Goal: Task Accomplishment & Management: Manage account settings

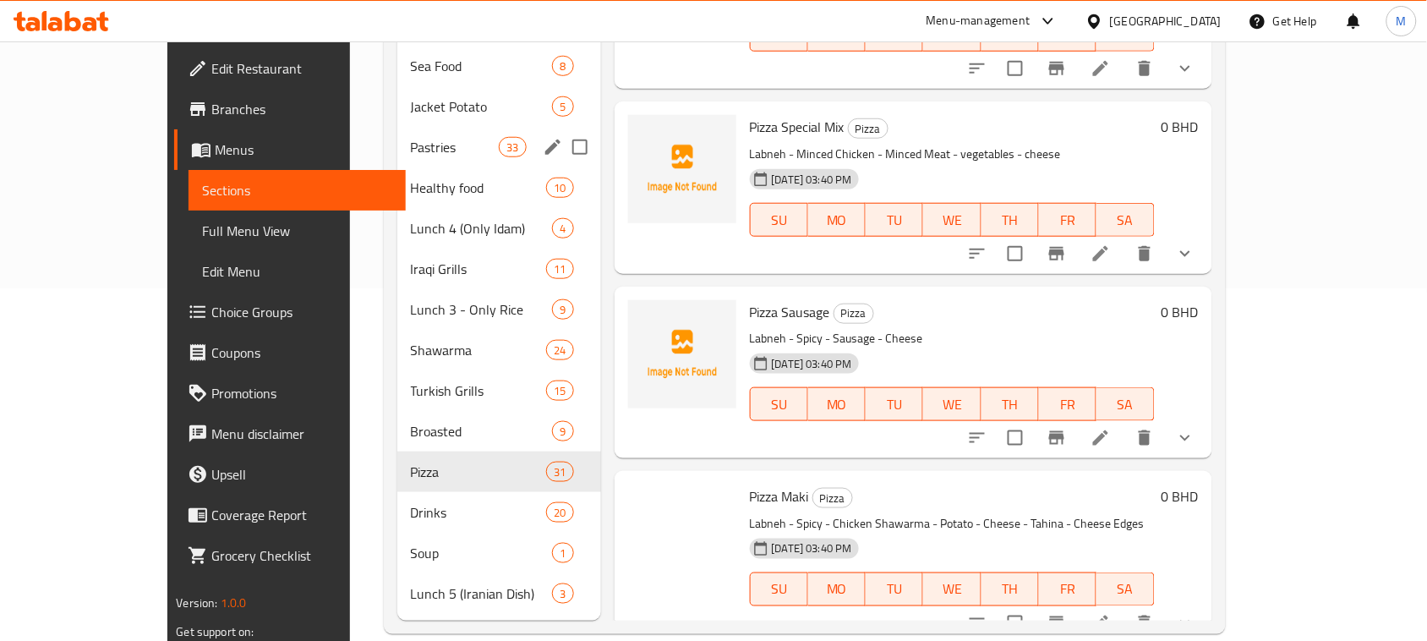
scroll to position [4055, 0]
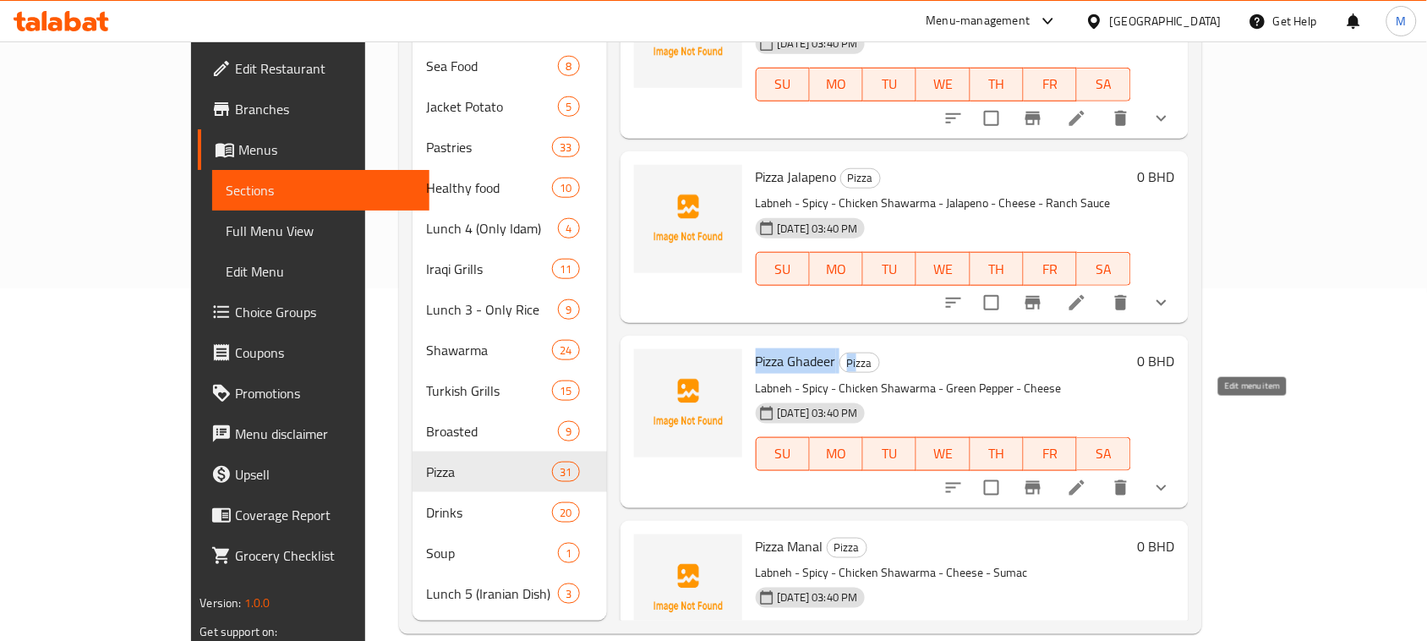
click at [1087, 478] on icon at bounding box center [1077, 488] width 20 height 20
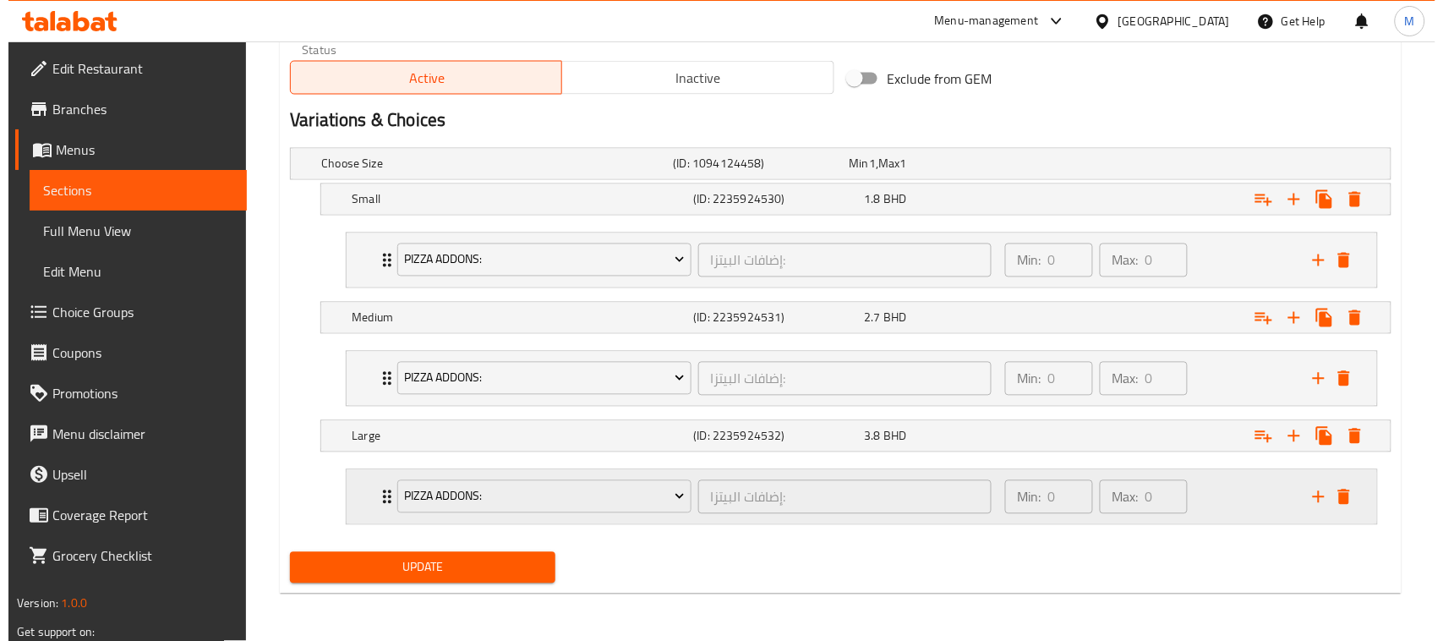
scroll to position [850, 0]
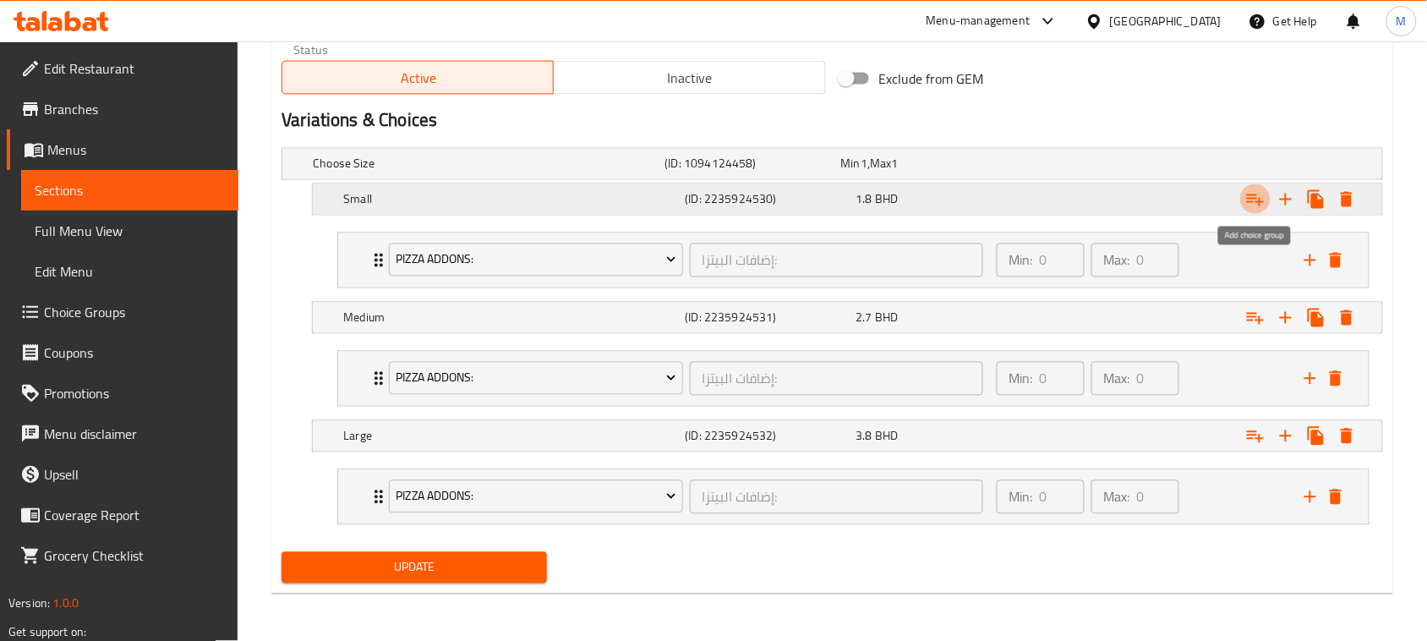
click at [1257, 205] on icon "Expand" at bounding box center [1255, 199] width 20 height 20
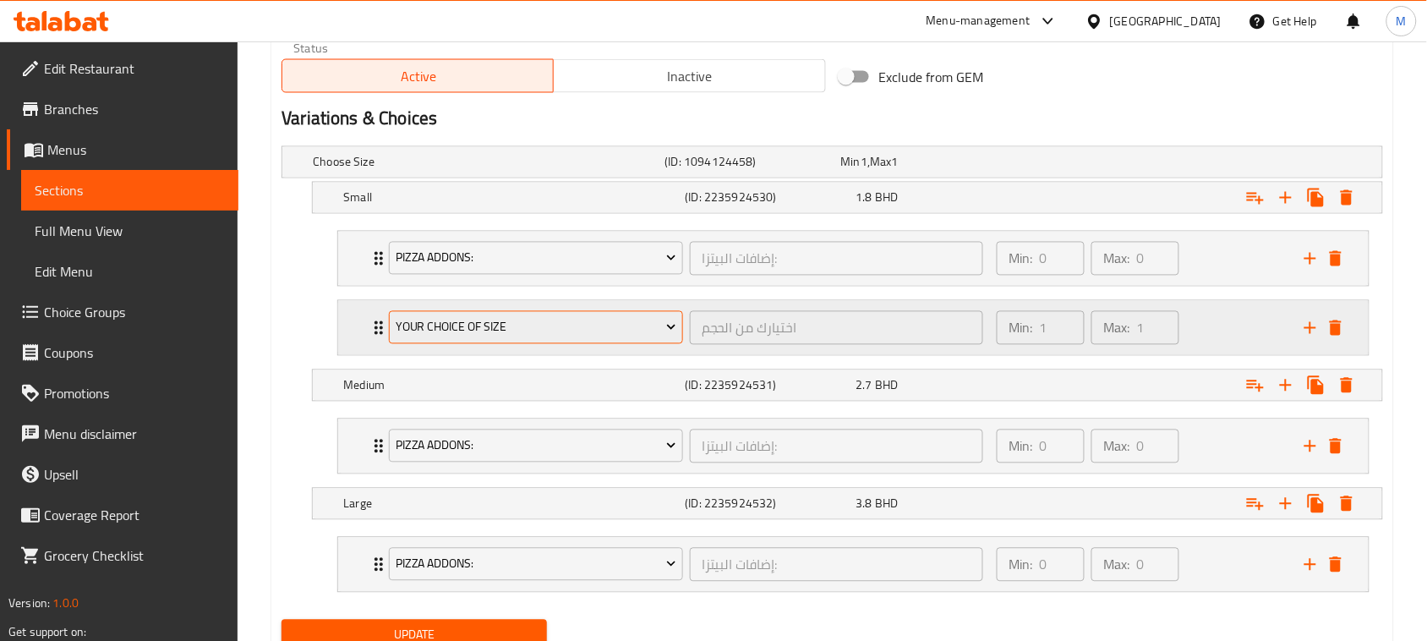
click at [482, 328] on span "Your Choice Of Size" at bounding box center [536, 327] width 281 height 21
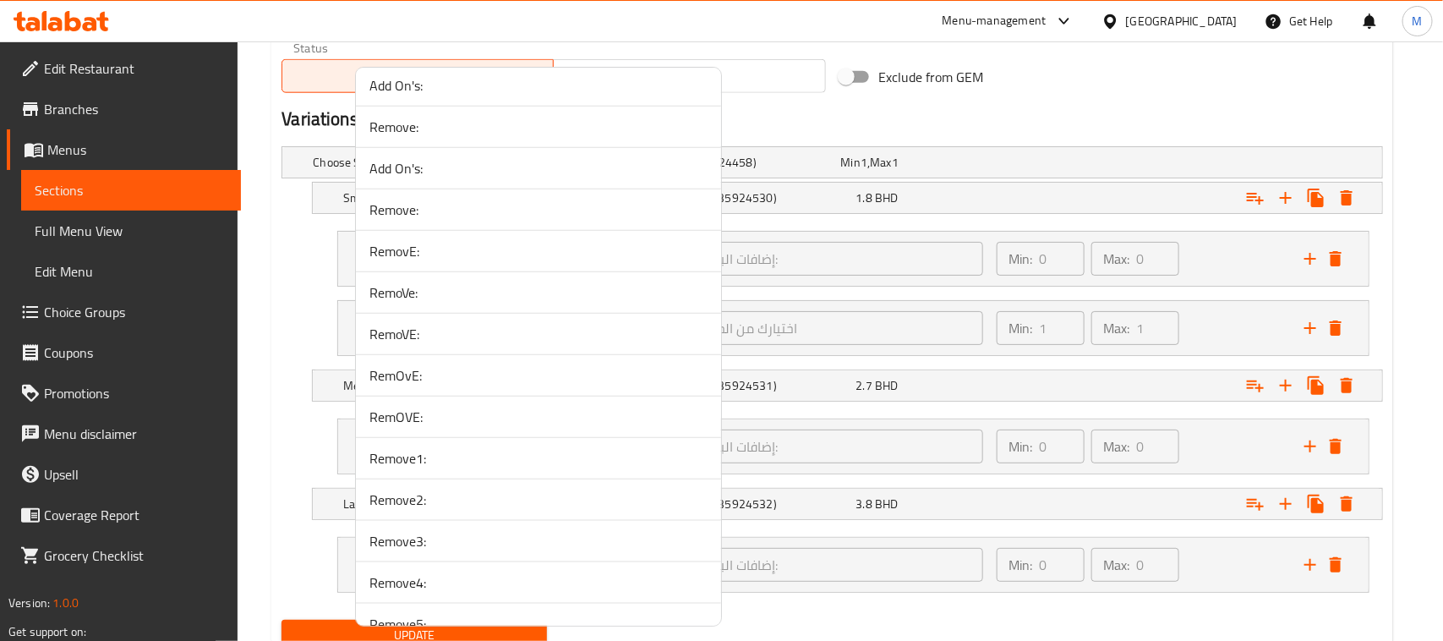
scroll to position [3524, 0]
click at [438, 266] on span "RemovE:" at bounding box center [538, 256] width 338 height 20
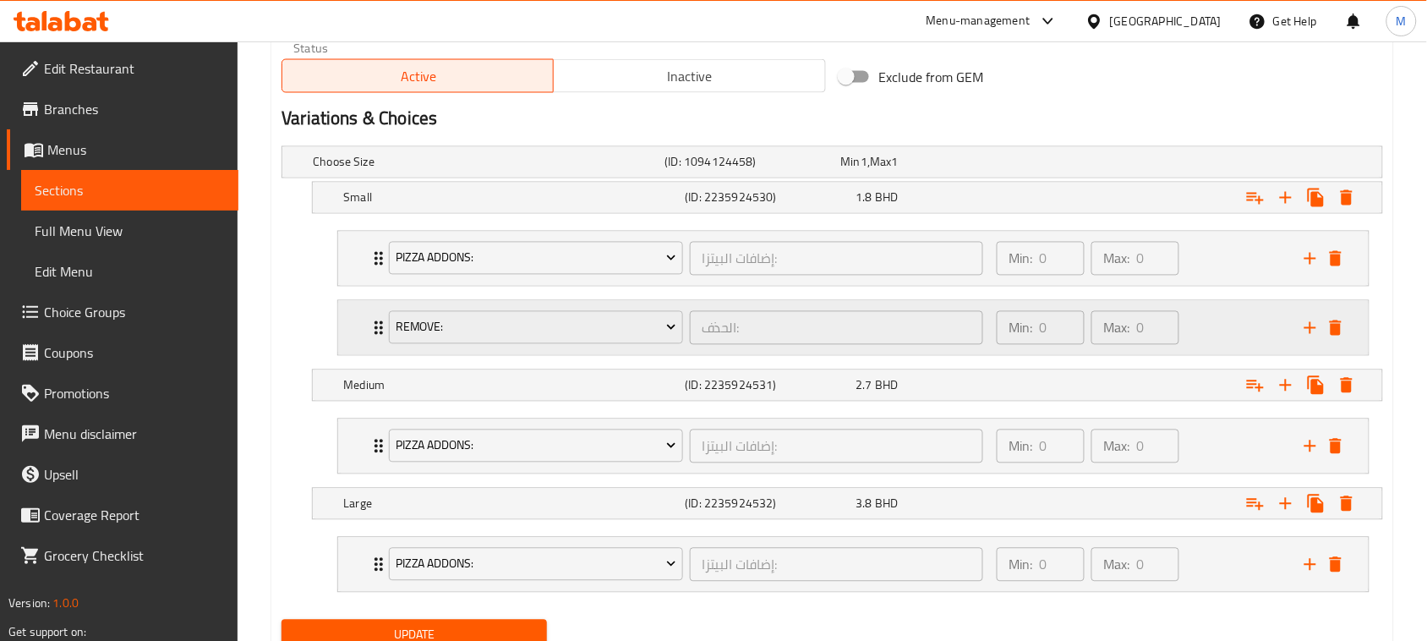
click at [344, 286] on div "RemovE: الحذف: ​ Min: 0 ​ Max: 0 ​" at bounding box center [853, 259] width 1030 height 54
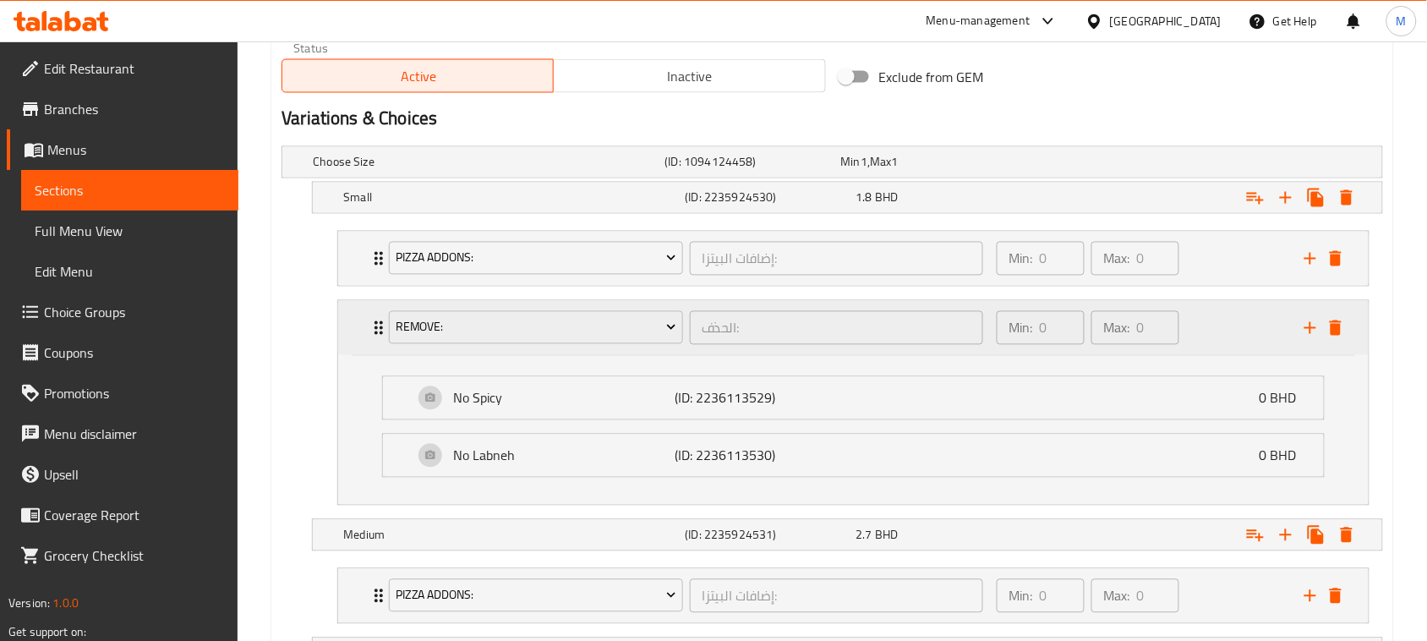
click at [344, 325] on div "RemovE: الحذف: ​ Min: 0 ​ Max: 0 ​" at bounding box center [853, 328] width 1030 height 54
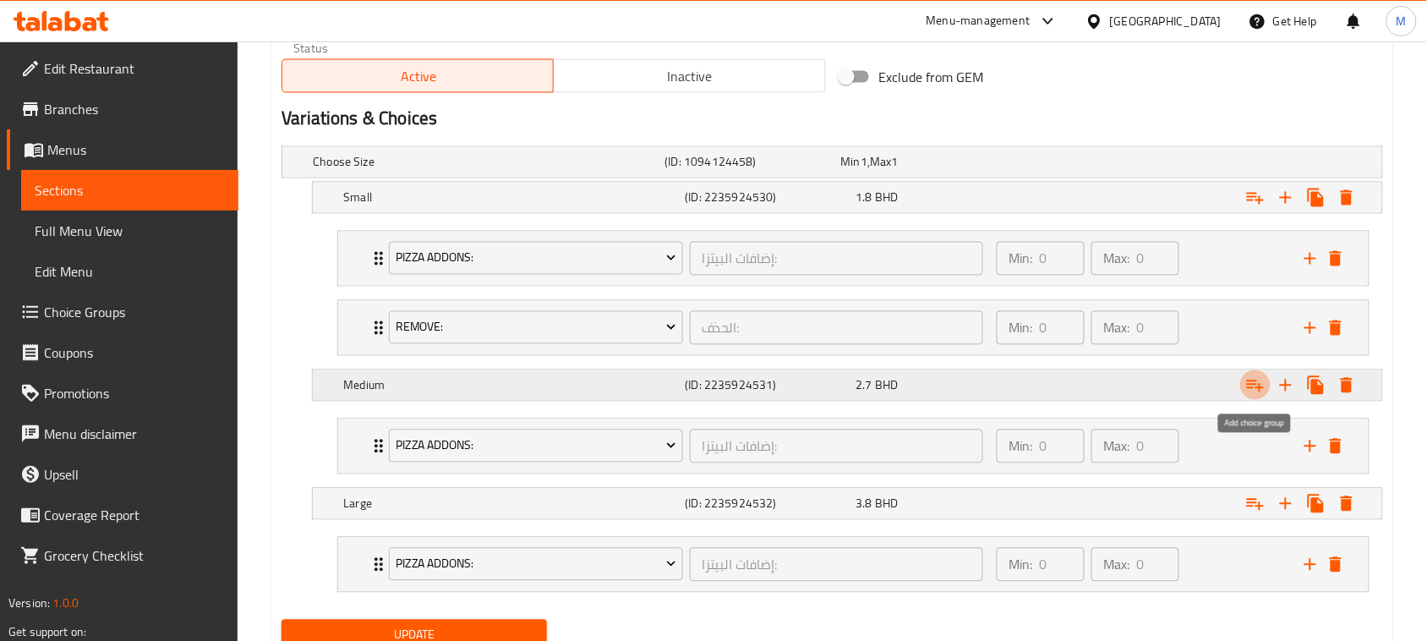
click at [1245, 386] on icon "Expand" at bounding box center [1255, 385] width 20 height 20
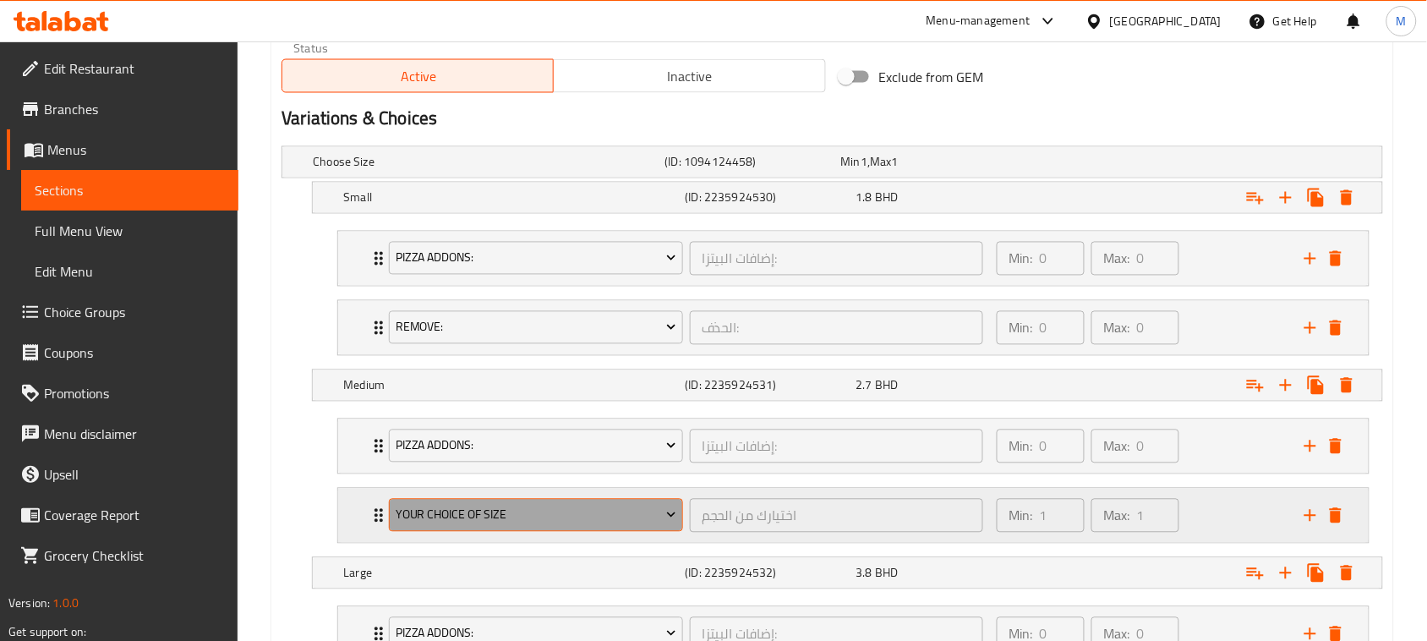
click at [450, 517] on span "Your Choice Of Size" at bounding box center [536, 515] width 281 height 21
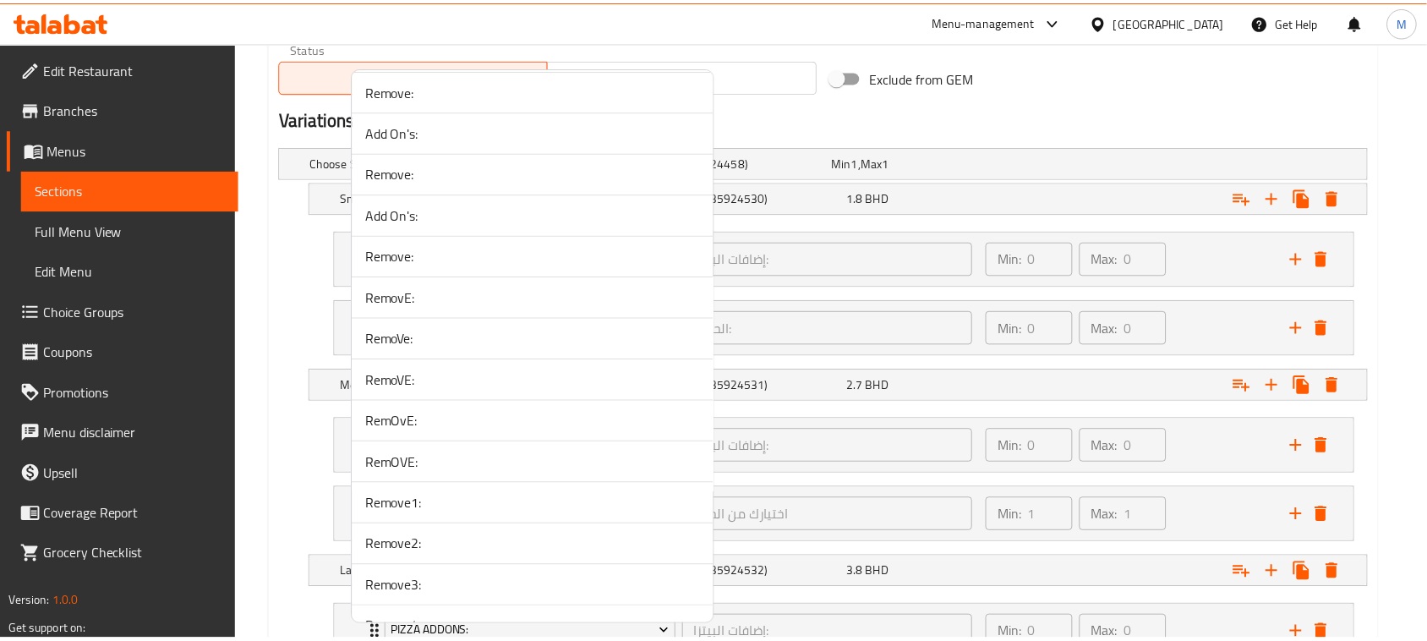
scroll to position [3486, 0]
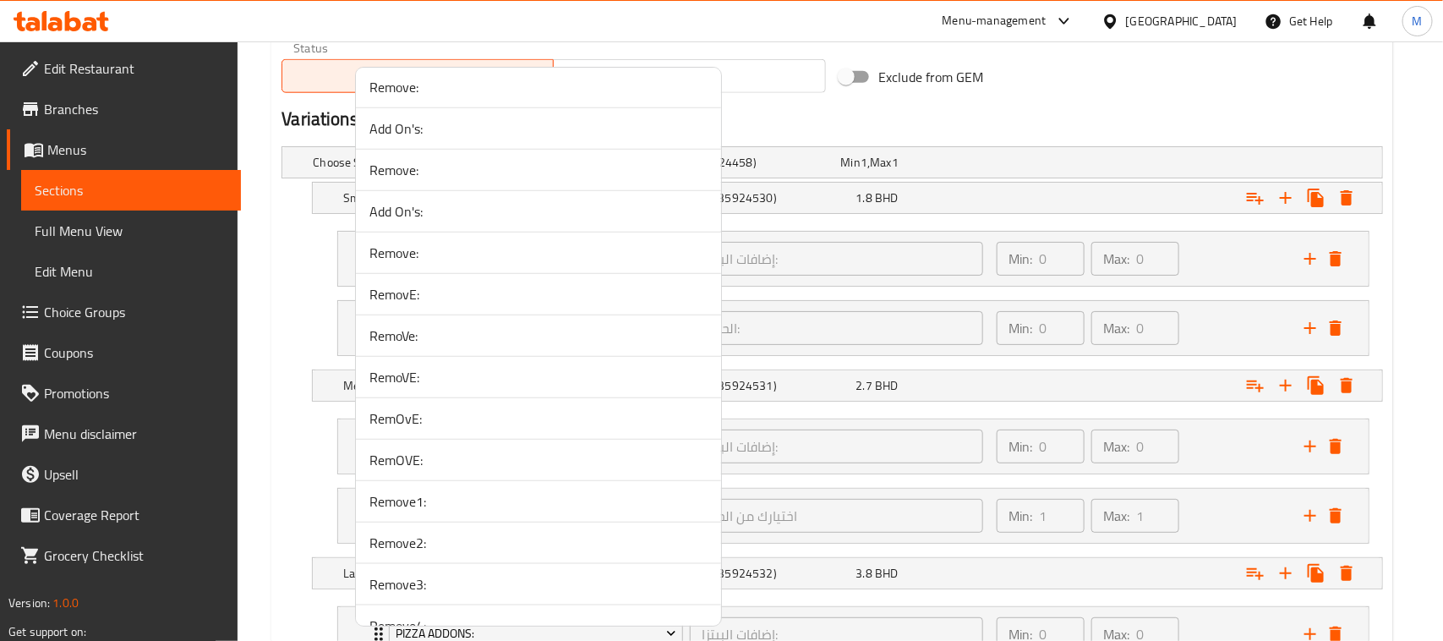
click at [450, 511] on span "Remove1:" at bounding box center [538, 501] width 338 height 20
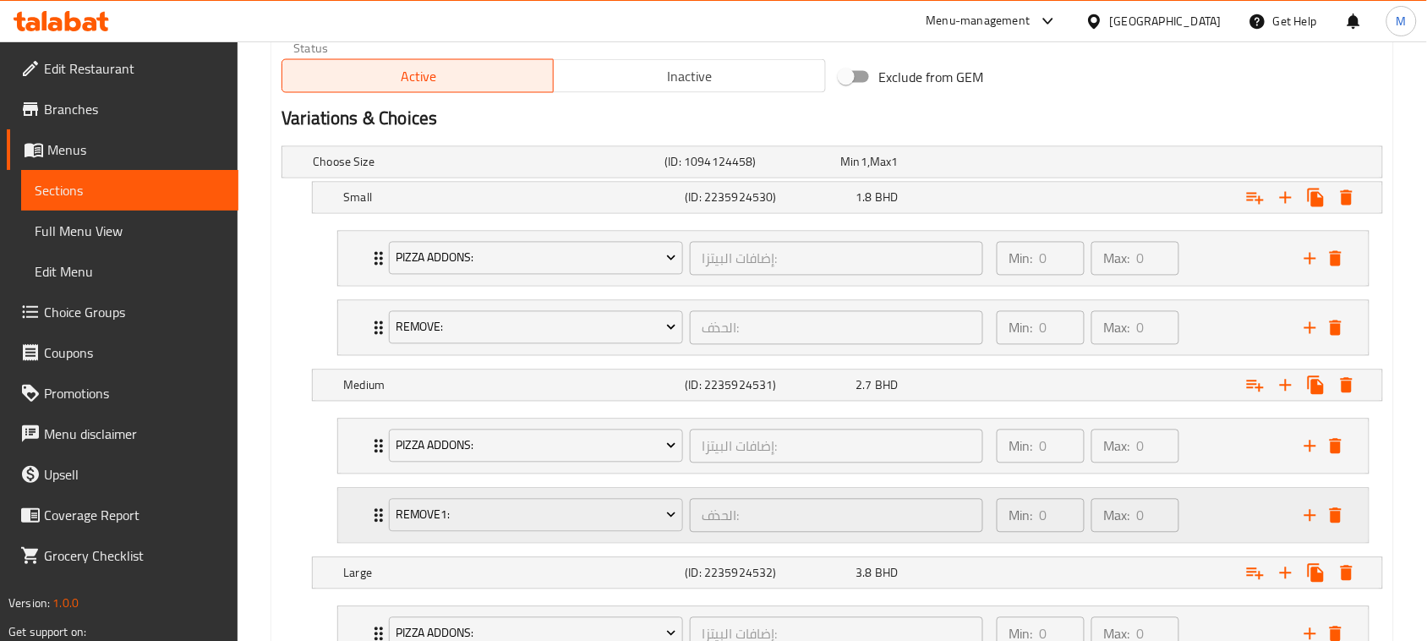
click at [352, 473] on div "Remove1: الحذف: ​ Min: 0 ​ Max: 0 ​" at bounding box center [853, 446] width 1030 height 54
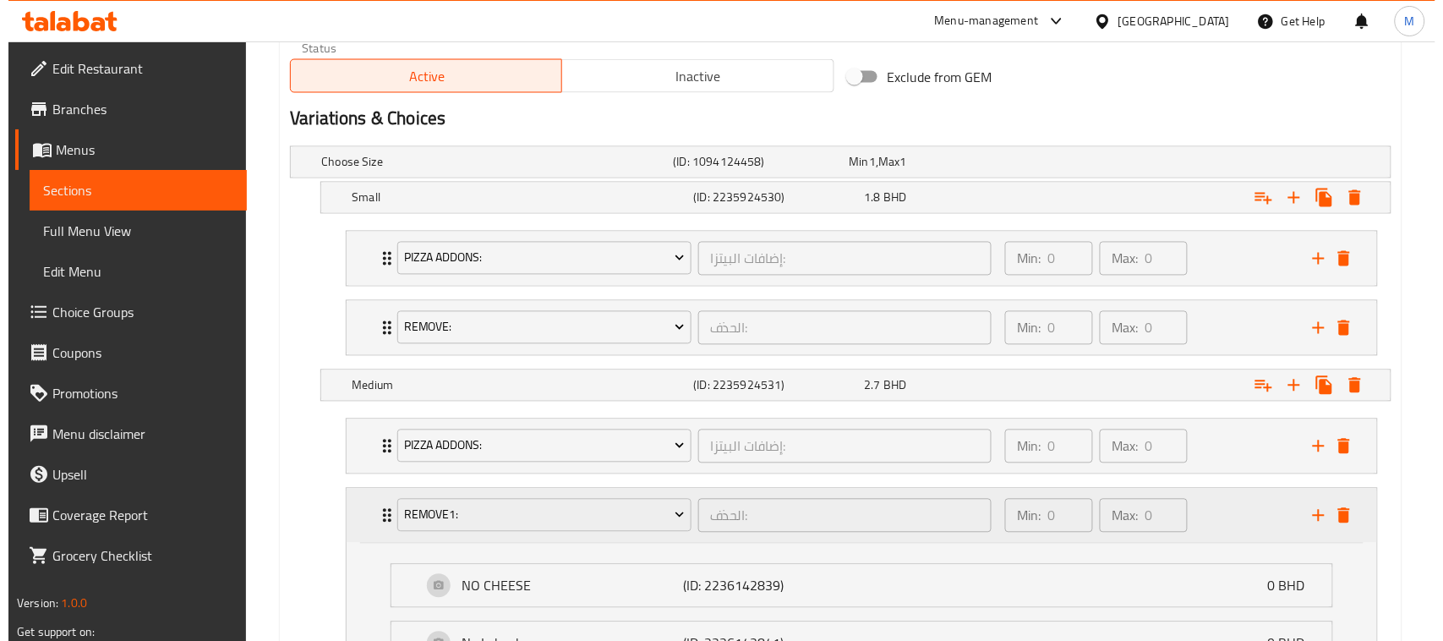
scroll to position [956, 0]
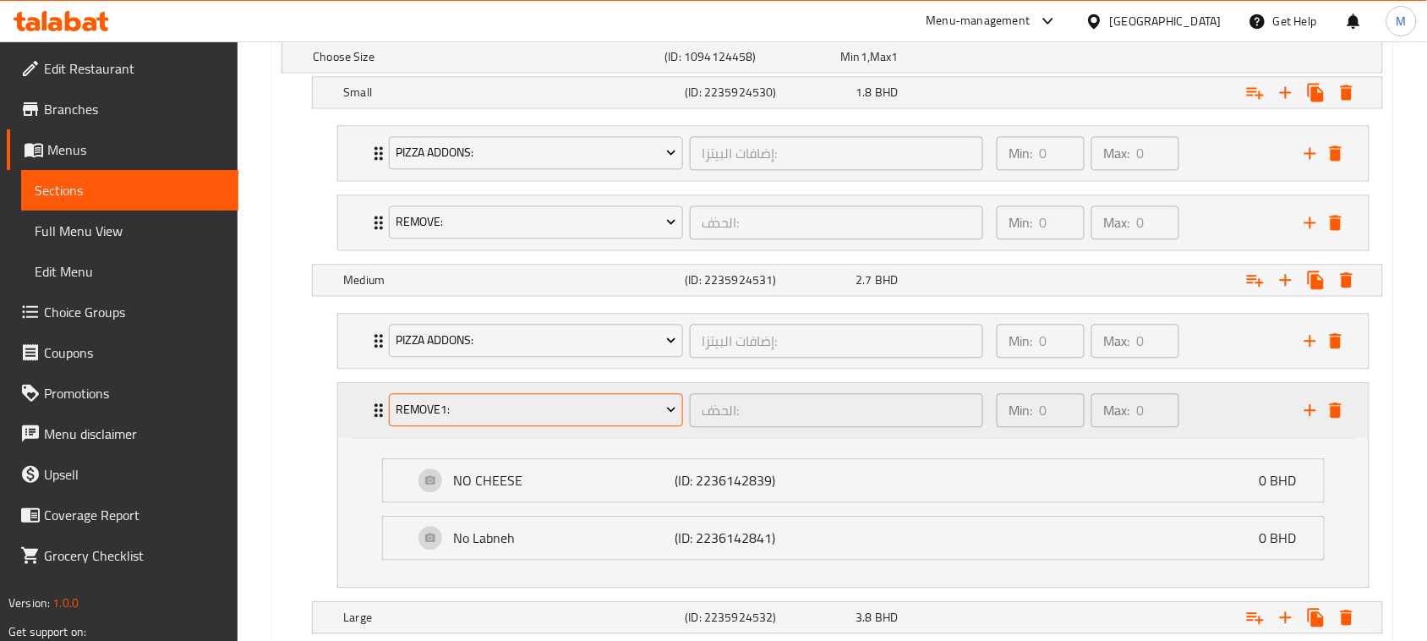
click at [465, 415] on span "Remove1:" at bounding box center [536, 409] width 281 height 21
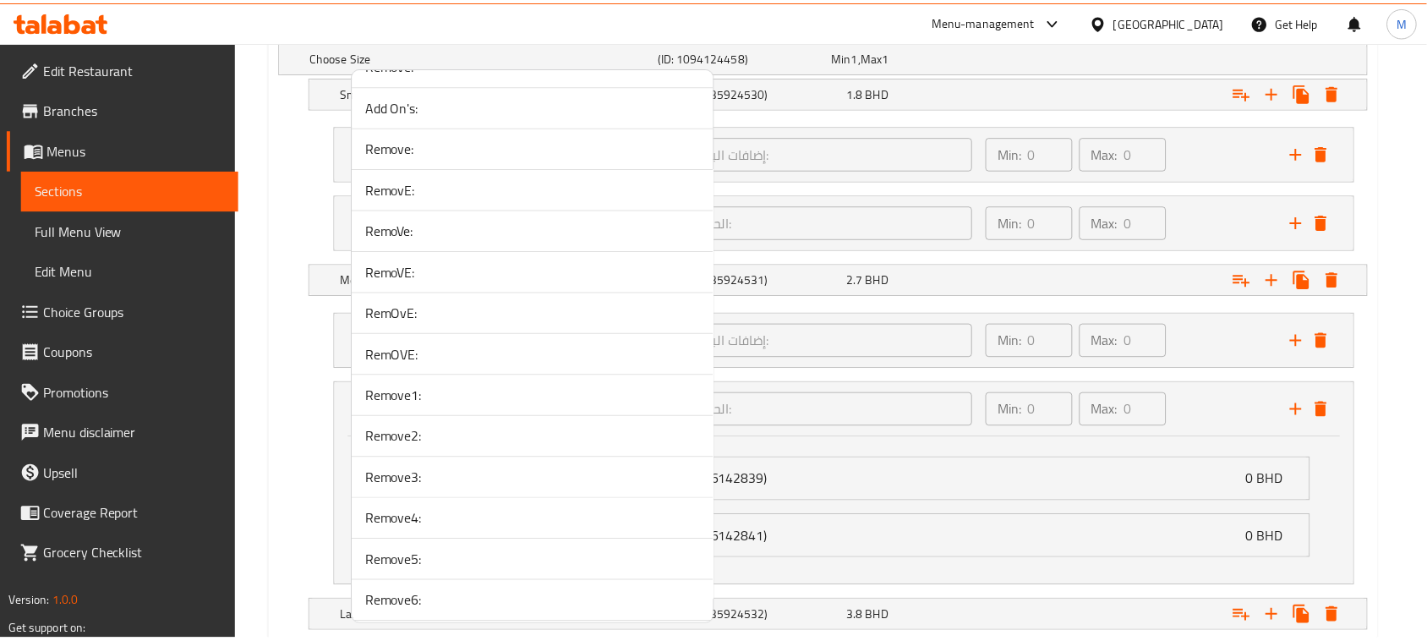
scroll to position [3736, 0]
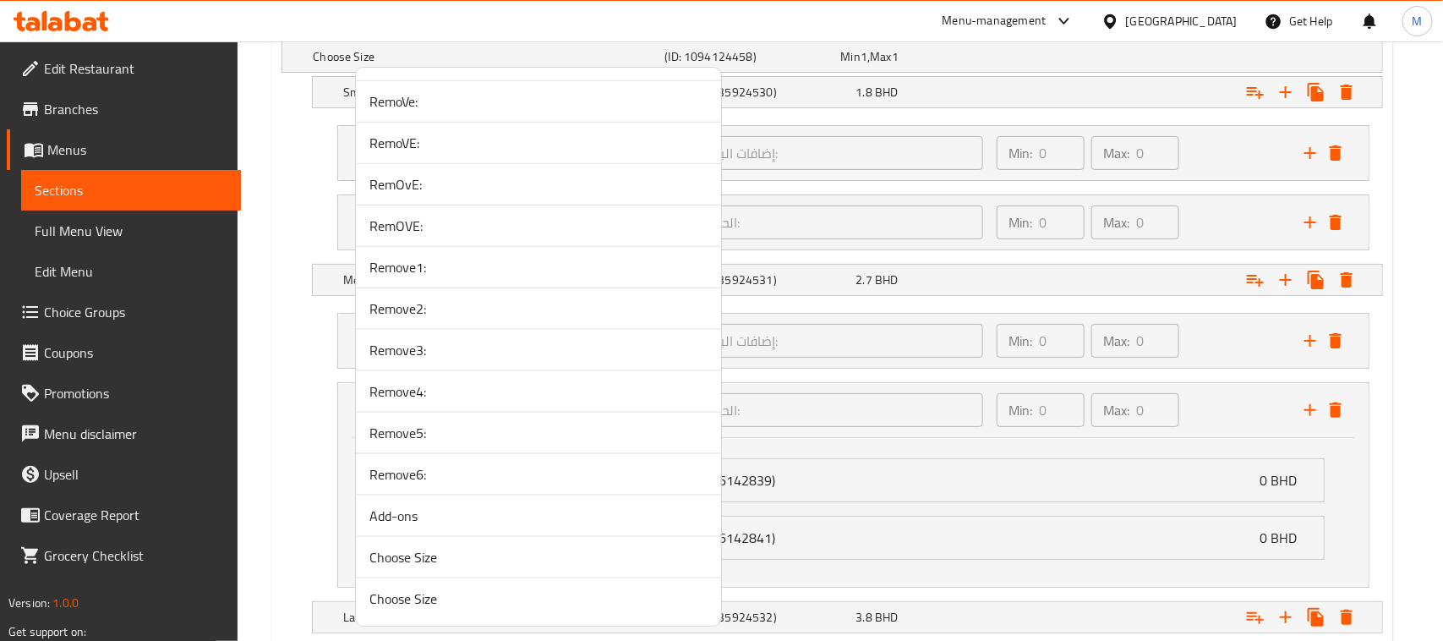
click at [433, 302] on span "Remove2:" at bounding box center [538, 308] width 338 height 20
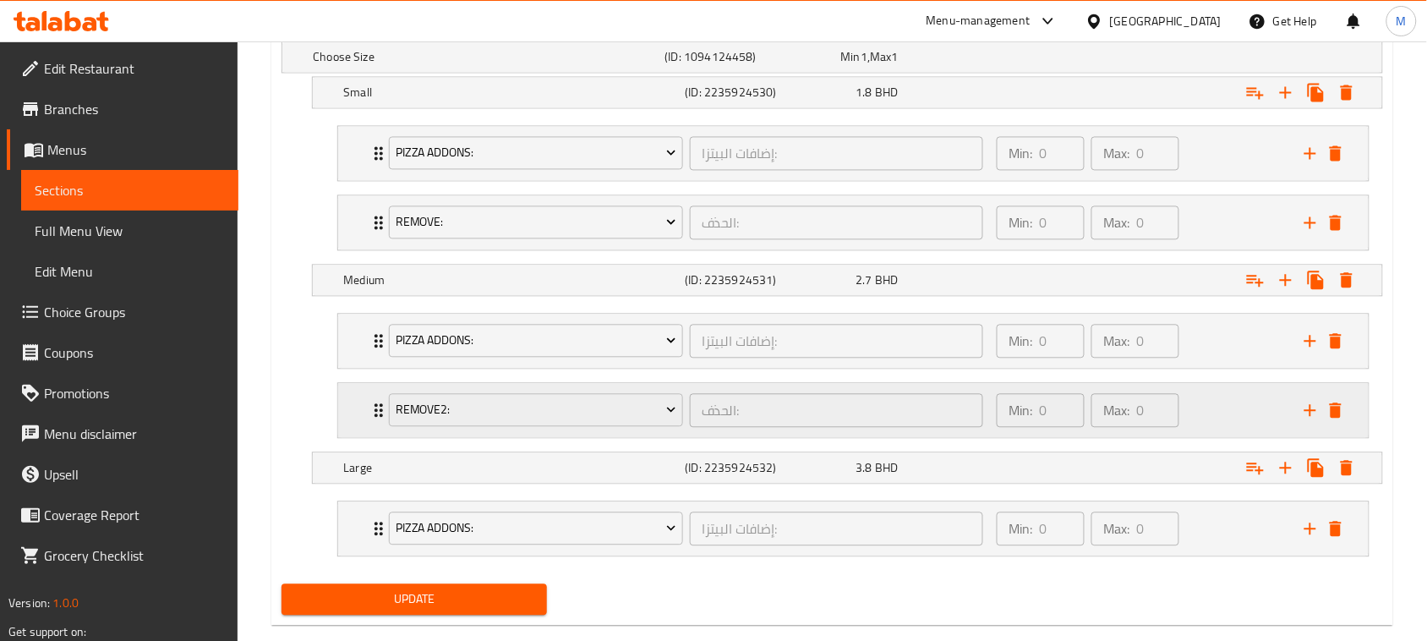
click at [349, 368] on div "Remove2: الحذف: ​ Min: 0 ​ Max: 0 ​" at bounding box center [853, 341] width 1030 height 54
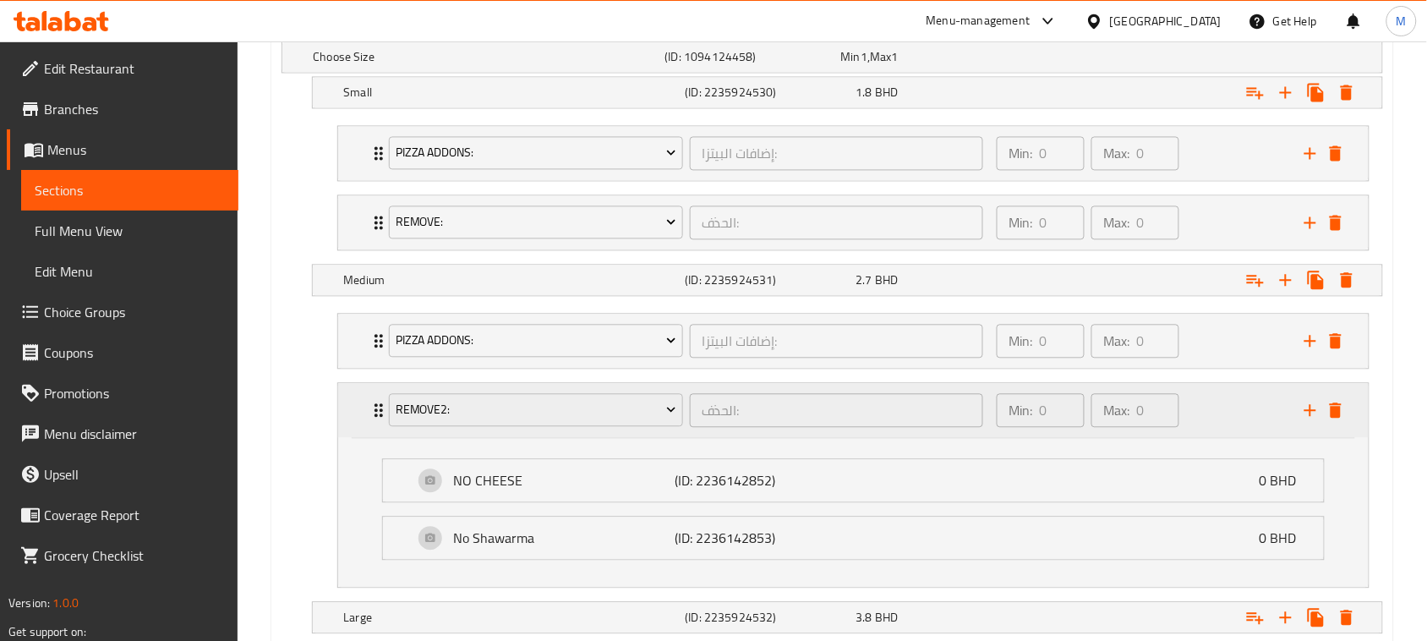
click at [349, 410] on div "Remove2: الحذف: ​ Min: 0 ​ Max: 0 ​" at bounding box center [853, 410] width 1030 height 54
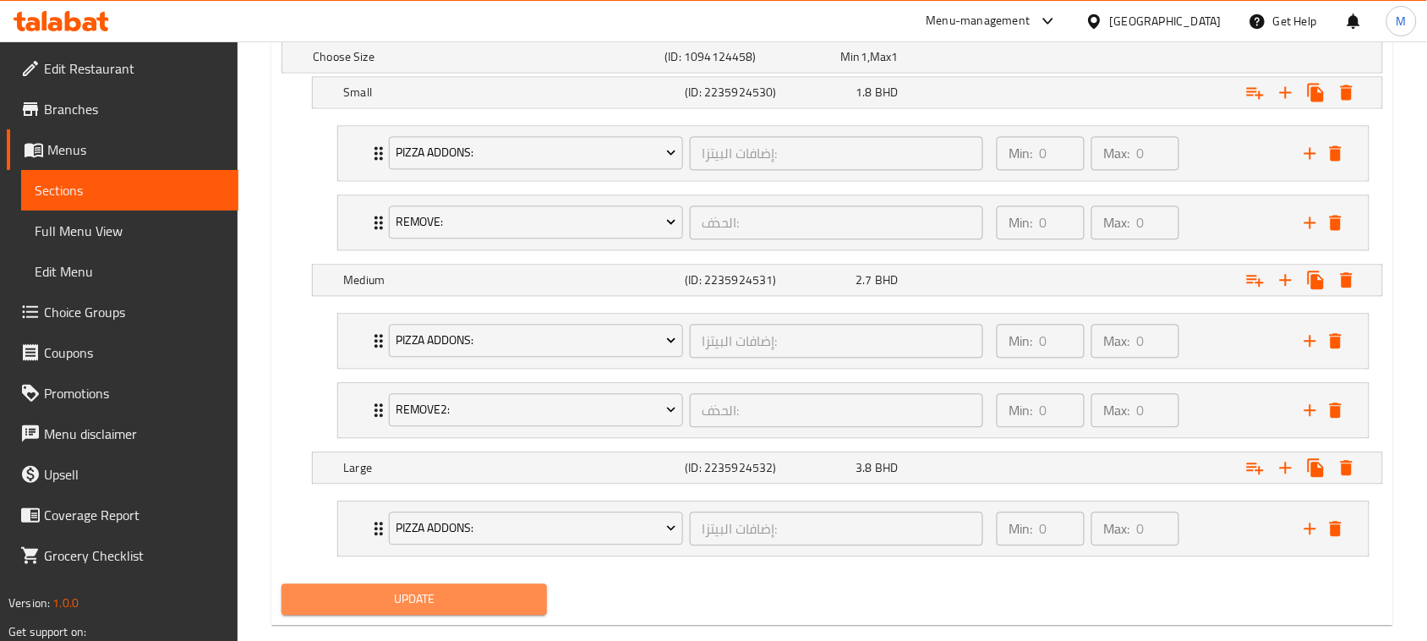
click at [457, 590] on button "Update" at bounding box center [413, 598] width 265 height 31
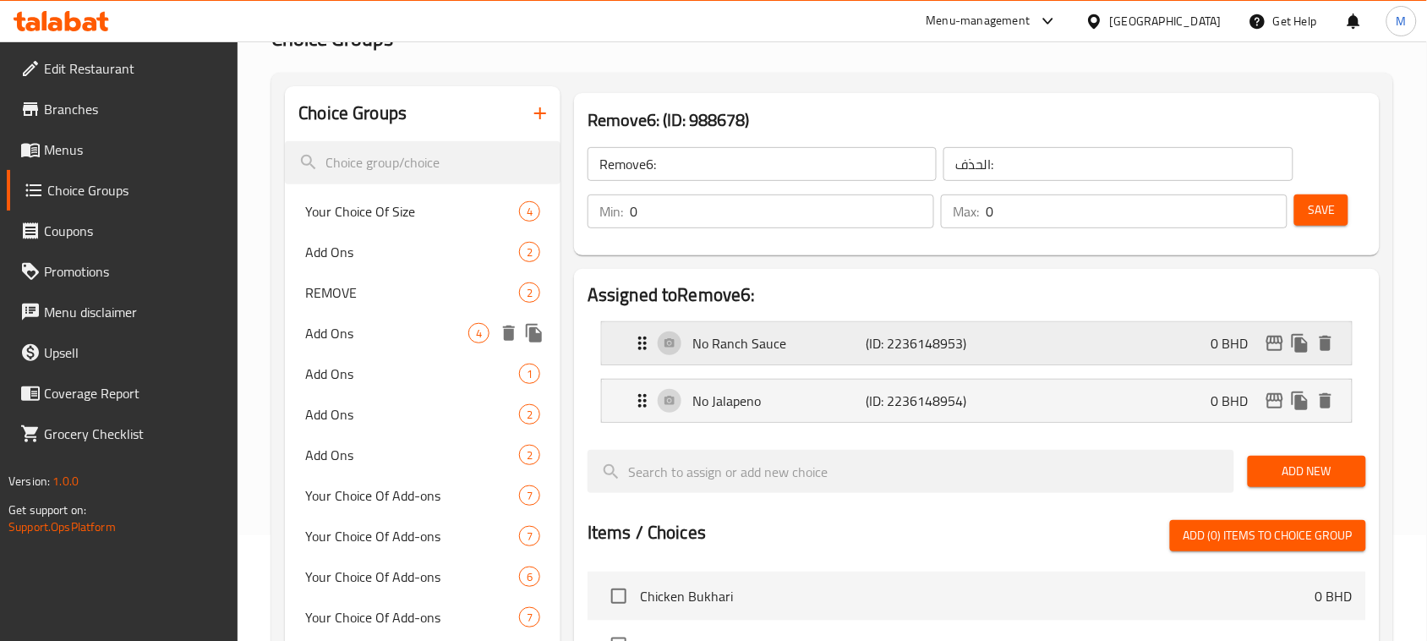
scroll to position [106, 0]
click at [687, 171] on input "Remove6:" at bounding box center [761, 164] width 349 height 34
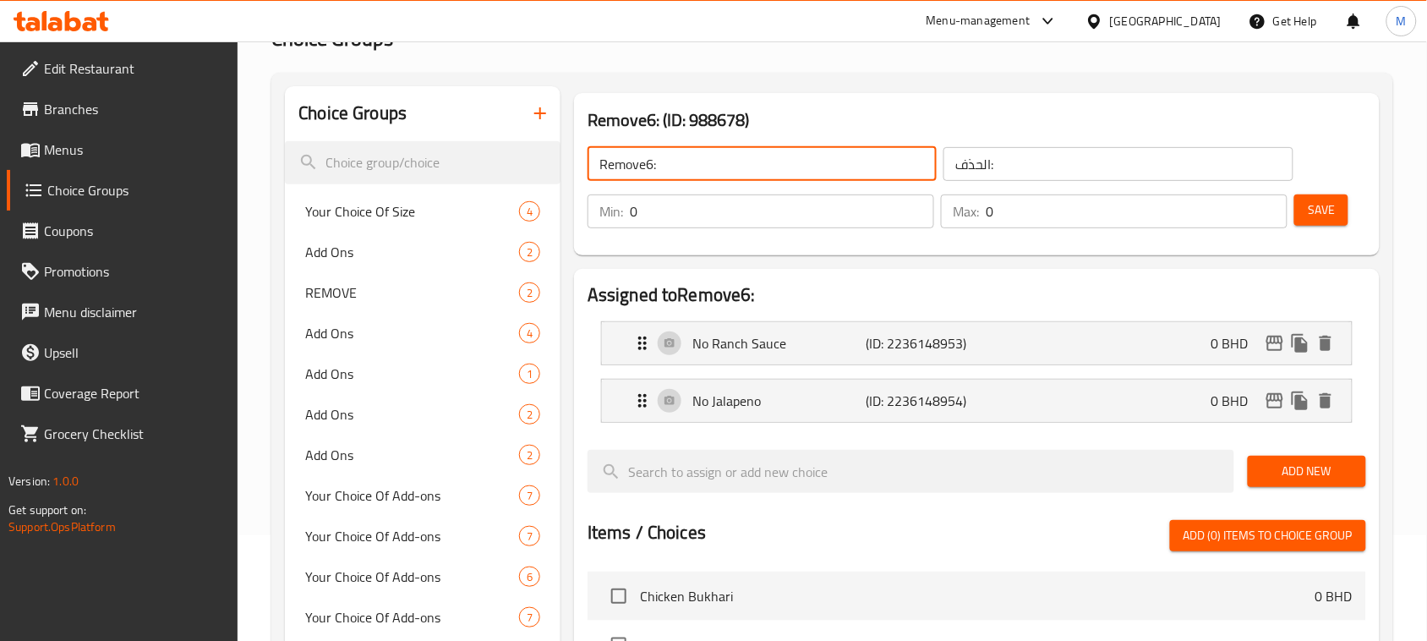
click at [687, 171] on input "Remove6:" at bounding box center [761, 164] width 349 height 34
click at [542, 110] on icon "button" at bounding box center [540, 113] width 20 height 20
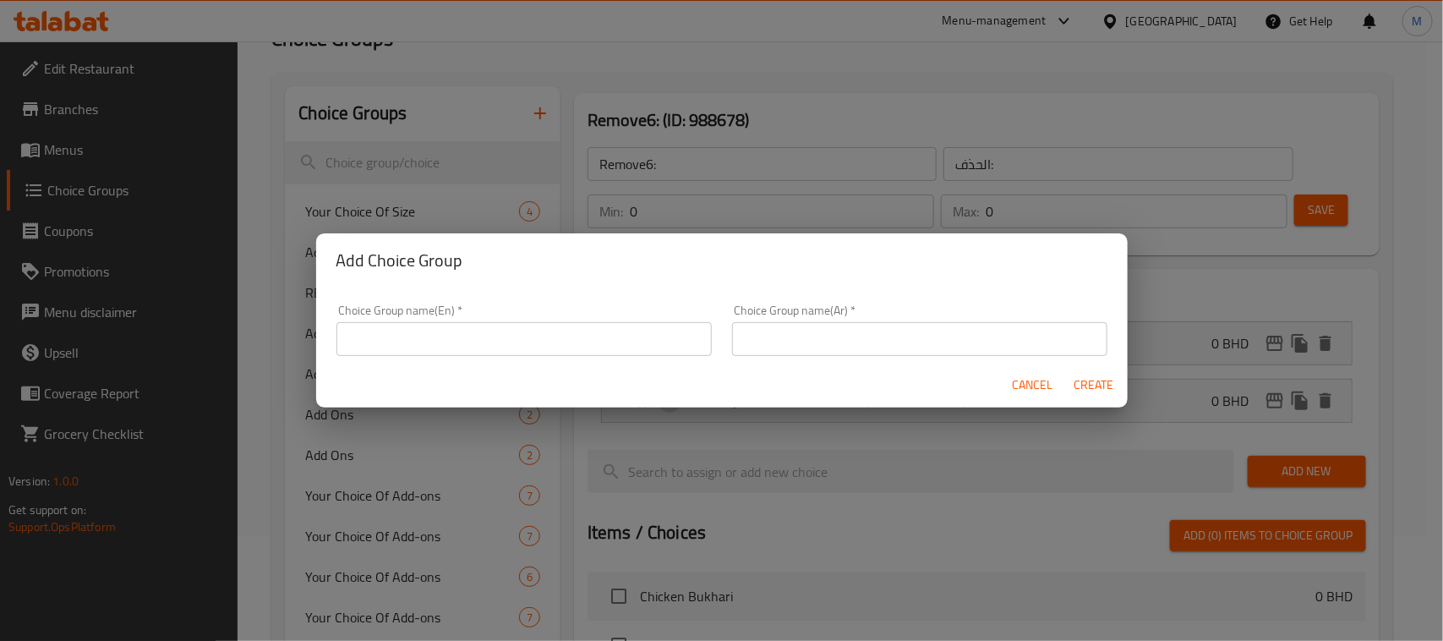
click at [558, 323] on input "text" at bounding box center [523, 339] width 375 height 34
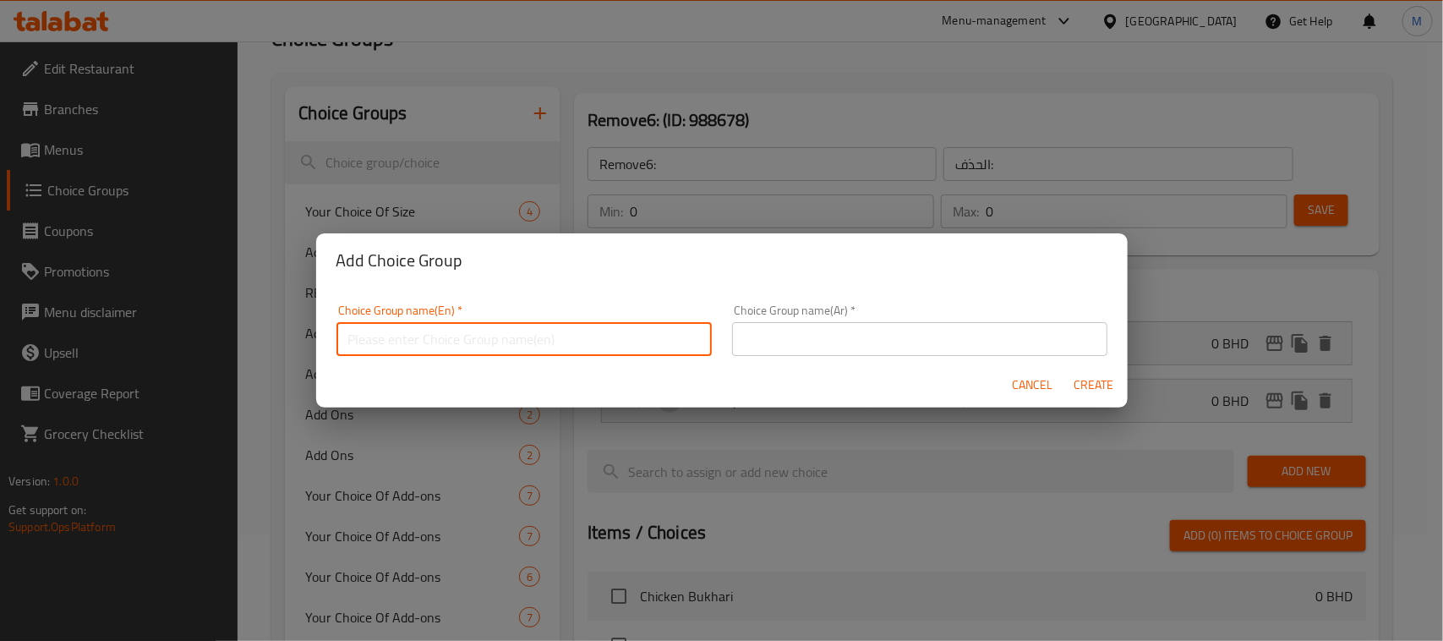
paste input "Remove6:"
type input "Remove7:"
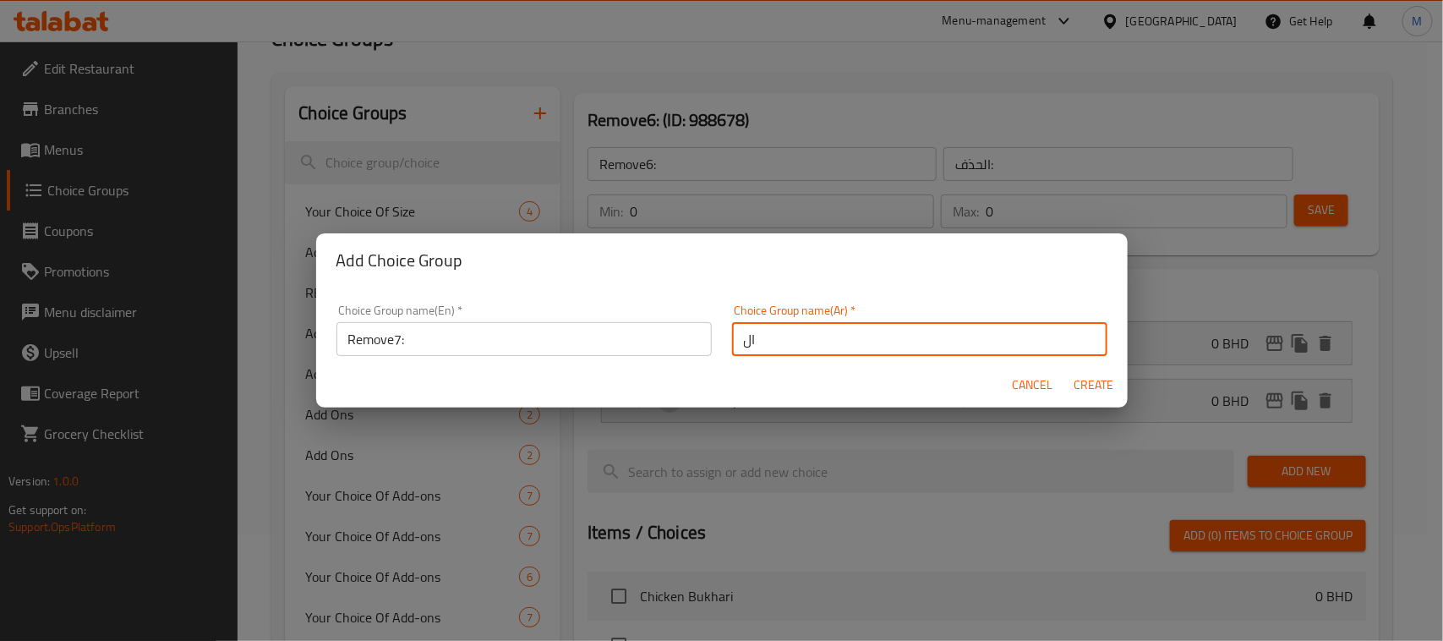
type input "الحذف:"
click at [1084, 380] on span "Create" at bounding box center [1093, 384] width 41 height 21
type input "Remove7:"
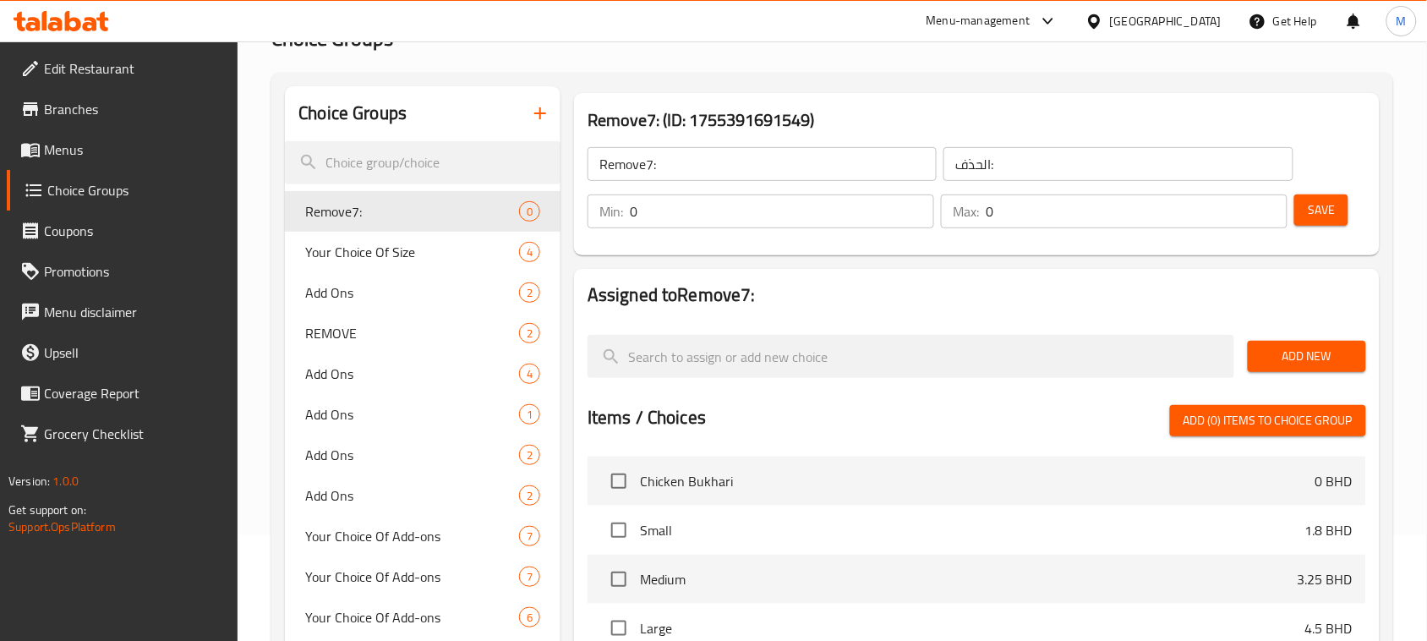
drag, startPoint x: 1291, startPoint y: 352, endPoint x: 1311, endPoint y: 361, distance: 22.3
click at [1291, 352] on span "Add New" at bounding box center [1306, 356] width 91 height 21
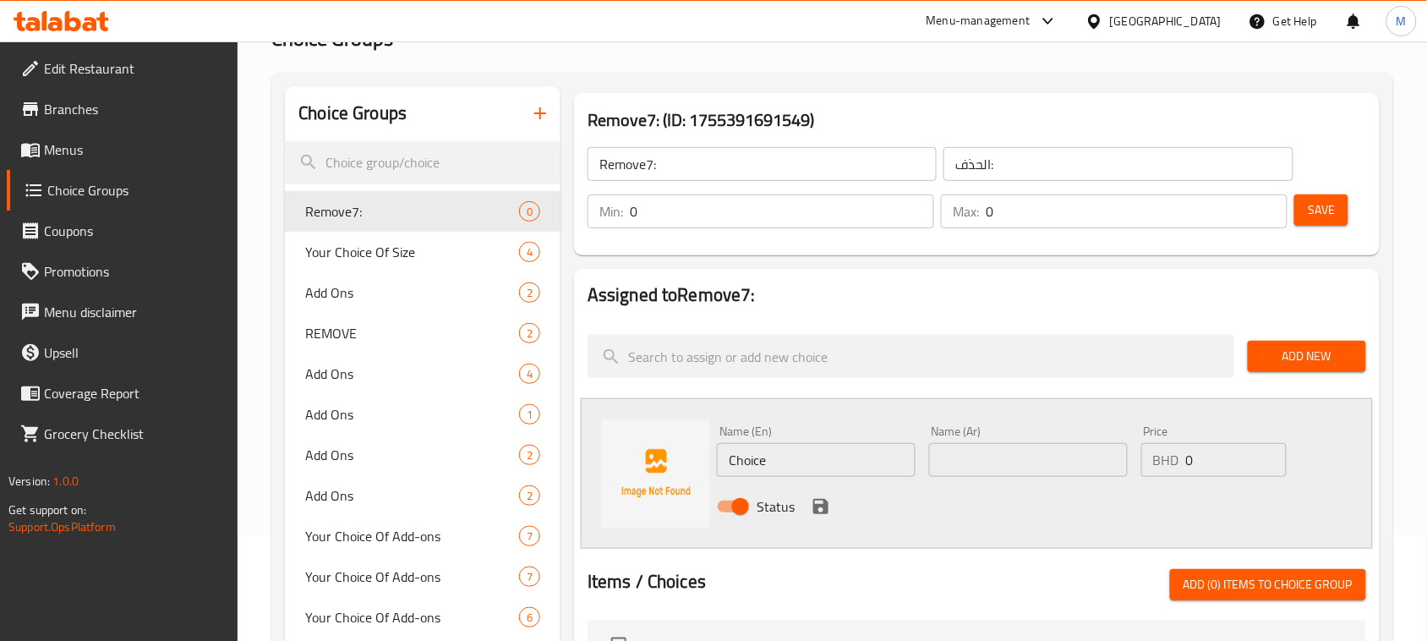
click at [816, 470] on input "Choice" at bounding box center [816, 460] width 199 height 34
paste input "No Shawarma"
type input "No Shawarma"
click at [1021, 463] on input "text" at bounding box center [1028, 460] width 199 height 34
type input "بدون شاورما"
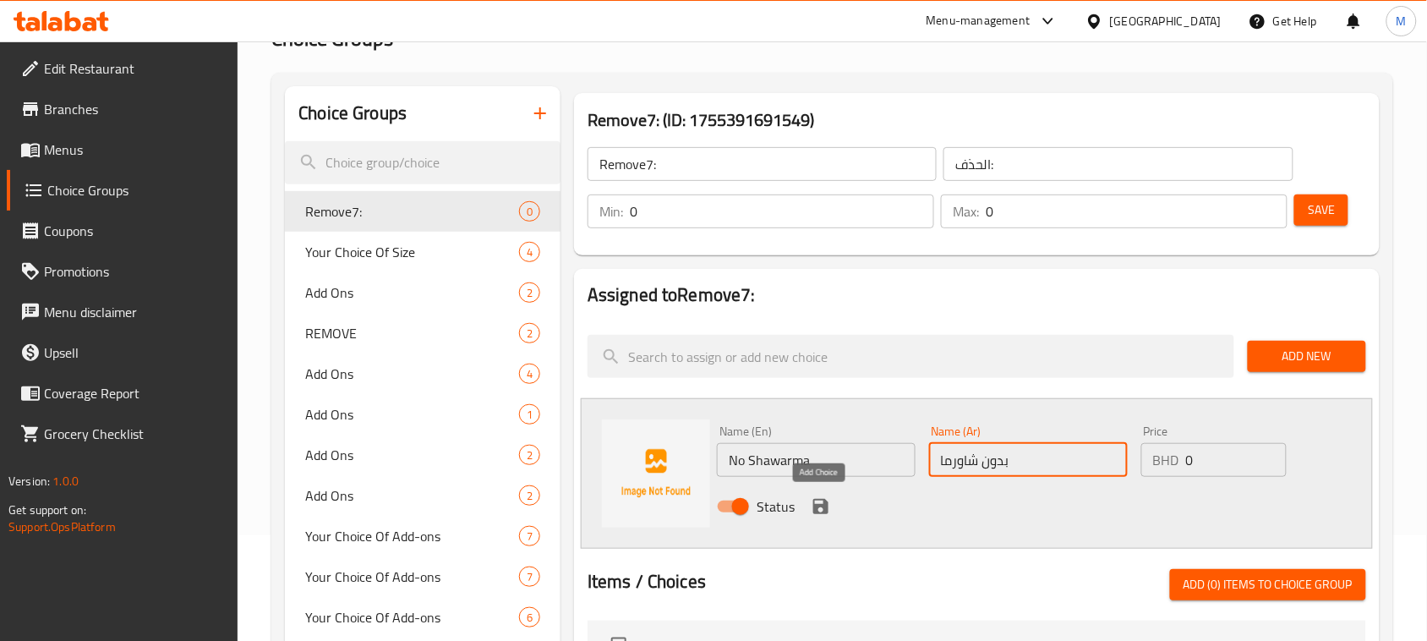
click at [827, 507] on icon "save" at bounding box center [820, 506] width 15 height 15
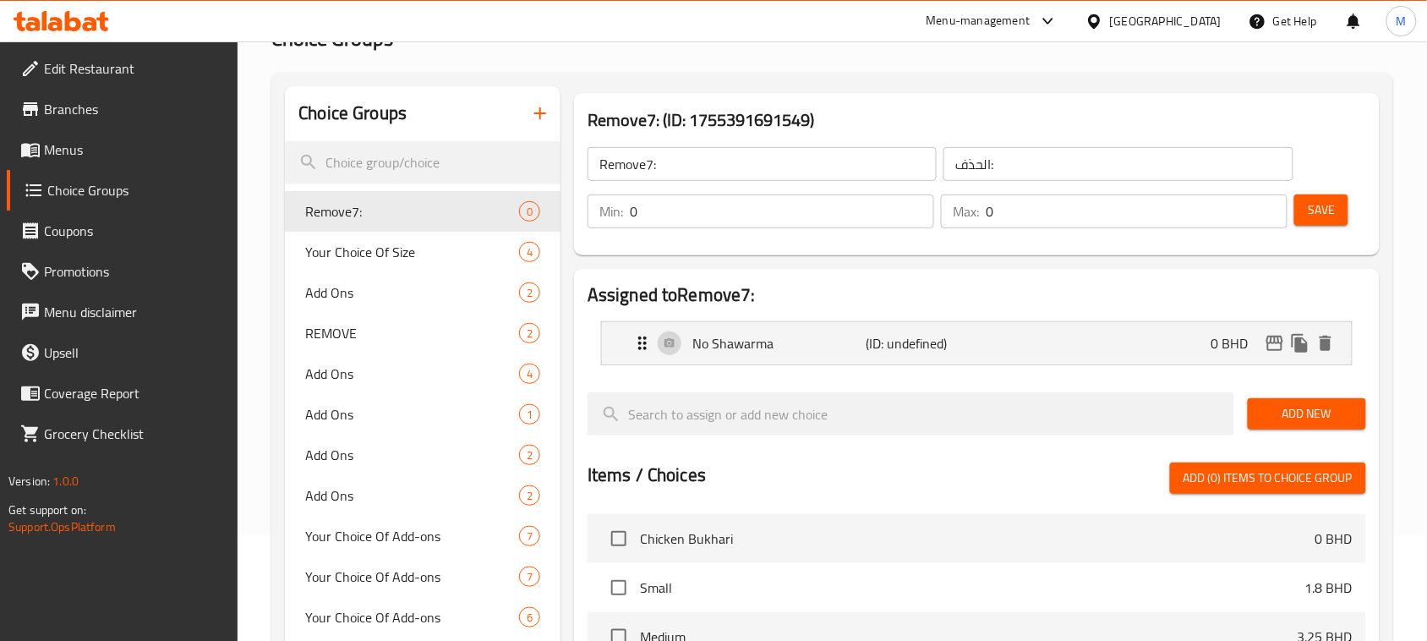
click at [1300, 406] on span "Add New" at bounding box center [1306, 413] width 91 height 21
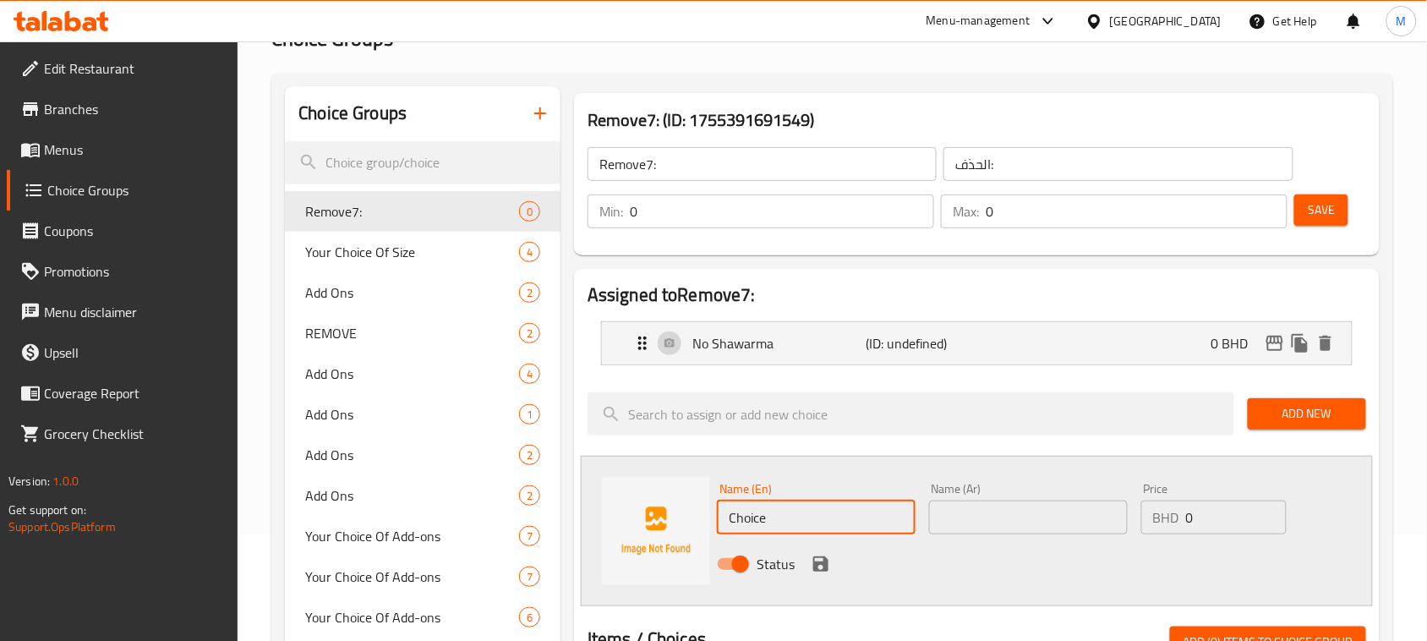
click at [801, 518] on input "Choice" at bounding box center [816, 517] width 199 height 34
paste input "No Green Pepper"
type input "No Green Pepper"
click at [991, 516] on input "text" at bounding box center [1028, 517] width 199 height 34
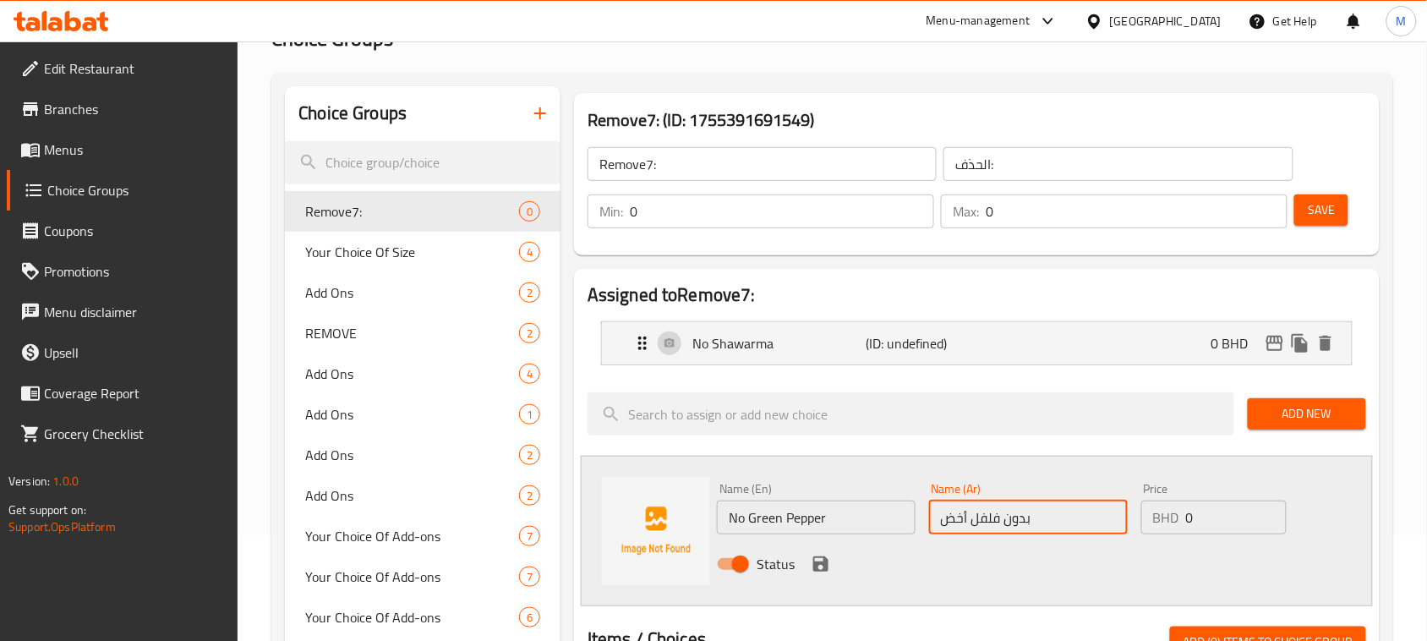
type input "بدون فلفل أخضر"
click at [822, 558] on icon "save" at bounding box center [820, 563] width 15 height 15
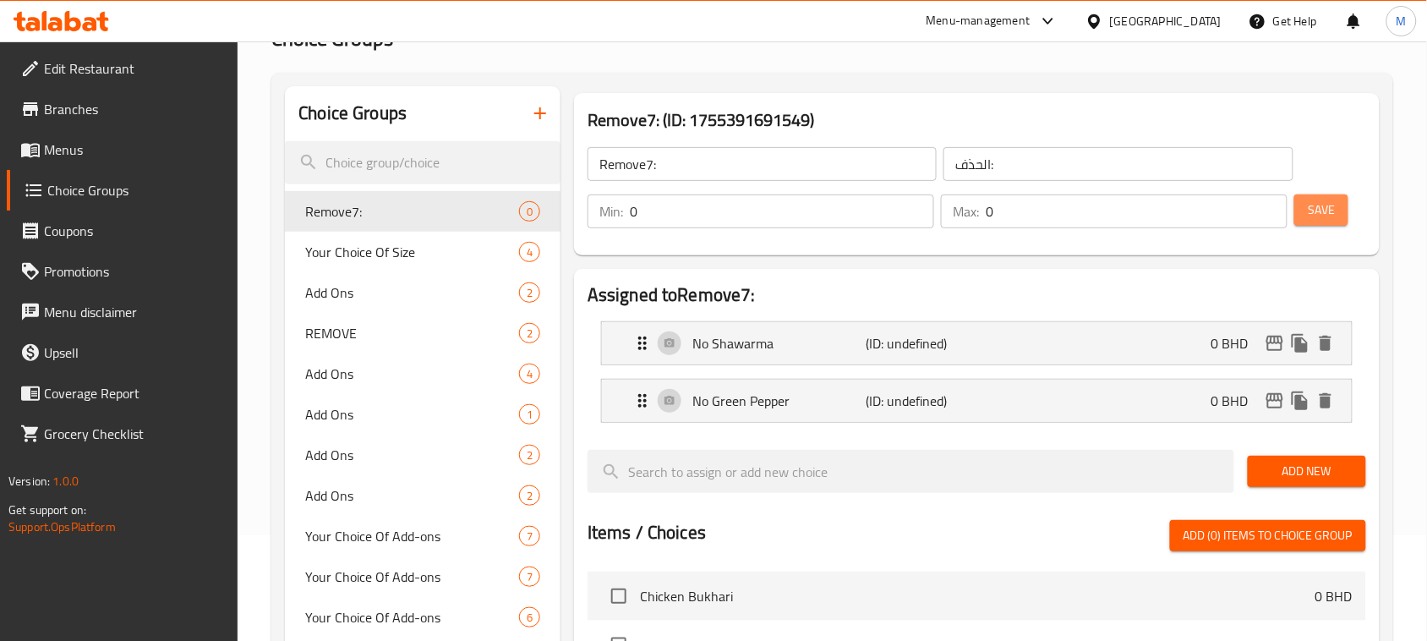
click at [1302, 214] on button "Save" at bounding box center [1321, 209] width 54 height 31
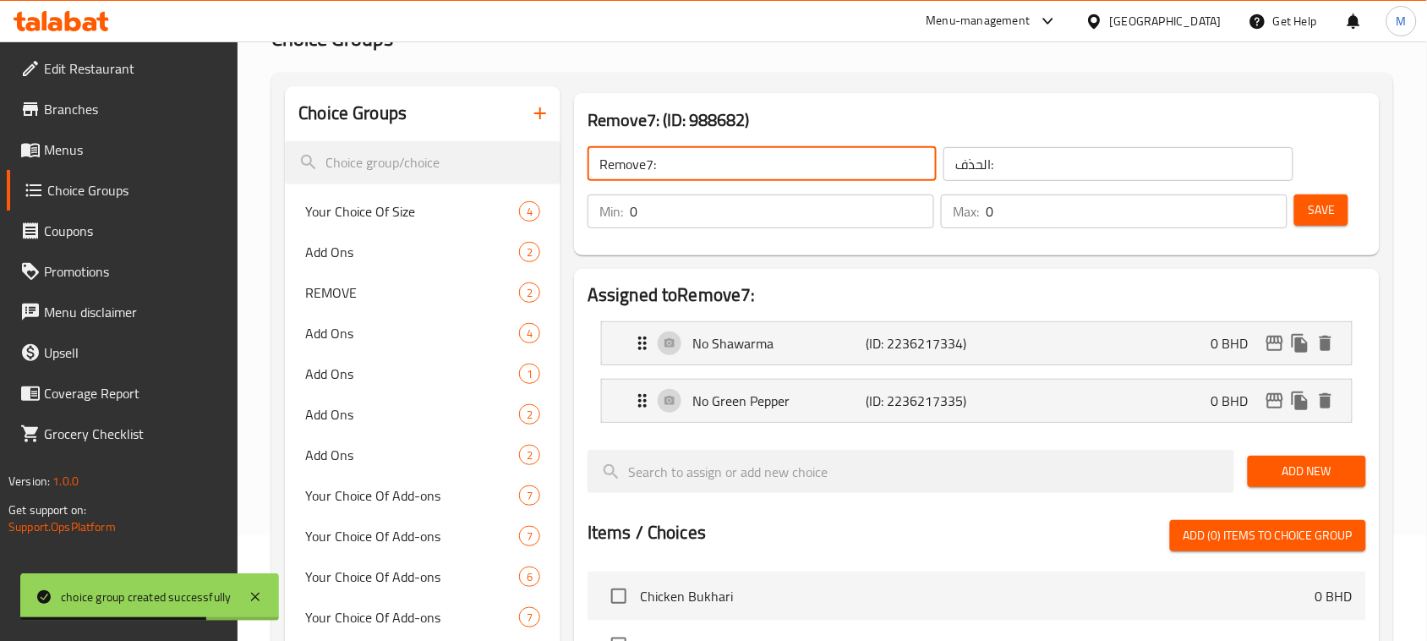
click at [702, 167] on input "Remove7:" at bounding box center [761, 164] width 349 height 34
click at [534, 104] on icon "button" at bounding box center [540, 113] width 20 height 20
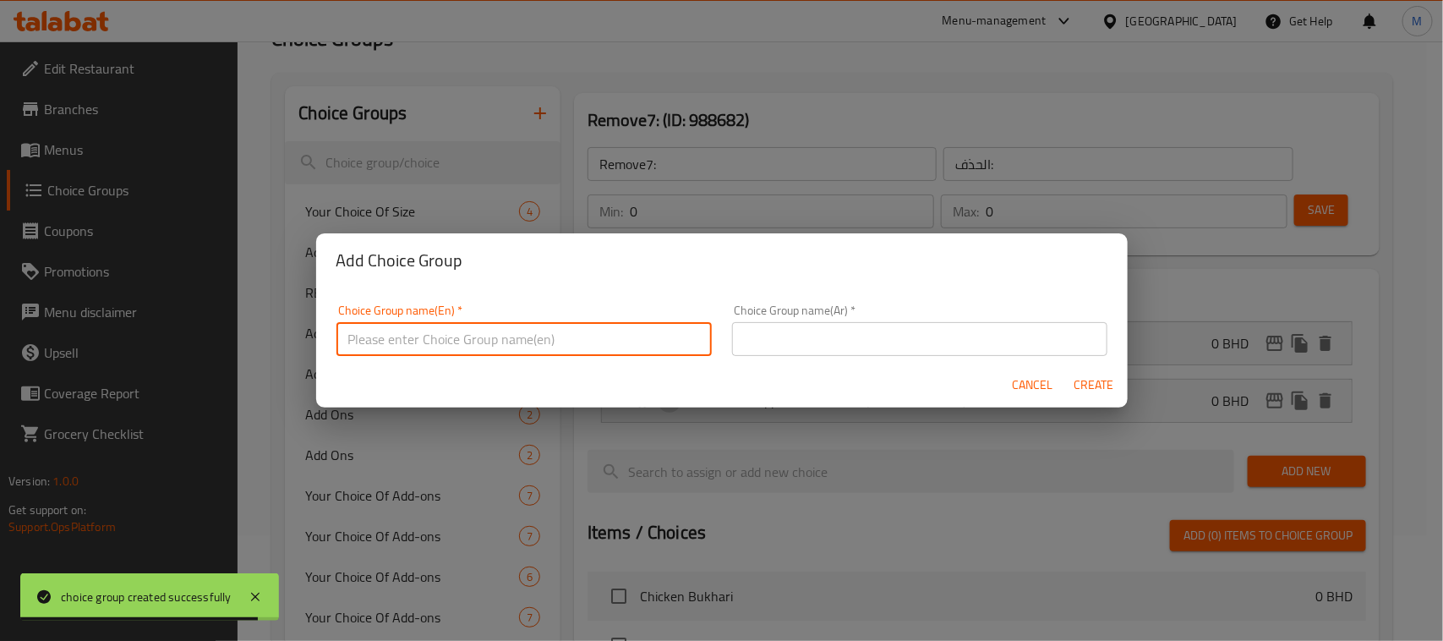
click at [600, 347] on input "text" at bounding box center [523, 339] width 375 height 34
paste input "Remove7:"
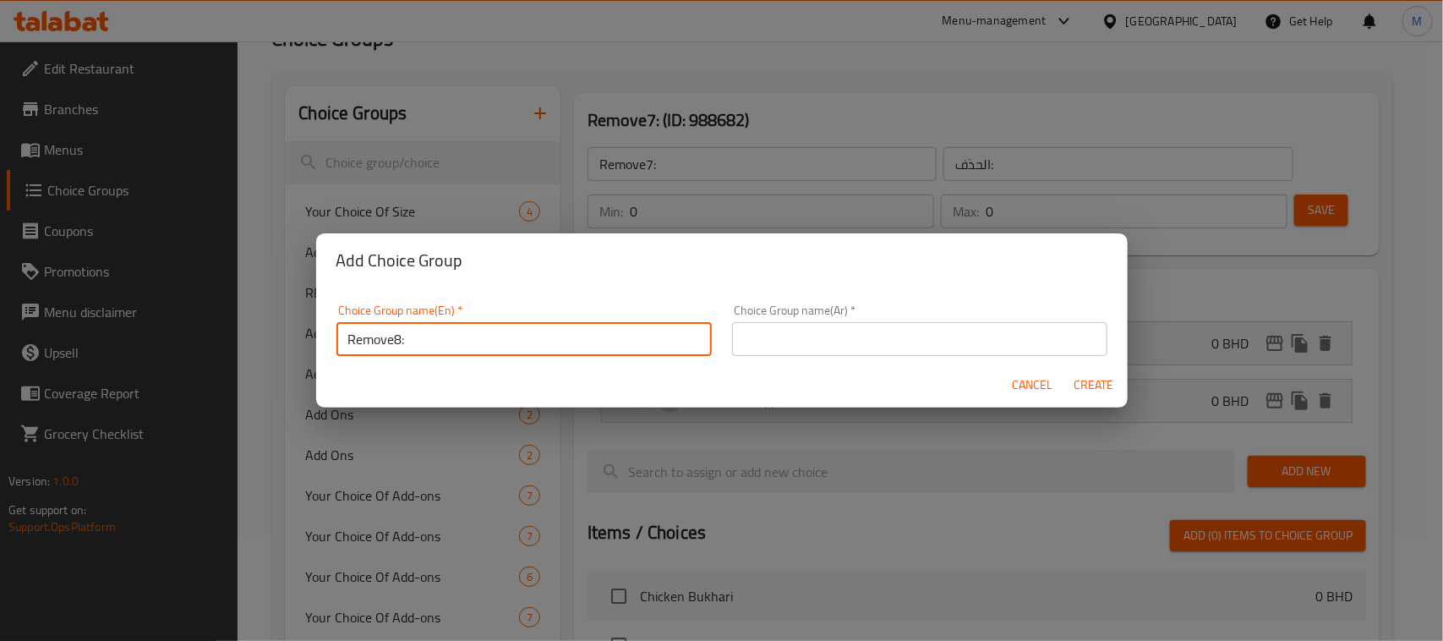
type input "Remove8:"
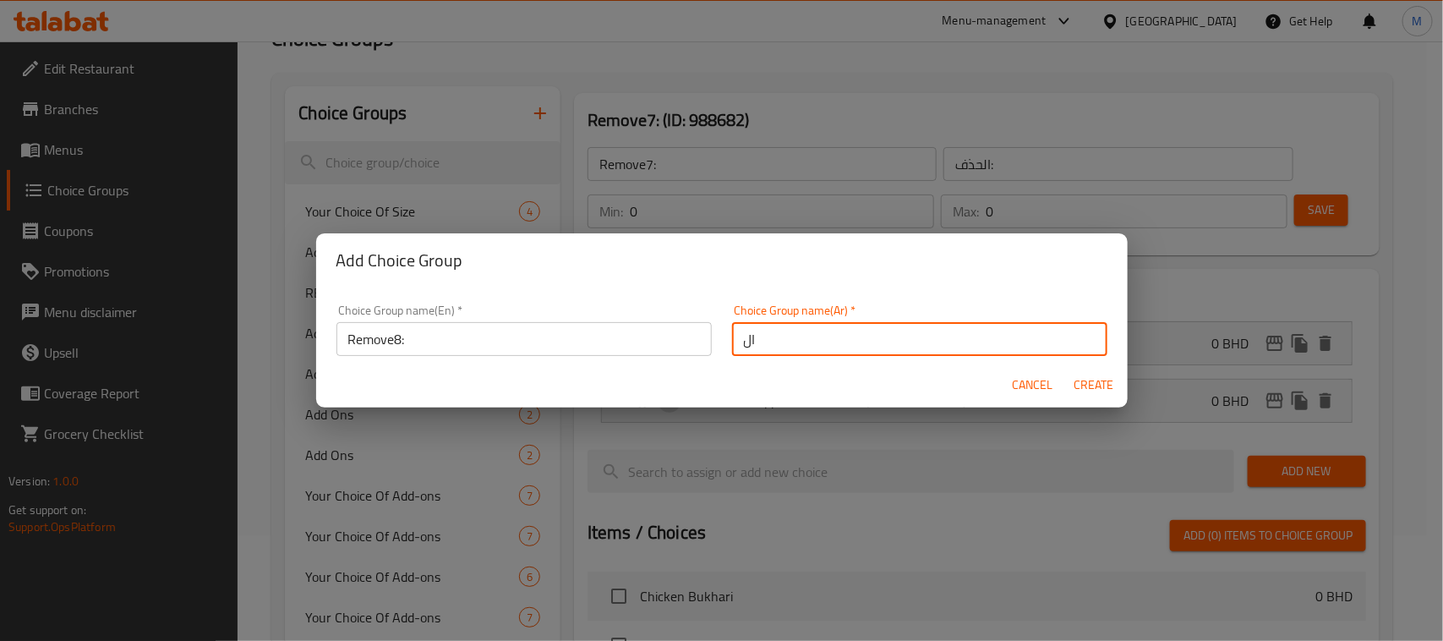
type input "الحذف:"
click at [1112, 374] on span "Create" at bounding box center [1093, 384] width 41 height 21
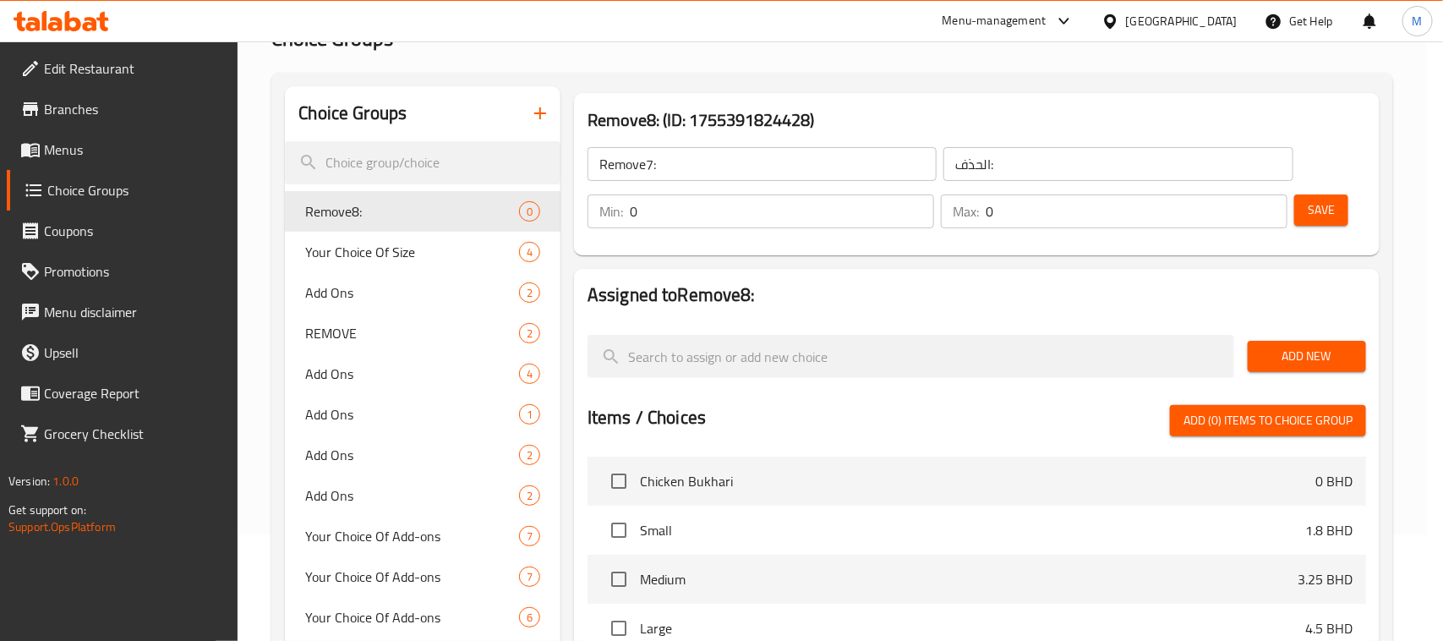
type input "Remove8:"
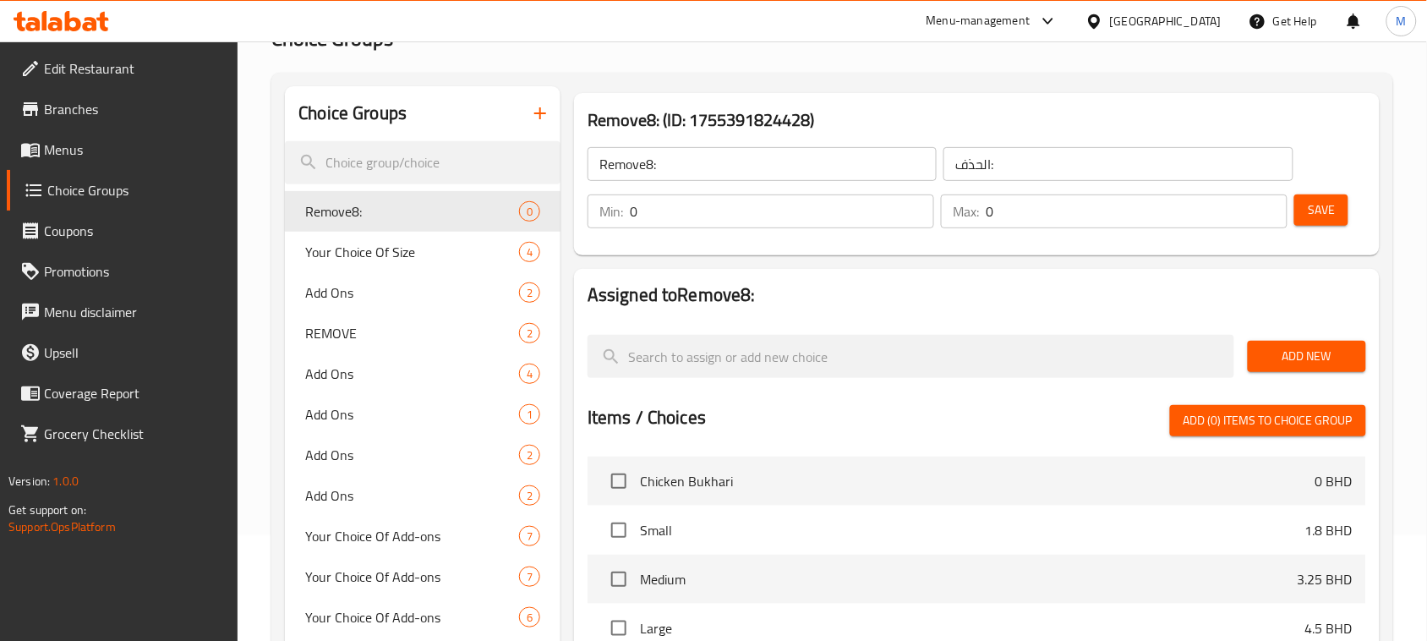
click at [1273, 355] on span "Add New" at bounding box center [1306, 356] width 91 height 21
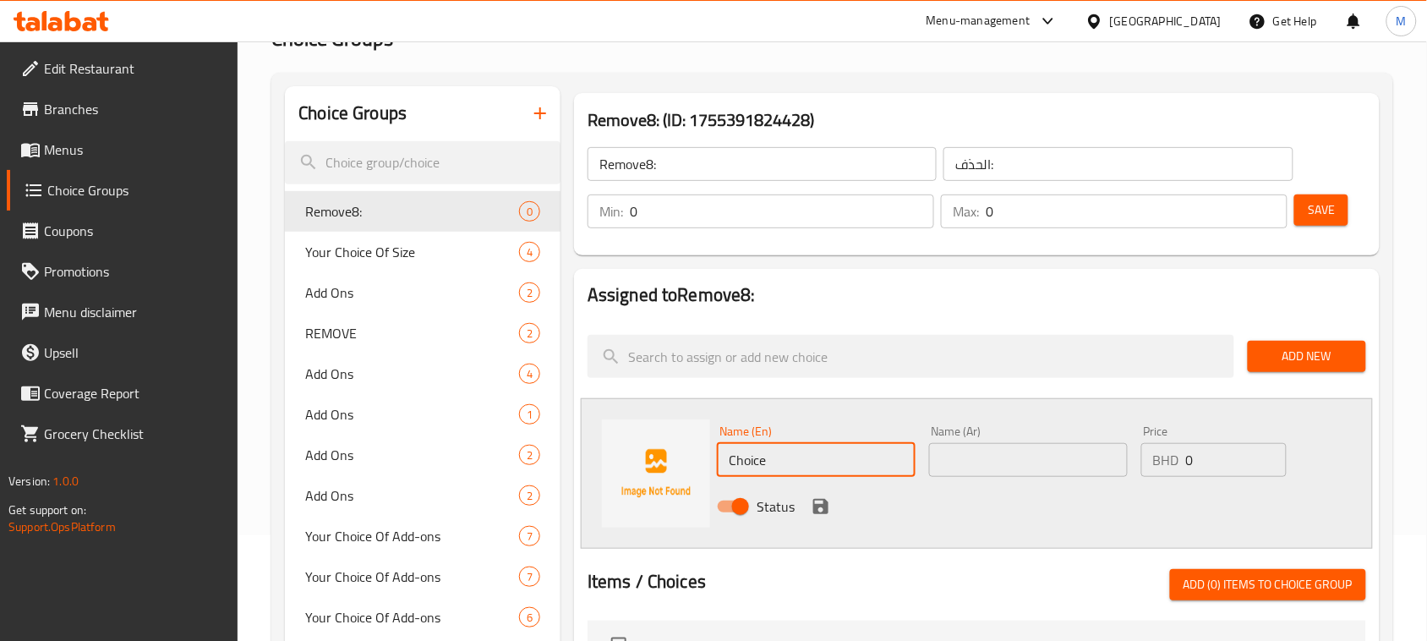
click at [794, 456] on input "Choice" at bounding box center [816, 460] width 199 height 34
paste input "No Sumac"
type input "No Sumac"
click at [1000, 466] on input "text" at bounding box center [1028, 460] width 199 height 34
paste input "بدون سماق"
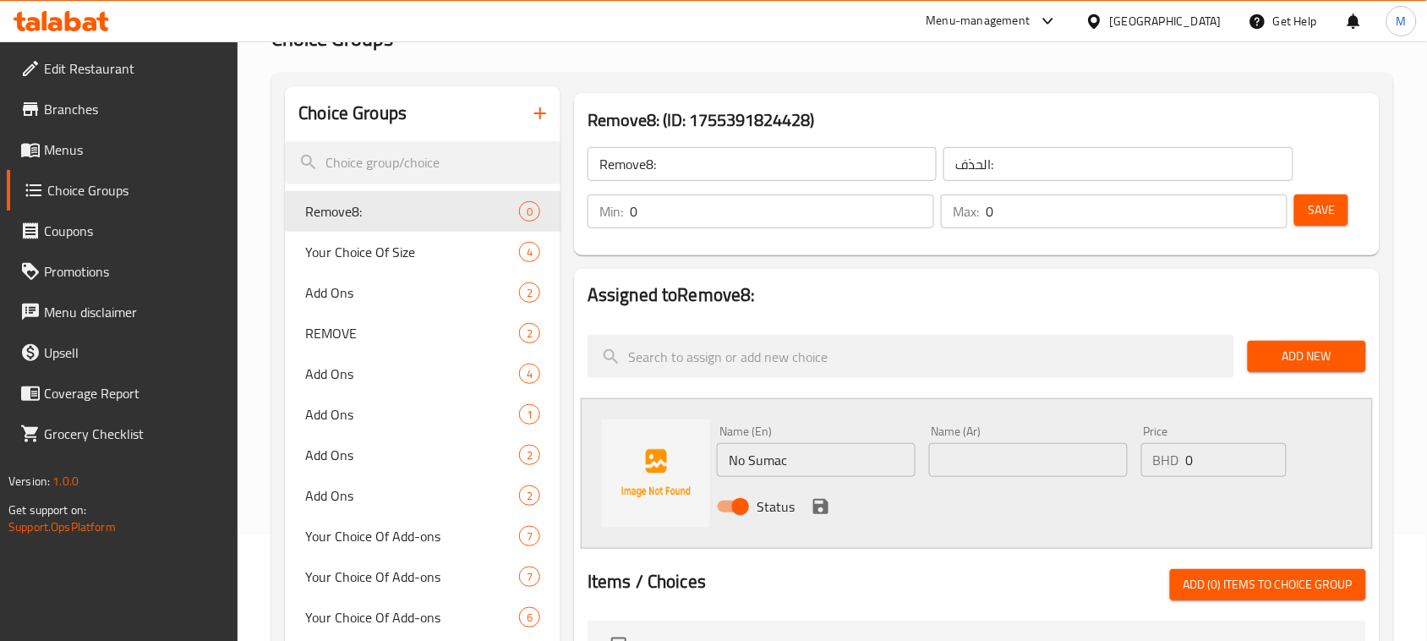
type input "بدون سماق"
click at [813, 512] on icon "save" at bounding box center [820, 506] width 15 height 15
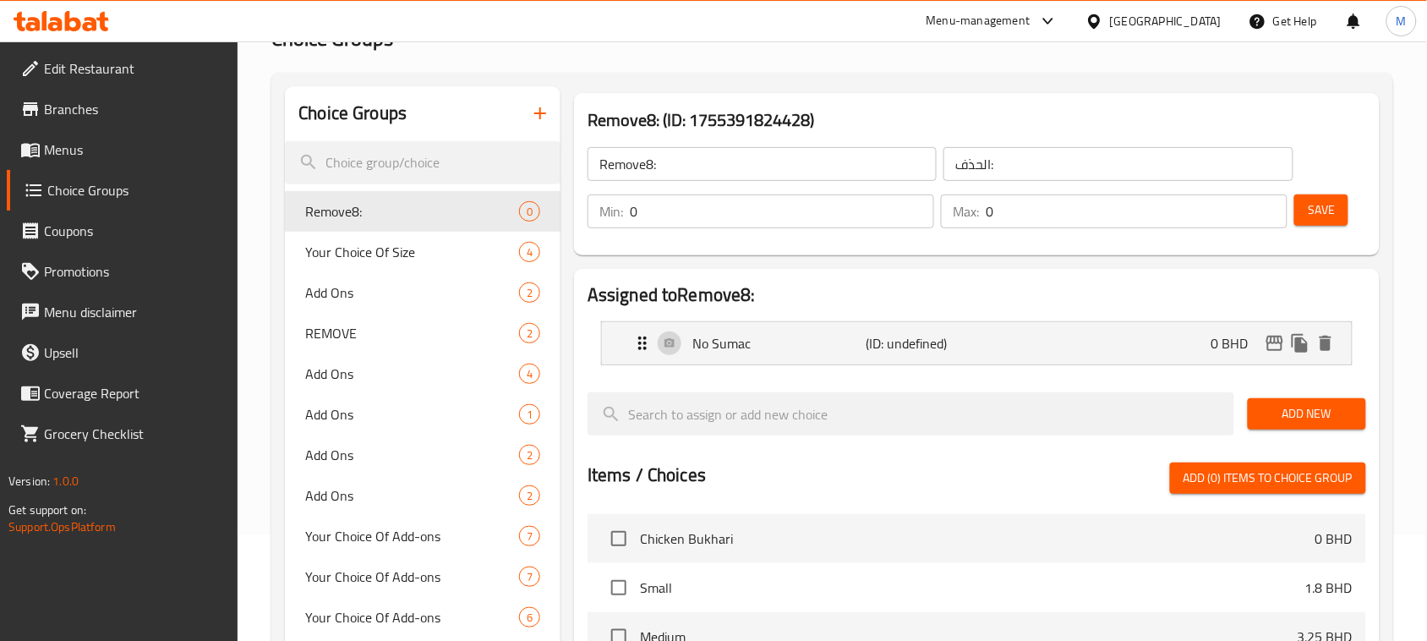
click at [1332, 209] on span "Save" at bounding box center [1320, 209] width 27 height 21
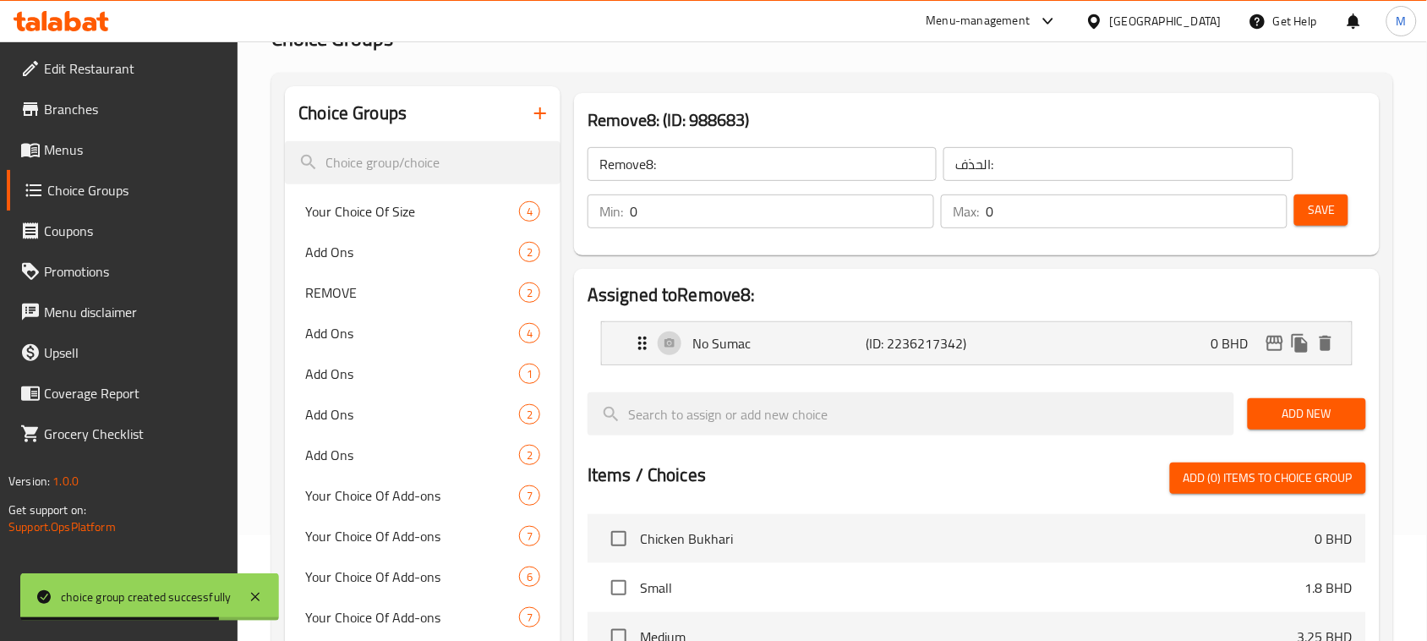
click at [678, 167] on input "Remove8:" at bounding box center [761, 164] width 349 height 34
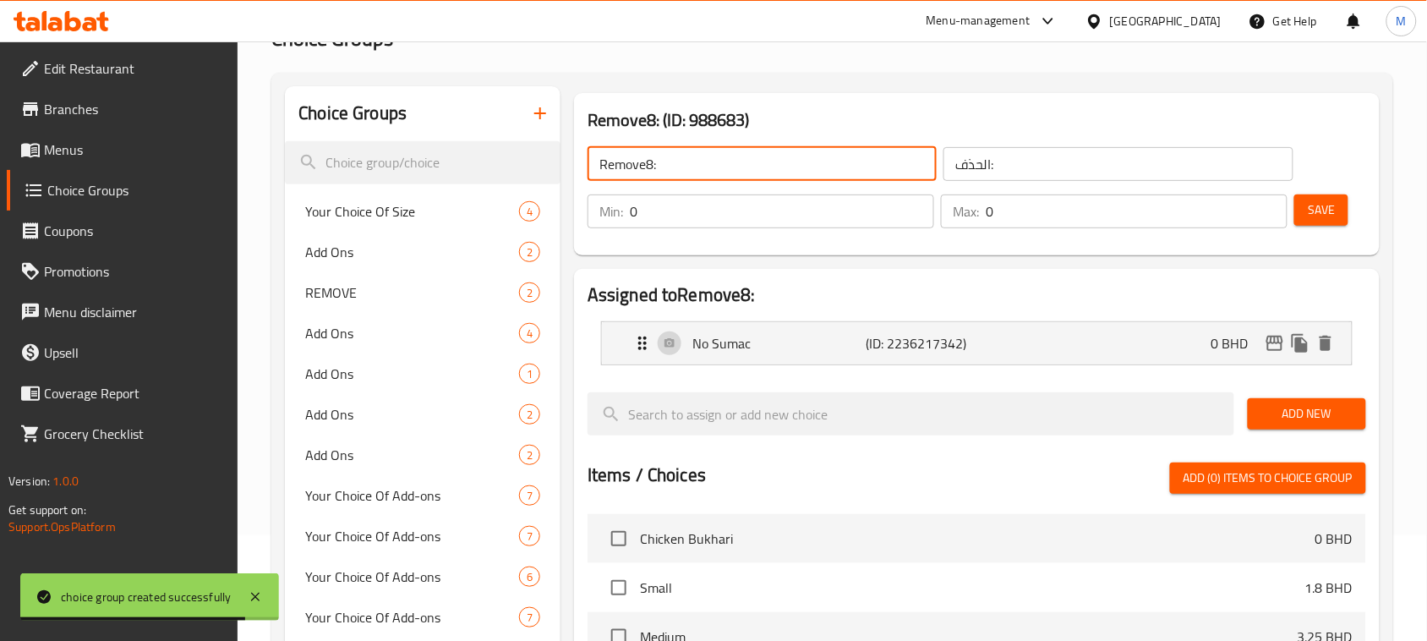
click at [545, 111] on icon "button" at bounding box center [540, 113] width 20 height 20
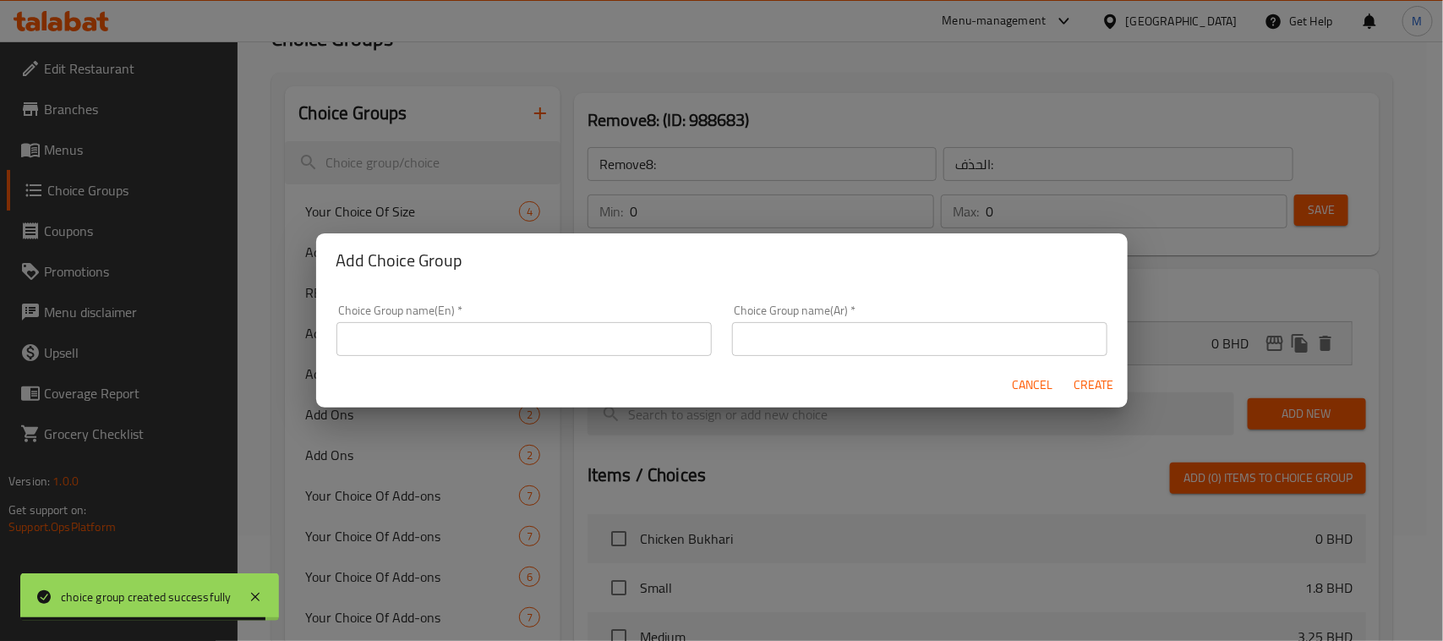
click at [567, 335] on input "text" at bounding box center [523, 339] width 375 height 34
paste input "Remove8:"
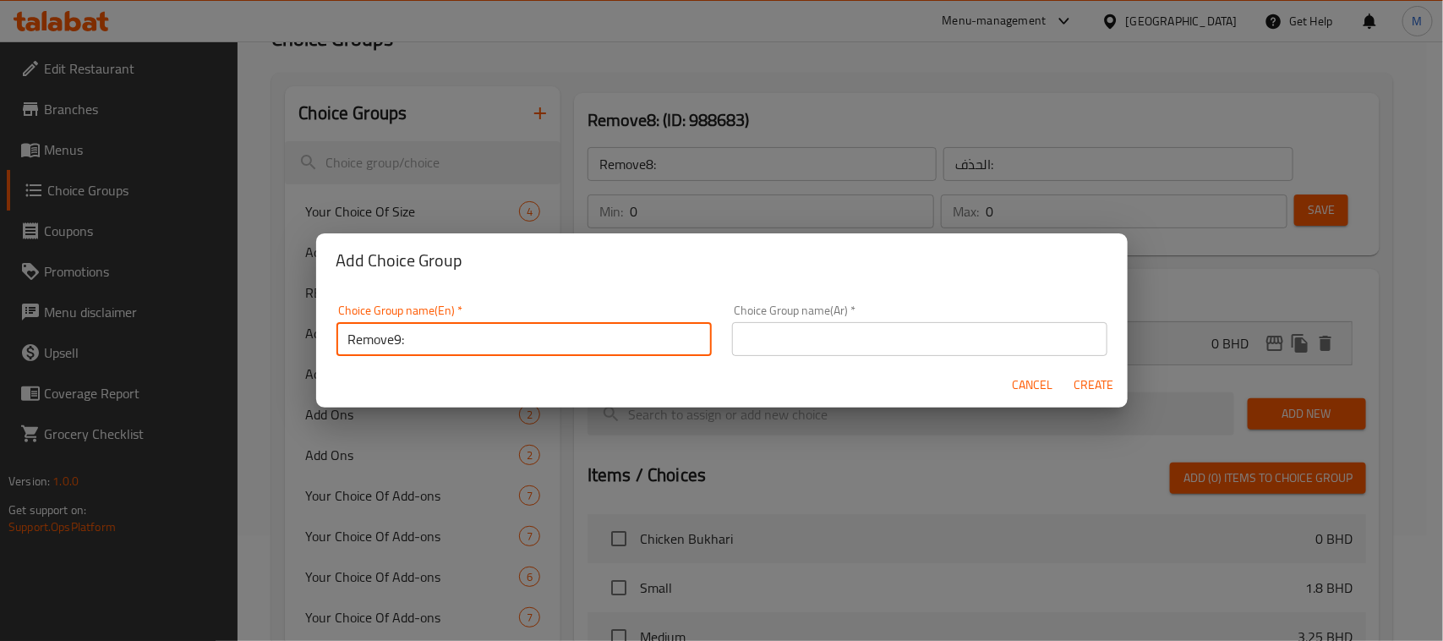
type input "Remove9:"
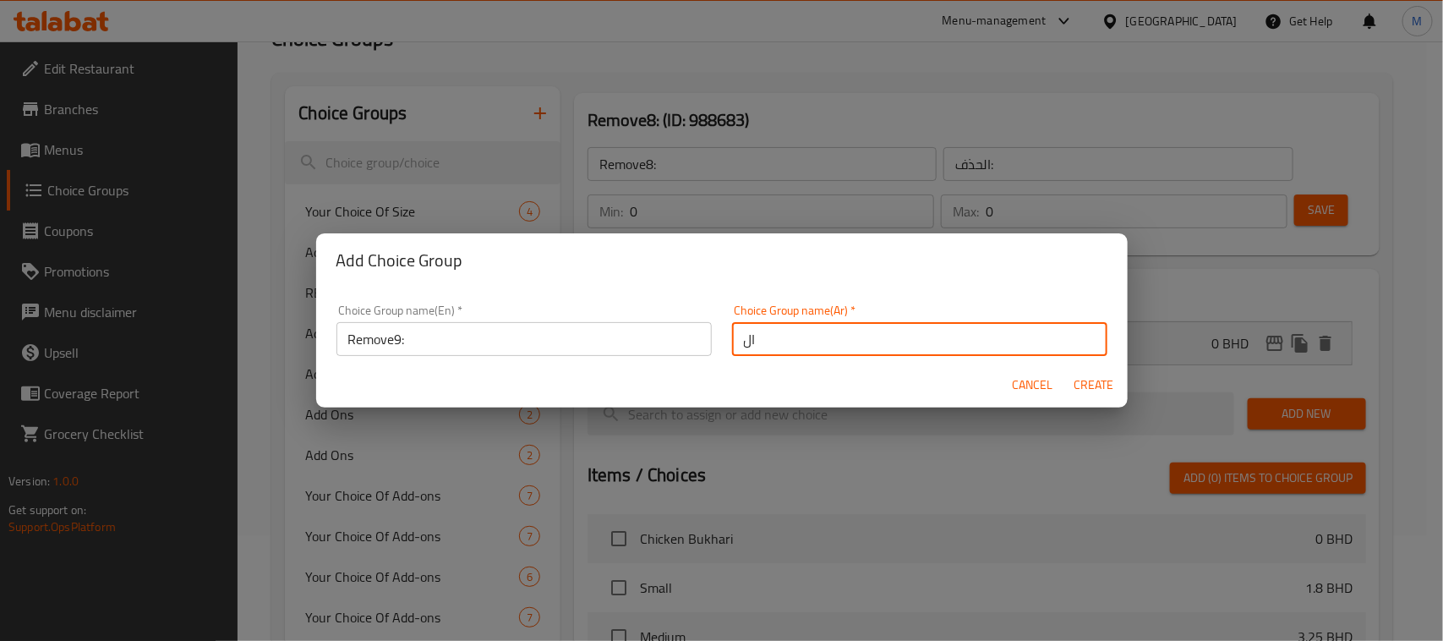
type input "الحذف:"
click at [1071, 385] on button "Create" at bounding box center [1094, 384] width 54 height 31
type input "Remove9:"
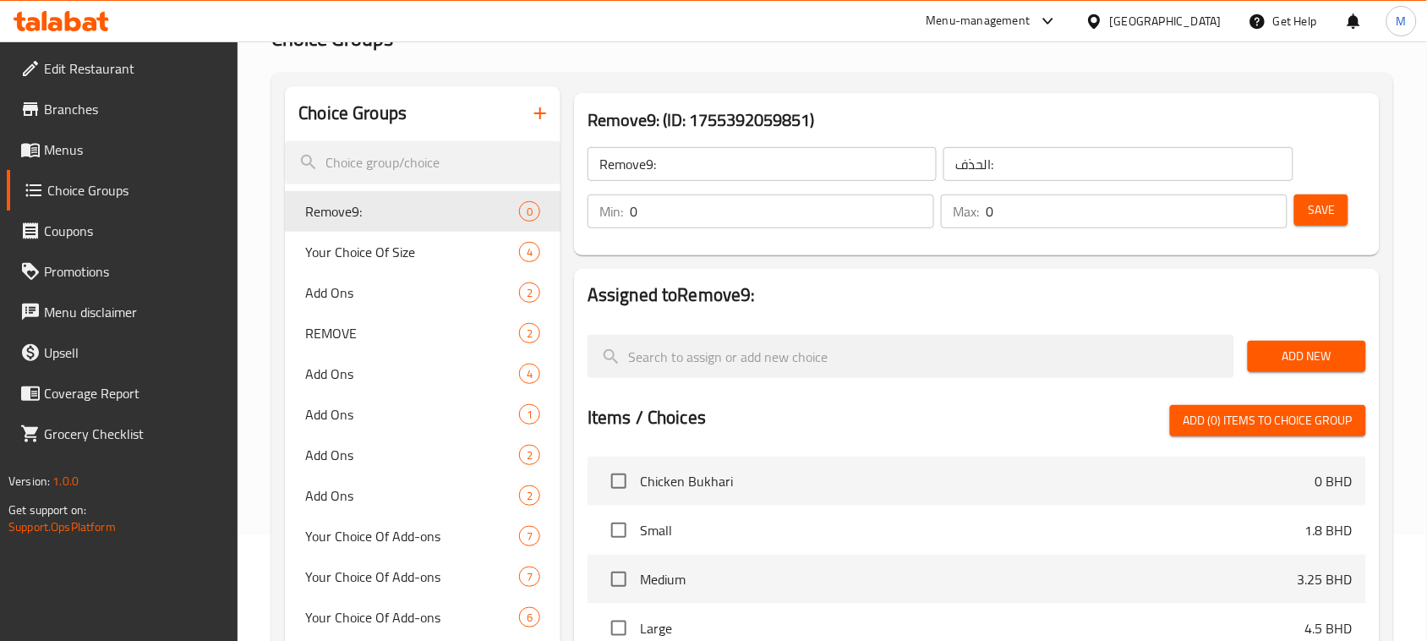
click at [1312, 341] on button "Add New" at bounding box center [1306, 356] width 118 height 31
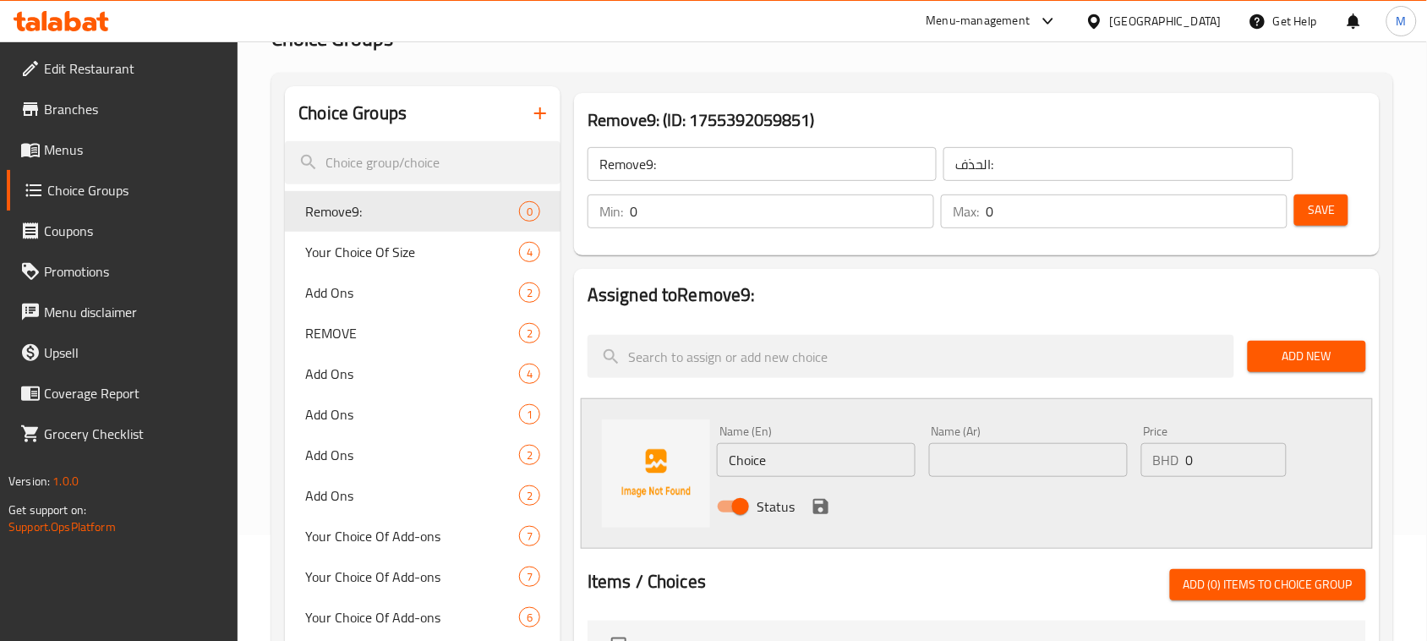
click at [799, 467] on input "Choice" at bounding box center [816, 460] width 199 height 34
paste input "No Green Pepper"
type input "No Green Pepper"
click at [990, 461] on input "text" at bounding box center [1028, 460] width 199 height 34
paste input "دون فلفل أخرض"
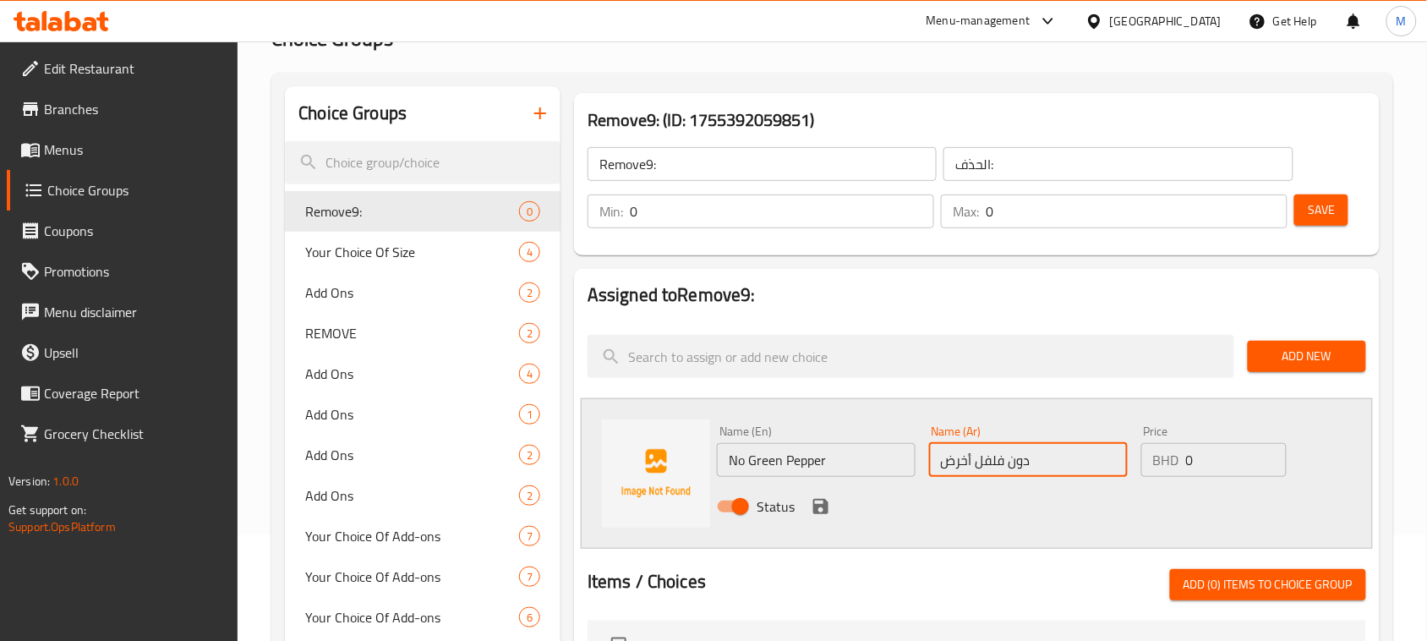
click at [957, 461] on input "دون فلفل أخرض" at bounding box center [1028, 460] width 199 height 34
type input "بدون فلفل أخضر"
click at [811, 509] on icon "save" at bounding box center [821, 506] width 20 height 20
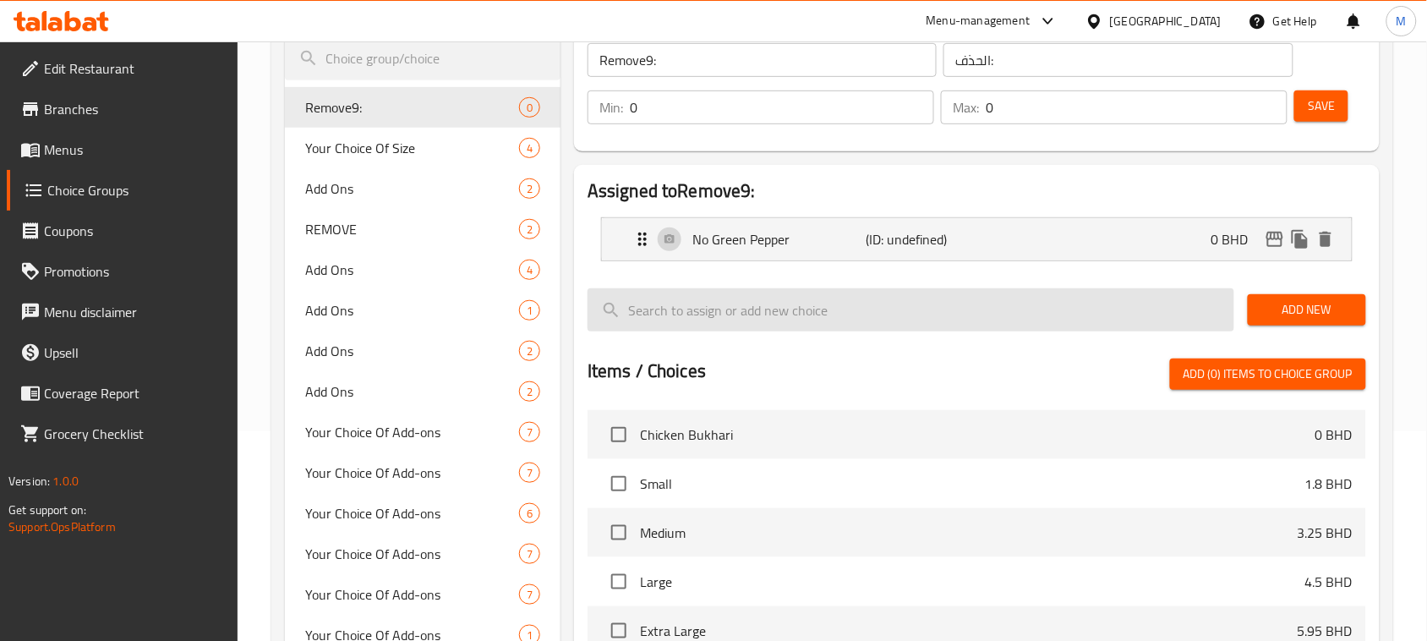
scroll to position [211, 0]
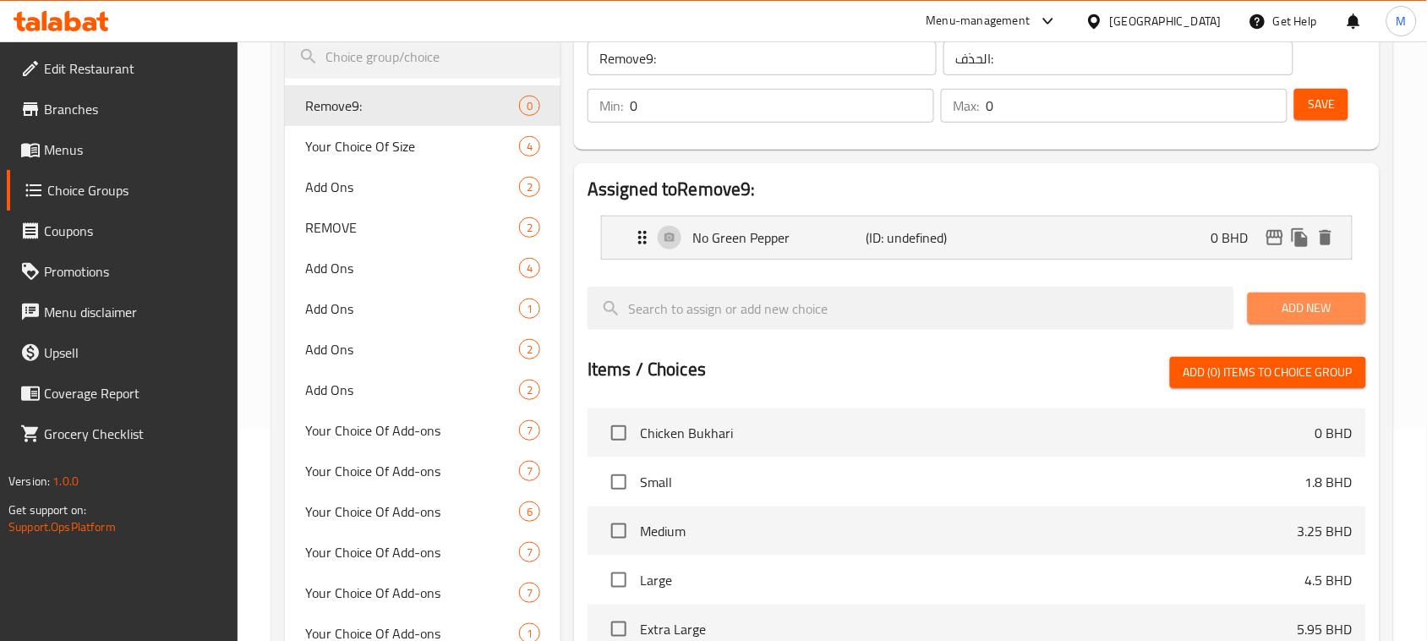
click at [1321, 296] on button "Add New" at bounding box center [1306, 307] width 118 height 31
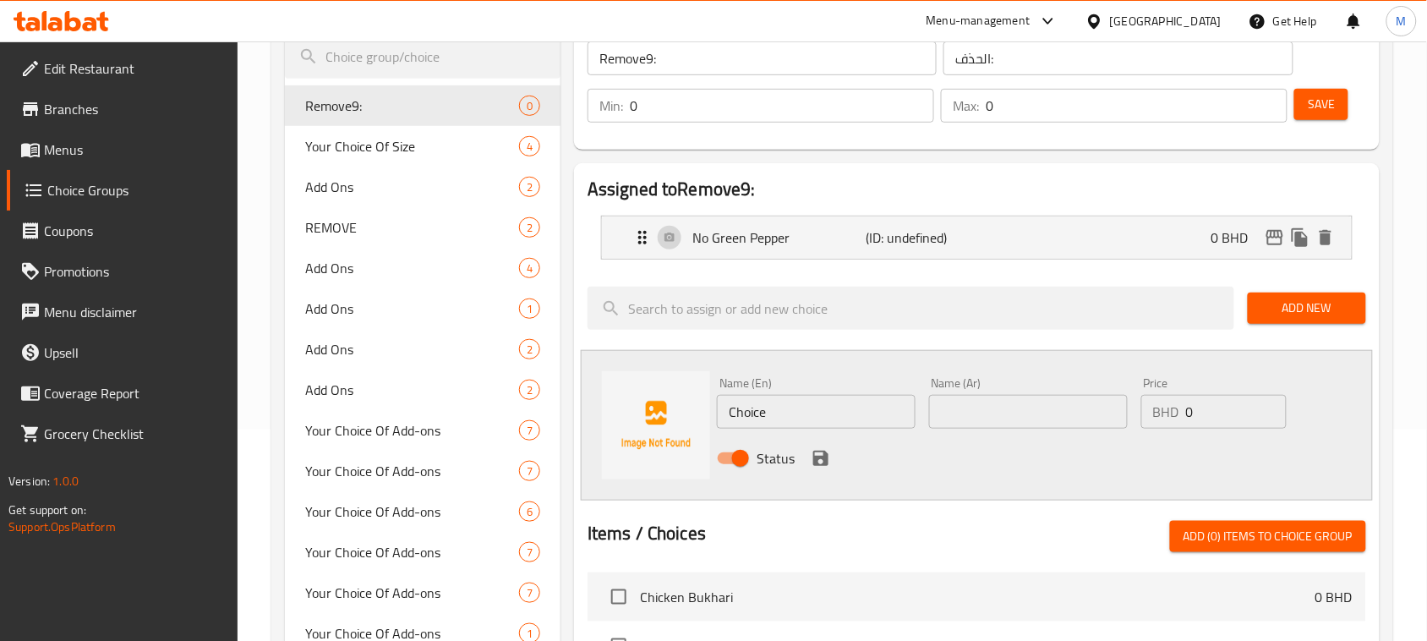
click at [800, 417] on input "Choice" at bounding box center [816, 412] width 199 height 34
paste input "No Tomato"
type input "No Tomato"
click at [1008, 419] on input "text" at bounding box center [1028, 412] width 199 height 34
type input "بدون طماطم"
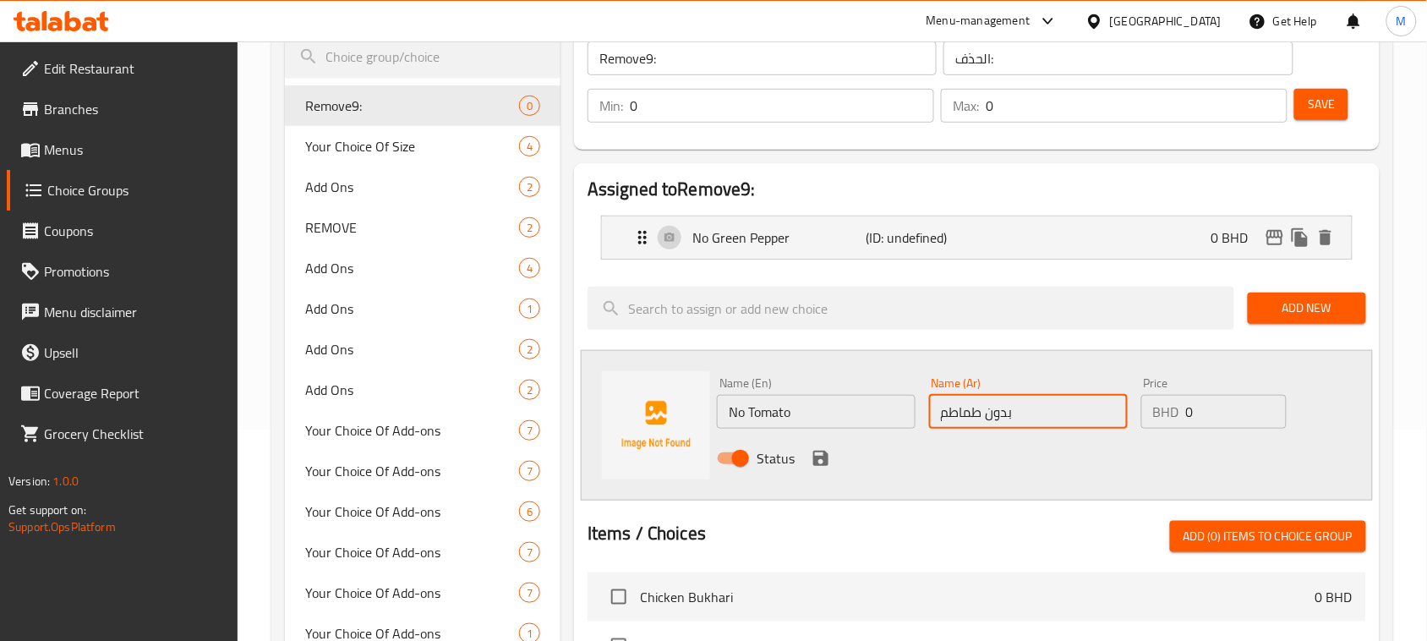
click at [817, 456] on icon "save" at bounding box center [820, 457] width 15 height 15
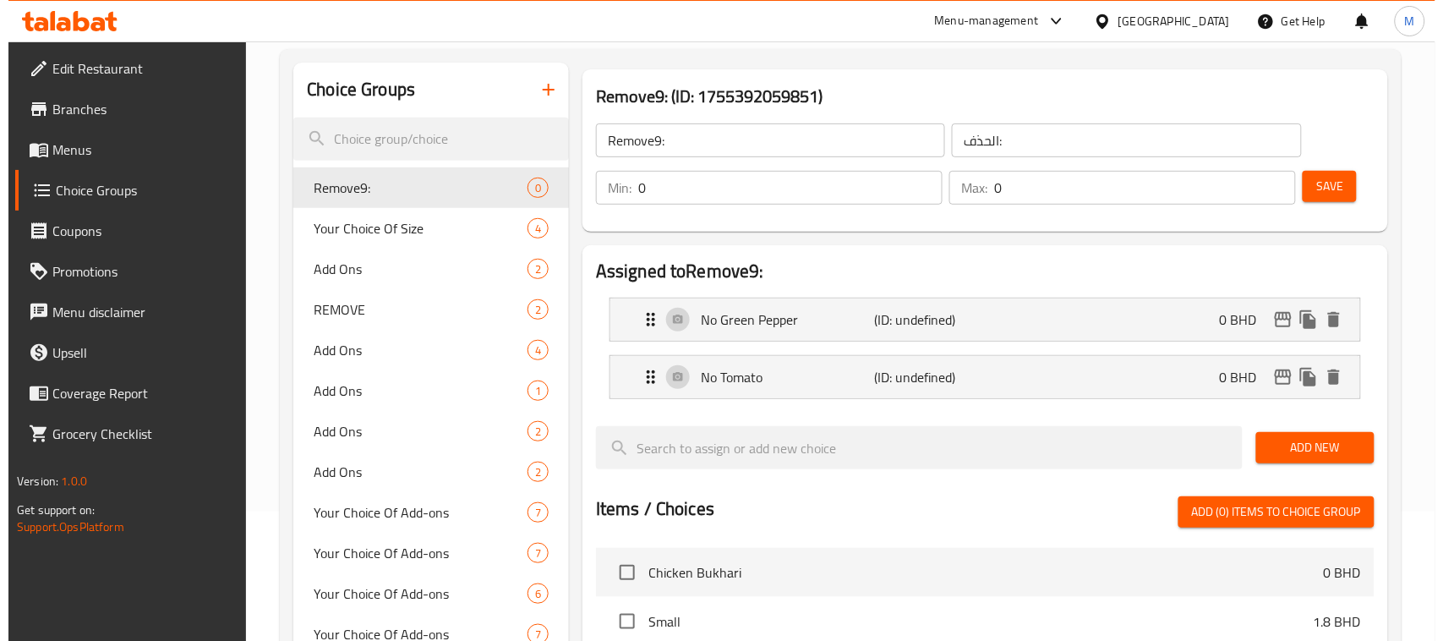
scroll to position [106, 0]
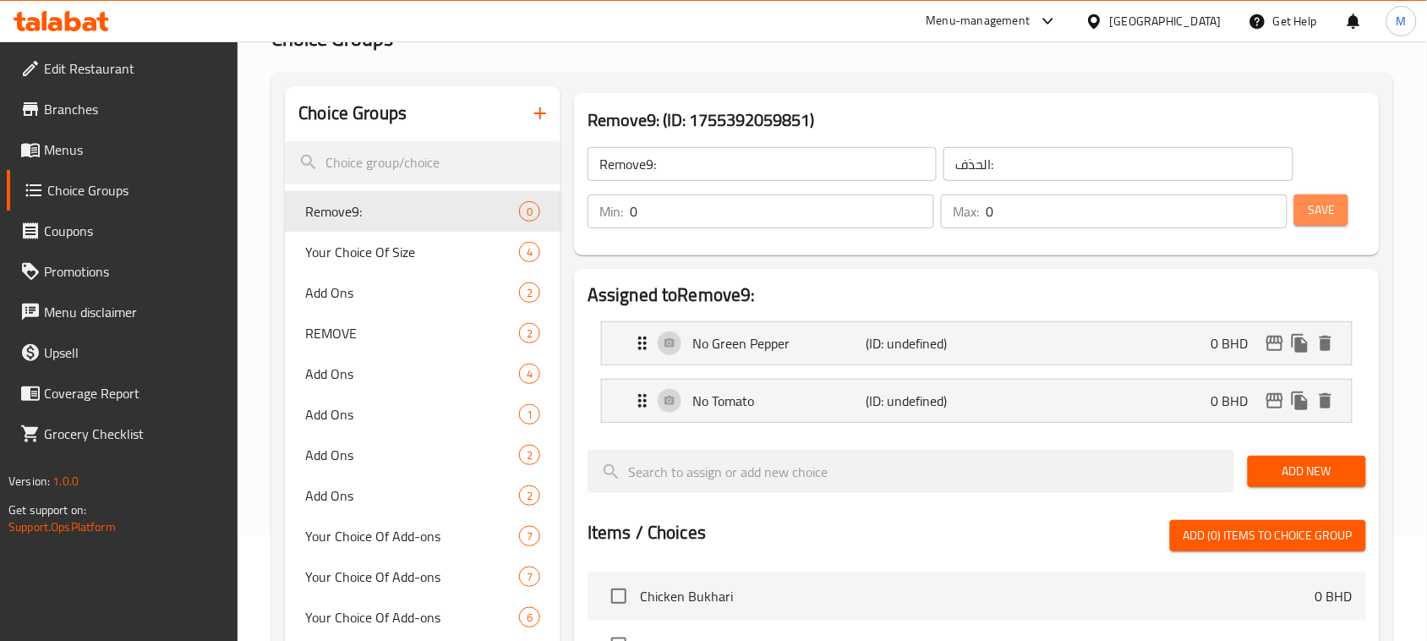
click at [1334, 200] on span "Save" at bounding box center [1320, 209] width 27 height 21
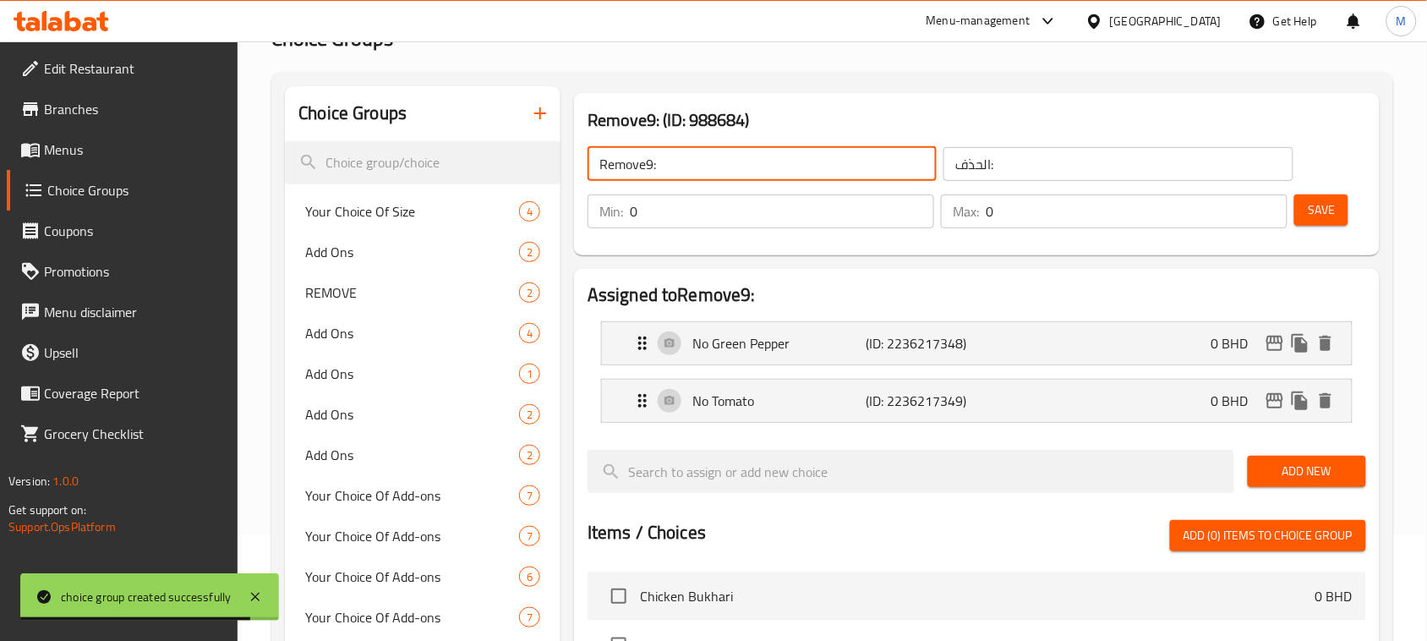
click at [723, 170] on input "Remove9:" at bounding box center [761, 164] width 349 height 34
click at [542, 110] on icon "button" at bounding box center [540, 113] width 20 height 20
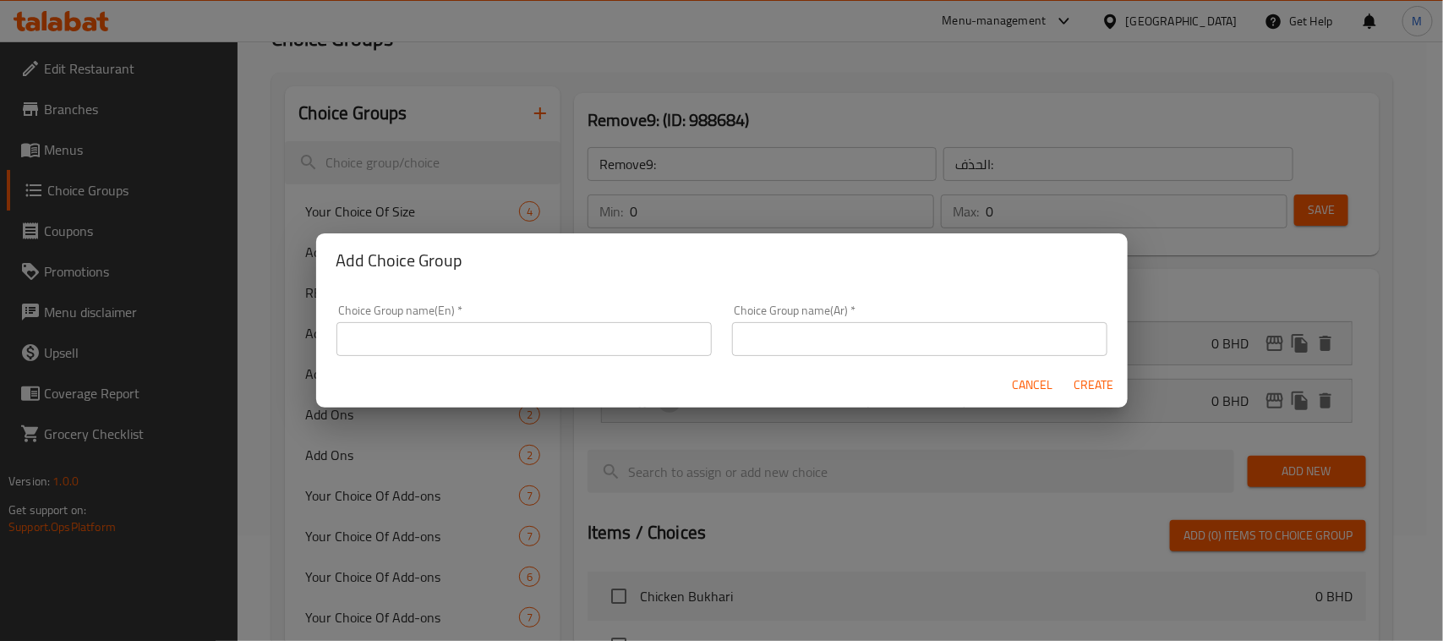
click at [483, 338] on input "text" at bounding box center [523, 339] width 375 height 34
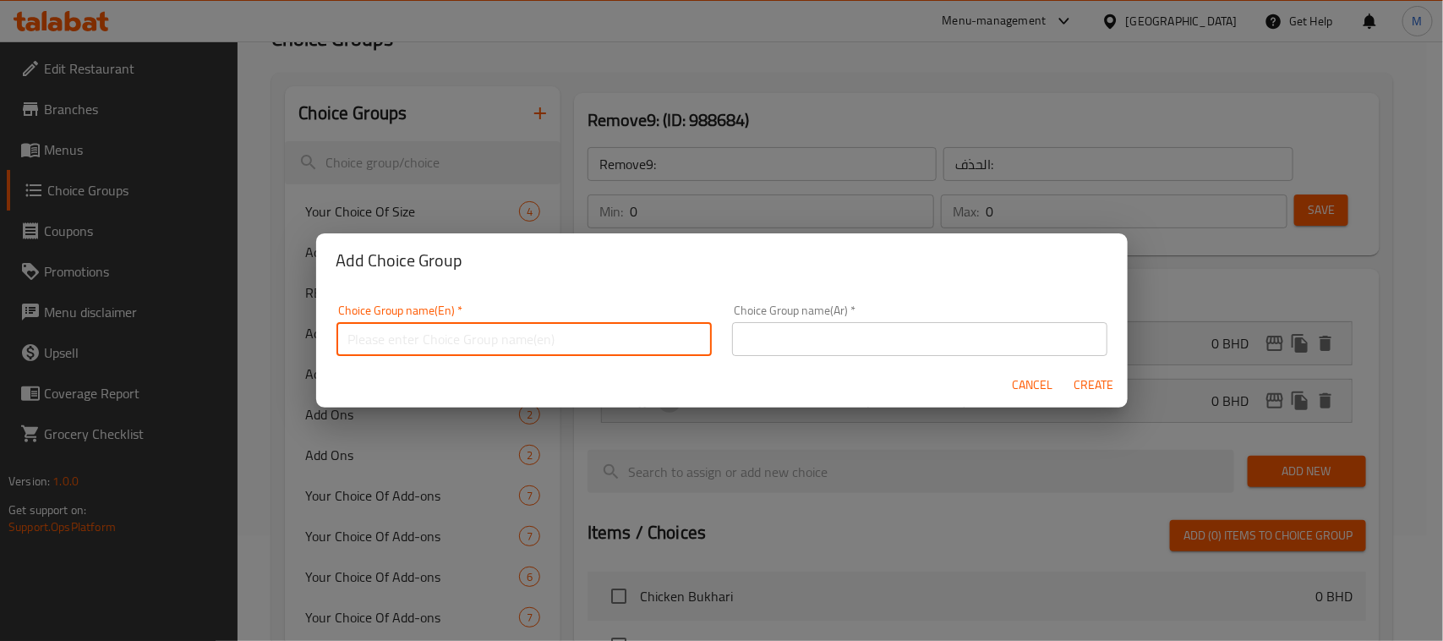
paste input "Remove9:"
type input "Remove10:"
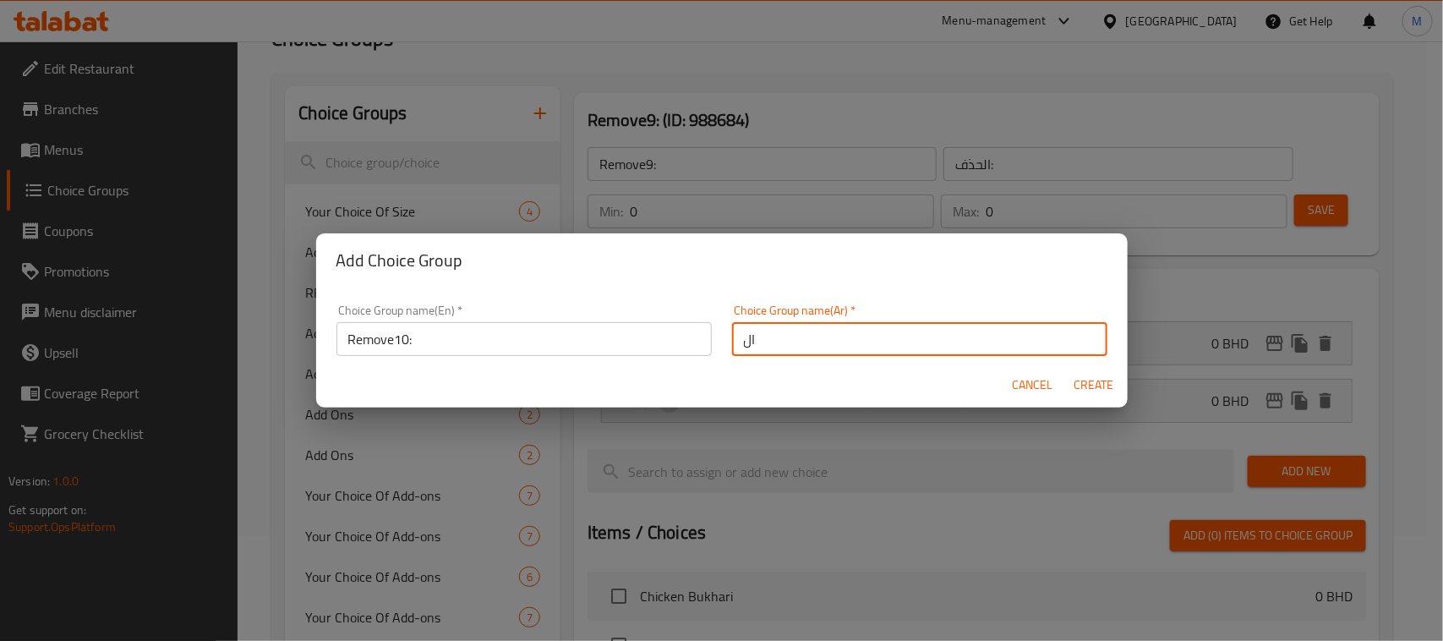
type input "الحذف:"
click at [1088, 385] on span "Create" at bounding box center [1093, 384] width 41 height 21
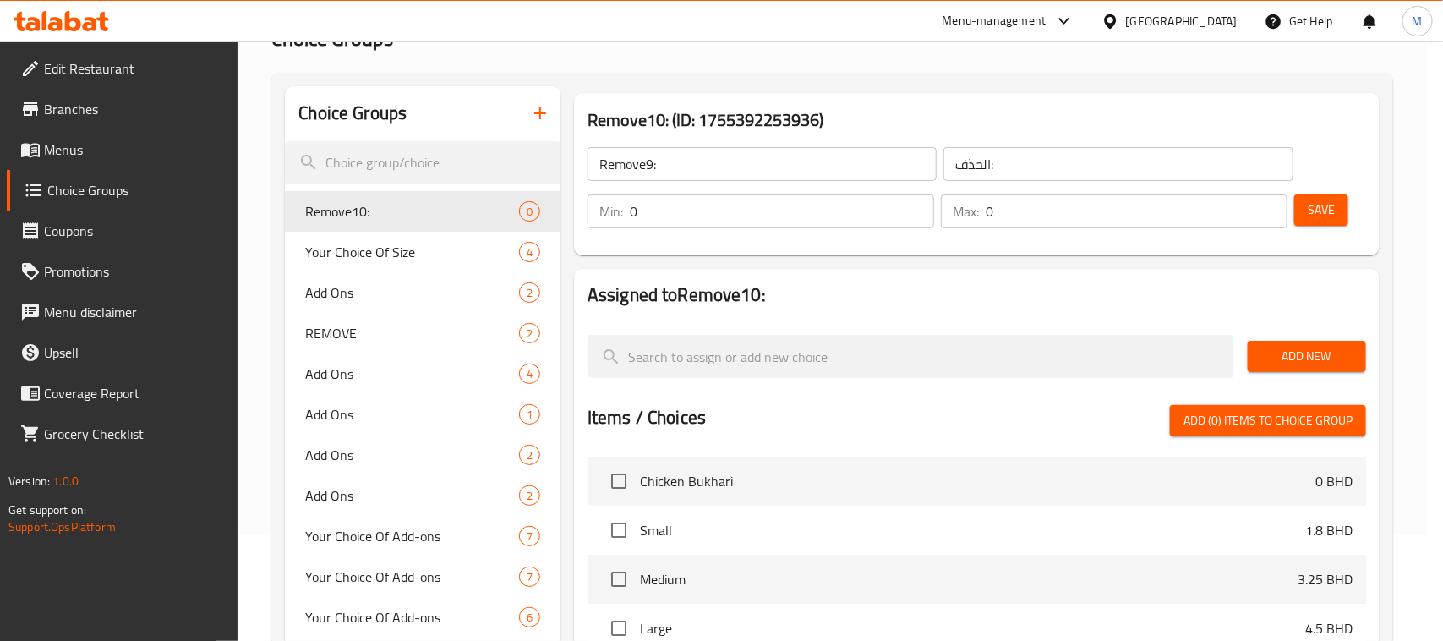
type input "Remove10:"
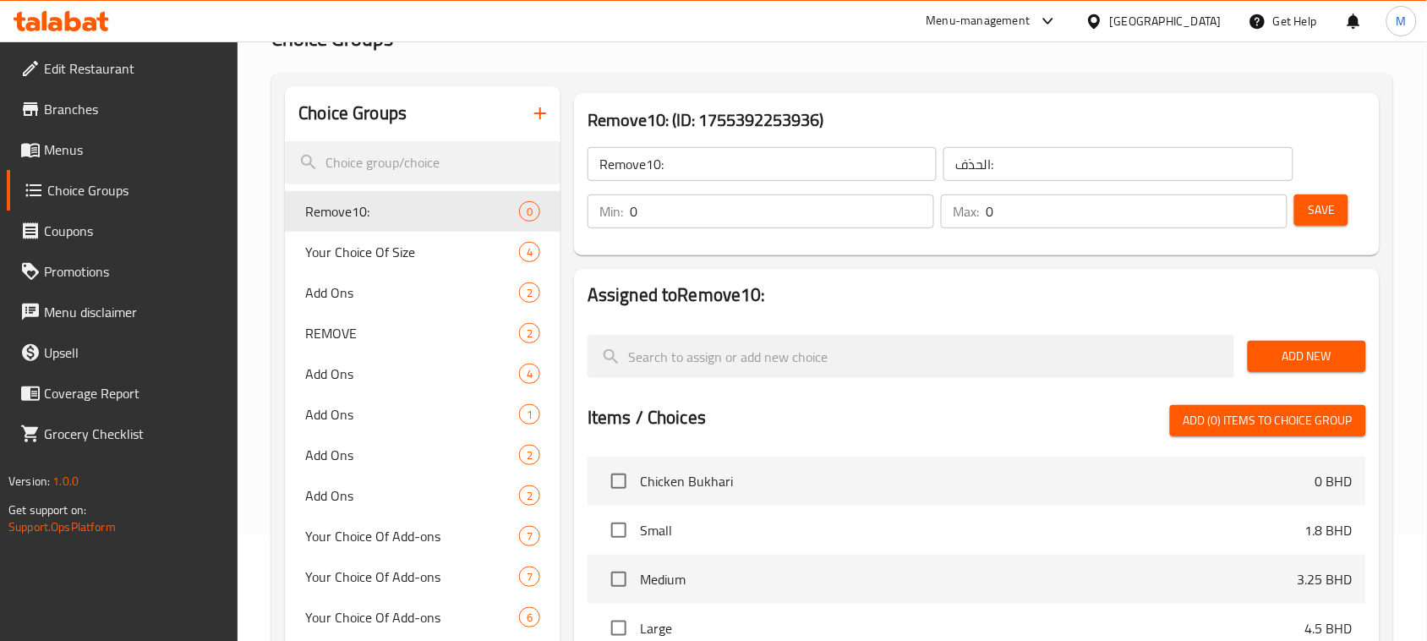
click at [1291, 346] on span "Add New" at bounding box center [1306, 356] width 91 height 21
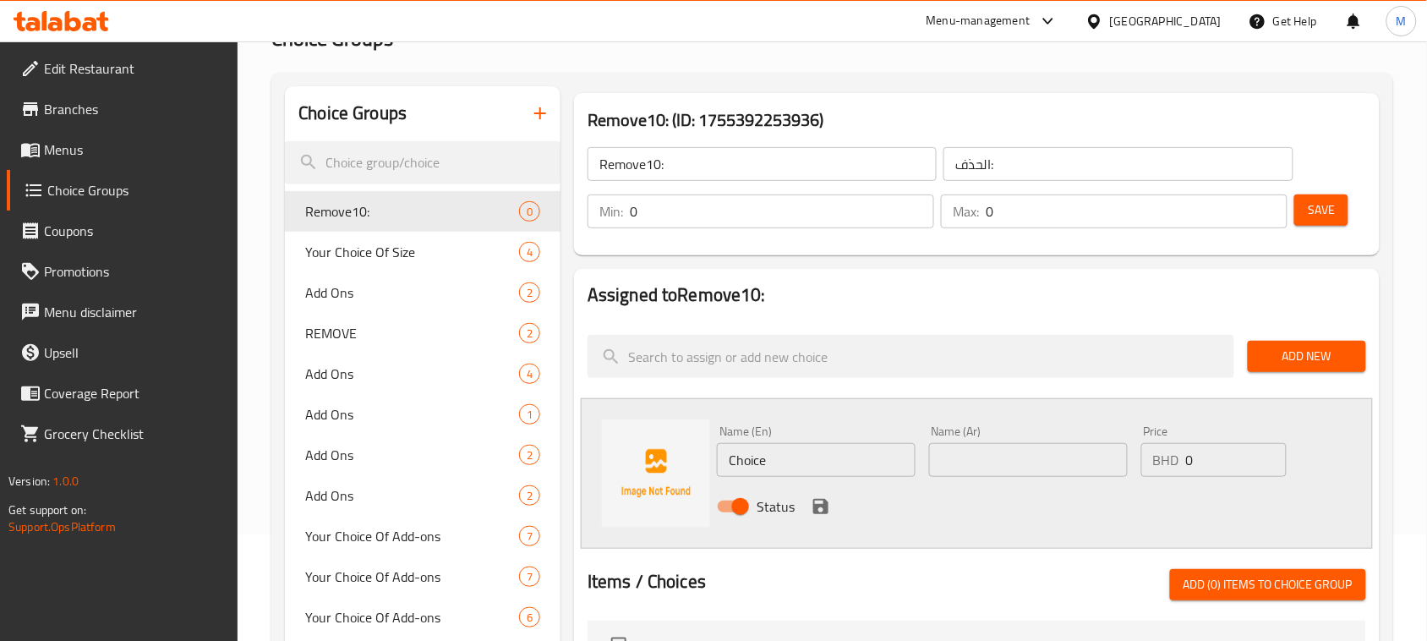
click at [771, 474] on input "Choice" at bounding box center [816, 460] width 199 height 34
paste input "No Spinach"
type input "No Spinach"
click at [989, 469] on input "text" at bounding box center [1028, 460] width 199 height 34
paste input "دون سانخ"
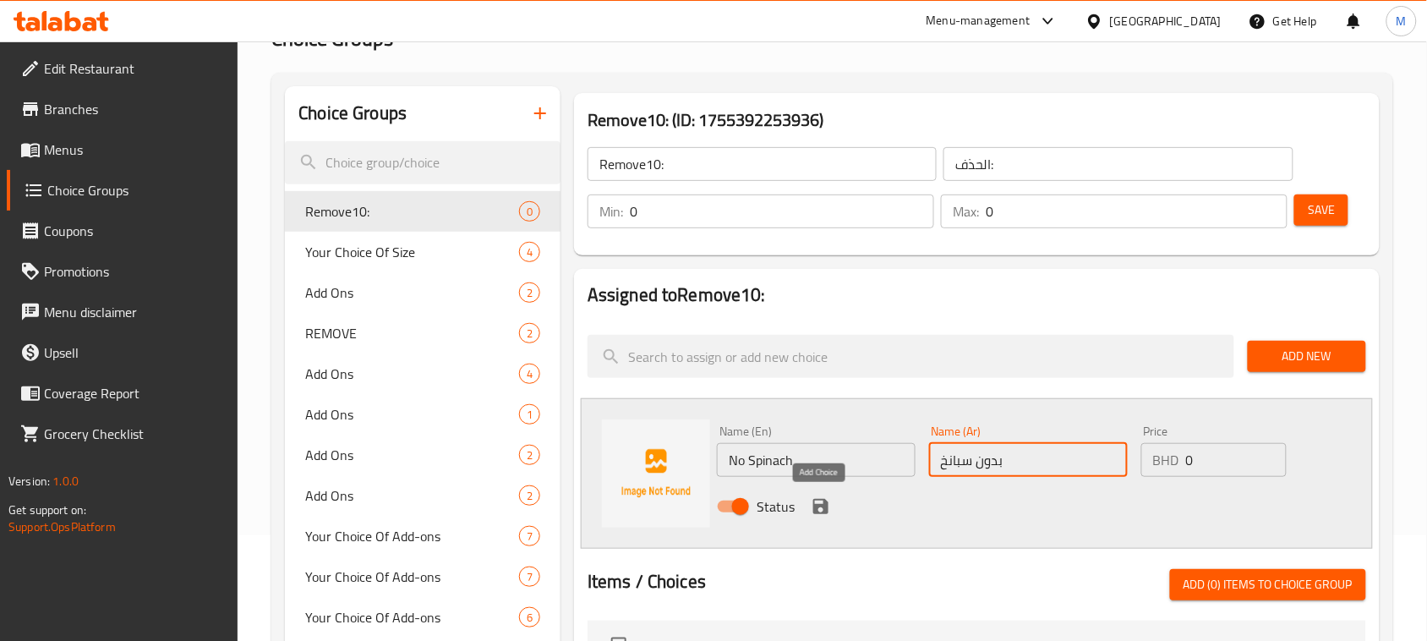
type input "بدون سبانخ"
click at [820, 496] on icon "save" at bounding box center [821, 506] width 20 height 20
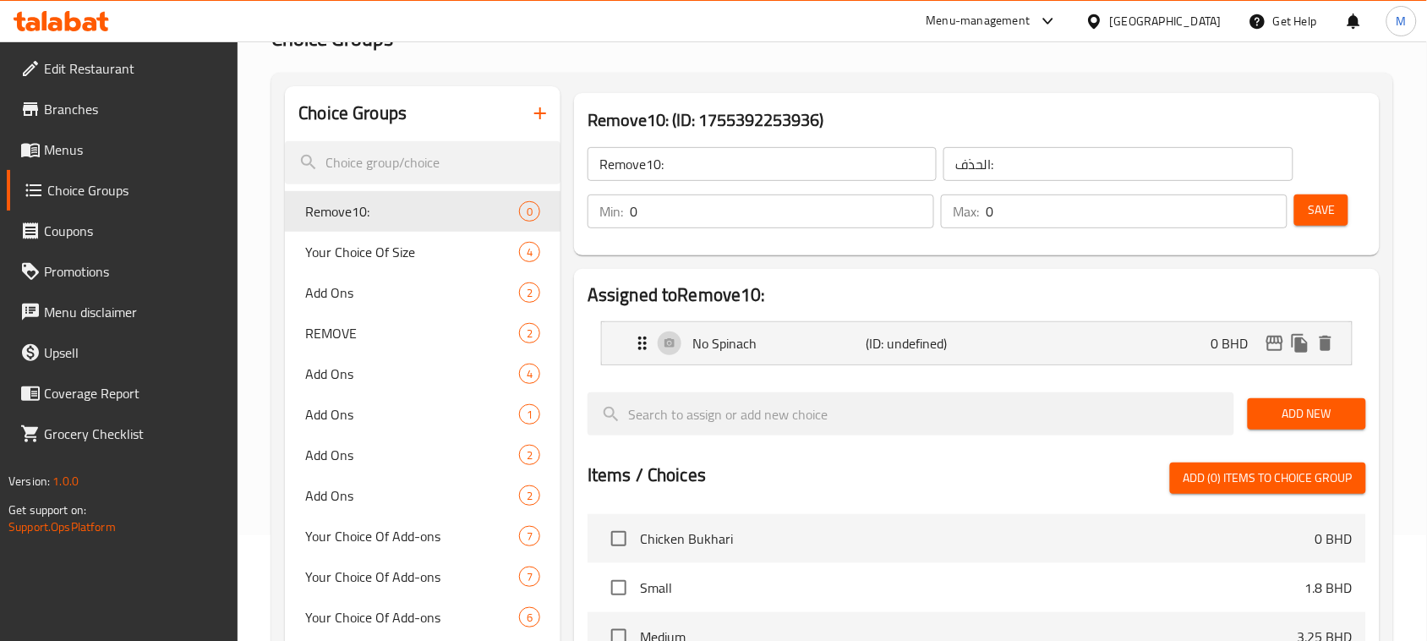
click at [1295, 415] on span "Add New" at bounding box center [1306, 413] width 91 height 21
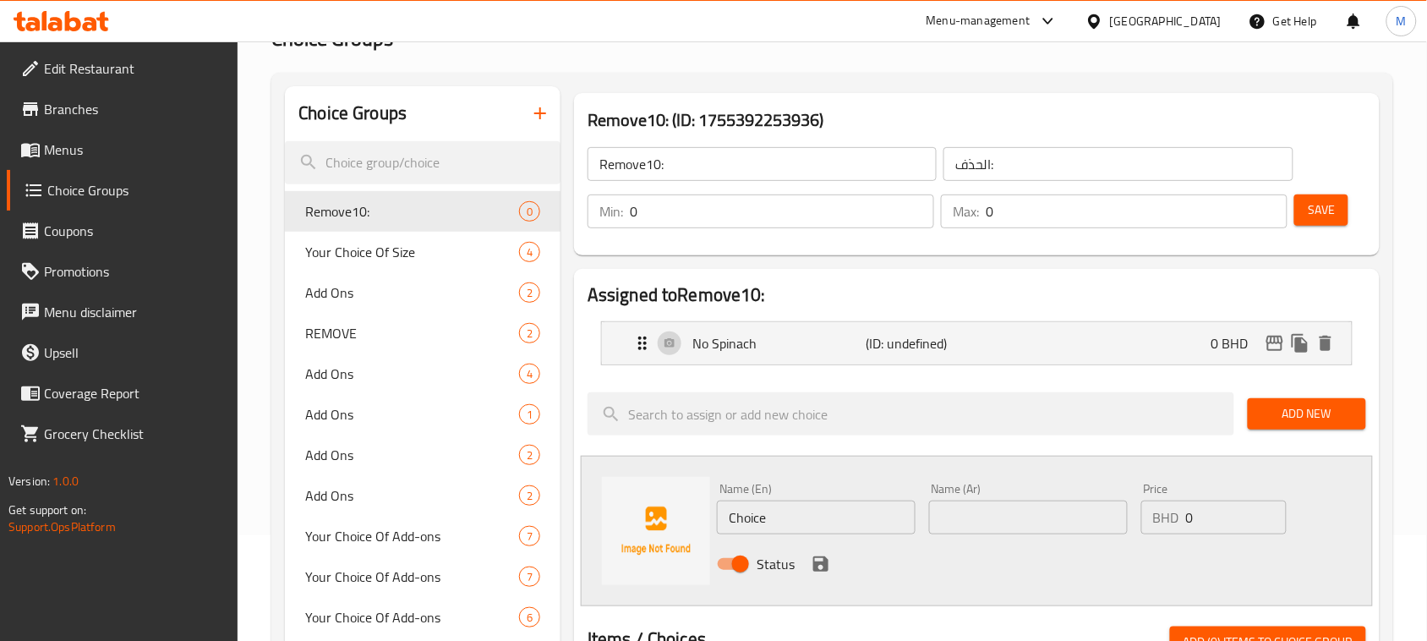
click at [805, 514] on input "Choice" at bounding box center [816, 517] width 199 height 34
paste input "No Vegetabl"
type input "No Vegetable"
click at [977, 525] on input "text" at bounding box center [1028, 517] width 199 height 34
type input "بدون خضروات"
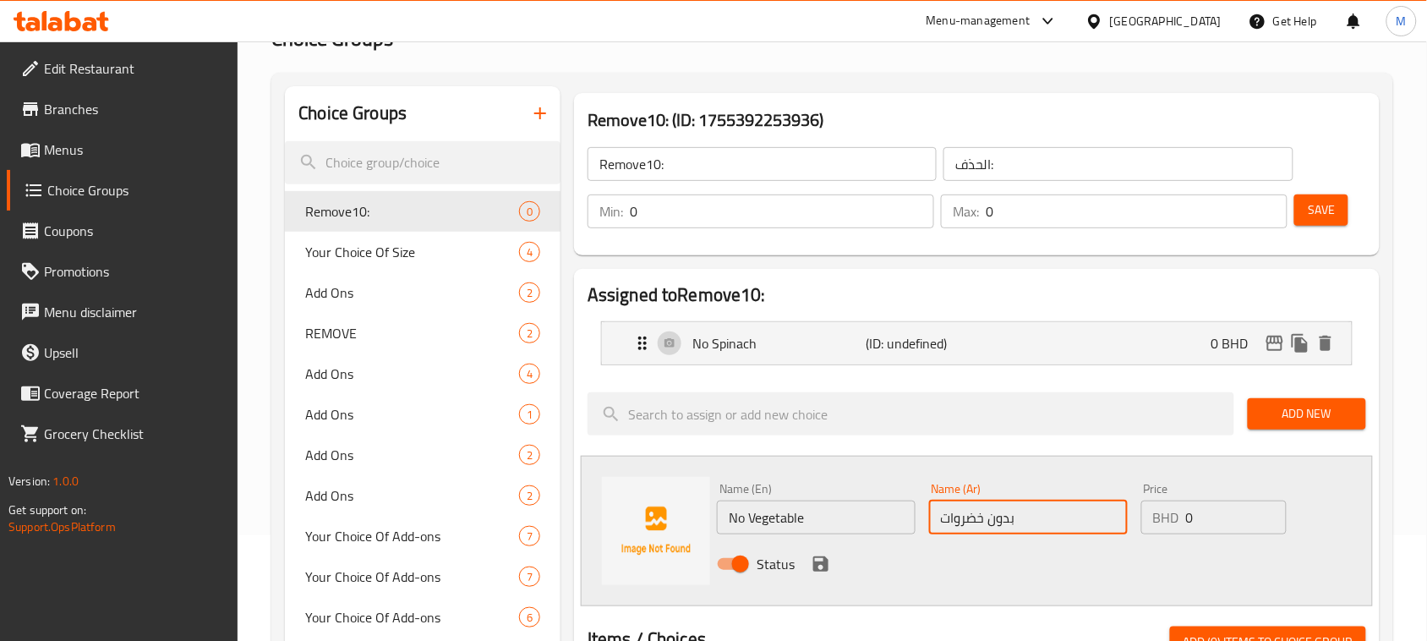
click at [811, 559] on icon "save" at bounding box center [821, 564] width 20 height 20
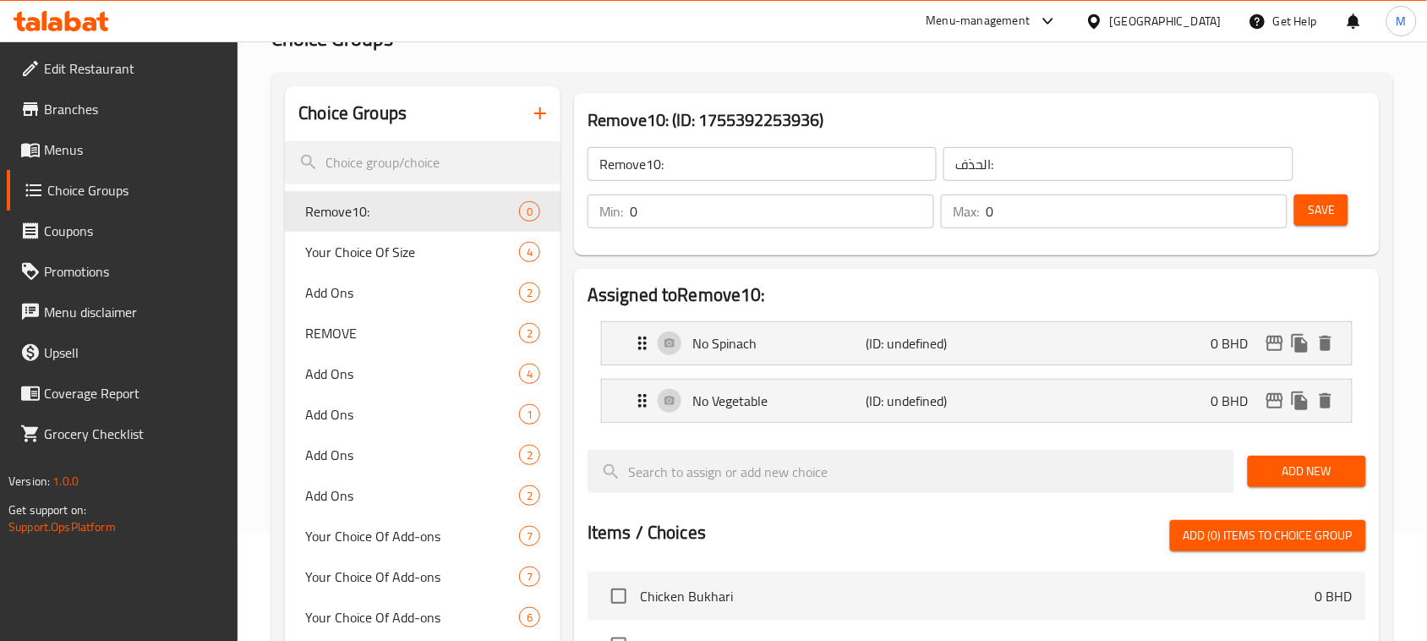
click at [1312, 205] on span "Save" at bounding box center [1320, 209] width 27 height 21
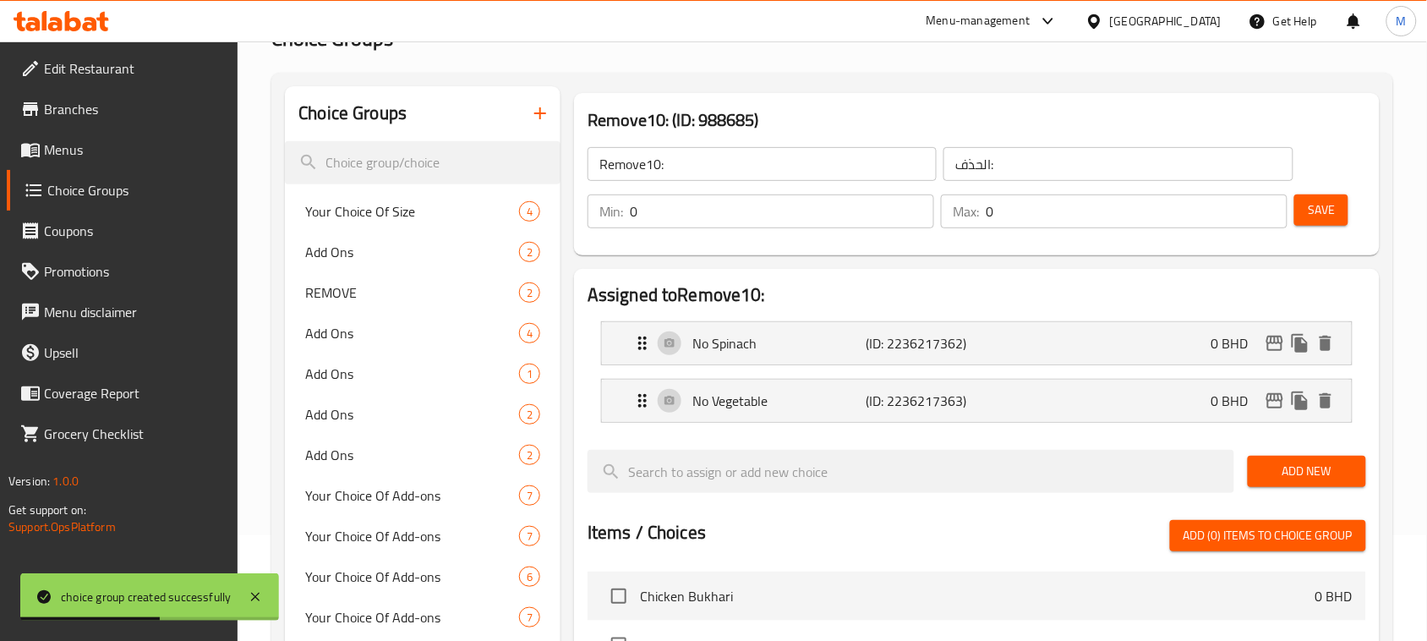
click at [700, 171] on input "Remove10:" at bounding box center [761, 164] width 349 height 34
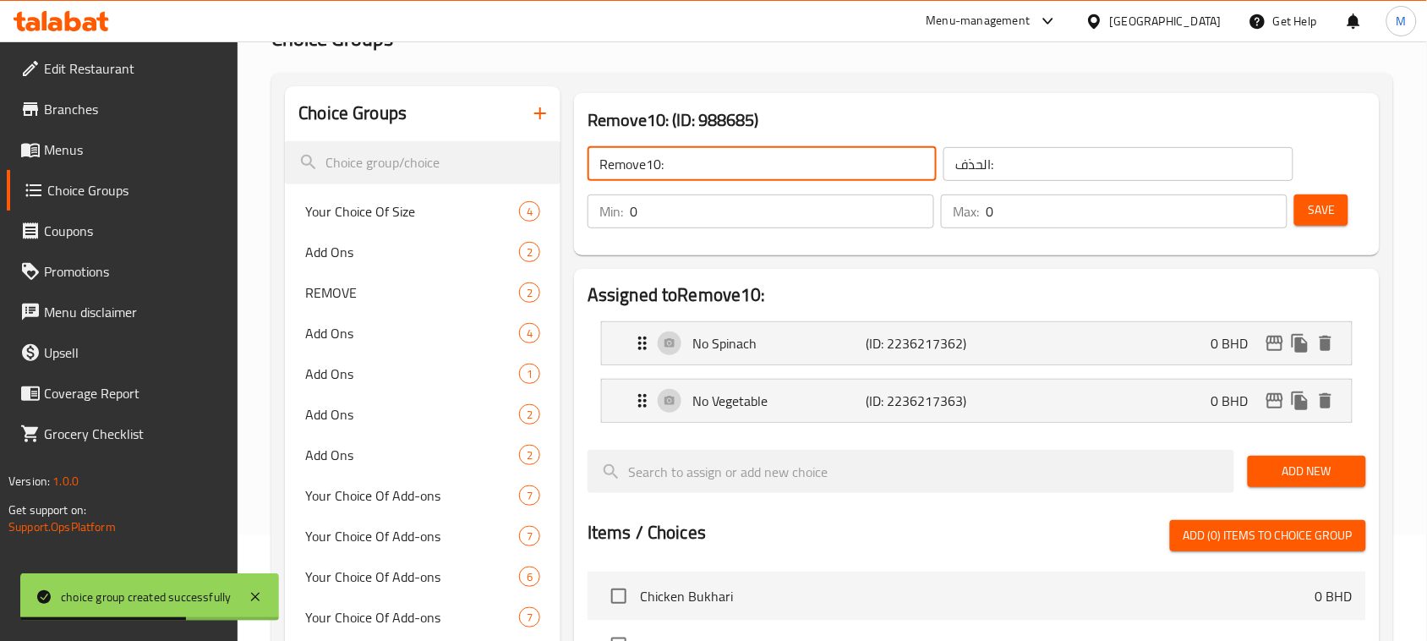
click at [539, 112] on icon "button" at bounding box center [540, 113] width 12 height 12
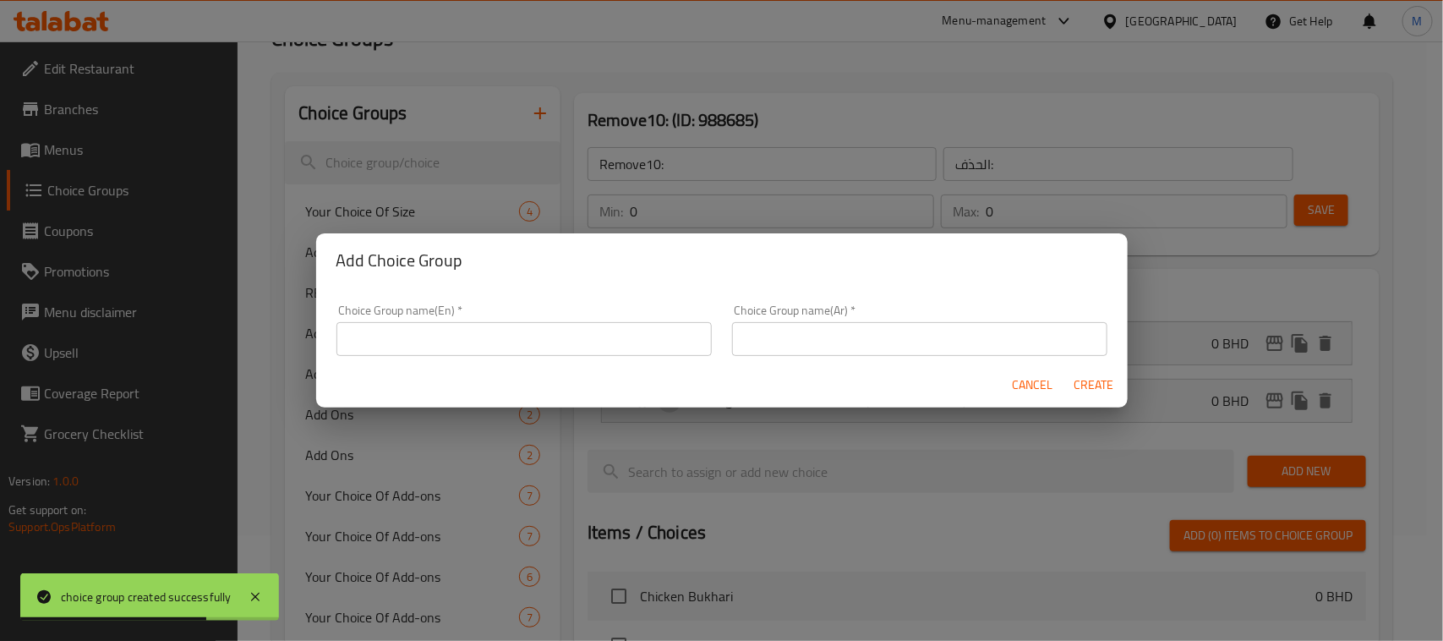
click at [484, 330] on input "text" at bounding box center [523, 339] width 375 height 34
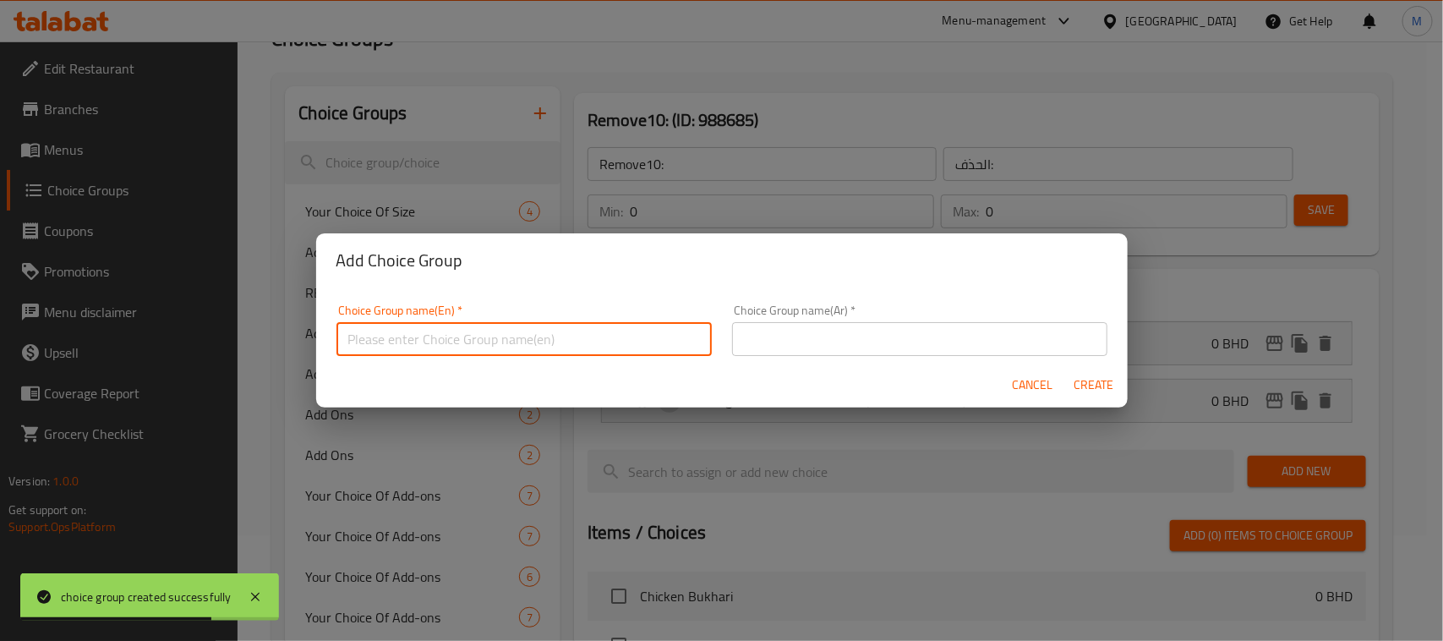
paste input "Remove10:"
type input "Remove11:"
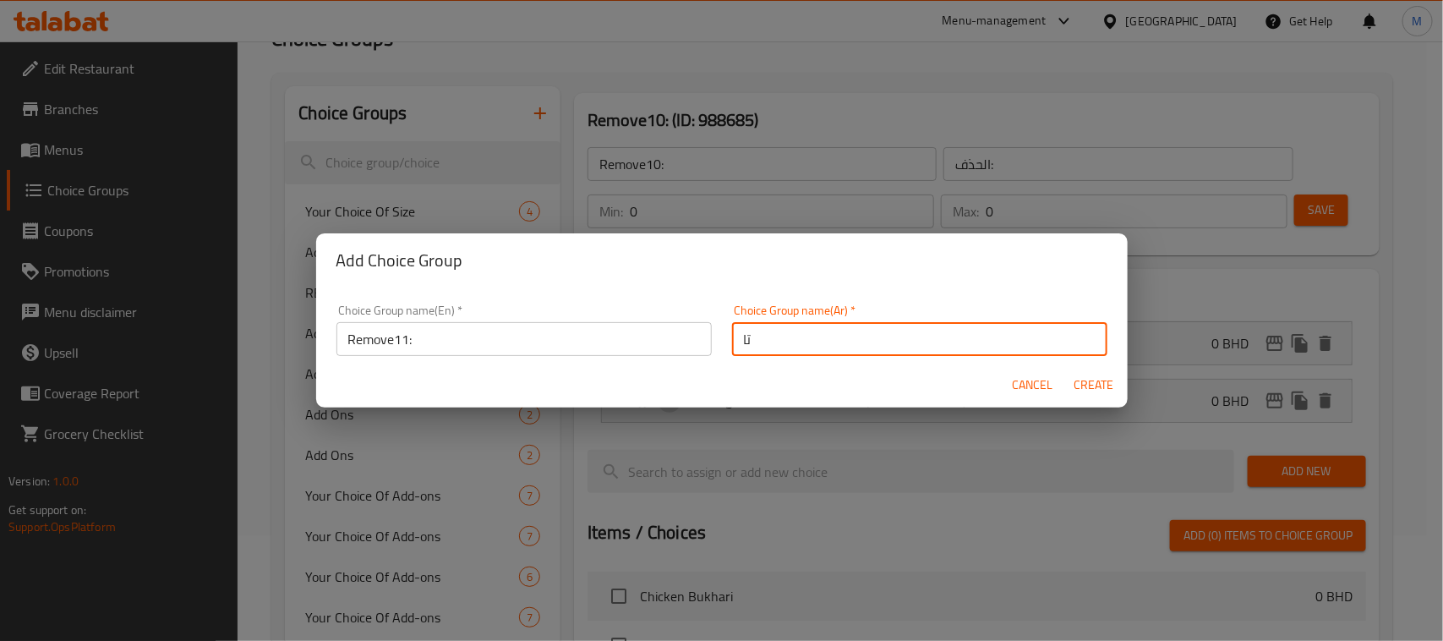
click at [820, 338] on input "تا" at bounding box center [919, 339] width 375 height 34
type input "الحذف:"
click at [1093, 389] on span "Create" at bounding box center [1093, 384] width 41 height 21
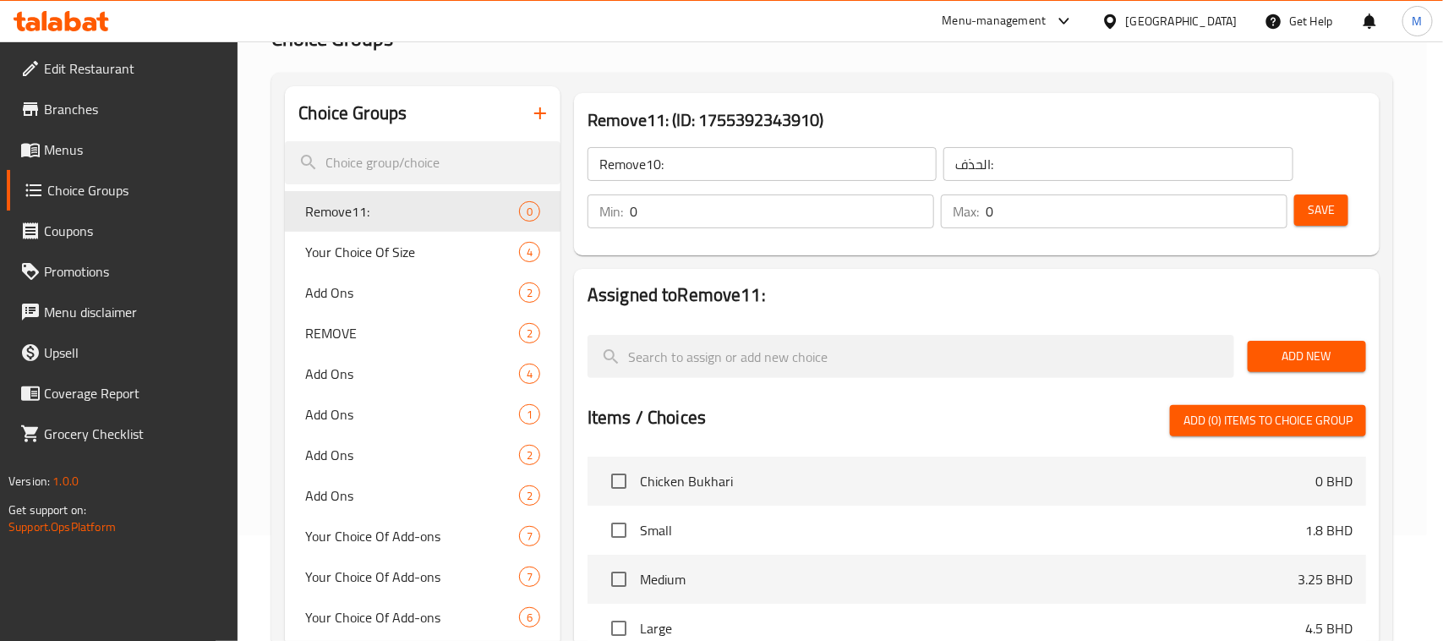
type input "Remove11:"
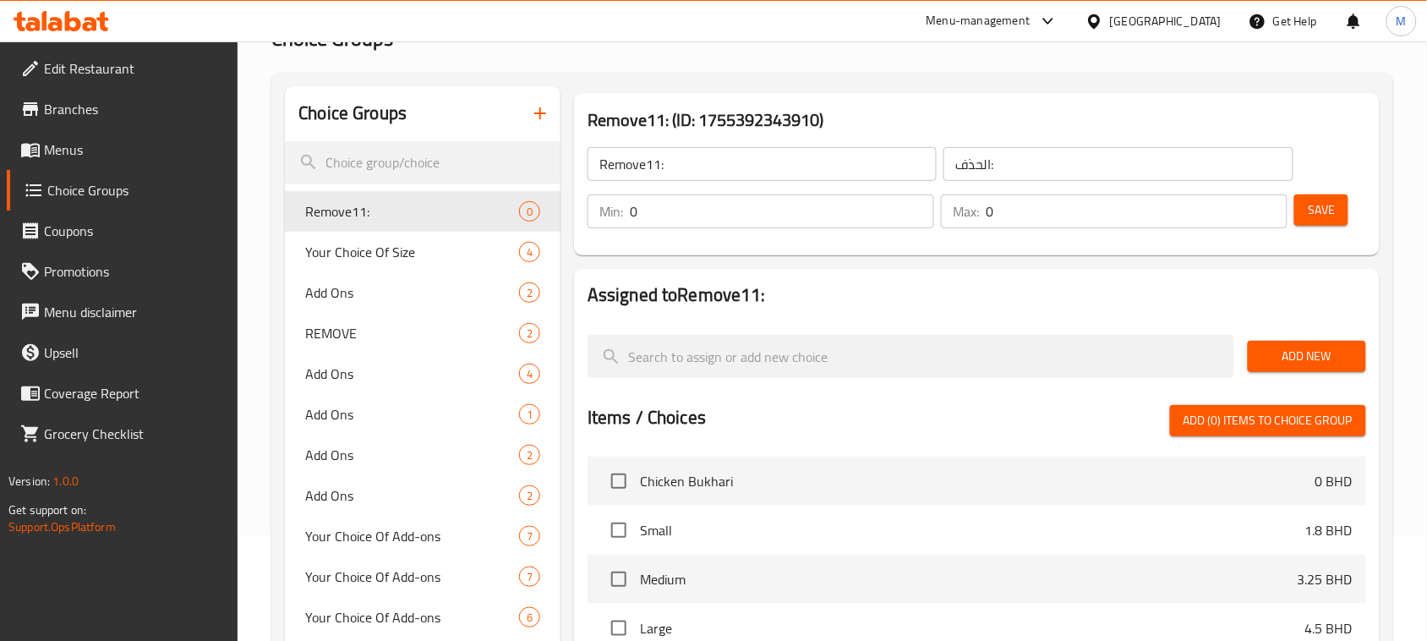
click at [1328, 343] on button "Add New" at bounding box center [1306, 356] width 118 height 31
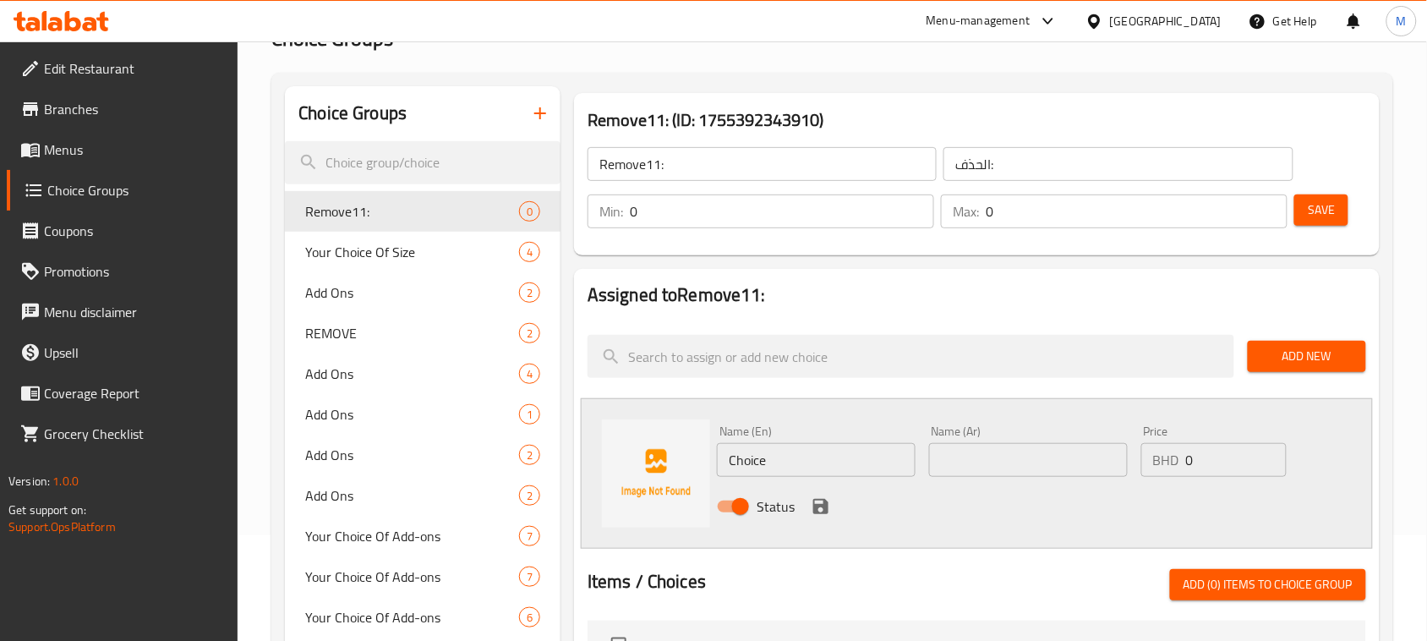
click at [833, 456] on input "Choice" at bounding box center [816, 460] width 199 height 34
paste input "NO CHEESE"
type input "NO CHEESE"
click at [951, 461] on input "text" at bounding box center [1028, 460] width 199 height 34
type input "بدون جبن"
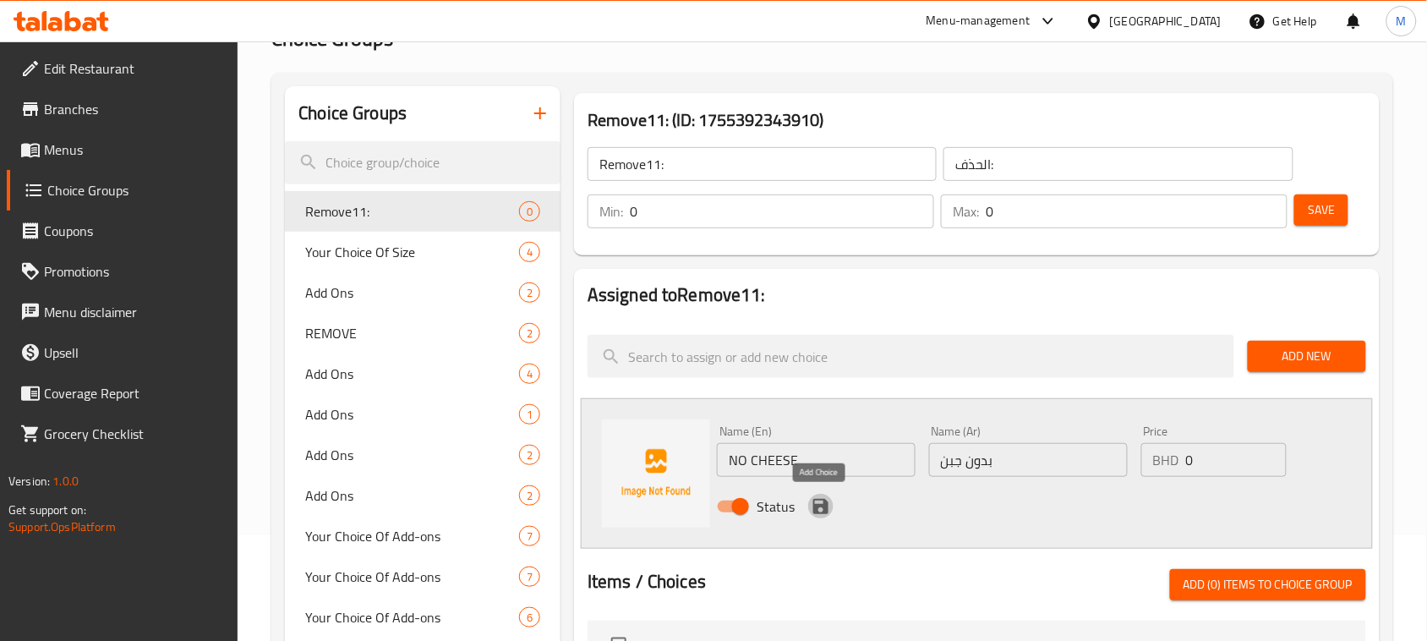
click at [821, 508] on icon "save" at bounding box center [821, 506] width 20 height 20
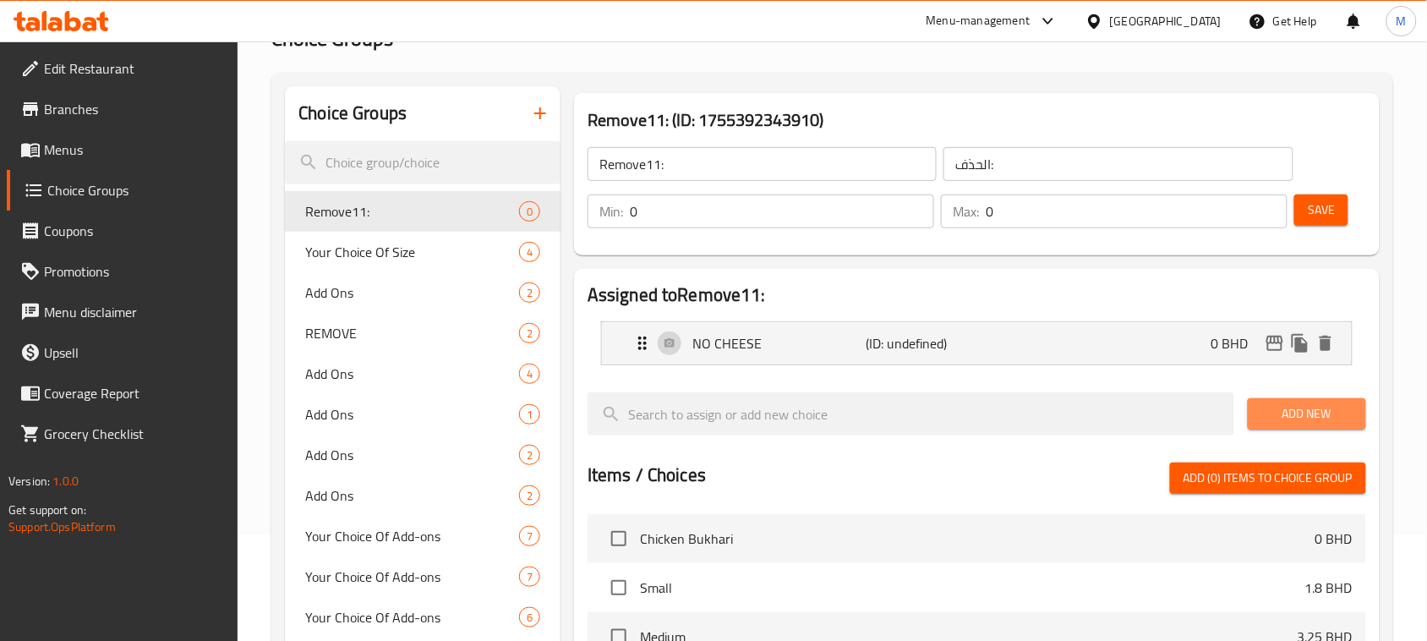
click at [1307, 403] on span "Add New" at bounding box center [1306, 413] width 91 height 21
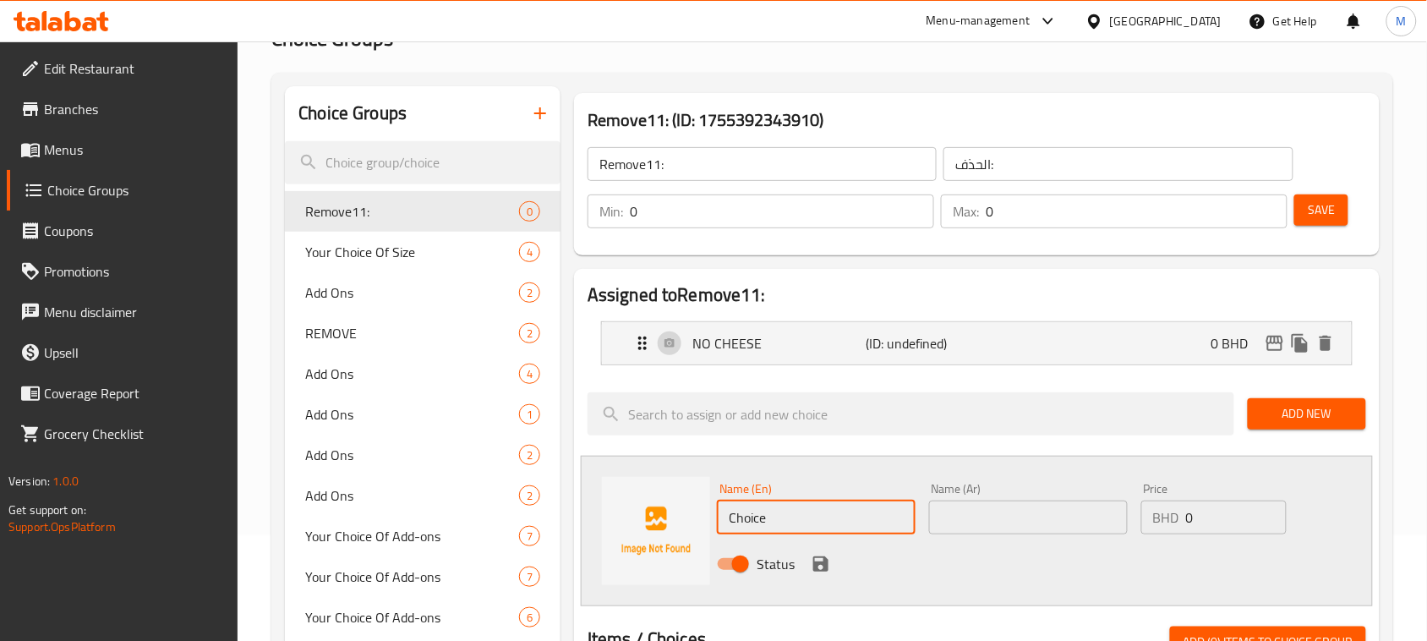
click at [776, 526] on input "Choice" at bounding box center [816, 517] width 199 height 34
paste input "No Vegetabl"
type input "No Vegetable"
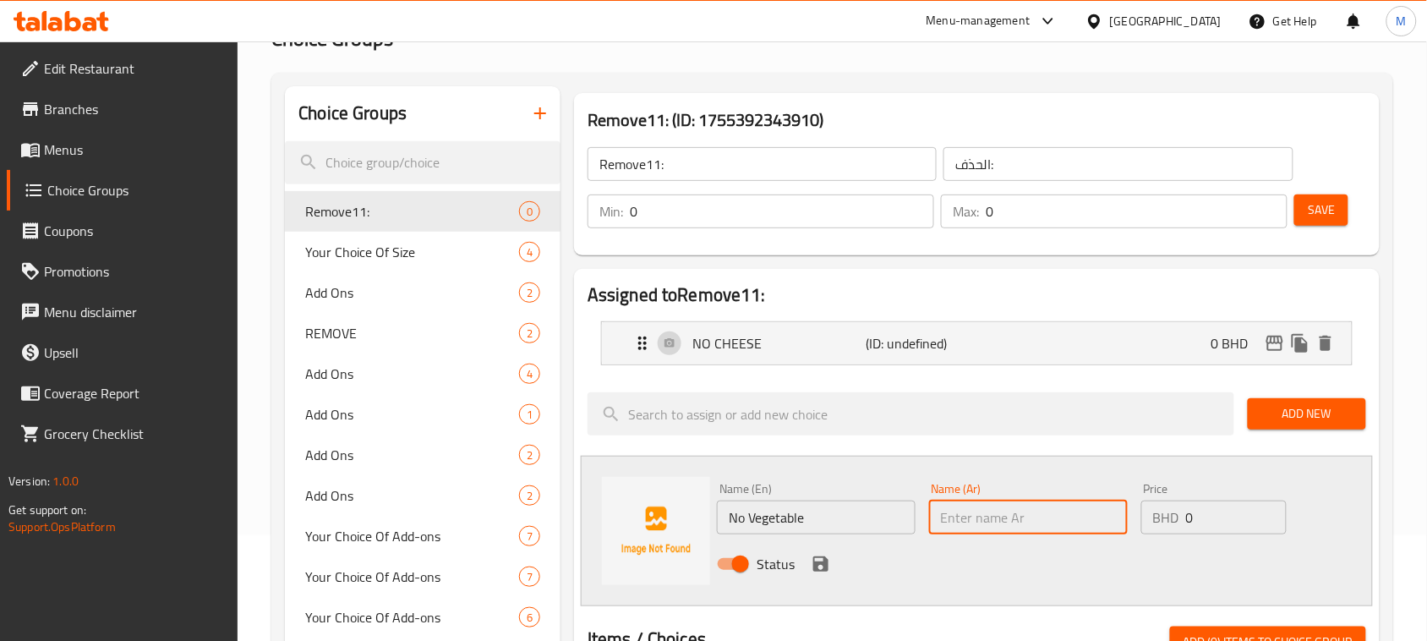
click at [1002, 526] on input "text" at bounding box center [1028, 517] width 199 height 34
type input "بدون خضار"
click at [812, 556] on icon "save" at bounding box center [821, 564] width 20 height 20
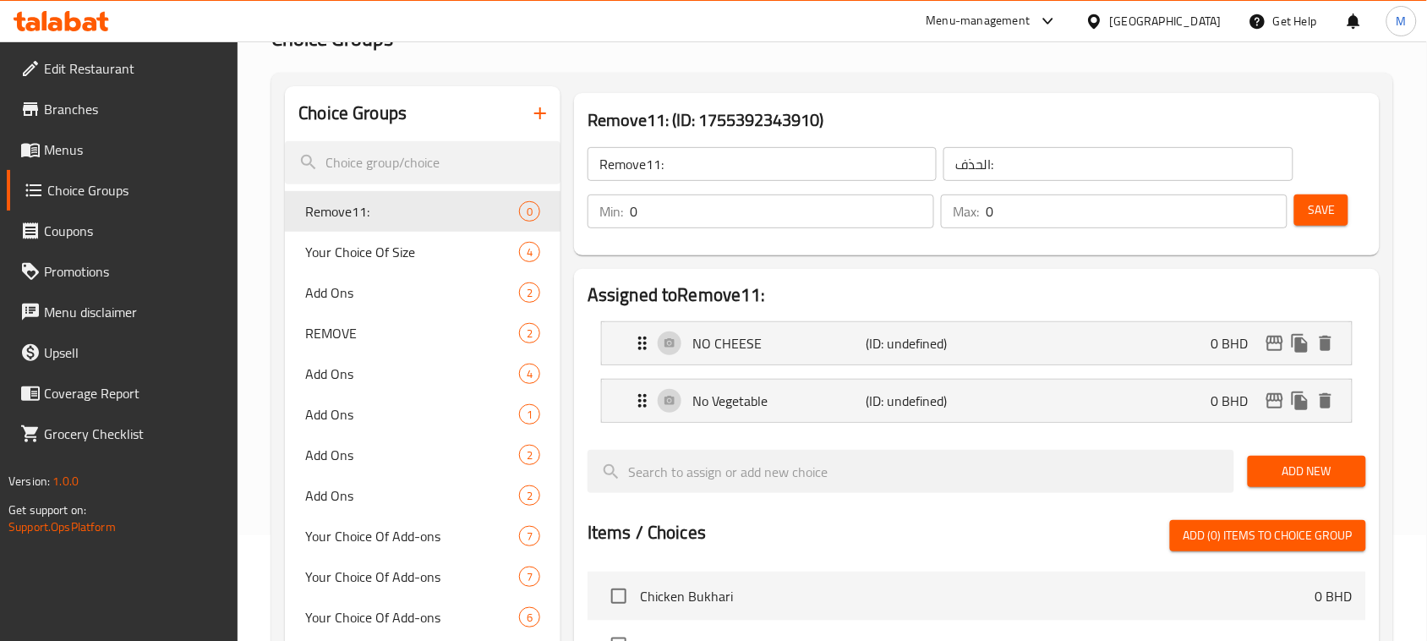
click at [1313, 217] on span "Save" at bounding box center [1320, 209] width 27 height 21
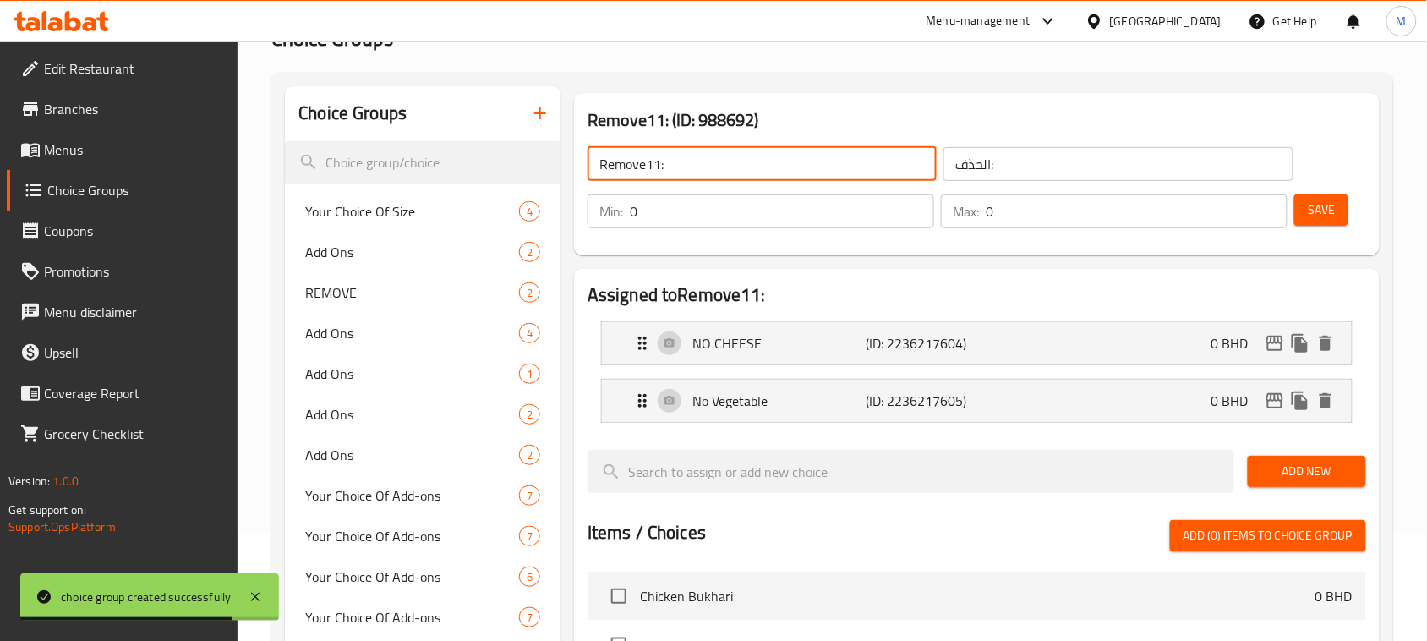
click at [710, 170] on input "Remove11:" at bounding box center [761, 164] width 349 height 34
click at [533, 121] on icon "button" at bounding box center [540, 113] width 20 height 20
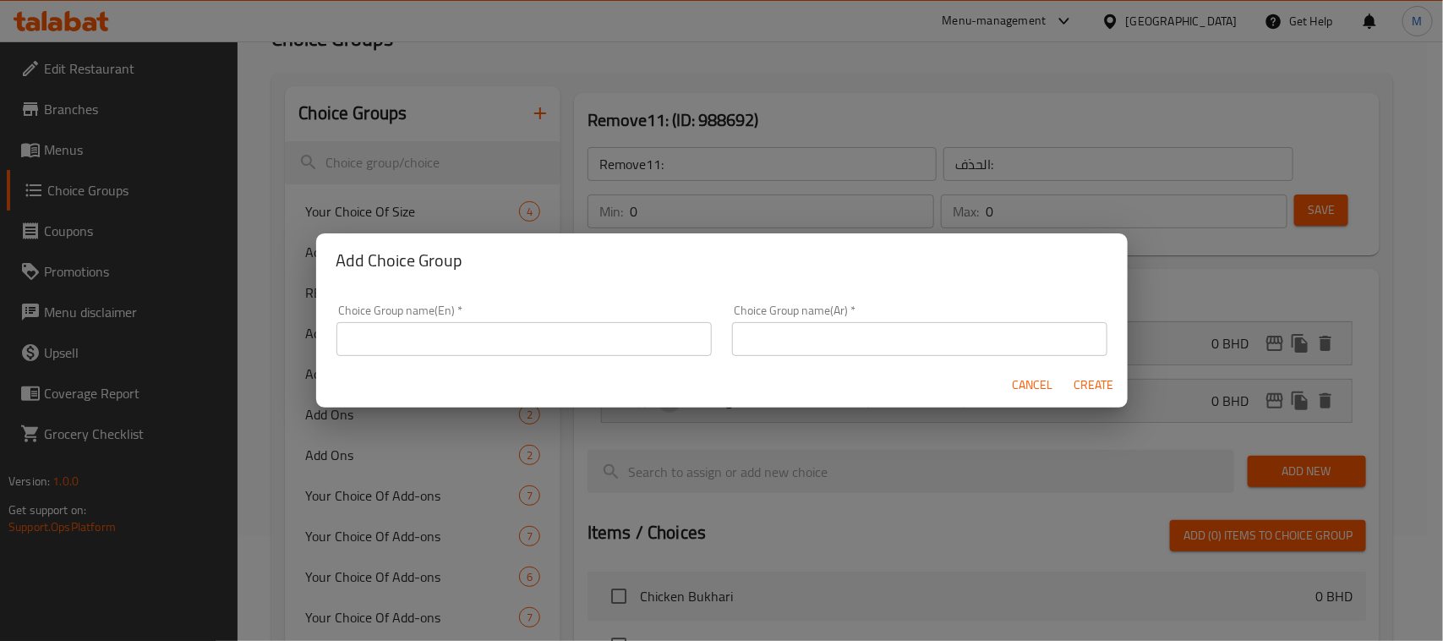
click at [537, 340] on input "text" at bounding box center [523, 339] width 375 height 34
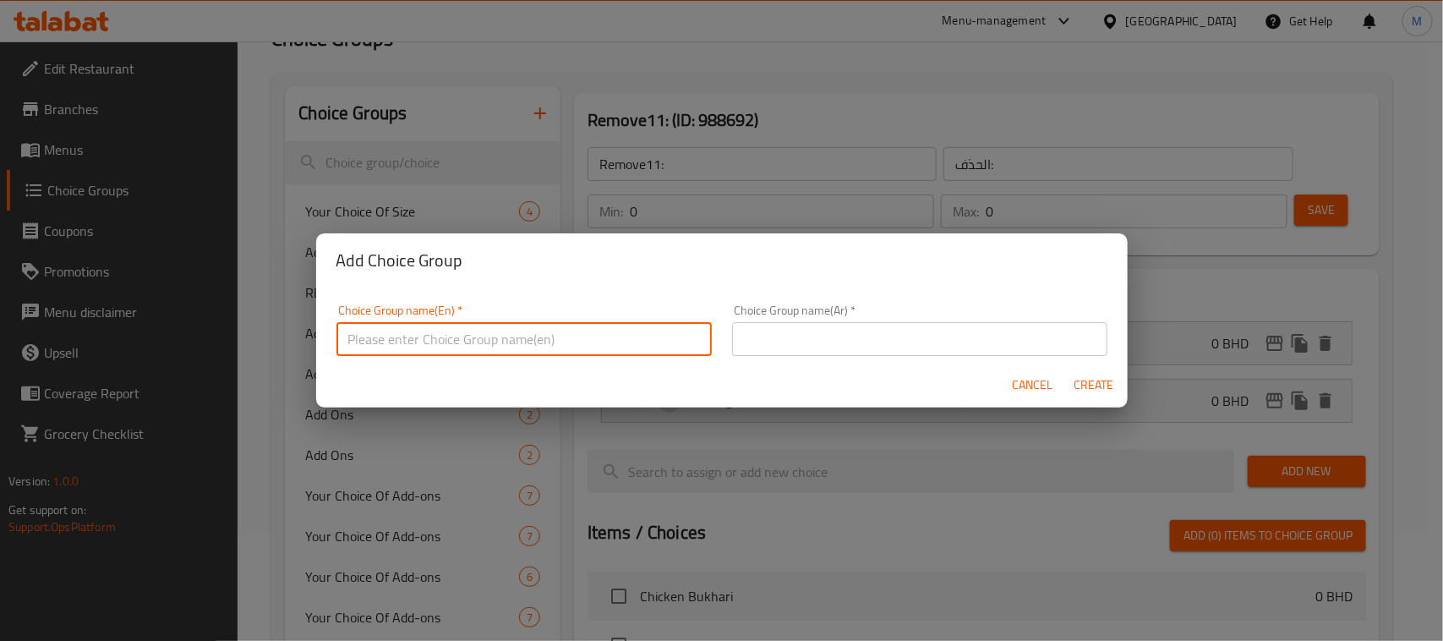
paste input "Remove11:"
type input "Remove12:"
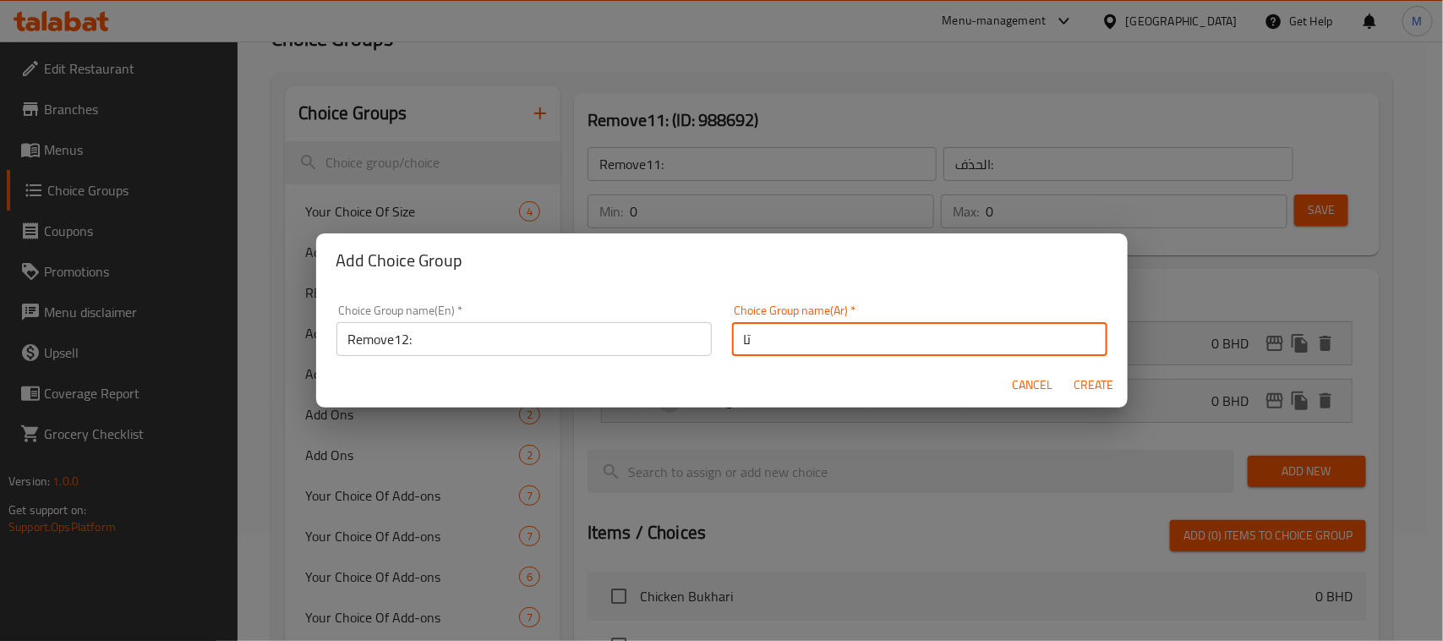
click at [879, 351] on input "تا" at bounding box center [919, 339] width 375 height 34
click at [876, 351] on input "تا" at bounding box center [919, 339] width 375 height 34
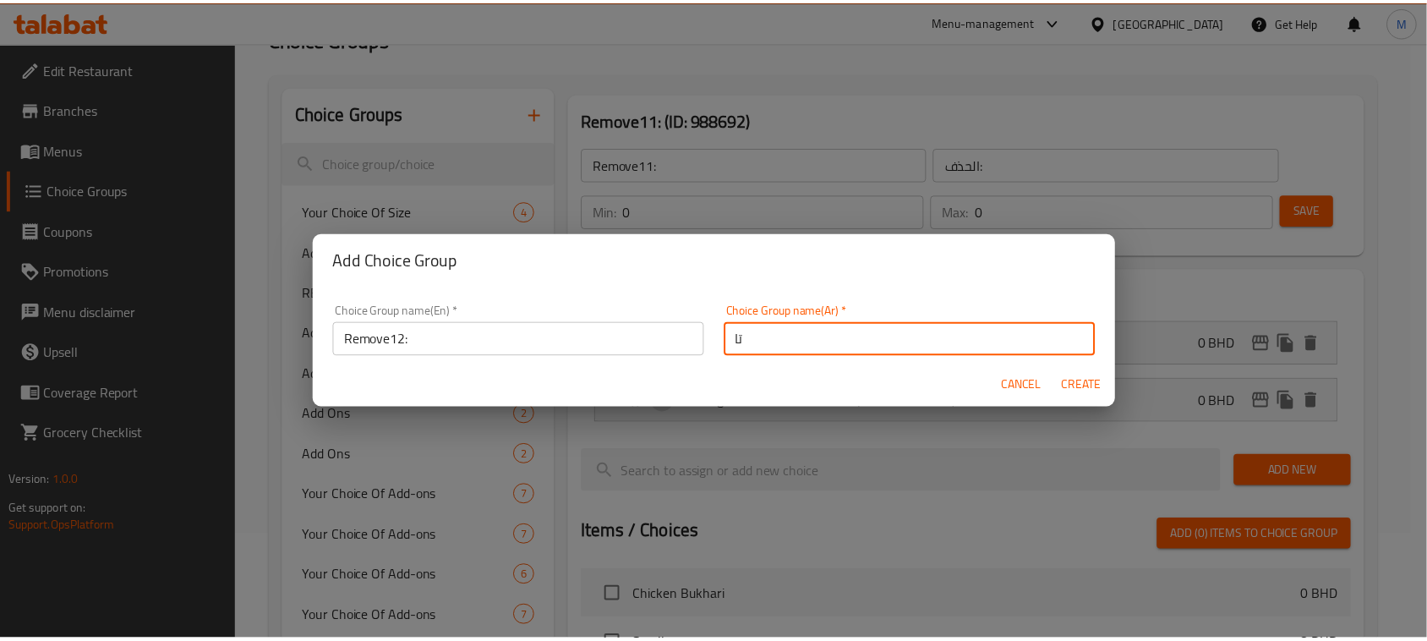
scroll to position [4, 0]
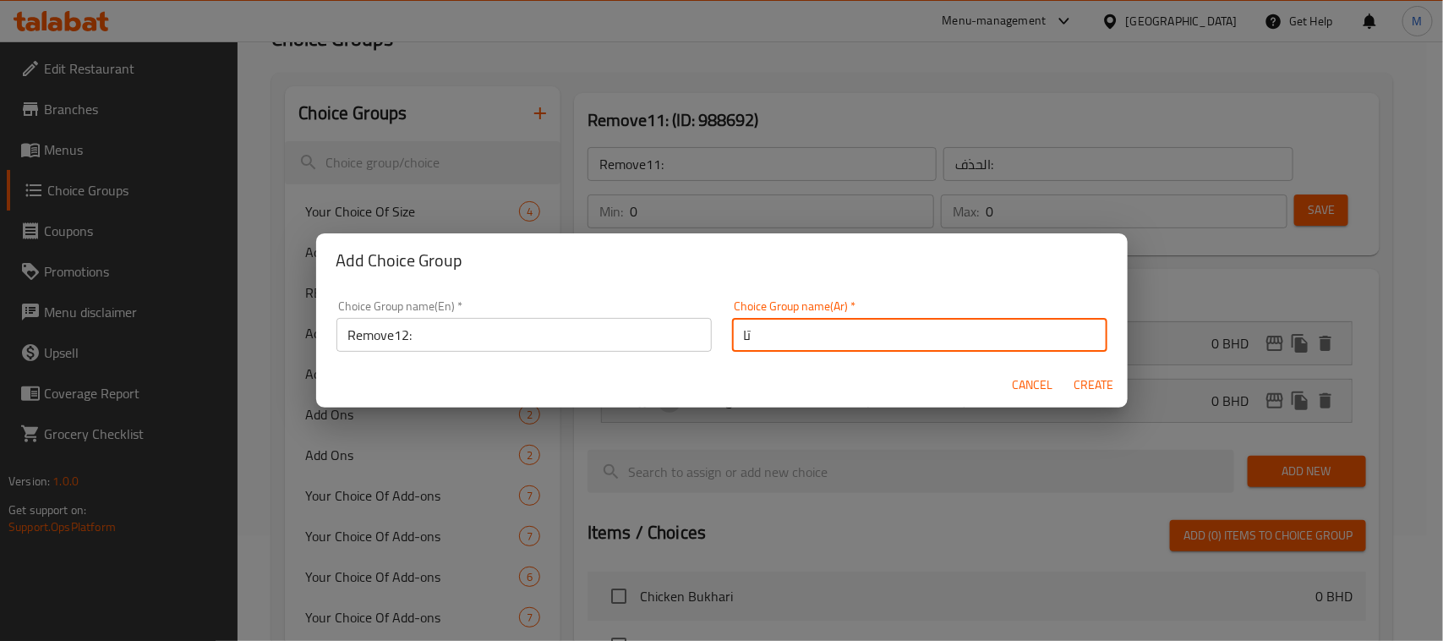
click at [876, 351] on input "تا" at bounding box center [919, 335] width 375 height 34
click at [876, 351] on input "تاتا" at bounding box center [919, 335] width 375 height 34
type input "الحذف:"
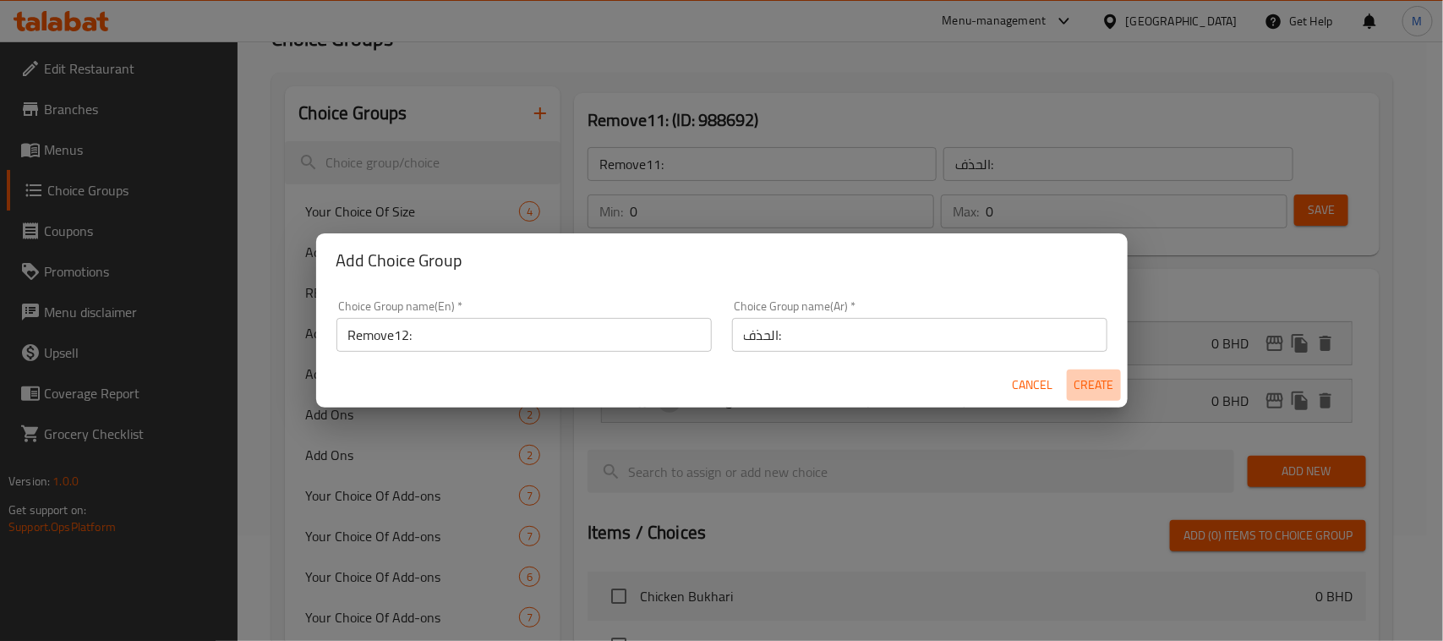
click at [1096, 385] on span "Create" at bounding box center [1093, 384] width 41 height 21
type input "Remove12:"
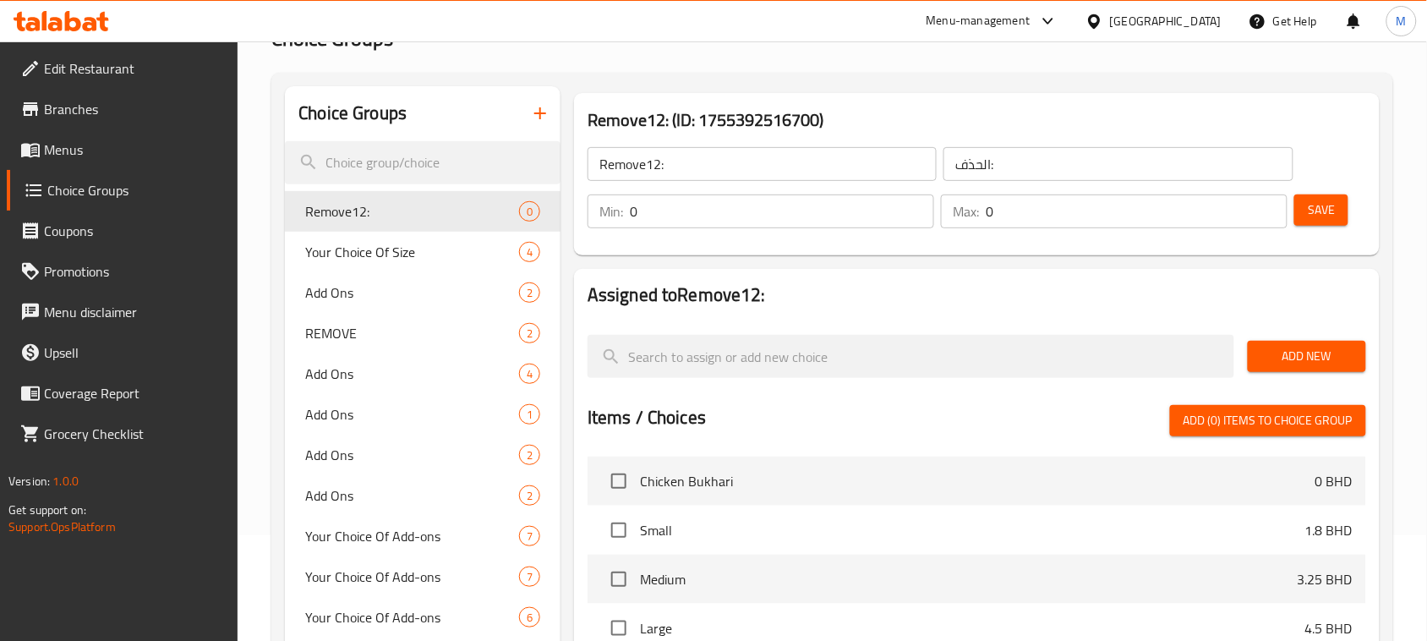
click at [1307, 352] on span "Add New" at bounding box center [1306, 356] width 91 height 21
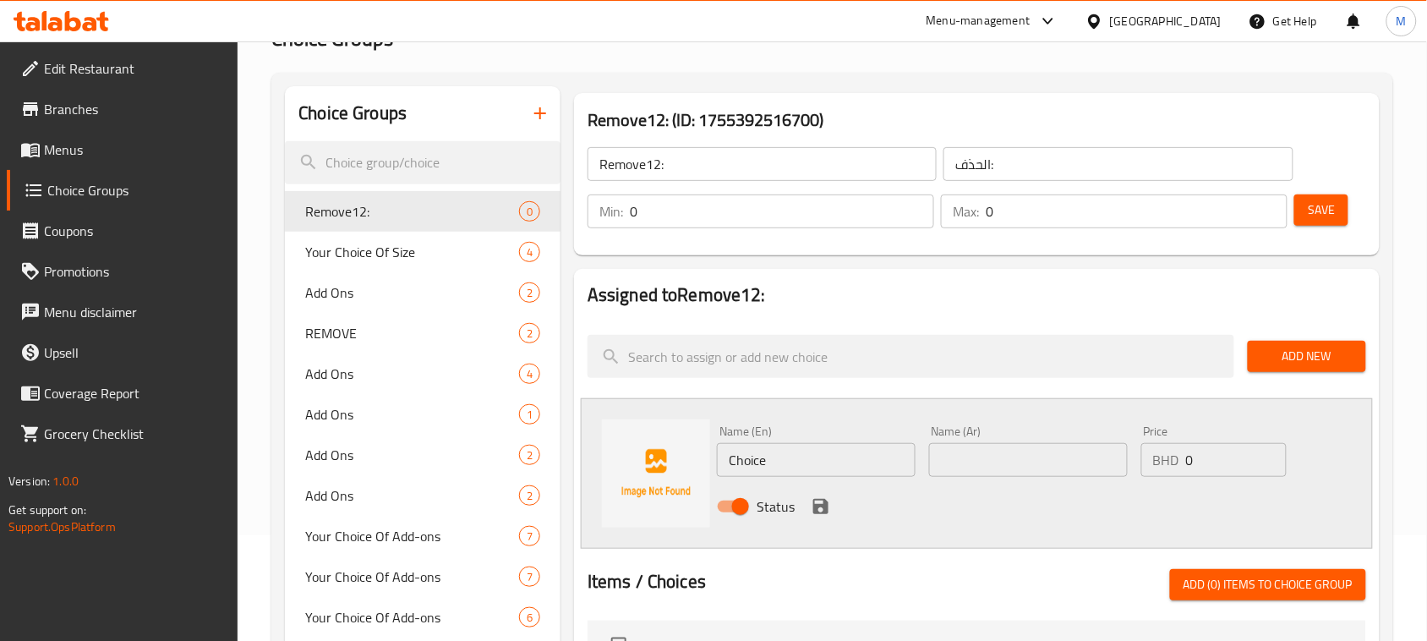
click at [750, 456] on input "Choice" at bounding box center [816, 460] width 199 height 34
paste input "No Spinach"
type input "No Spinach"
click at [1003, 450] on input "text" at bounding box center [1028, 460] width 199 height 34
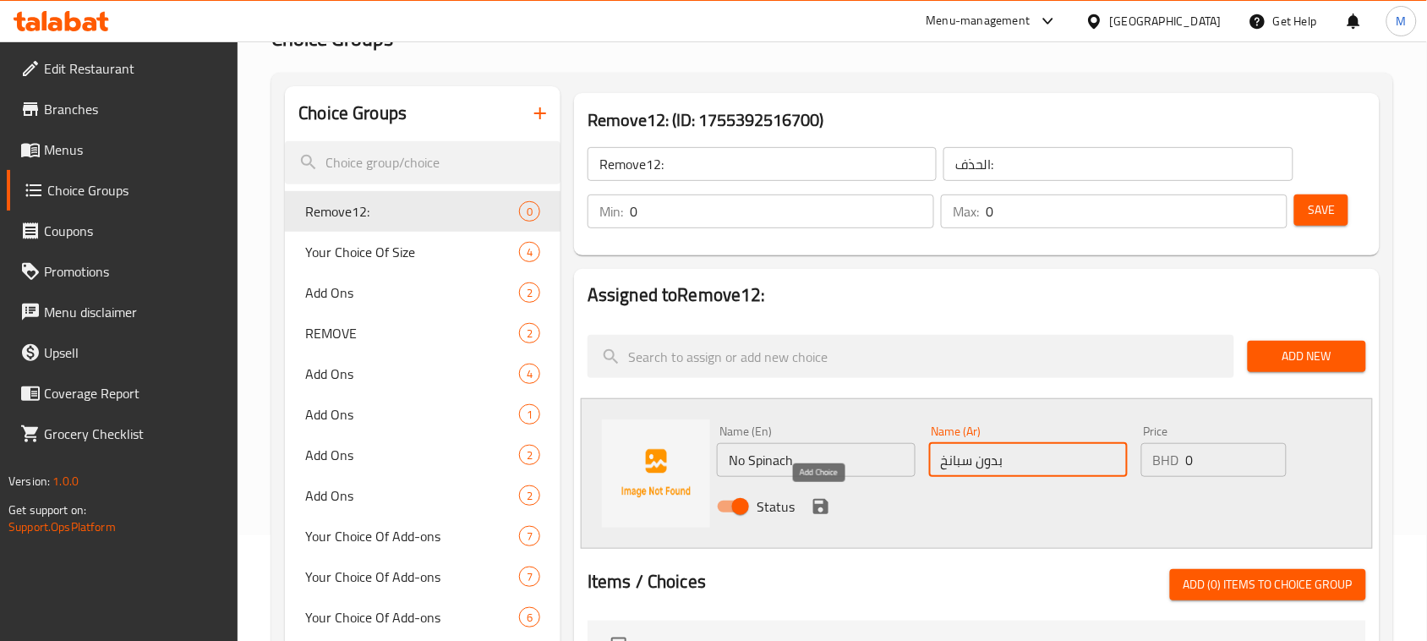
type input "بدون سبانخ"
click at [811, 512] on icon "save" at bounding box center [821, 506] width 20 height 20
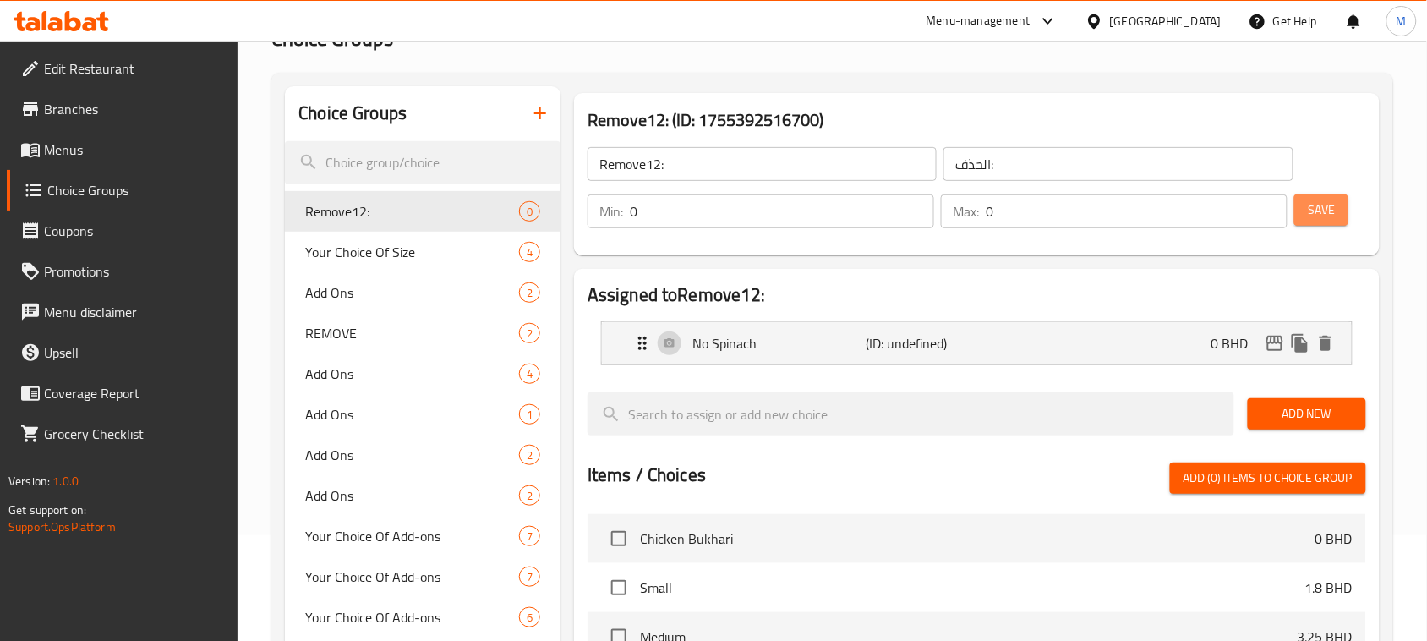
click at [1333, 214] on span "Save" at bounding box center [1320, 209] width 27 height 21
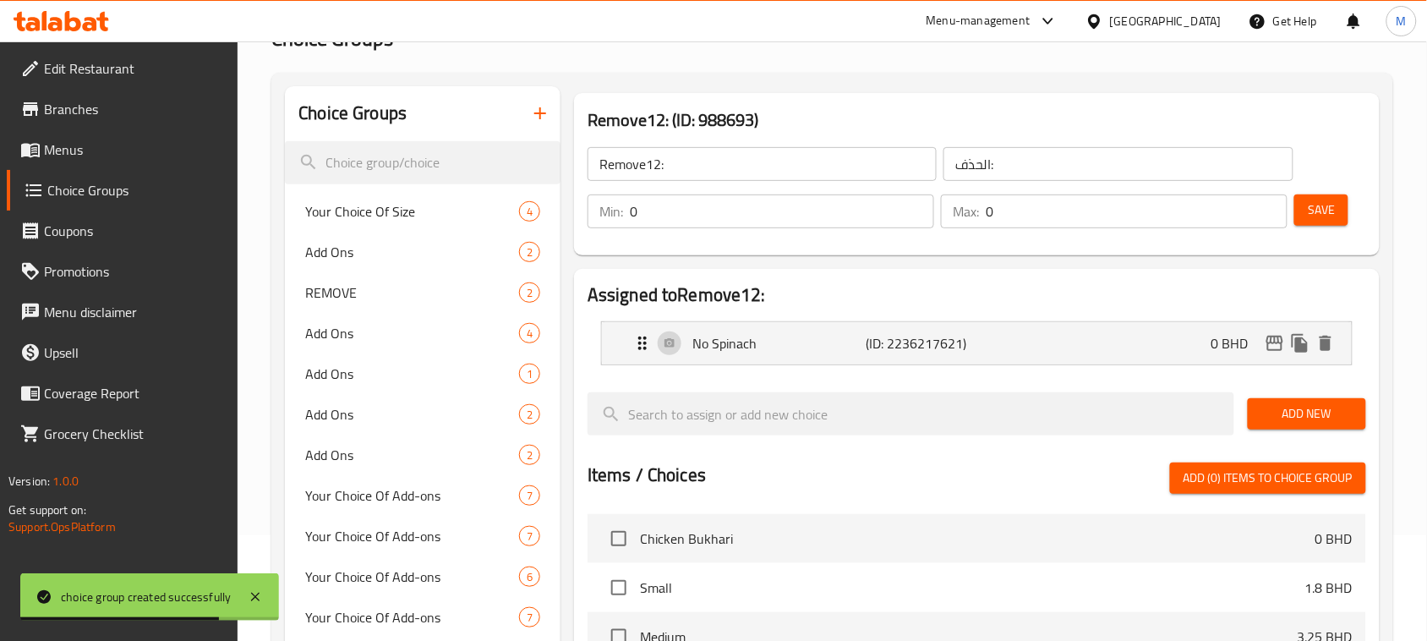
click at [1193, 19] on div "Bahrain" at bounding box center [1166, 21] width 112 height 19
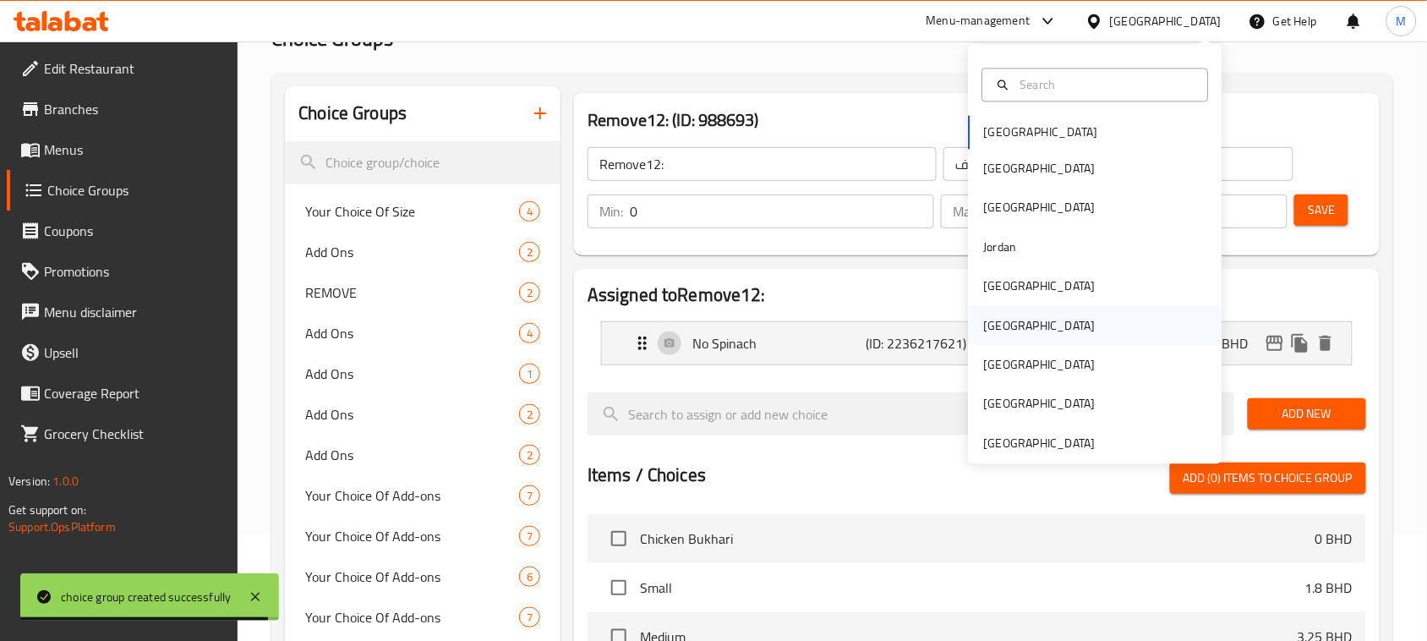
click at [1013, 319] on div "[GEOGRAPHIC_DATA]" at bounding box center [1096, 325] width 254 height 39
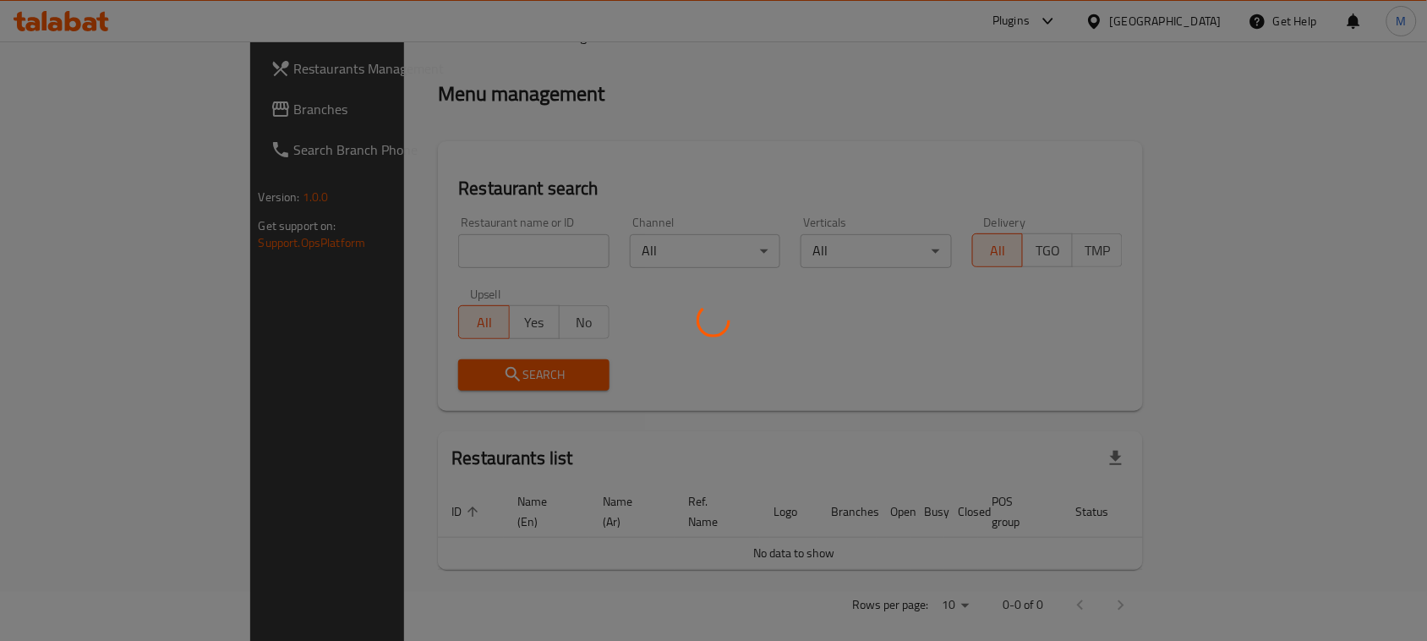
scroll to position [106, 0]
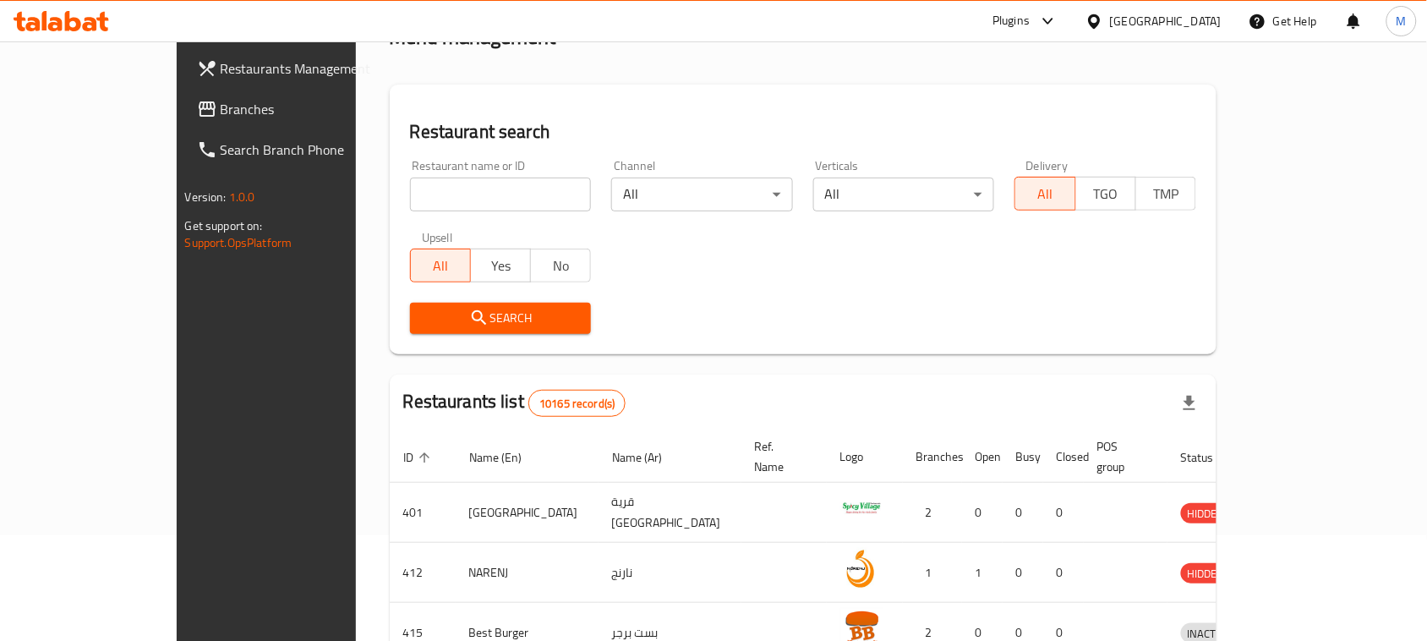
click at [411, 183] on input "search" at bounding box center [501, 194] width 182 height 34
paste input "Mughlai Butter Chicke"
type input "Mughlai Butter Chicke"
click button "Search" at bounding box center [501, 318] width 182 height 31
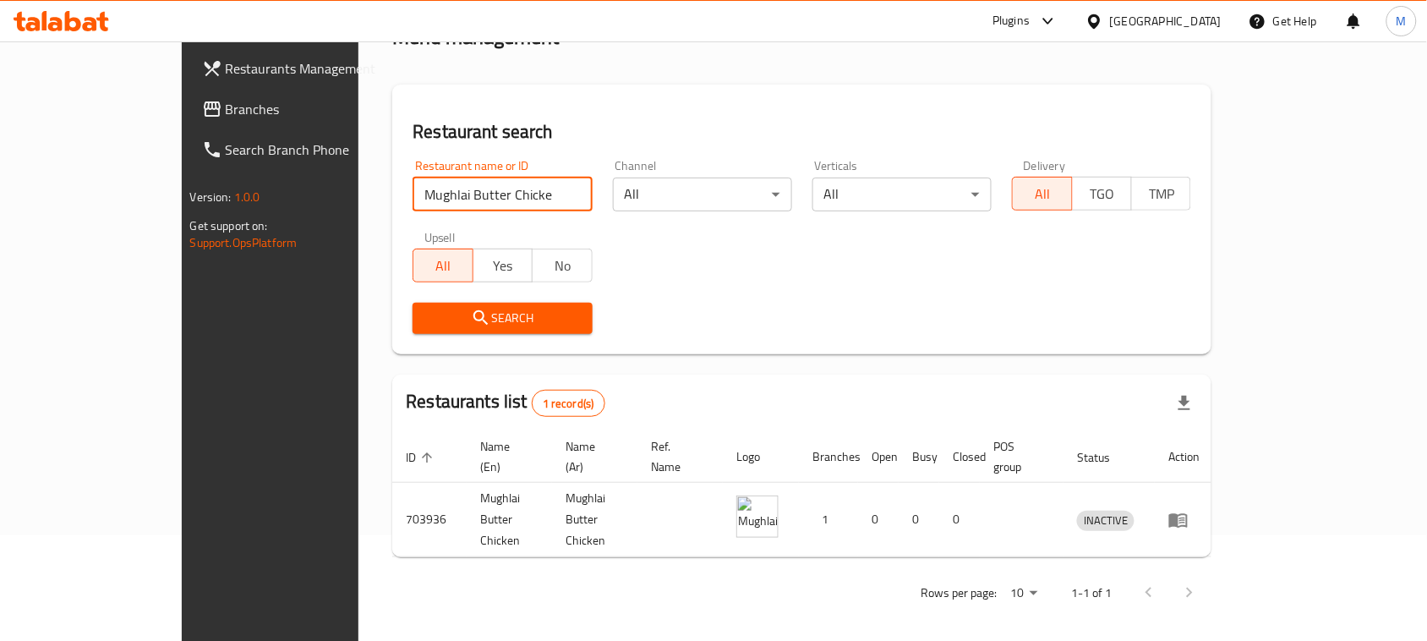
scroll to position [80, 0]
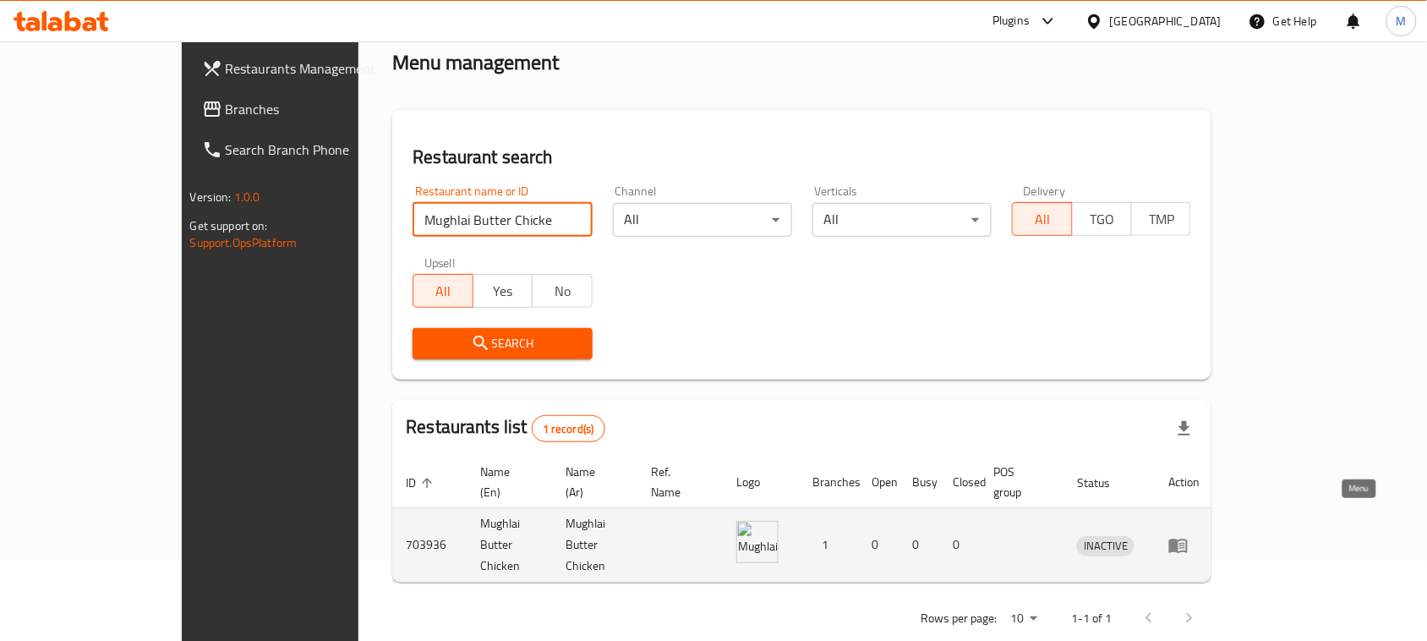
click at [1188, 535] on icon "enhanced table" at bounding box center [1178, 545] width 20 height 20
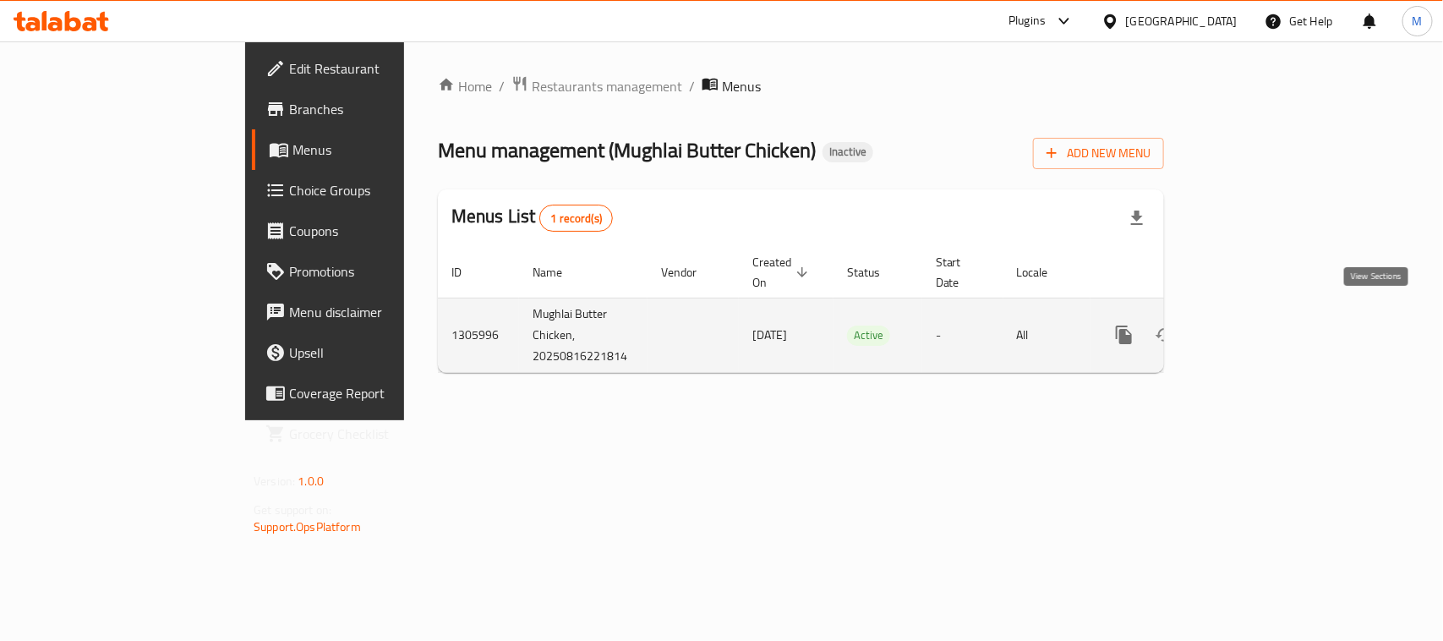
click at [1256, 325] on icon "enhanced table" at bounding box center [1246, 335] width 20 height 20
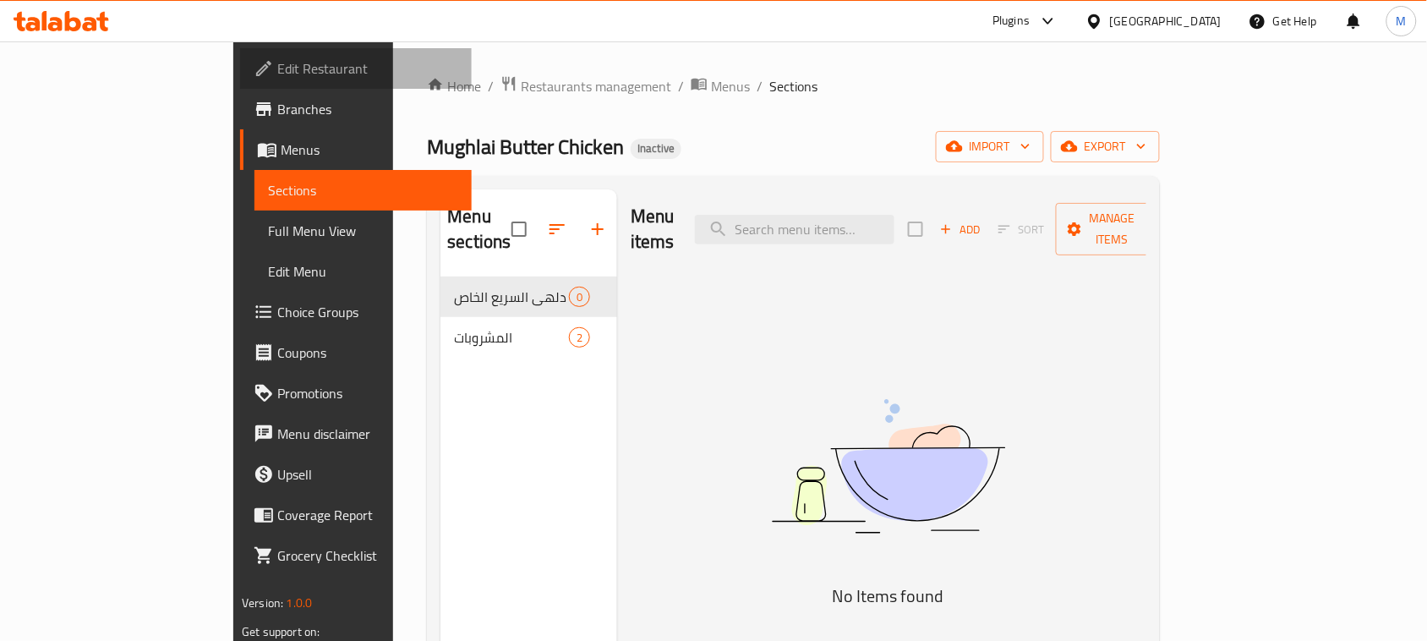
click at [277, 68] on span "Edit Restaurant" at bounding box center [367, 68] width 181 height 20
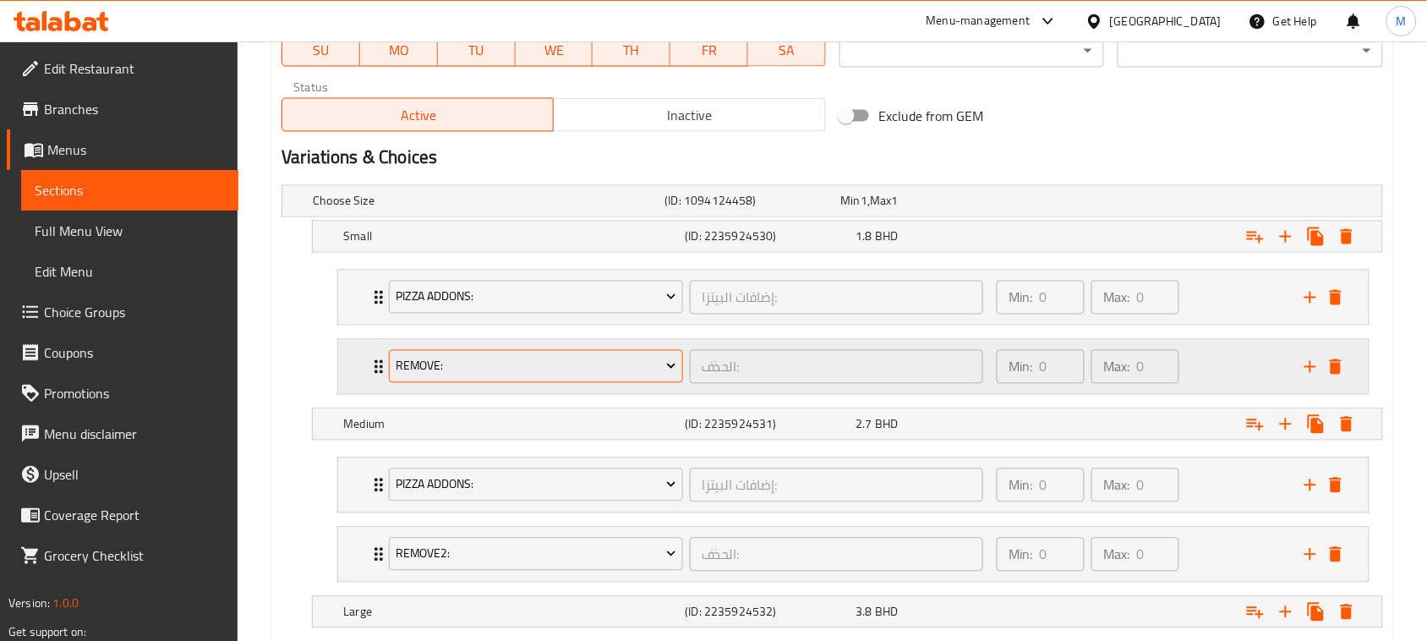
scroll to position [991, 0]
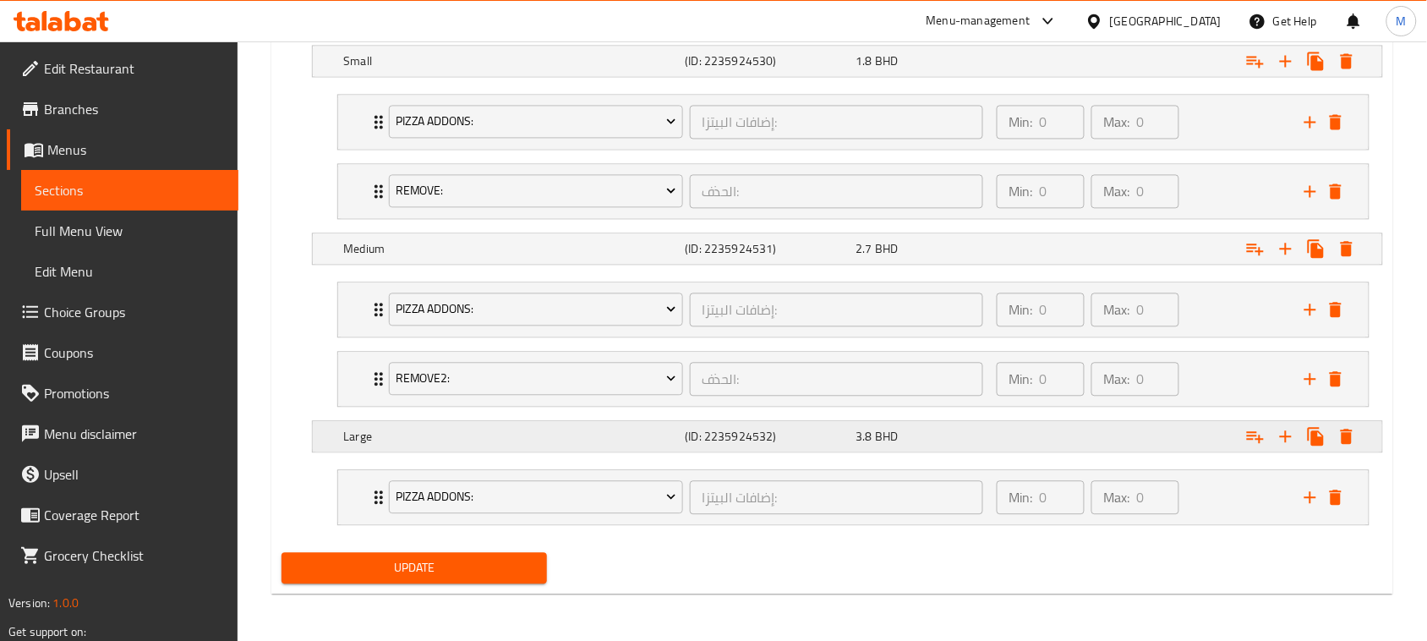
click at [1253, 68] on icon "Expand" at bounding box center [1255, 62] width 17 height 12
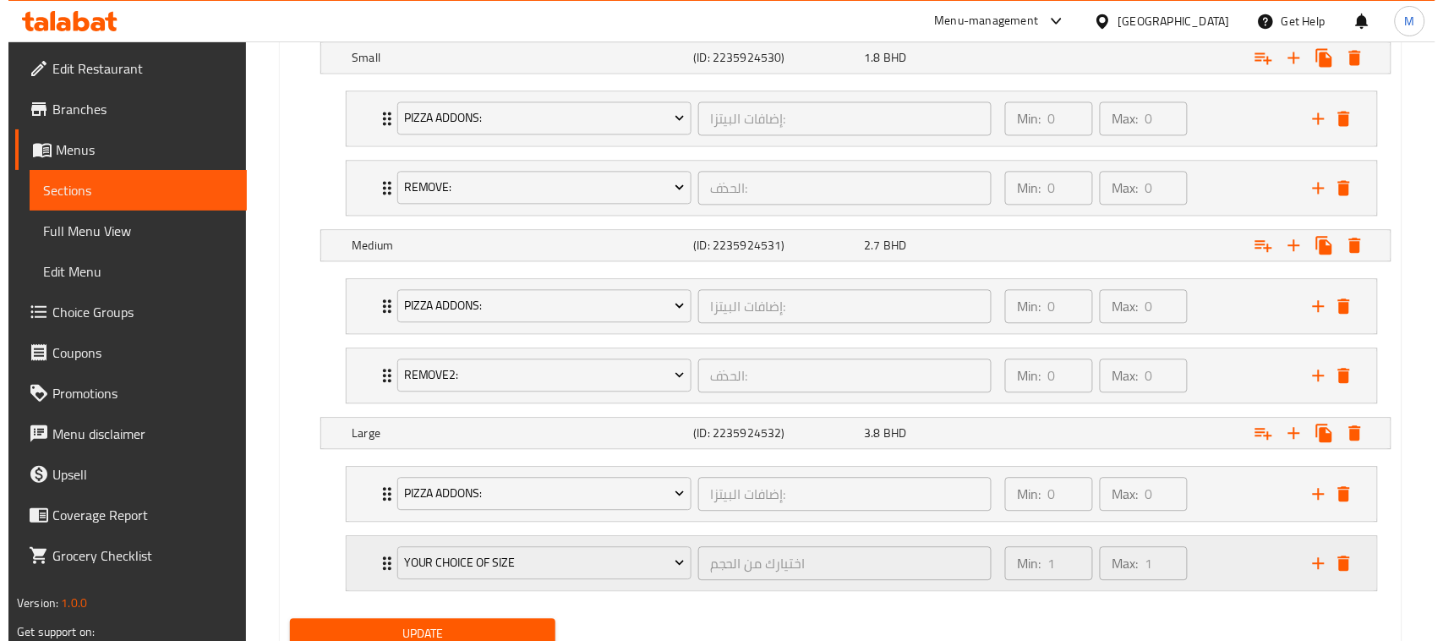
scroll to position [1061, 0]
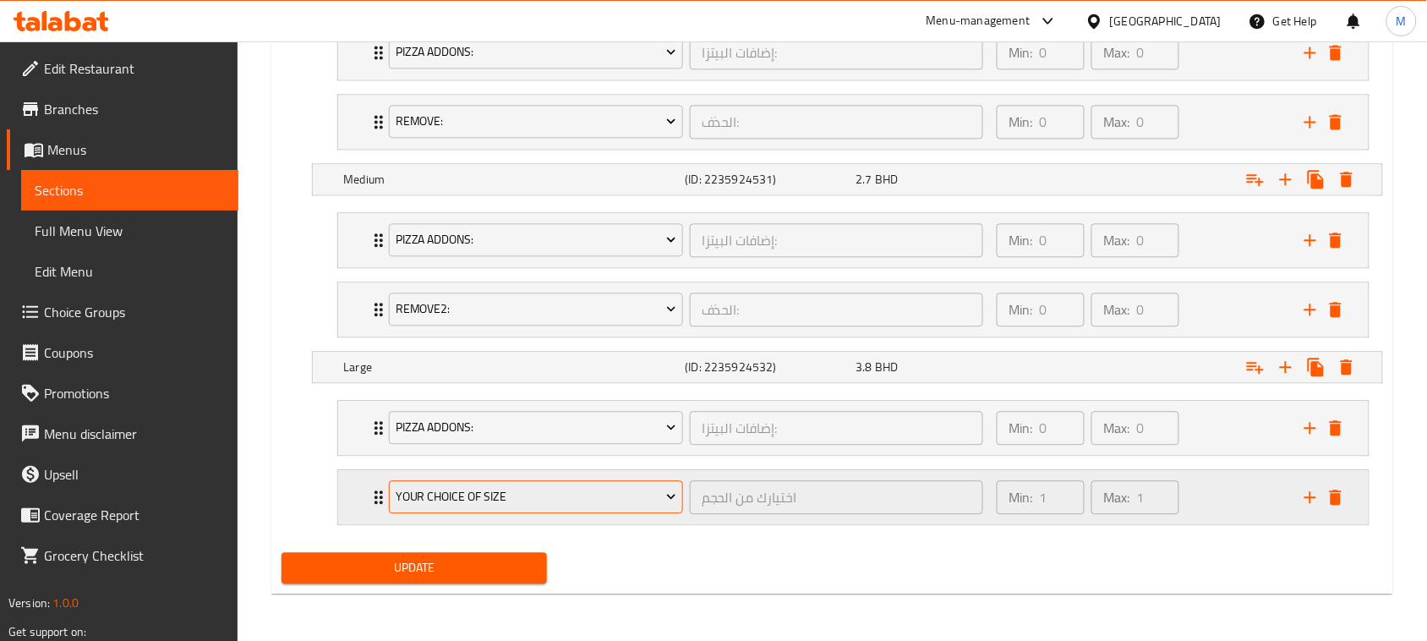
click at [470, 489] on span "Your Choice Of Size" at bounding box center [536, 496] width 281 height 21
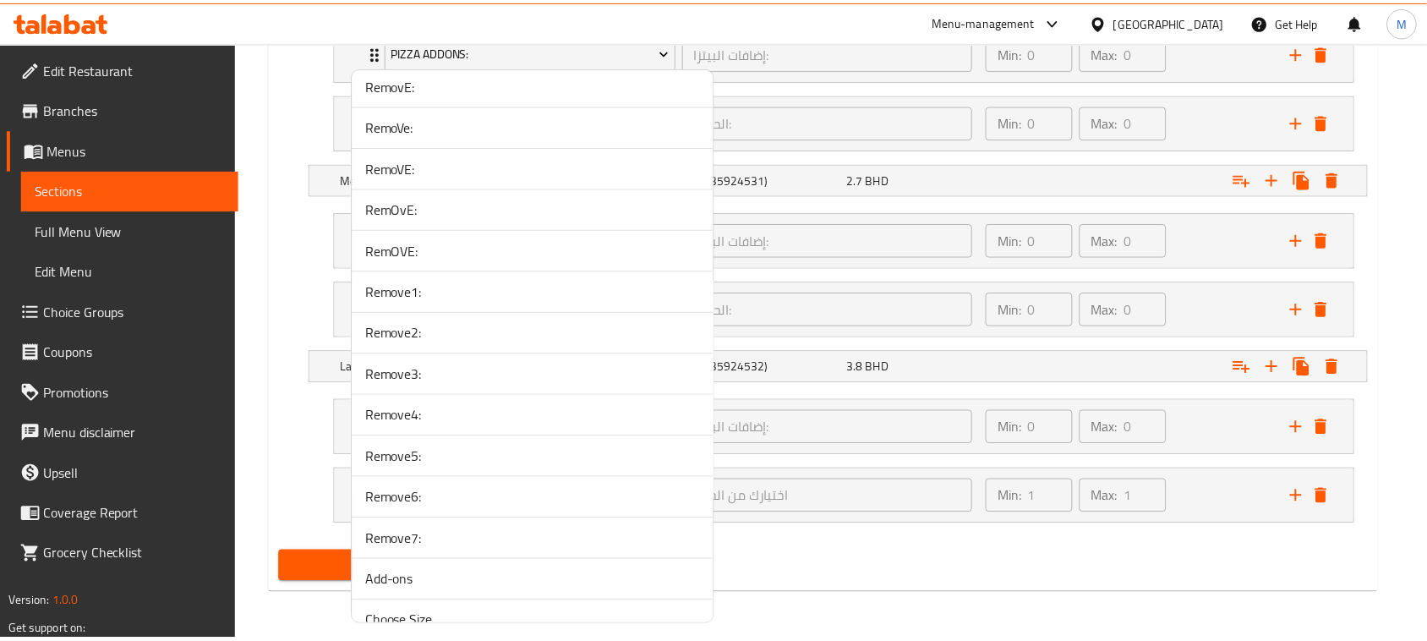
scroll to position [3698, 0]
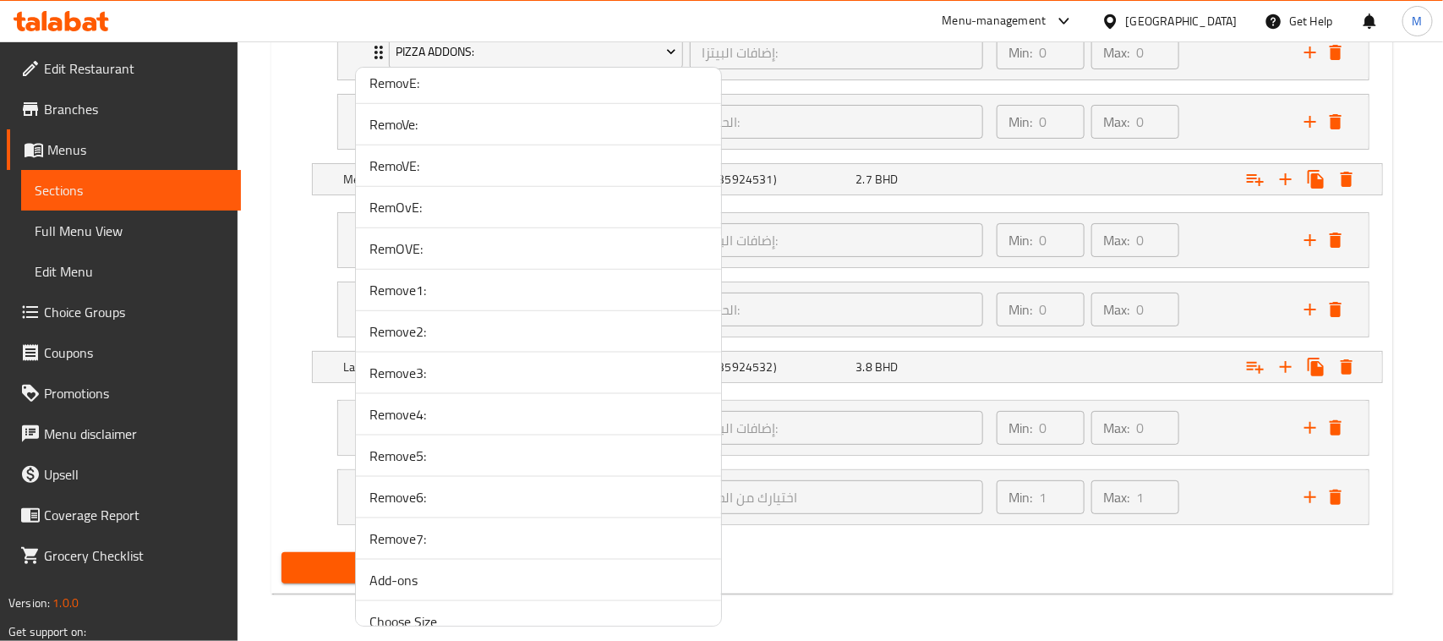
click at [458, 549] on span "Remove7:" at bounding box center [538, 538] width 338 height 20
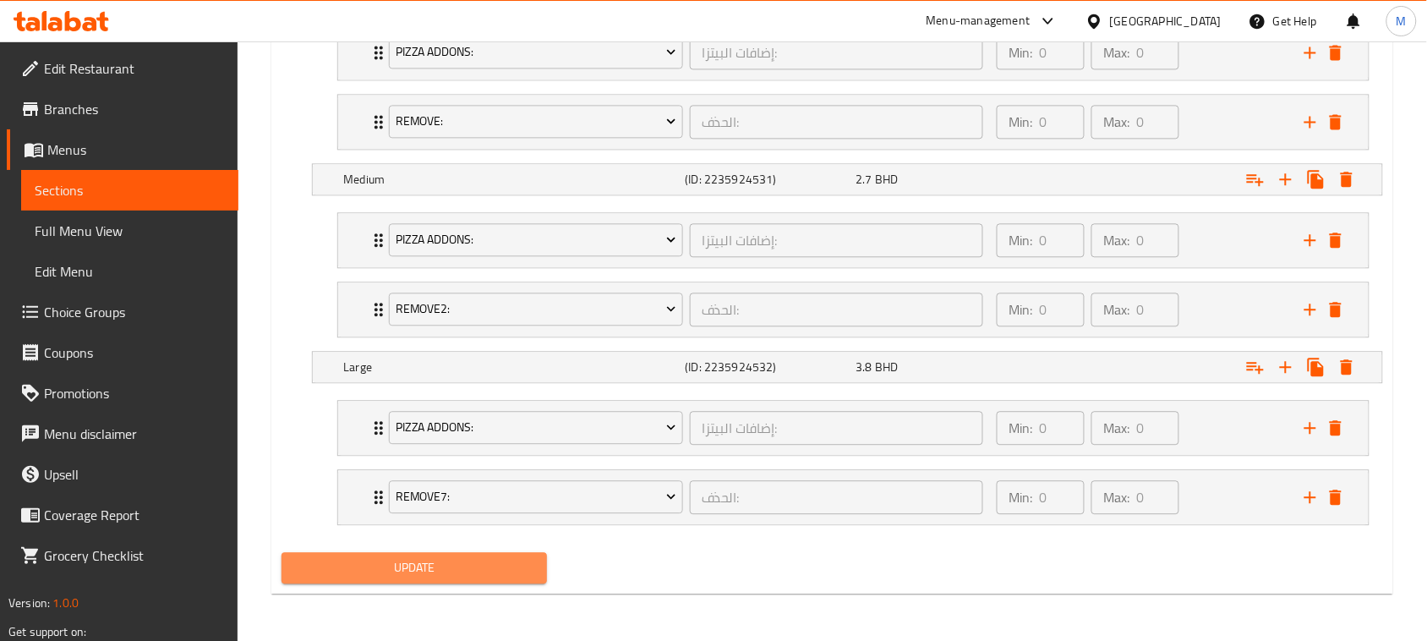
click at [414, 566] on span "Update" at bounding box center [414, 567] width 238 height 21
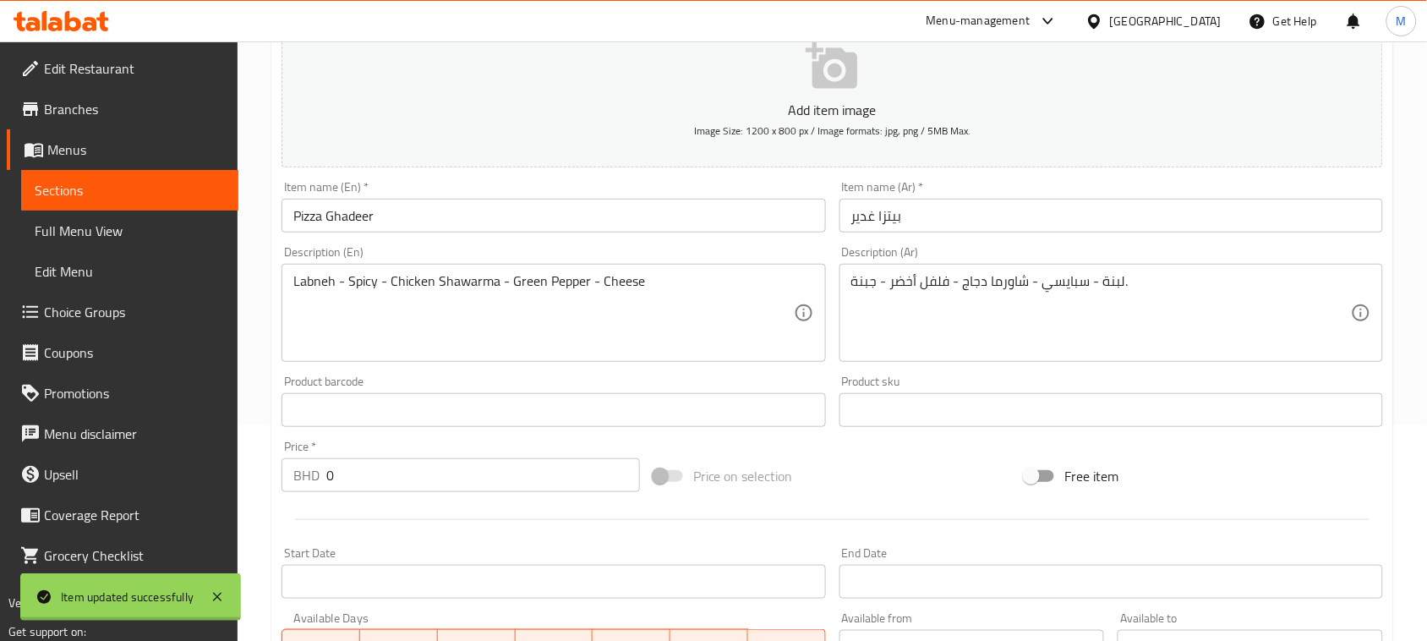
scroll to position [0, 0]
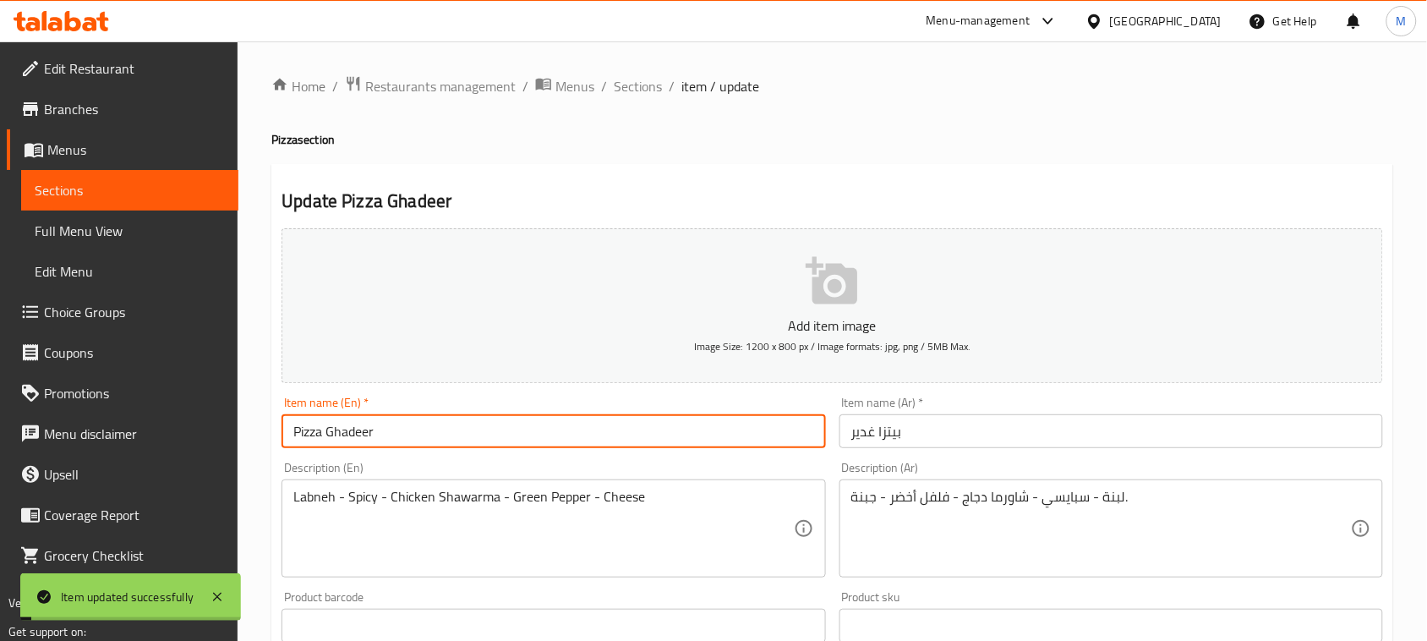
click at [494, 437] on input "Pizza Ghadeer" at bounding box center [552, 431] width 543 height 34
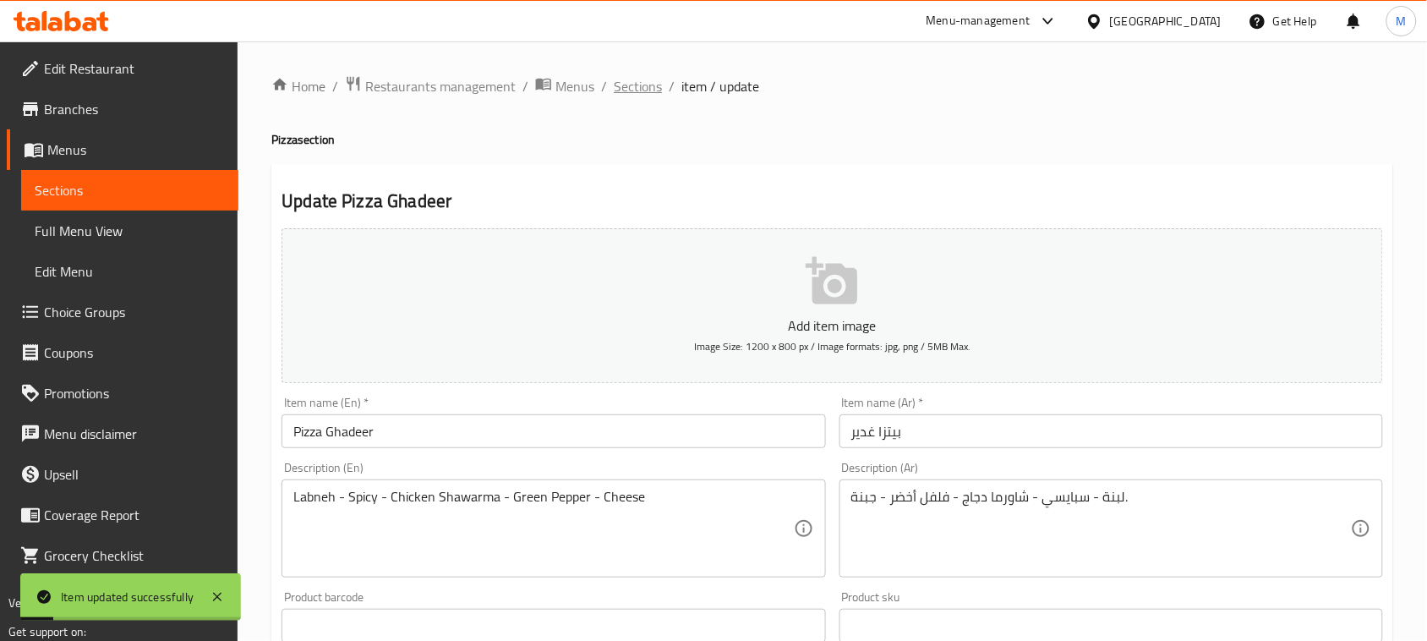
click at [636, 85] on span "Sections" at bounding box center [638, 86] width 48 height 20
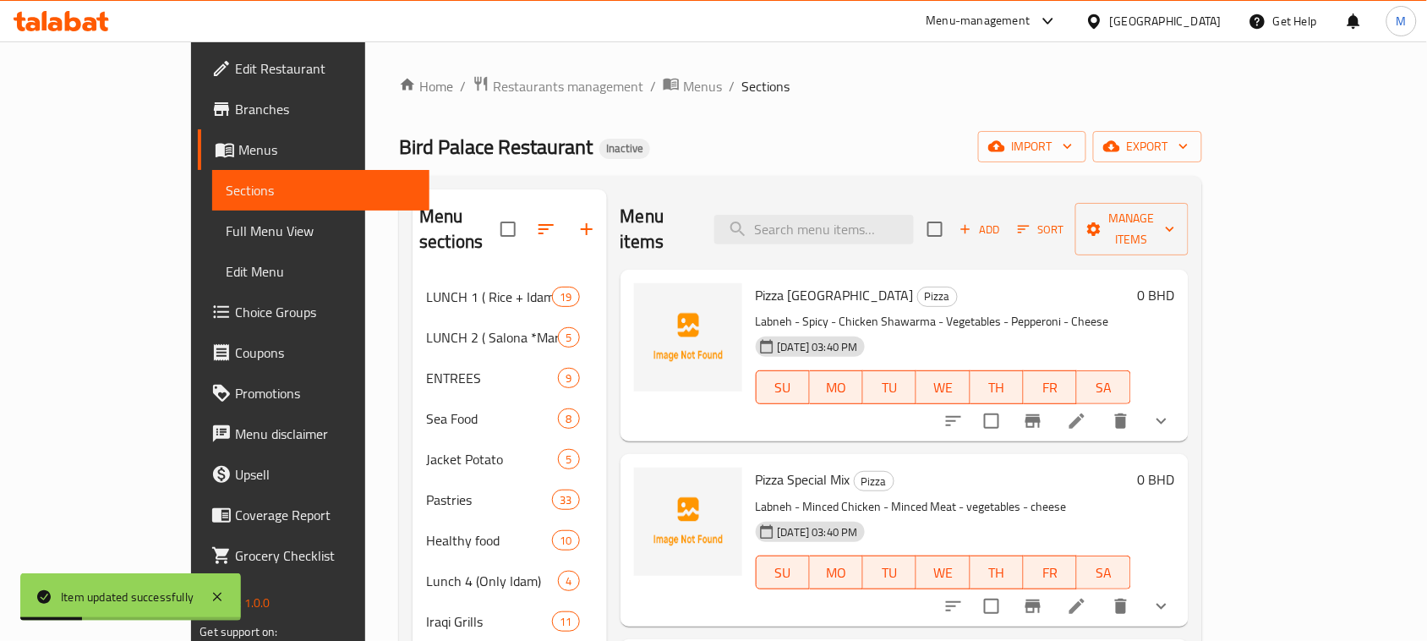
click at [822, 137] on div "Bird Palace Restaurant Inactive import export" at bounding box center [800, 146] width 802 height 31
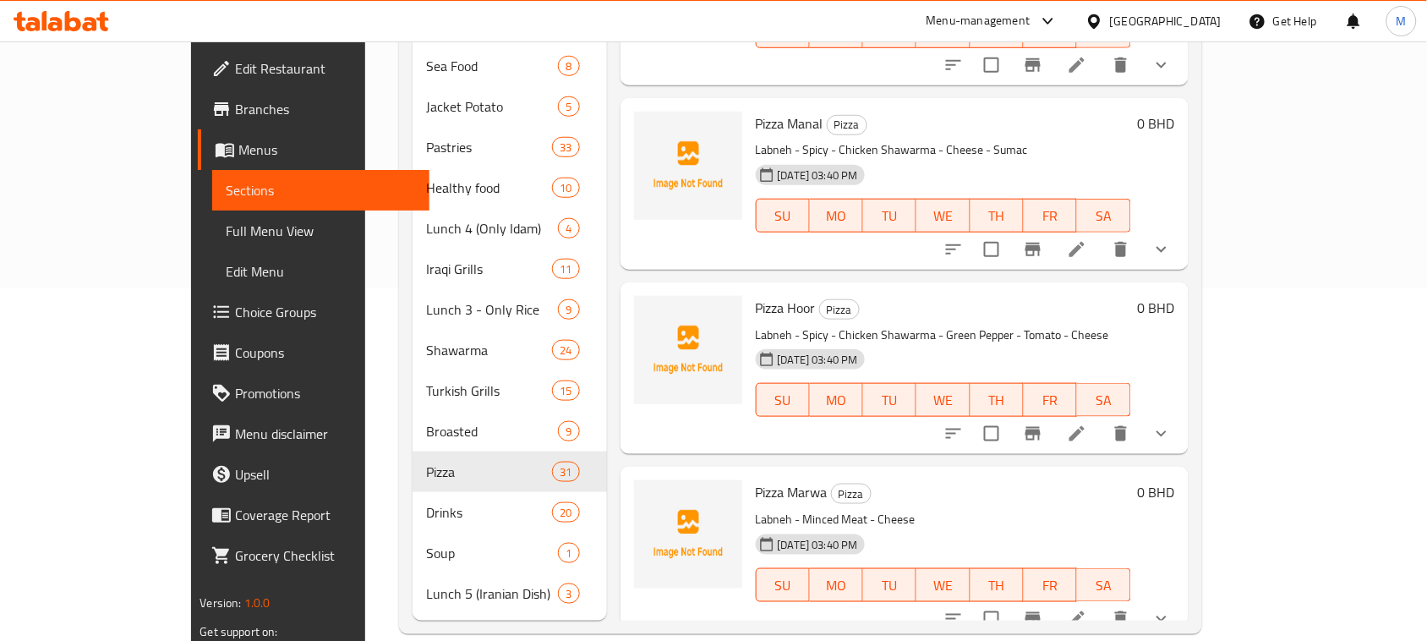
scroll to position [4372, 0]
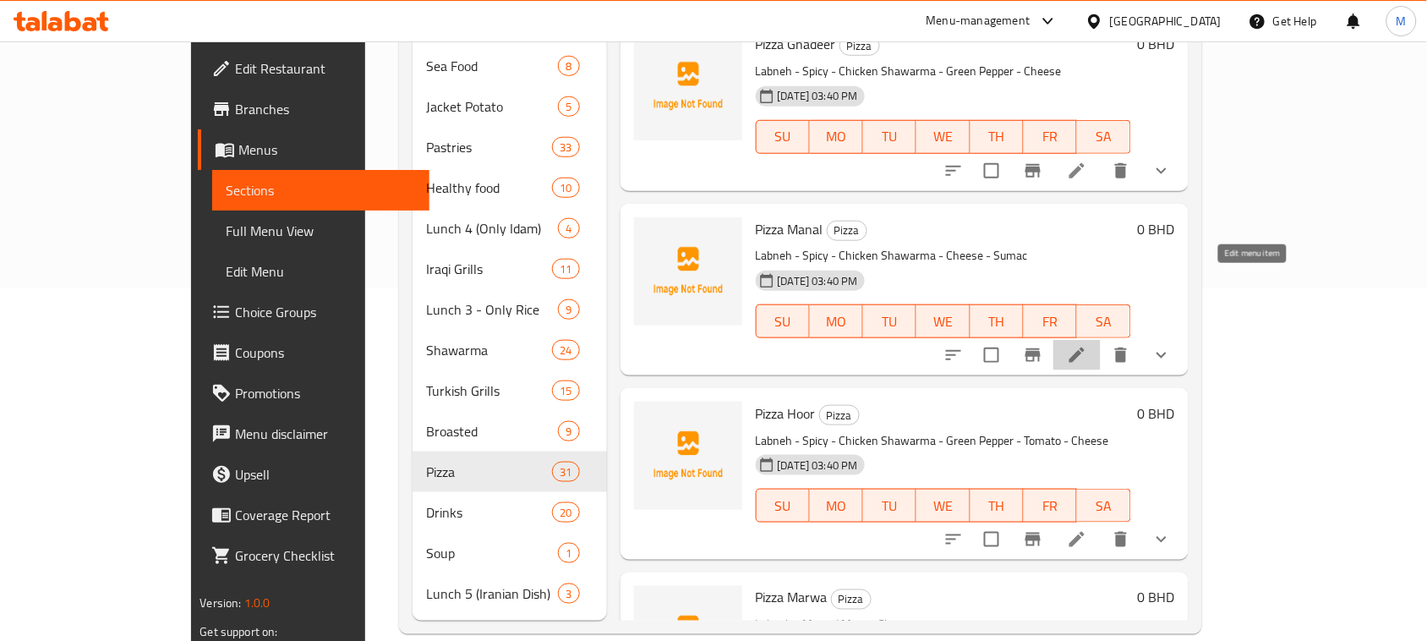
click at [1087, 345] on icon at bounding box center [1077, 355] width 20 height 20
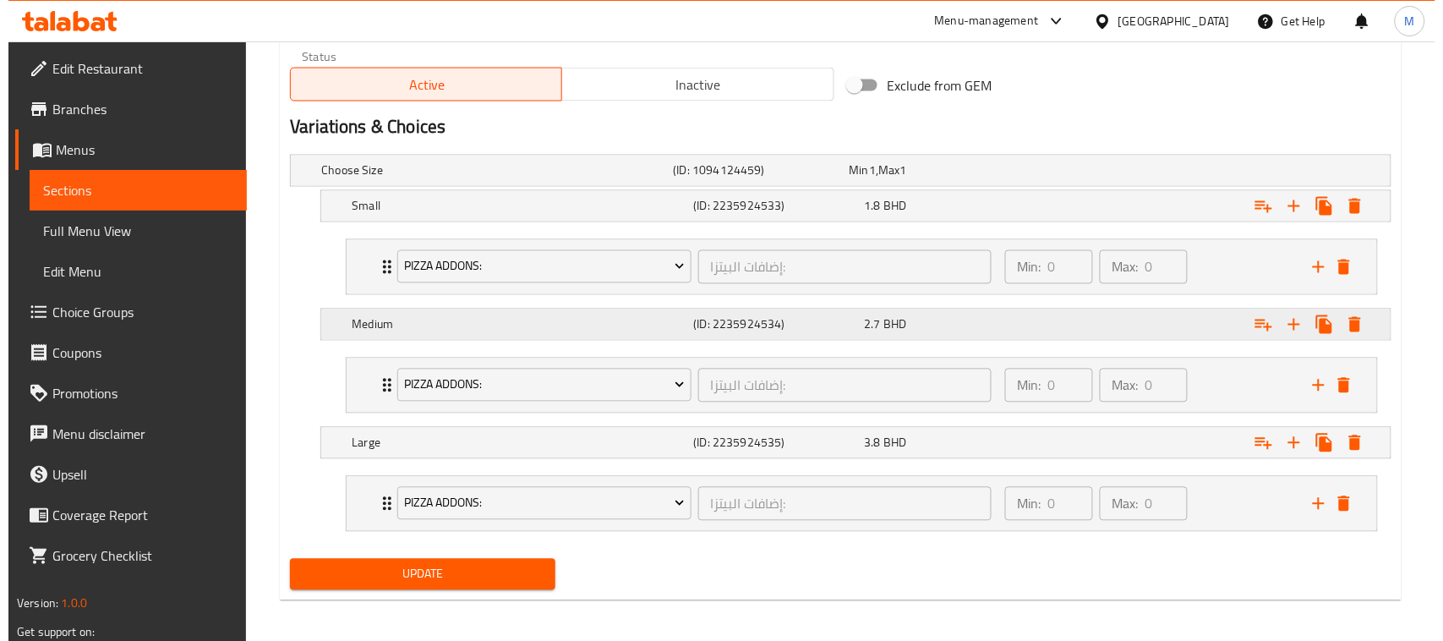
scroll to position [845, 0]
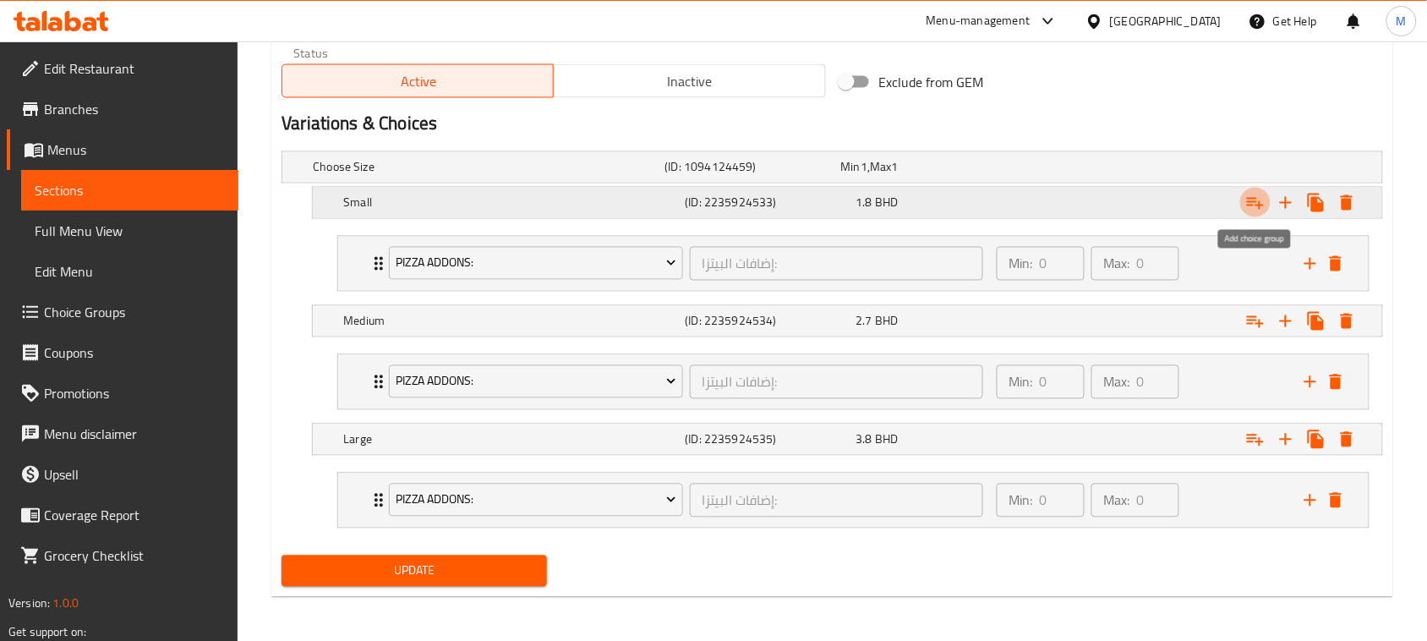
click at [1252, 200] on icon "Expand" at bounding box center [1255, 203] width 20 height 20
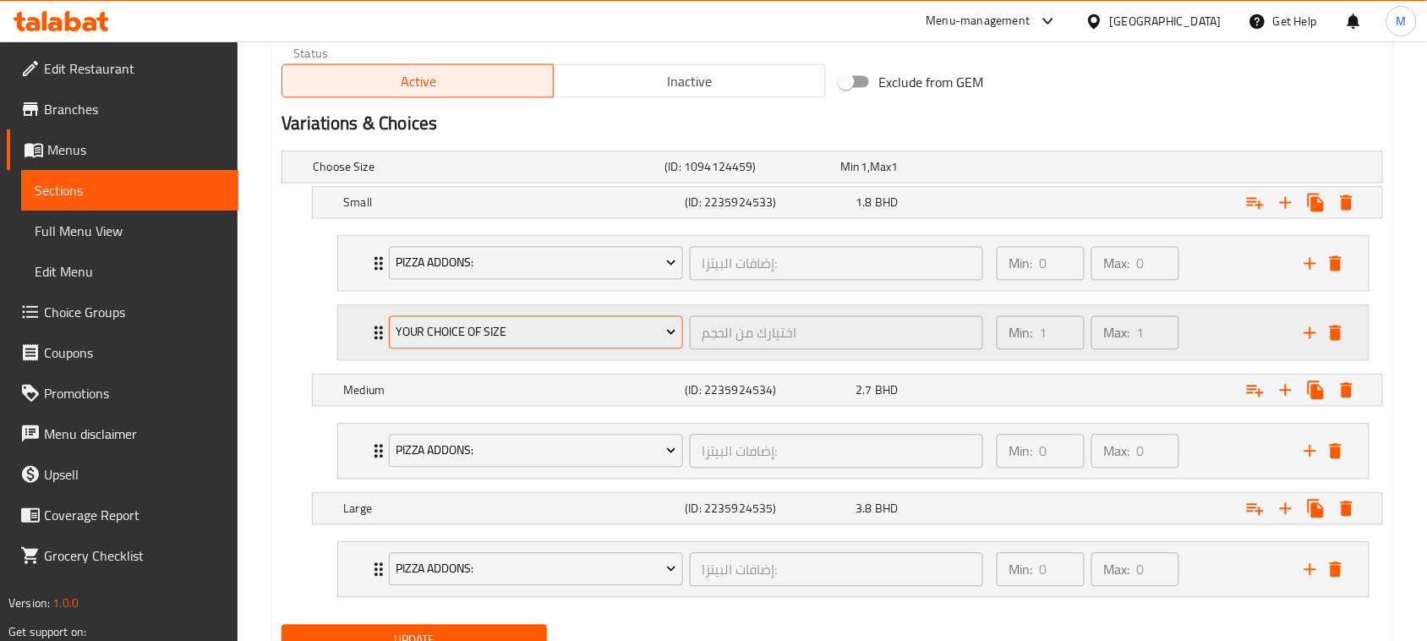
click at [463, 330] on span "Your Choice Of Size" at bounding box center [536, 332] width 281 height 21
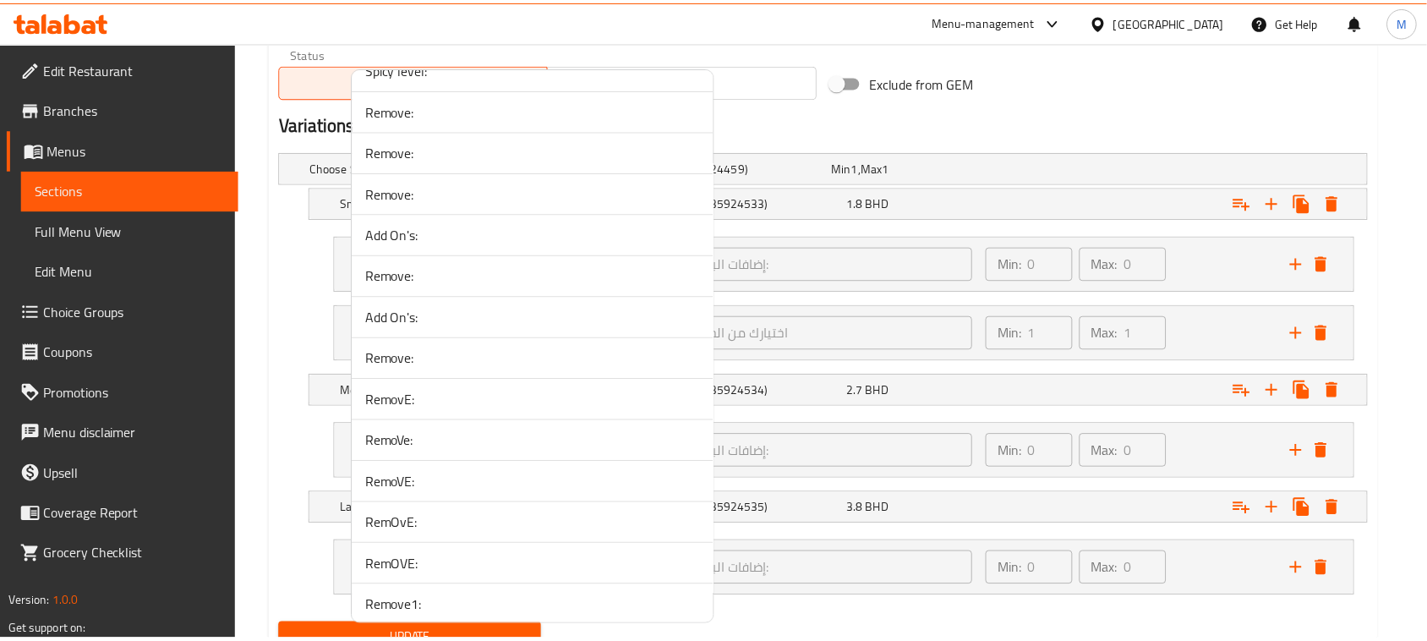
scroll to position [3275, 0]
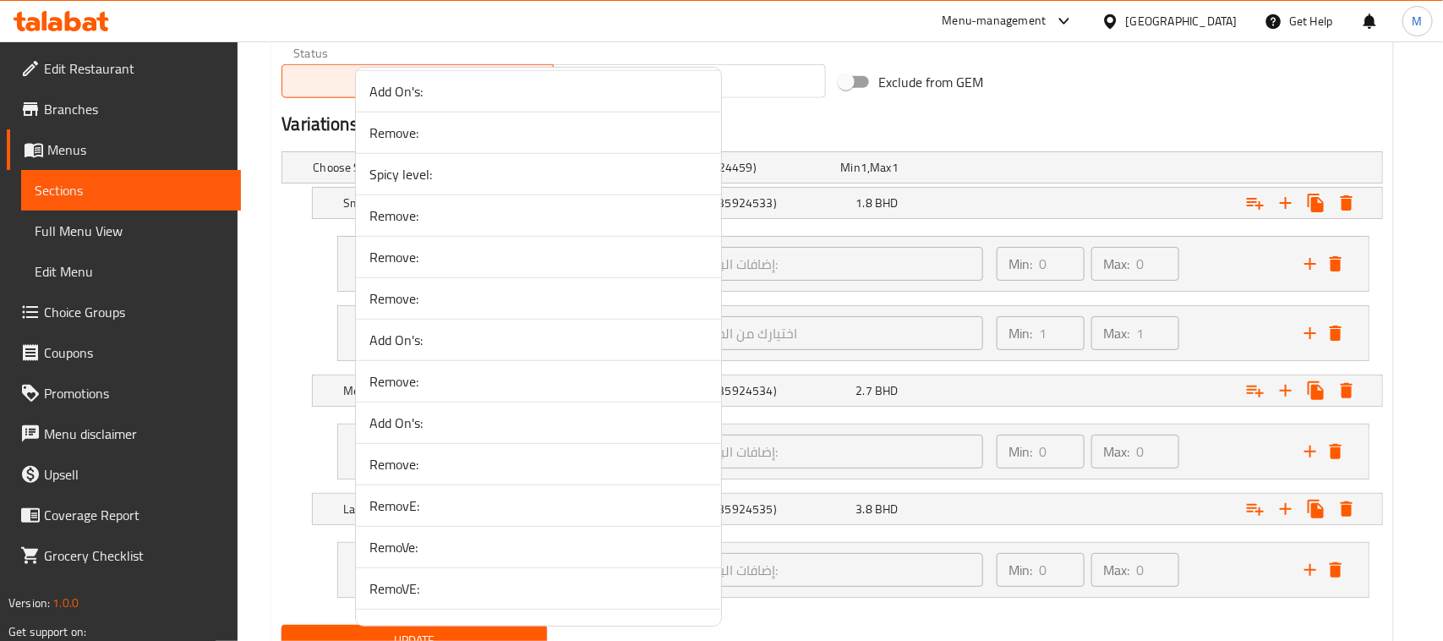
click at [435, 516] on span "RemovE:" at bounding box center [538, 505] width 338 height 20
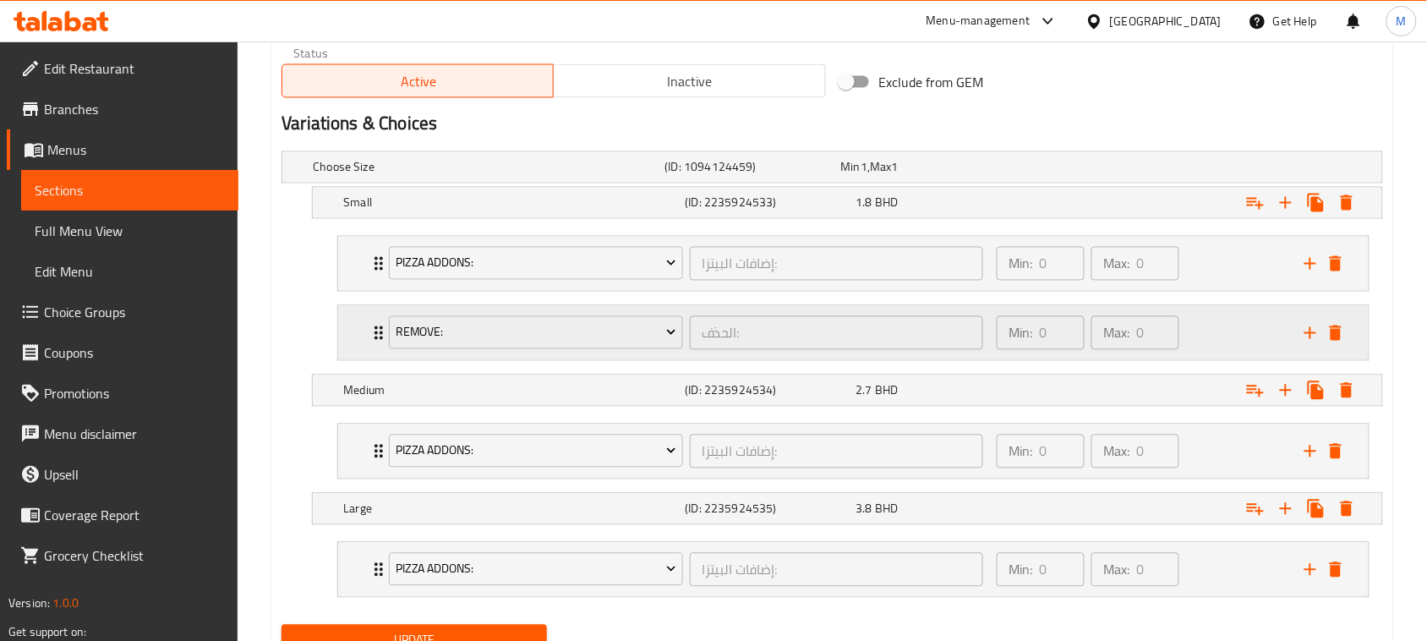
click at [358, 291] on div "RemovE: الحذف: ​ Min: 0 ​ Max: 0 ​" at bounding box center [853, 264] width 1030 height 54
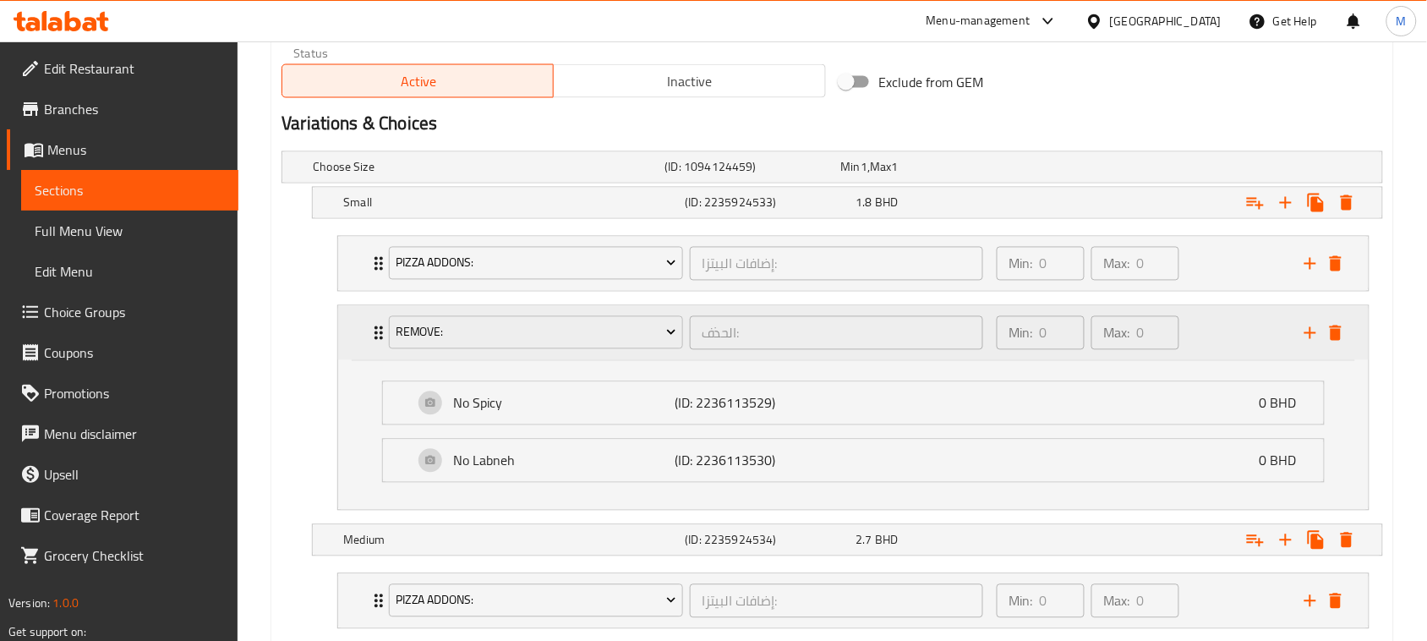
click at [358, 331] on div "RemovE: الحذف: ​ Min: 0 ​ Max: 0 ​" at bounding box center [853, 333] width 1030 height 54
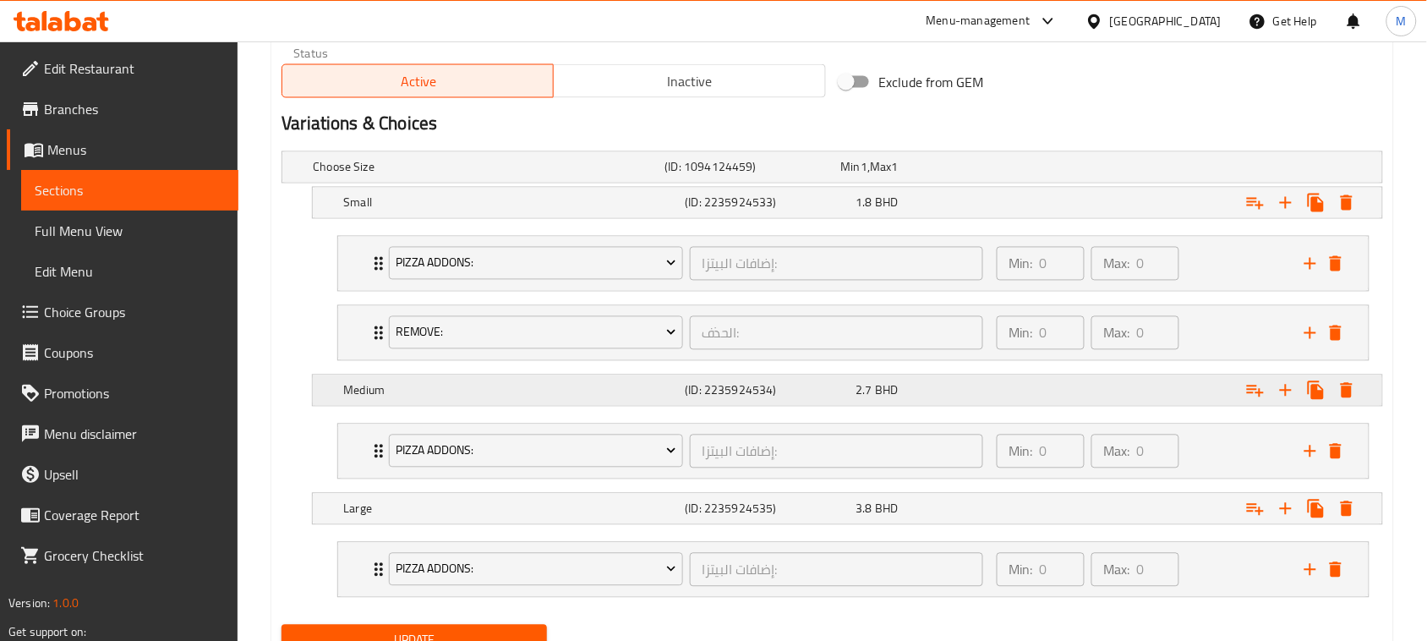
click at [1253, 210] on icon "Expand" at bounding box center [1255, 204] width 17 height 12
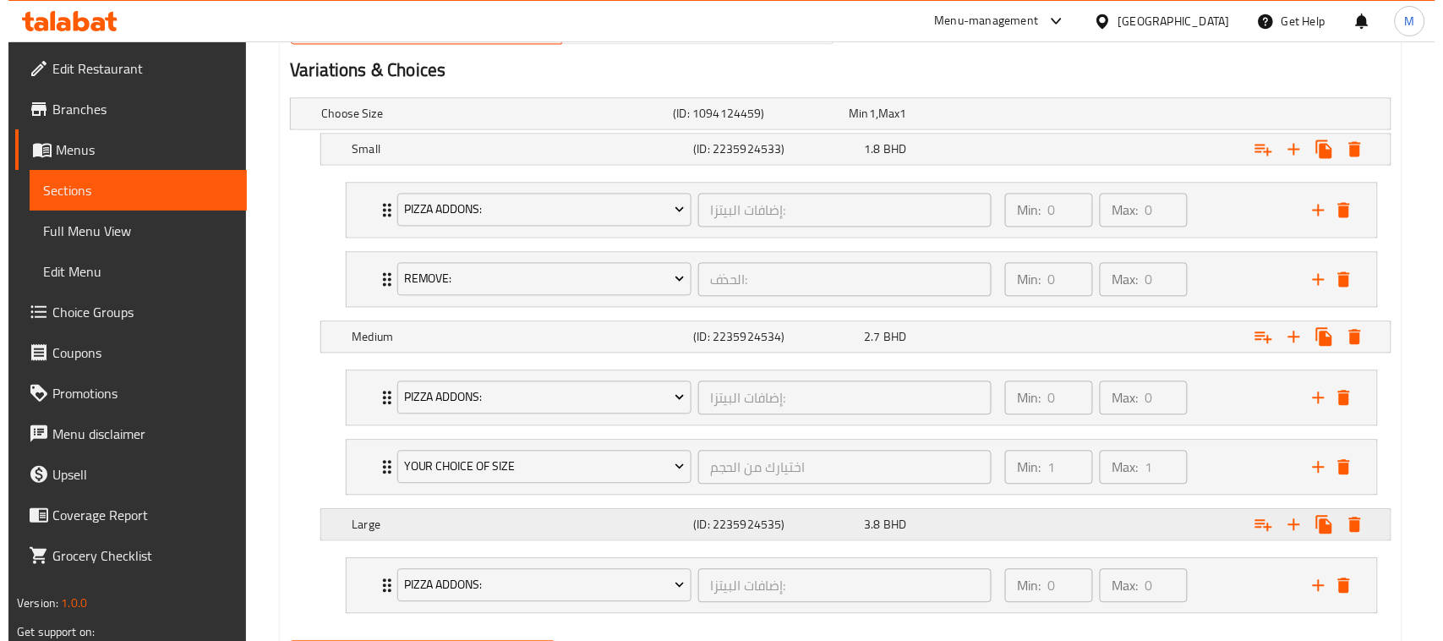
scroll to position [951, 0]
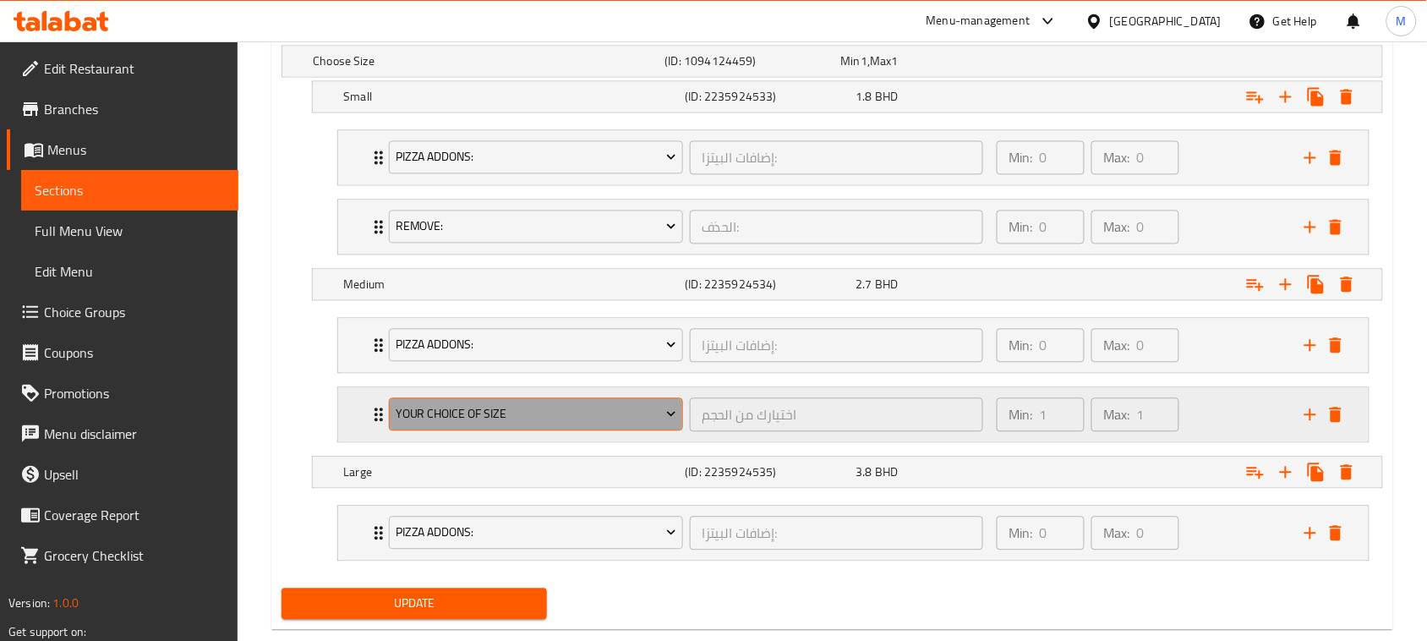
click at [471, 411] on span "Your Choice Of Size" at bounding box center [536, 414] width 281 height 21
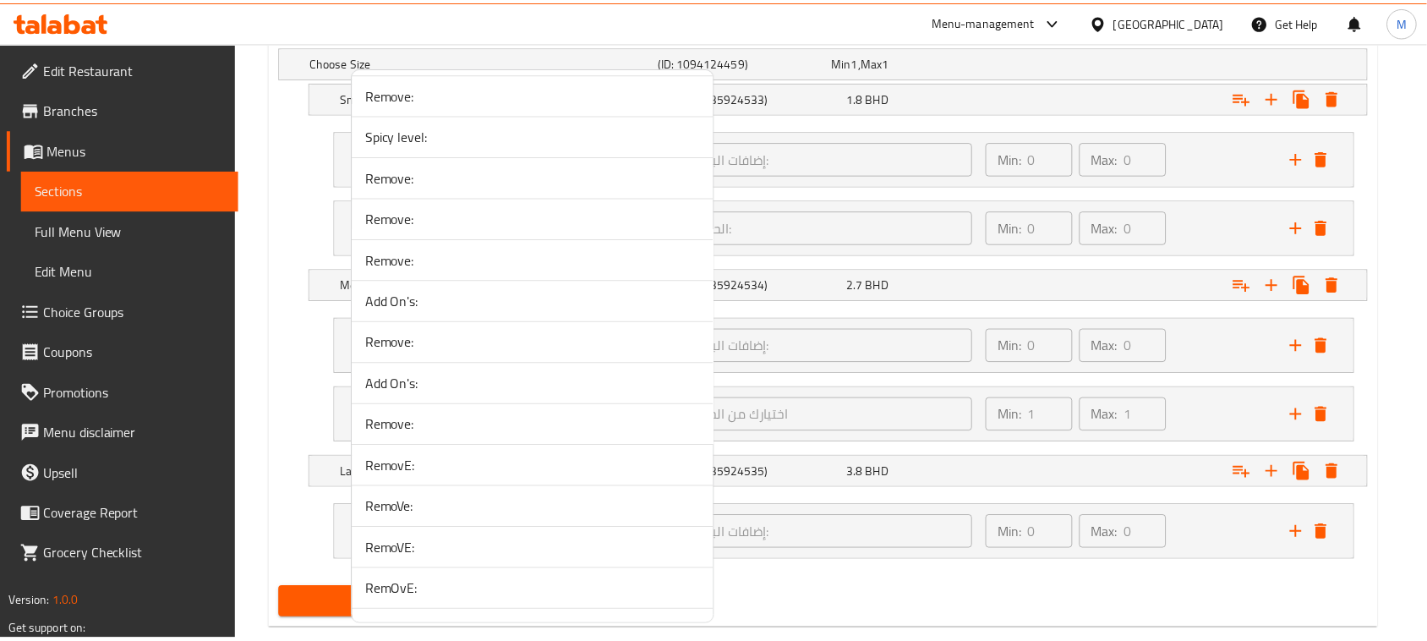
scroll to position [3486, 0]
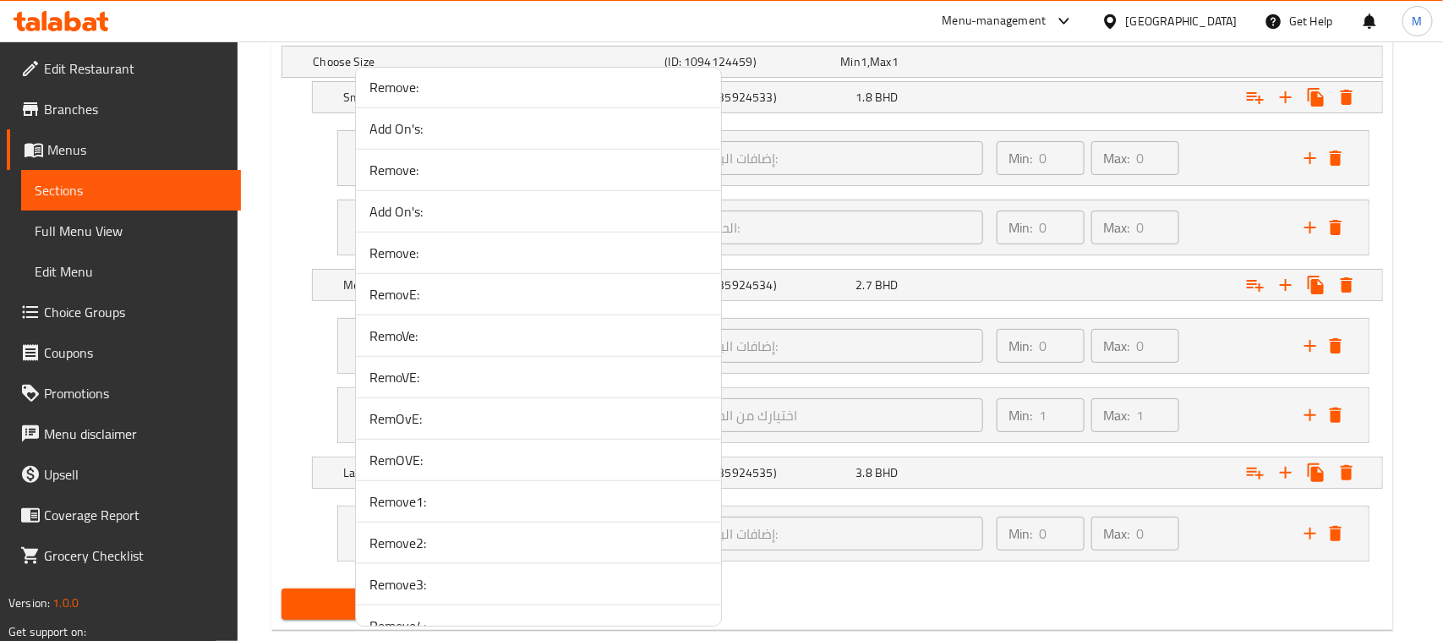
click at [441, 553] on span "Remove2:" at bounding box center [538, 542] width 338 height 20
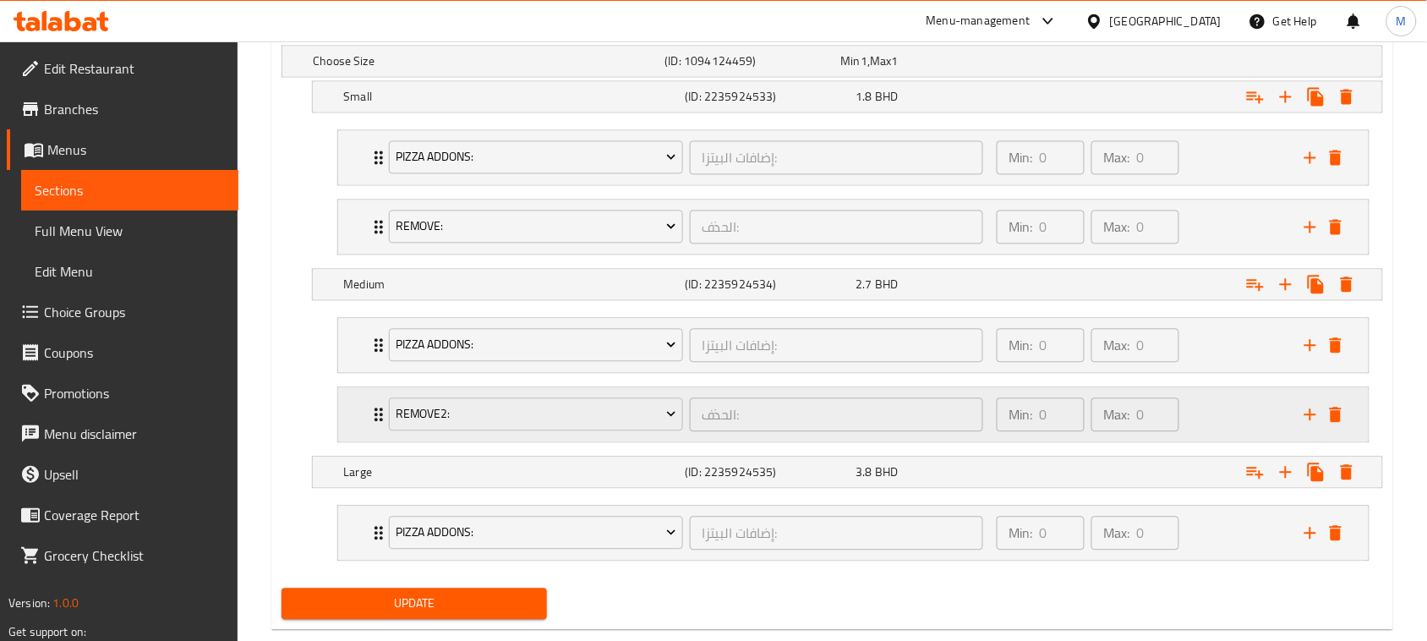
click at [351, 373] on div "Remove2: الحذف: ​ Min: 0 ​ Max: 0 ​" at bounding box center [853, 346] width 1030 height 54
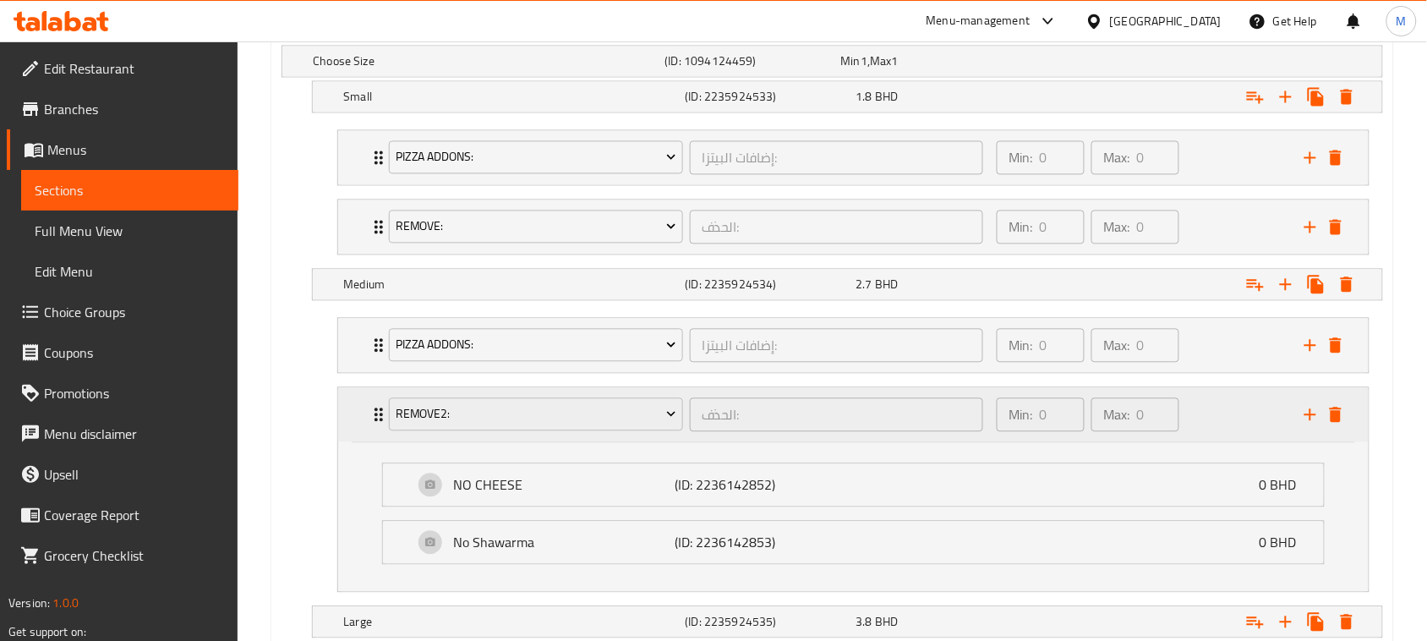
click at [351, 415] on div "Remove2: الحذف: ​ Min: 0 ​ Max: 0 ​" at bounding box center [853, 415] width 1030 height 54
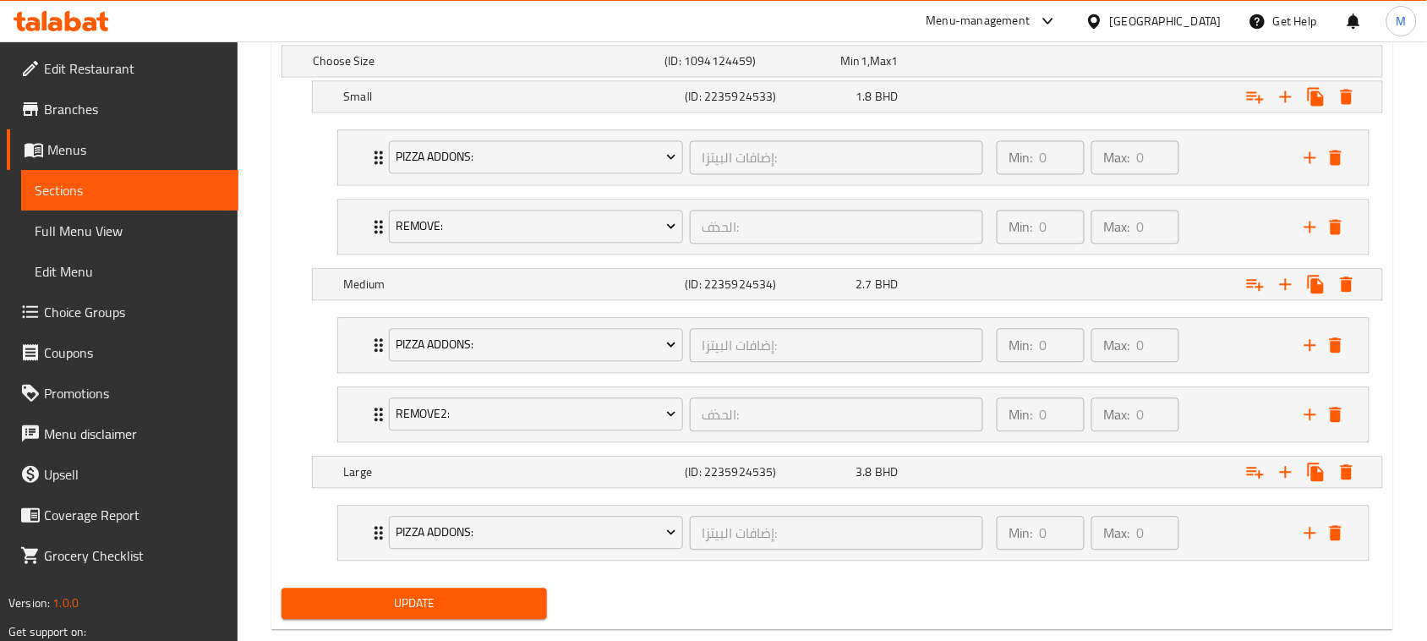
click at [505, 614] on span "Update" at bounding box center [414, 603] width 238 height 21
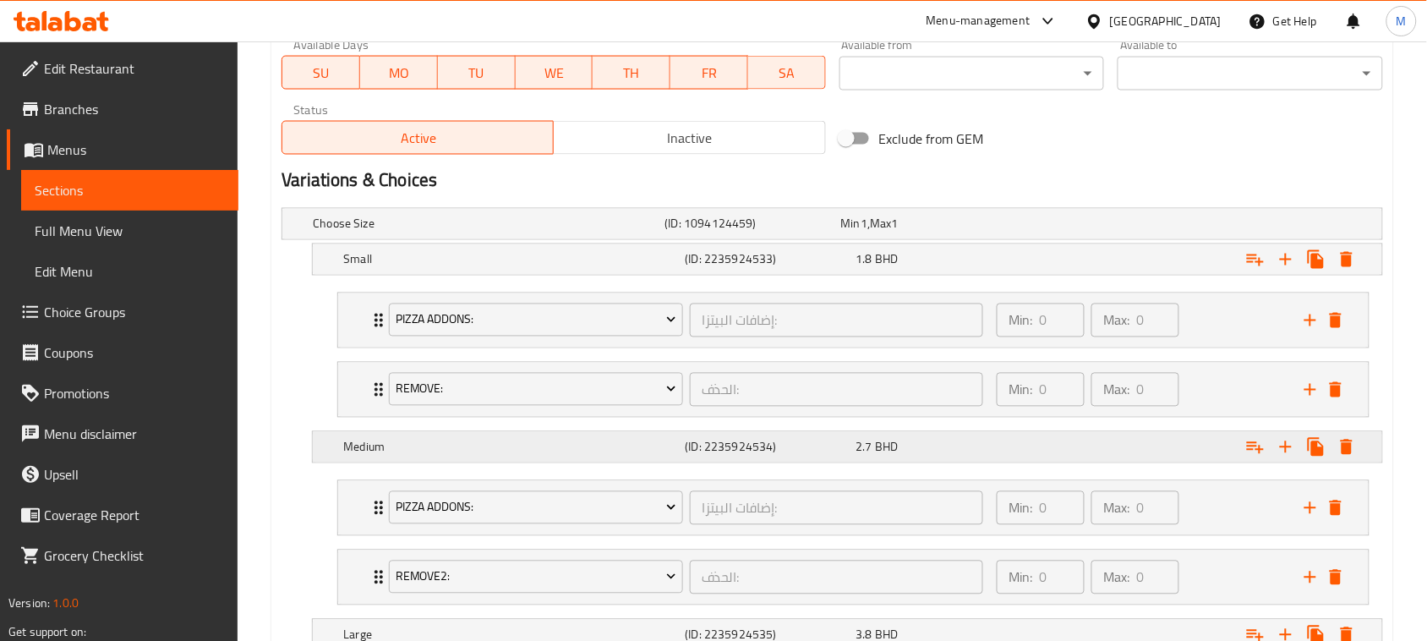
scroll to position [991, 0]
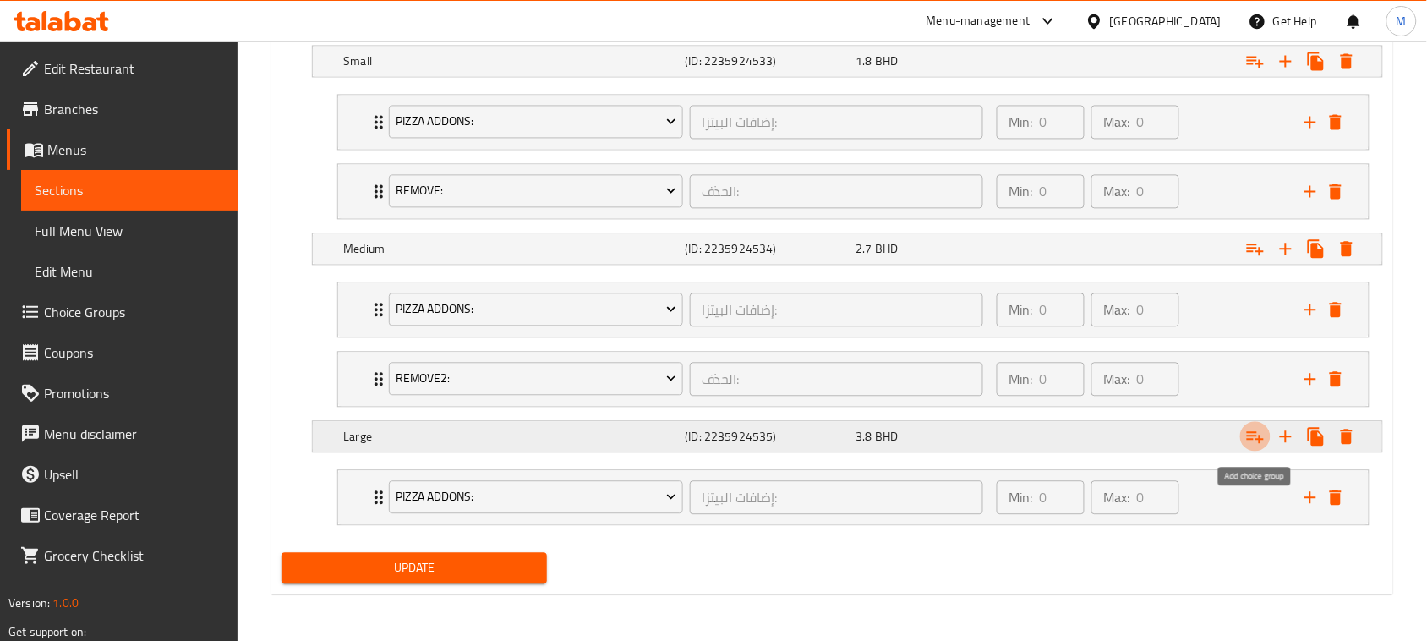
click at [1247, 435] on icon "Expand" at bounding box center [1255, 436] width 20 height 20
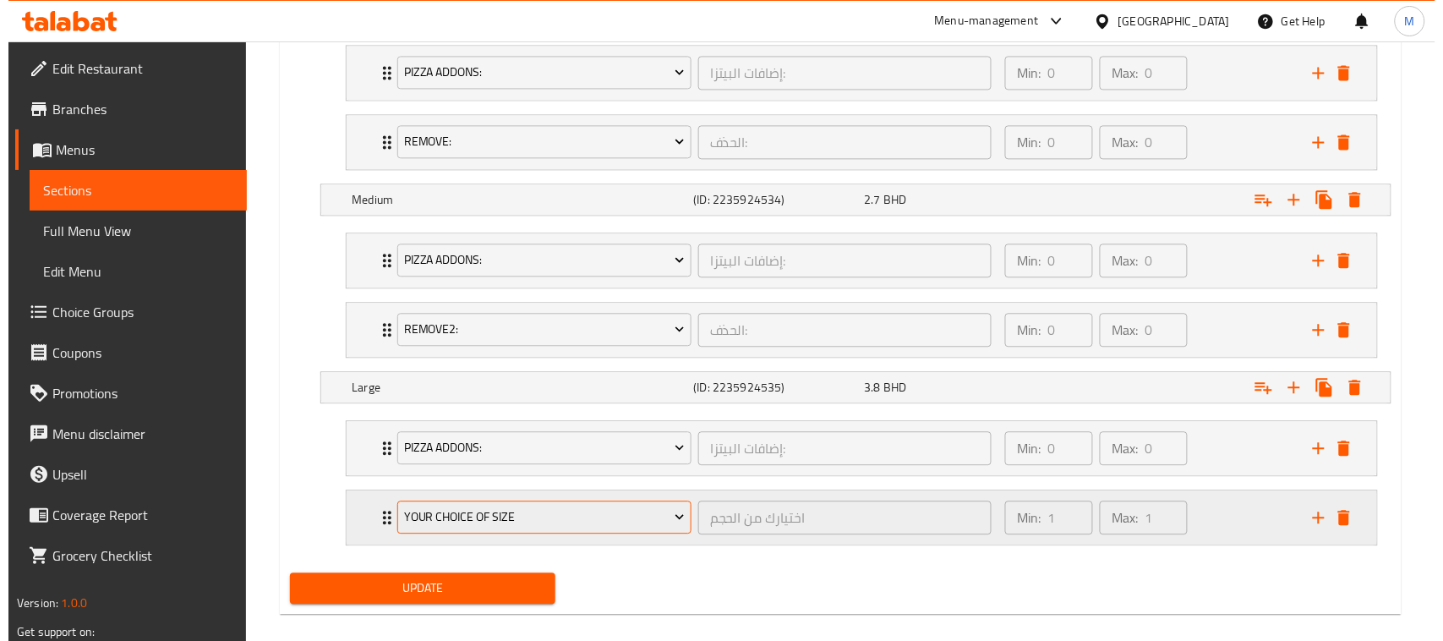
scroll to position [1061, 0]
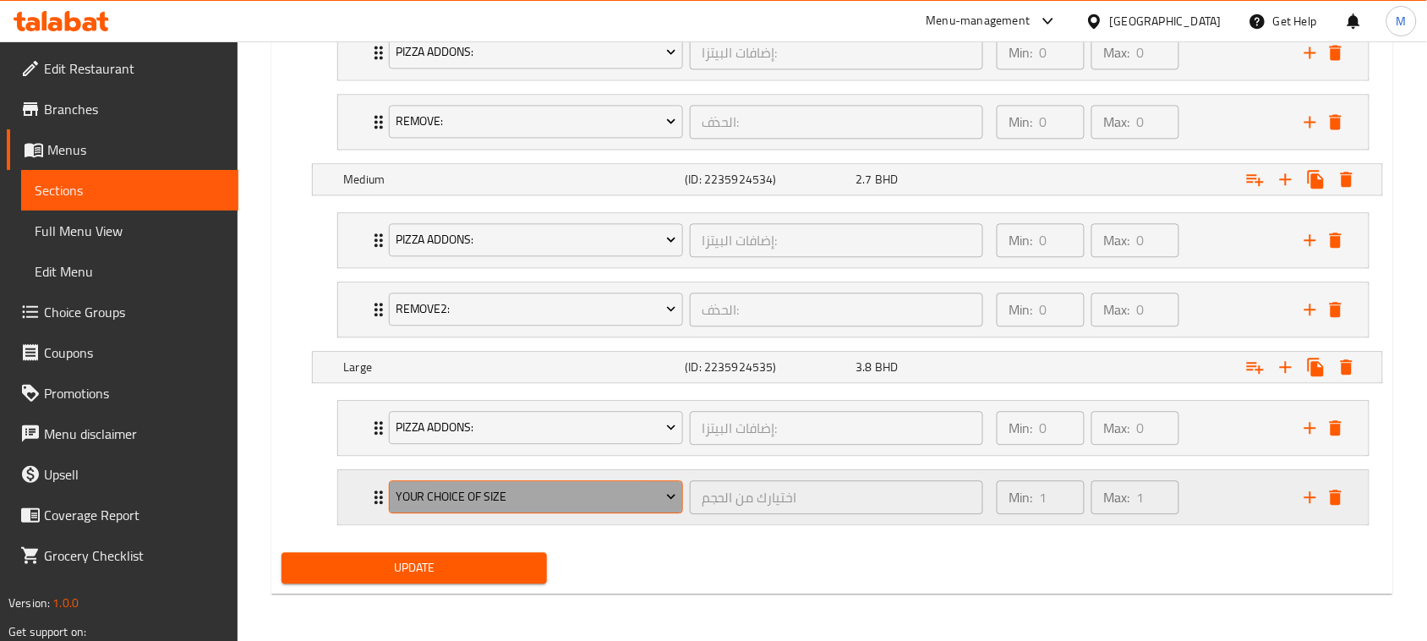
click at [472, 493] on span "Your Choice Of Size" at bounding box center [536, 496] width 281 height 21
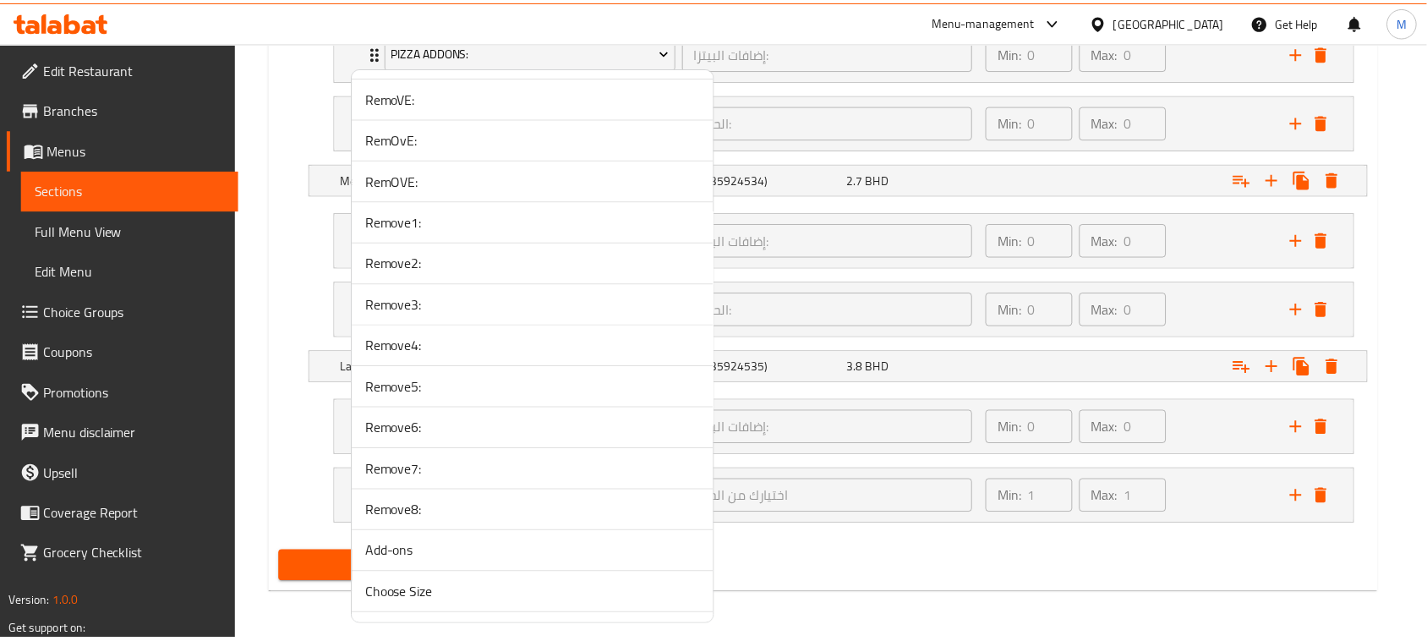
scroll to position [3803, 0]
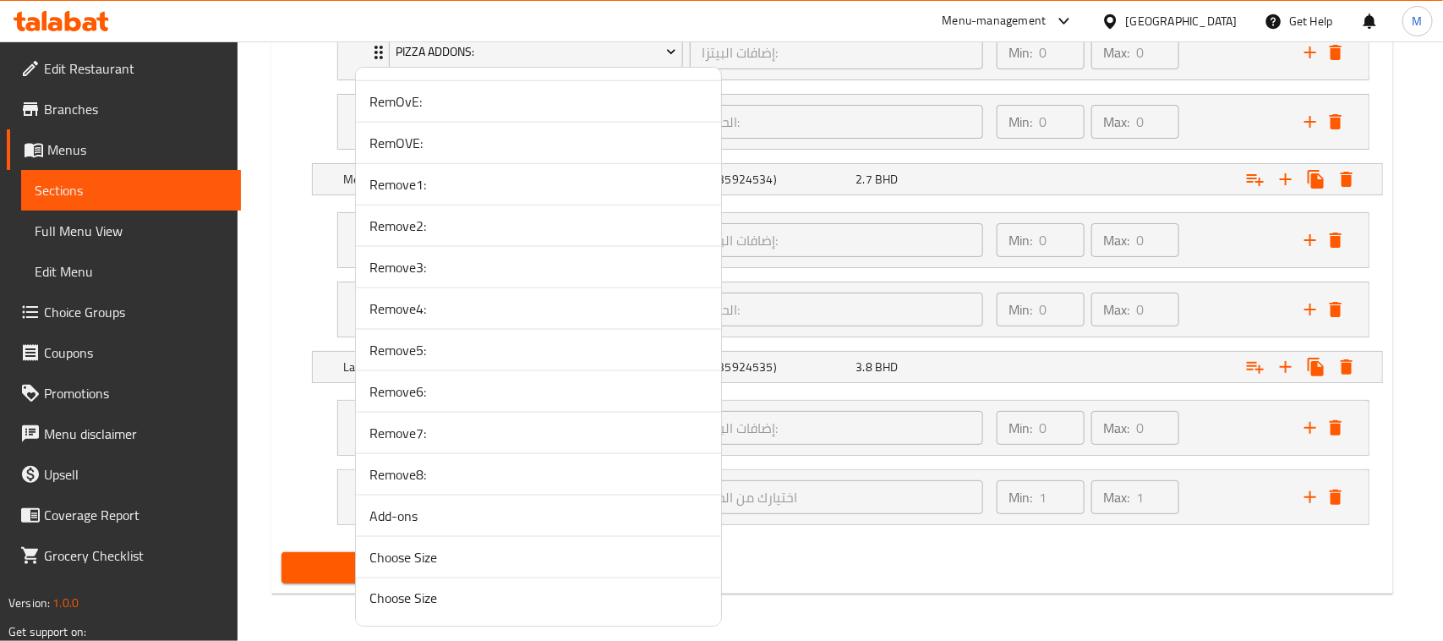
click at [427, 484] on span "Remove8:" at bounding box center [538, 474] width 338 height 20
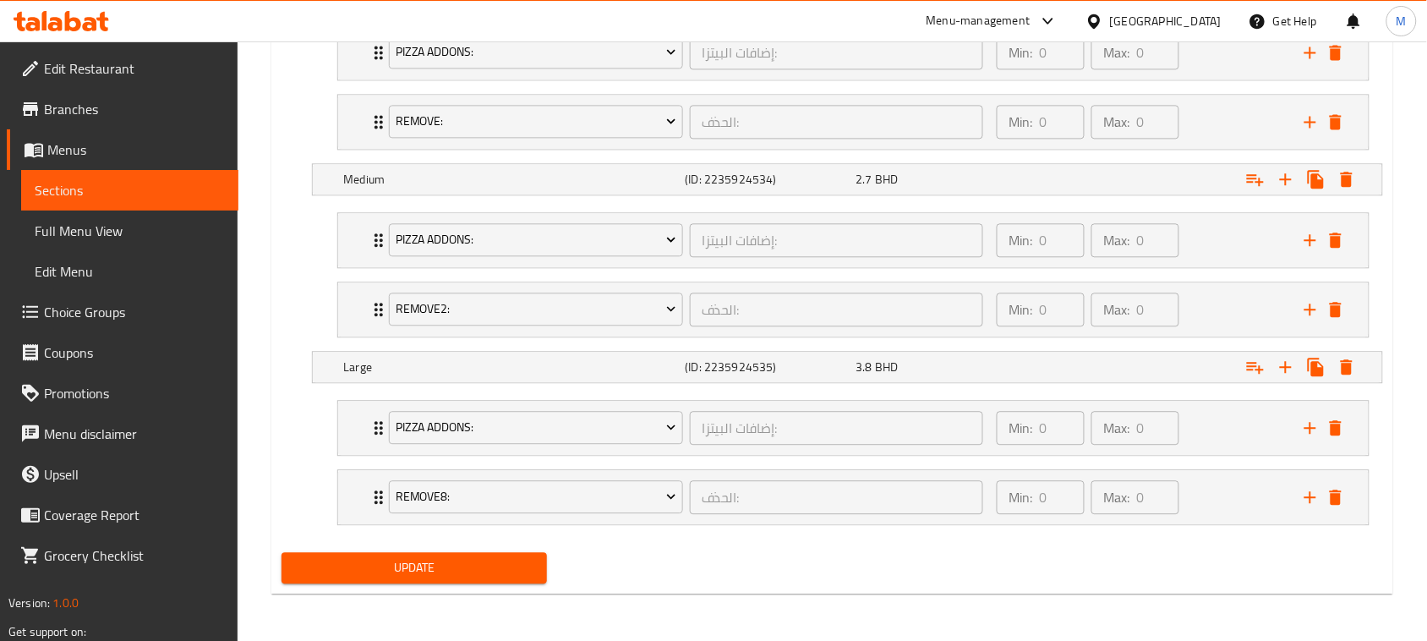
click at [429, 560] on span "Update" at bounding box center [414, 567] width 238 height 21
click at [478, 554] on button "Update" at bounding box center [413, 567] width 265 height 31
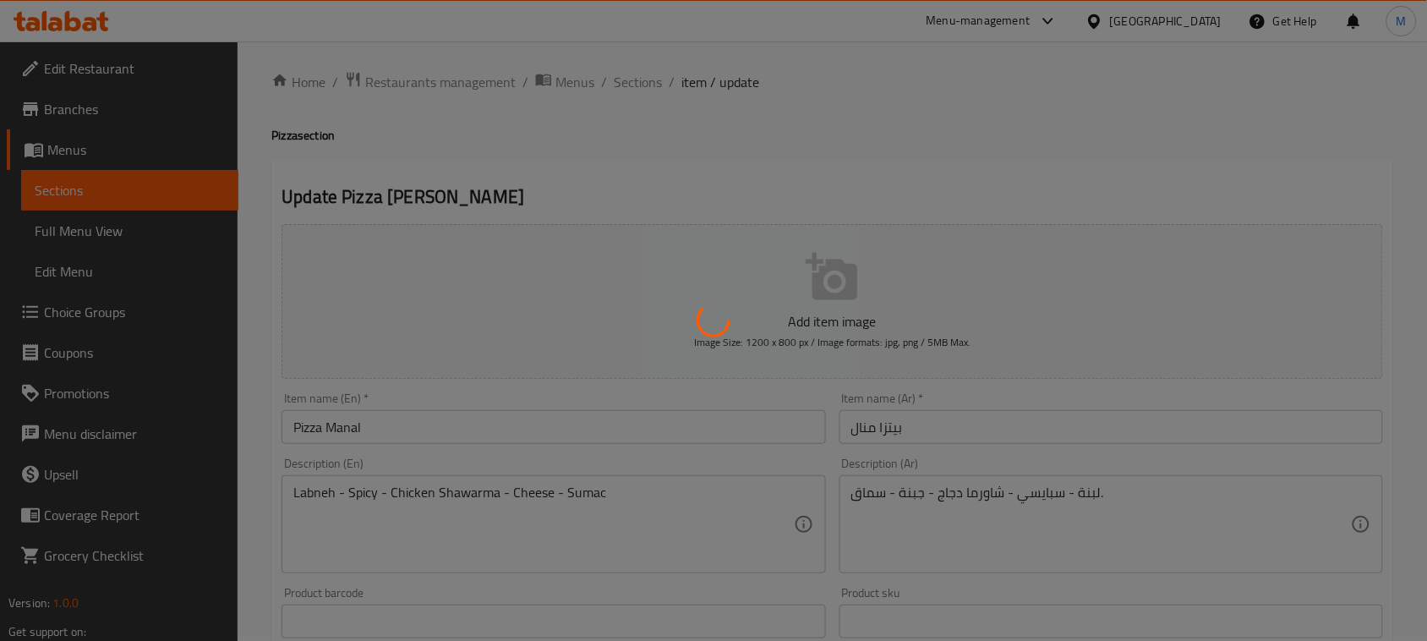
scroll to position [0, 0]
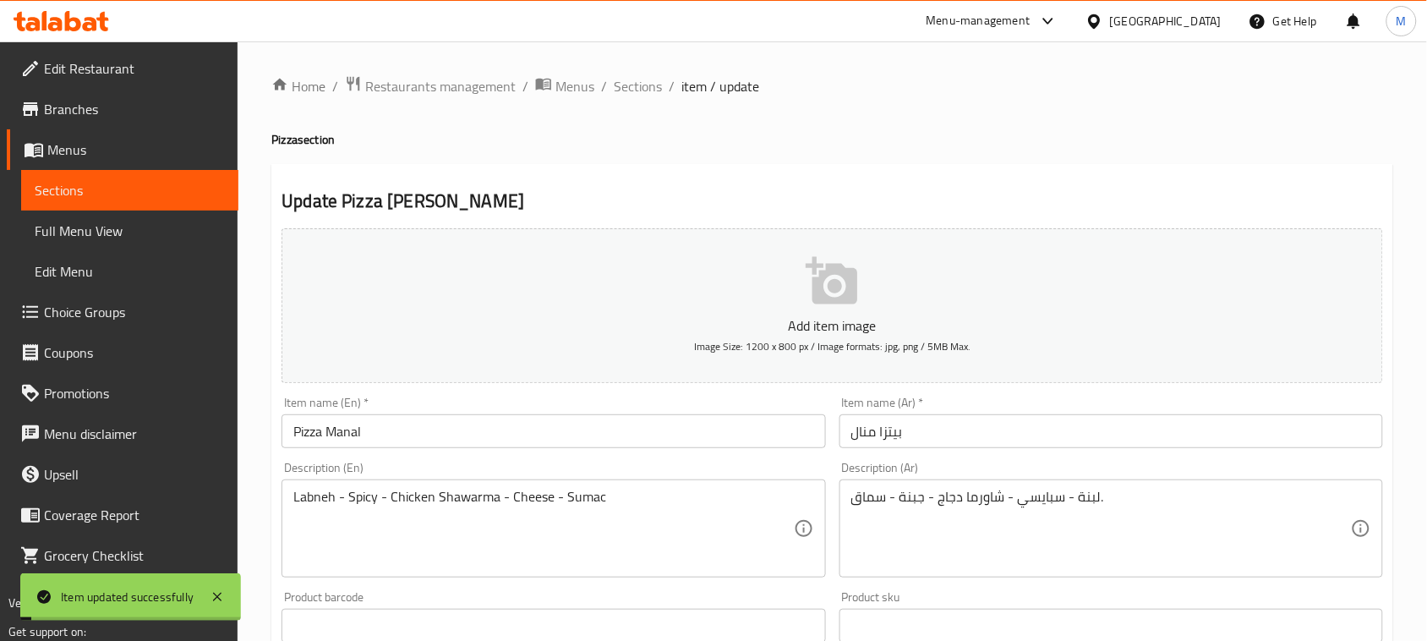
click at [471, 437] on input "Pizza Manal" at bounding box center [552, 431] width 543 height 34
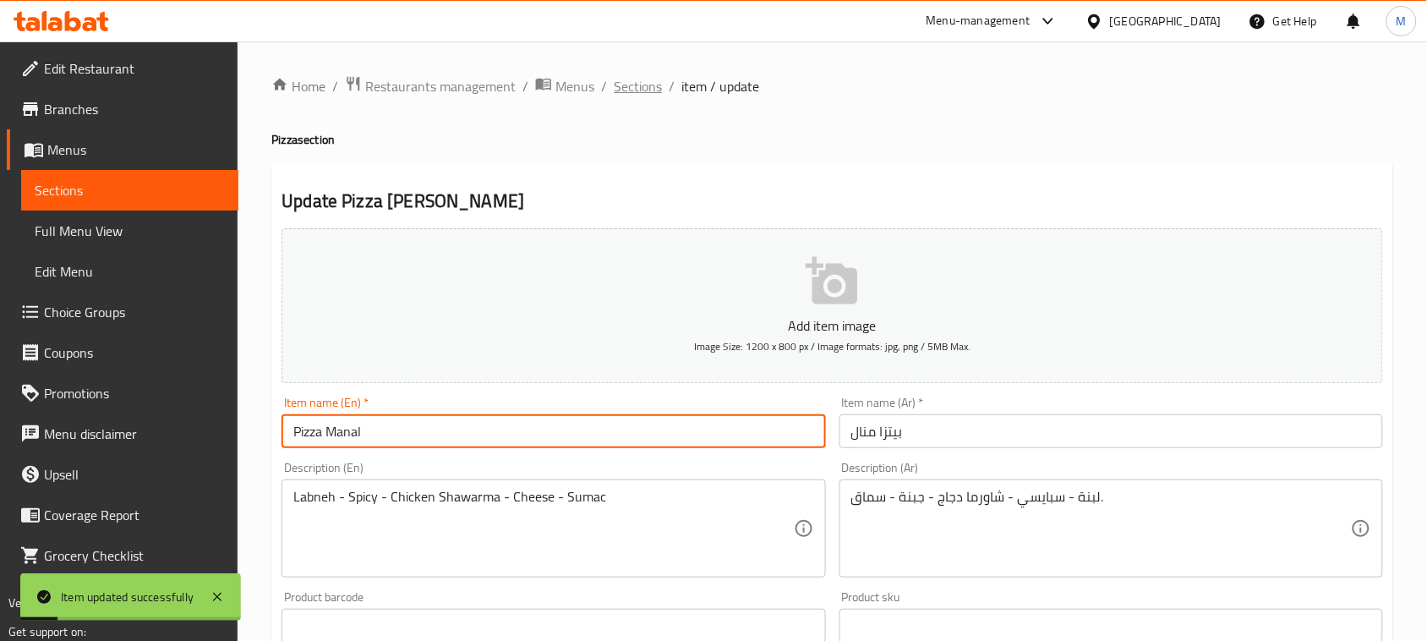
click at [625, 85] on span "Sections" at bounding box center [638, 86] width 48 height 20
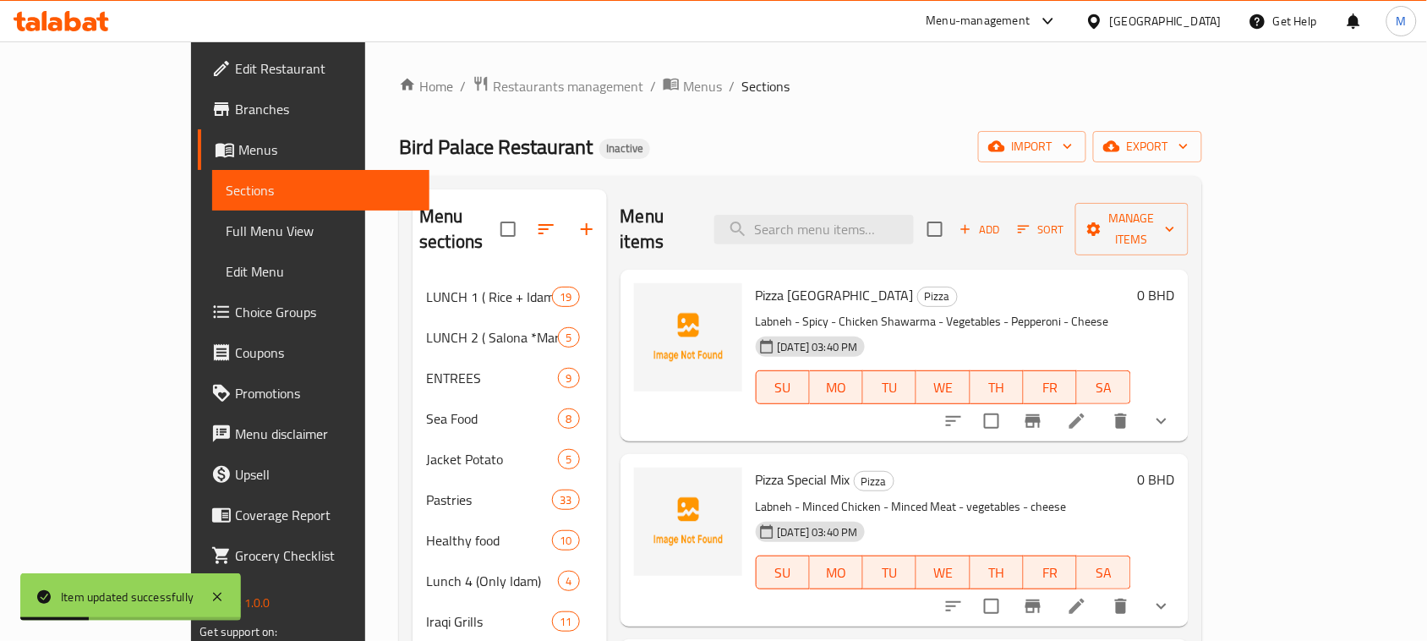
click at [822, 136] on div "Bird Palace Restaurant Inactive import export" at bounding box center [800, 146] width 802 height 31
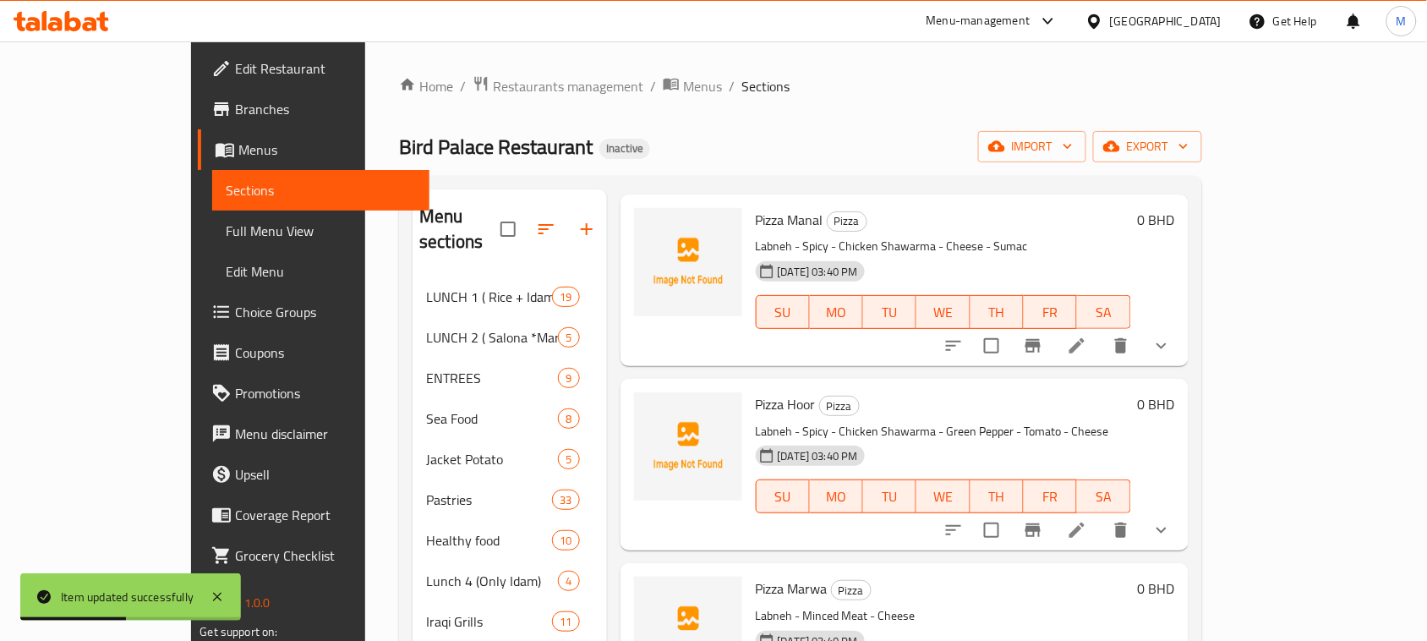
scroll to position [4843, 0]
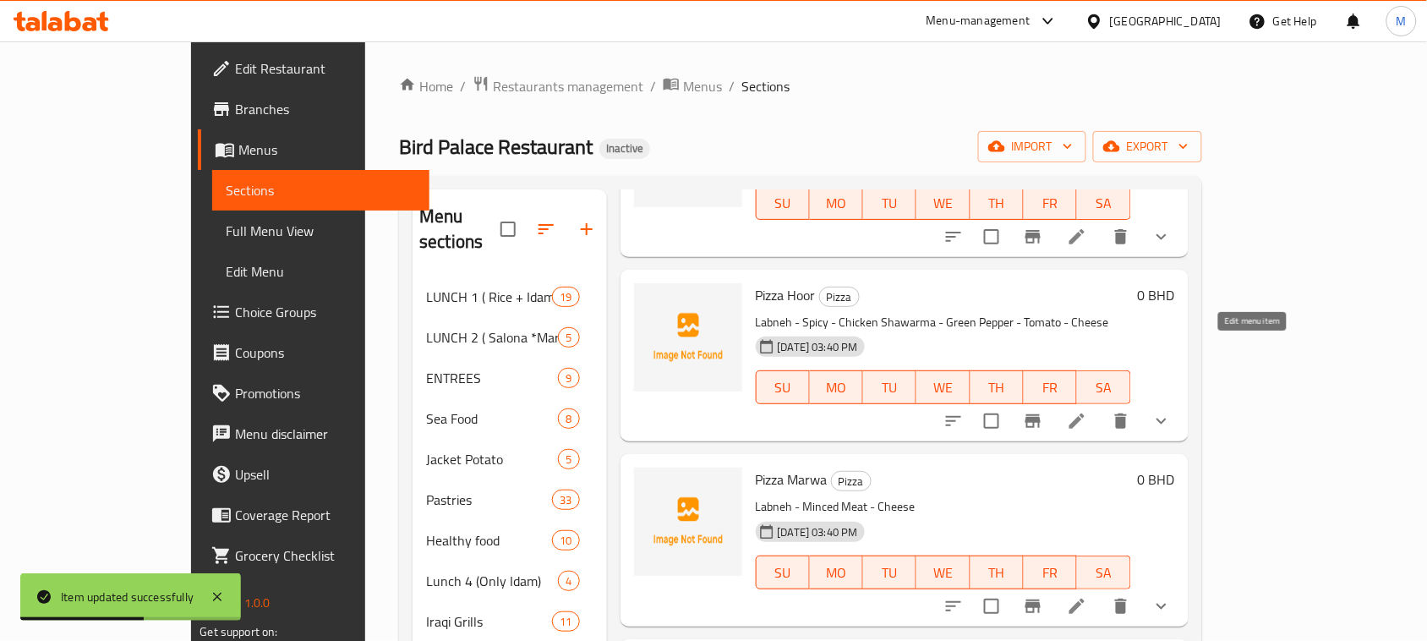
click at [1087, 411] on icon at bounding box center [1077, 421] width 20 height 20
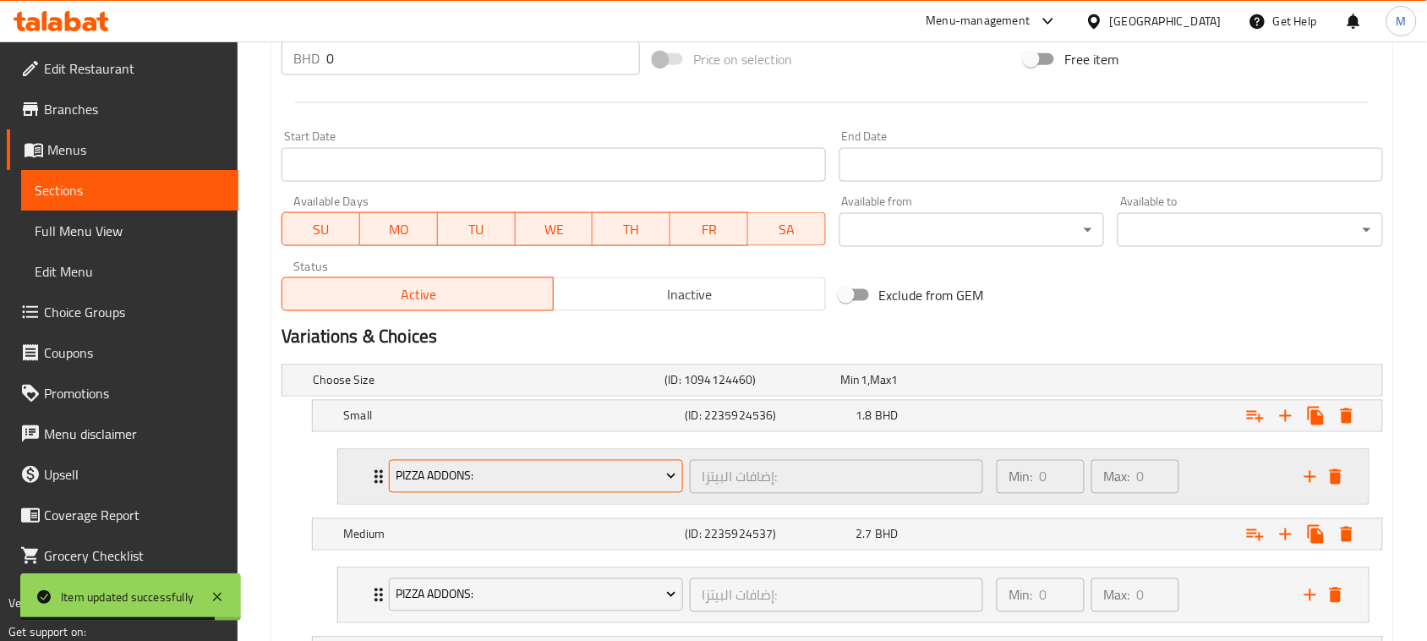
scroll to position [634, 0]
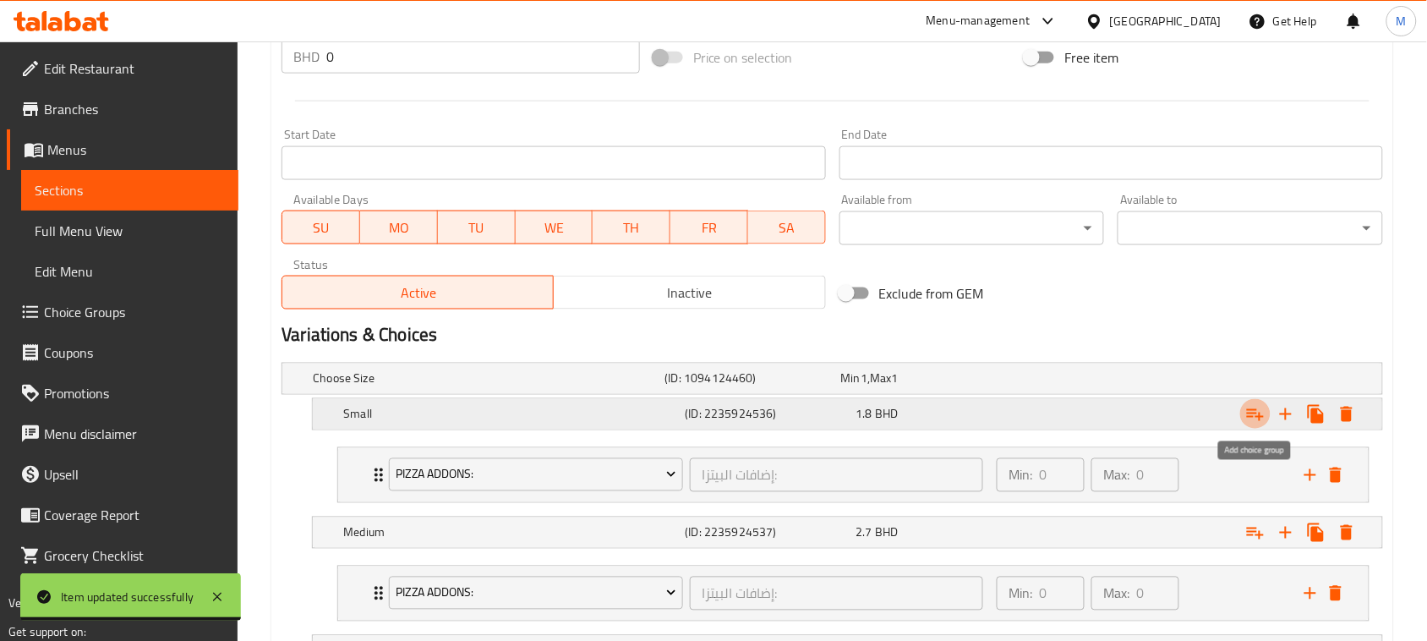
click at [1253, 407] on icon "Expand" at bounding box center [1255, 414] width 20 height 20
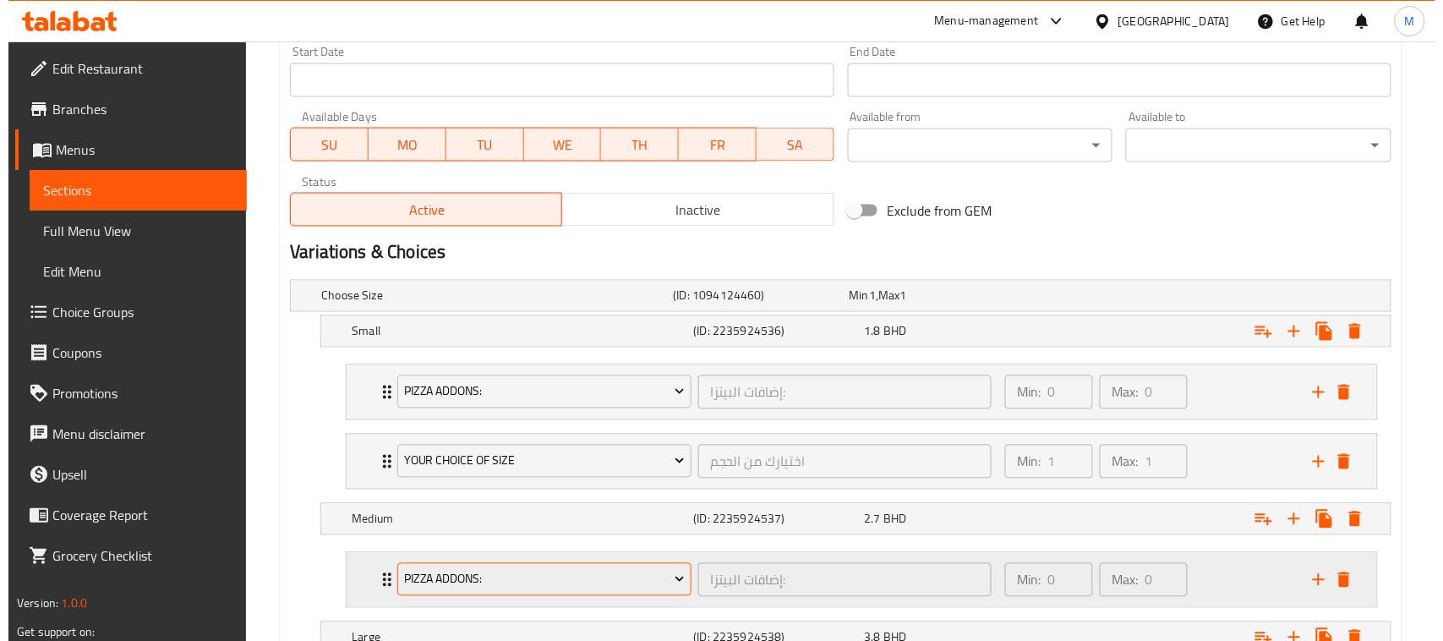
scroll to position [845, 0]
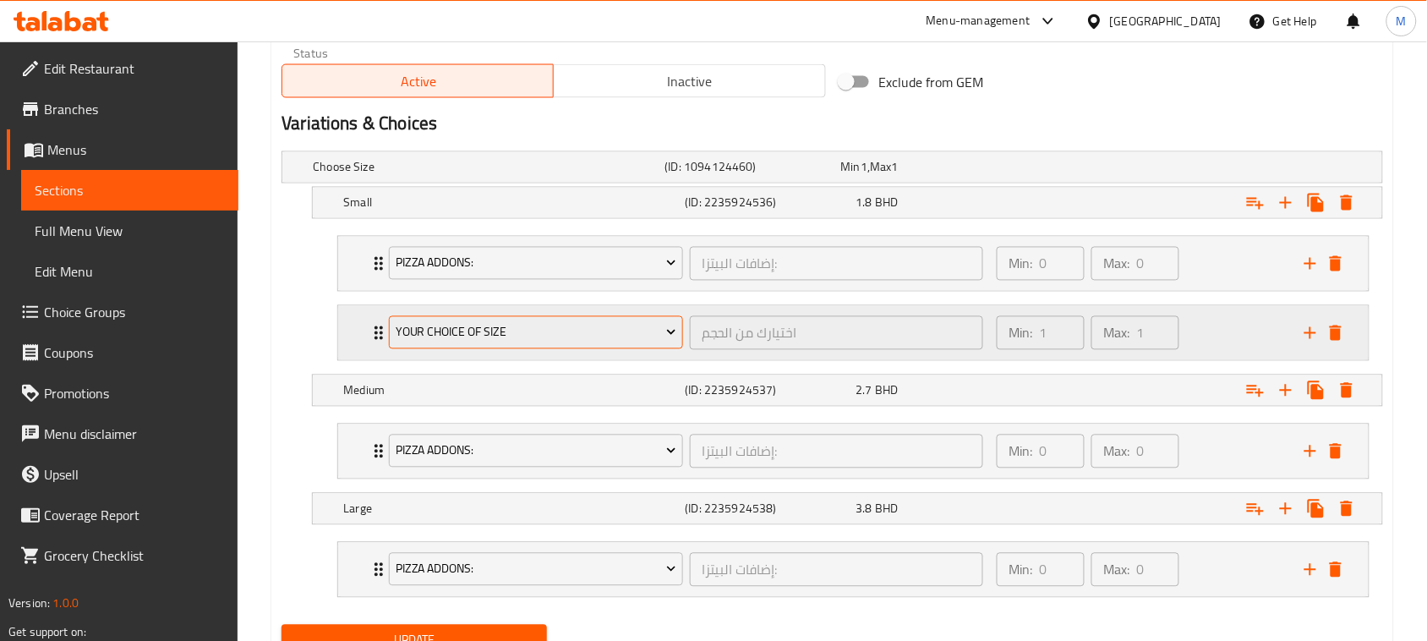
click at [459, 319] on button "Your Choice Of Size" at bounding box center [536, 333] width 294 height 34
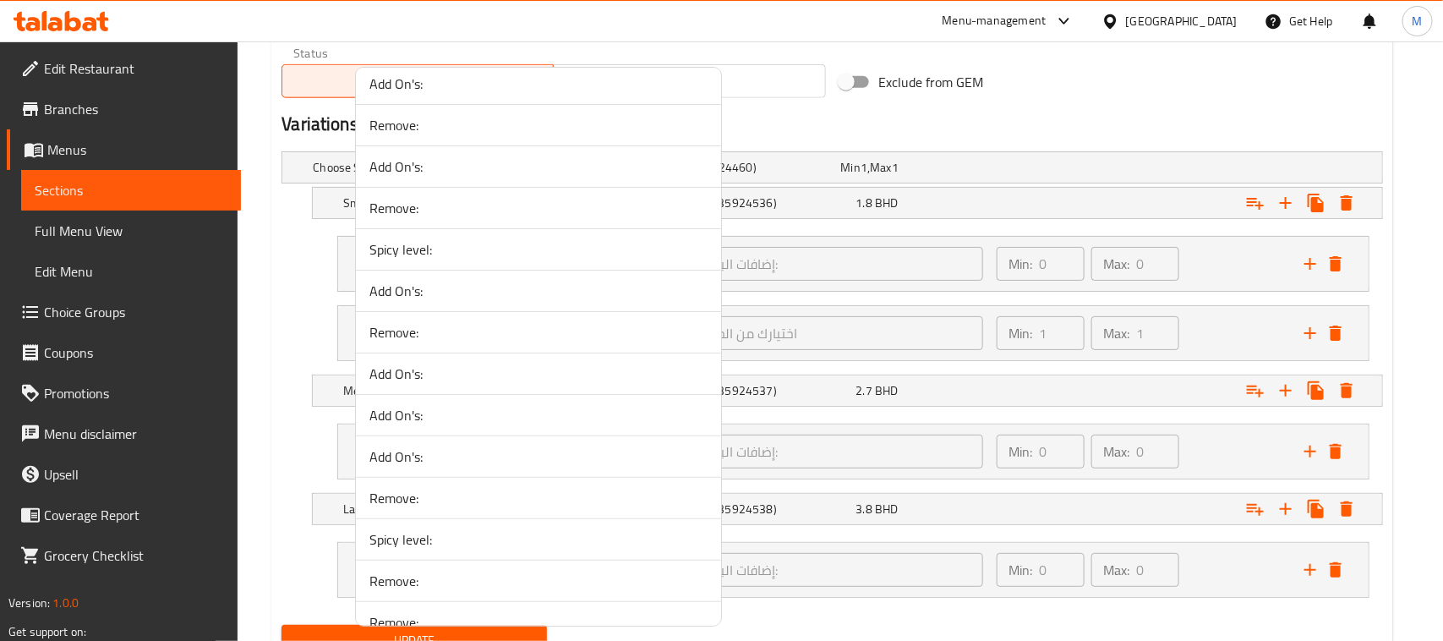
scroll to position [3275, 0]
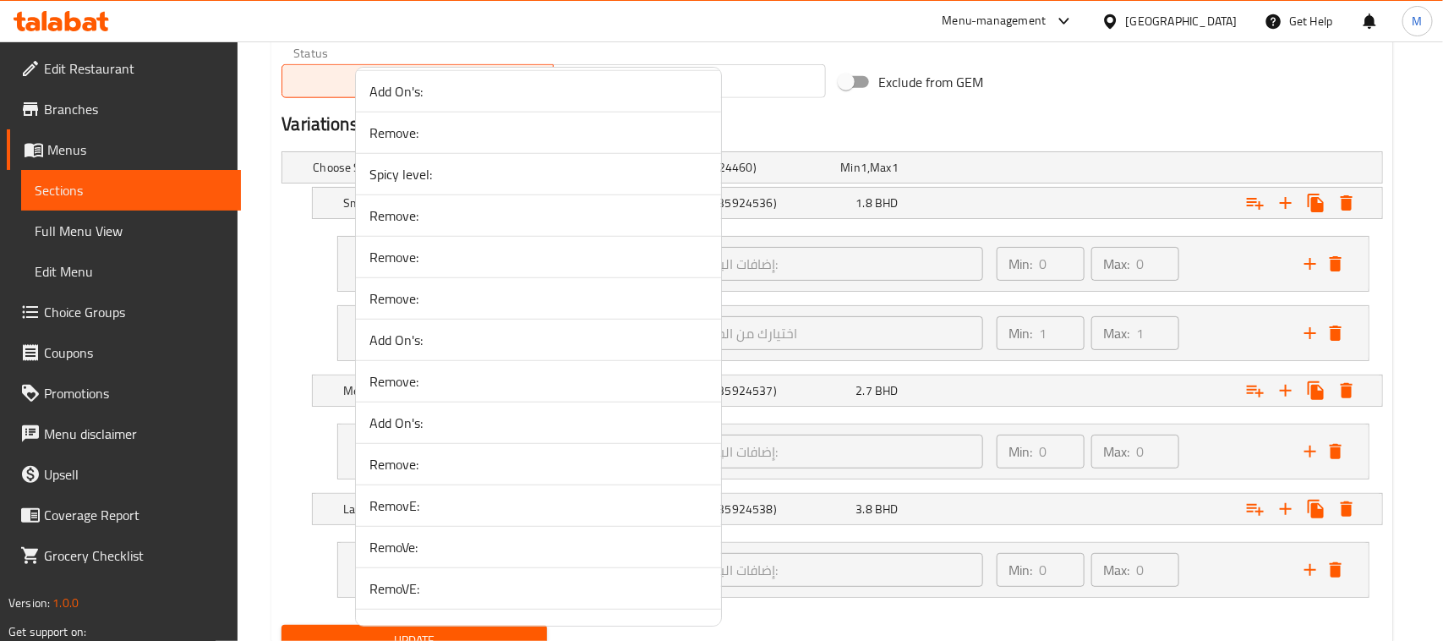
click at [431, 512] on span "RemovE:" at bounding box center [538, 505] width 338 height 20
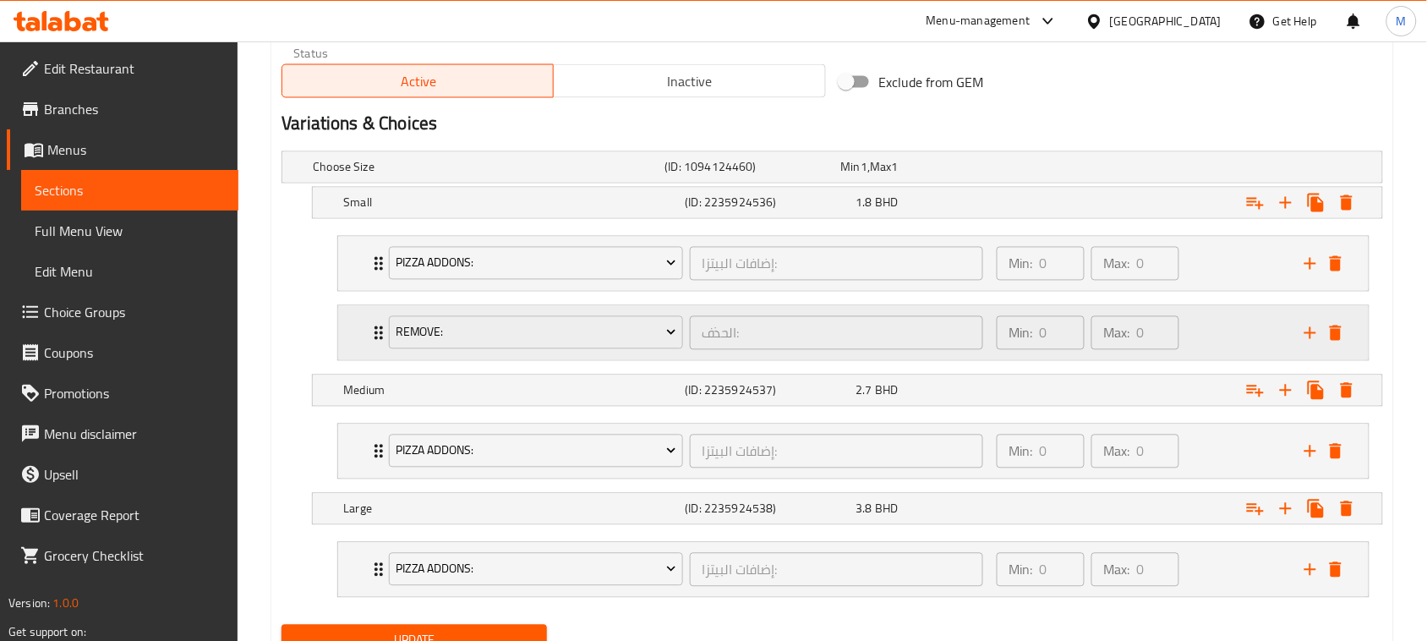
click at [357, 291] on div "RemovE: الحذف: ​ Min: 0 ​ Max: 0 ​" at bounding box center [853, 264] width 1030 height 54
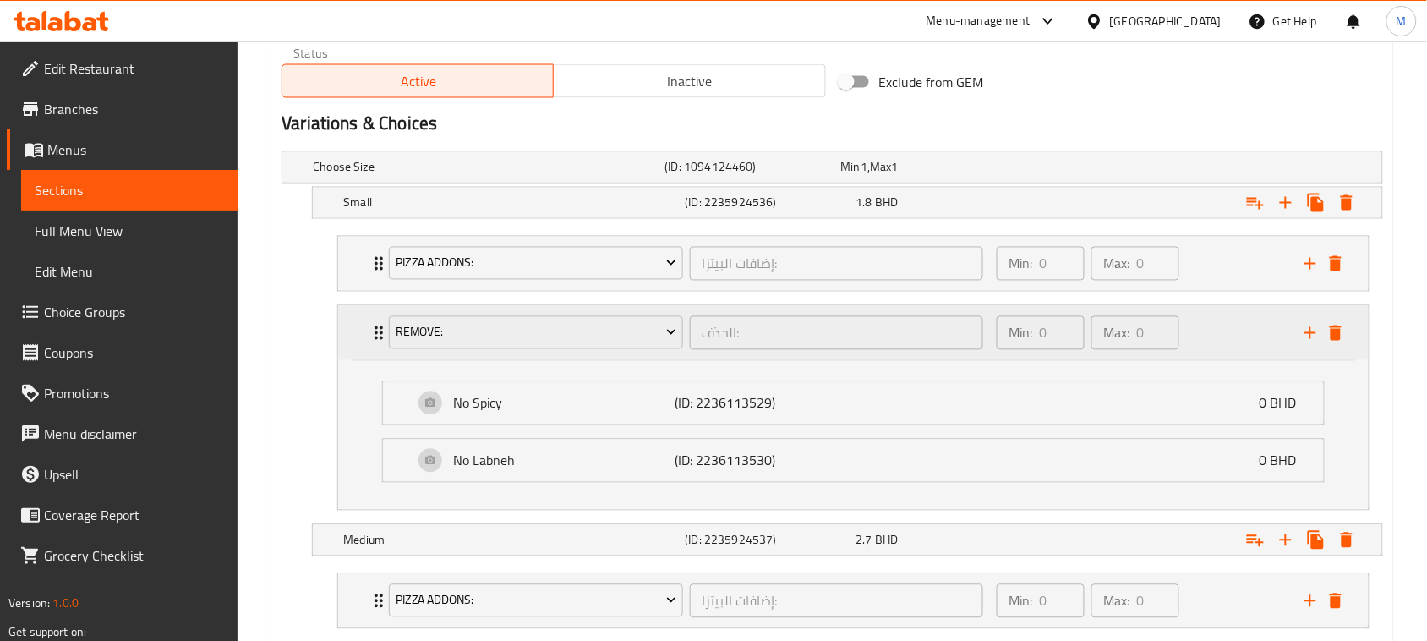
click at [357, 326] on div "RemovE: الحذف: ​ Min: 0 ​ Max: 0 ​" at bounding box center [853, 333] width 1030 height 54
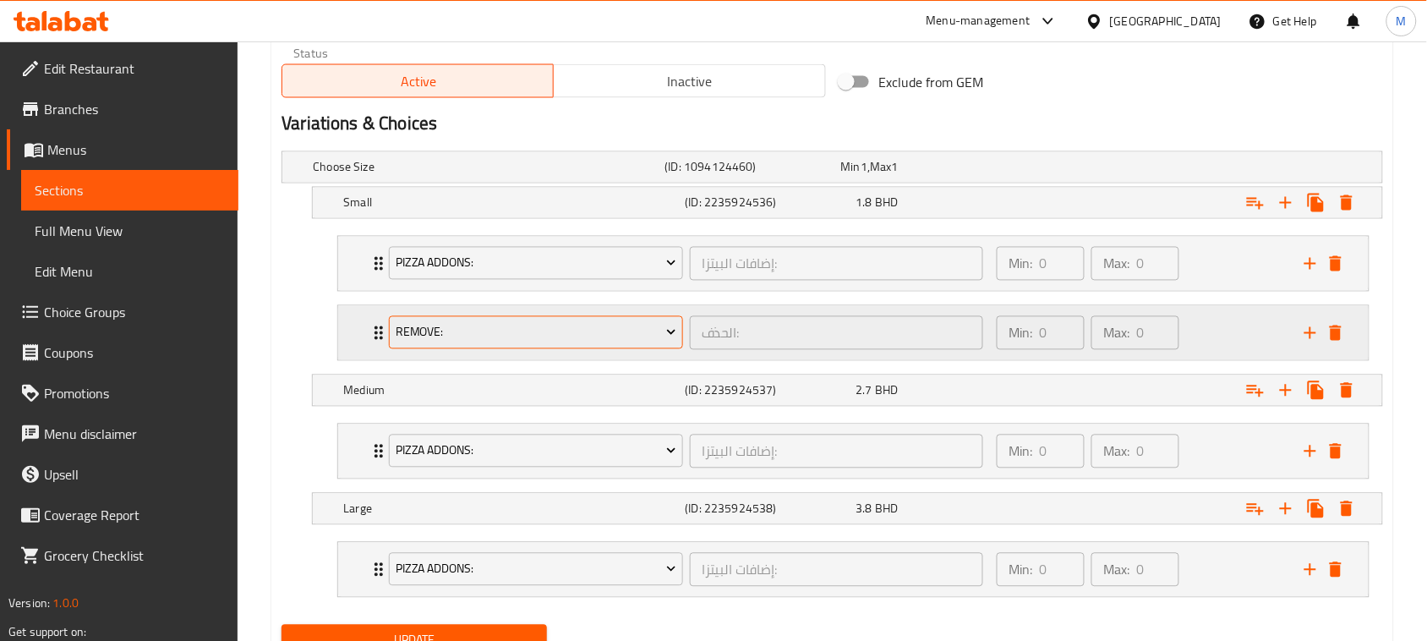
click at [488, 331] on span "RemovE:" at bounding box center [536, 332] width 281 height 21
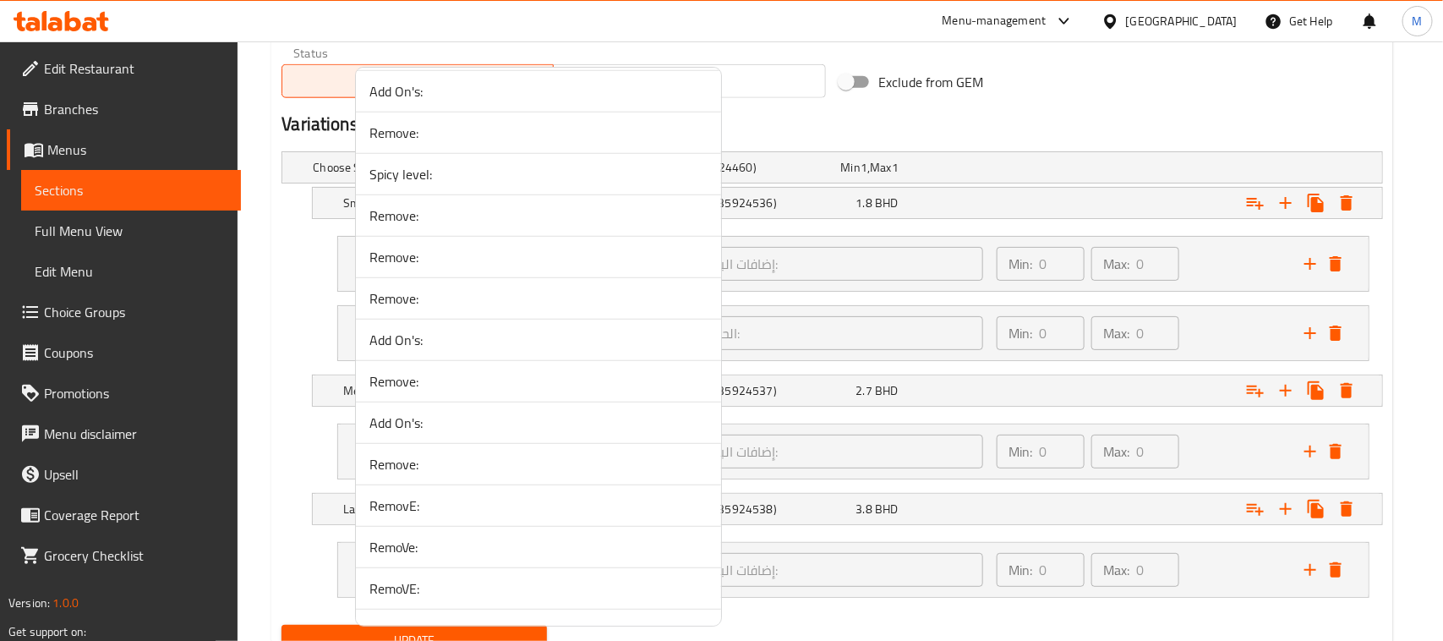
scroll to position [3381, 0]
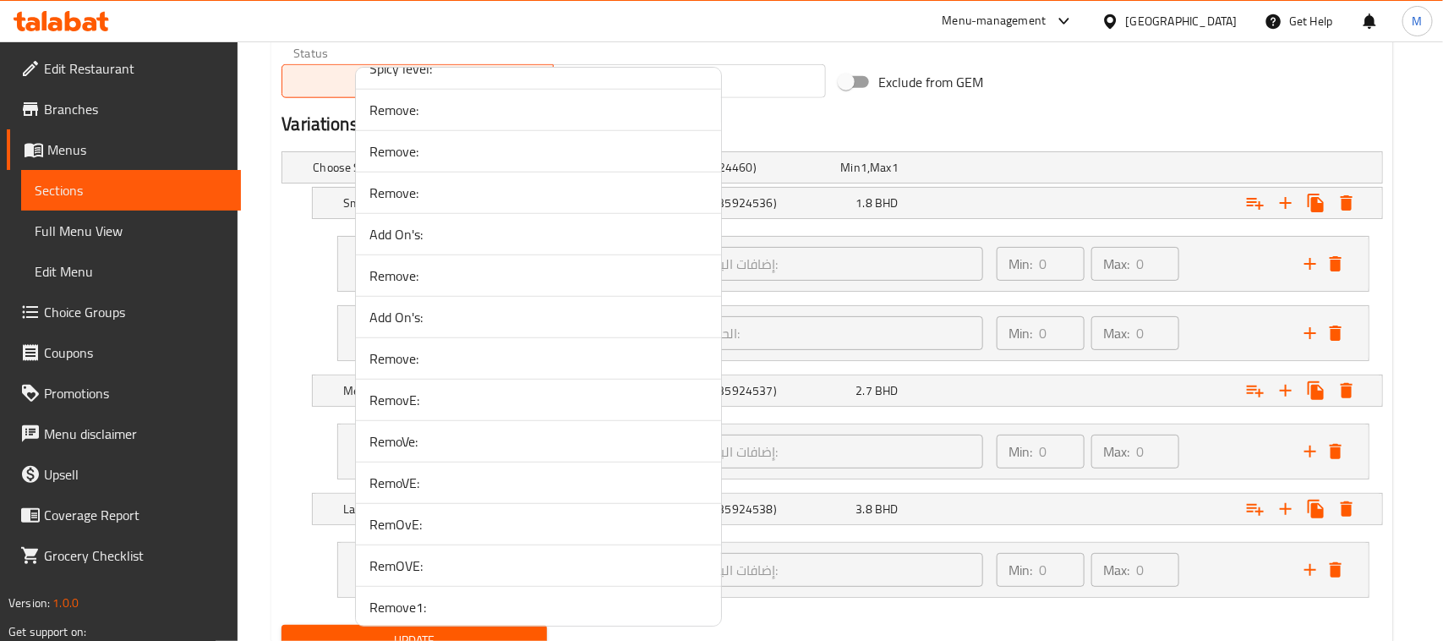
click at [437, 451] on span "RemoVe:" at bounding box center [538, 441] width 338 height 20
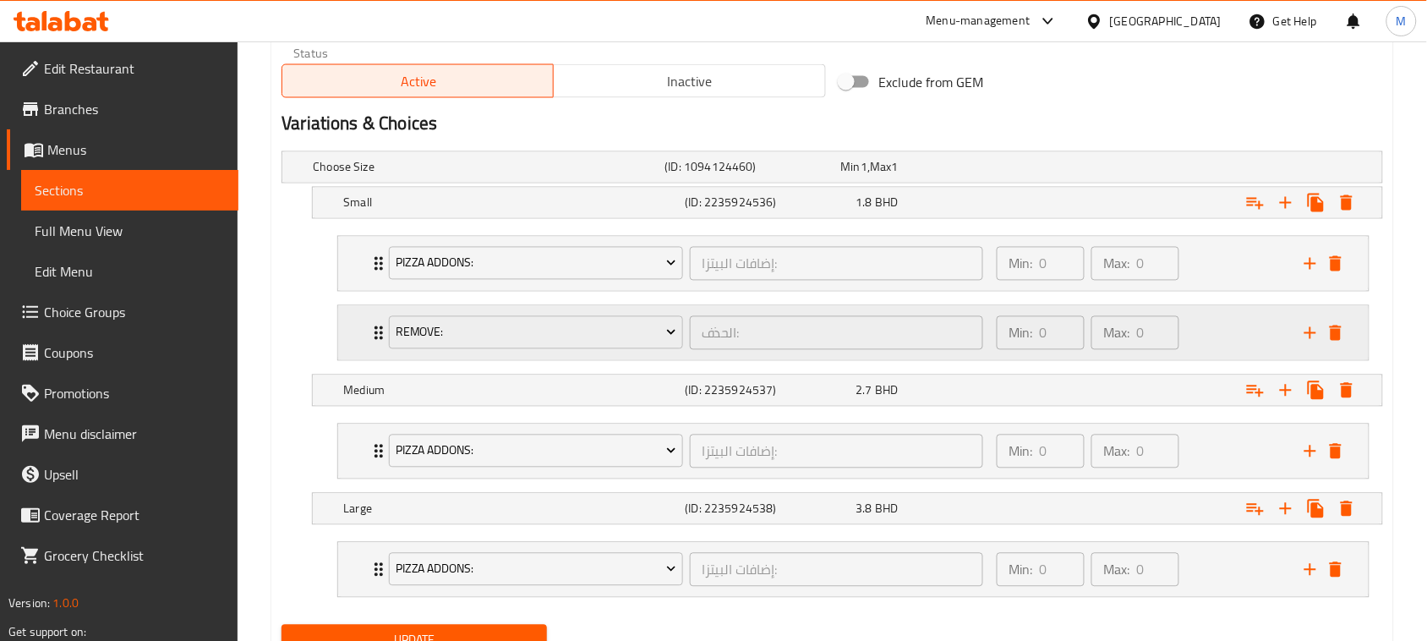
click at [360, 291] on div "RemoVe: الحذف: ​ Min: 0 ​ Max: 0 ​" at bounding box center [853, 264] width 1030 height 54
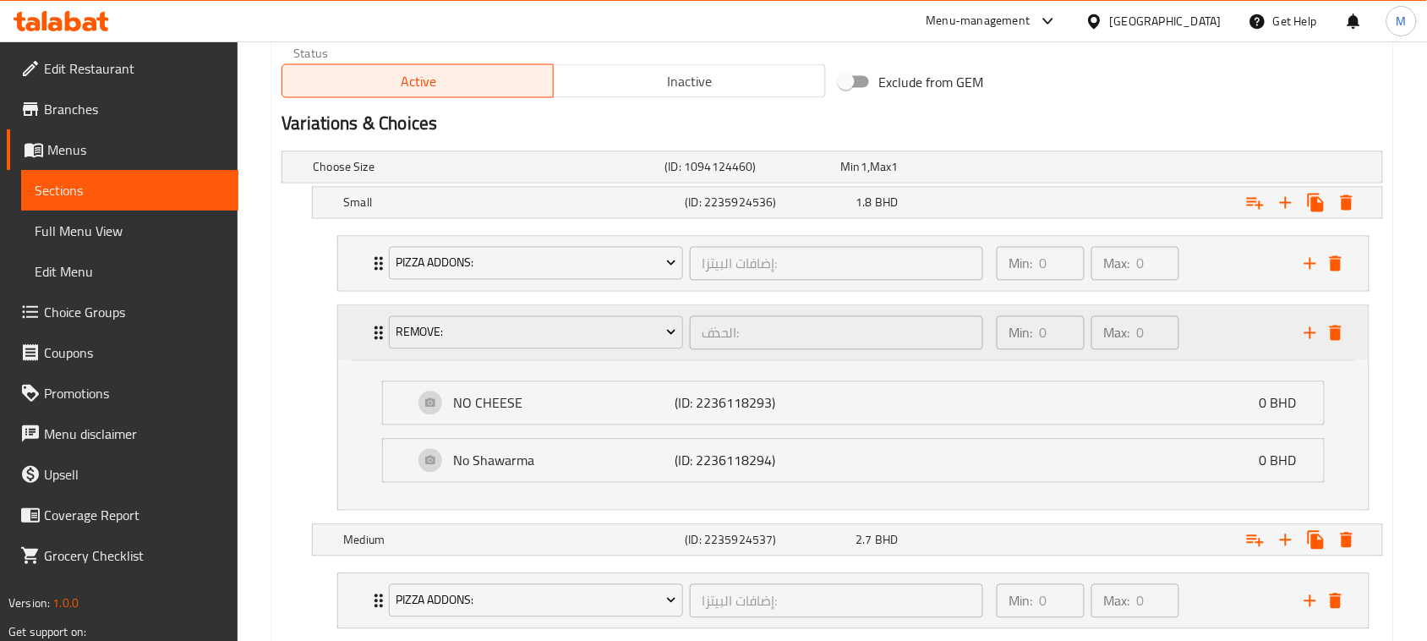
click at [360, 324] on div "RemoVe: الحذف: ​ Min: 0 ​ Max: 0 ​" at bounding box center [853, 333] width 1030 height 54
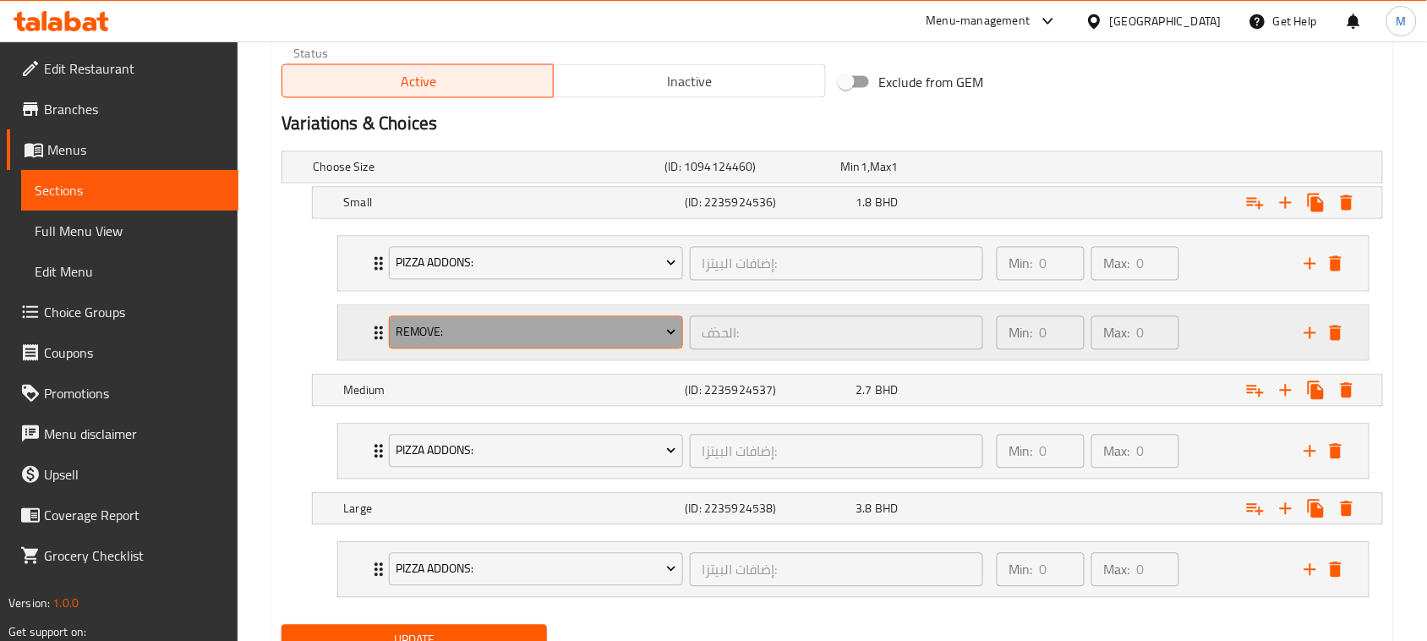
click at [467, 332] on span "RemoVe:" at bounding box center [536, 332] width 281 height 21
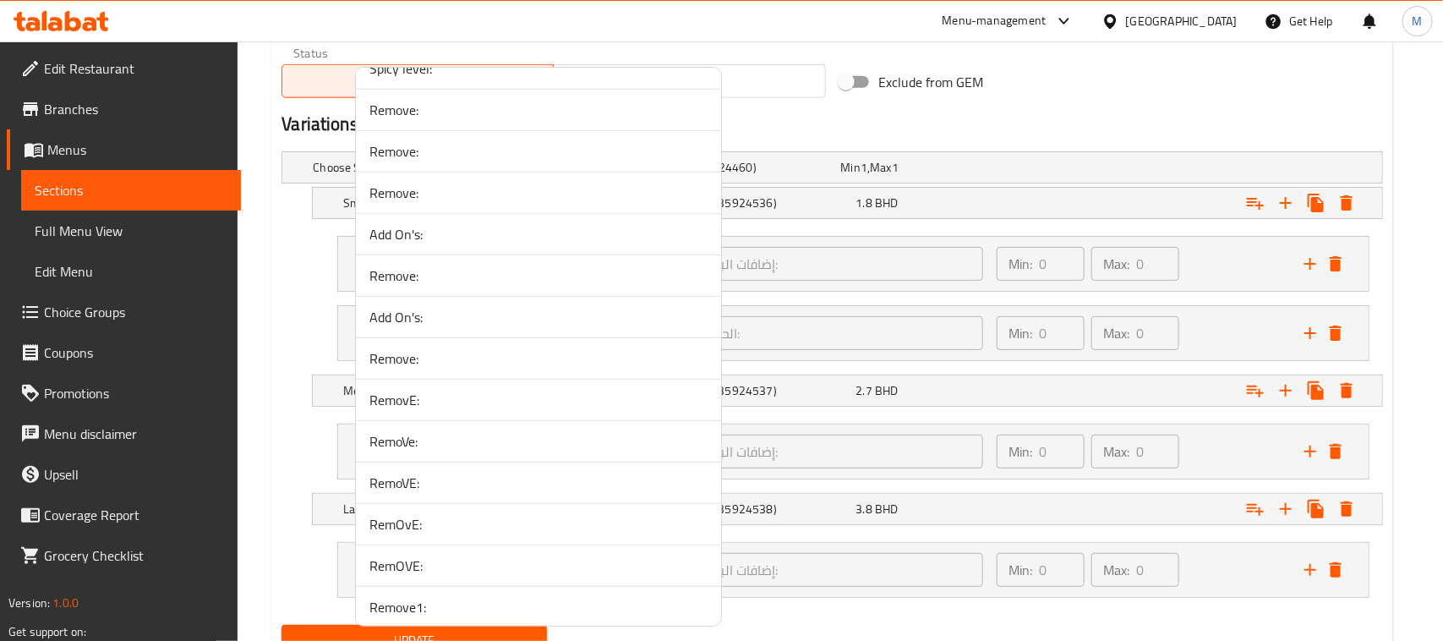
click at [436, 448] on span "RemoVe:" at bounding box center [538, 441] width 338 height 20
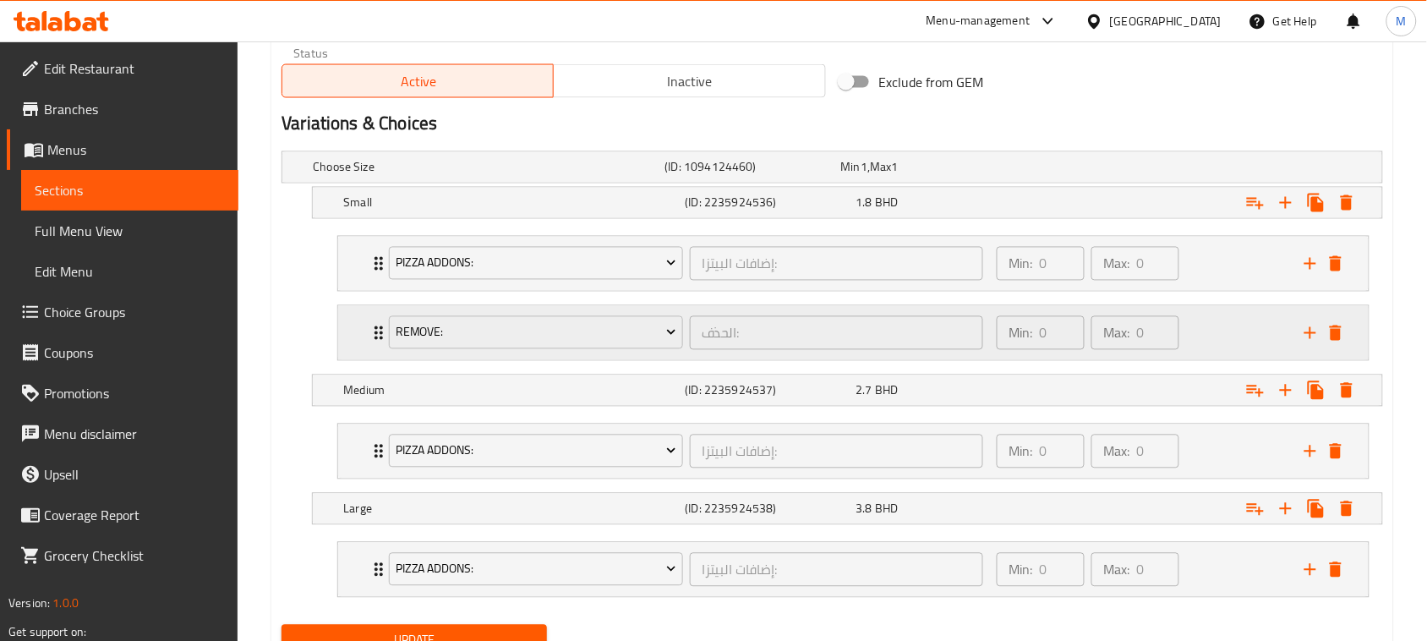
click at [352, 291] on div "RemoVe: الحذف: ​ Min: 0 ​ Max: 0 ​" at bounding box center [853, 264] width 1030 height 54
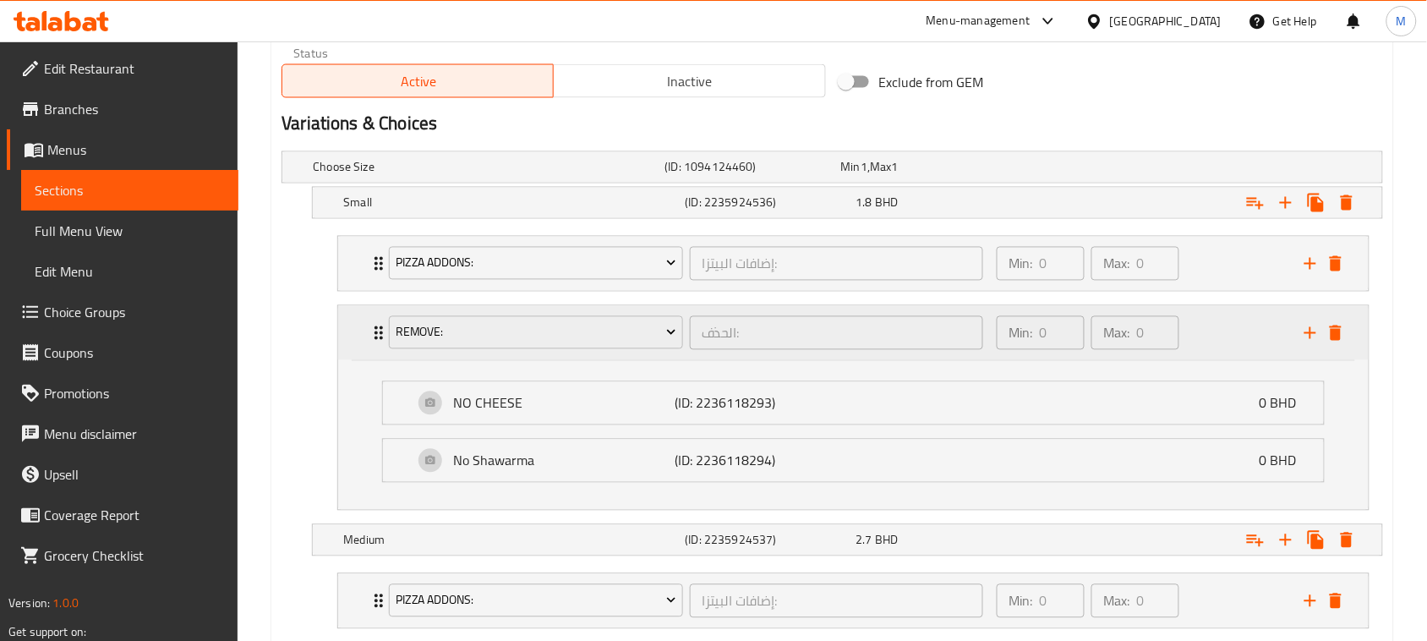
click at [352, 330] on div "RemoVe: الحذف: ​ Min: 0 ​ Max: 0 ​" at bounding box center [853, 333] width 1030 height 54
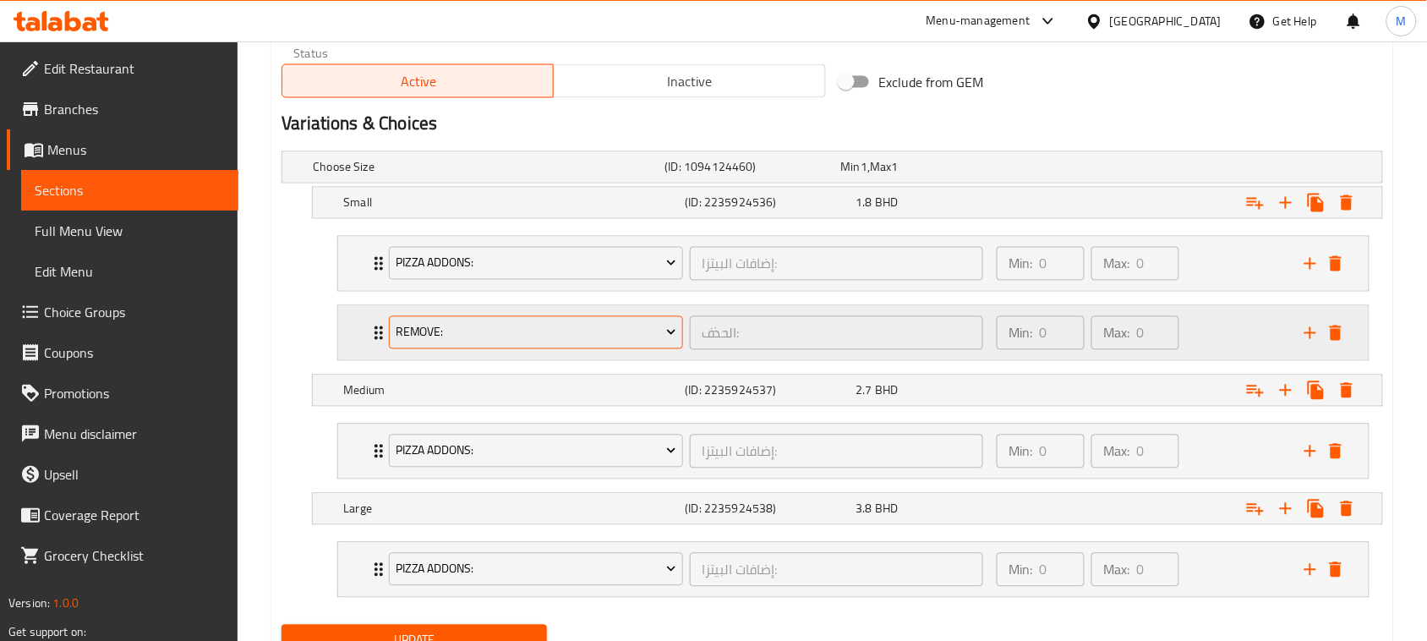
click at [463, 330] on span "RemoVe:" at bounding box center [536, 332] width 281 height 21
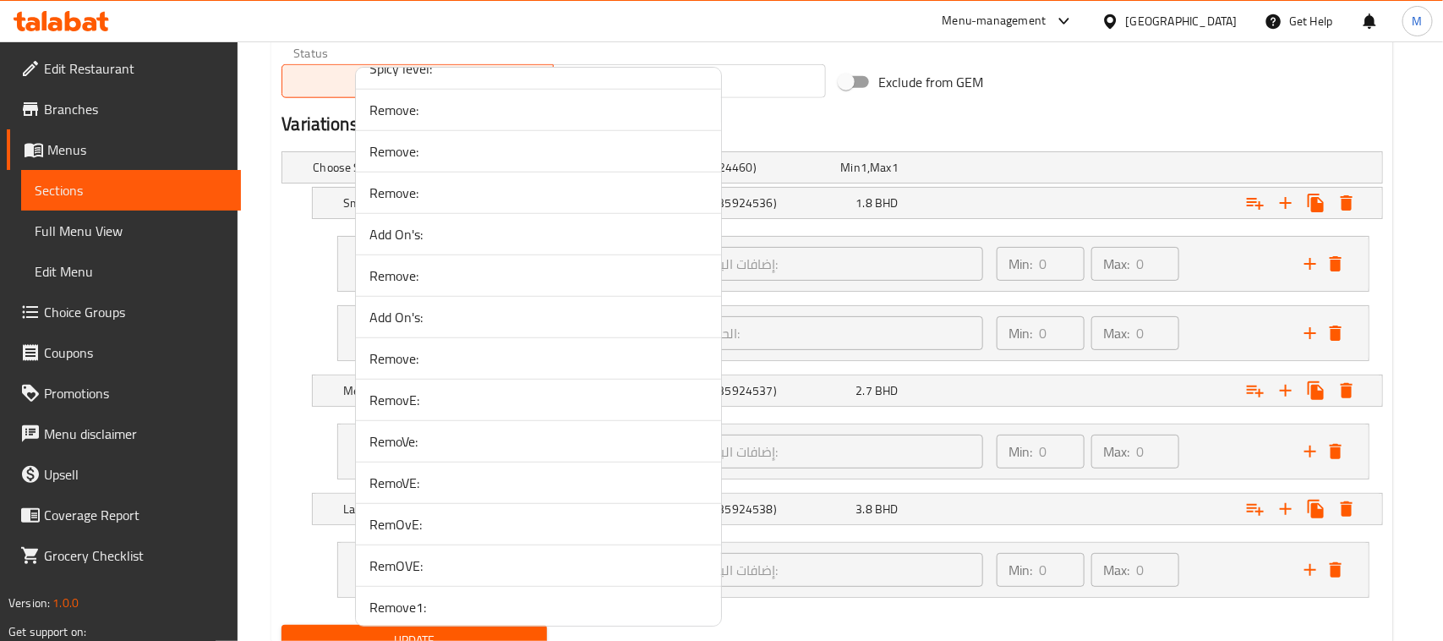
click at [450, 493] on span "RemoVE:" at bounding box center [538, 482] width 338 height 20
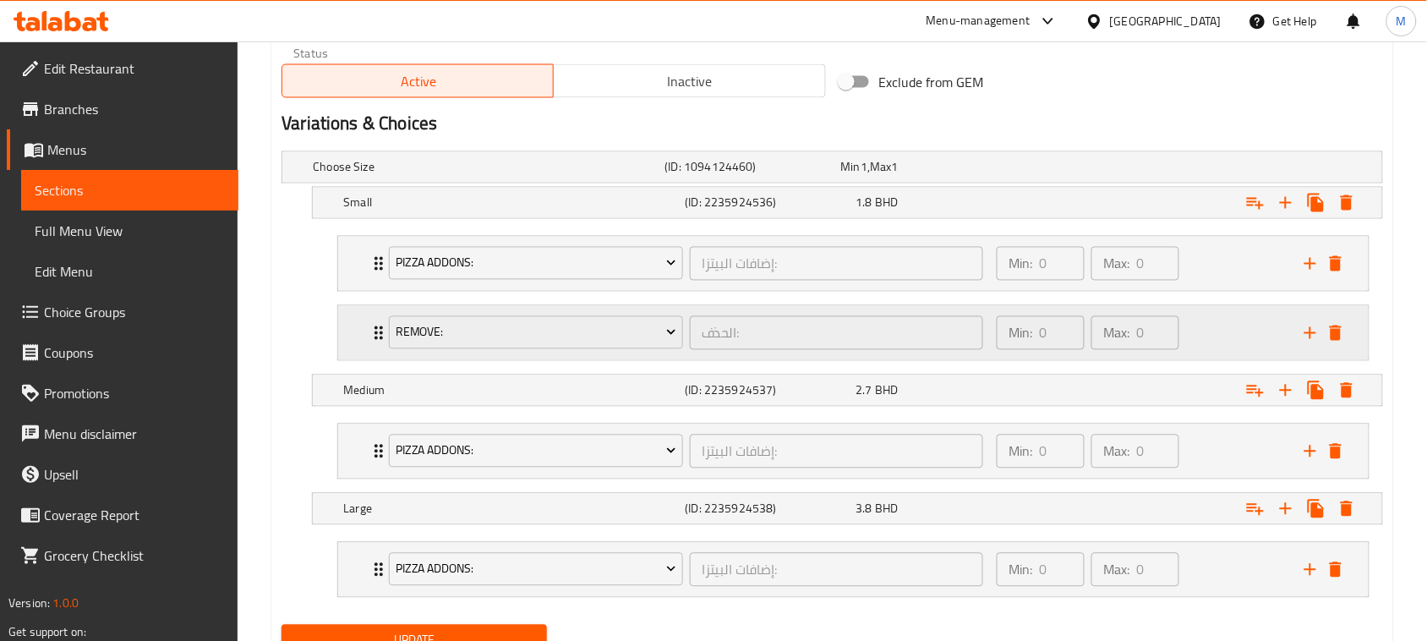
click at [348, 291] on div "RemoVE: الحذف: ​ Min: 0 ​ Max: 0 ​" at bounding box center [853, 264] width 1030 height 54
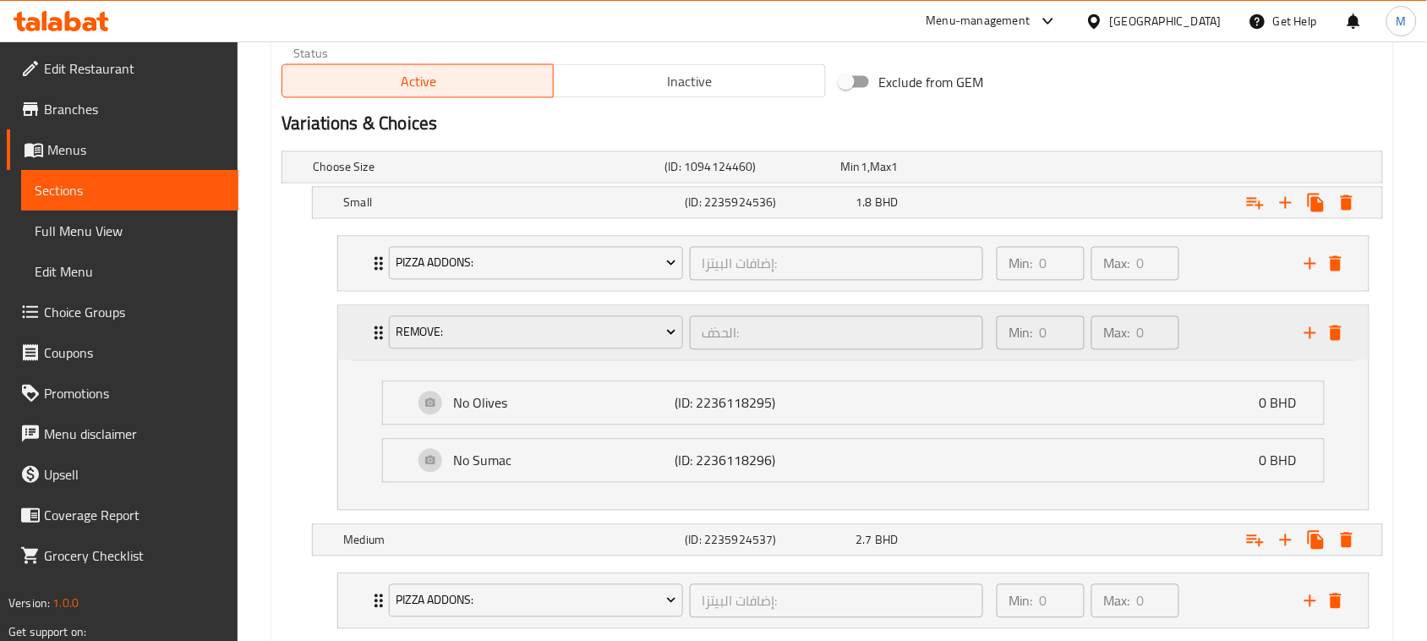
click at [348, 330] on div "RemoVE: الحذف: ​ Min: 0 ​ Max: 0 ​" at bounding box center [853, 333] width 1030 height 54
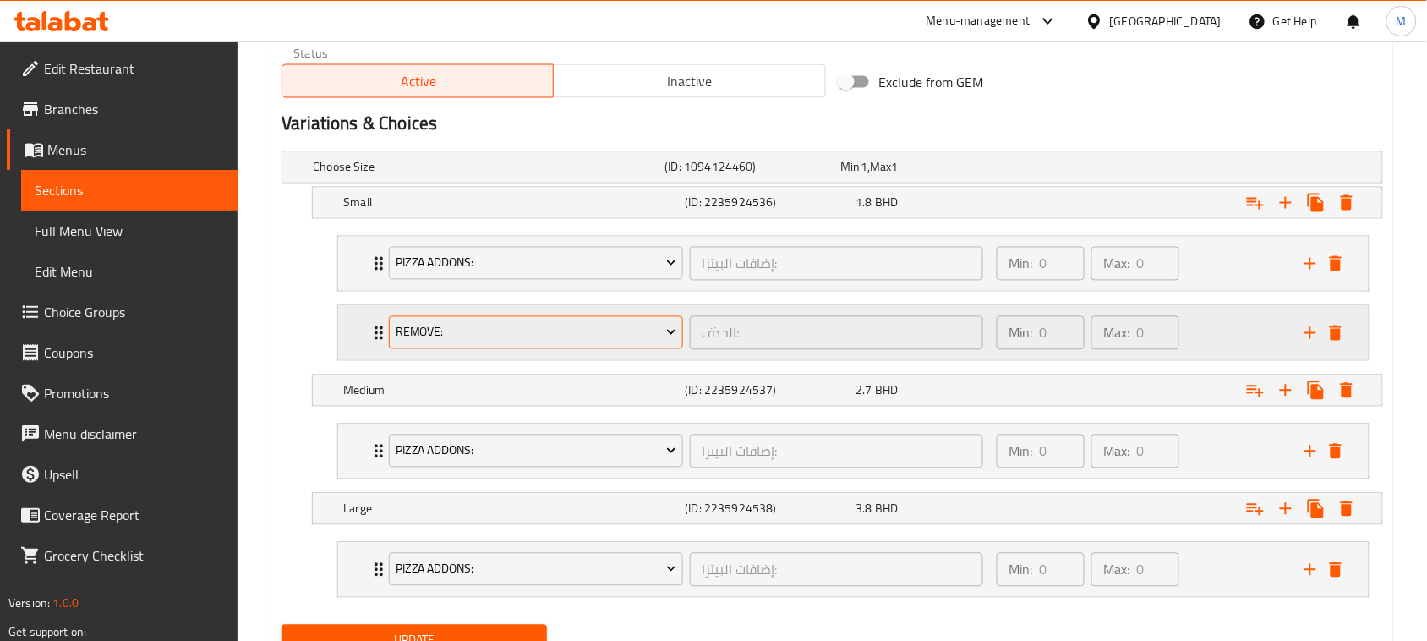
click at [465, 336] on span "RemoVE:" at bounding box center [536, 332] width 281 height 21
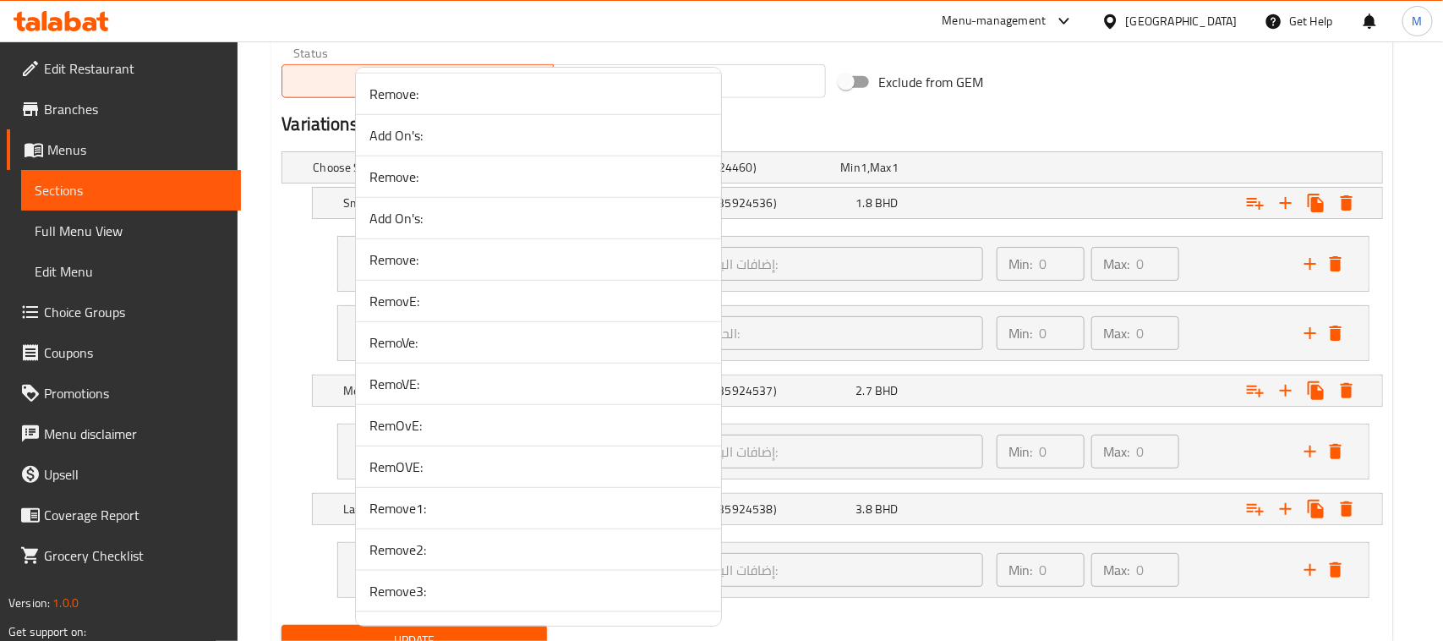
scroll to position [3486, 0]
click at [469, 470] on span "RemOVE:" at bounding box center [538, 460] width 338 height 20
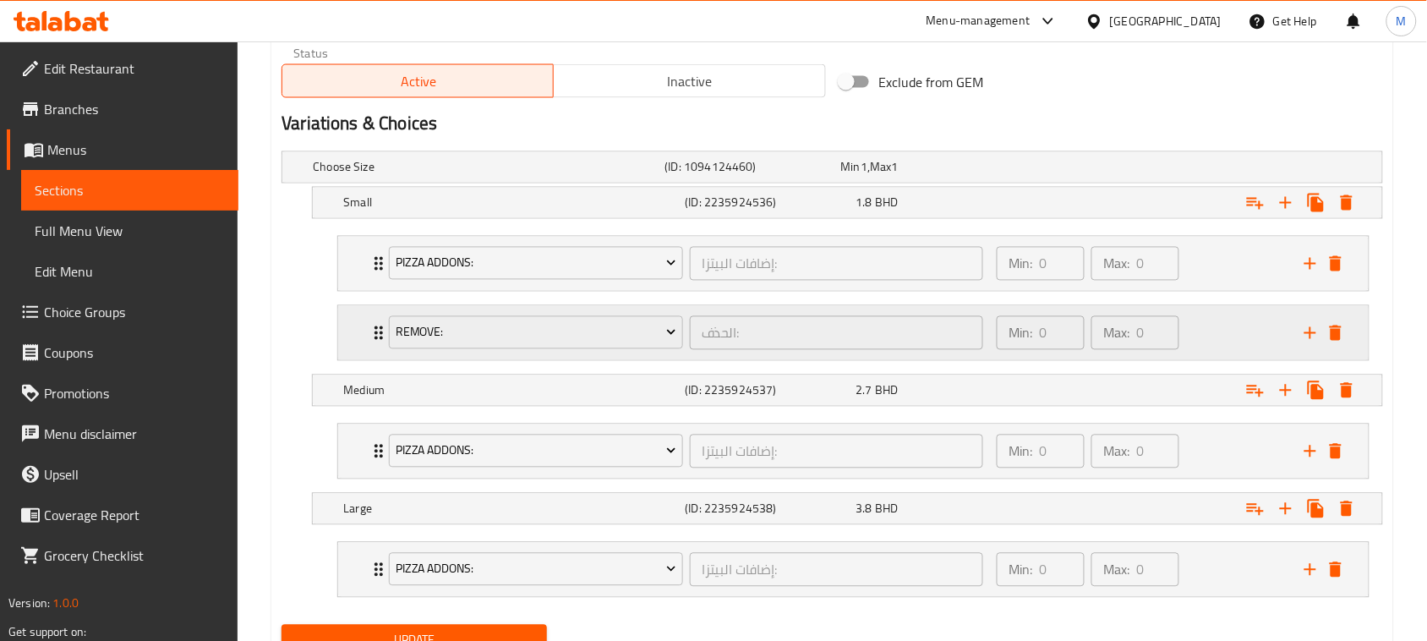
click at [356, 291] on div "RemOVE: الحذف: ​ Min: 0 ​ Max: 0 ​" at bounding box center [853, 264] width 1030 height 54
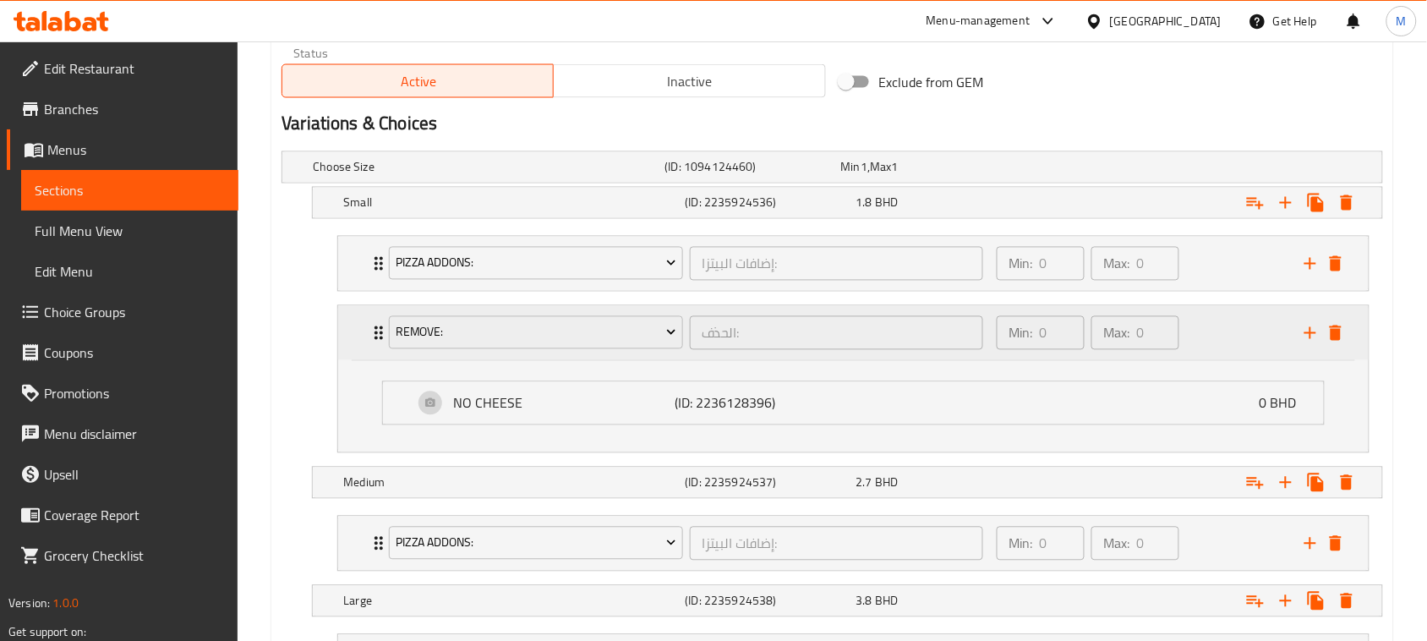
click at [356, 326] on div "RemOVE: الحذف: ​ Min: 0 ​ Max: 0 ​" at bounding box center [853, 333] width 1030 height 54
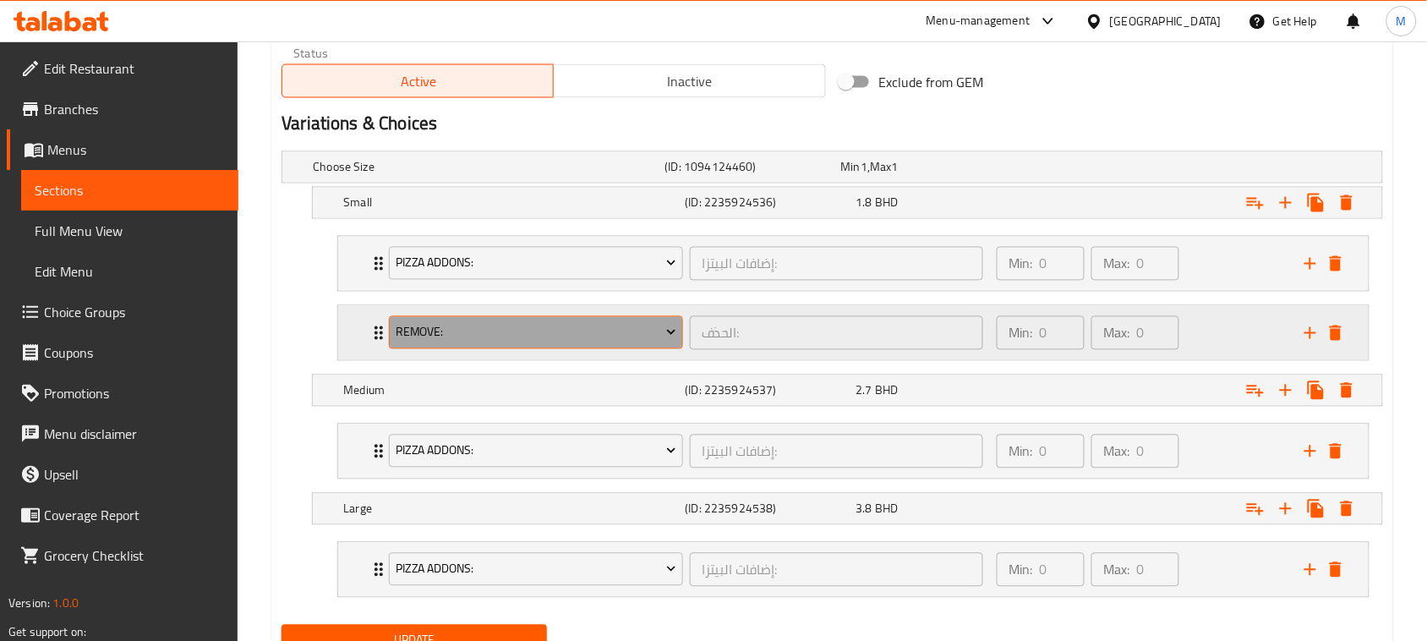
click at [463, 332] on span "RemOVE:" at bounding box center [536, 332] width 281 height 21
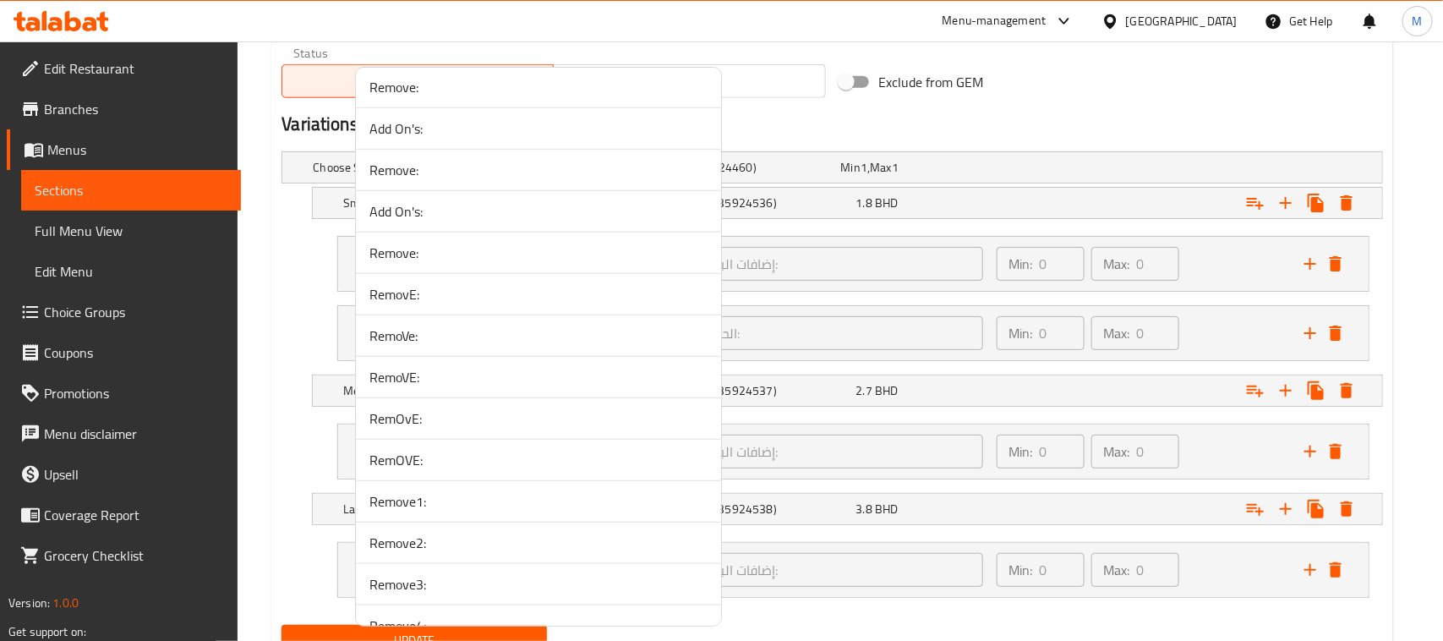
click at [462, 511] on span "Remove1:" at bounding box center [538, 501] width 338 height 20
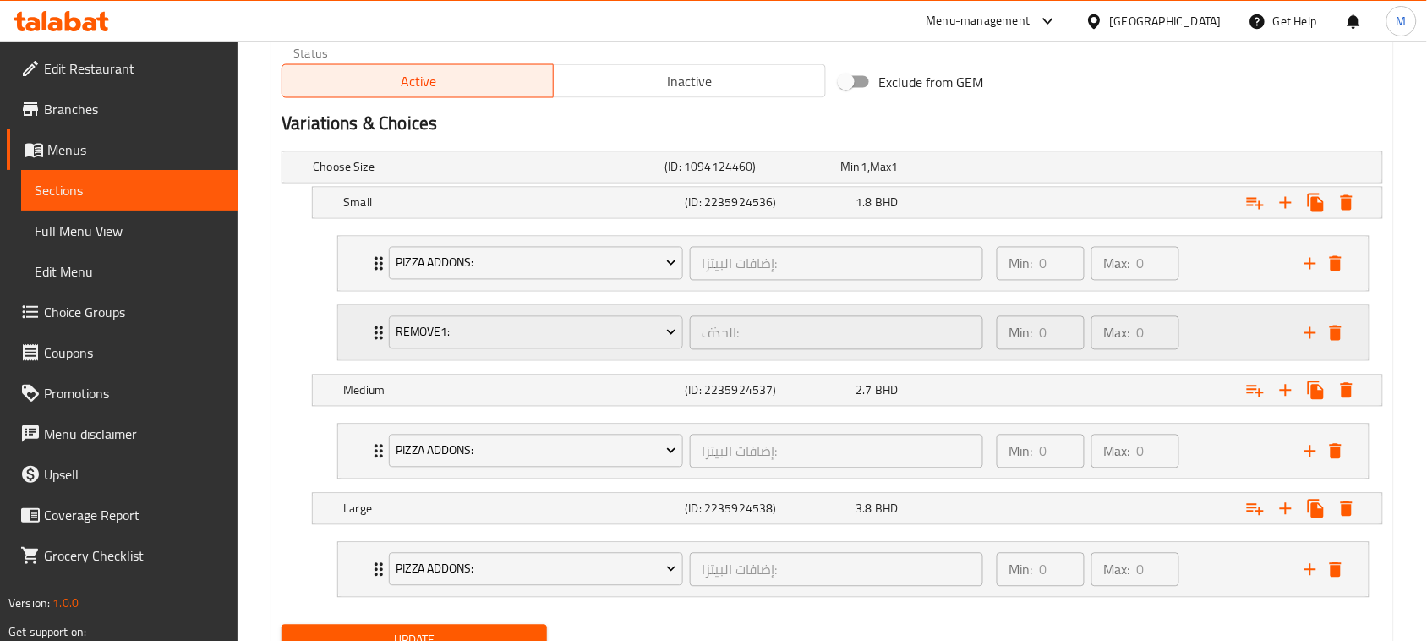
click at [349, 291] on div "Remove1: الحذف: ​ Min: 0 ​ Max: 0 ​" at bounding box center [853, 264] width 1030 height 54
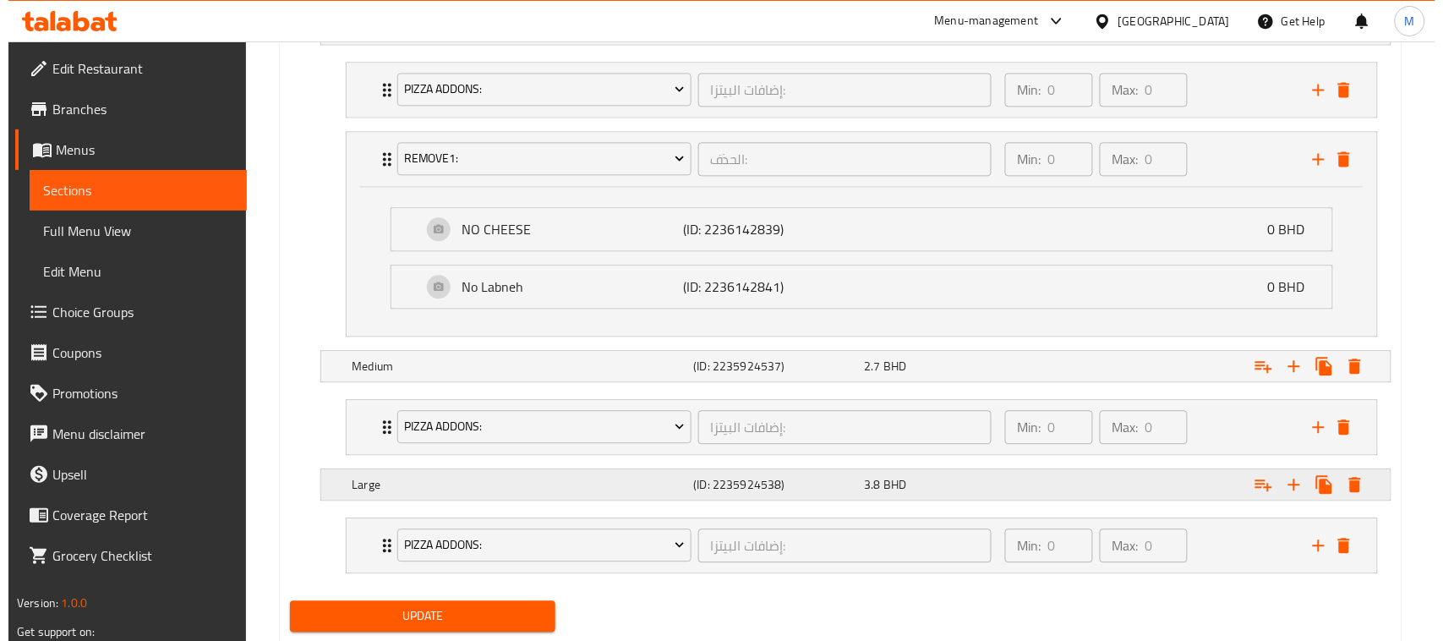
scroll to position [1056, 0]
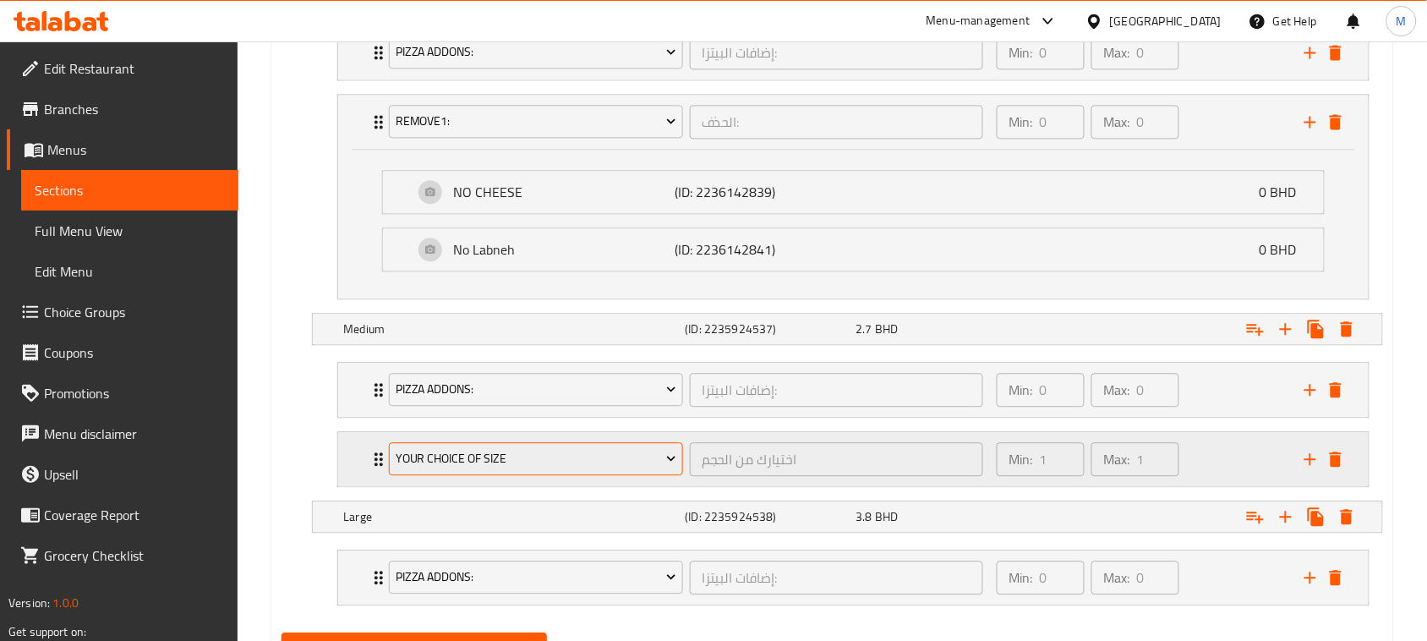
click at [497, 454] on span "Your Choice Of Size" at bounding box center [536, 458] width 281 height 21
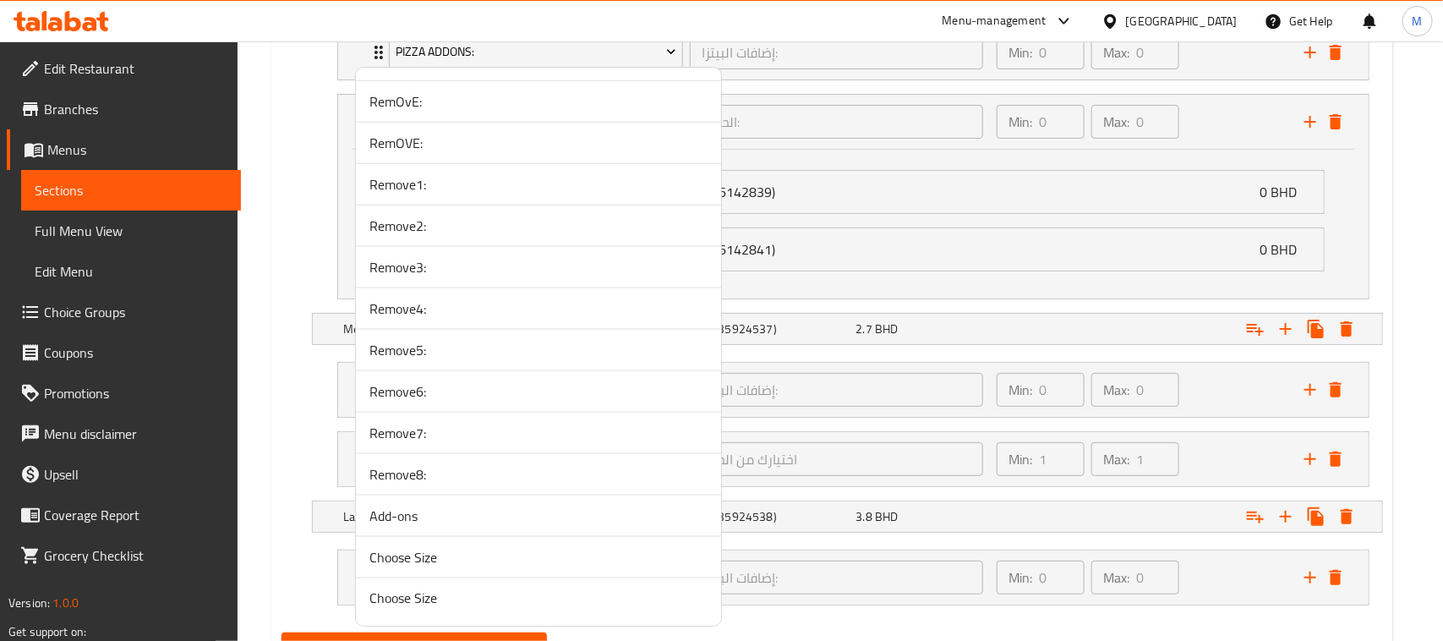
scroll to position [3819, 0]
click at [439, 423] on span "Remove7:" at bounding box center [538, 433] width 338 height 20
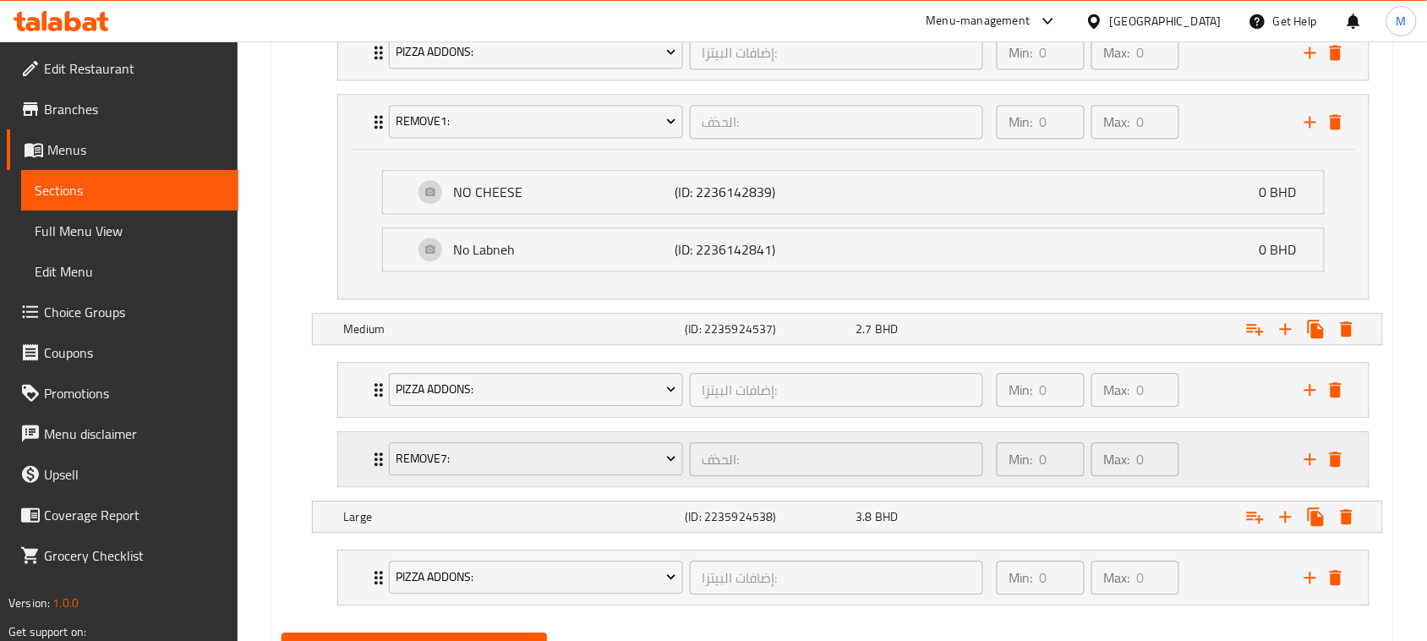
click at [356, 417] on div "Remove7: الحذف: ​ Min: 0 ​ Max: 0 ​" at bounding box center [853, 390] width 1030 height 54
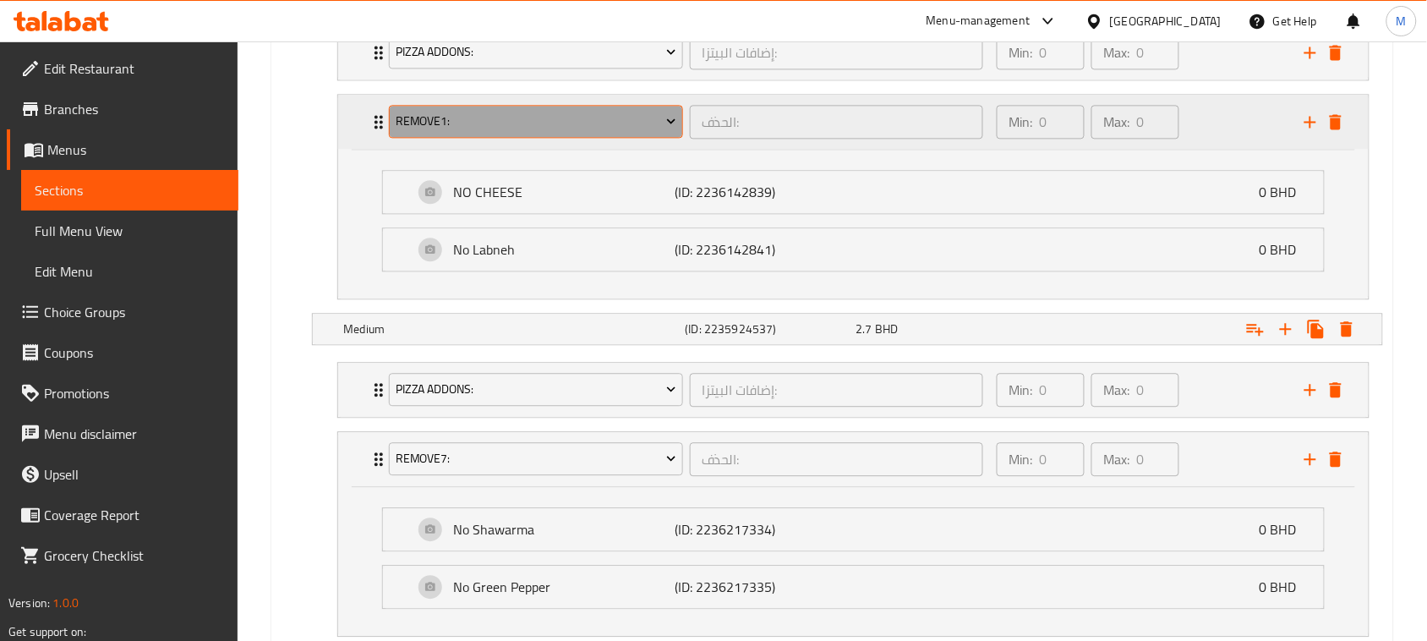
click at [450, 131] on span "Remove1:" at bounding box center [536, 121] width 281 height 21
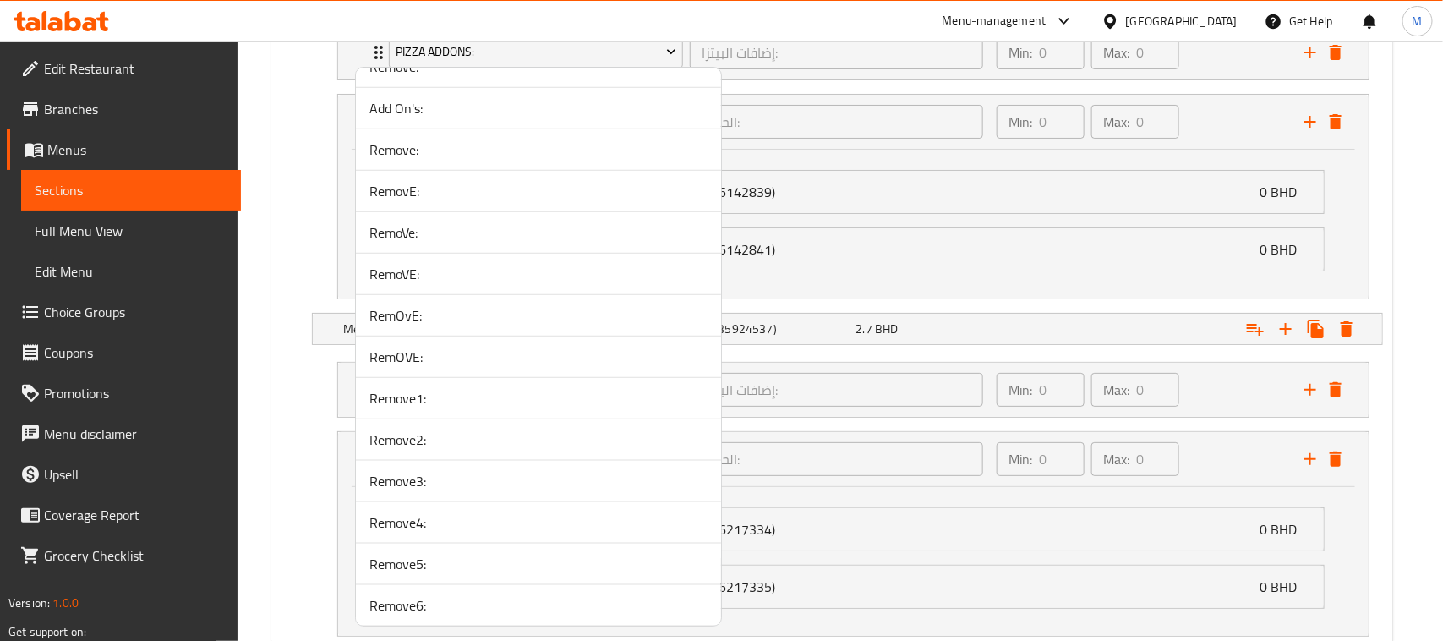
scroll to position [3592, 0]
click at [432, 199] on span "RemovE:" at bounding box center [538, 188] width 338 height 20
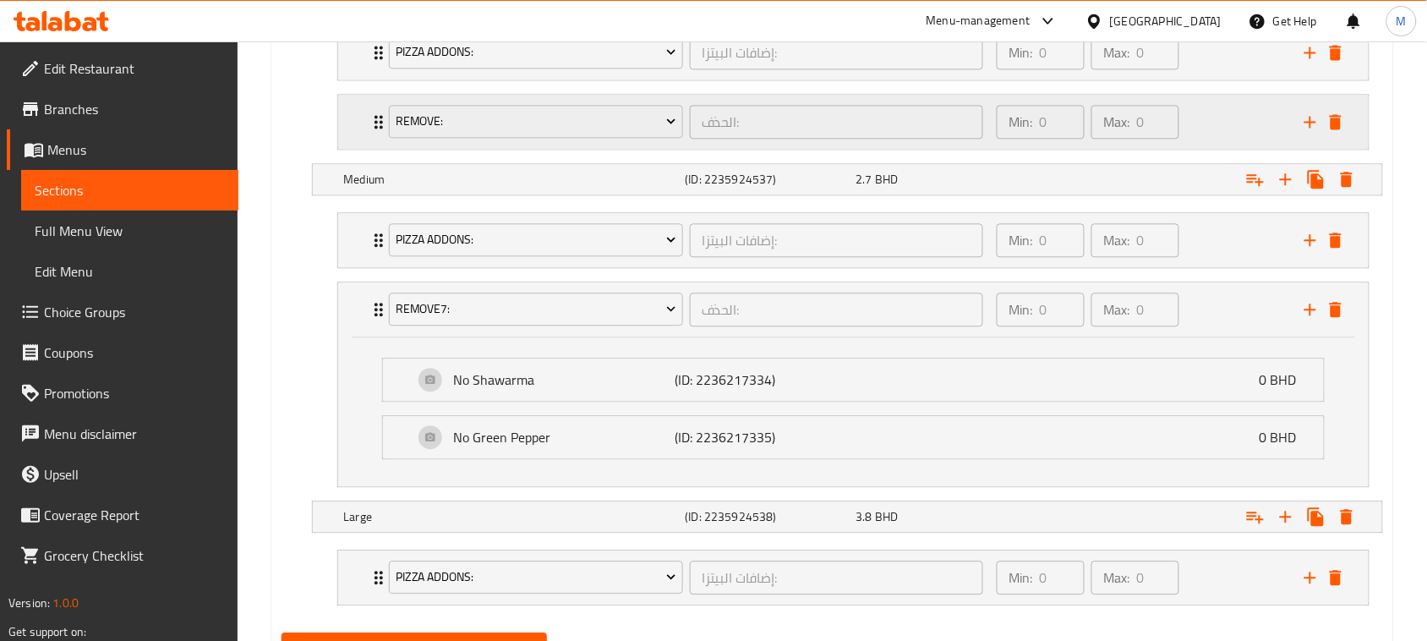
click at [352, 79] on div "RemovE: الحذف: ​ Min: 0 ​ Max: 0 ​" at bounding box center [853, 52] width 1030 height 54
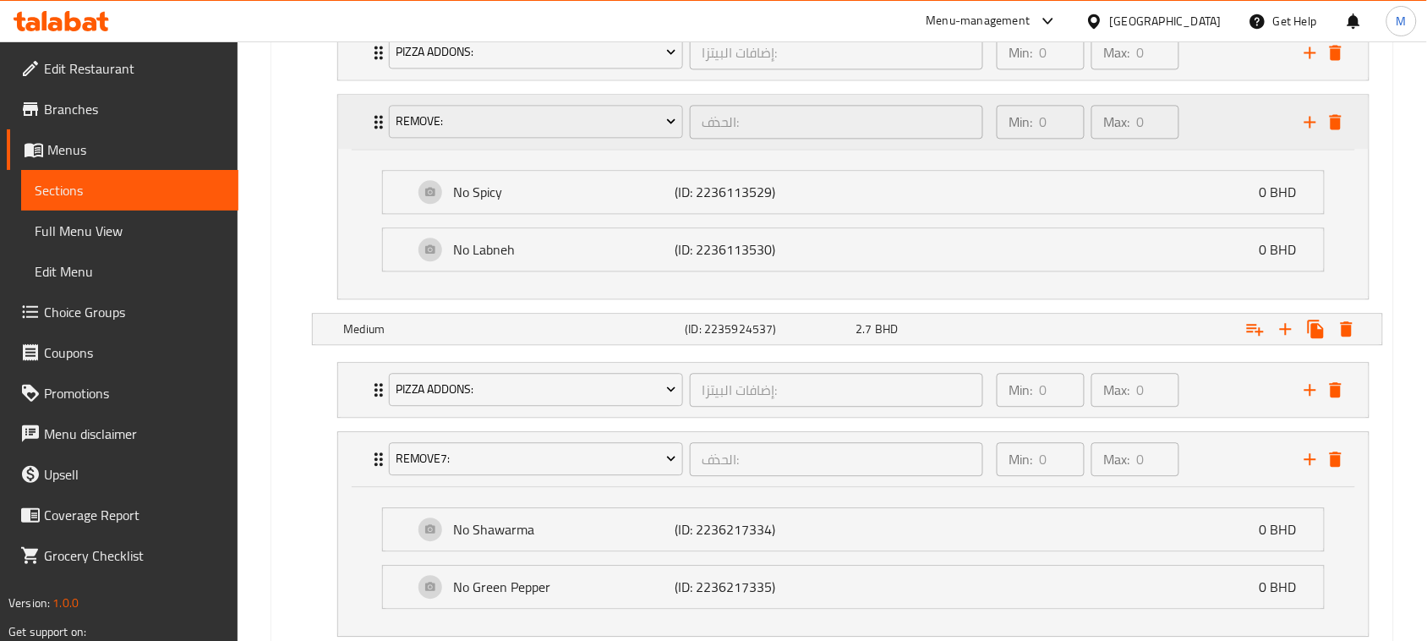
click at [352, 114] on div "RemovE: الحذف: ​ Min: 0 ​ Max: 0 ​" at bounding box center [853, 122] width 1030 height 54
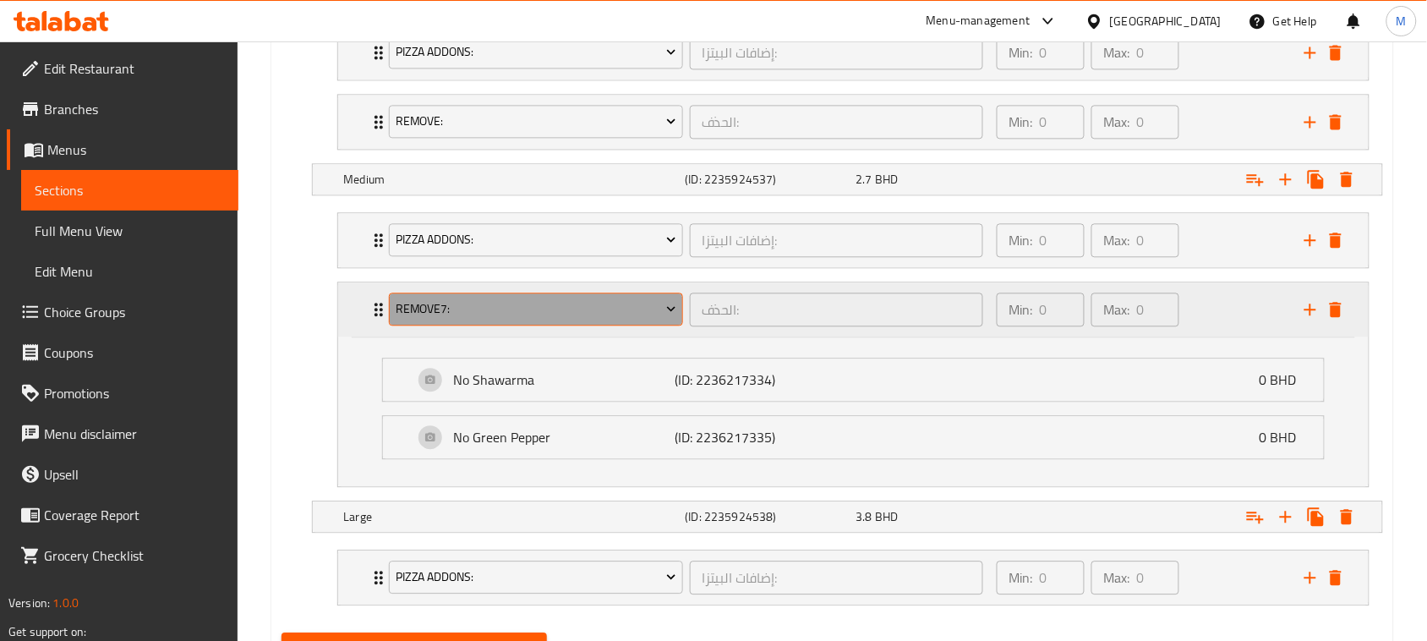
click at [483, 304] on span "Remove7:" at bounding box center [536, 308] width 281 height 21
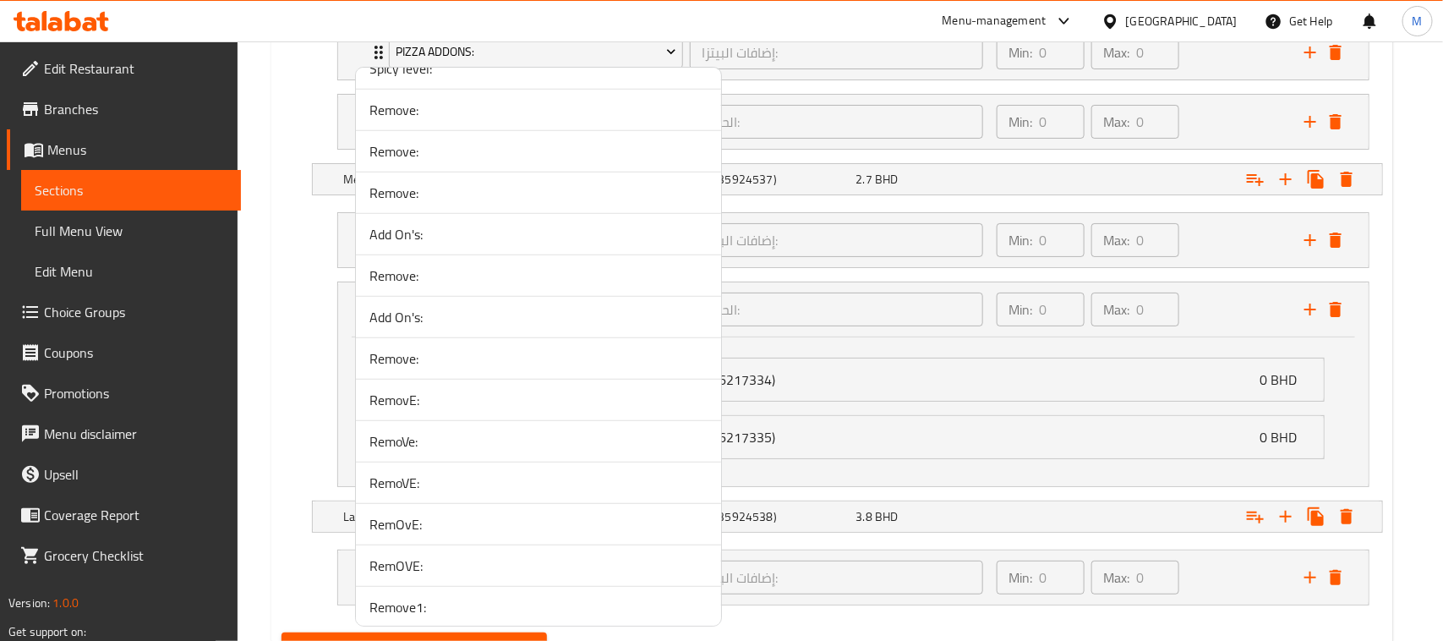
scroll to position [3486, 0]
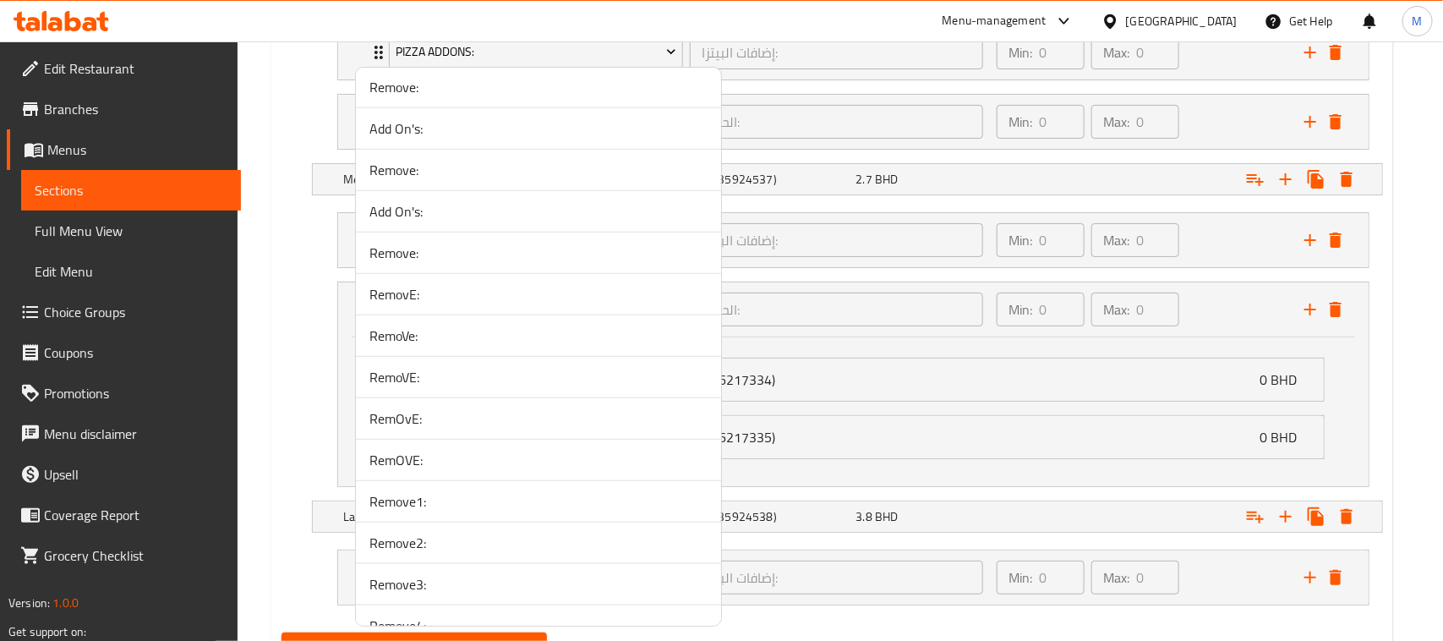
click at [444, 508] on span "Remove1:" at bounding box center [538, 501] width 338 height 20
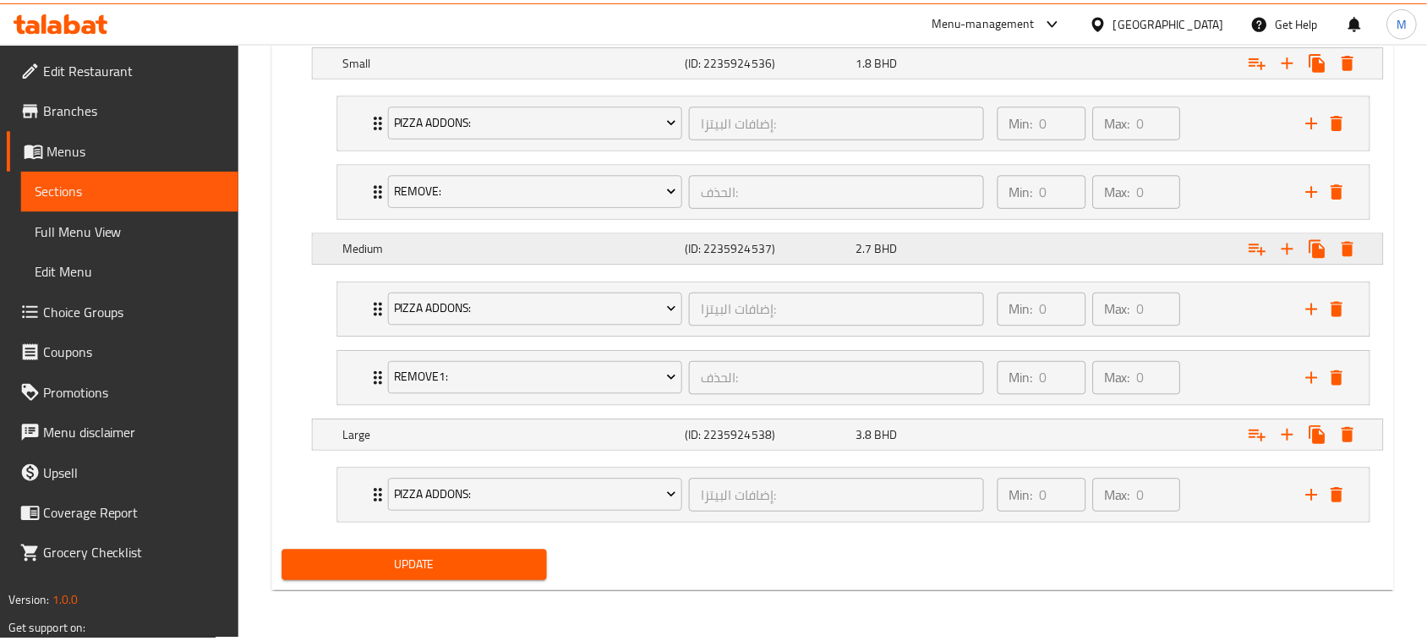
scroll to position [991, 0]
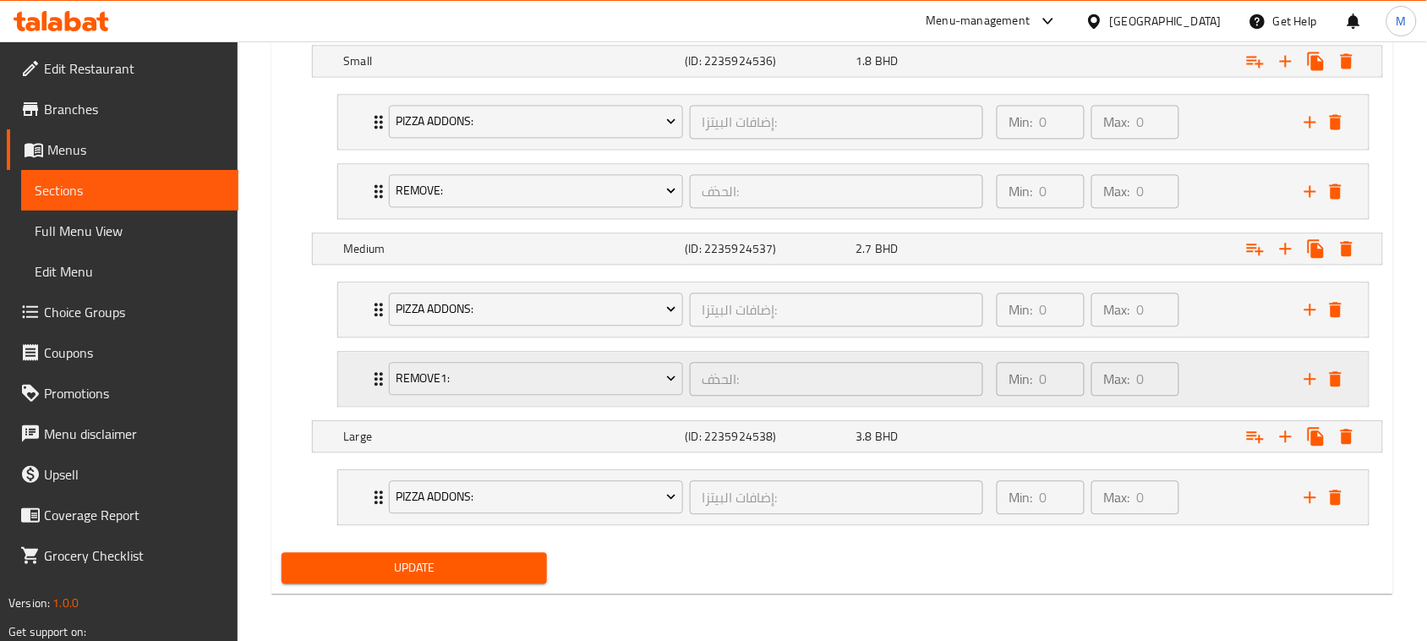
click at [352, 336] on div "Remove1: الحذف: ​ Min: 0 ​ Max: 0 ​" at bounding box center [853, 309] width 1030 height 54
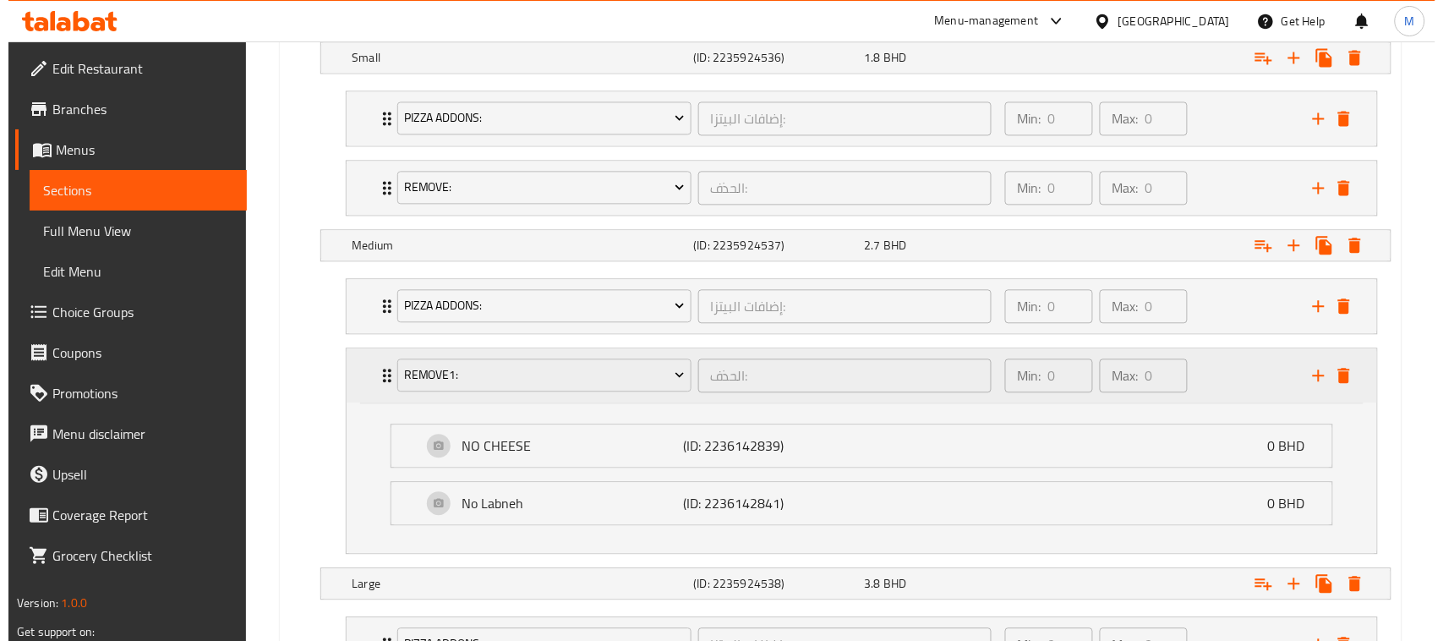
scroll to position [1056, 0]
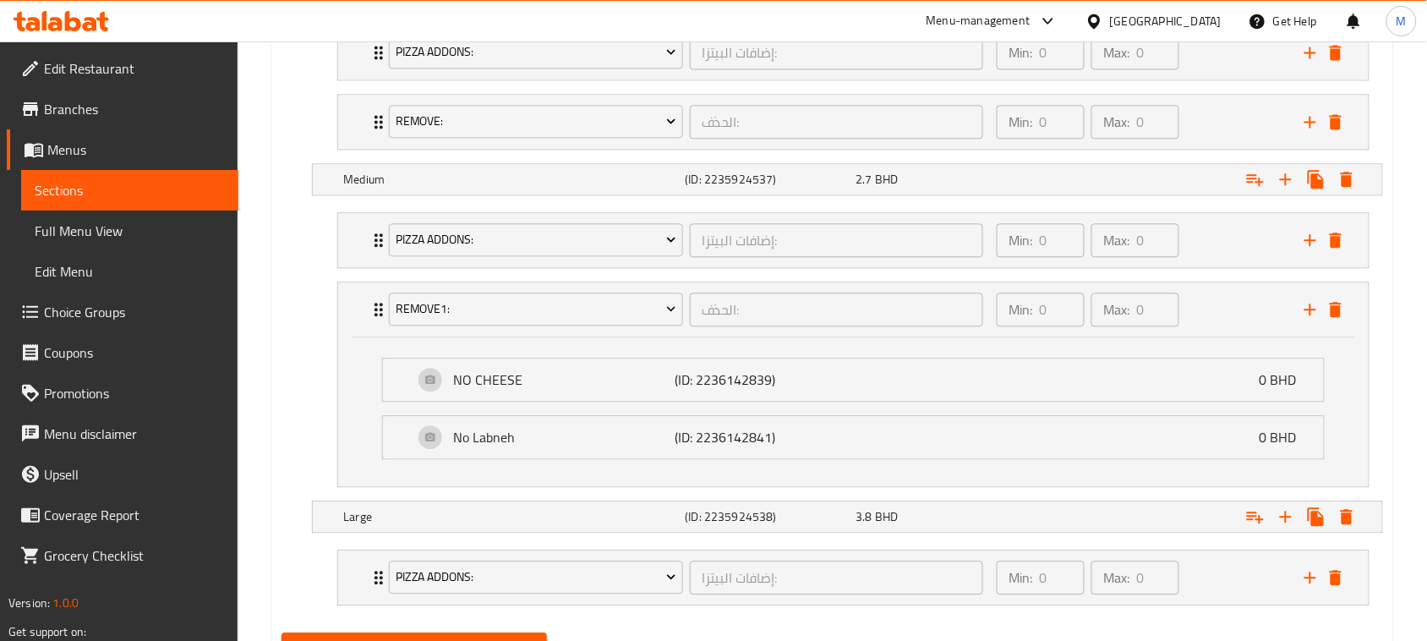
click at [362, 341] on div "NO CHEESE (ID: 2236142839) 0 BHD Name (En) NO CHEESE Name (En) Name (Ar) بدون ج…" at bounding box center [853, 411] width 1030 height 149
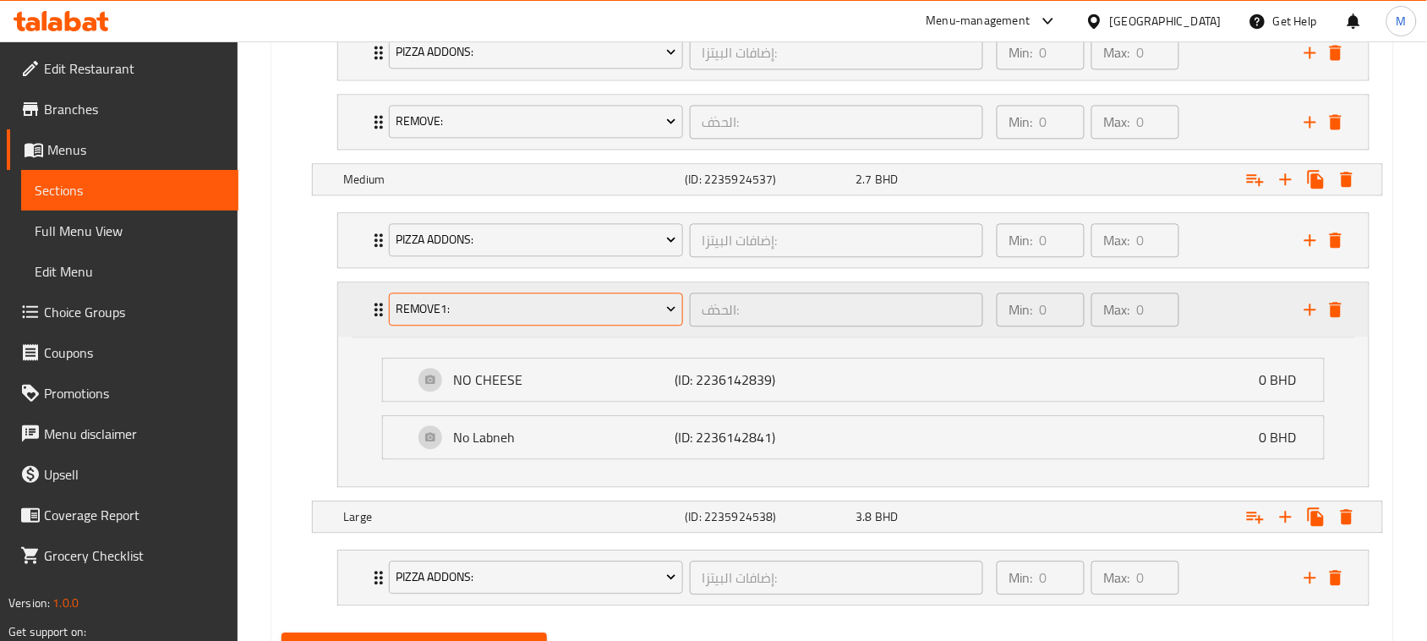
click at [446, 319] on span "Remove1:" at bounding box center [536, 308] width 281 height 21
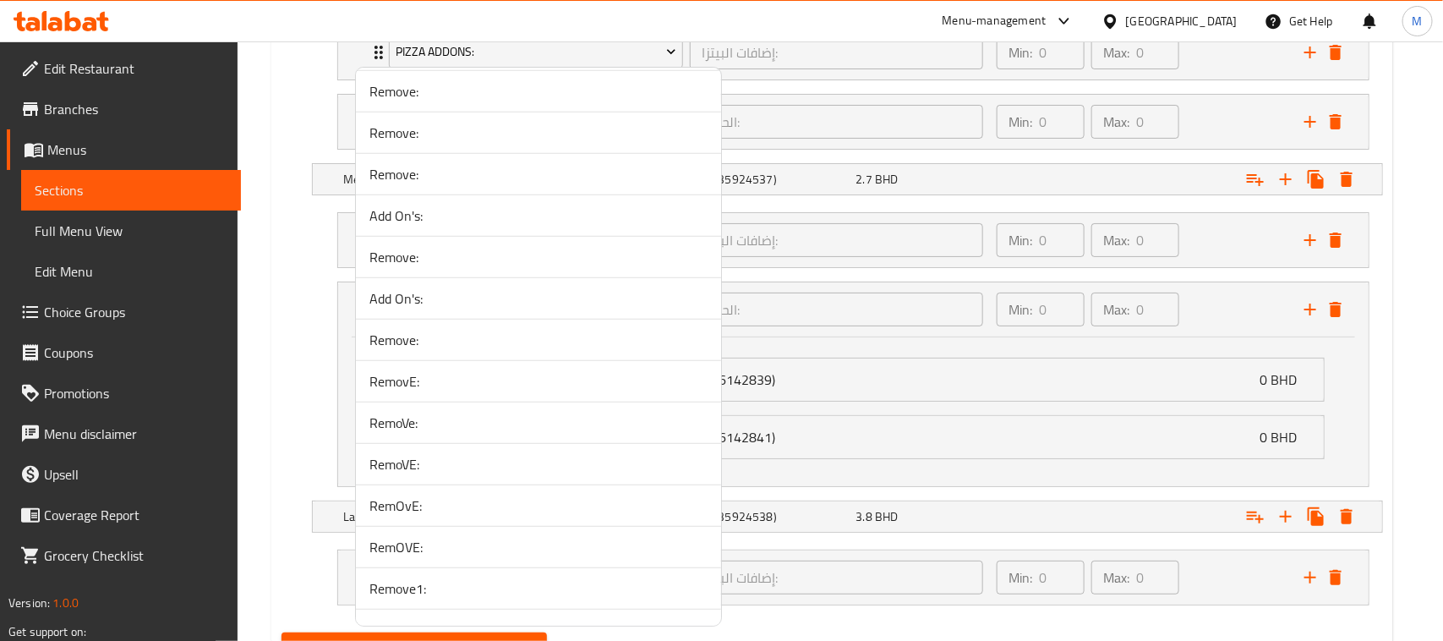
scroll to position [3486, 0]
click at [449, 546] on span "Remove2:" at bounding box center [538, 542] width 338 height 20
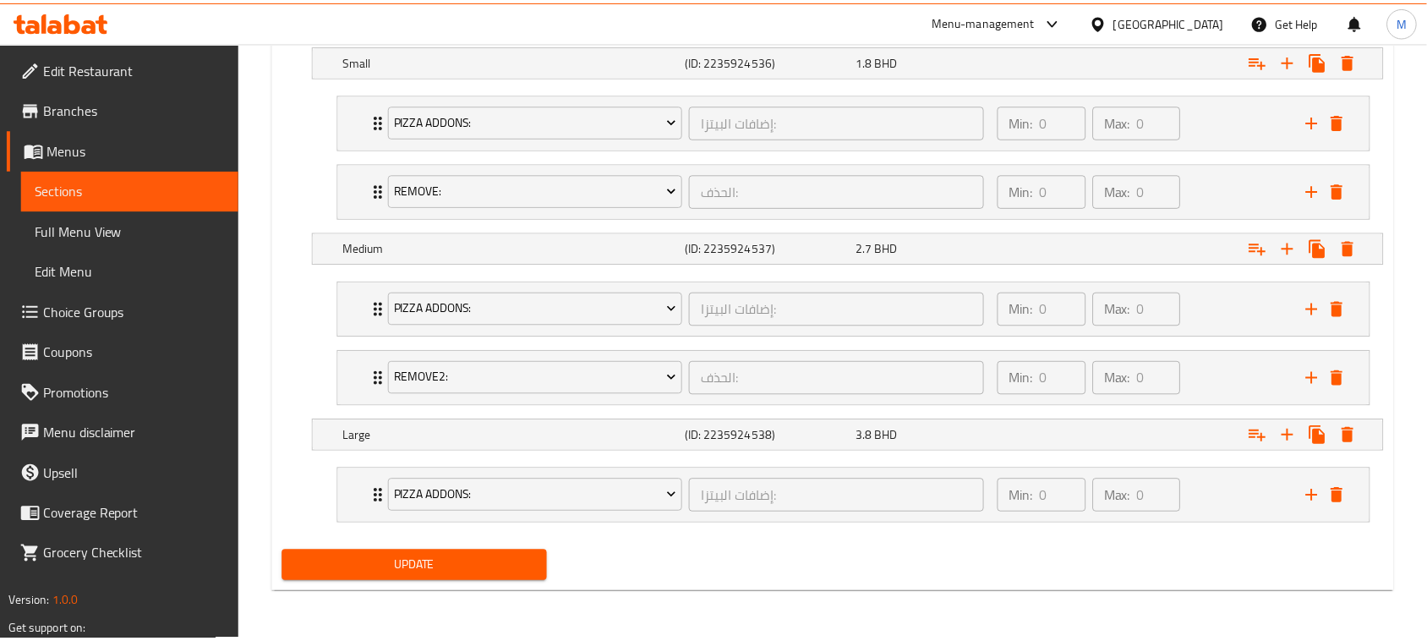
scroll to position [991, 0]
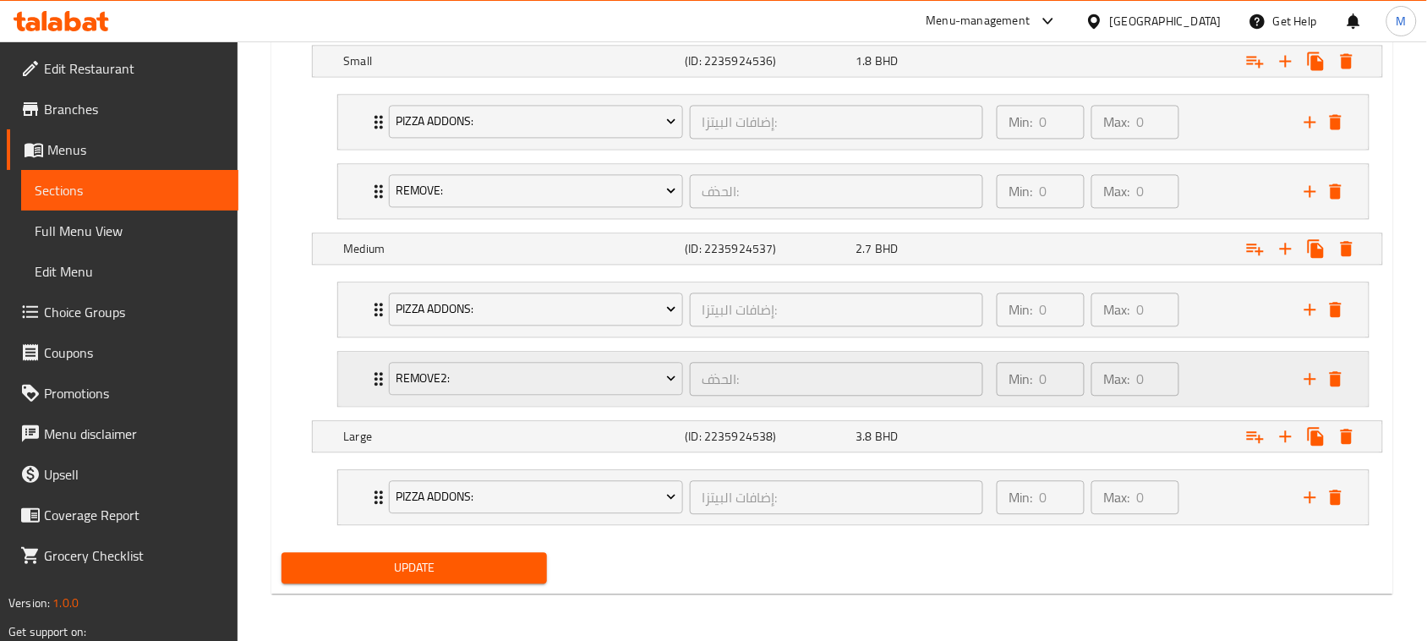
click at [358, 336] on div "Remove2: الحذف: ​ Min: 0 ​ Max: 0 ​" at bounding box center [853, 309] width 1030 height 54
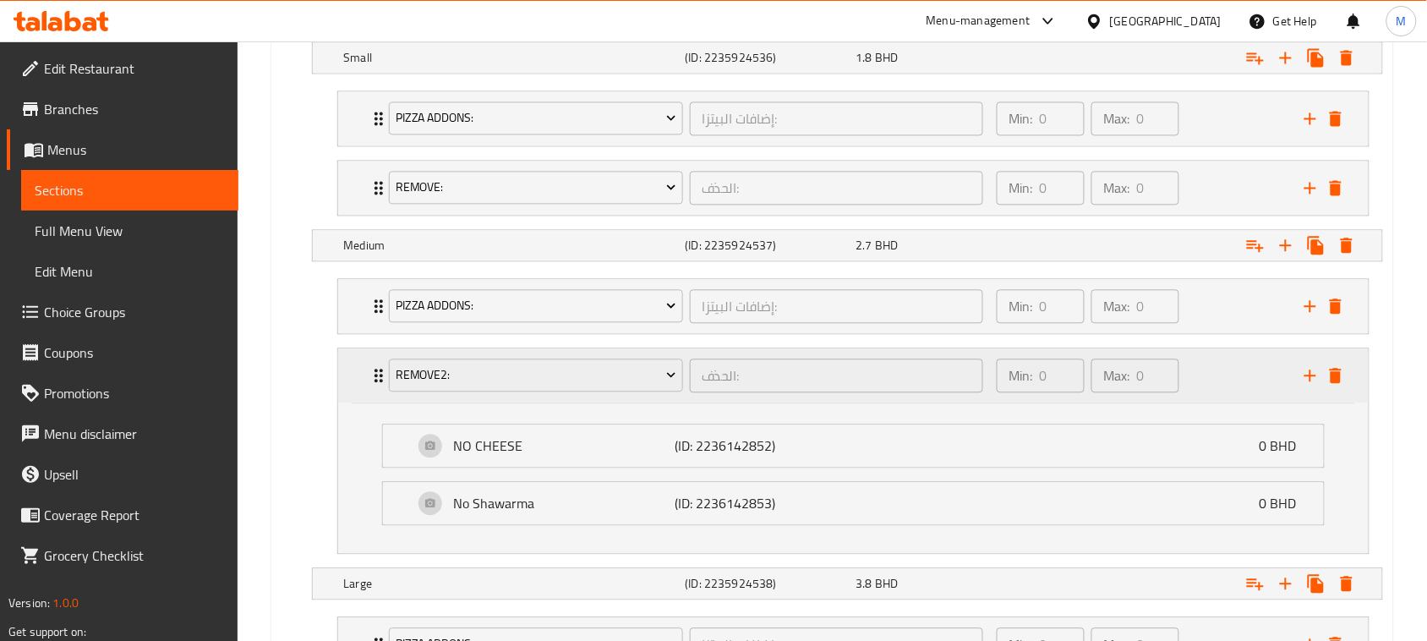
scroll to position [1056, 0]
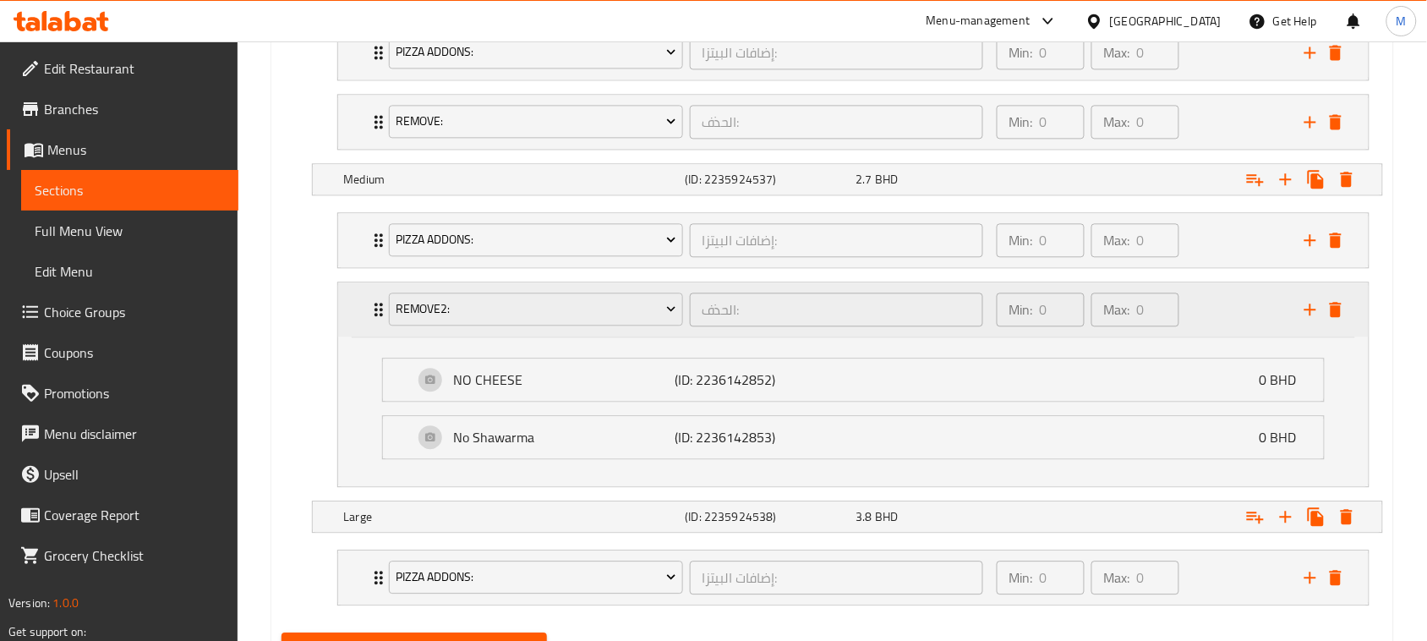
click at [358, 374] on div "NO CHEESE (ID: 2236142852) 0 BHD Name (En) NO CHEESE Name (En) Name (Ar) بدون ج…" at bounding box center [853, 411] width 1030 height 149
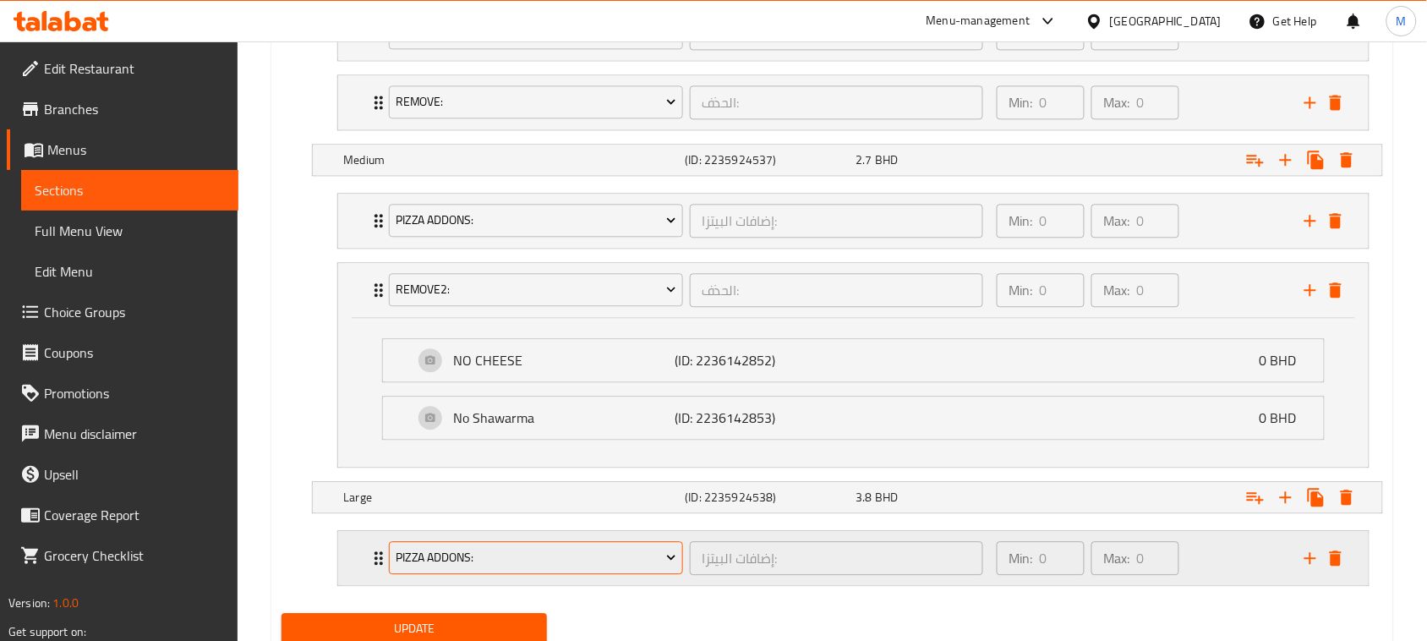
scroll to position [1141, 0]
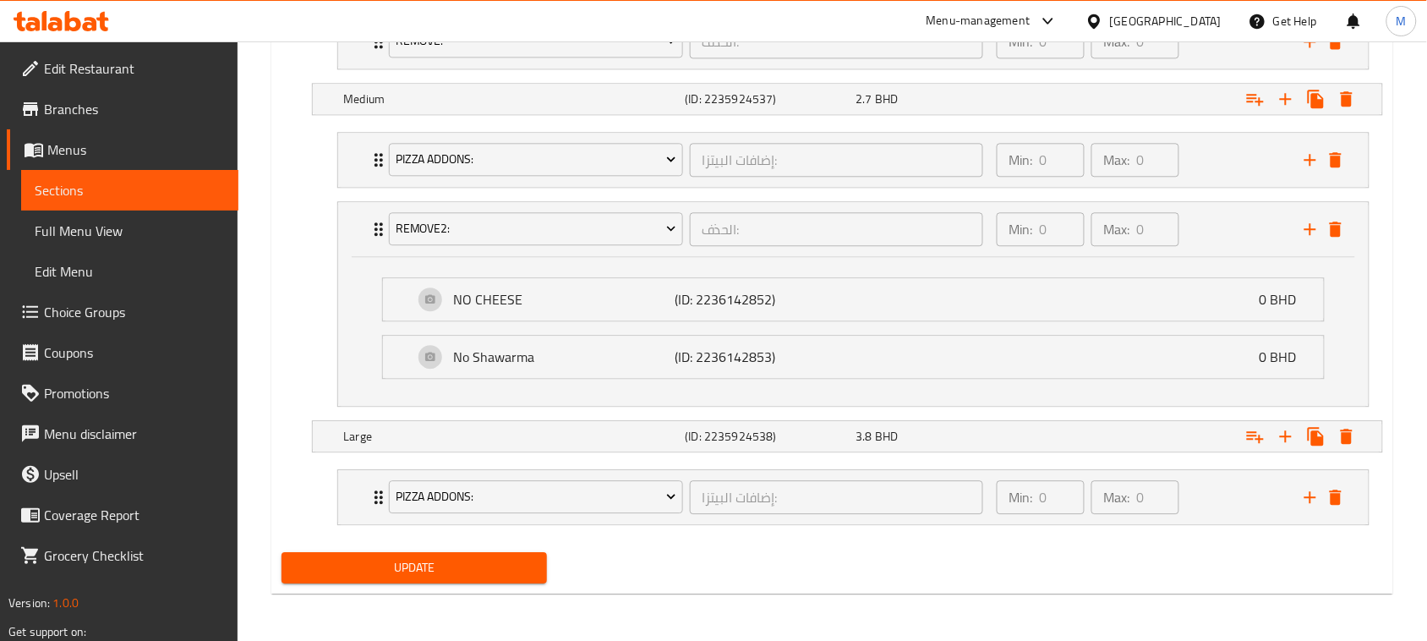
click at [483, 562] on span "Update" at bounding box center [414, 567] width 238 height 21
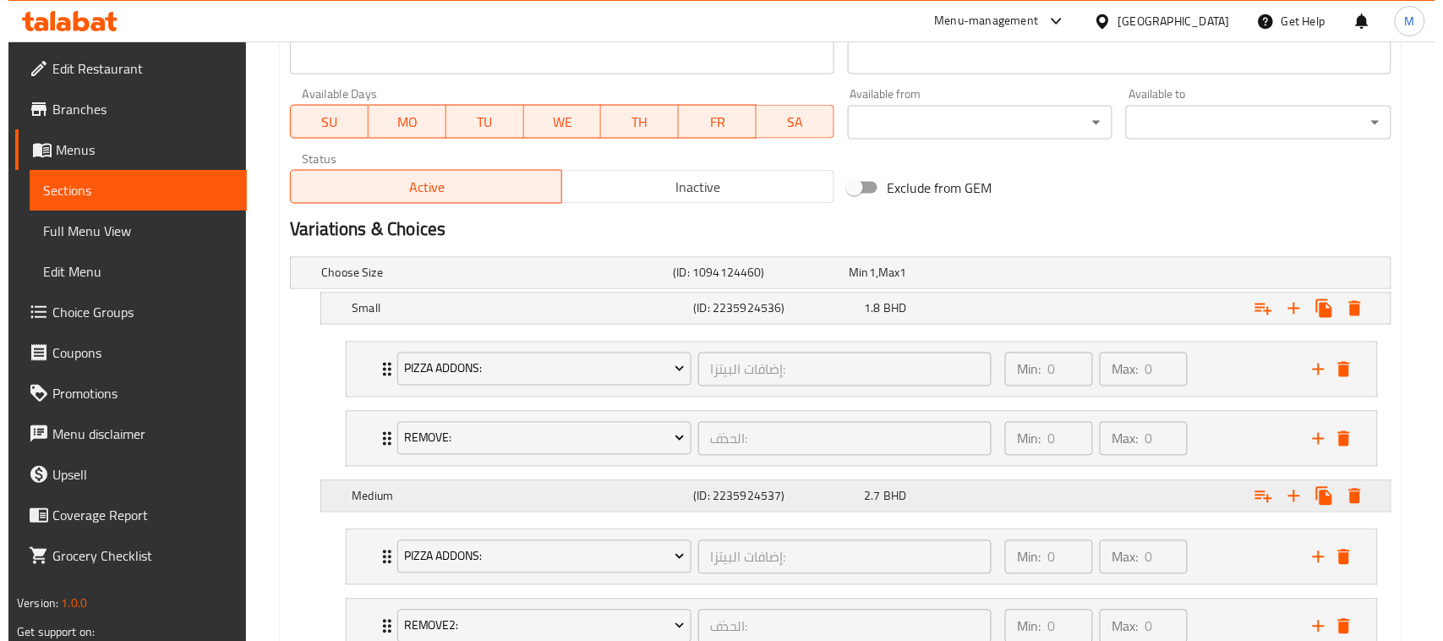
scroll to position [991, 0]
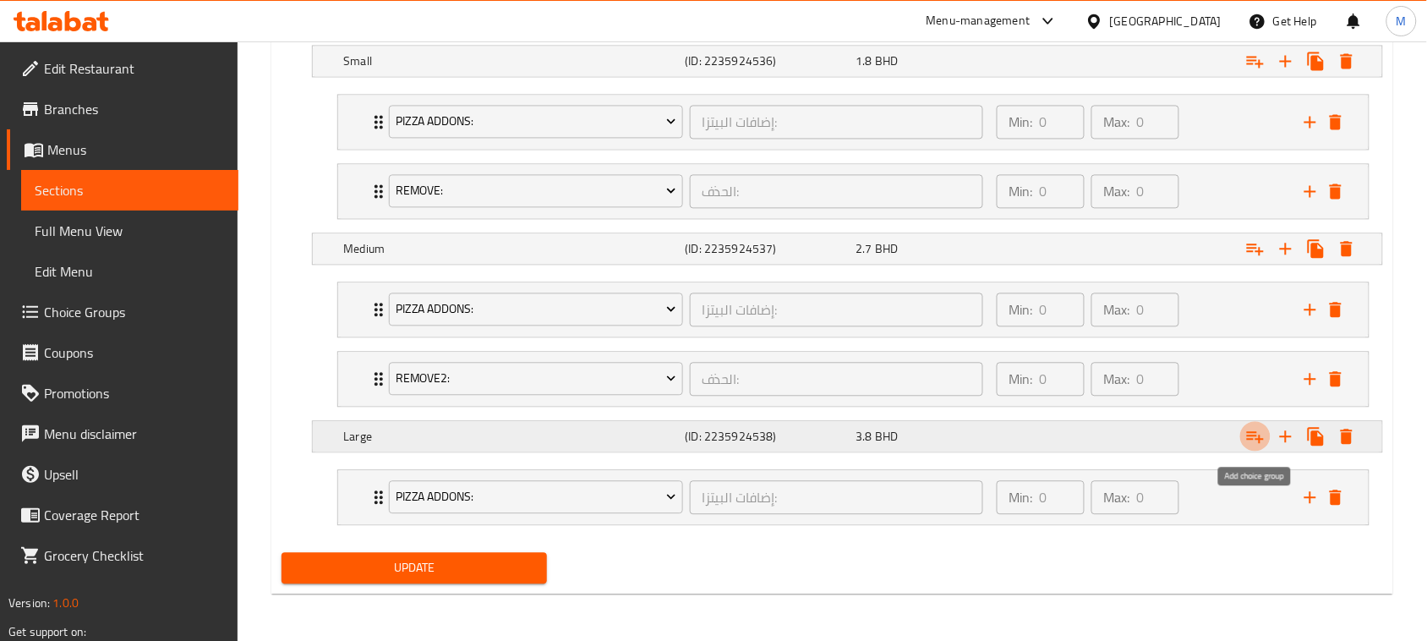
click at [1258, 441] on icon "Expand" at bounding box center [1255, 436] width 20 height 20
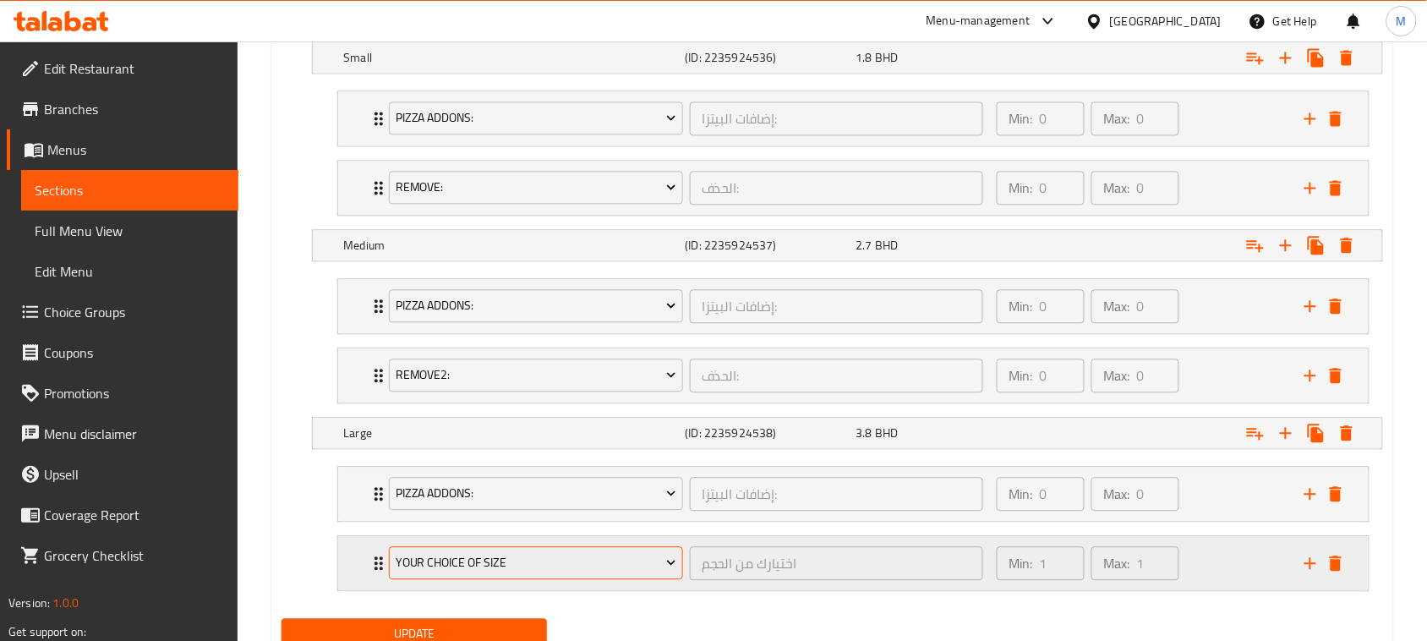
click at [467, 565] on span "Your Choice Of Size" at bounding box center [536, 562] width 281 height 21
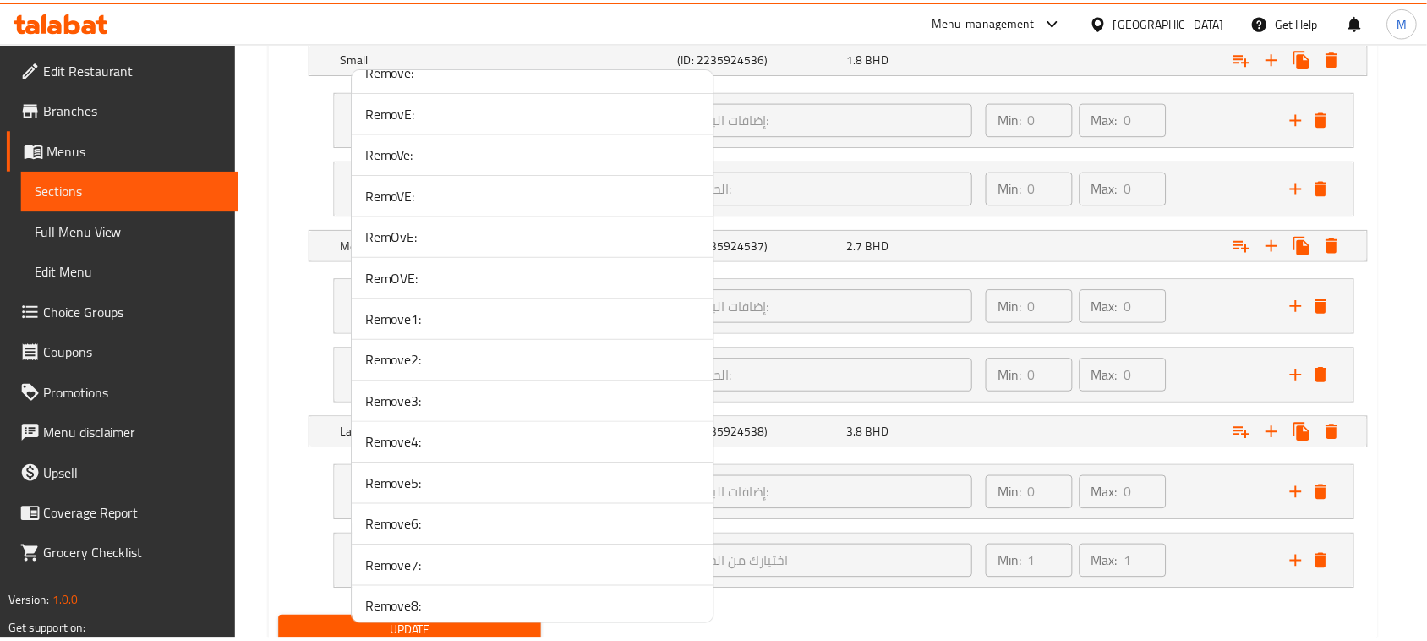
scroll to position [3860, 0]
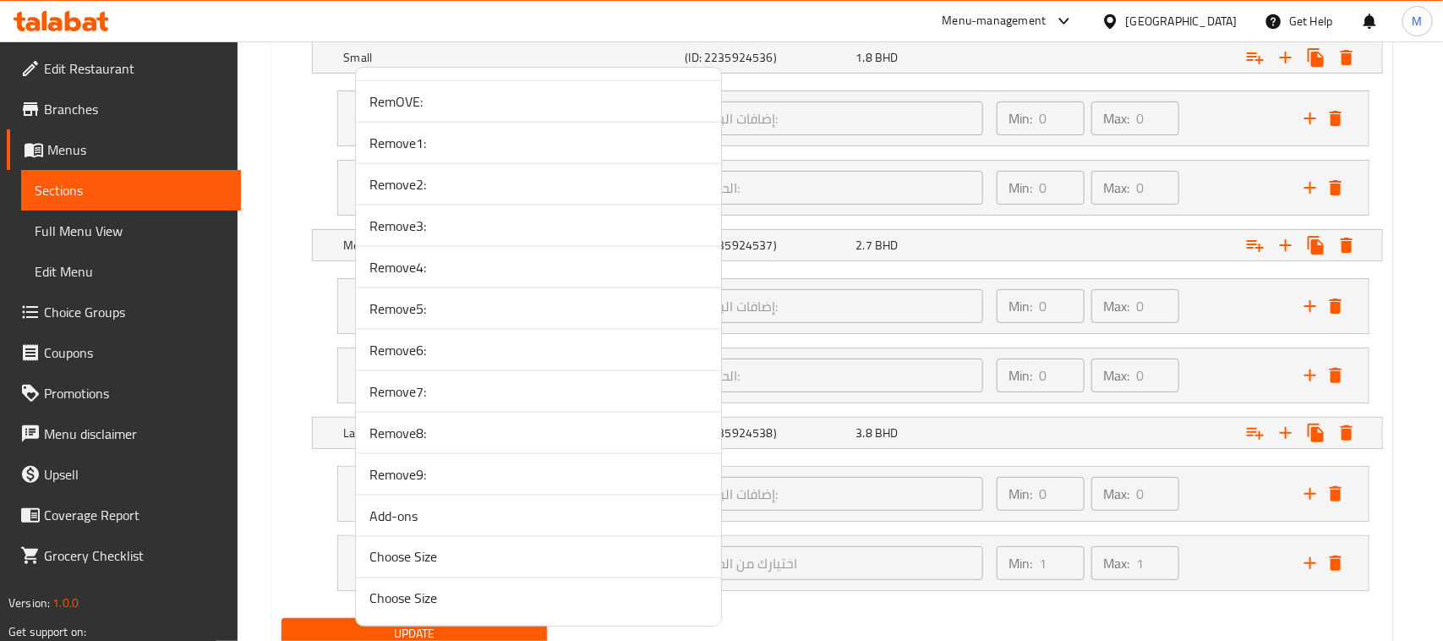
click at [445, 465] on span "Remove9:" at bounding box center [538, 474] width 338 height 20
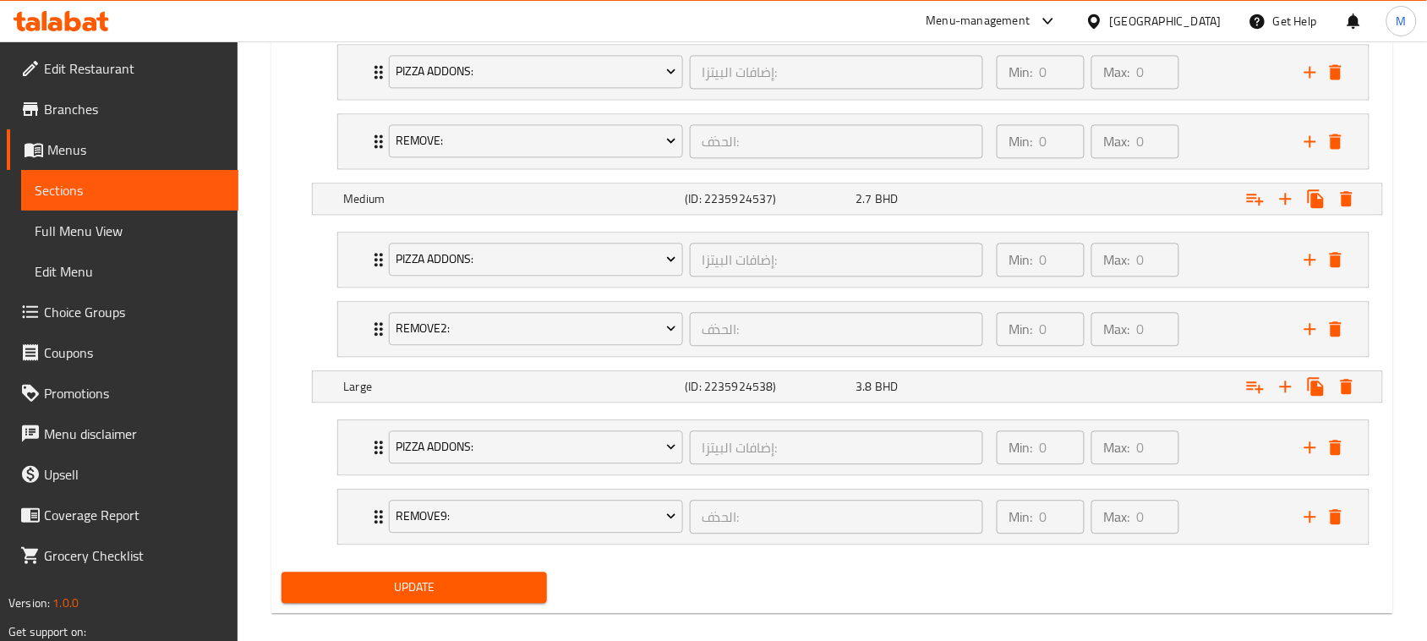
scroll to position [1061, 0]
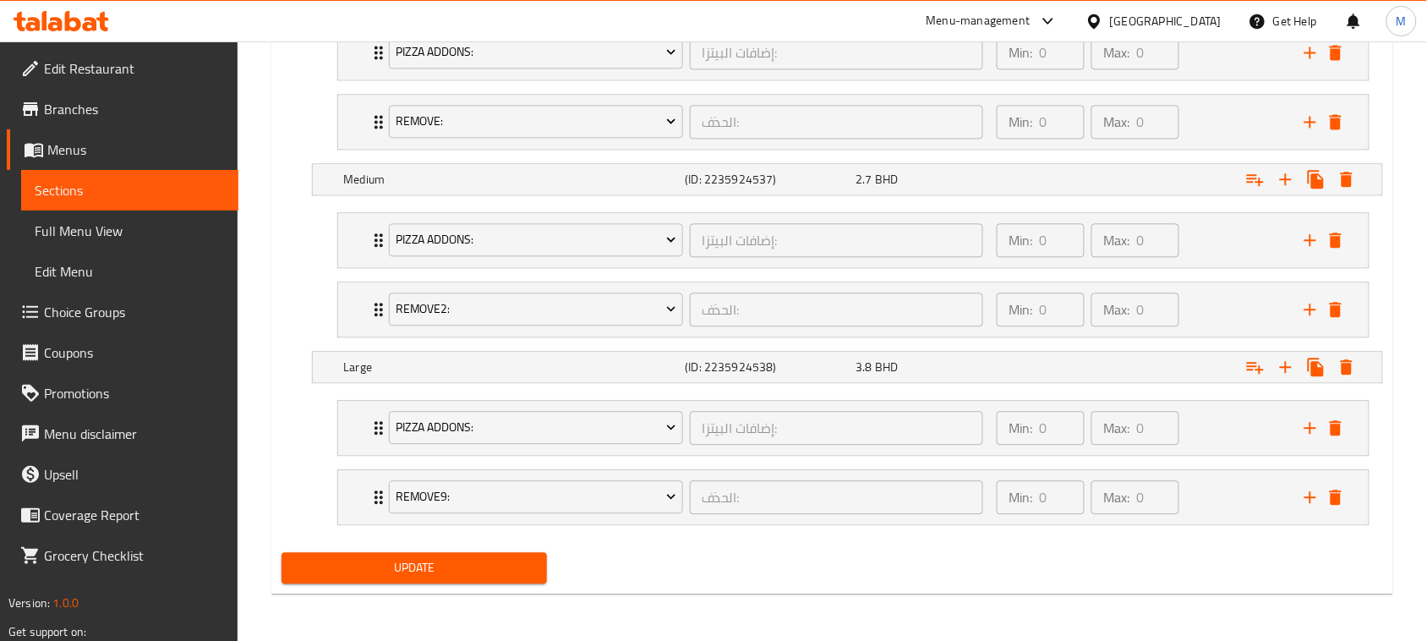
click at [449, 576] on span "Update" at bounding box center [414, 567] width 238 height 21
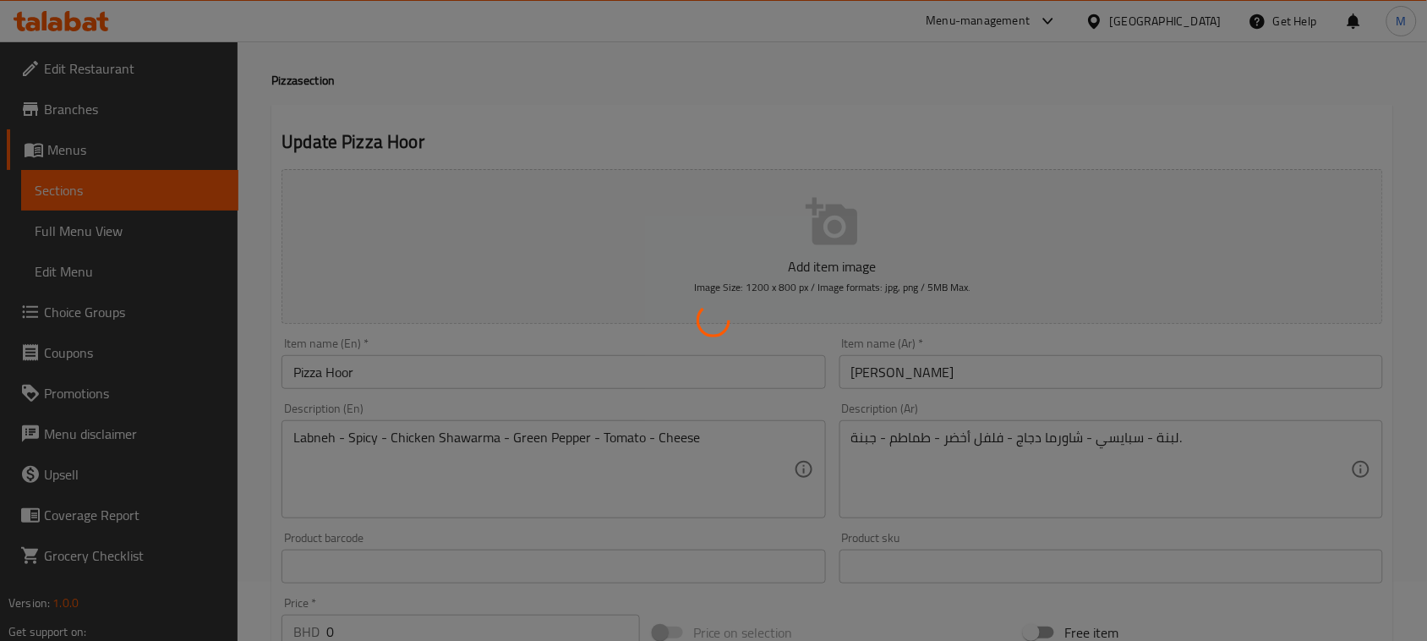
scroll to position [0, 0]
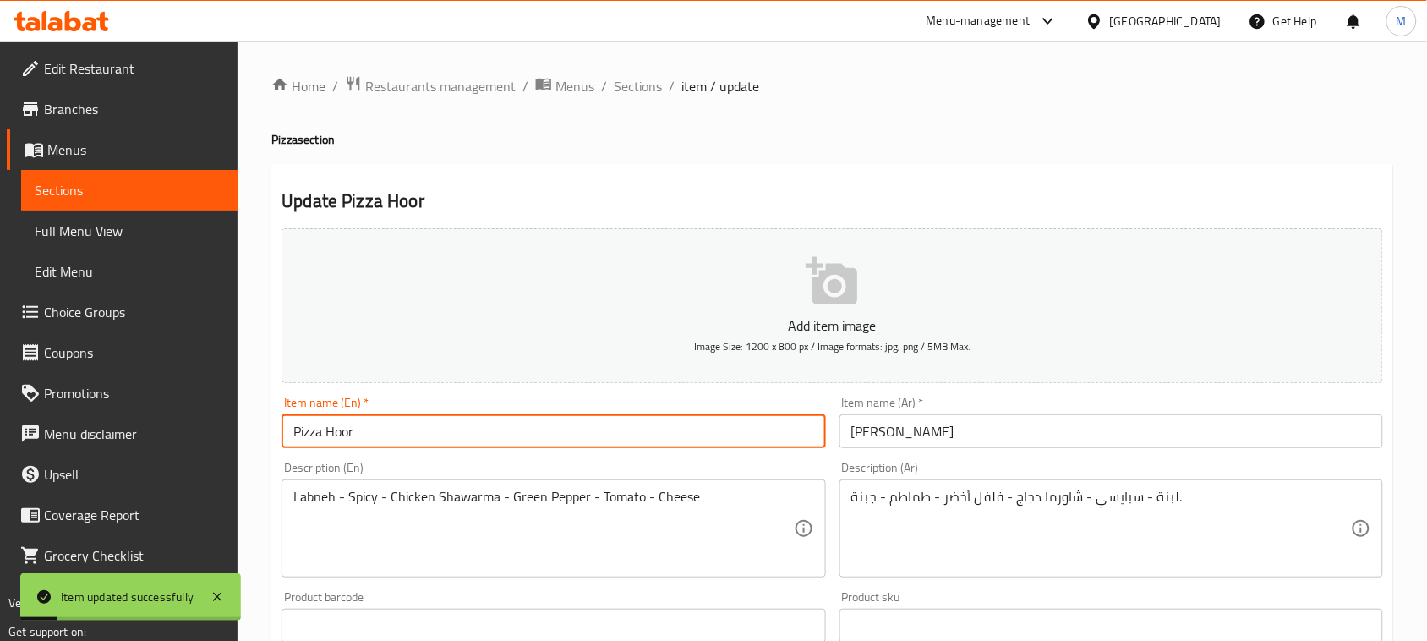
click at [400, 441] on input "Pizza Hoor" at bounding box center [552, 431] width 543 height 34
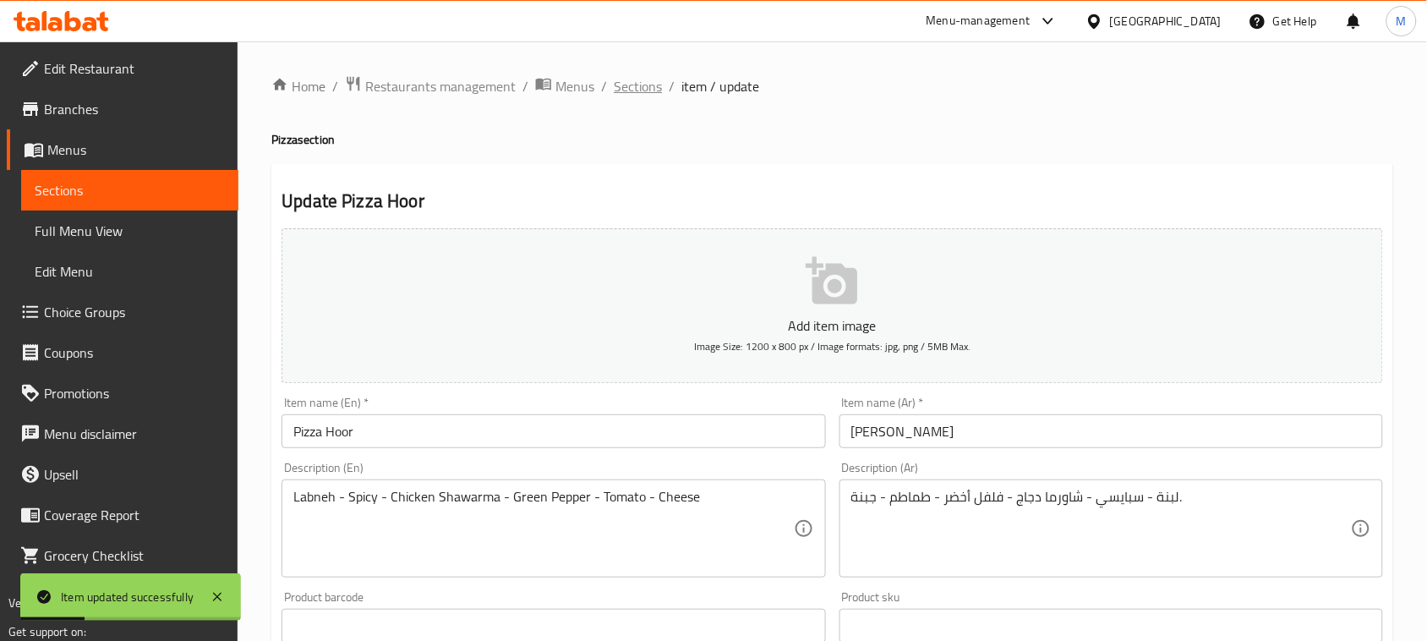
click at [651, 87] on span "Sections" at bounding box center [638, 86] width 48 height 20
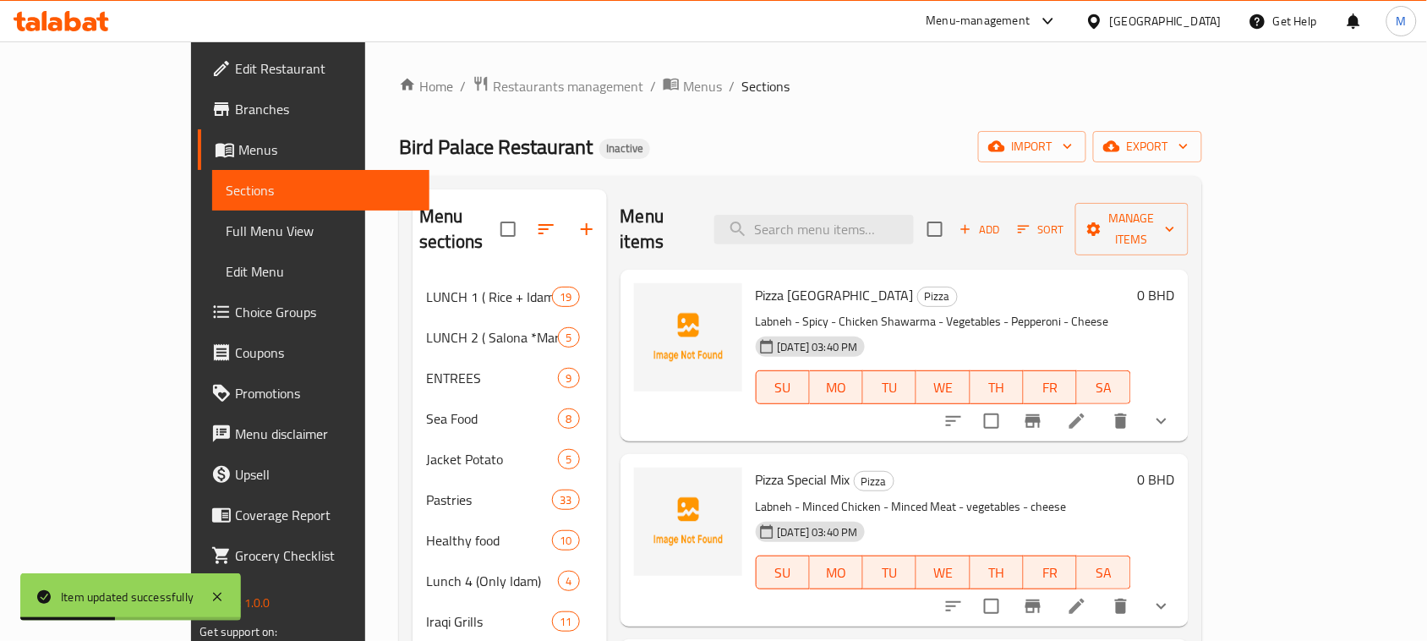
click at [810, 145] on div "Bird Palace Restaurant Inactive import export" at bounding box center [800, 146] width 802 height 31
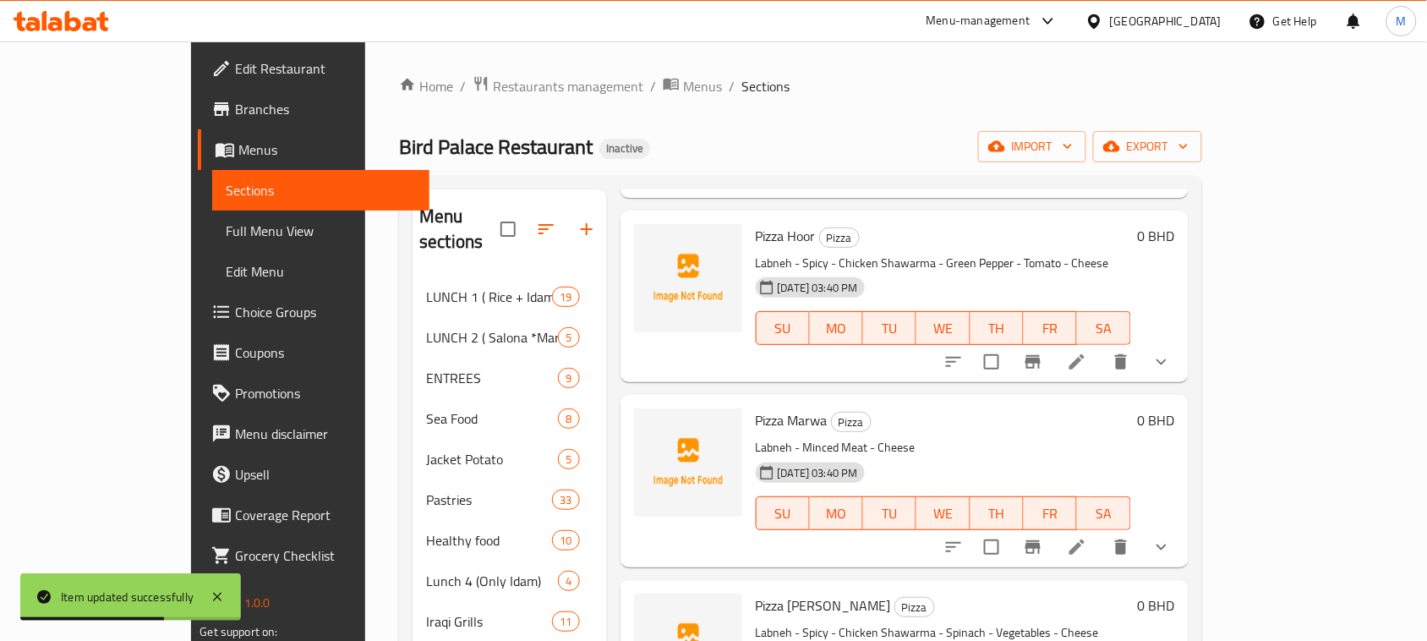
scroll to position [5005, 0]
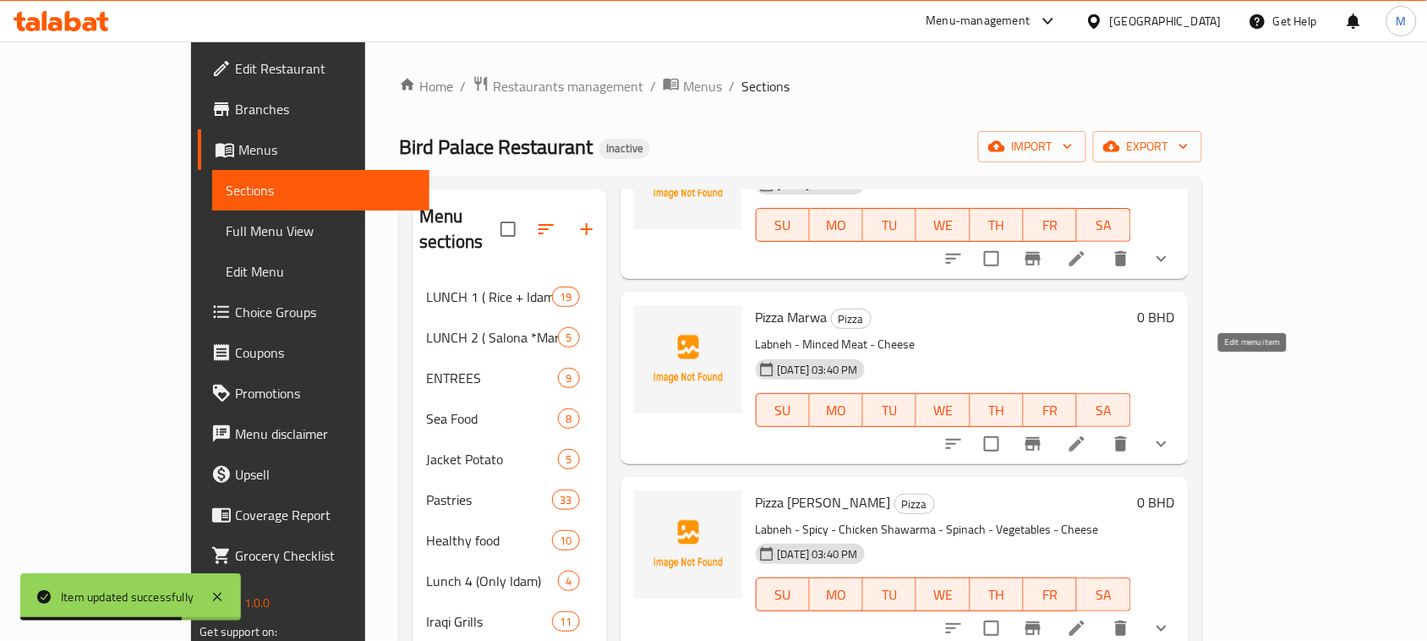
click at [1087, 434] on icon at bounding box center [1077, 444] width 20 height 20
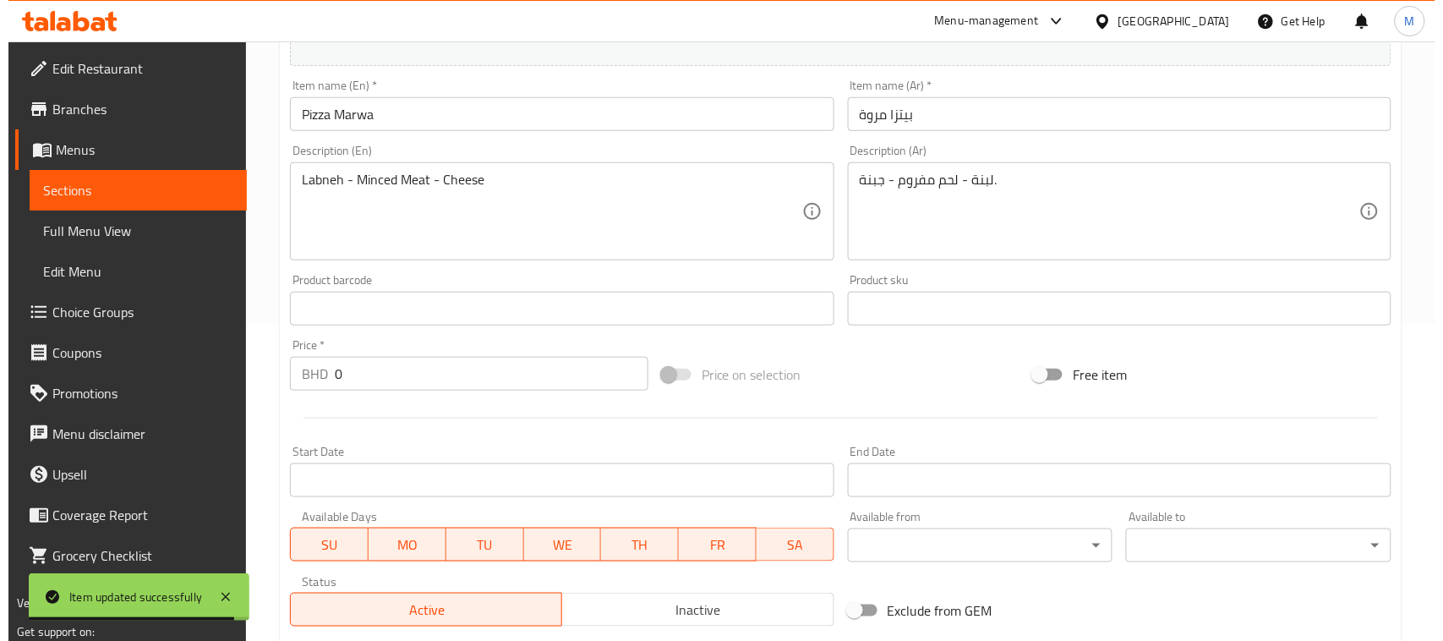
scroll to position [850, 0]
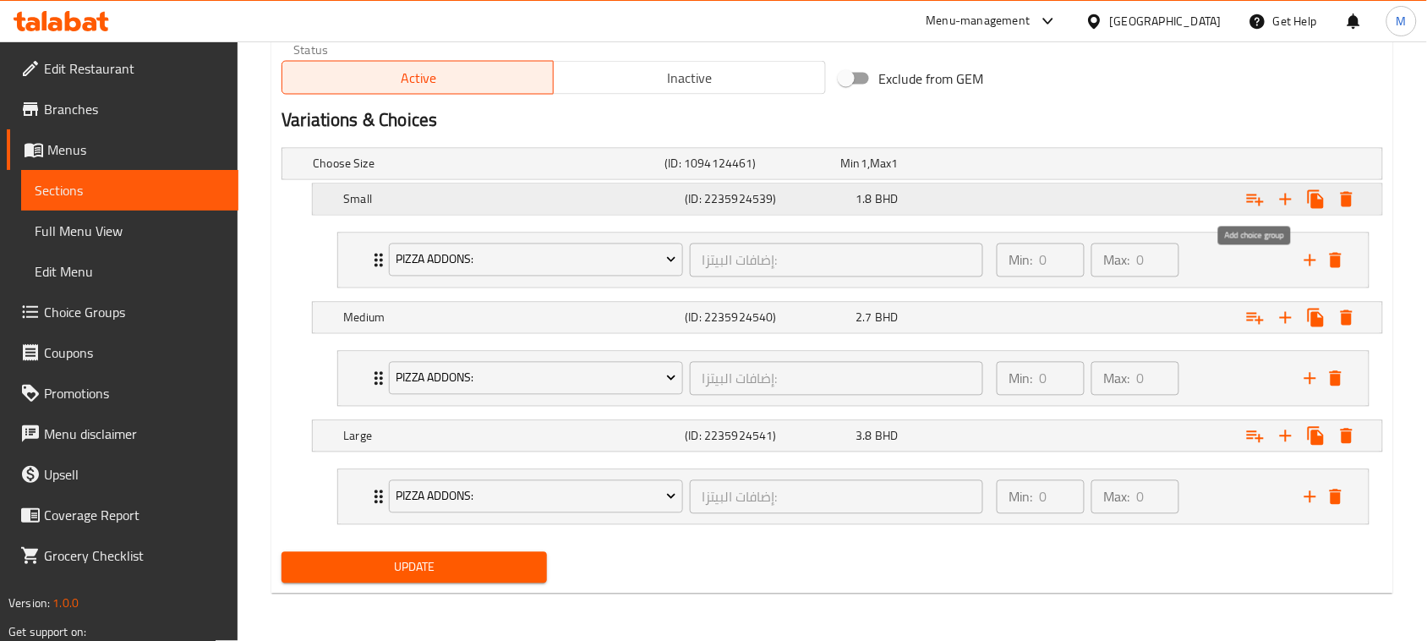
click at [1259, 199] on icon "Expand" at bounding box center [1255, 199] width 20 height 20
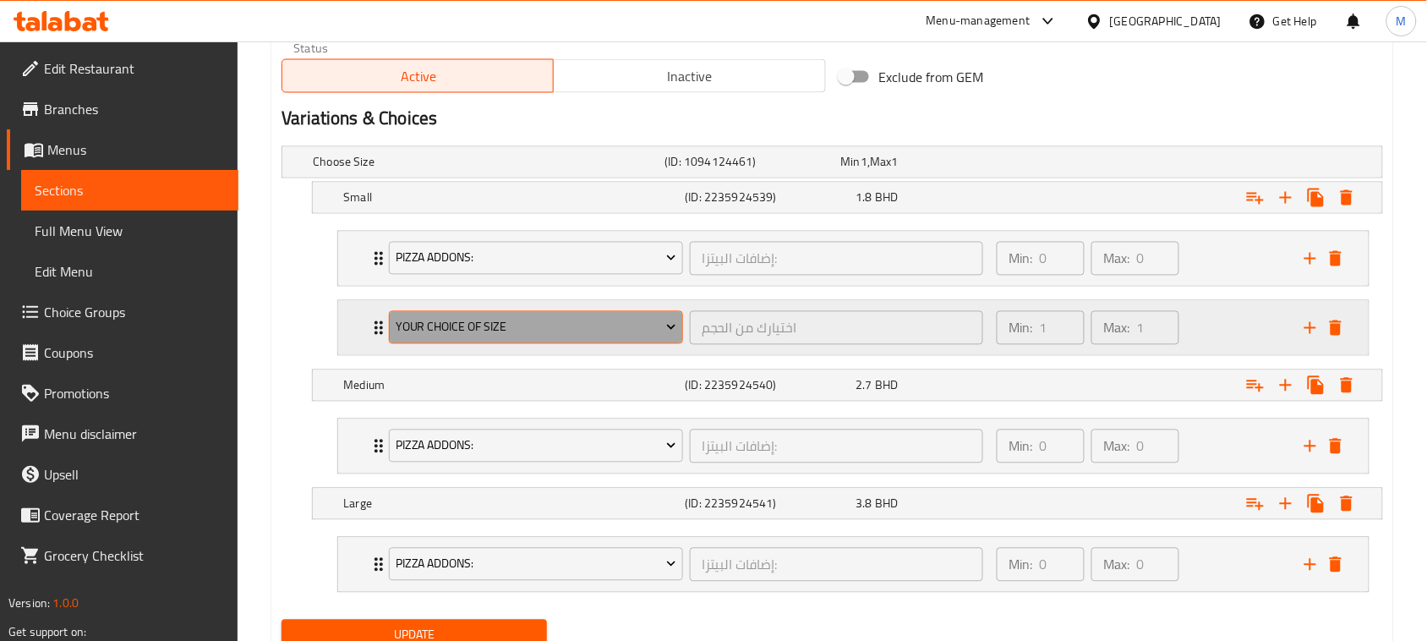
click at [529, 327] on span "Your Choice Of Size" at bounding box center [536, 327] width 281 height 21
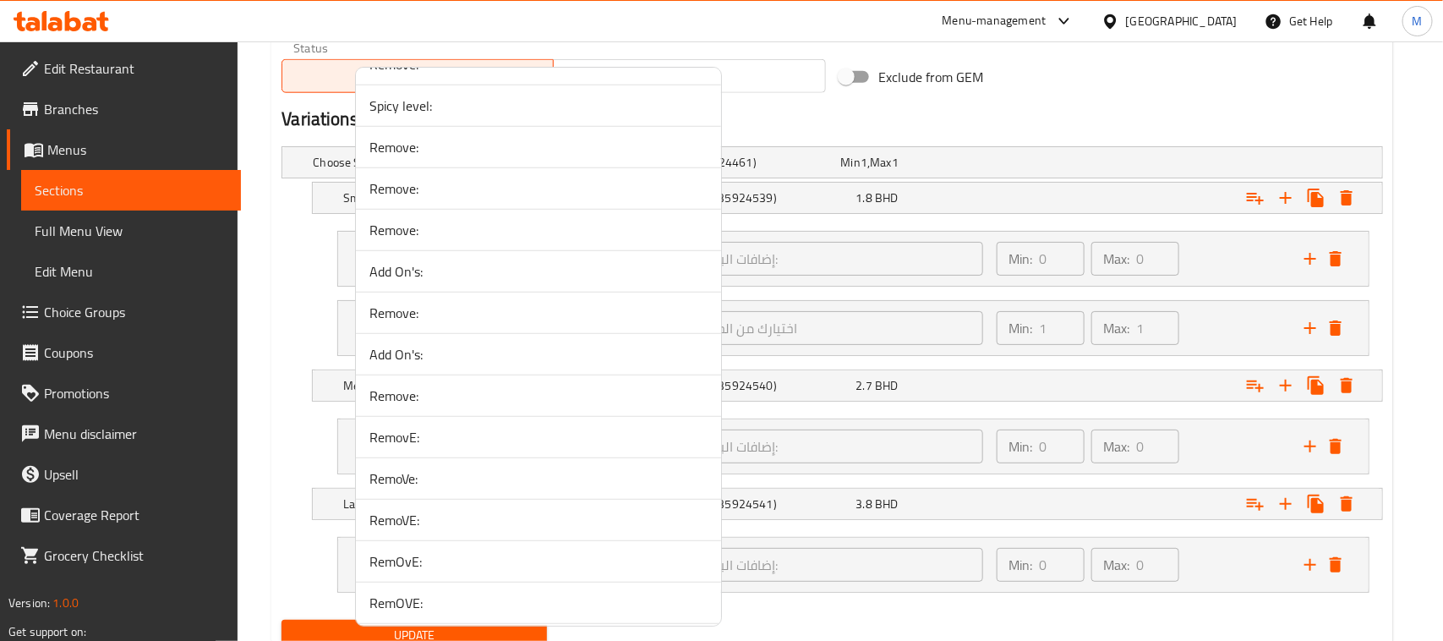
scroll to position [3381, 0]
click at [428, 451] on span "RemoVe:" at bounding box center [538, 441] width 338 height 20
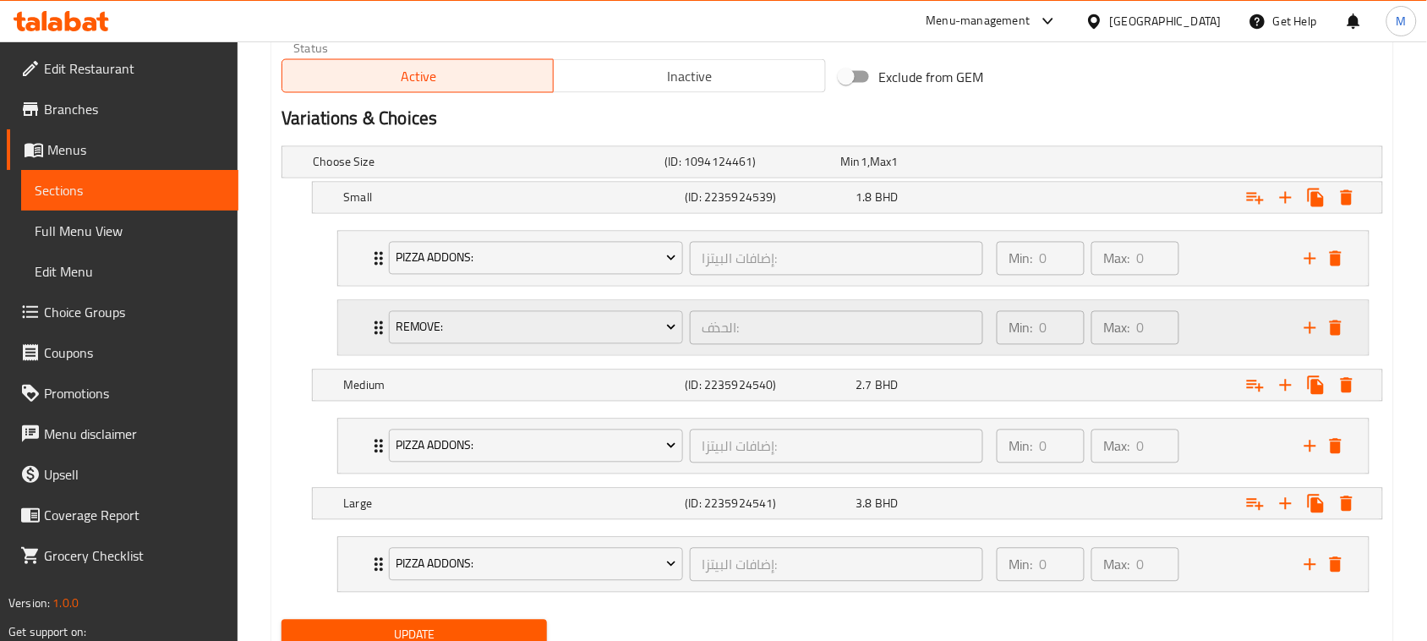
click at [352, 286] on div "RemoVe: الحذف: ​ Min: 0 ​ Max: 0 ​" at bounding box center [853, 259] width 1030 height 54
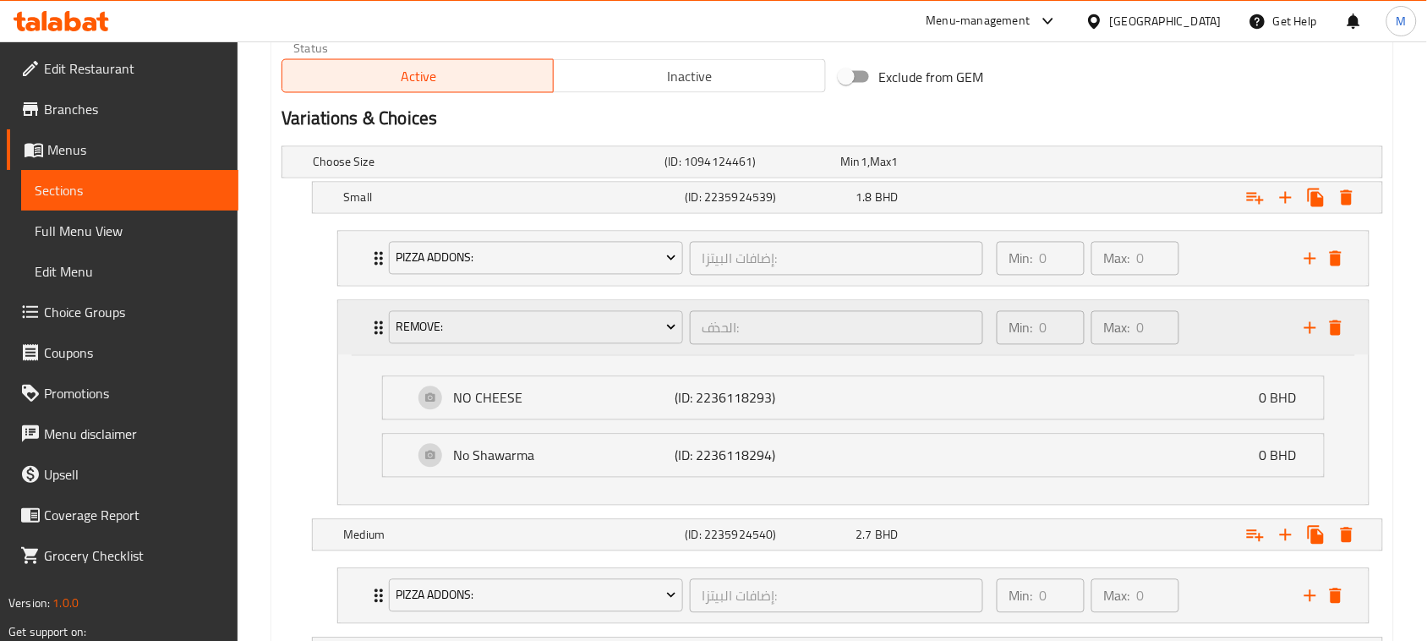
click at [352, 326] on div "RemoVe: الحذف: ​ Min: 0 ​ Max: 0 ​" at bounding box center [853, 328] width 1030 height 54
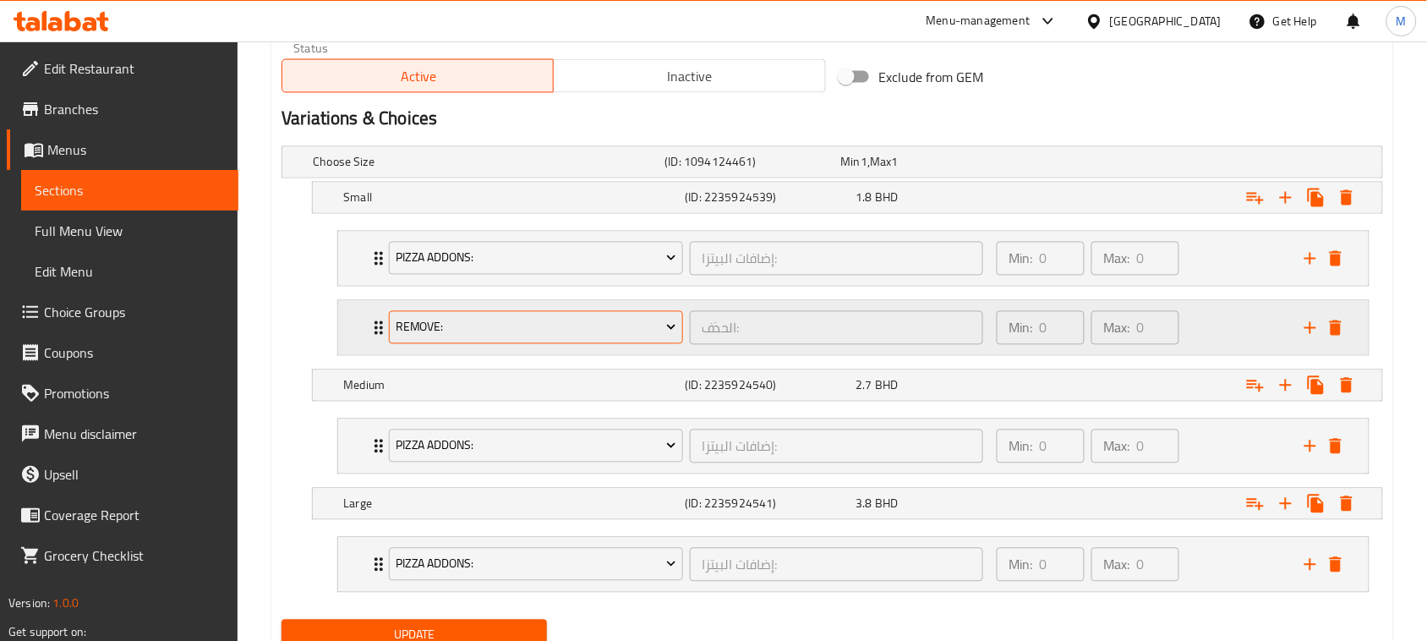
click at [478, 326] on span "RemoVe:" at bounding box center [536, 327] width 281 height 21
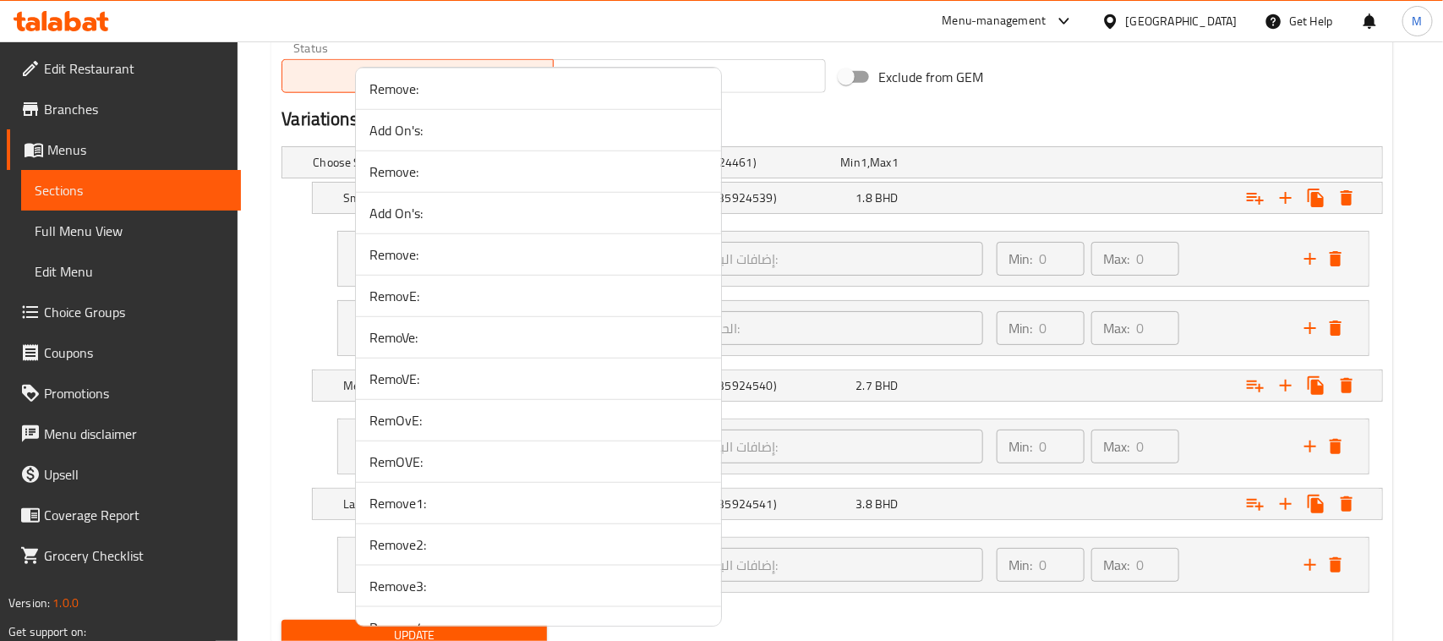
scroll to position [3486, 0]
click at [428, 387] on span "RemoVE:" at bounding box center [538, 377] width 338 height 20
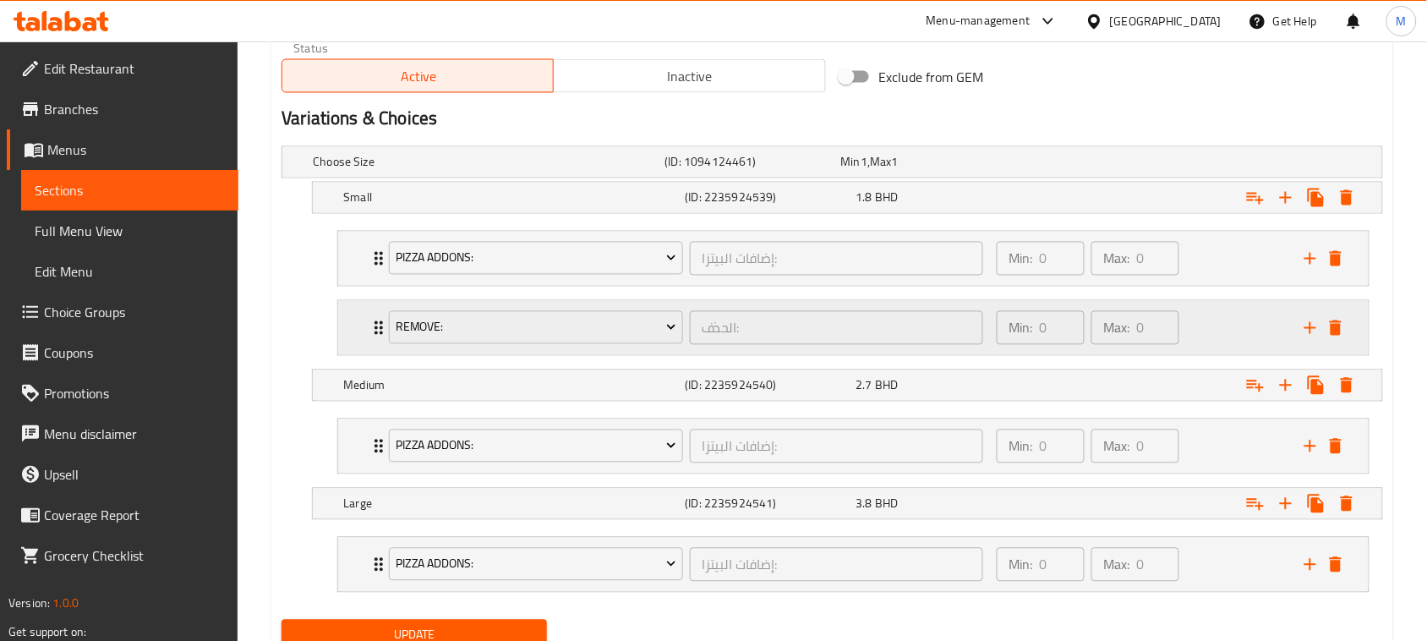
click at [357, 286] on div "RemoVE: الحذف: ​ Min: 0 ​ Max: 0 ​" at bounding box center [853, 259] width 1030 height 54
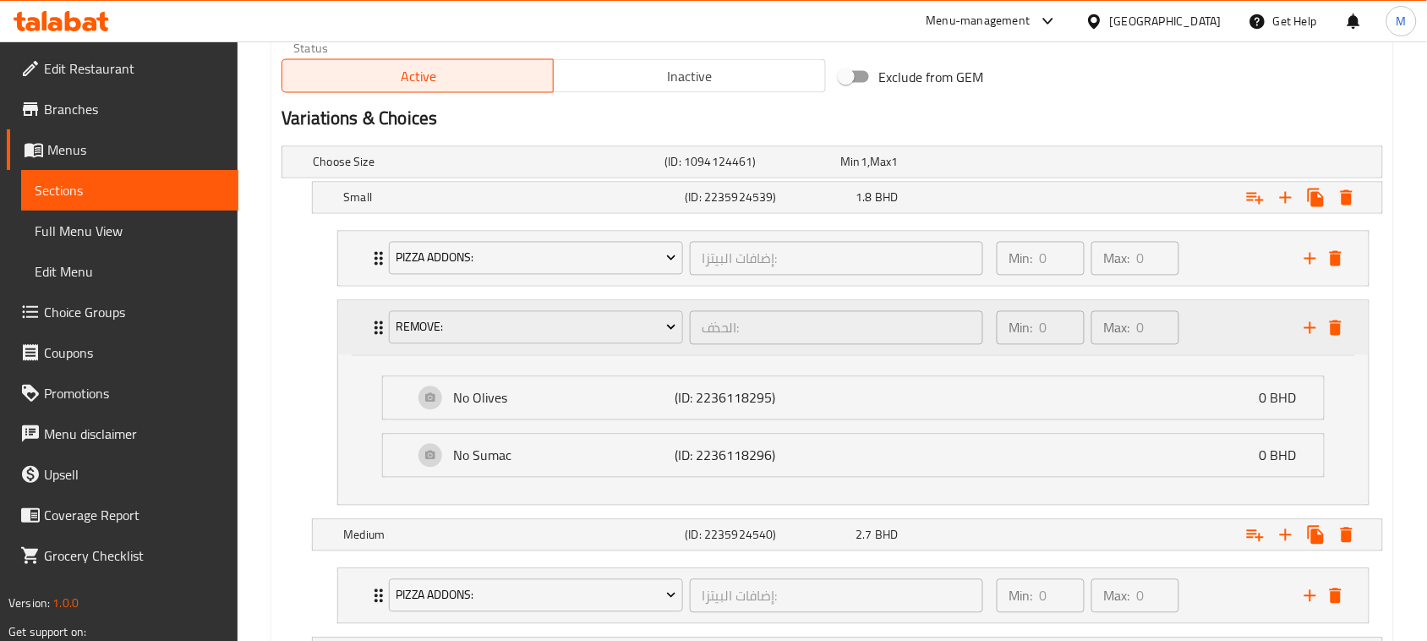
click at [357, 330] on div "RemoVE: الحذف: ​ Min: 0 ​ Max: 0 ​" at bounding box center [853, 328] width 1030 height 54
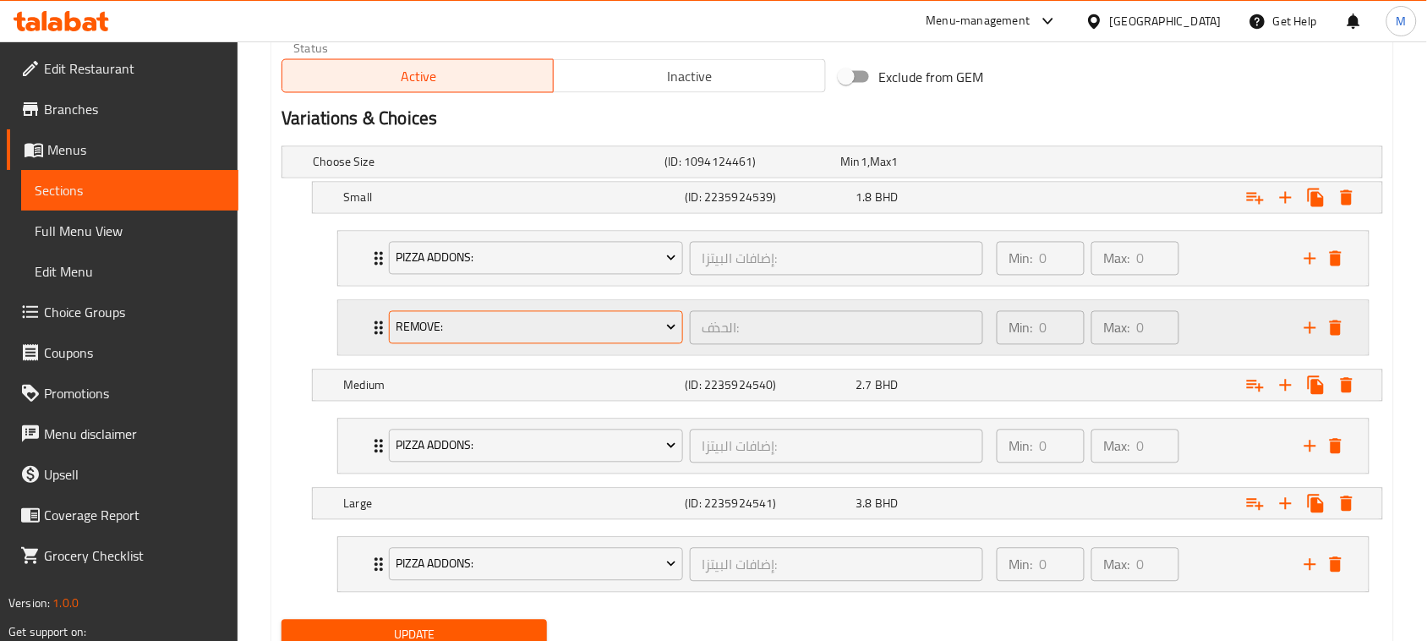
click at [453, 321] on span "RemoVE:" at bounding box center [536, 327] width 281 height 21
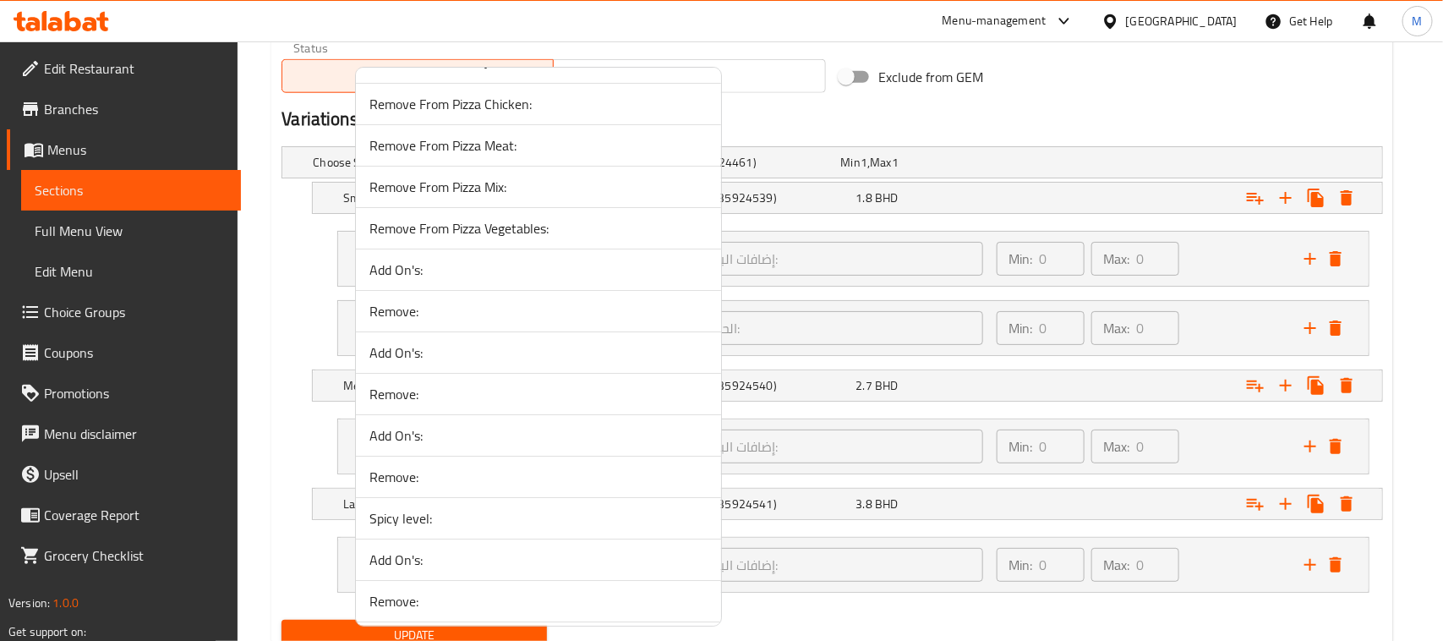
scroll to position [3381, 0]
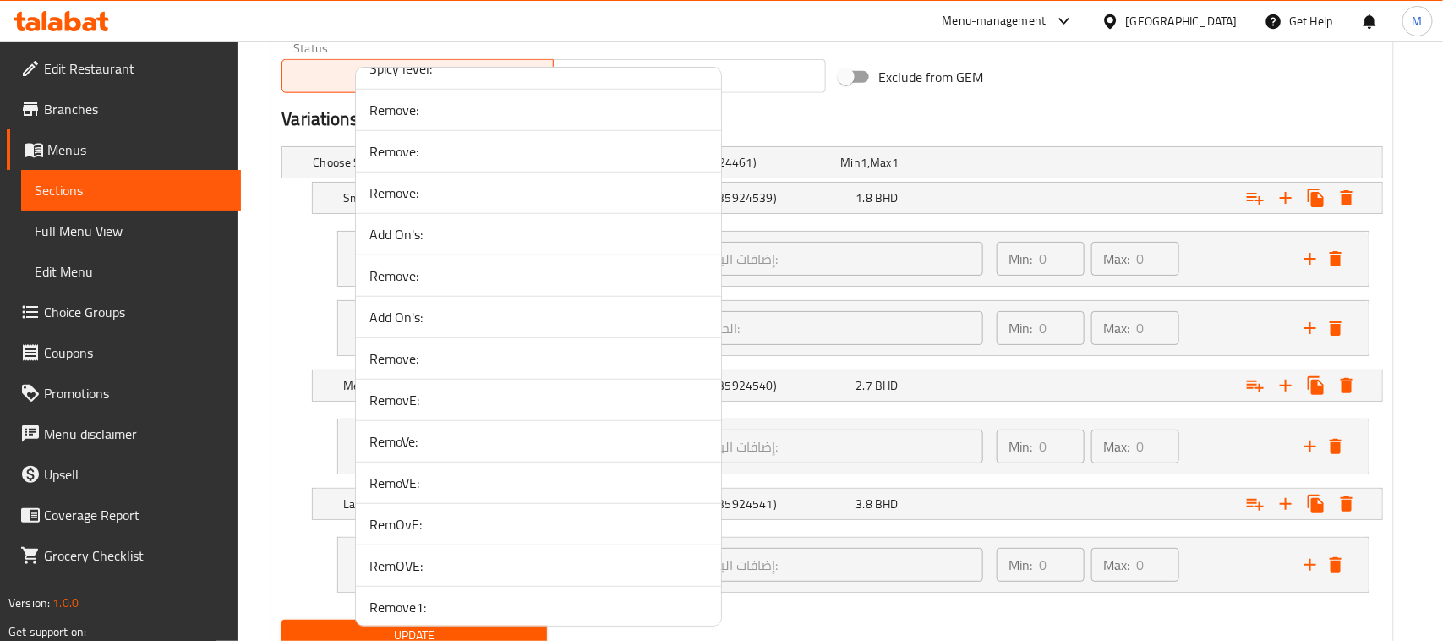
click at [433, 533] on span "RemOvE:" at bounding box center [538, 524] width 338 height 20
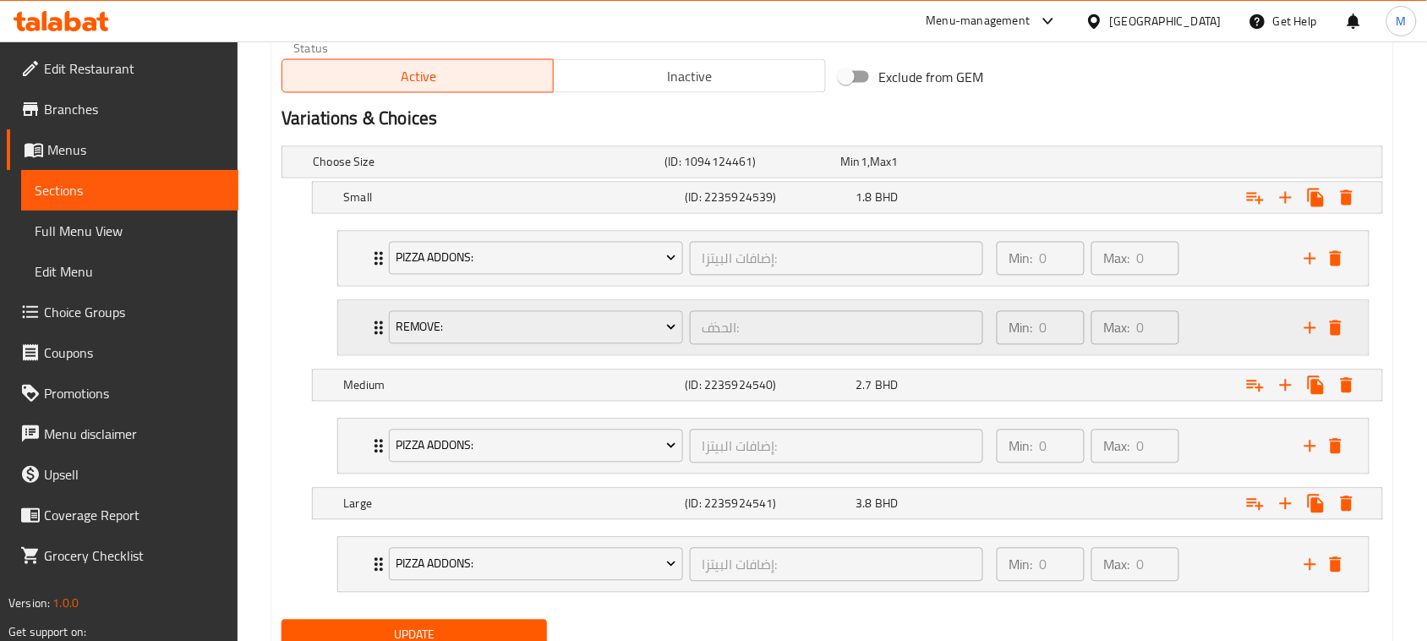
click at [347, 286] on div "RemOvE: الحذف: ​ Min: 0 ​ Max: 0 ​" at bounding box center [853, 259] width 1030 height 54
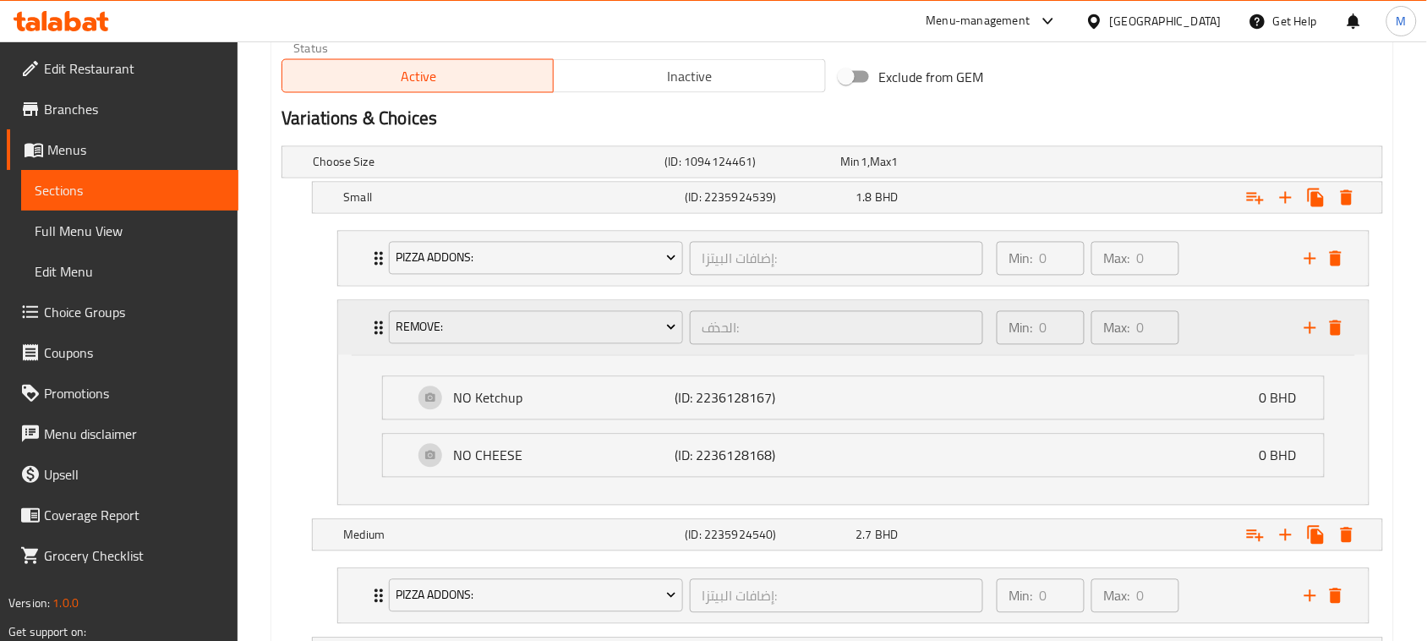
click at [352, 319] on div "RemOvE: الحذف: ​ Min: 0 ​ Max: 0 ​" at bounding box center [853, 328] width 1030 height 54
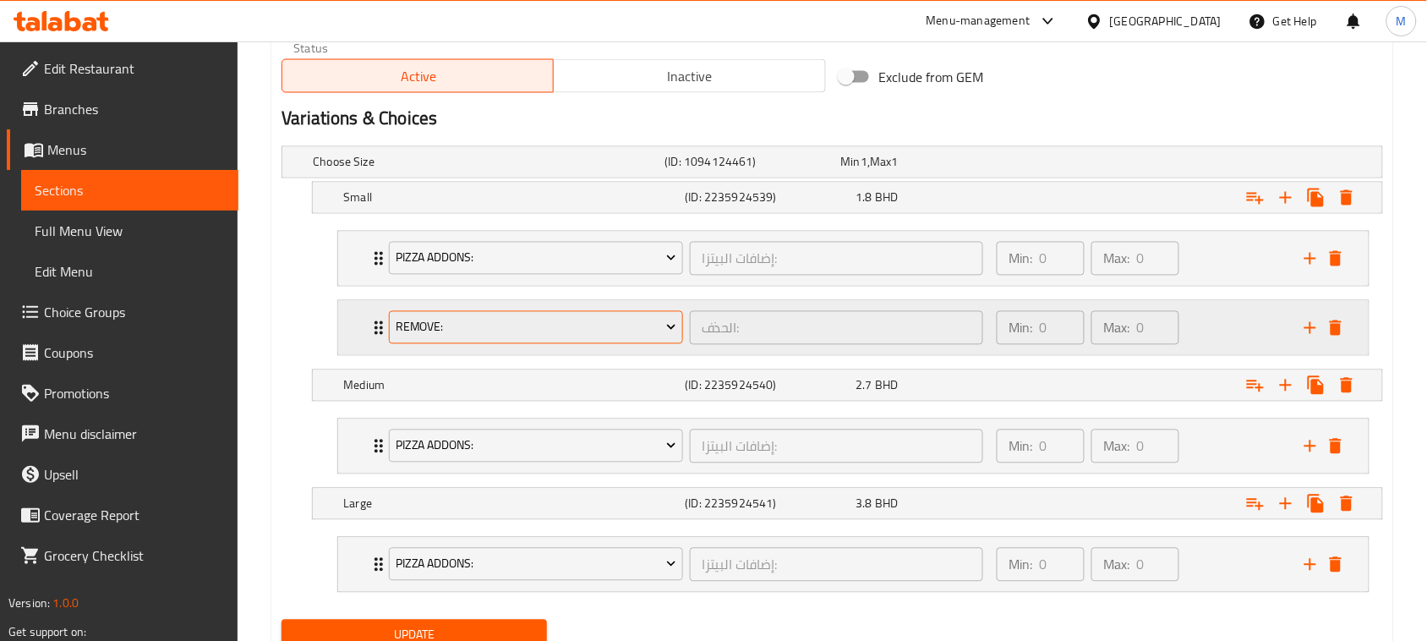
click at [417, 322] on span "RemOvE:" at bounding box center [536, 327] width 281 height 21
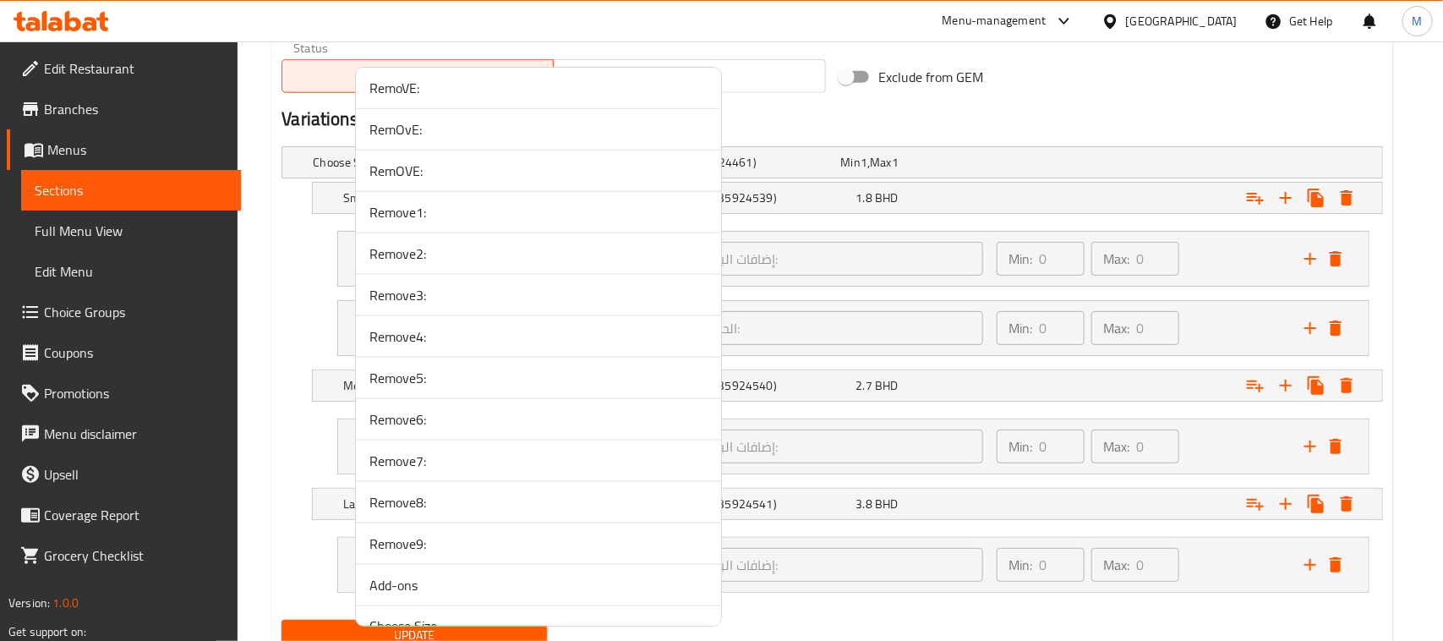
scroll to position [3649, 0]
click at [441, 308] on span "RemOVE:" at bounding box center [538, 297] width 338 height 20
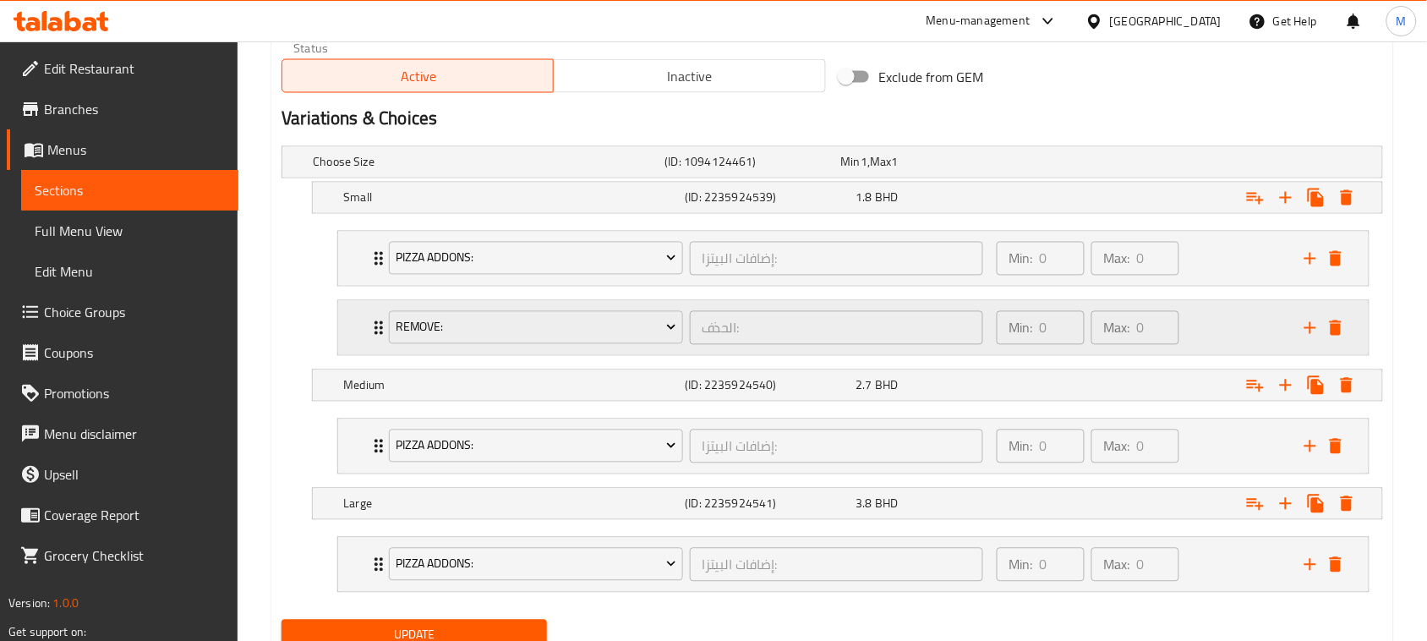
click at [352, 286] on div "RemOVE: الحذف: ​ Min: 0 ​ Max: 0 ​" at bounding box center [853, 259] width 1030 height 54
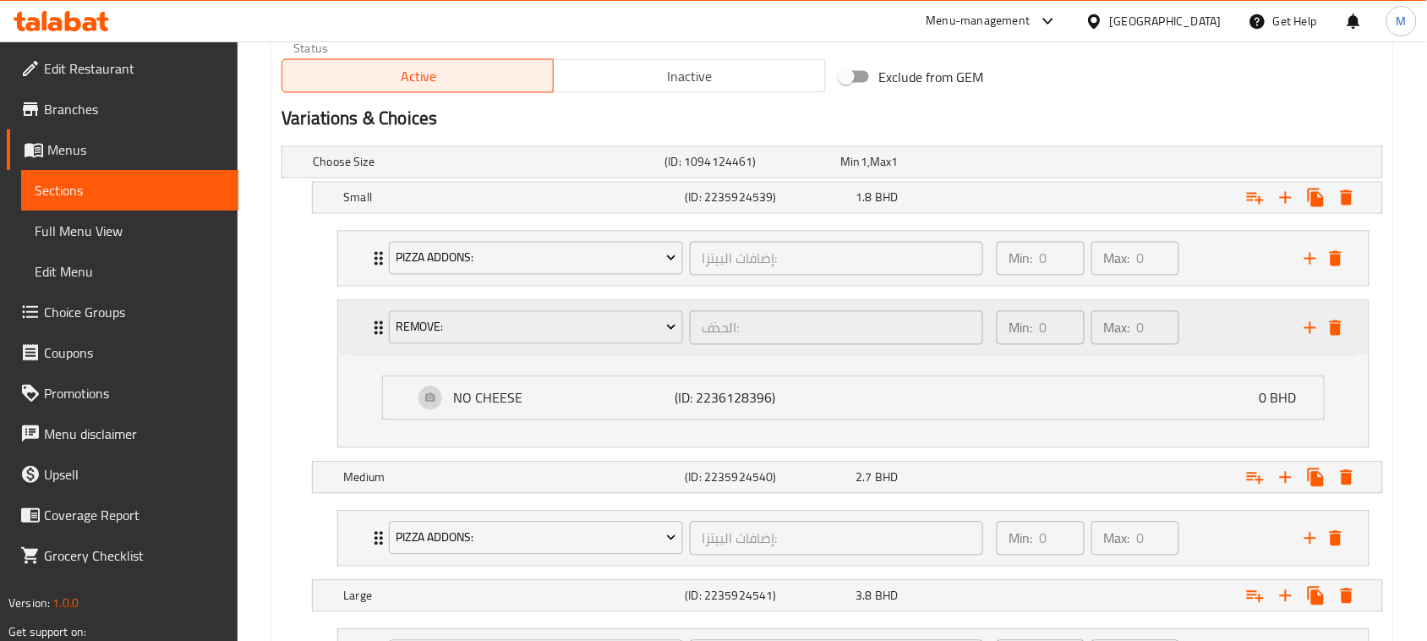
click at [352, 321] on div "RemOVE: الحذف: ​ Min: 0 ​ Max: 0 ​" at bounding box center [853, 328] width 1030 height 54
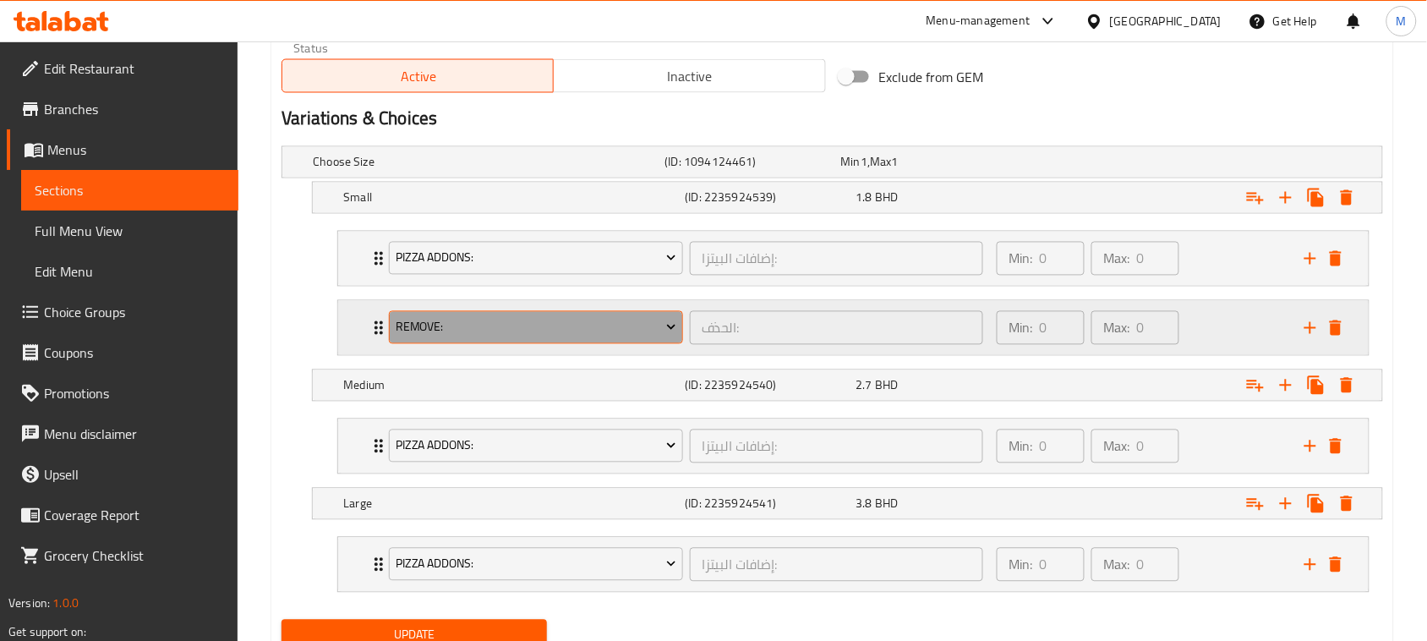
click at [445, 325] on span "RemOVE:" at bounding box center [536, 327] width 281 height 21
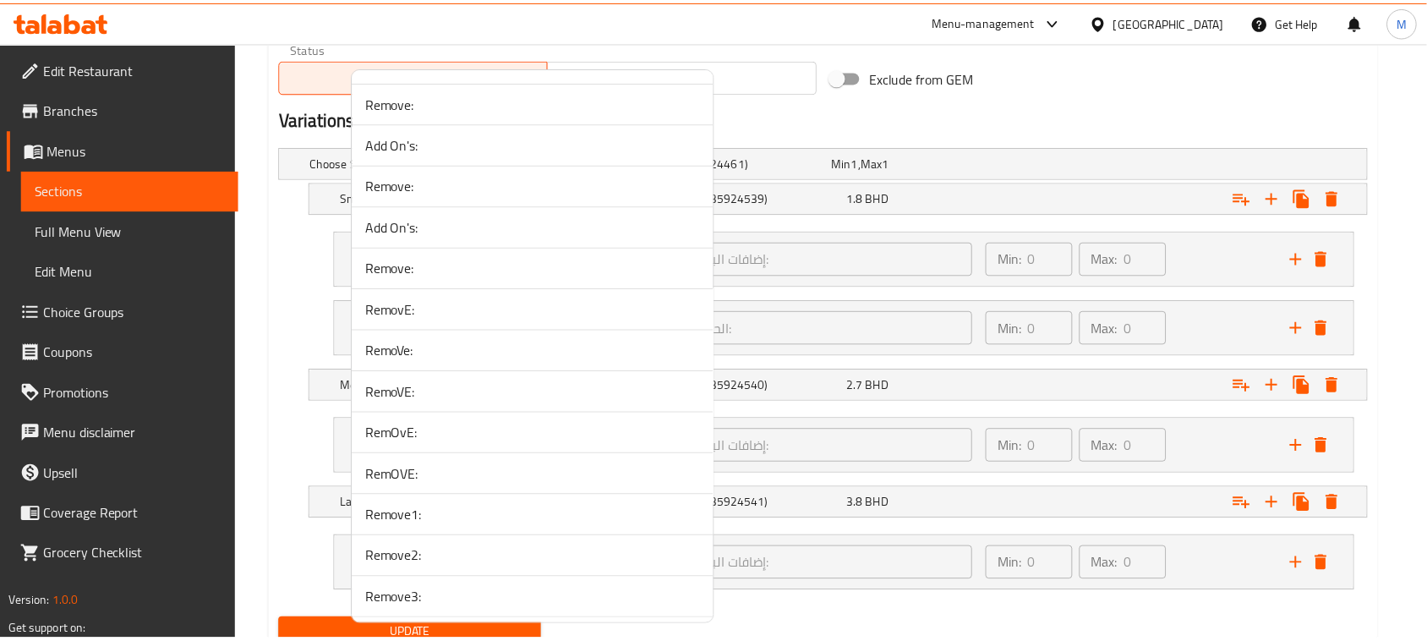
scroll to position [3592, 0]
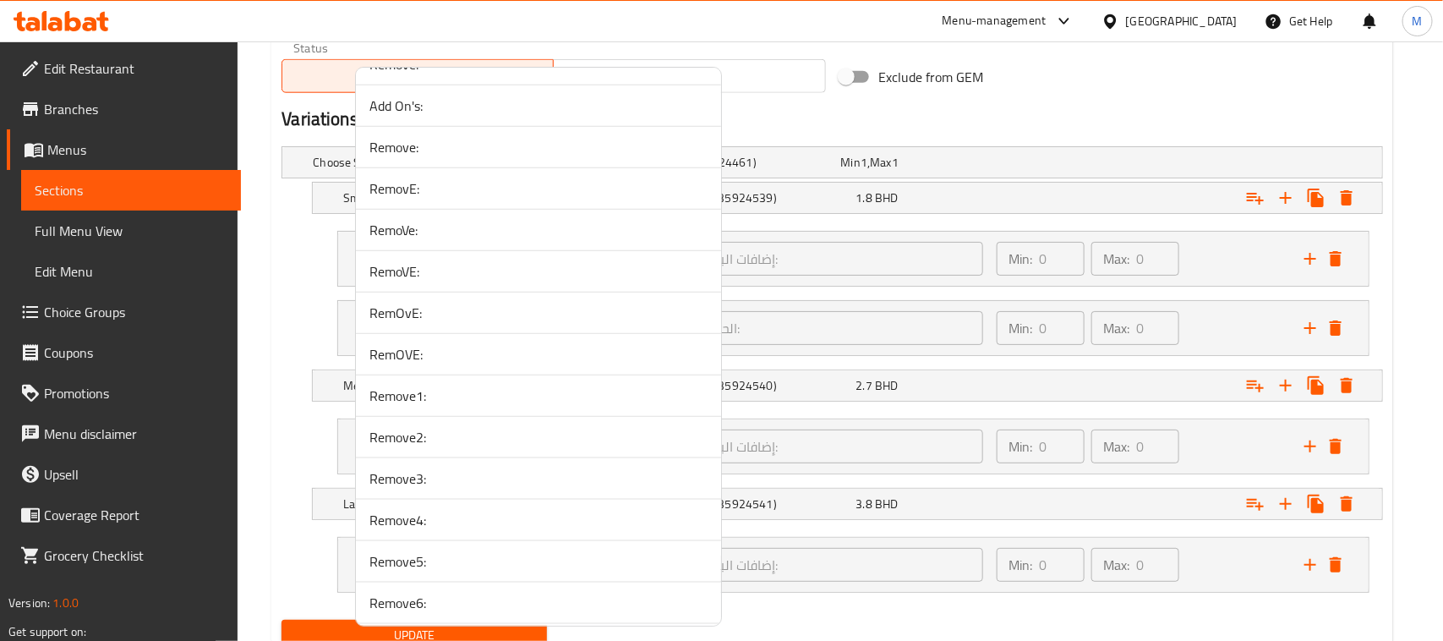
click at [436, 406] on span "Remove1:" at bounding box center [538, 395] width 338 height 20
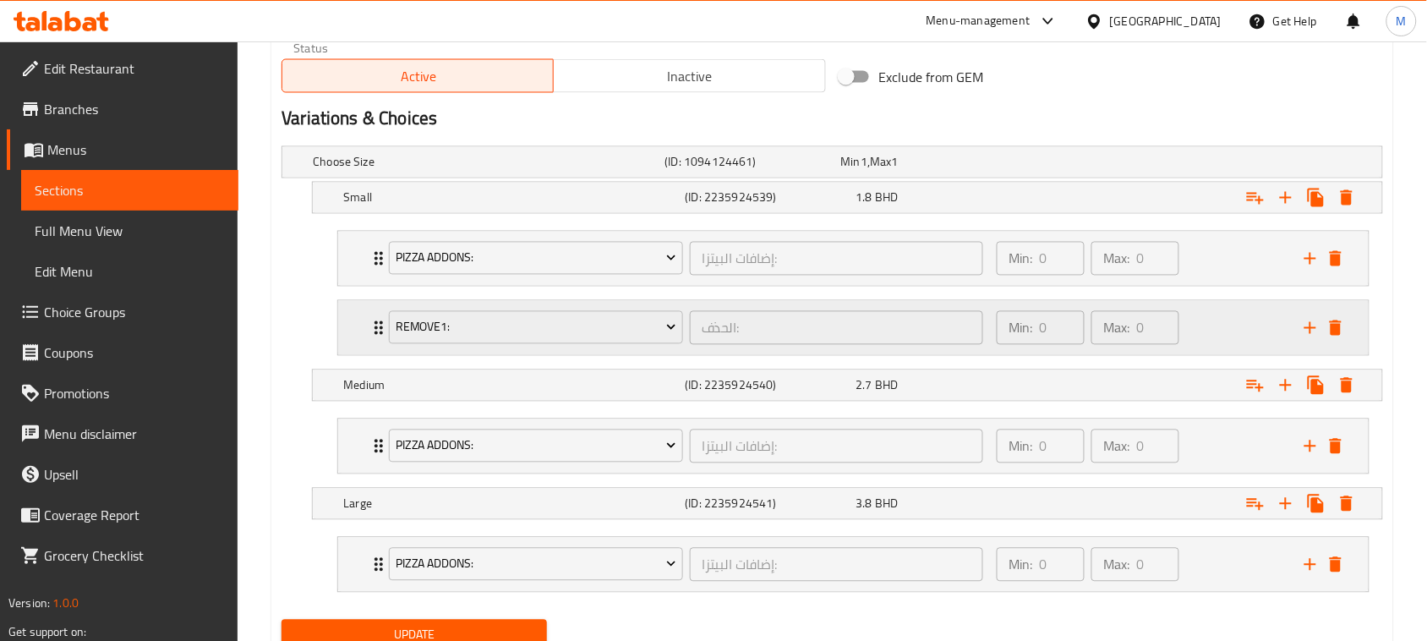
click at [352, 286] on div "Remove1: الحذف: ​ Min: 0 ​ Max: 0 ​" at bounding box center [853, 259] width 1030 height 54
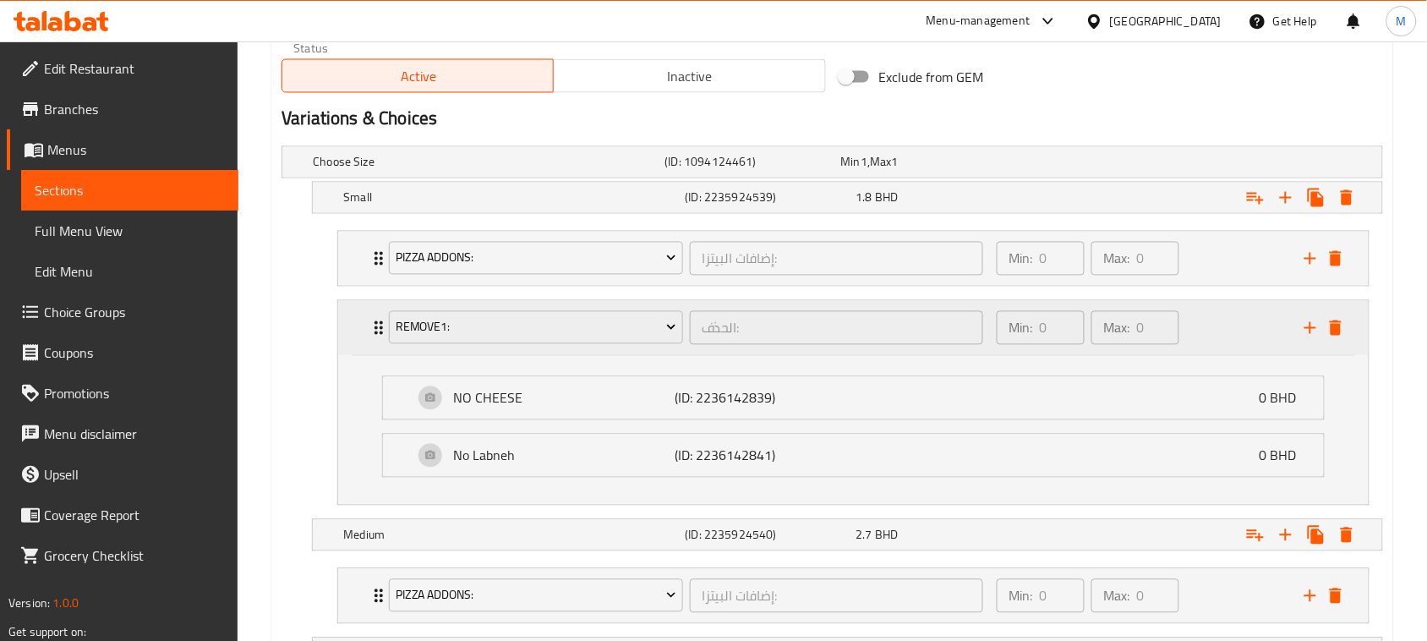
click at [352, 325] on div "Remove1: الحذف: ​ Min: 0 ​ Max: 0 ​" at bounding box center [853, 328] width 1030 height 54
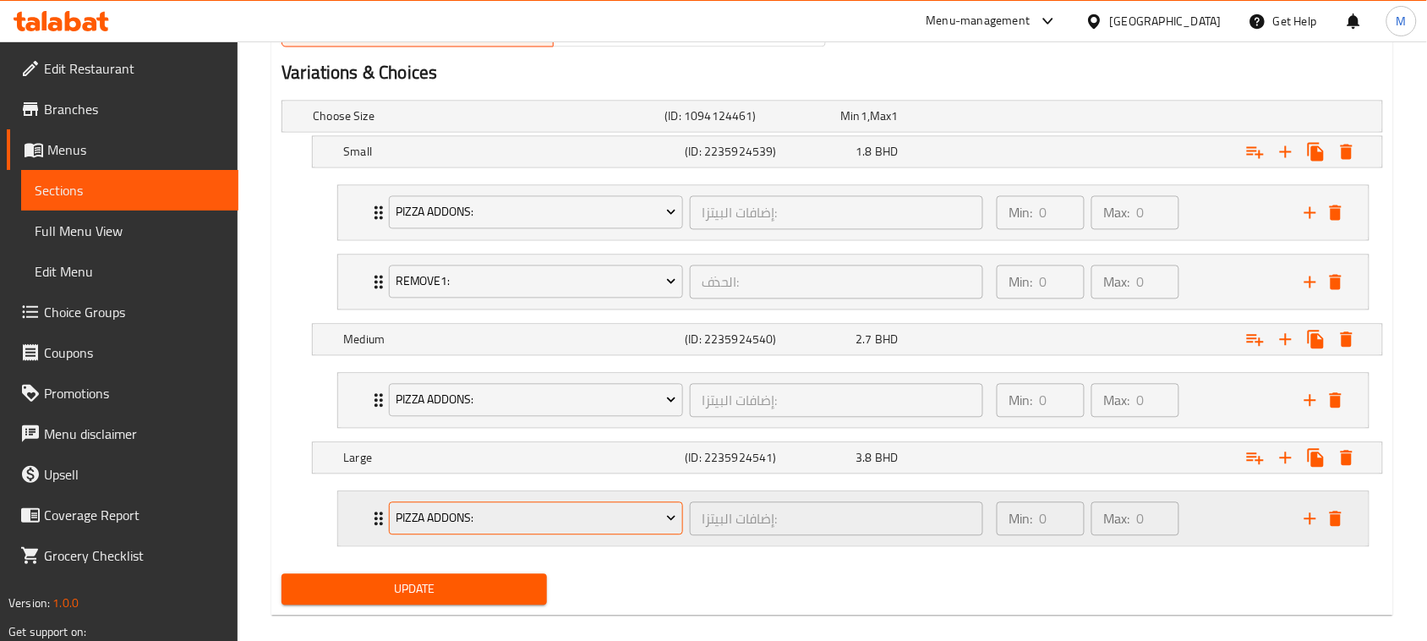
scroll to position [920, 0]
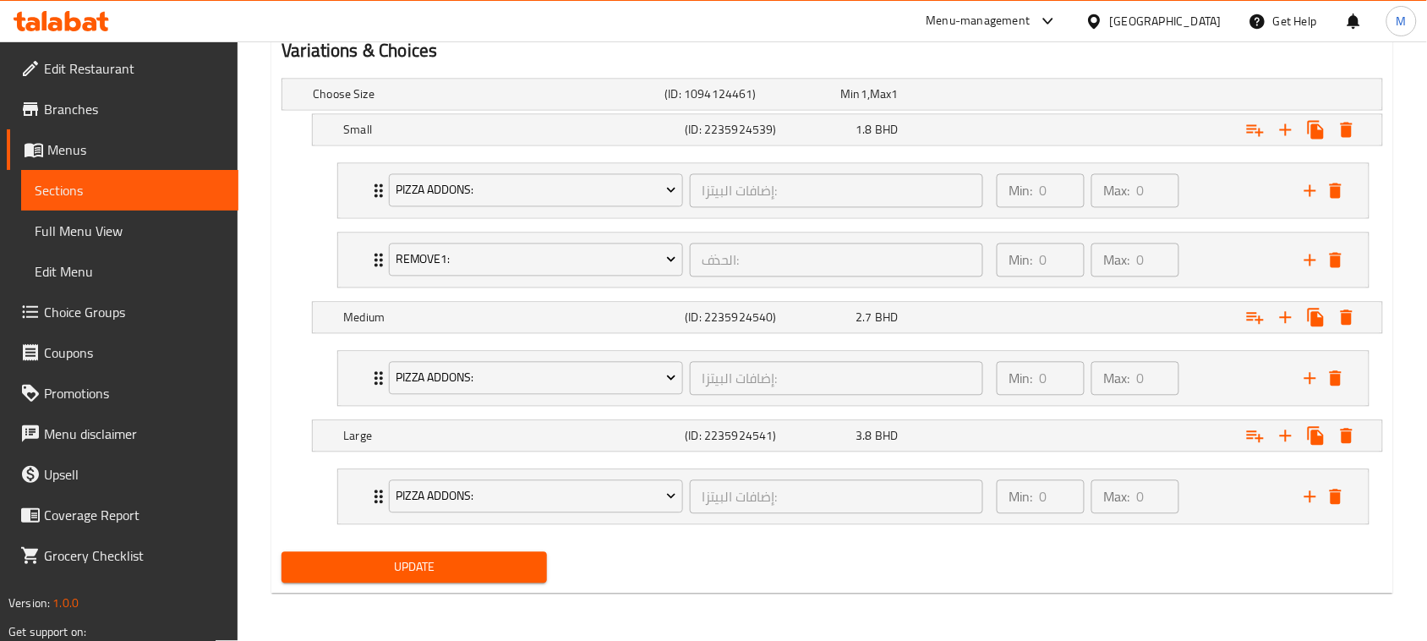
click at [449, 563] on span "Update" at bounding box center [414, 567] width 238 height 21
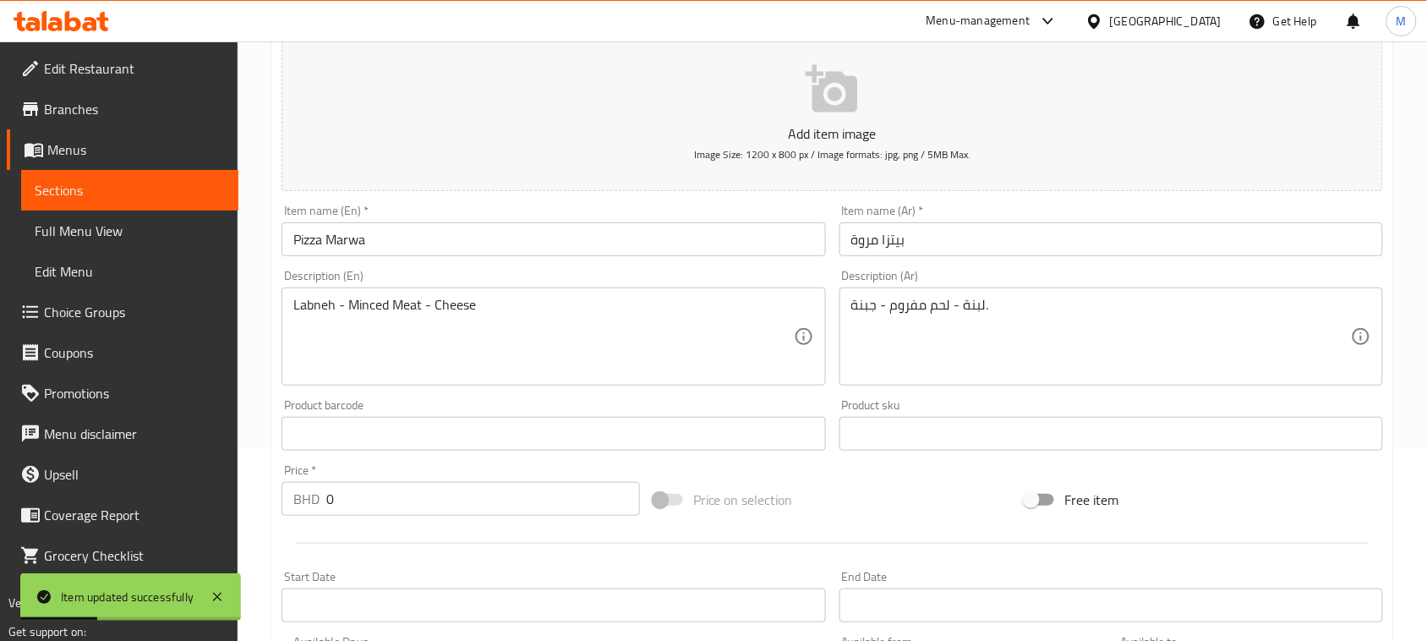
scroll to position [180, 0]
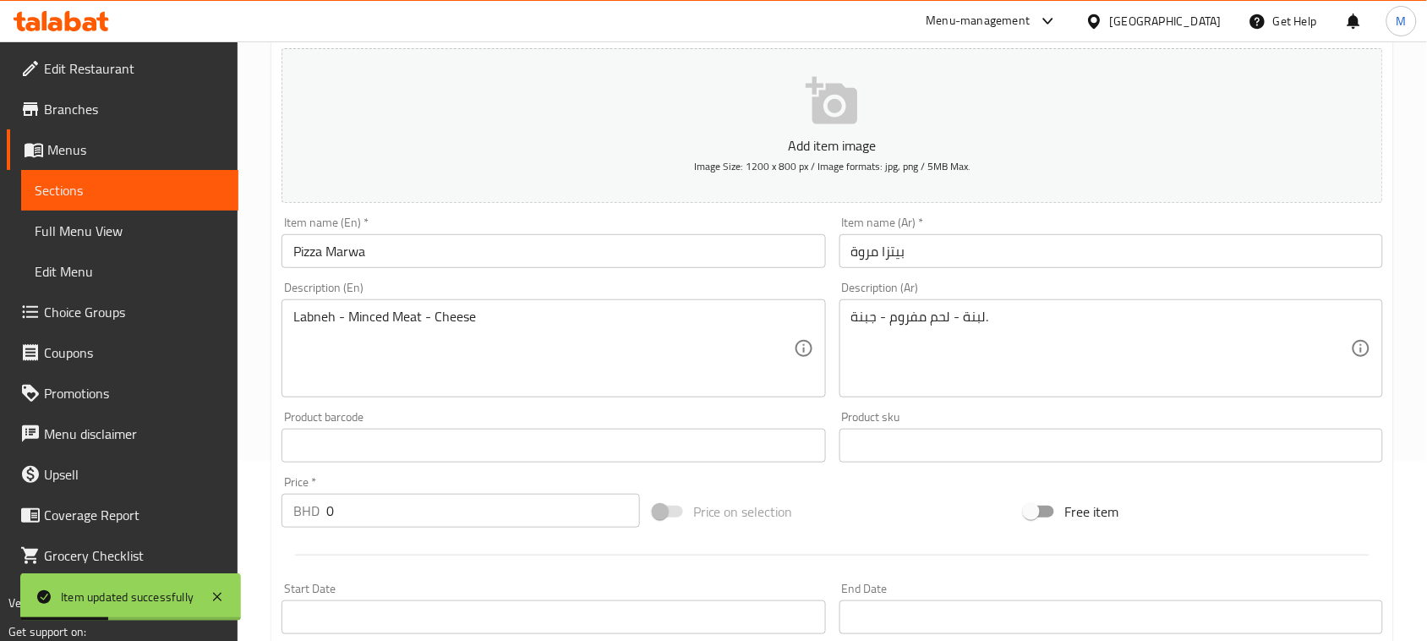
click at [484, 249] on input "Pizza Marwa" at bounding box center [552, 251] width 543 height 34
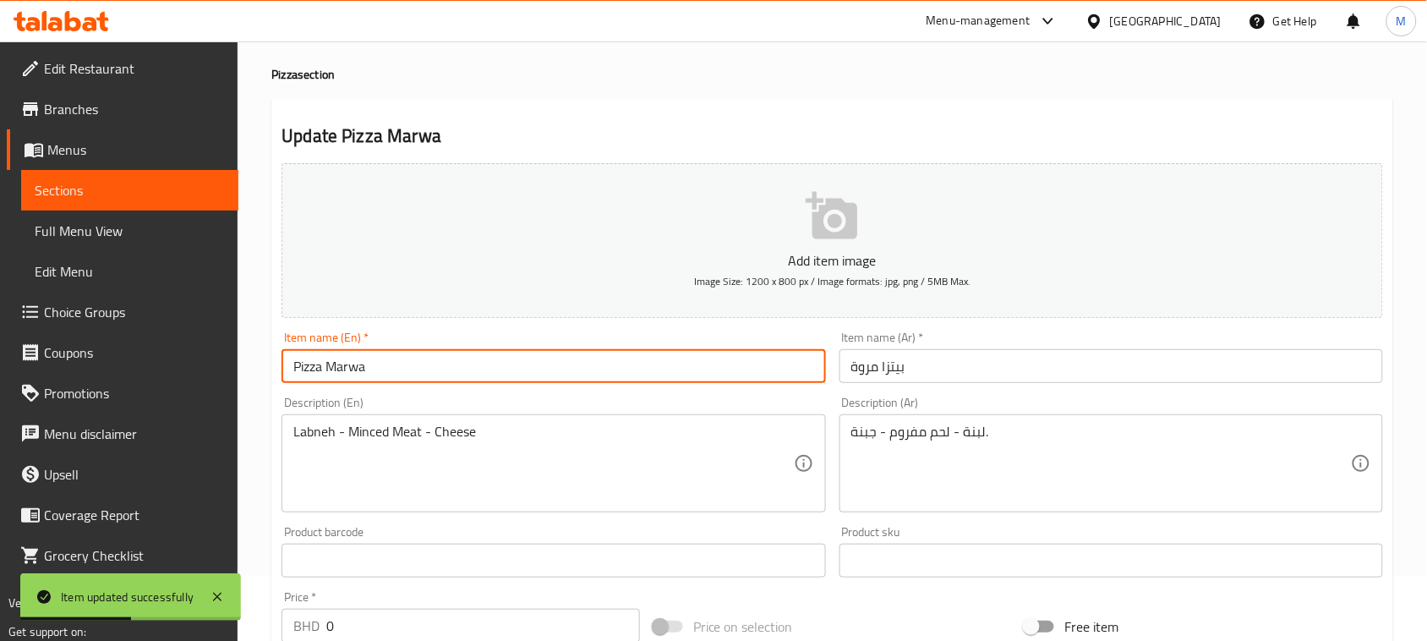
scroll to position [0, 0]
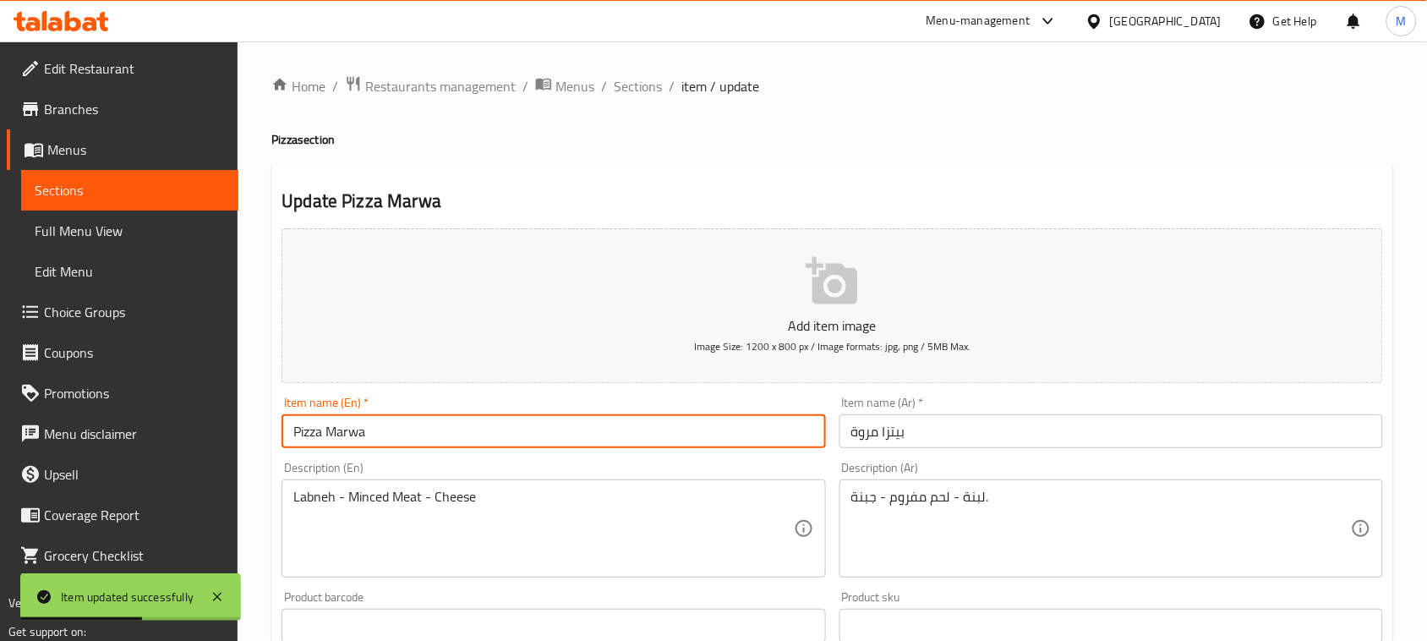
click at [641, 89] on span "Sections" at bounding box center [638, 86] width 48 height 20
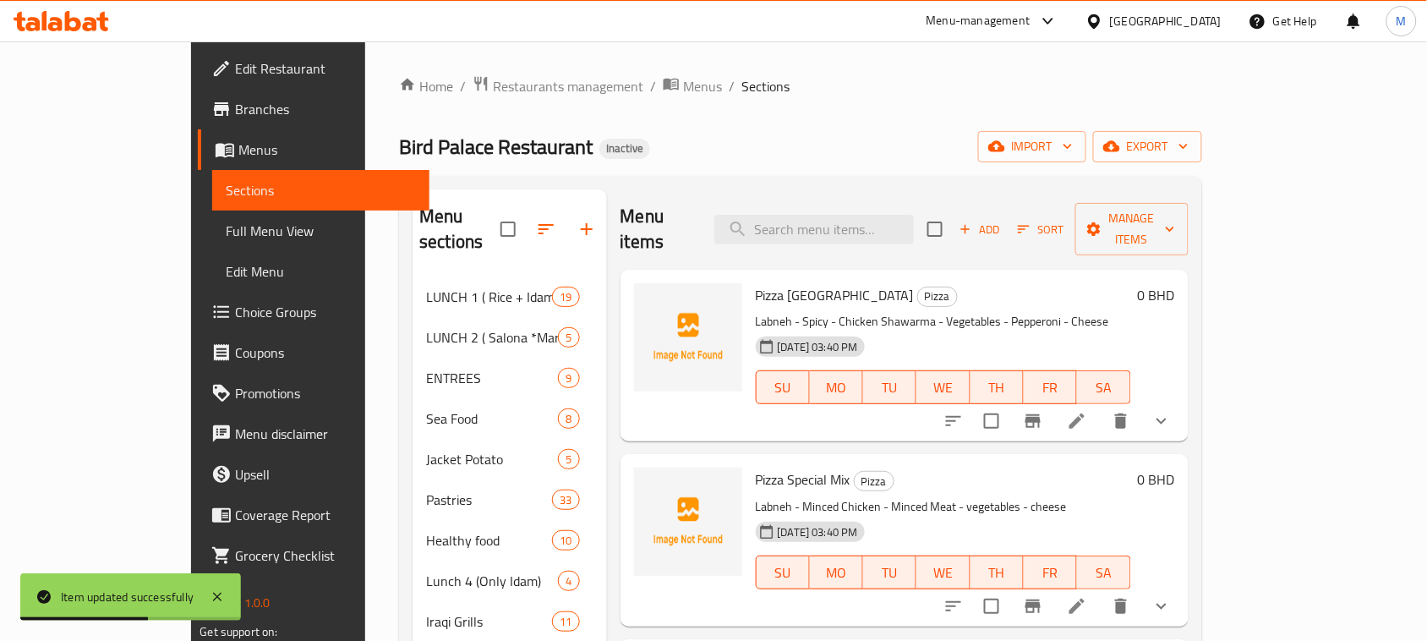
click at [851, 114] on div "Home / Restaurants management / Menus / Sections Bird Palace Restaurant Inactiv…" at bounding box center [800, 530] width 802 height 911
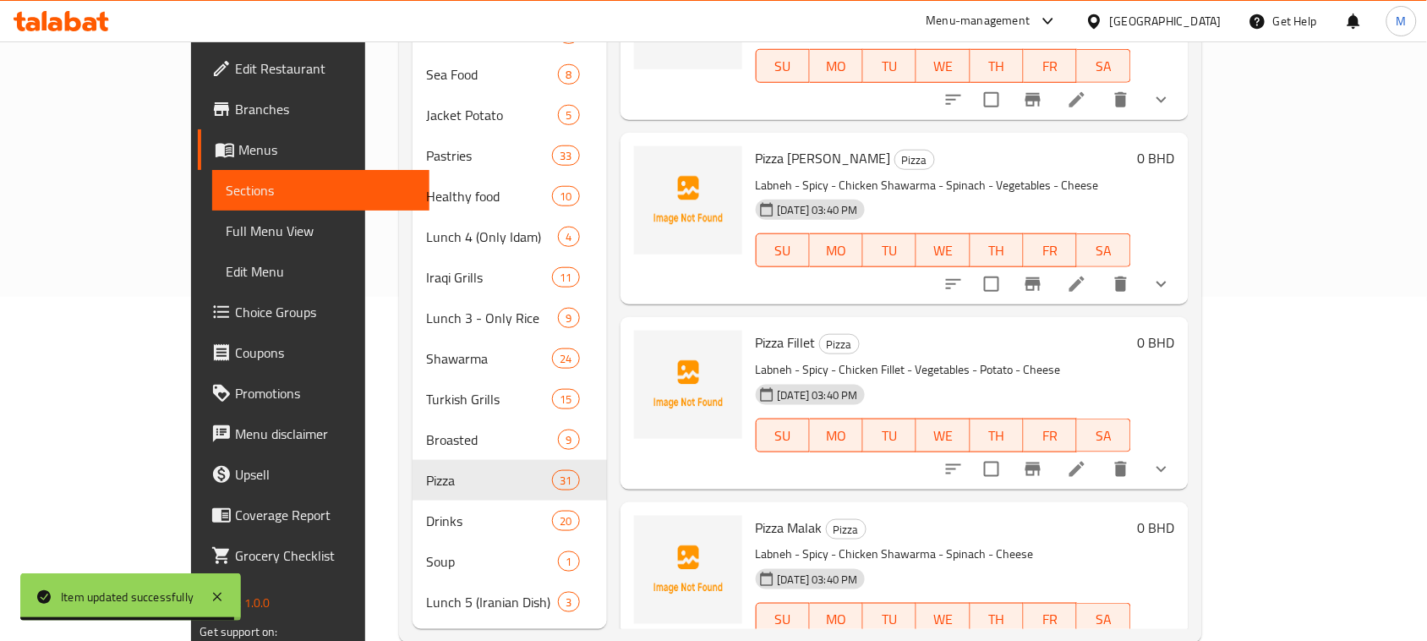
scroll to position [352, 0]
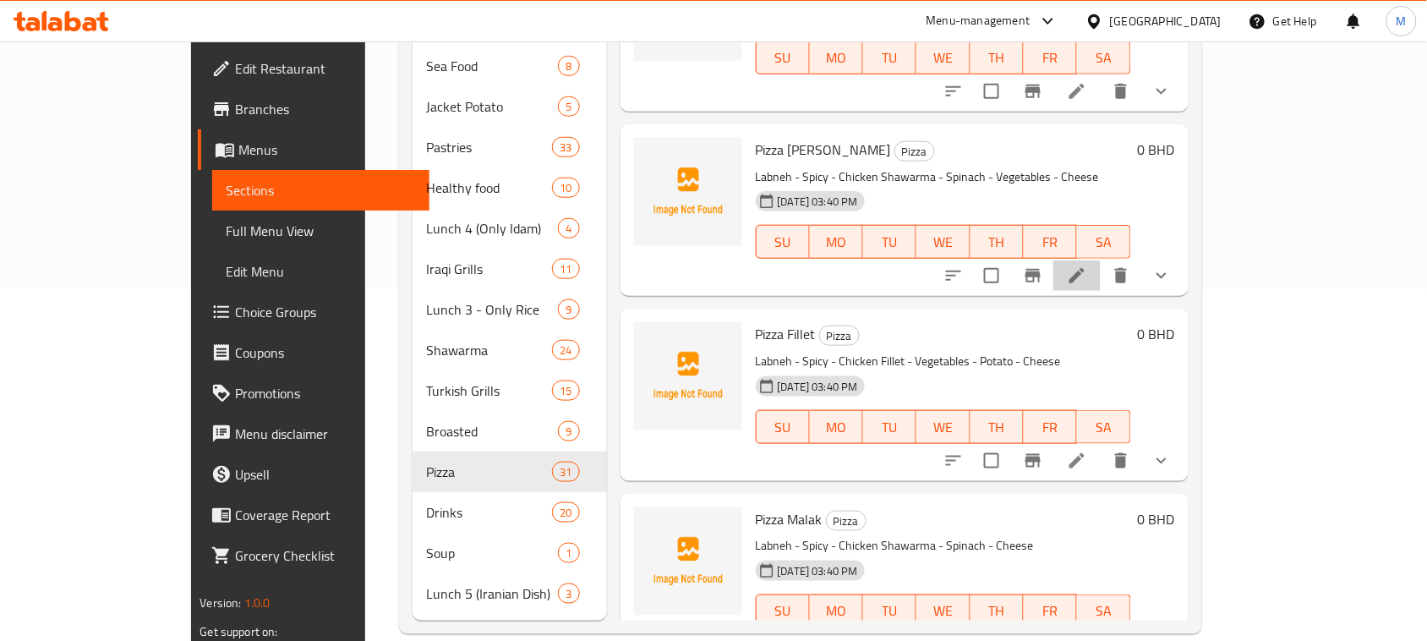
click at [1087, 265] on icon at bounding box center [1077, 275] width 20 height 20
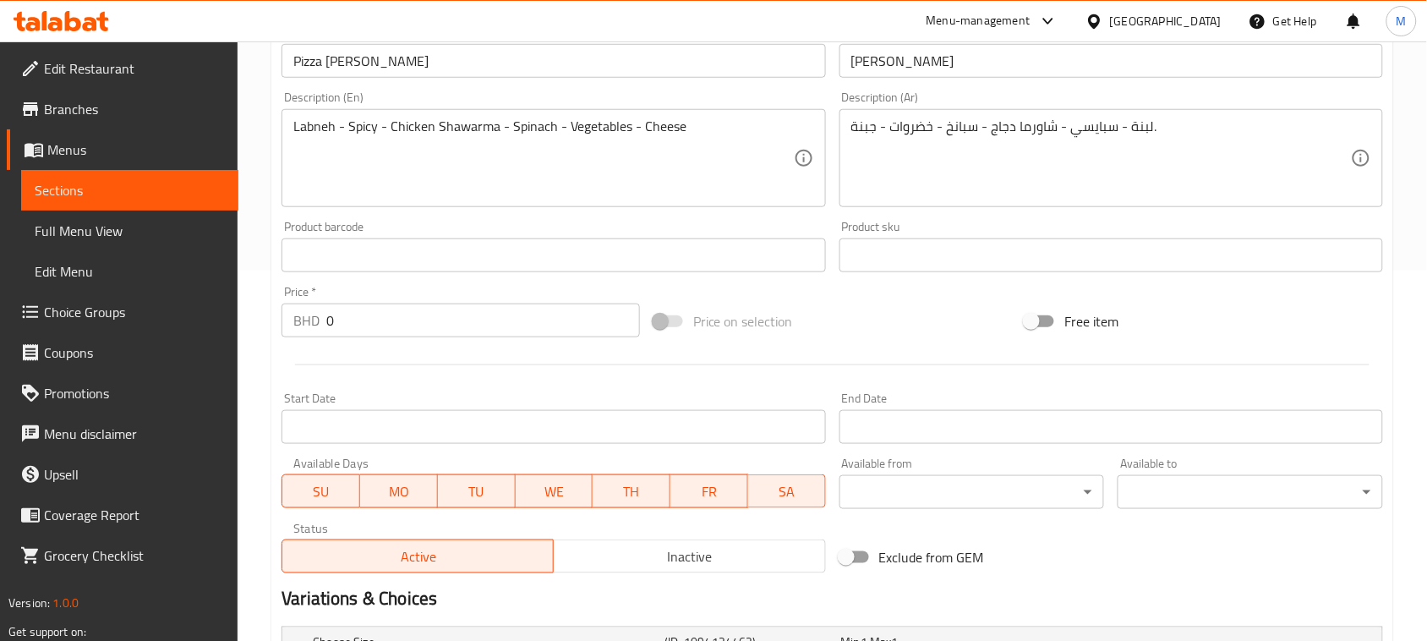
scroll to position [634, 0]
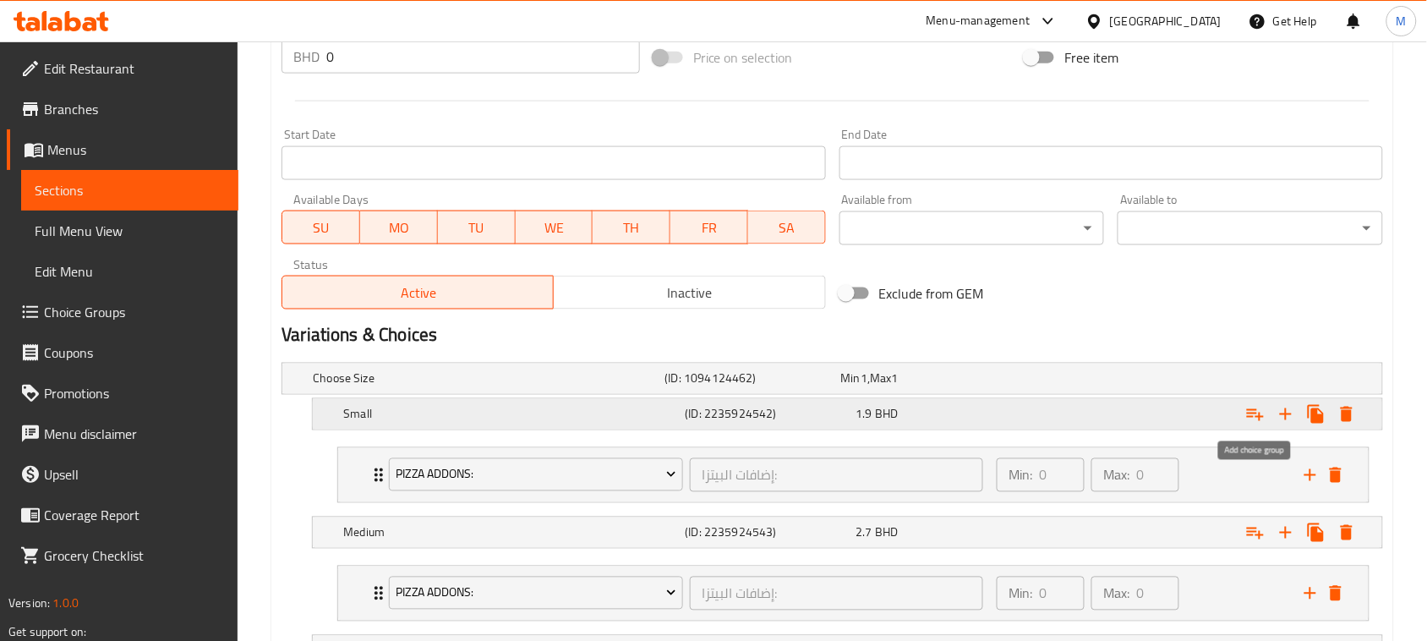
click at [1252, 412] on icon "Expand" at bounding box center [1255, 415] width 17 height 12
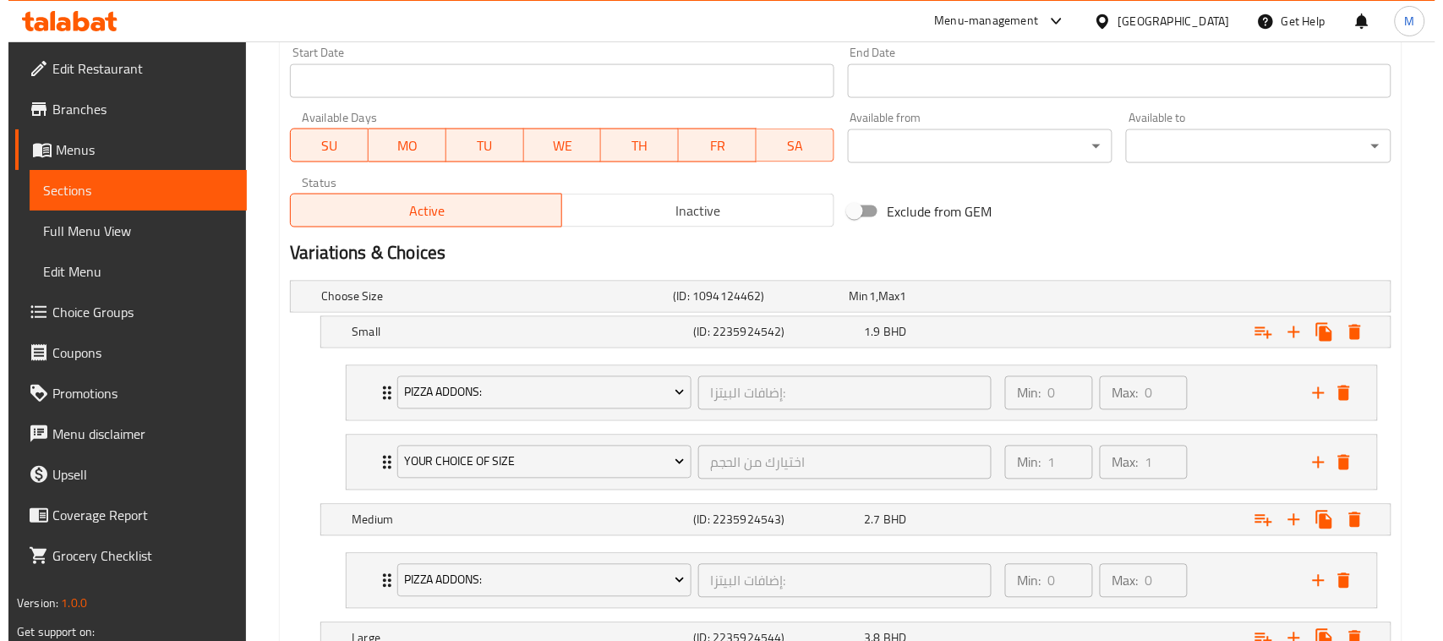
scroll to position [740, 0]
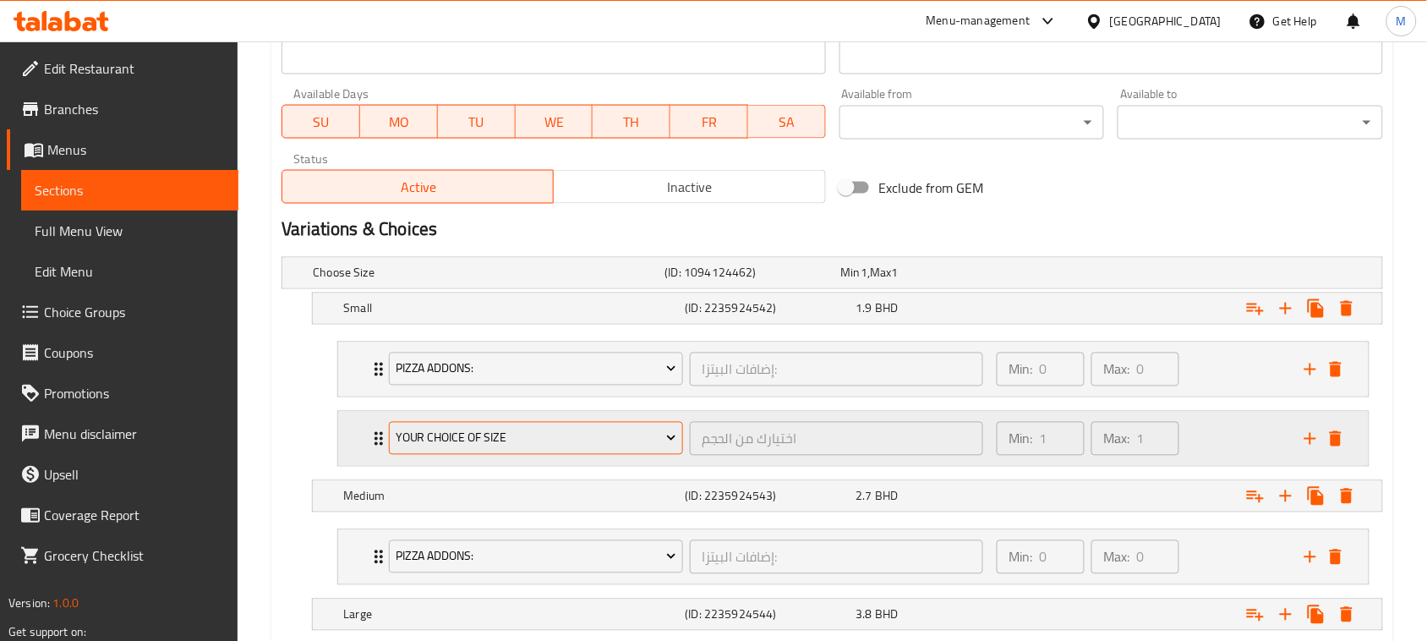
click at [496, 440] on span "Your Choice Of Size" at bounding box center [536, 438] width 281 height 21
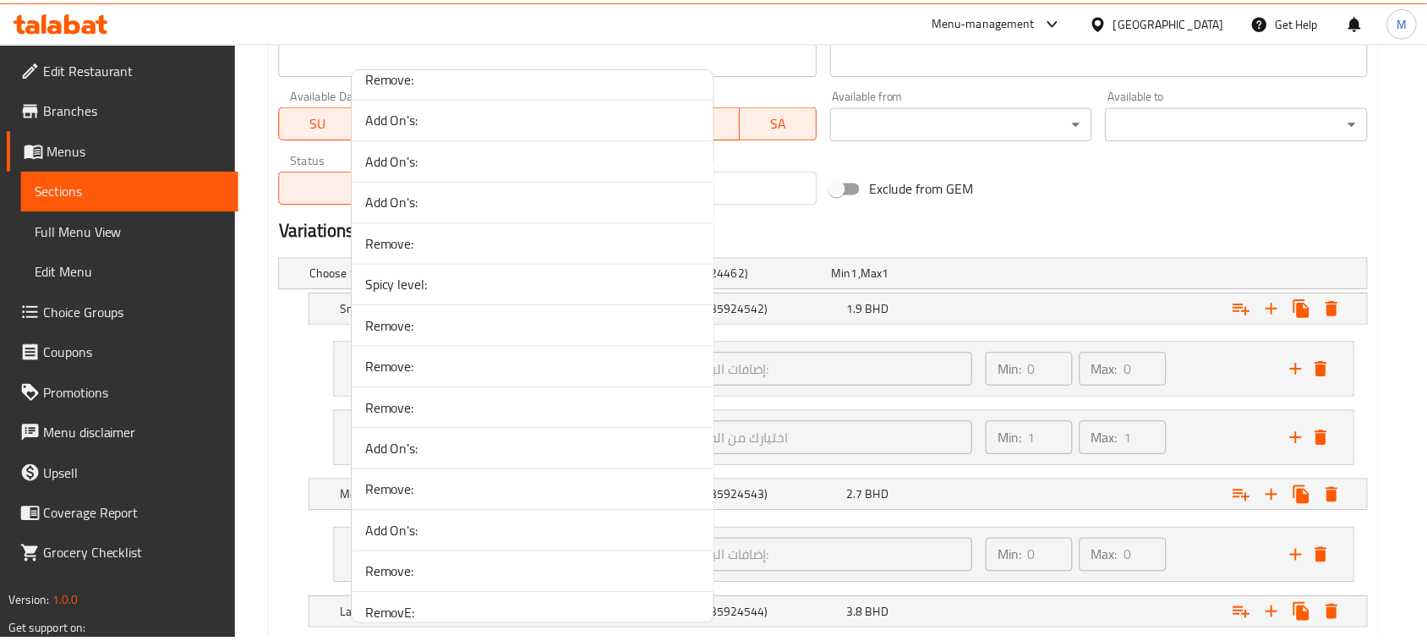
scroll to position [3486, 0]
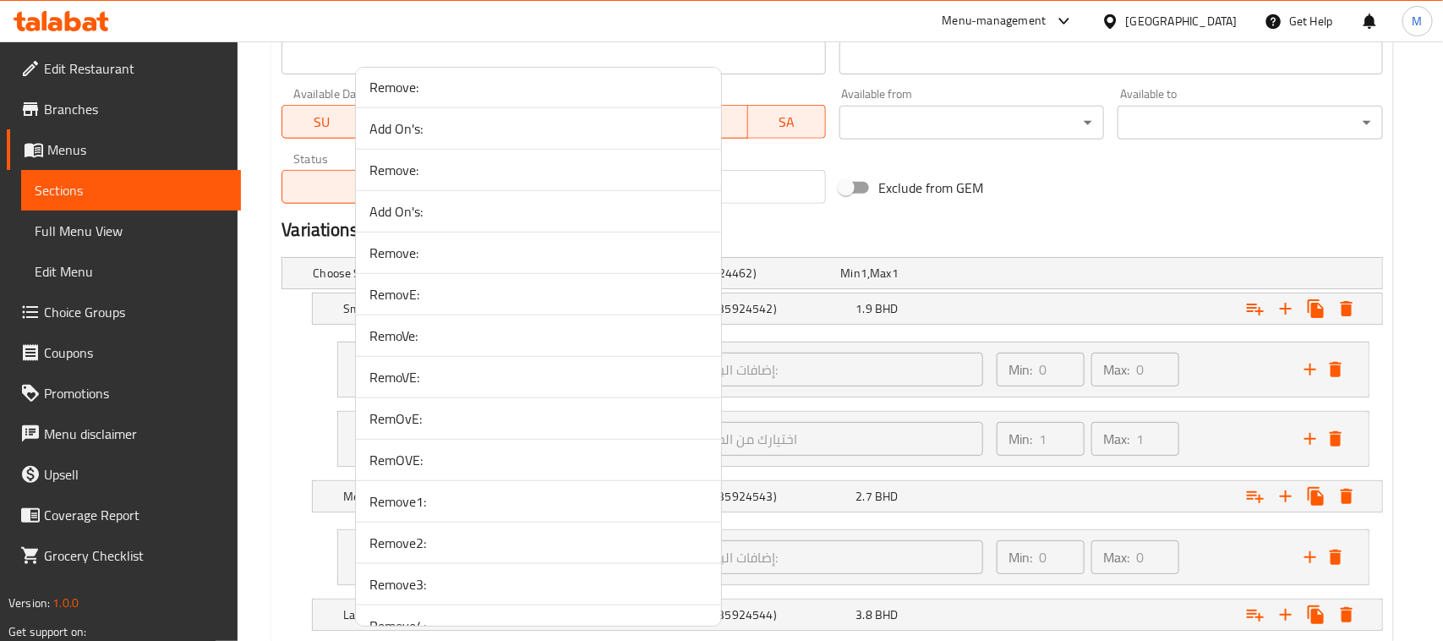
click at [436, 304] on span "RemovE:" at bounding box center [538, 294] width 338 height 20
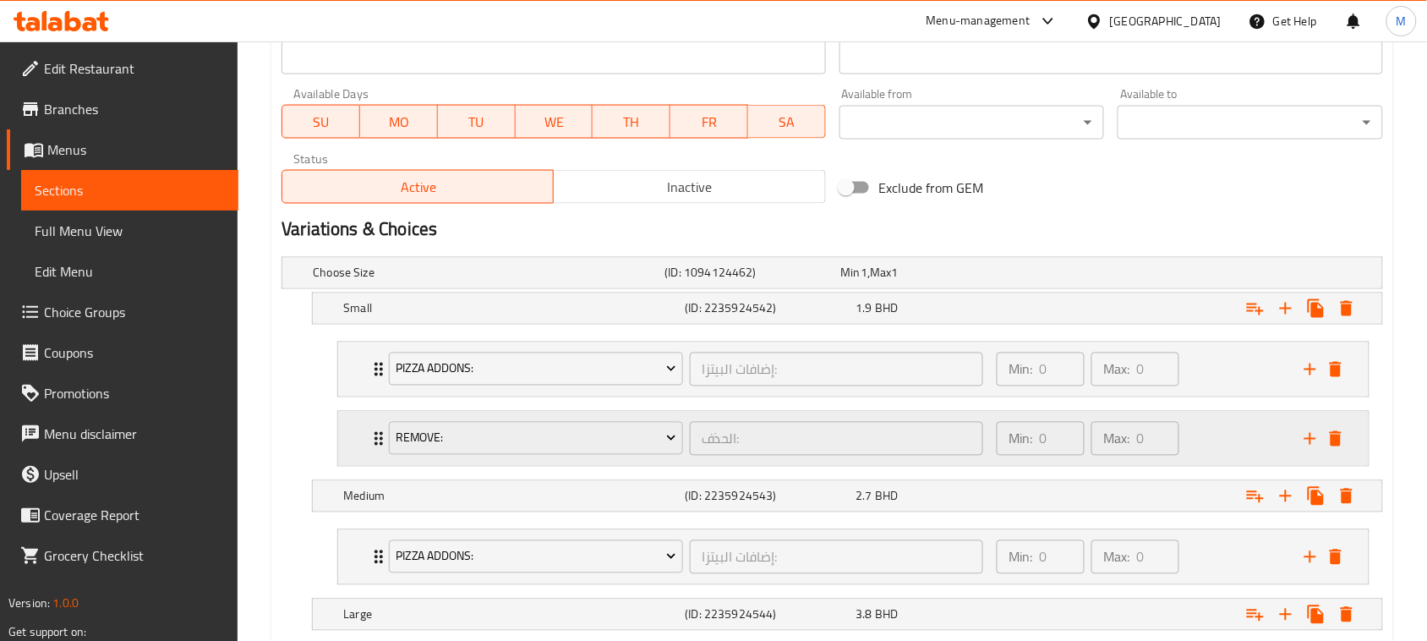
click at [351, 396] on div "RemovE: الحذف: ​ Min: 0 ​ Max: 0 ​" at bounding box center [853, 369] width 1030 height 54
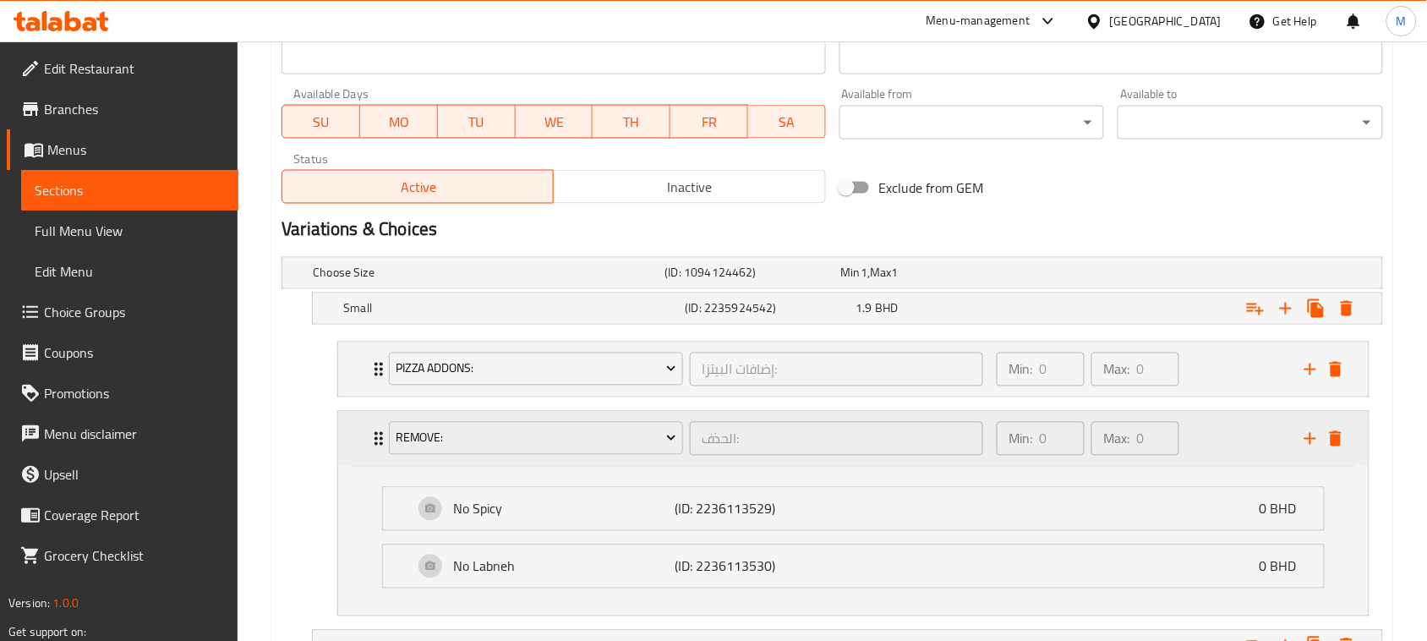
click at [351, 438] on div "RemovE: الحذف: ​ Min: 0 ​ Max: 0 ​" at bounding box center [853, 439] width 1030 height 54
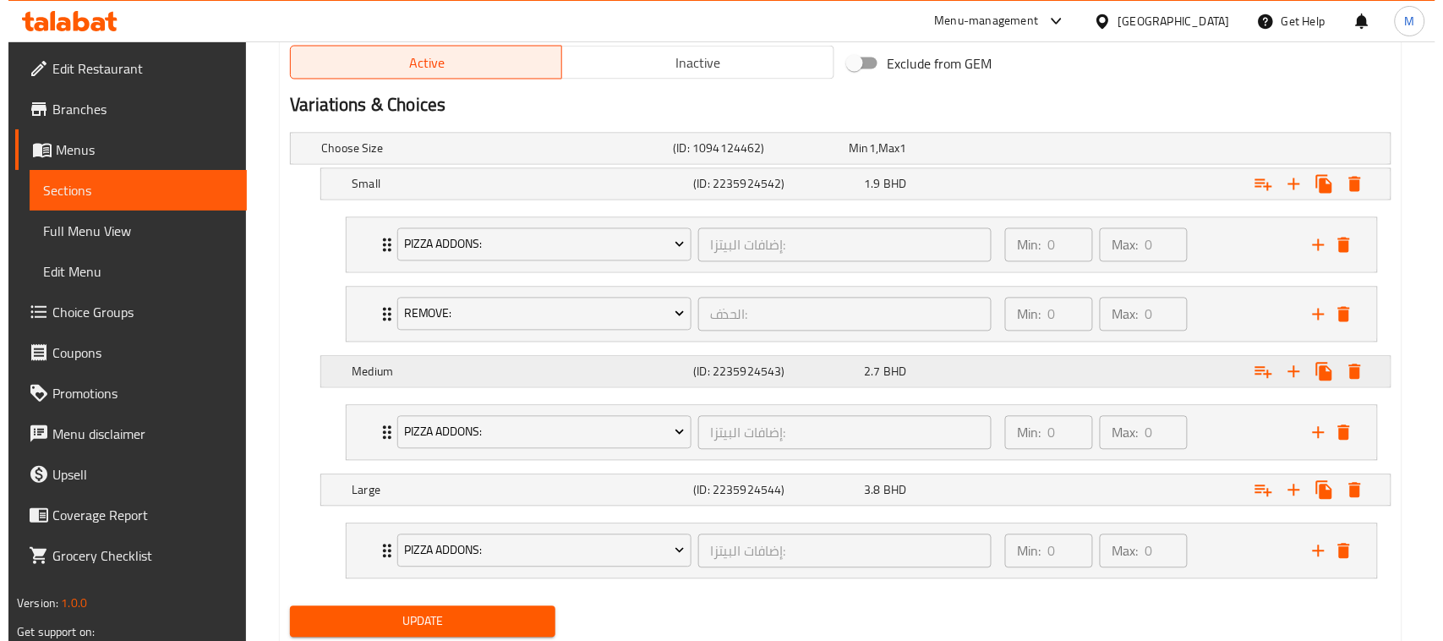
scroll to position [920, 0]
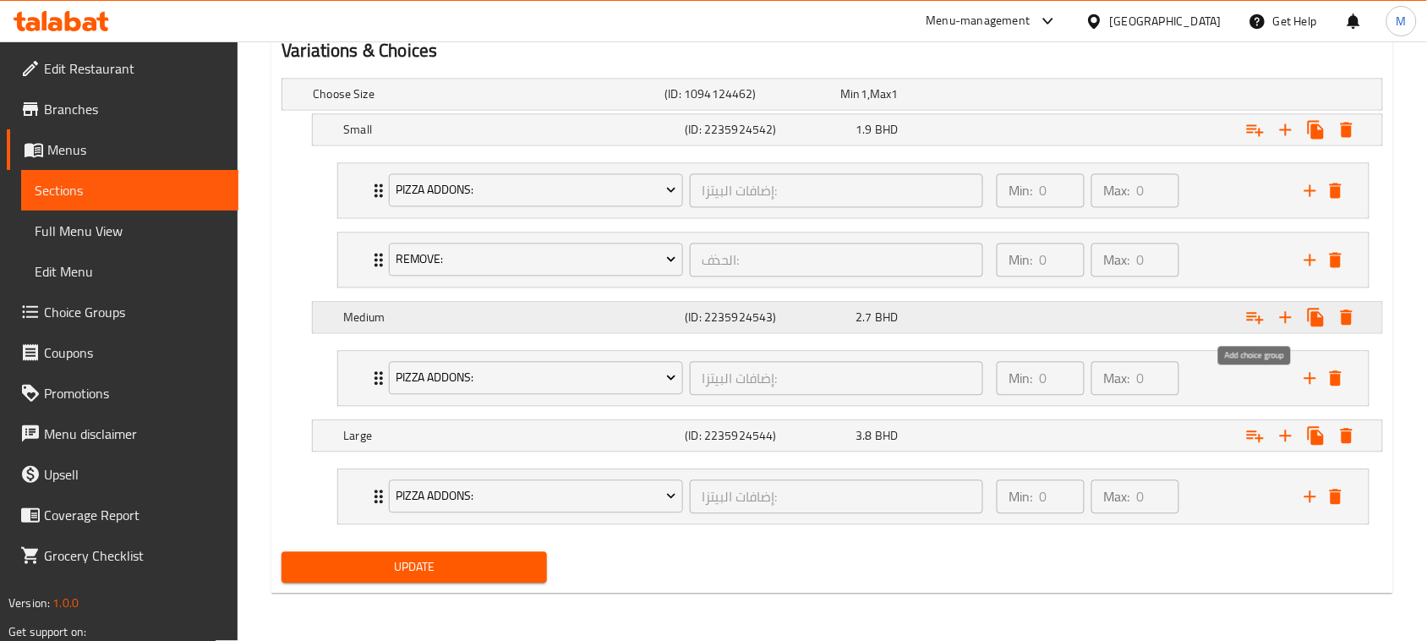
click at [1259, 314] on icon "Expand" at bounding box center [1255, 318] width 20 height 20
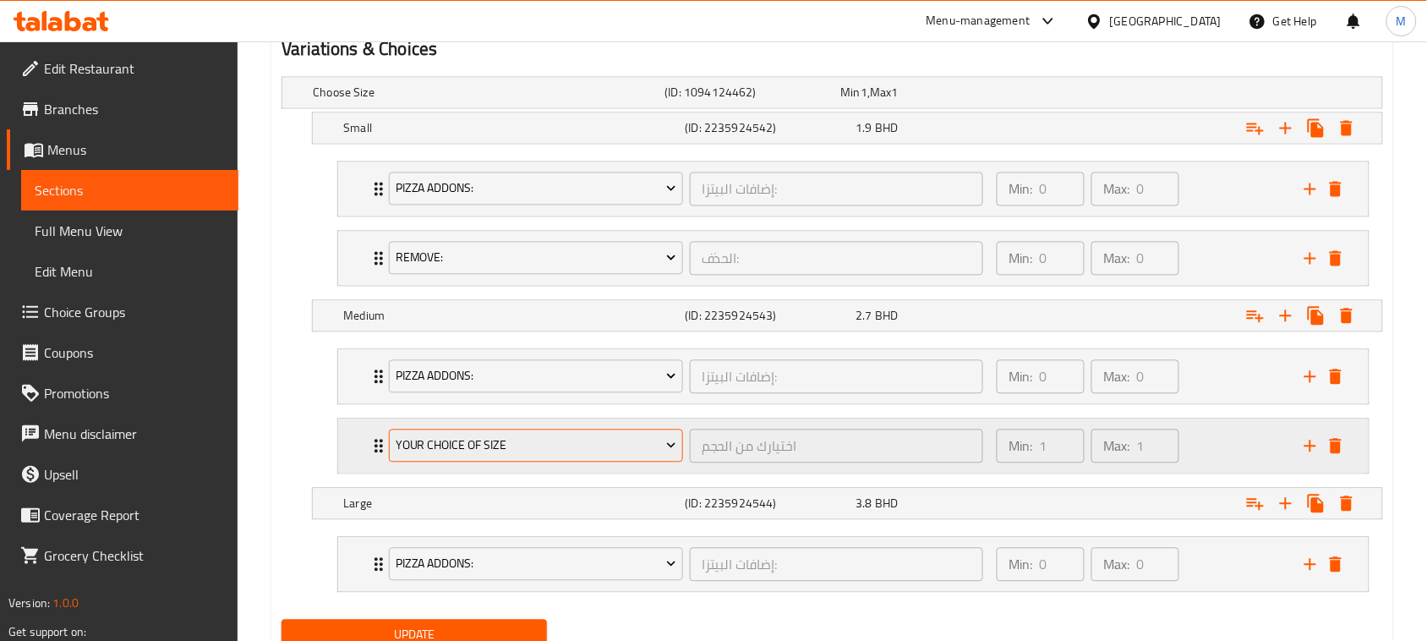
click at [474, 454] on span "Your Choice Of Size" at bounding box center [536, 445] width 281 height 21
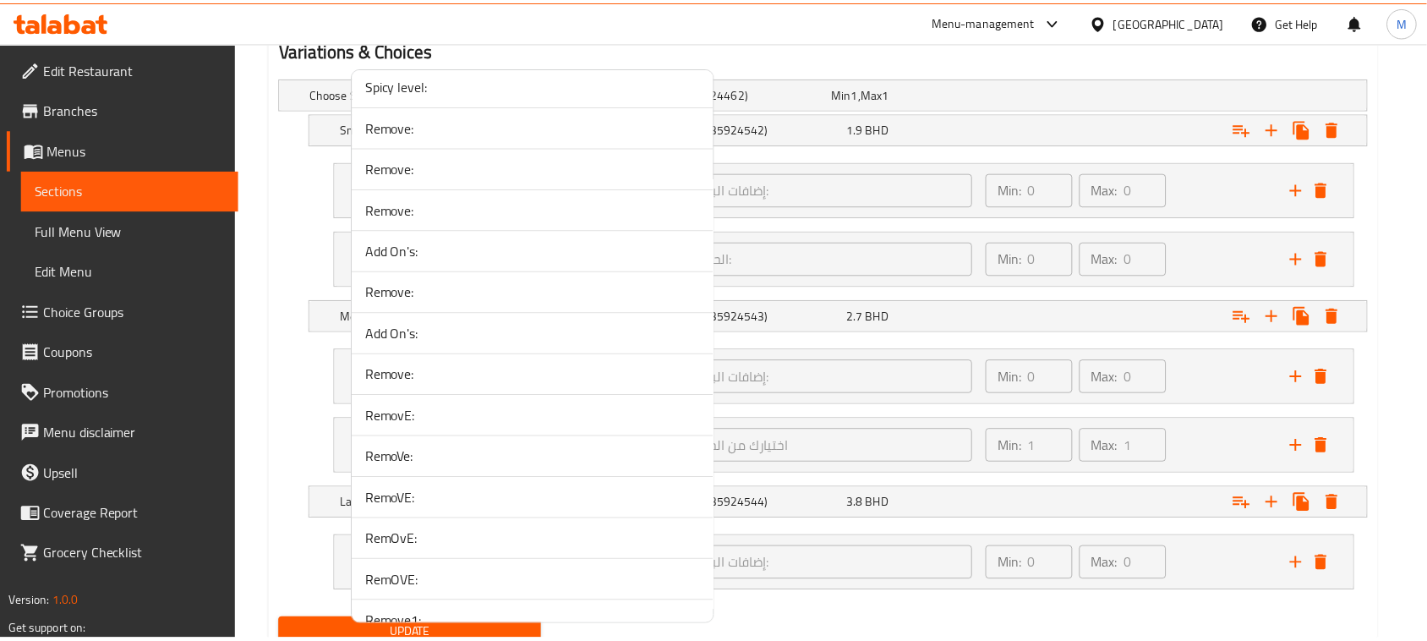
scroll to position [3381, 0]
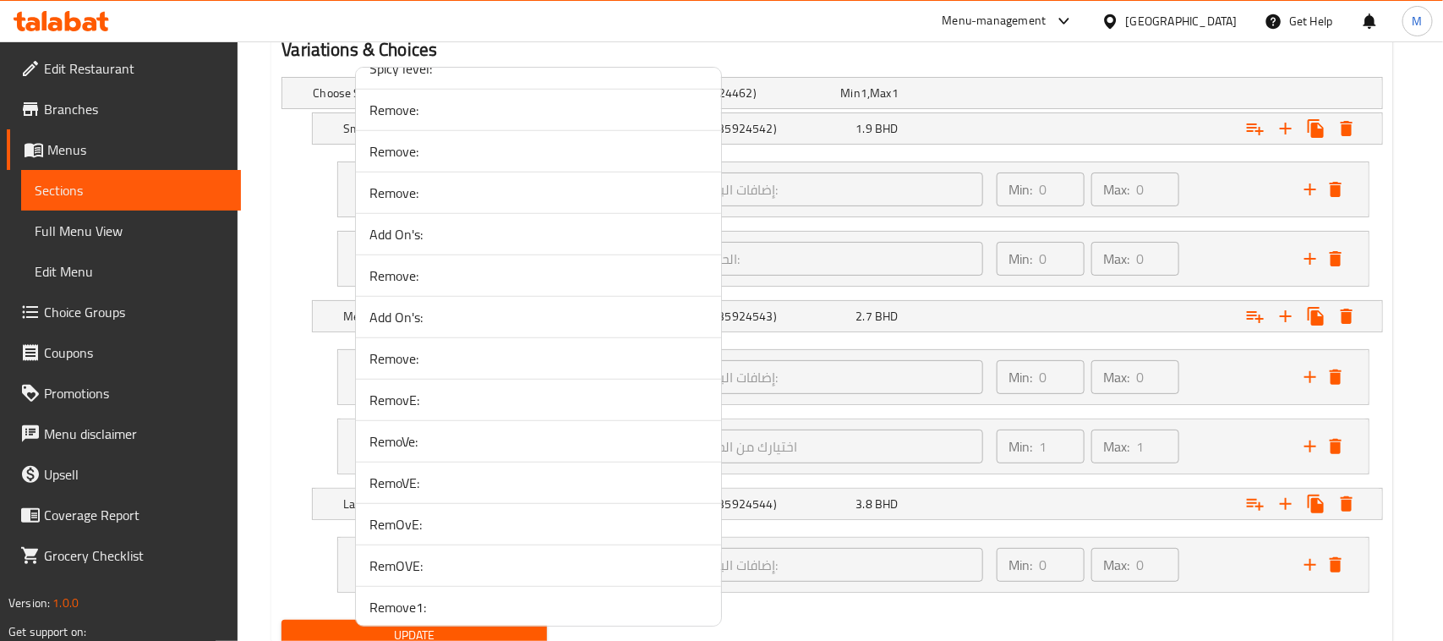
click at [446, 451] on span "RemoVe:" at bounding box center [538, 441] width 338 height 20
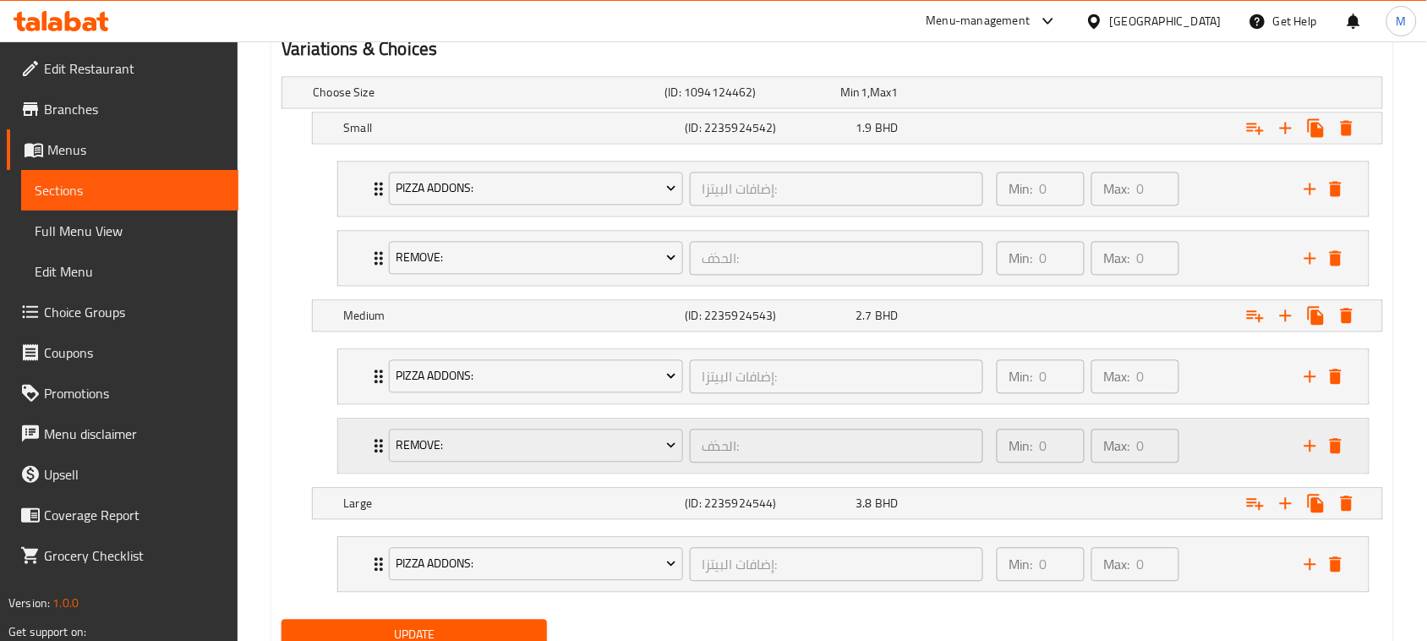
click at [359, 404] on div "RemoVe: الحذف: ​ Min: 0 ​ Max: 0 ​" at bounding box center [853, 377] width 1030 height 54
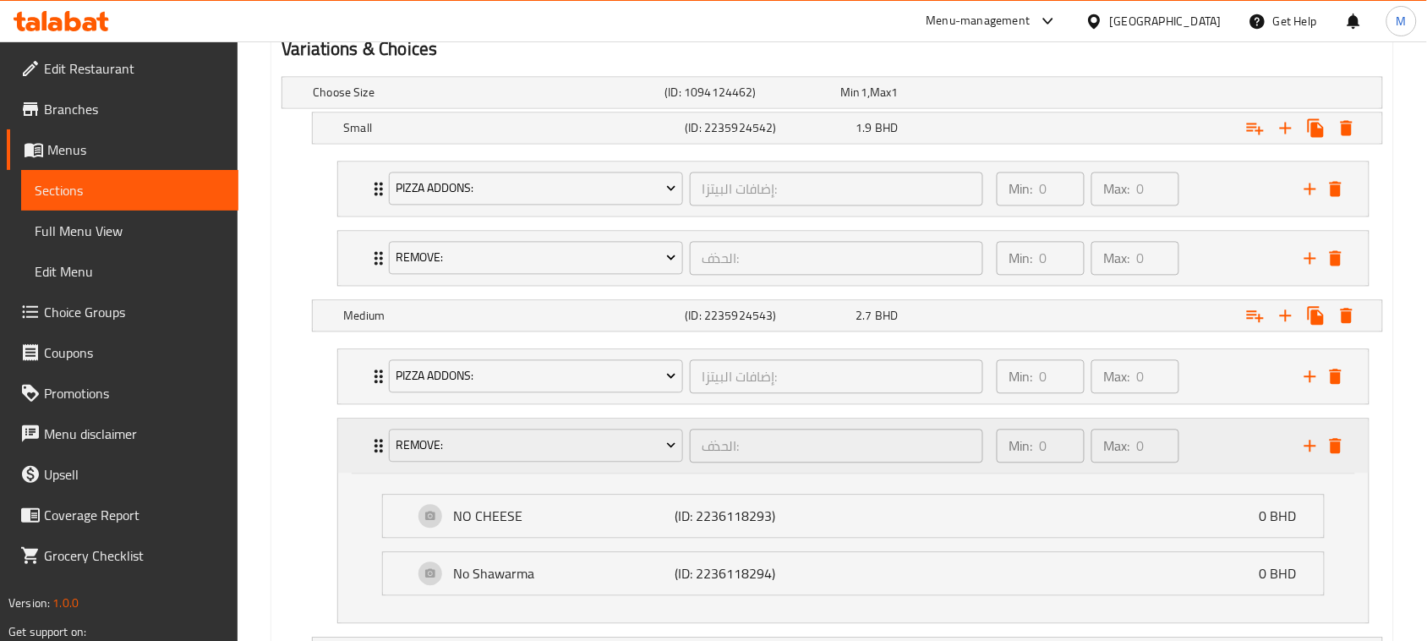
click at [359, 446] on div "RemoVe: الحذف: ​ Min: 0 ​ Max: 0 ​" at bounding box center [853, 446] width 1030 height 54
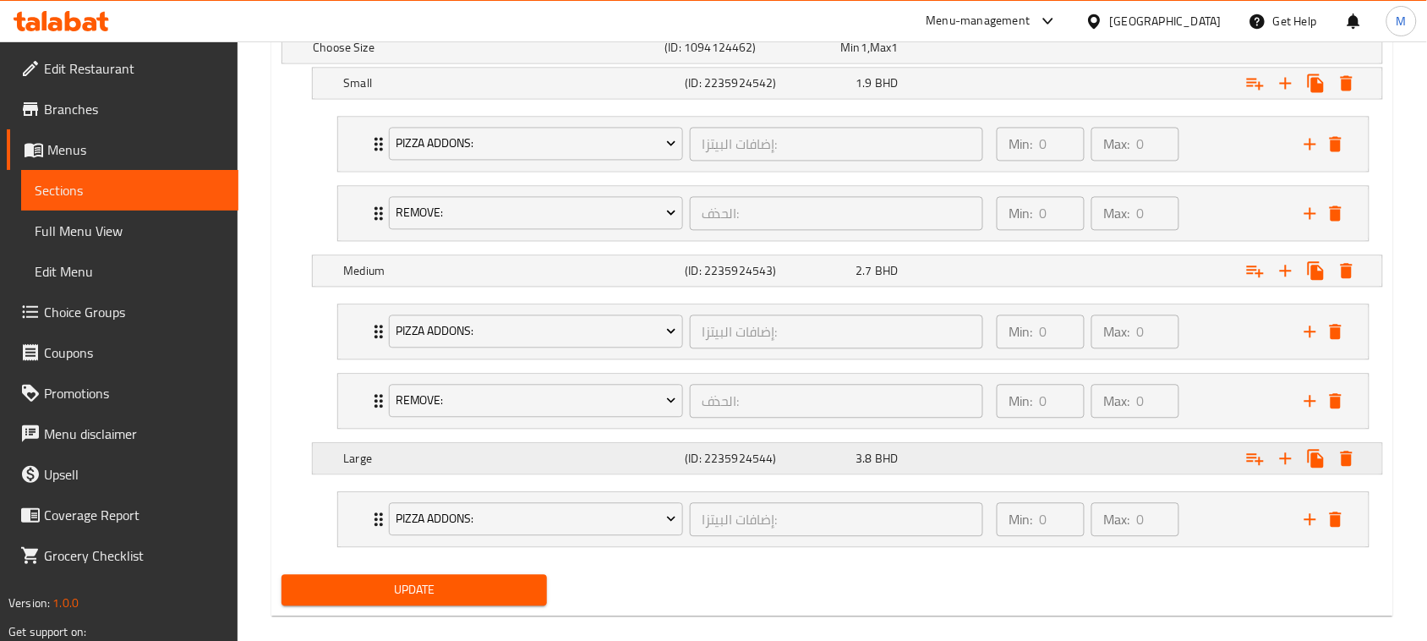
scroll to position [991, 0]
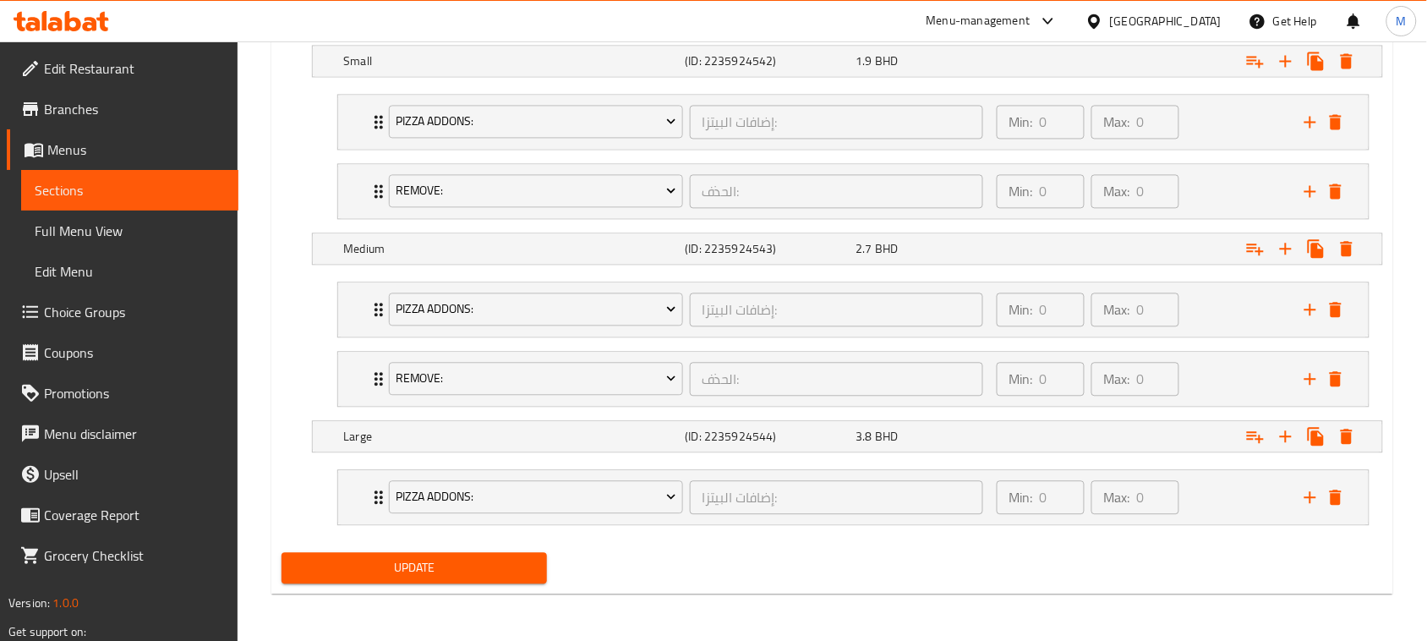
drag, startPoint x: 508, startPoint y: 559, endPoint x: 408, endPoint y: 47, distance: 521.0
click at [509, 560] on span "Update" at bounding box center [414, 567] width 238 height 21
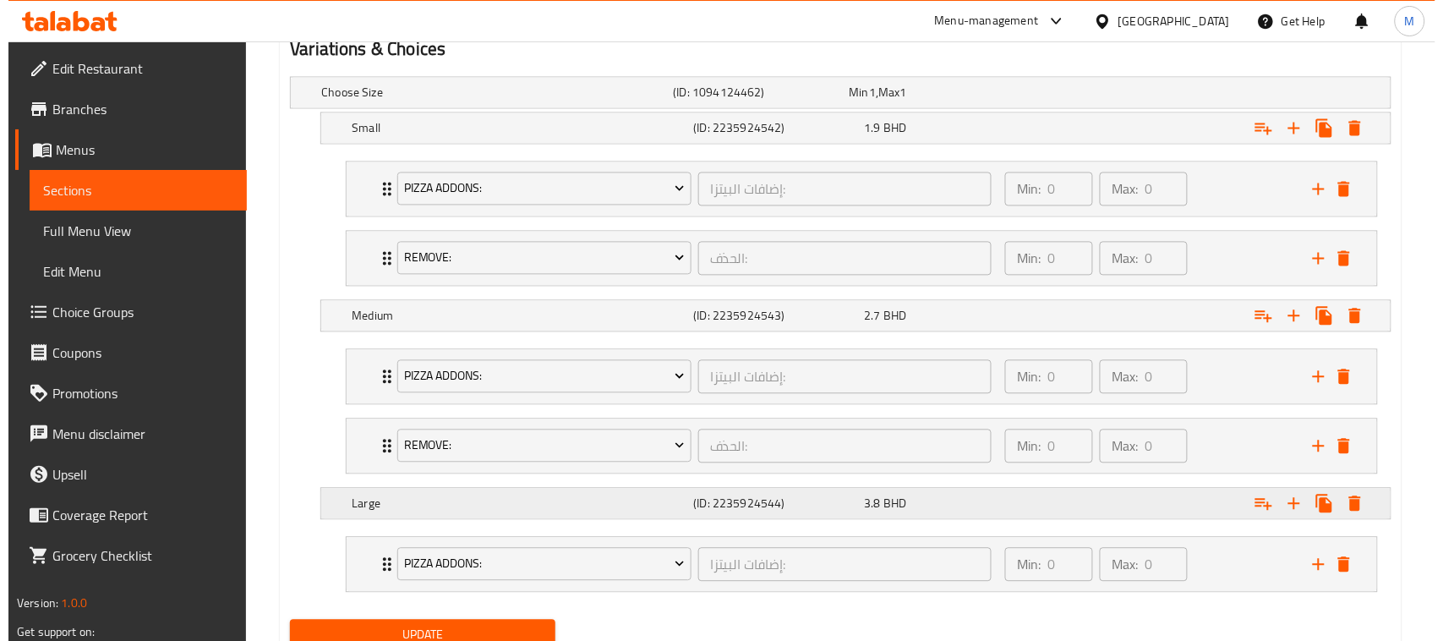
scroll to position [991, 0]
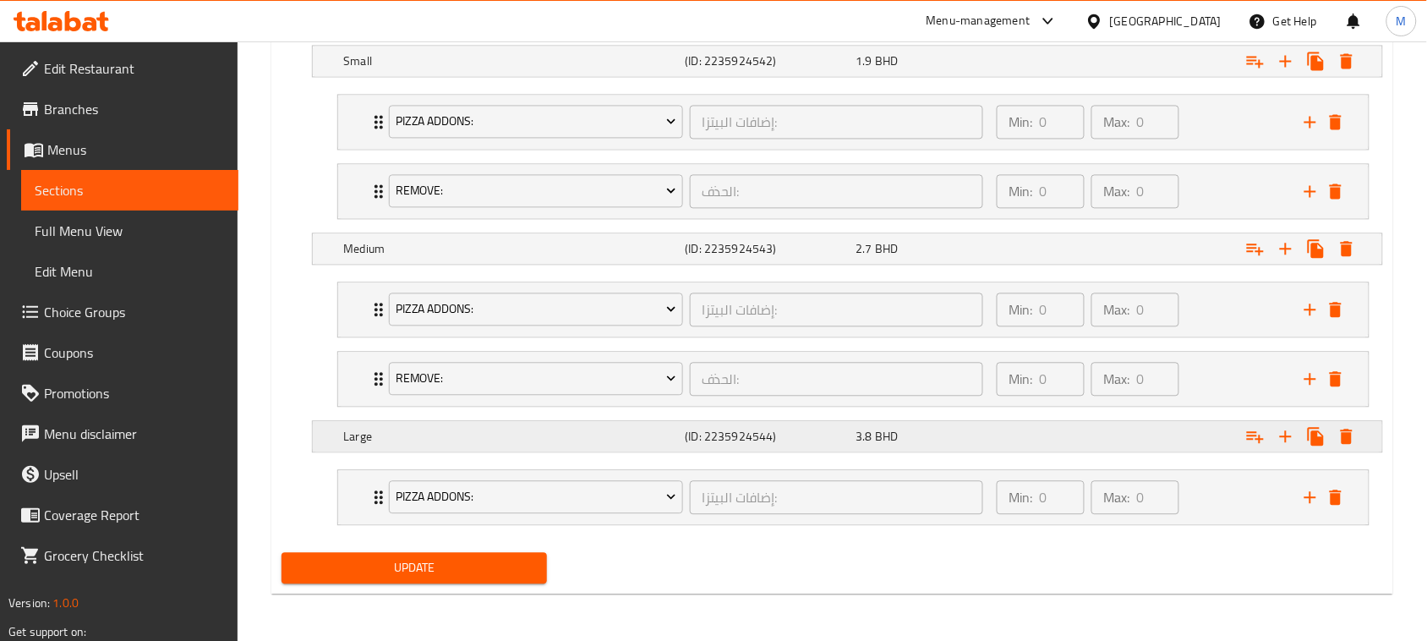
click at [1253, 71] on icon "Expand" at bounding box center [1255, 61] width 20 height 20
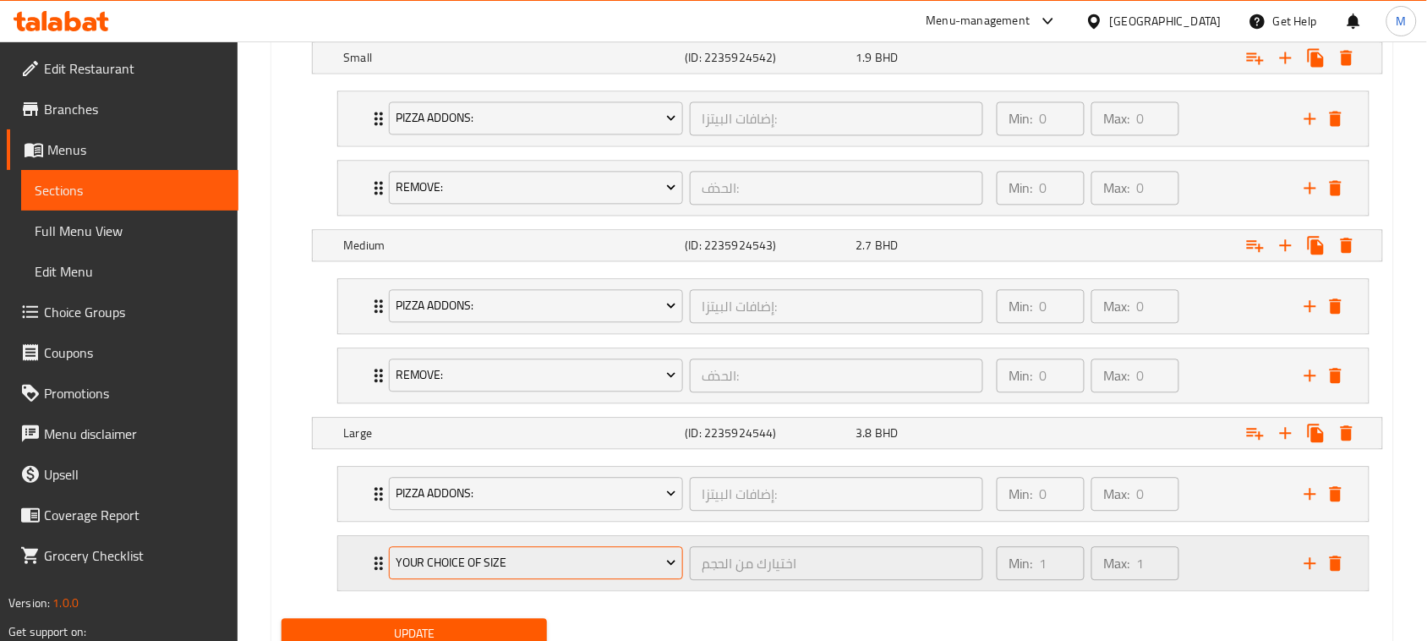
click at [461, 564] on span "Your Choice Of Size" at bounding box center [536, 562] width 281 height 21
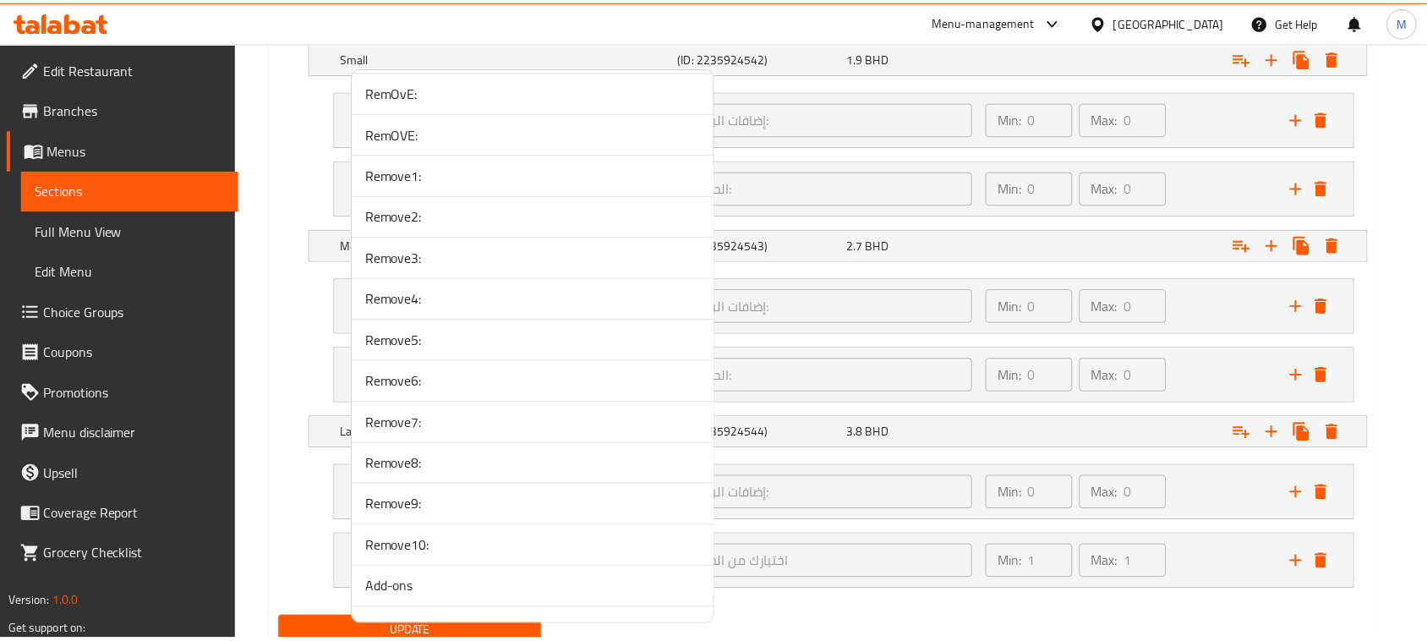
scroll to position [3902, 0]
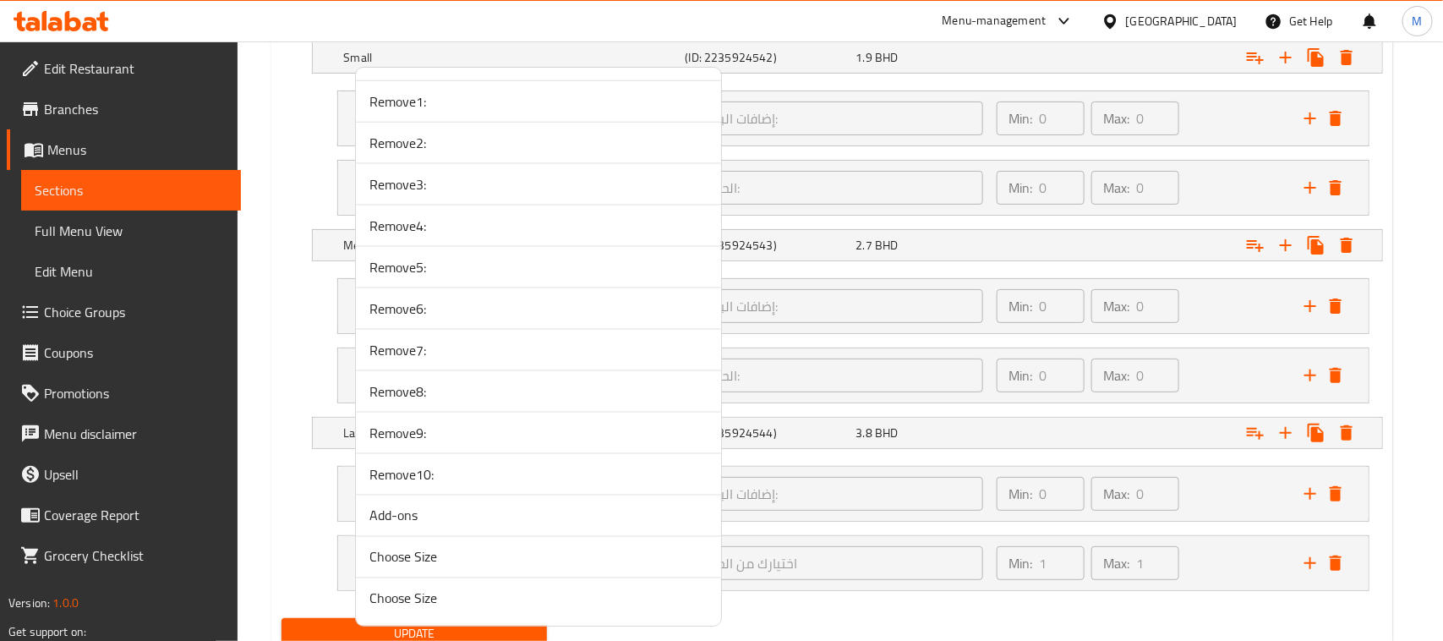
click at [438, 471] on span "Remove10:" at bounding box center [538, 474] width 338 height 20
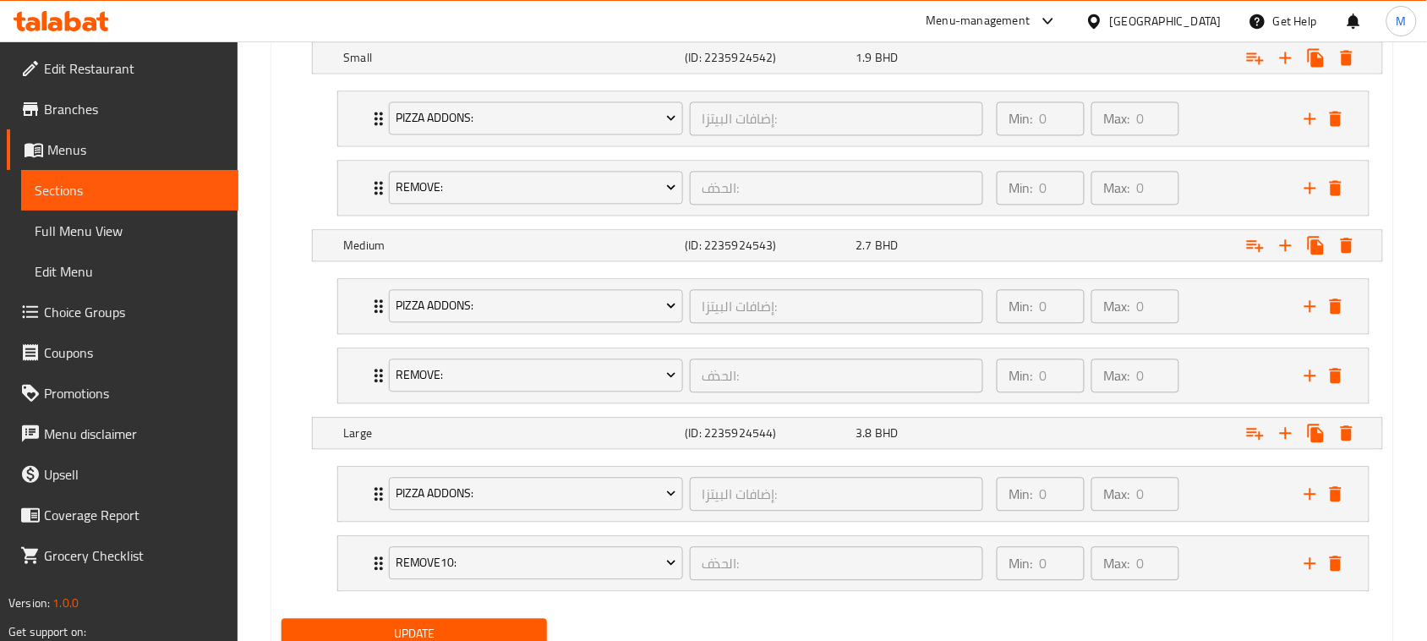
scroll to position [1061, 0]
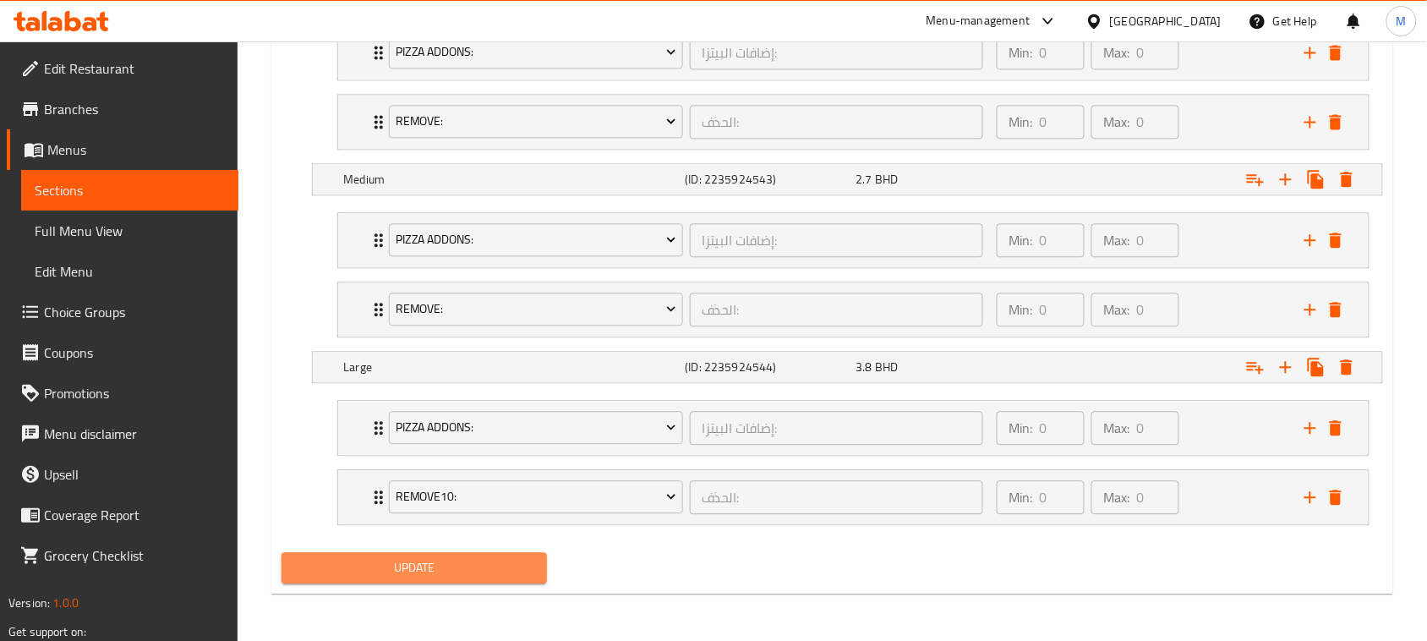
click at [444, 579] on button "Update" at bounding box center [413, 567] width 265 height 31
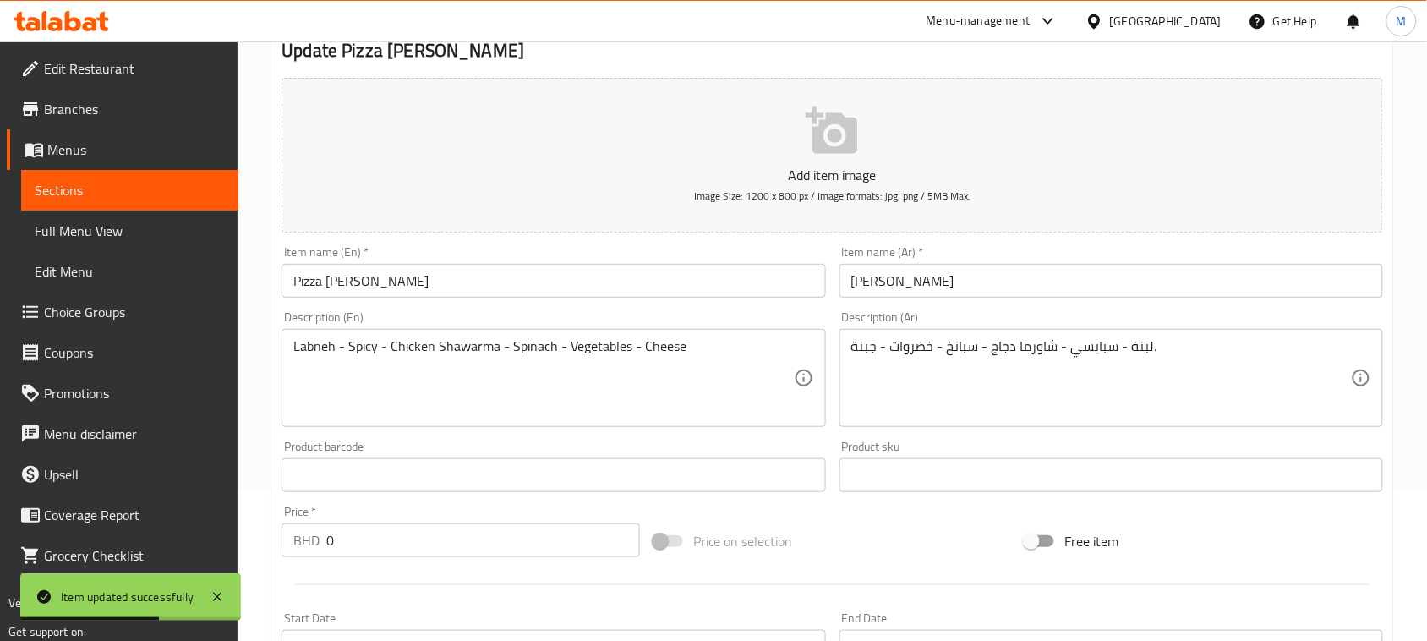
scroll to position [0, 0]
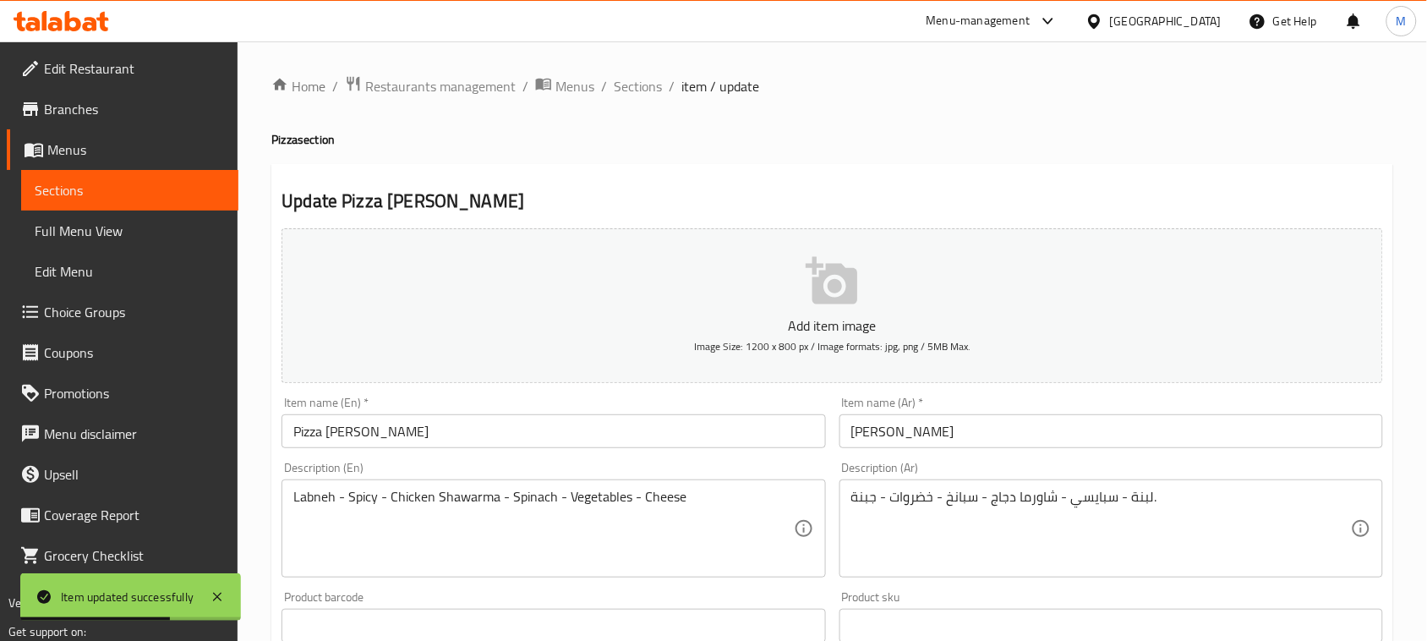
click at [484, 427] on input "Pizza [PERSON_NAME]" at bounding box center [552, 431] width 543 height 34
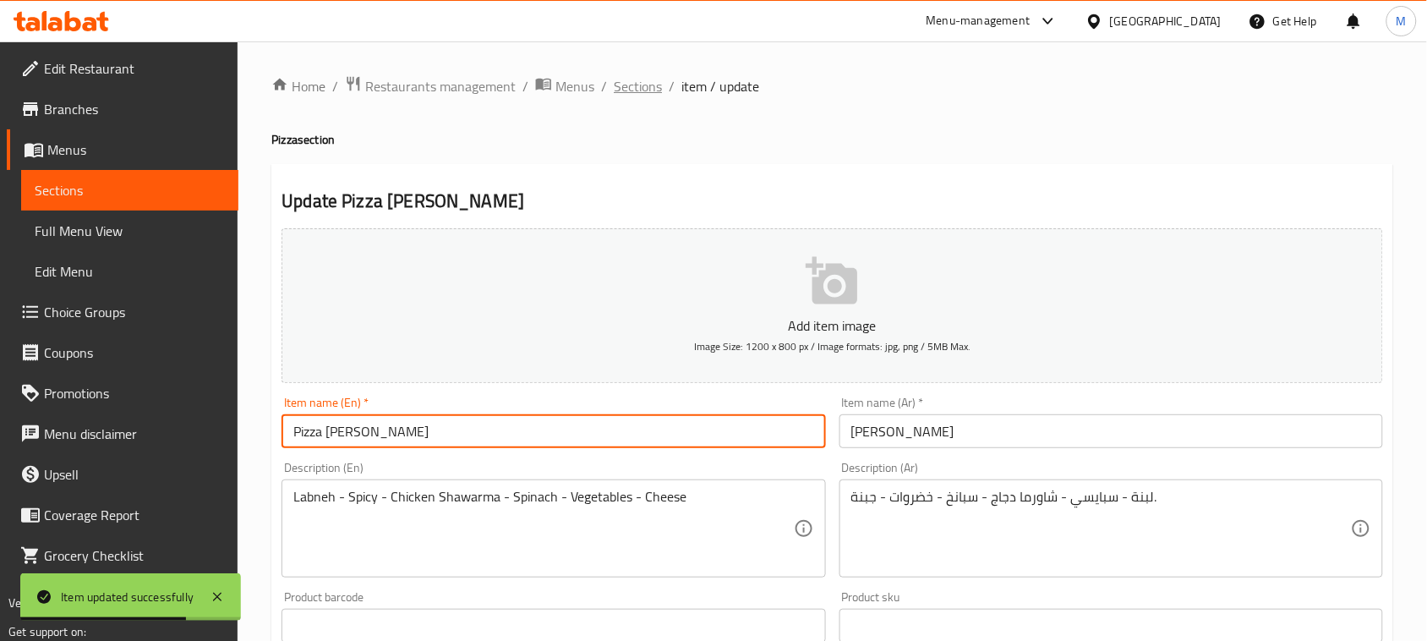
click at [631, 93] on span "Sections" at bounding box center [638, 86] width 48 height 20
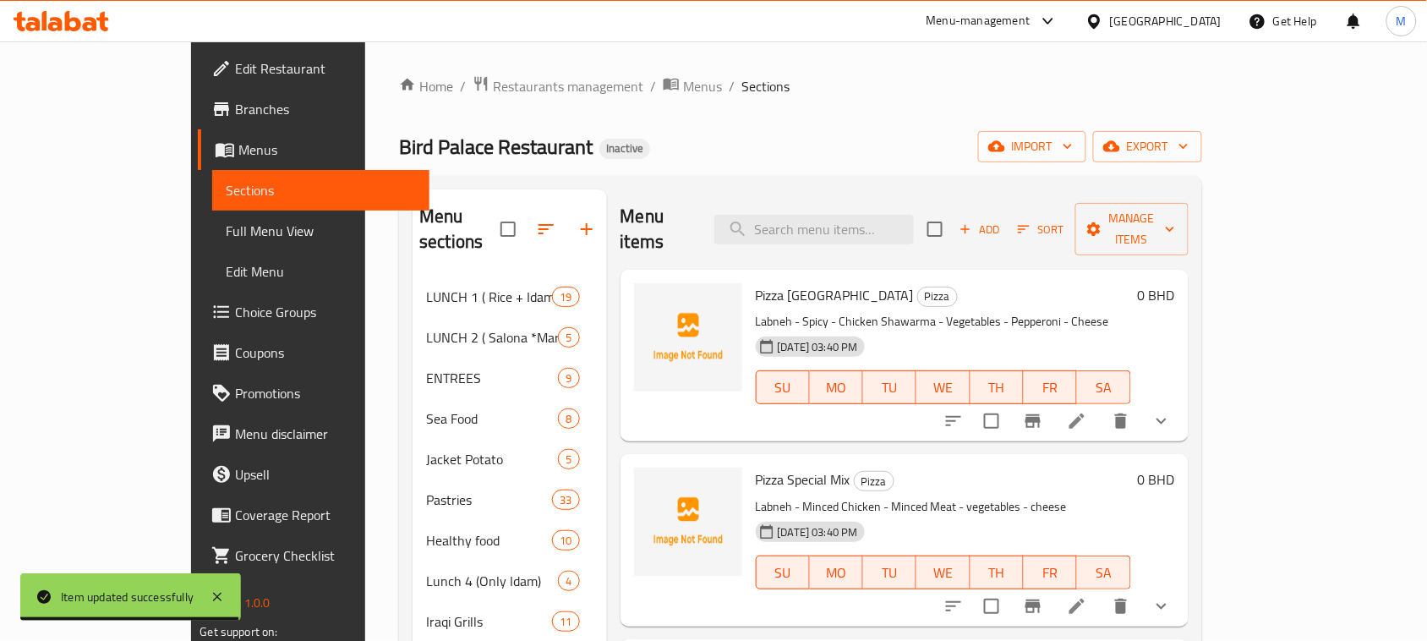
click at [843, 128] on div "Home / Restaurants management / Menus / Sections Bird Palace Restaurant Inactiv…" at bounding box center [800, 530] width 802 height 911
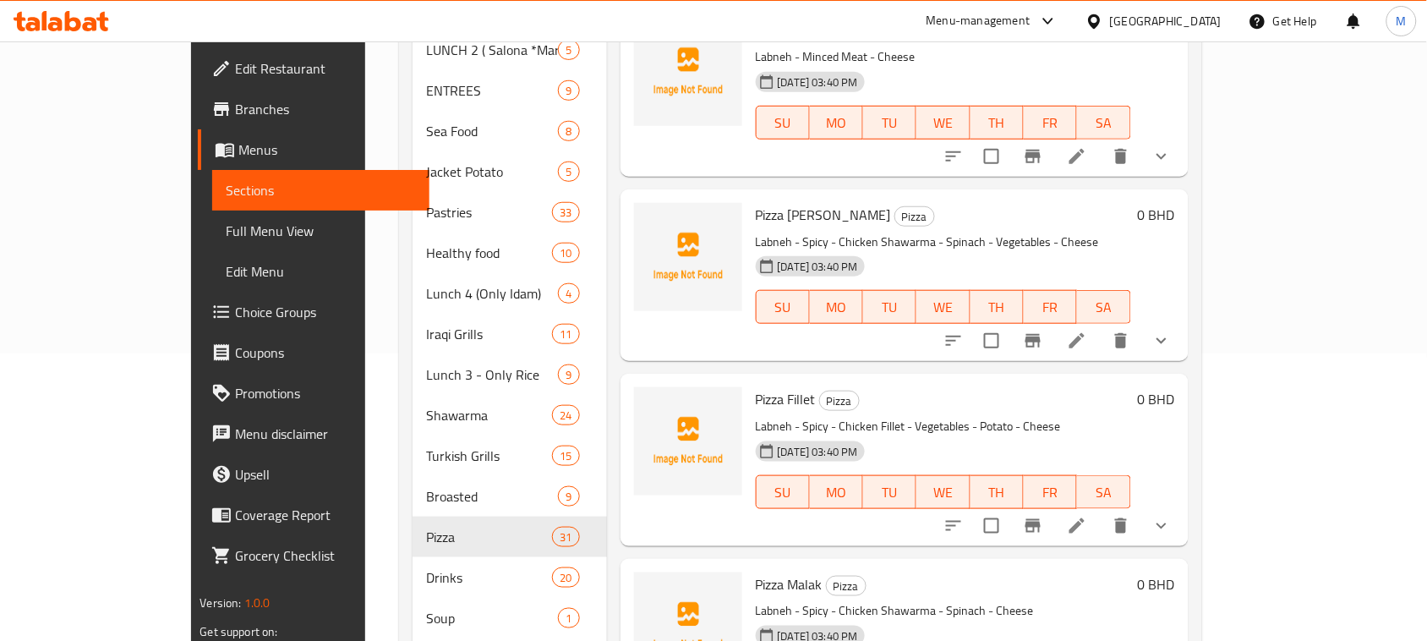
scroll to position [317, 0]
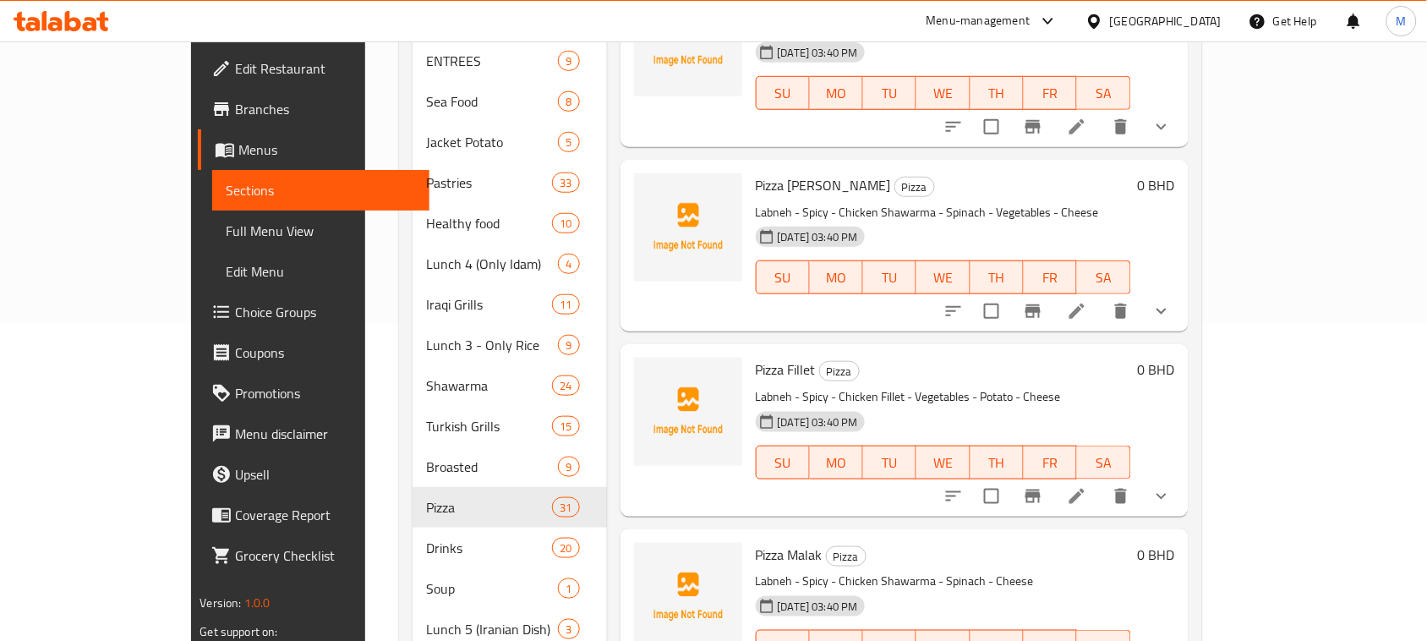
click at [1084, 489] on icon at bounding box center [1076, 496] width 15 height 15
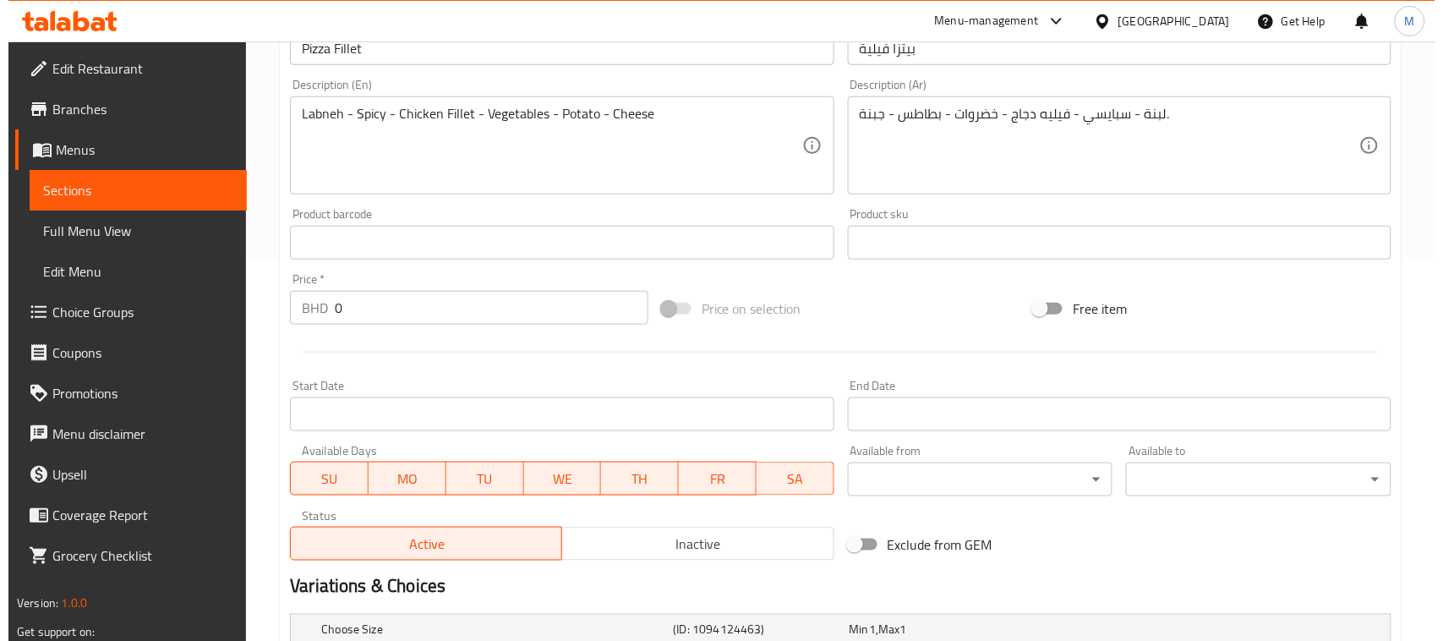
scroll to position [740, 0]
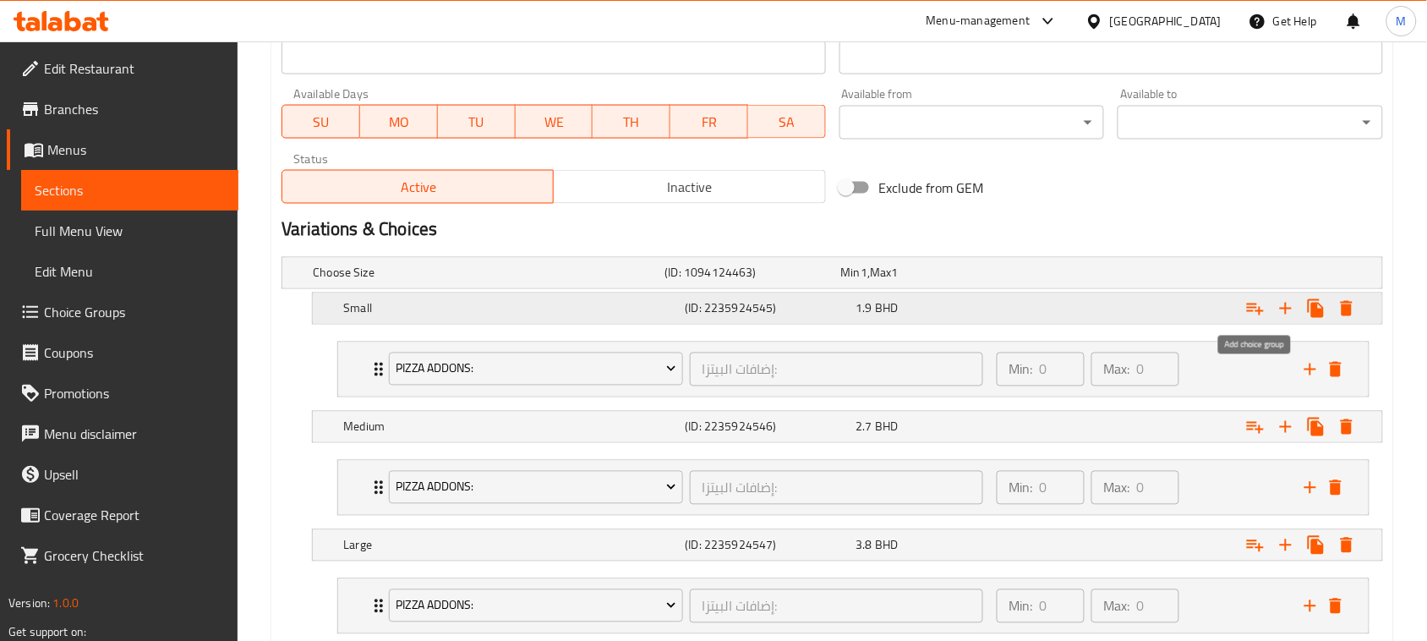
click at [1253, 304] on icon "Expand" at bounding box center [1255, 309] width 17 height 12
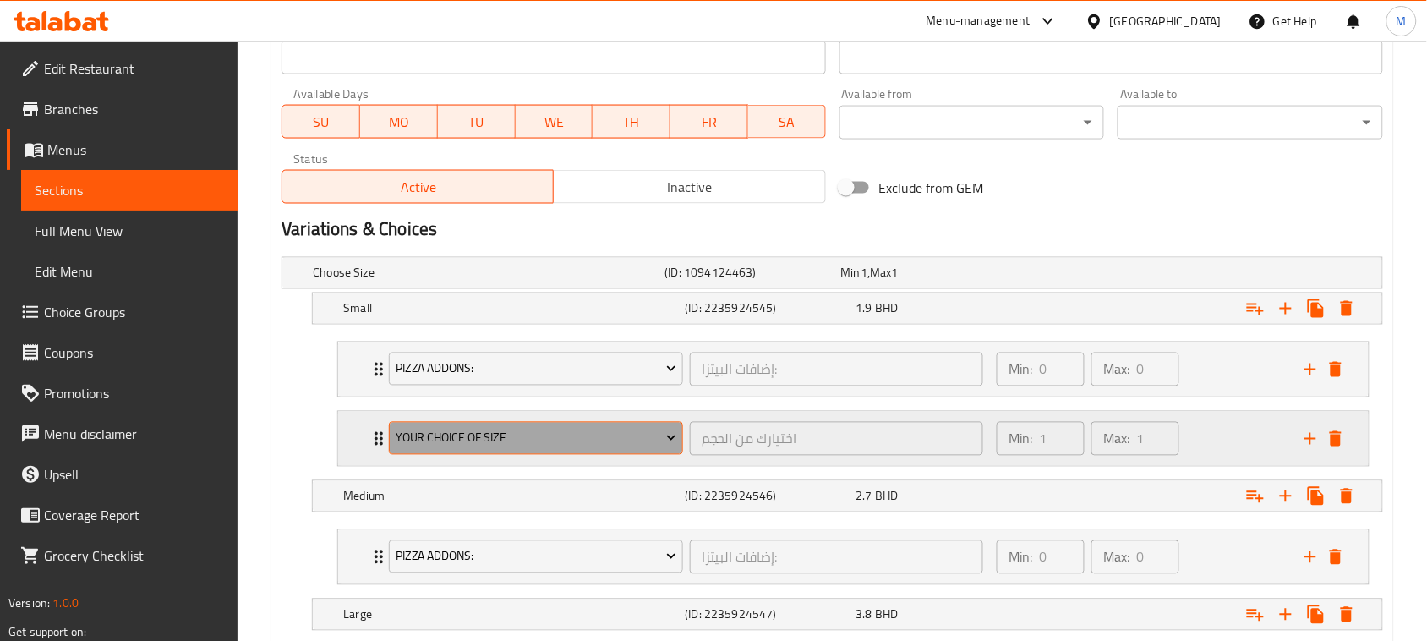
click at [539, 440] on span "Your Choice Of Size" at bounding box center [536, 438] width 281 height 21
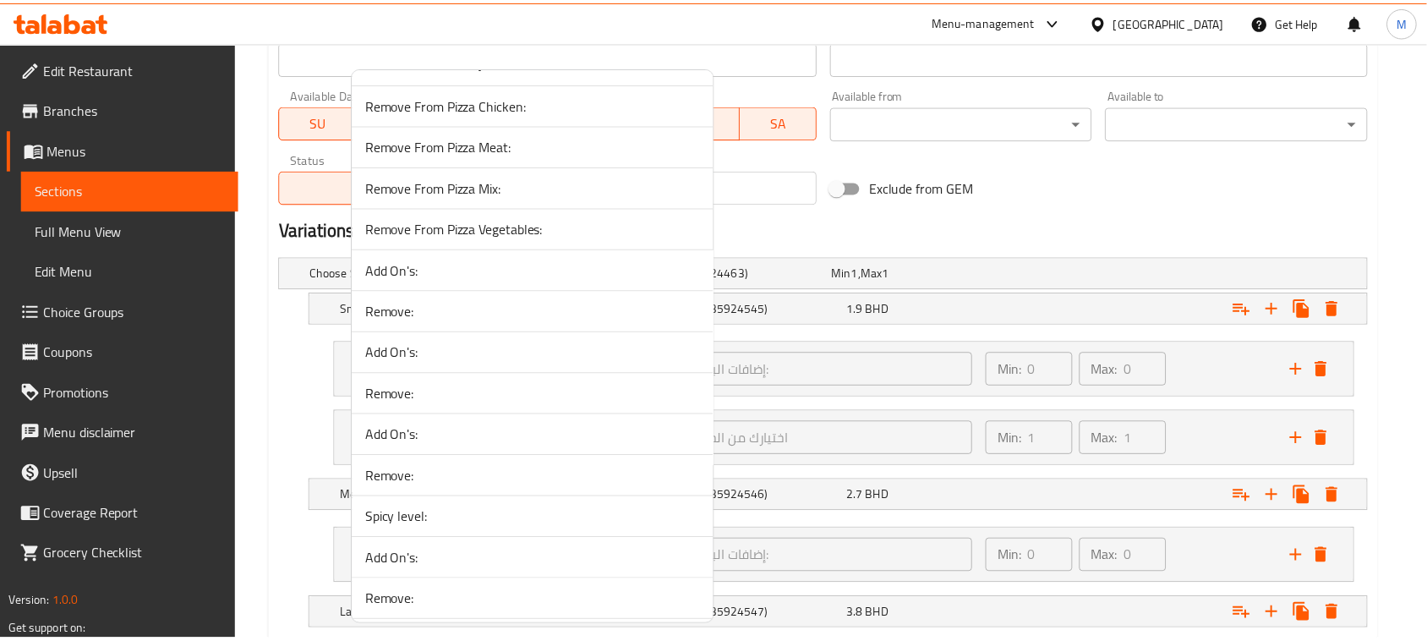
scroll to position [3275, 0]
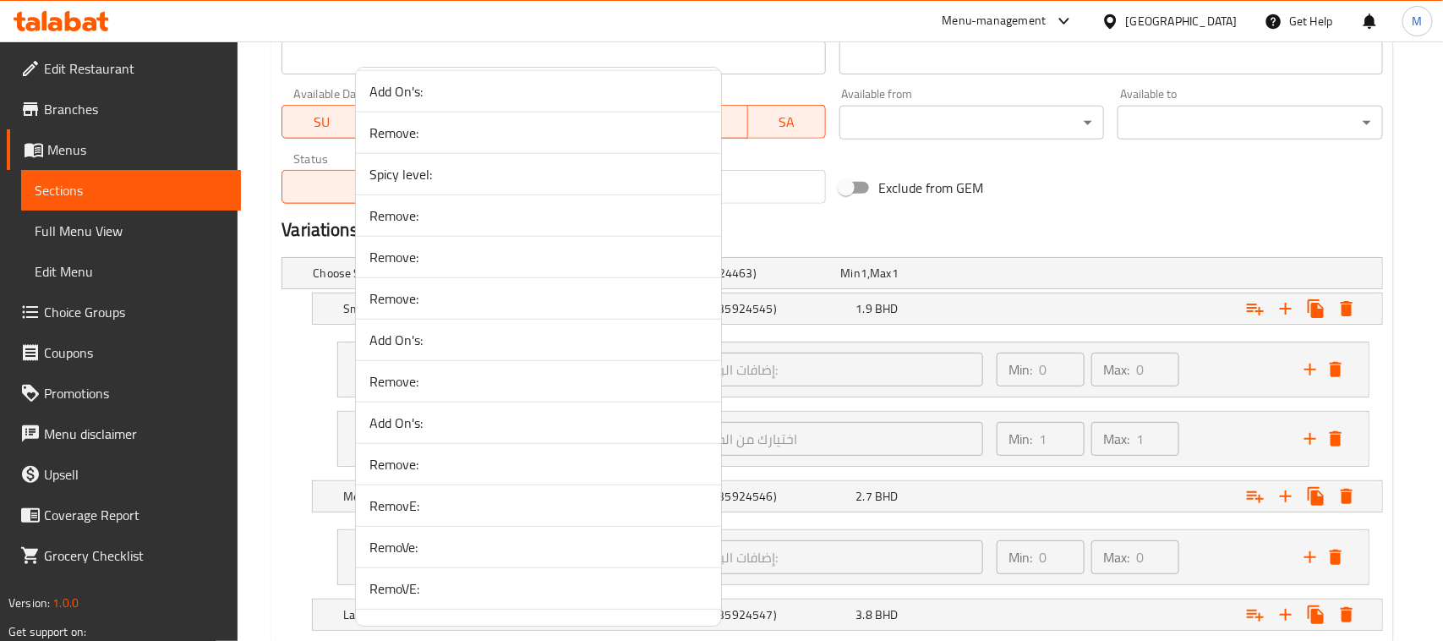
click at [439, 516] on span "RemovE:" at bounding box center [538, 505] width 338 height 20
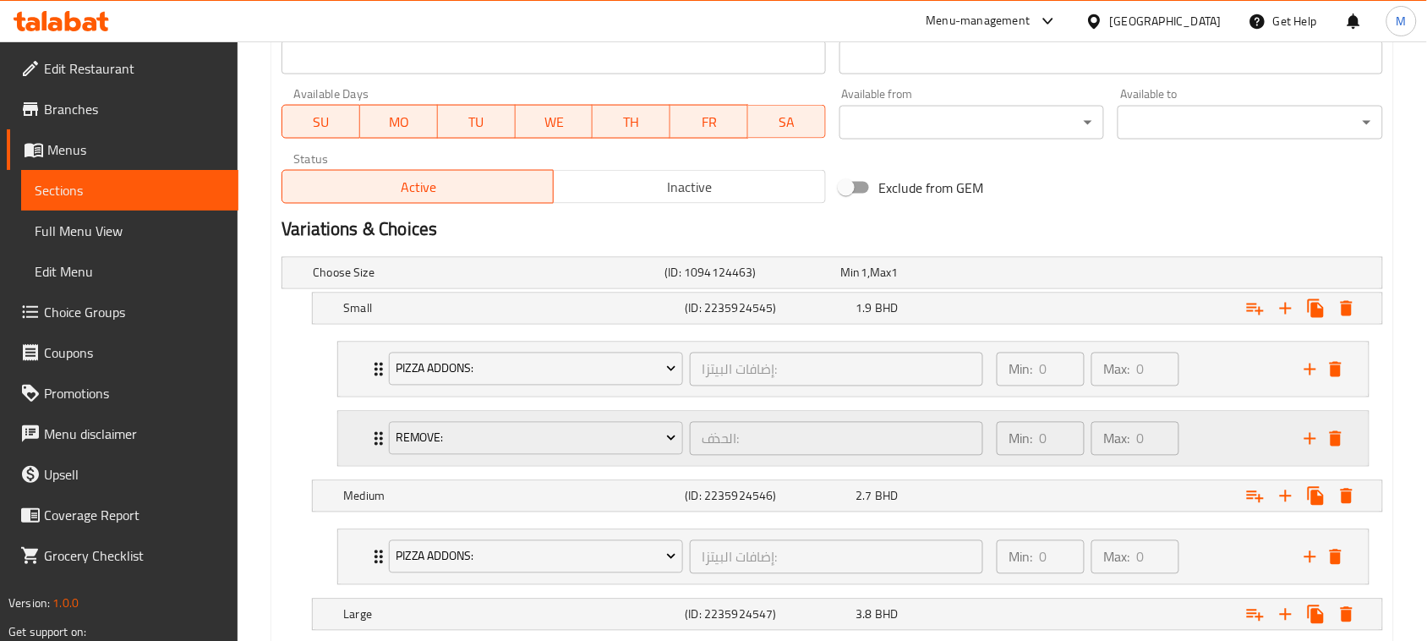
click at [347, 396] on div "RemovE: الحذف: ​ Min: 0 ​ Max: 0 ​" at bounding box center [853, 369] width 1030 height 54
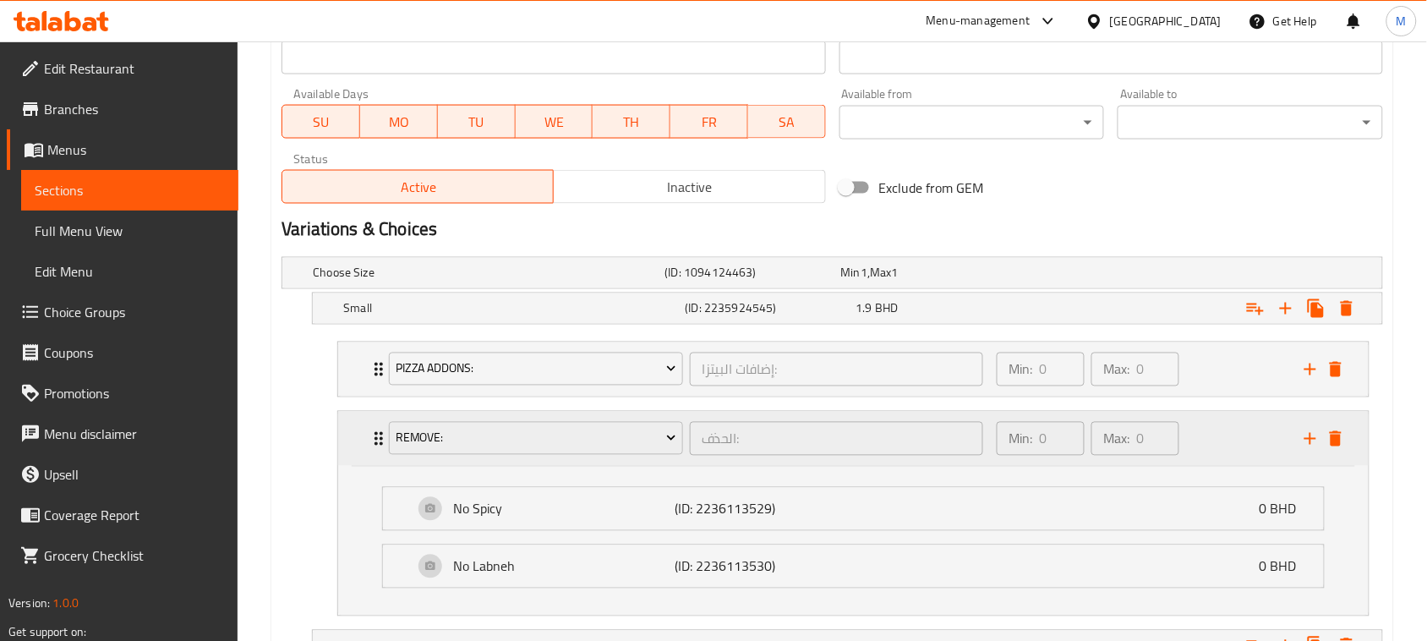
click at [347, 442] on div "RemovE: الحذف: ​ Min: 0 ​ Max: 0 ​" at bounding box center [853, 439] width 1030 height 54
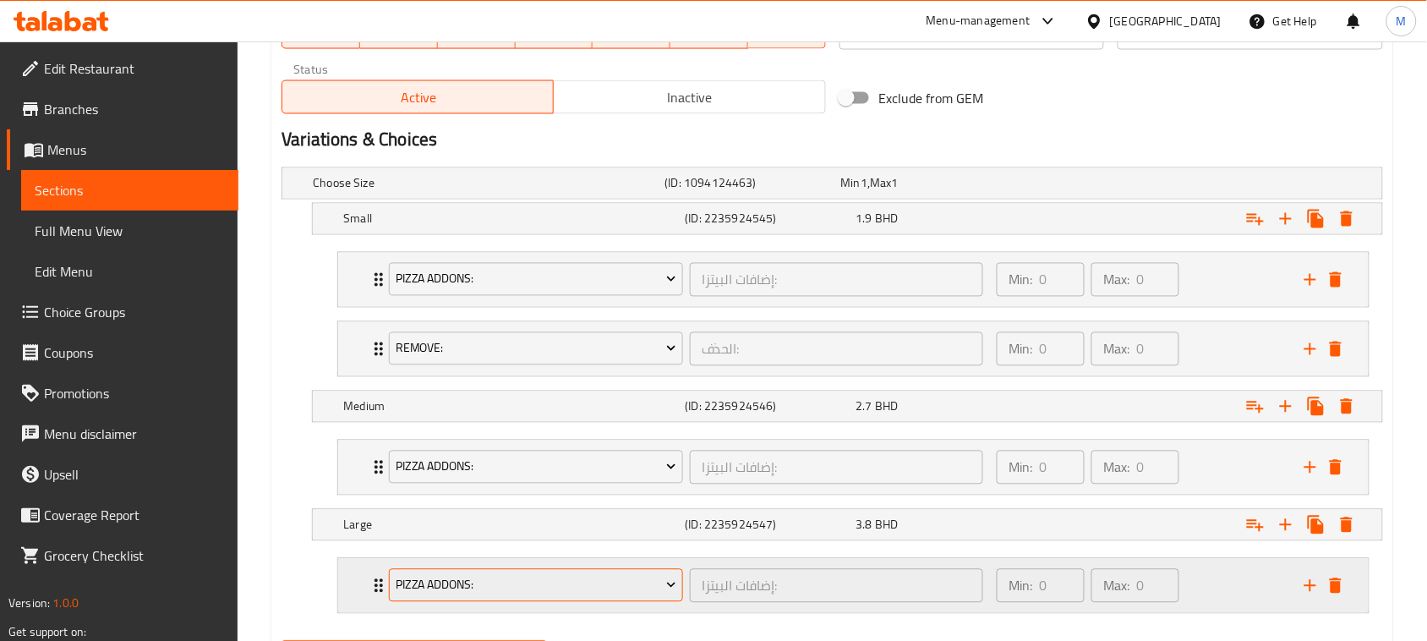
scroll to position [920, 0]
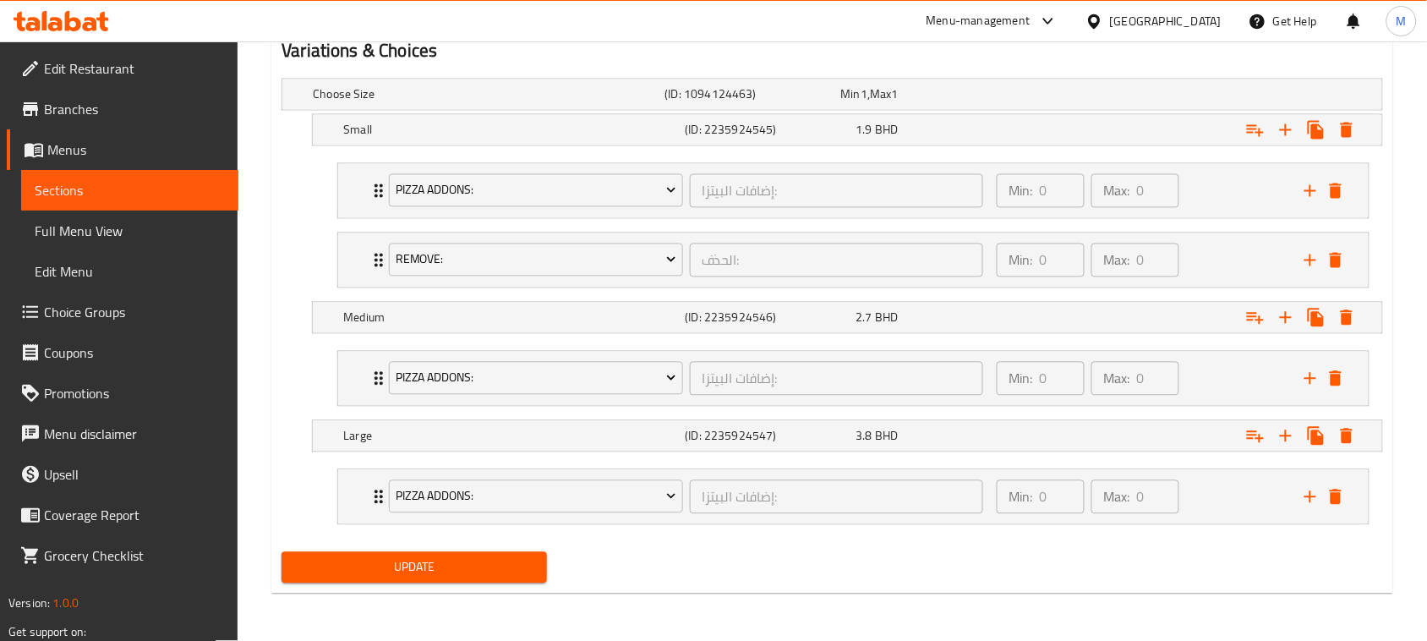
click at [457, 578] on span "Update" at bounding box center [414, 567] width 238 height 21
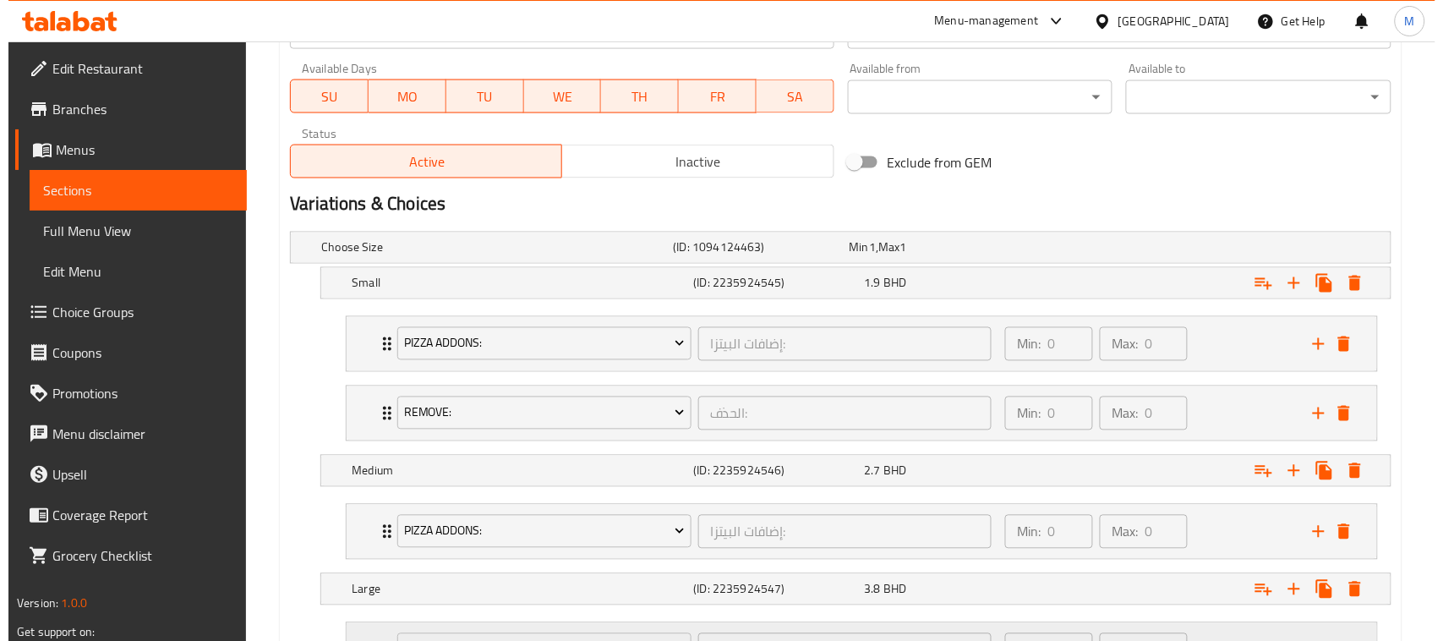
scroll to position [920, 0]
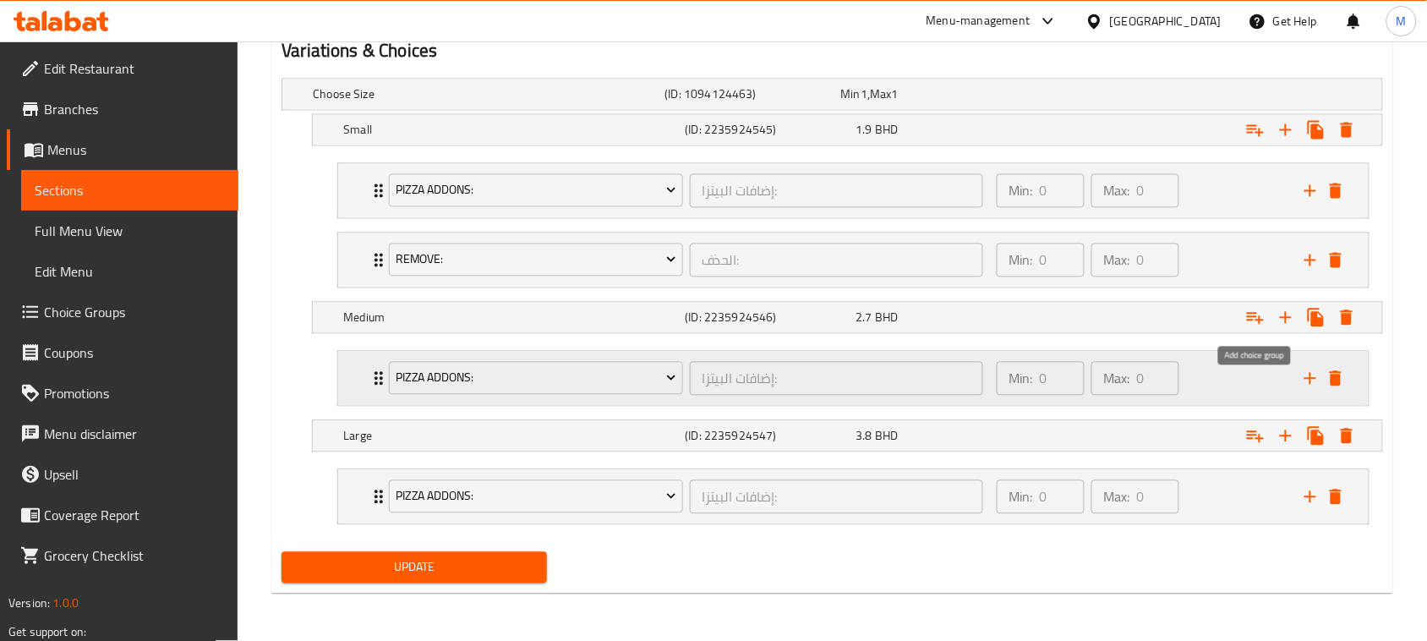
click at [1251, 318] on icon "Expand" at bounding box center [1255, 318] width 20 height 20
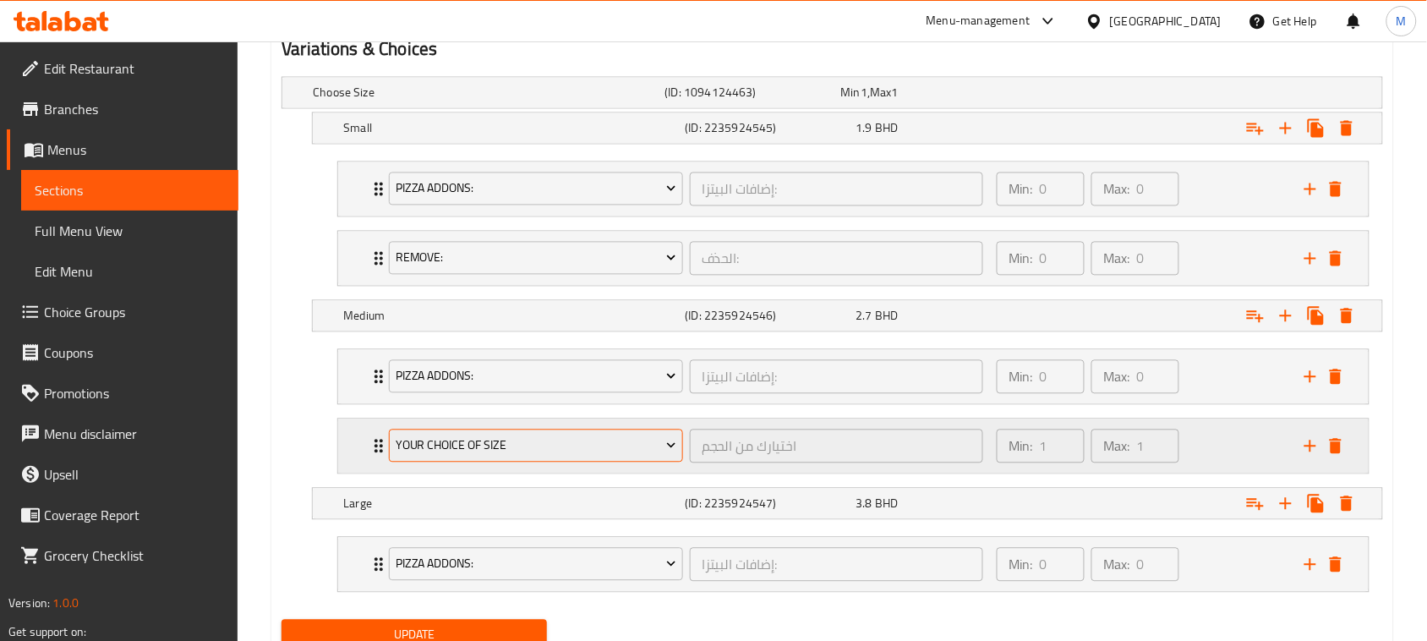
click at [497, 452] on span "Your Choice Of Size" at bounding box center [536, 445] width 281 height 21
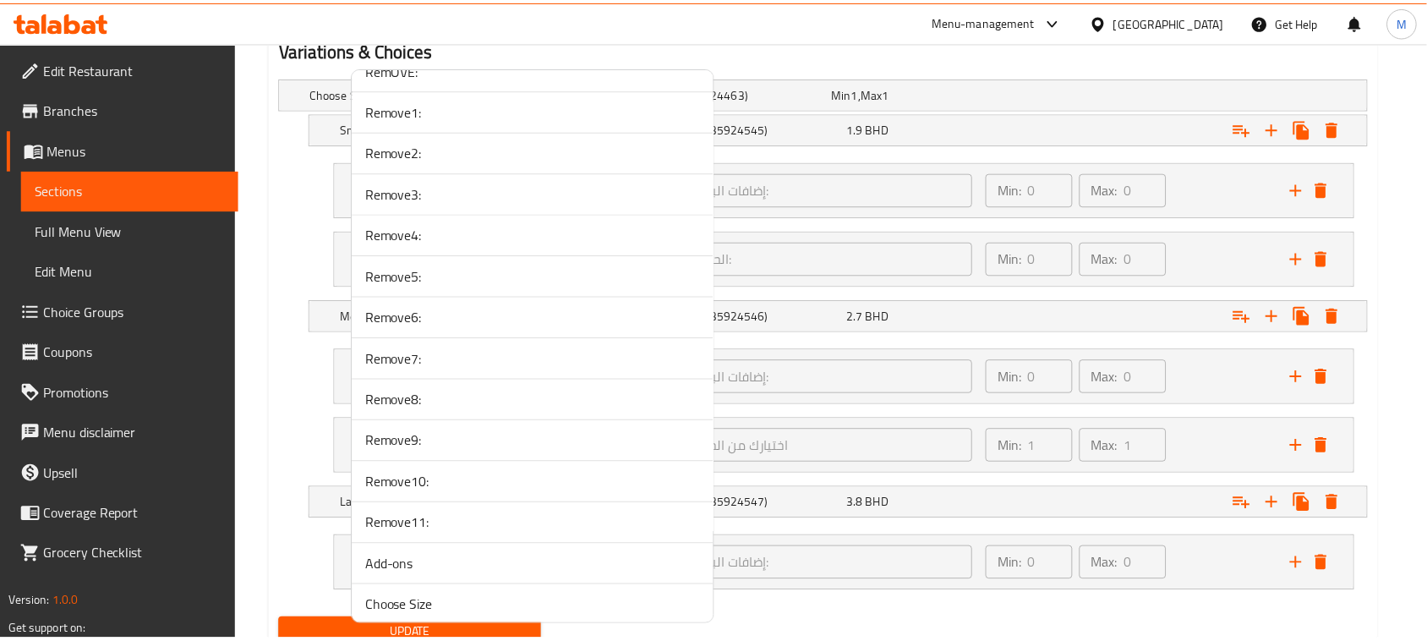
scroll to position [3909, 0]
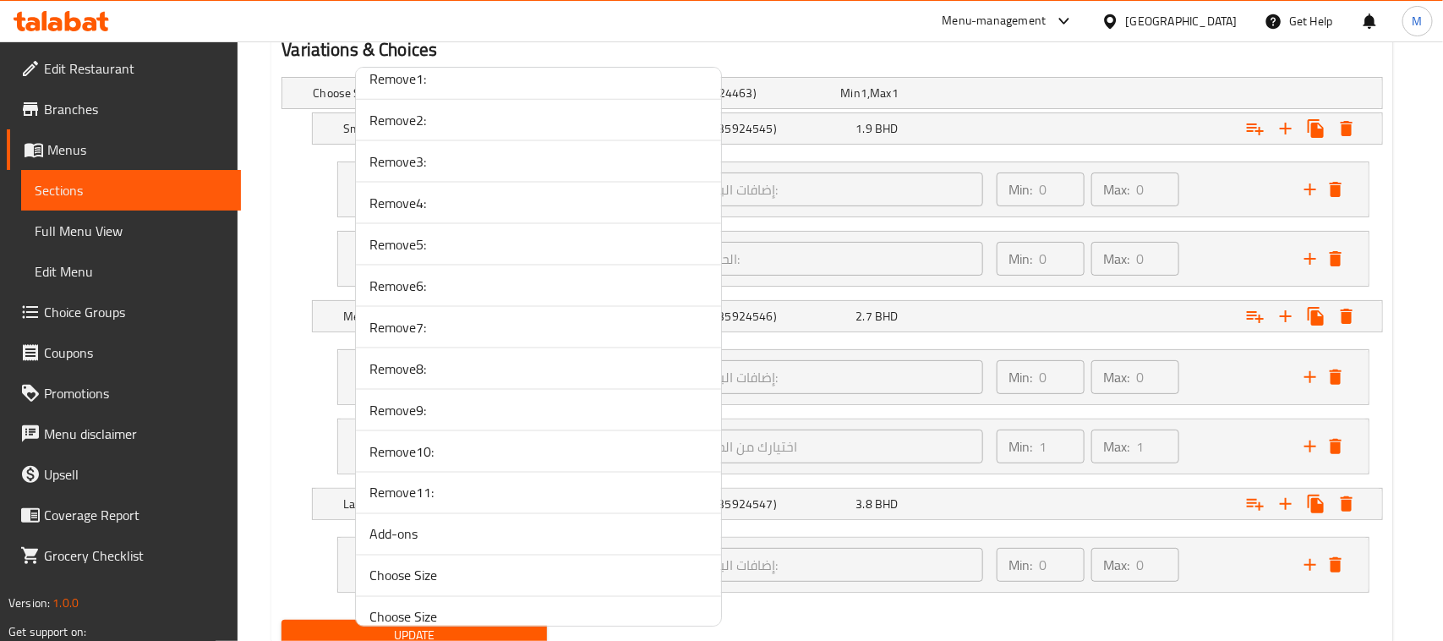
click at [438, 503] on span "Remove11:" at bounding box center [538, 493] width 338 height 20
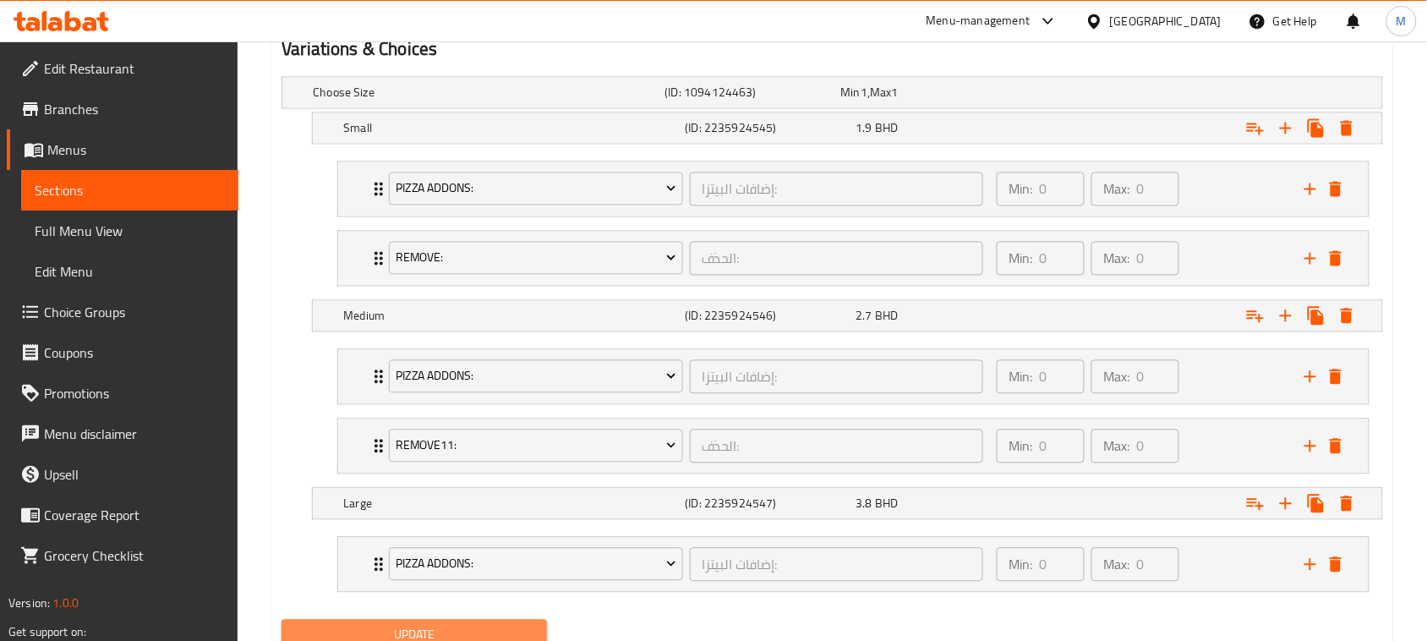
click at [427, 631] on span "Update" at bounding box center [414, 635] width 238 height 21
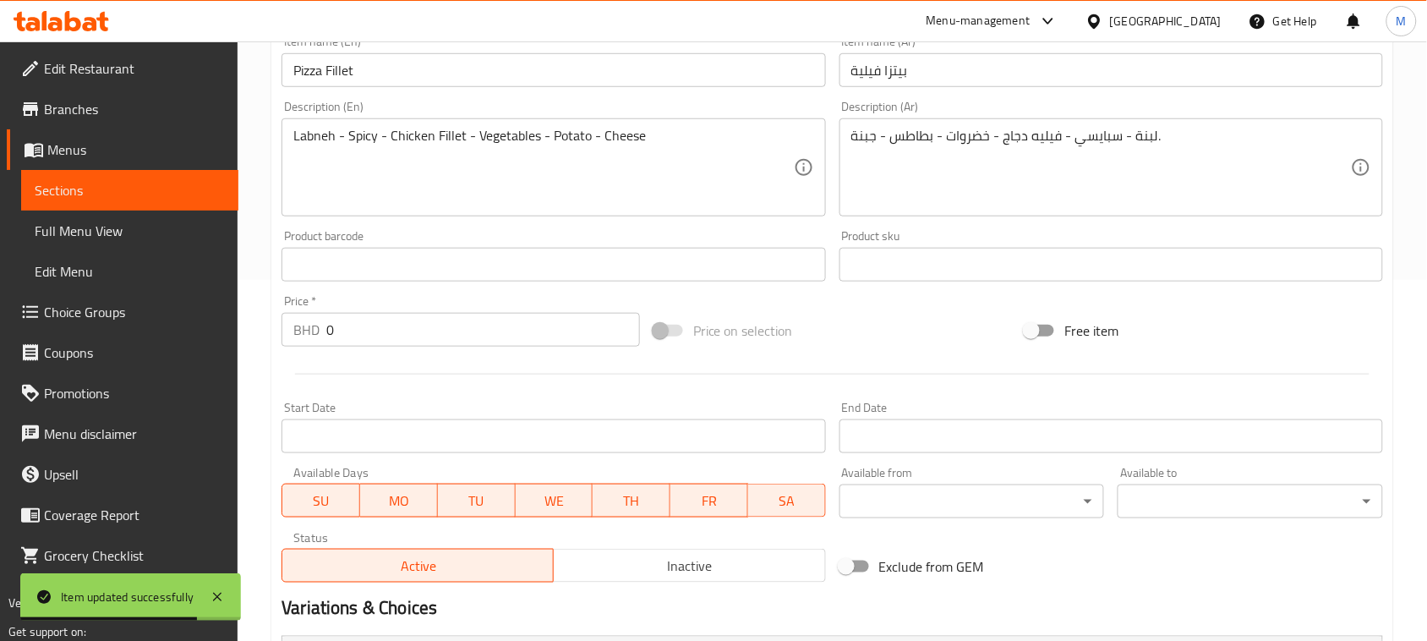
scroll to position [74, 0]
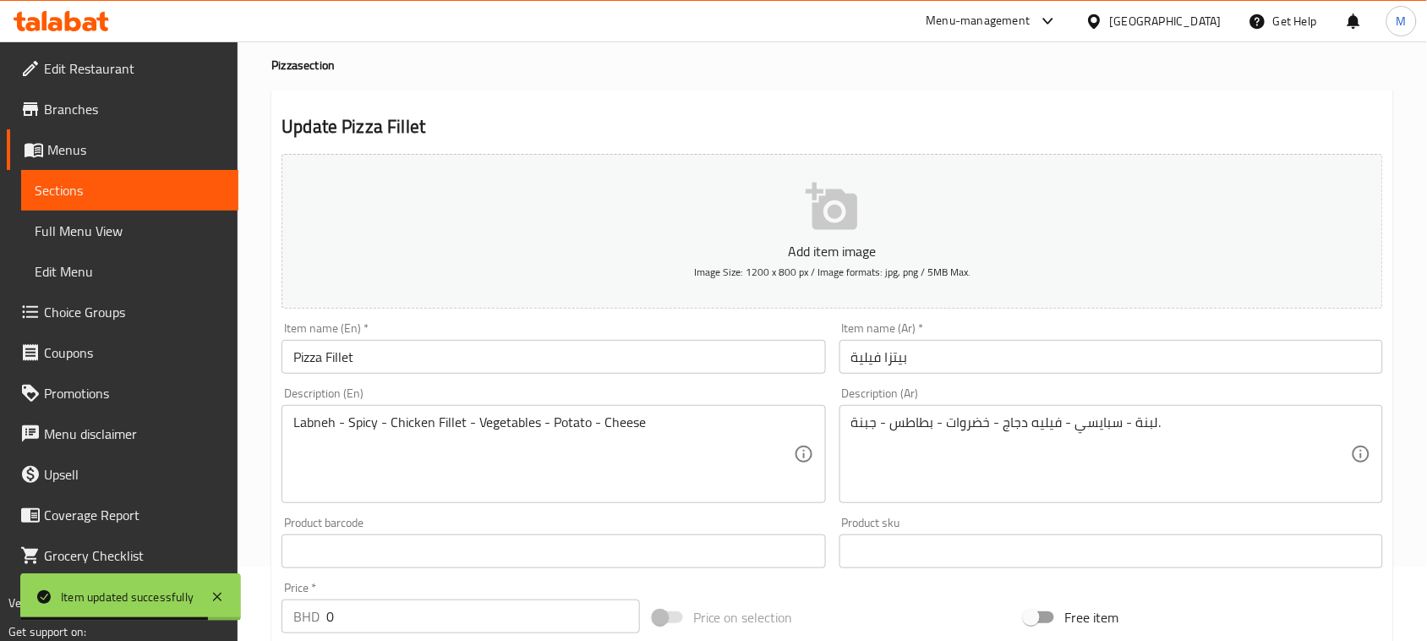
click at [484, 347] on input "Pizza Fillet" at bounding box center [552, 357] width 543 height 34
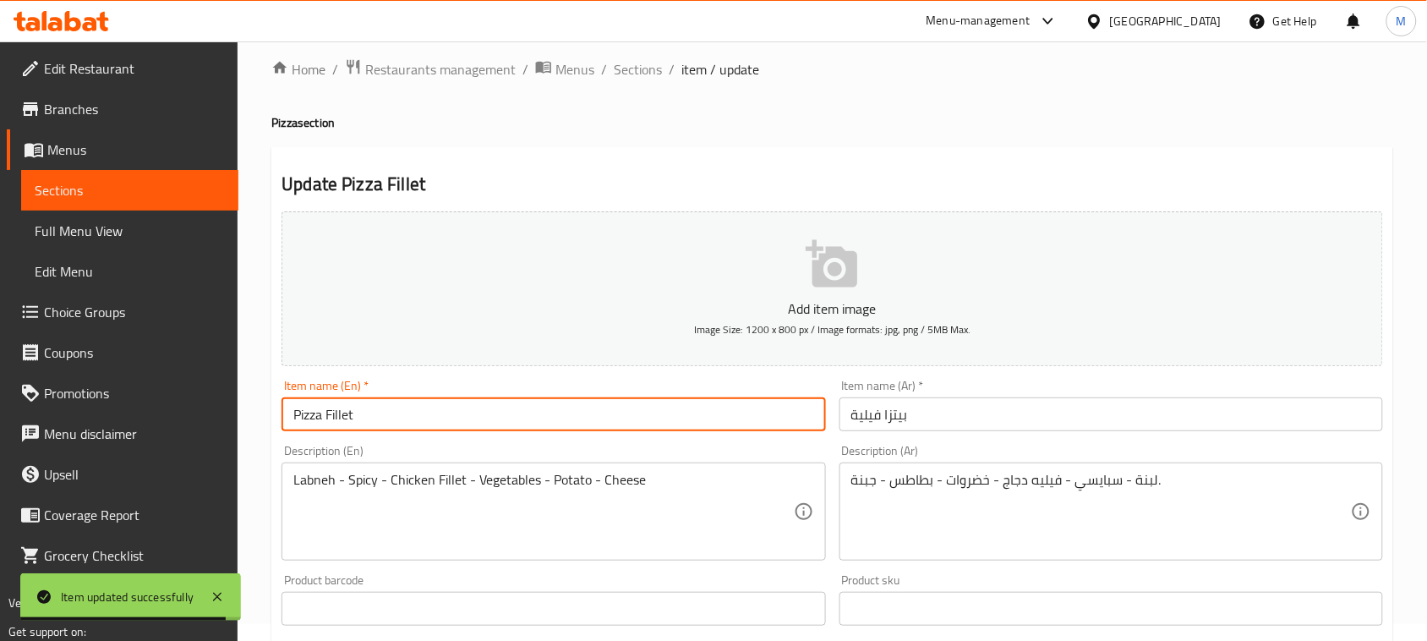
scroll to position [0, 0]
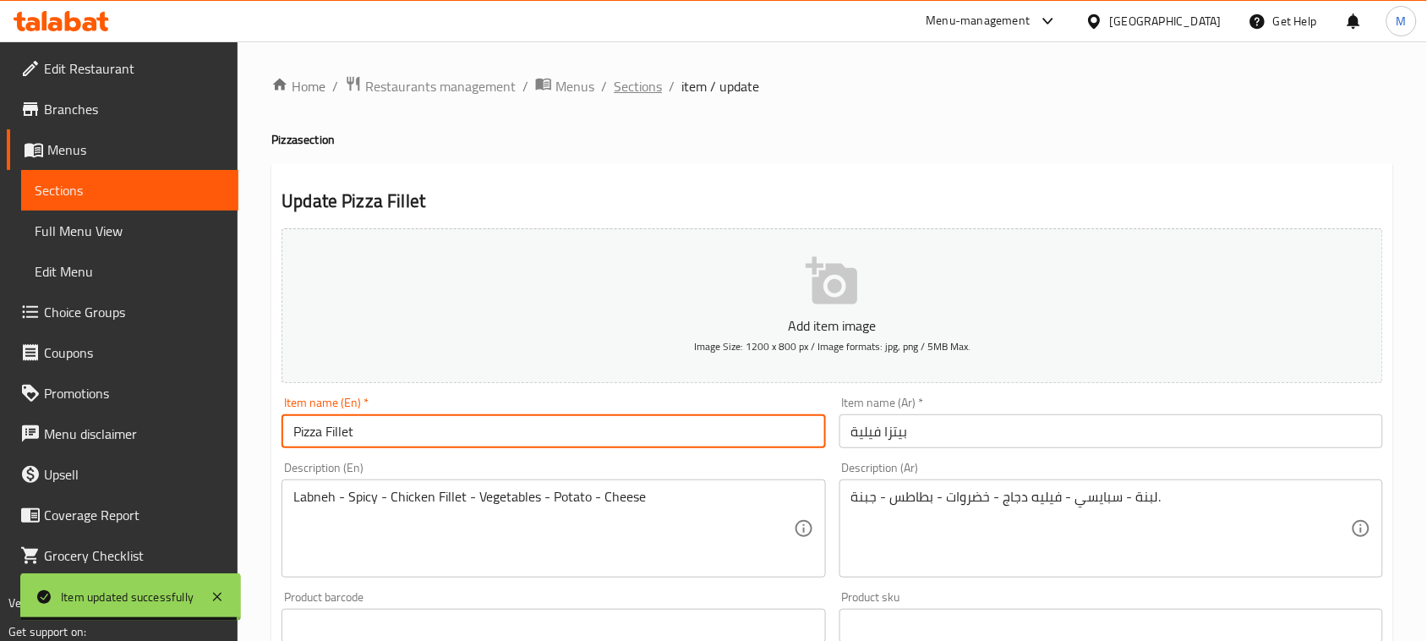
click at [643, 83] on span "Sections" at bounding box center [638, 86] width 48 height 20
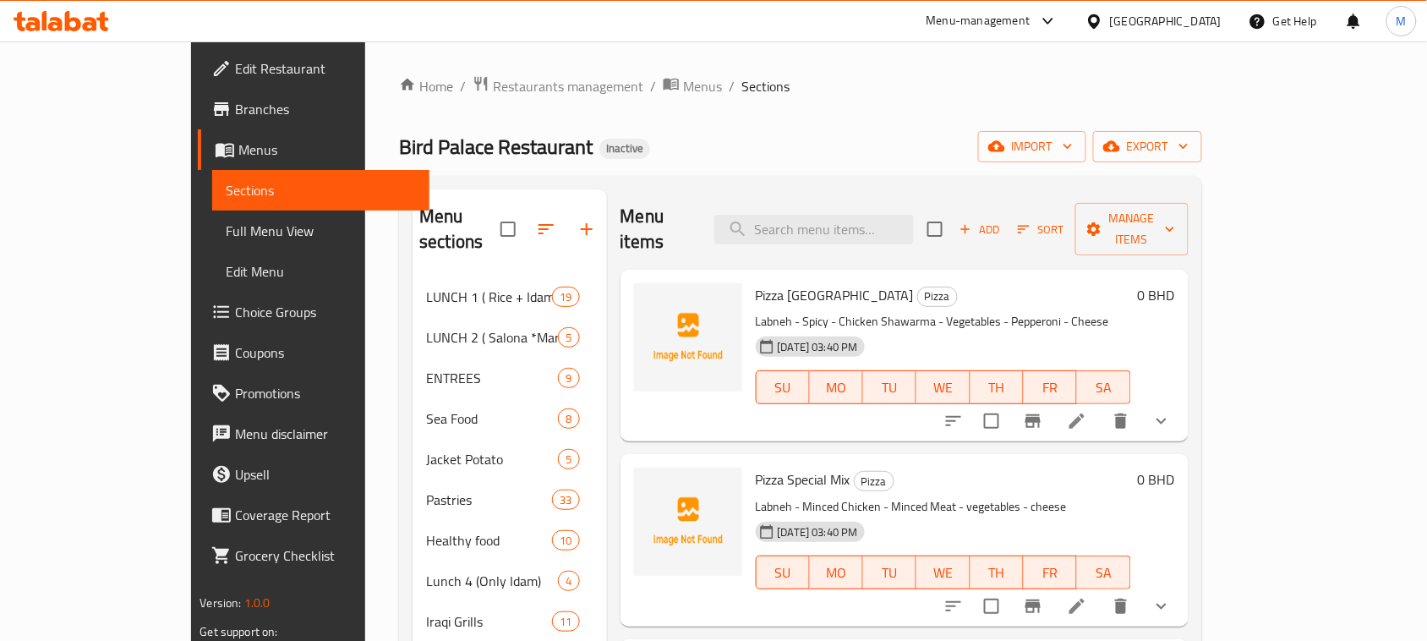
click at [860, 123] on div "Home / Restaurants management / Menus / Sections Bird Palace Restaurant Inactiv…" at bounding box center [800, 530] width 802 height 911
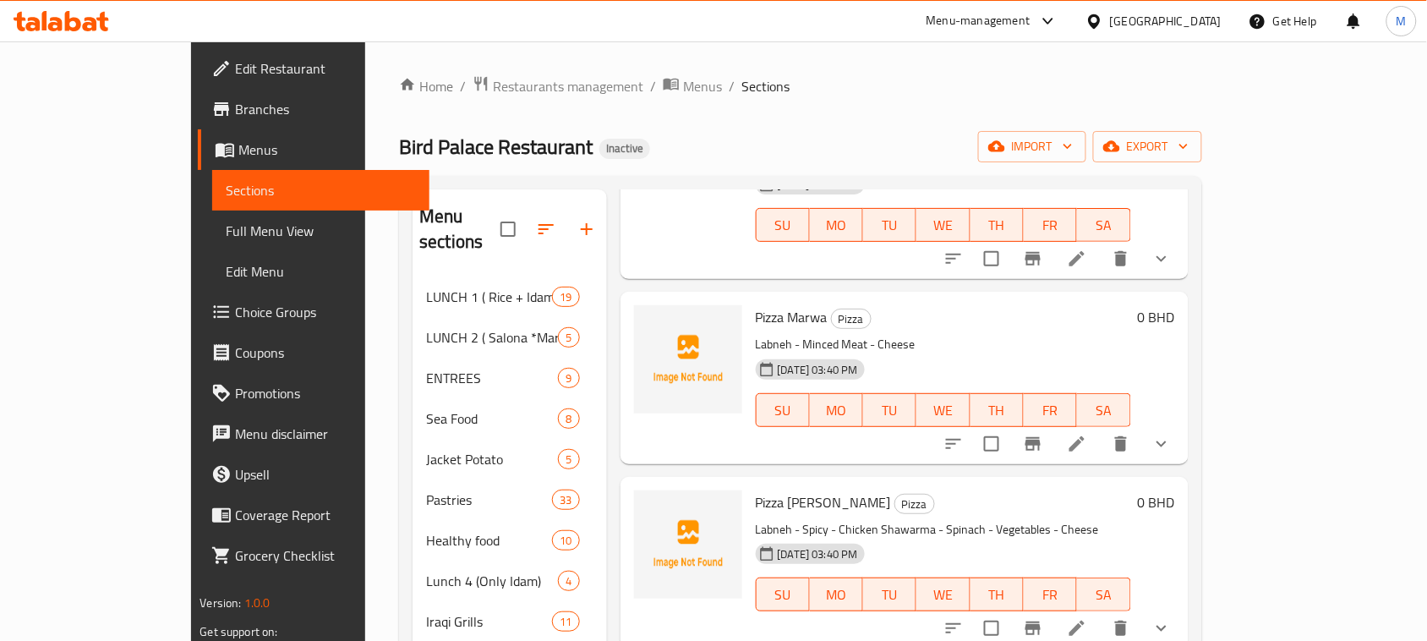
scroll to position [352, 0]
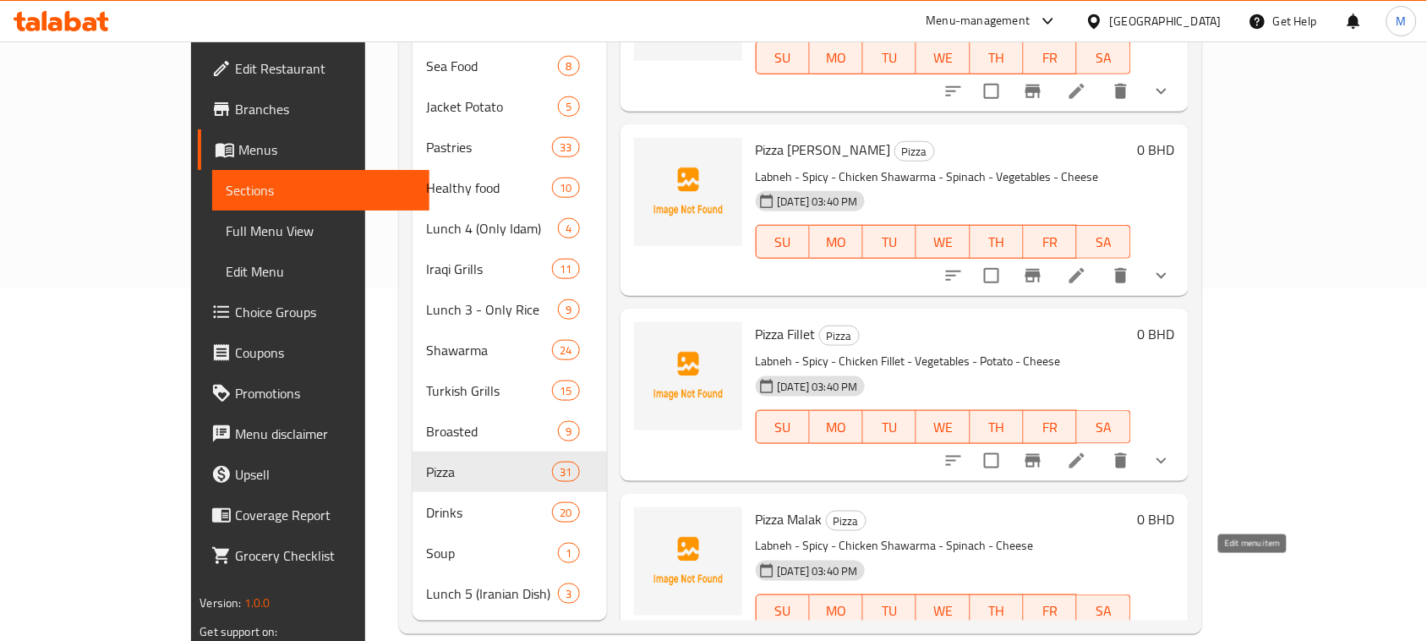
click at [1087, 635] on icon at bounding box center [1077, 645] width 20 height 20
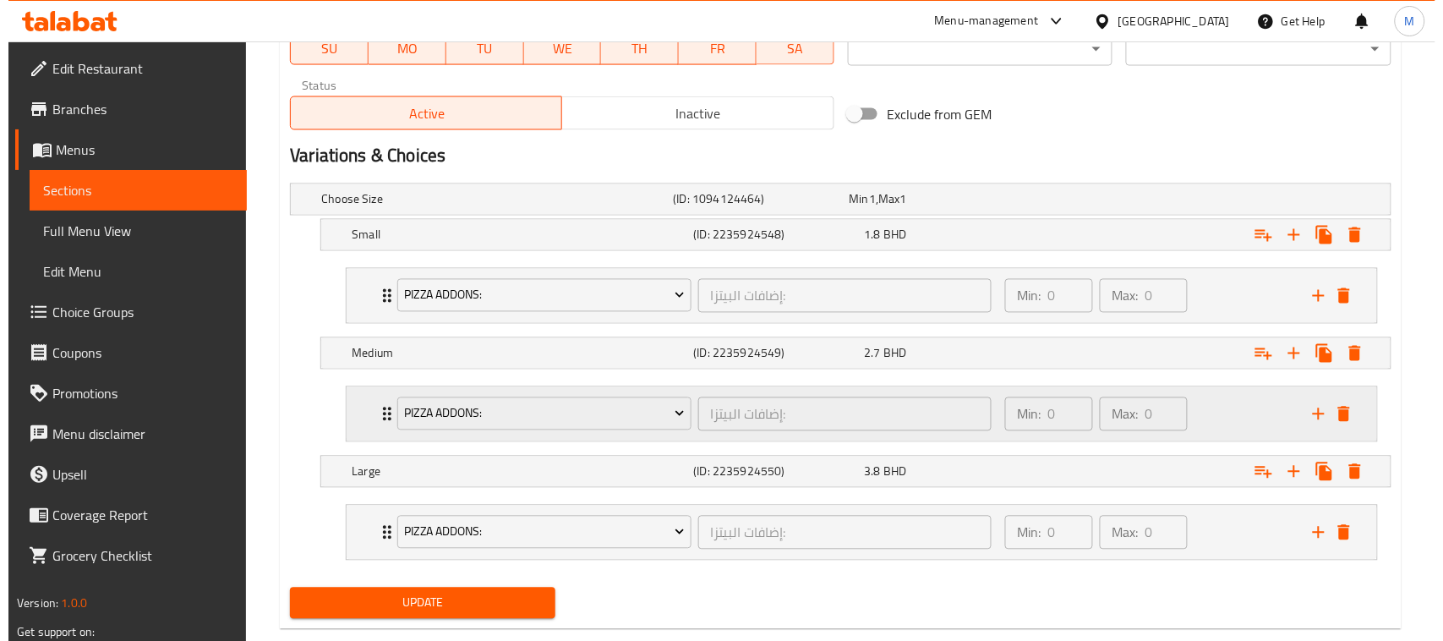
scroll to position [850, 0]
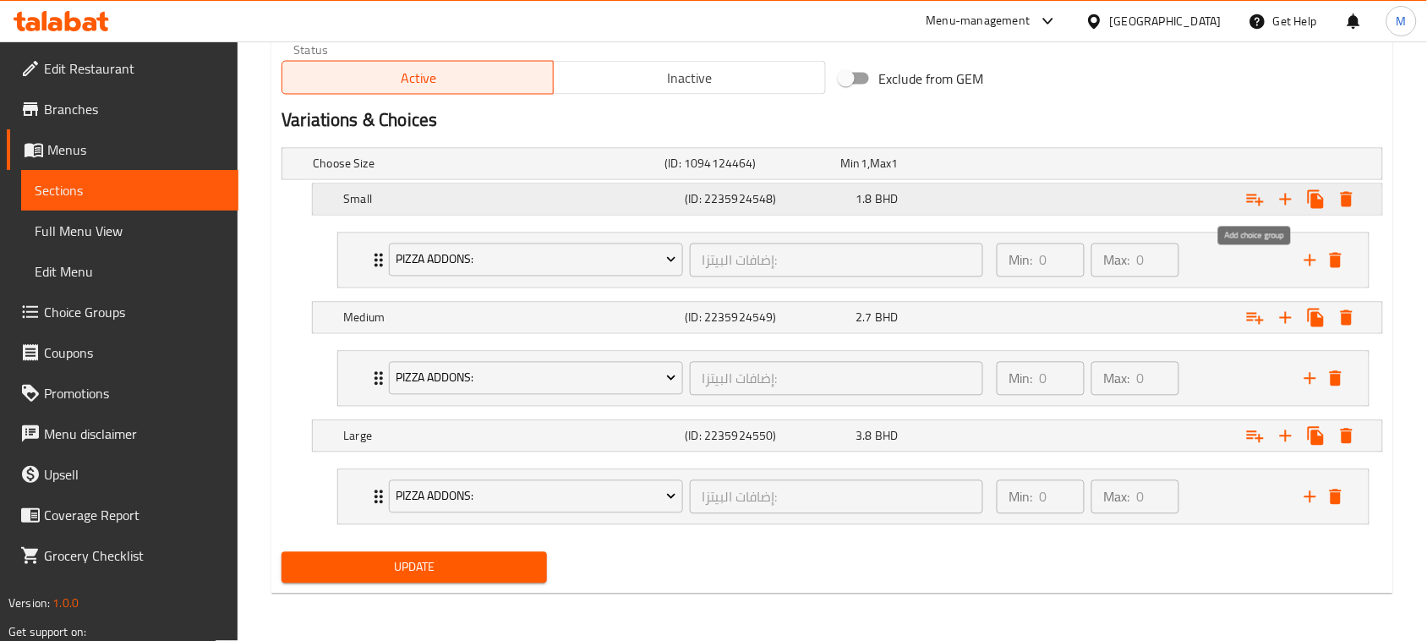
click at [1252, 199] on icon "Expand" at bounding box center [1255, 200] width 17 height 12
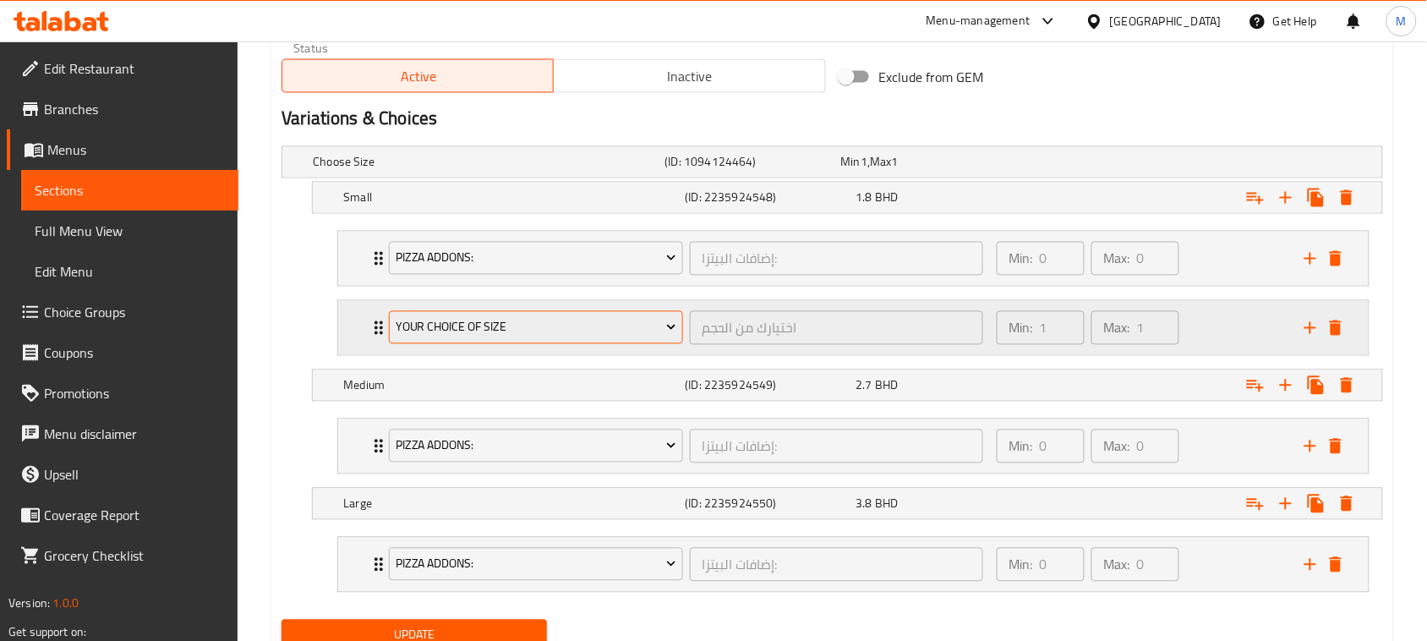
click at [489, 336] on span "Your Choice Of Size" at bounding box center [536, 327] width 281 height 21
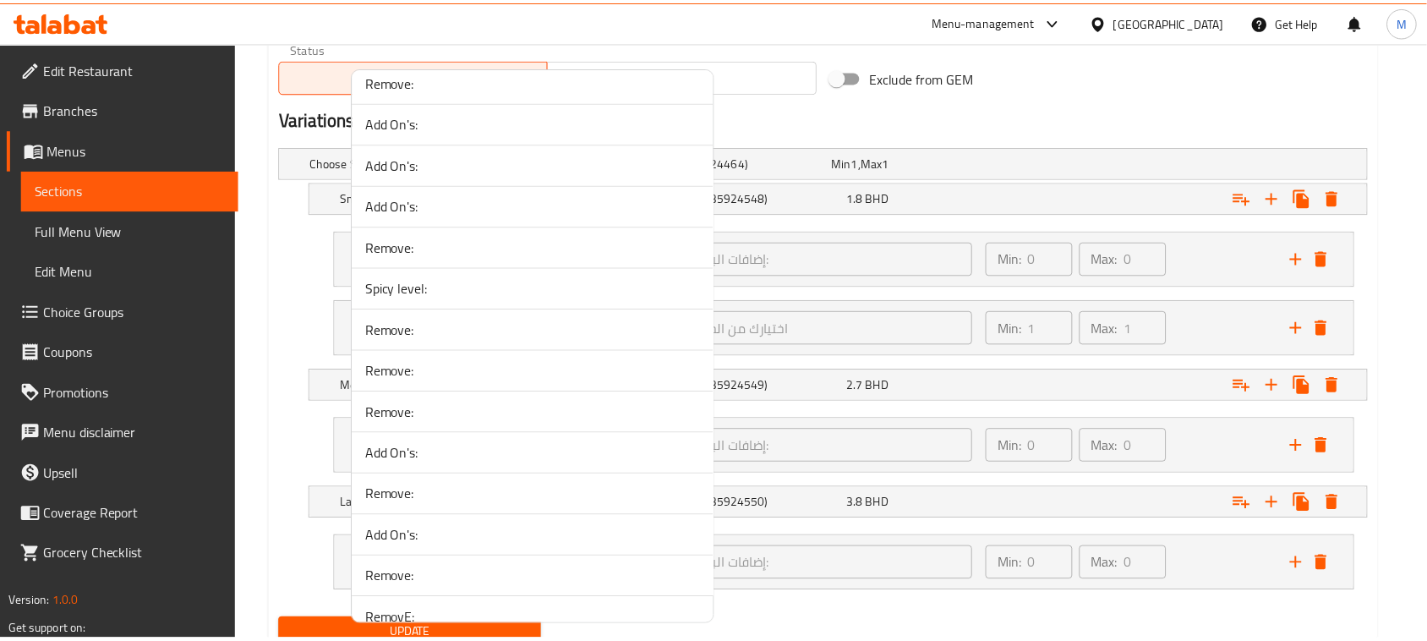
scroll to position [3275, 0]
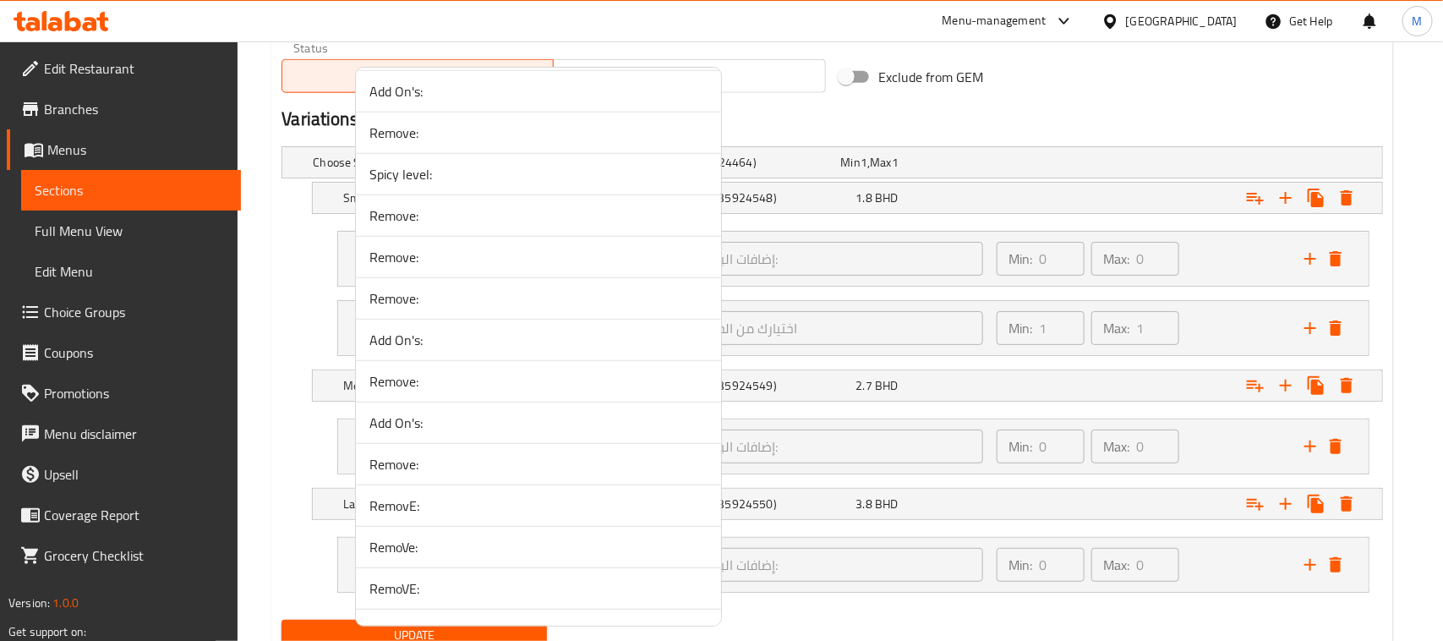
click at [440, 516] on span "RemovE:" at bounding box center [538, 505] width 338 height 20
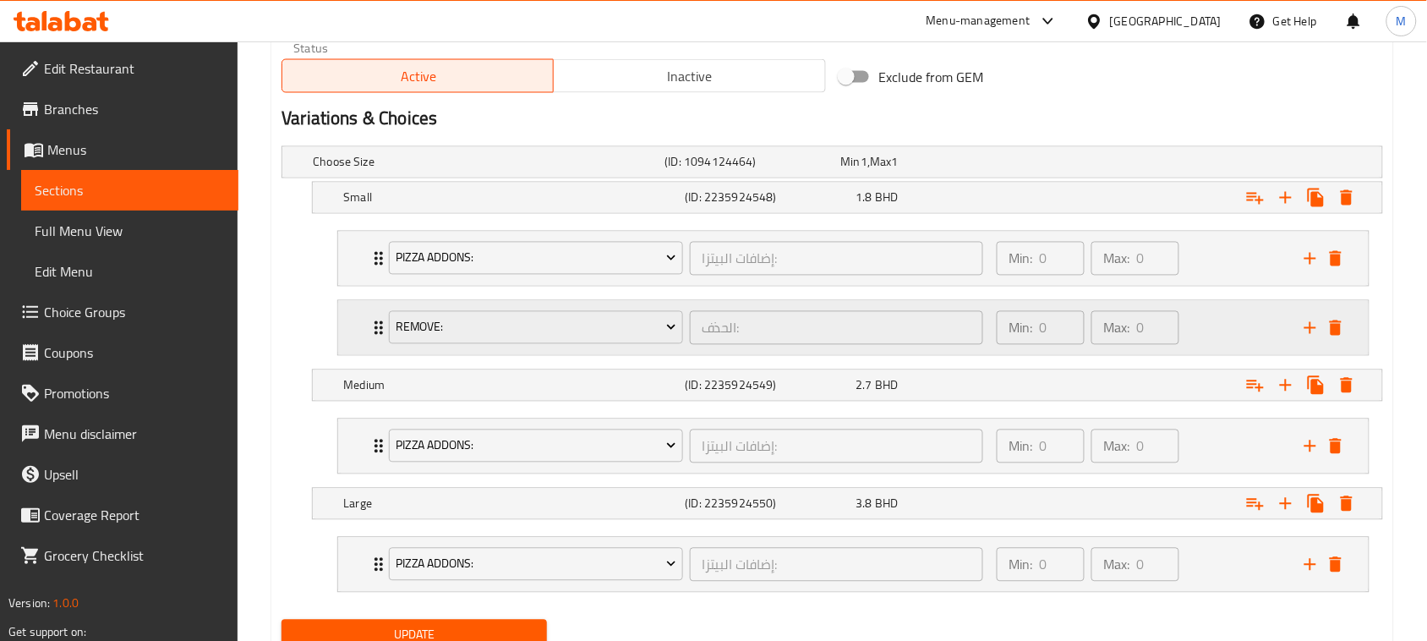
click at [365, 286] on div "RemovE: الحذف: ​ Min: 0 ​ Max: 0 ​" at bounding box center [853, 259] width 1030 height 54
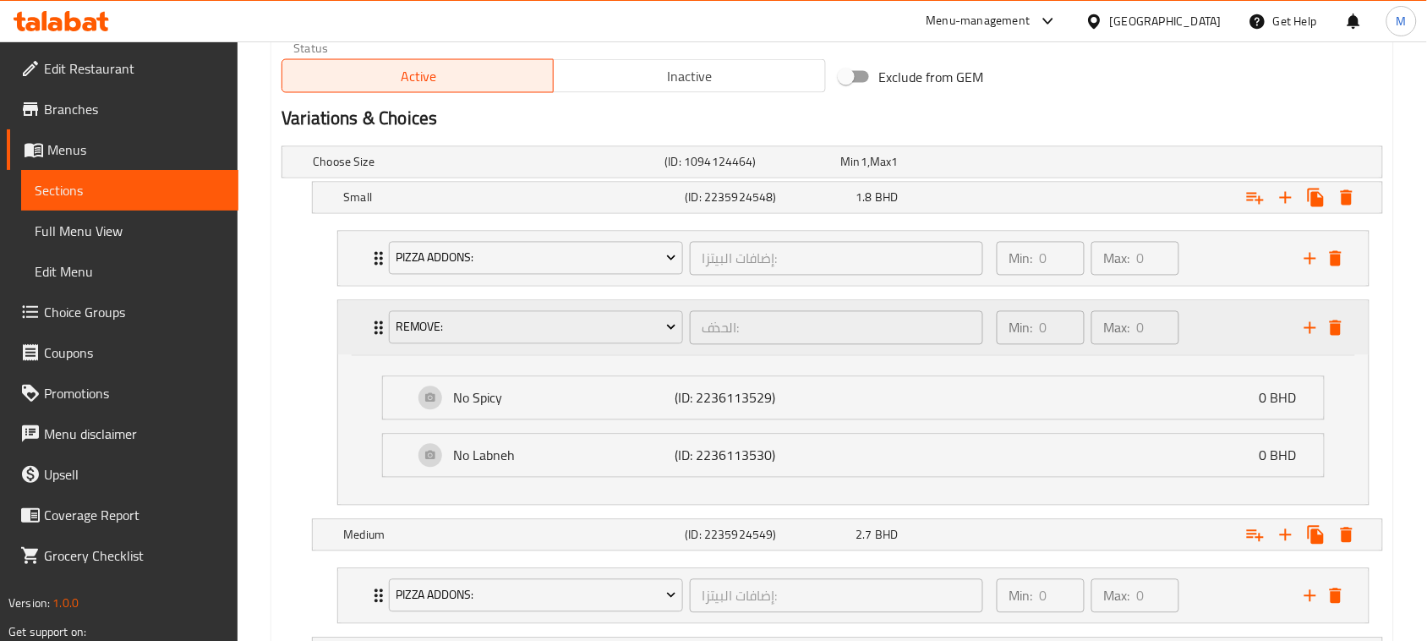
click at [362, 331] on div "RemovE: الحذف: ​ Min: 0 ​ Max: 0 ​" at bounding box center [853, 328] width 1030 height 54
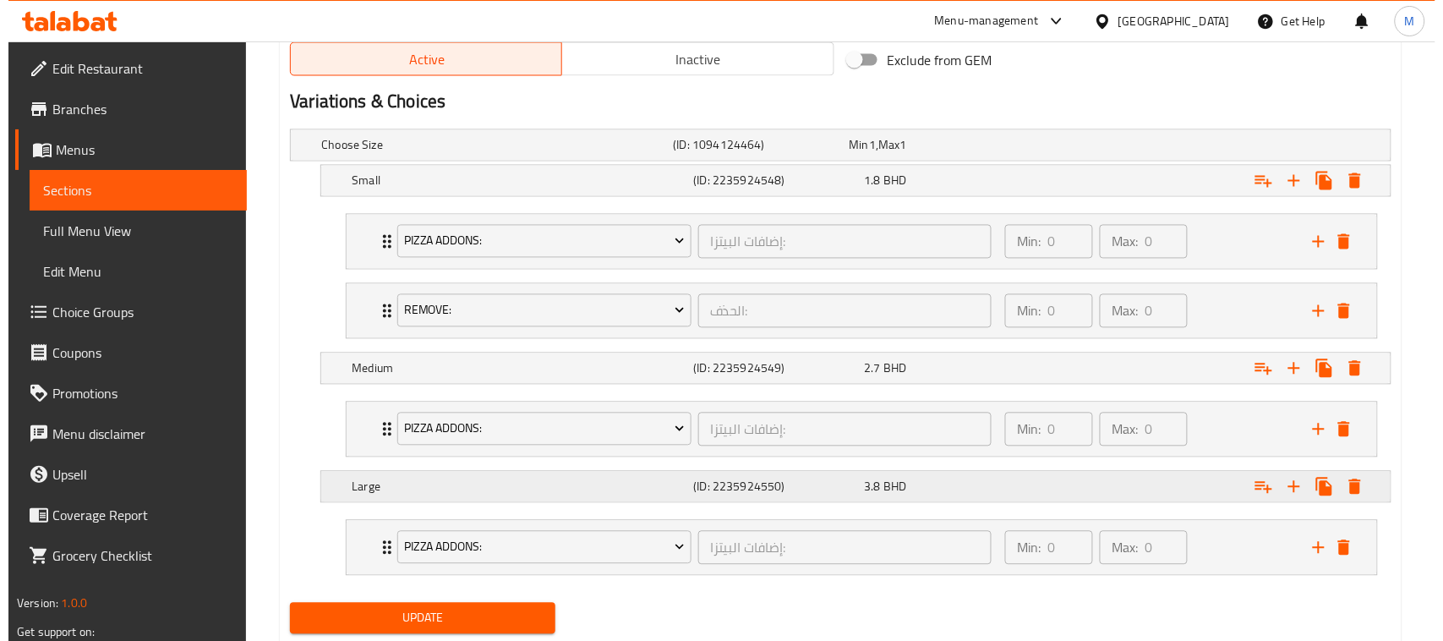
scroll to position [920, 0]
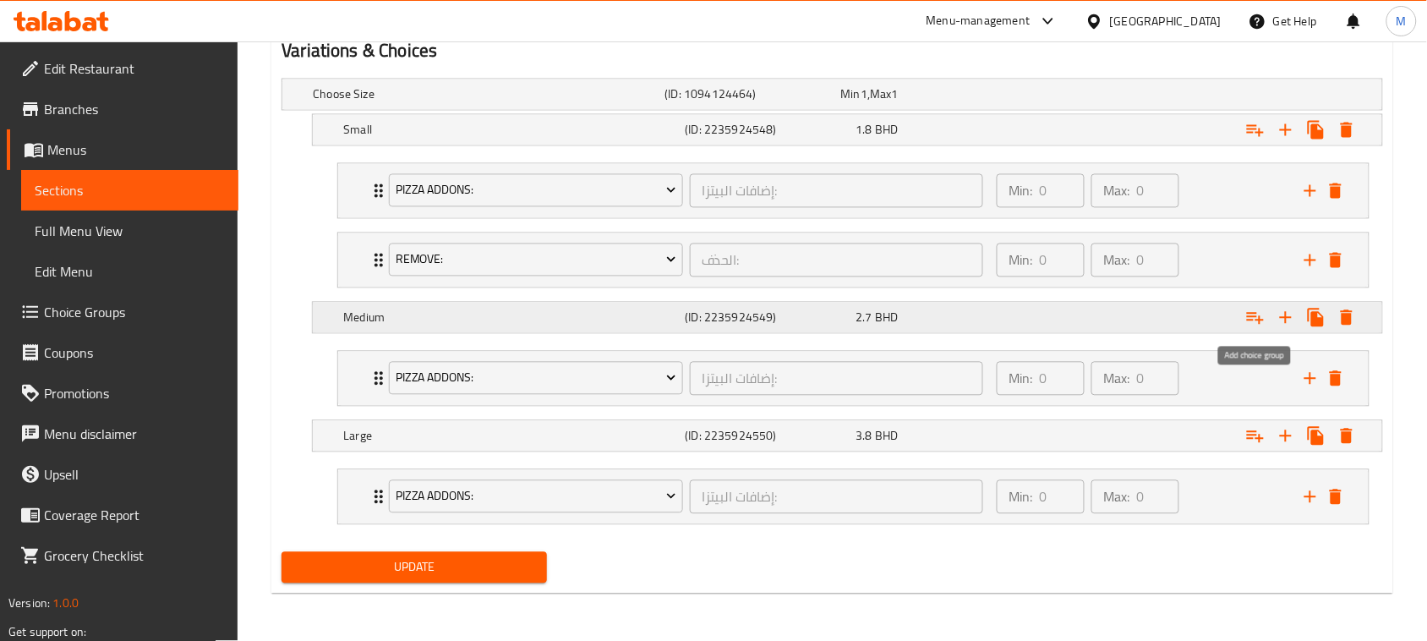
click at [1253, 313] on icon "Expand" at bounding box center [1255, 319] width 17 height 12
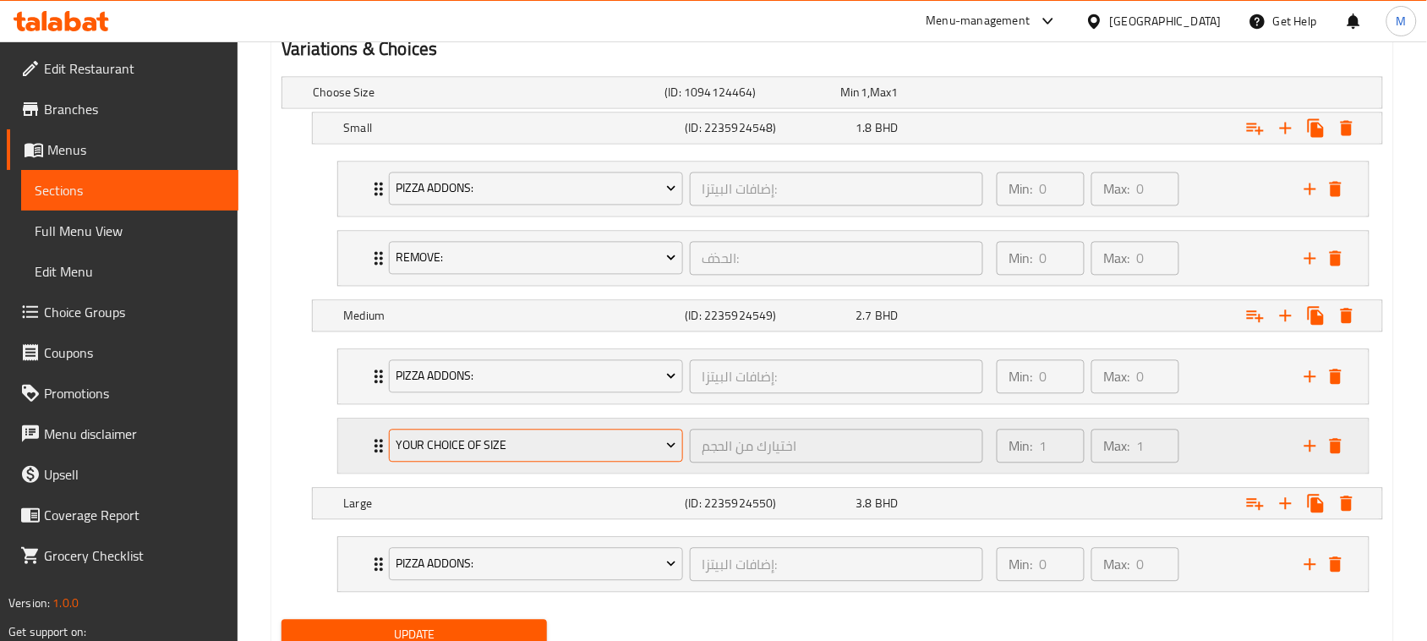
click at [440, 452] on span "Your Choice Of Size" at bounding box center [536, 445] width 281 height 21
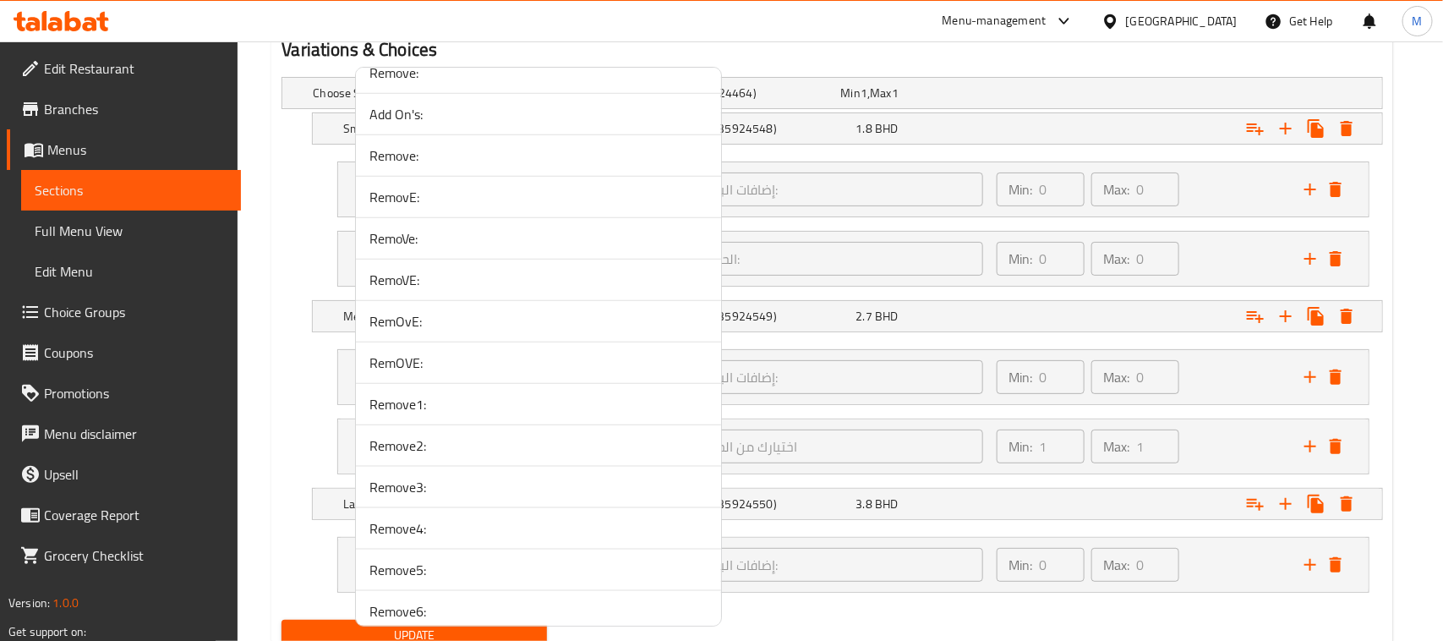
scroll to position [3592, 0]
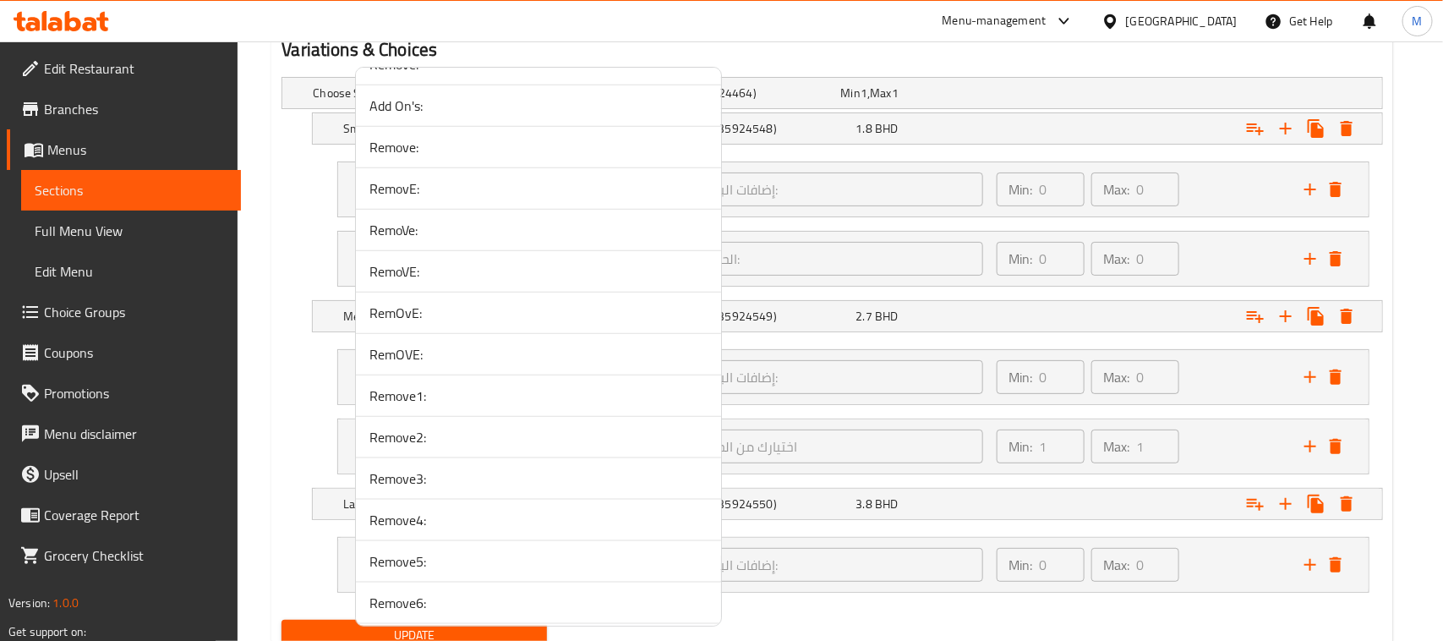
click at [431, 406] on span "Remove1:" at bounding box center [538, 395] width 338 height 20
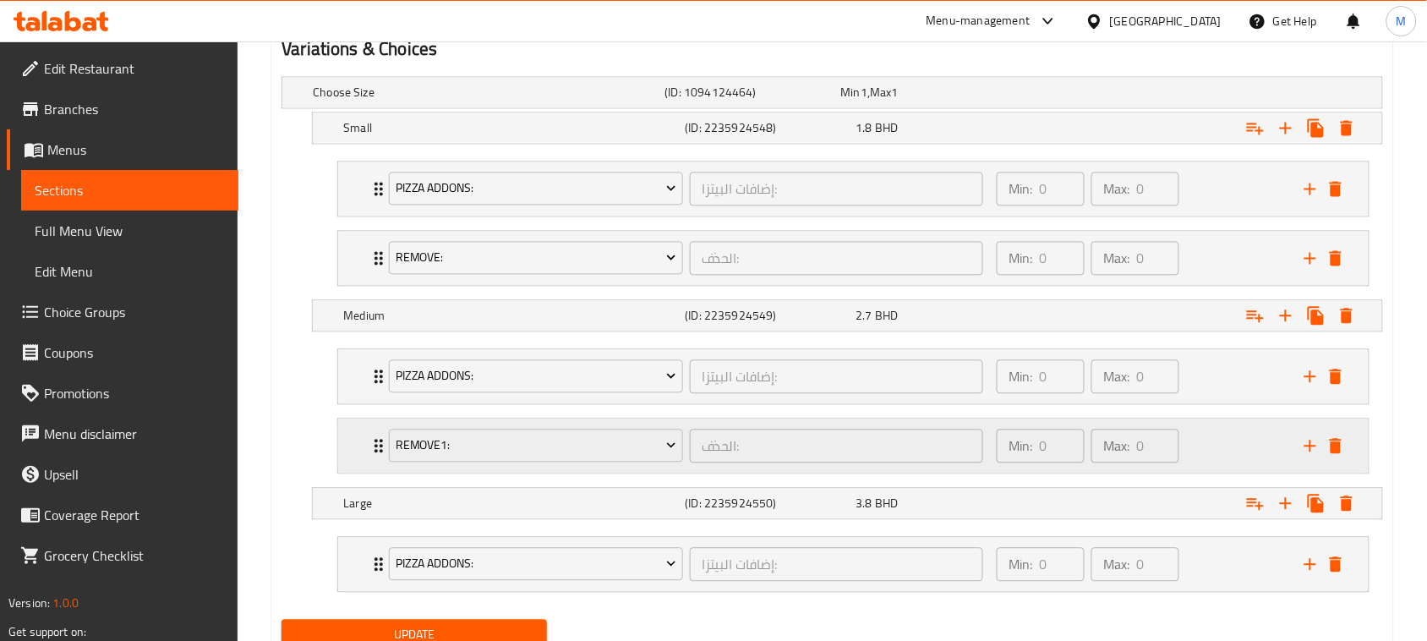
click at [347, 404] on div "Remove1: الحذف: ​ Min: 0 ​ Max: 0 ​" at bounding box center [853, 377] width 1030 height 54
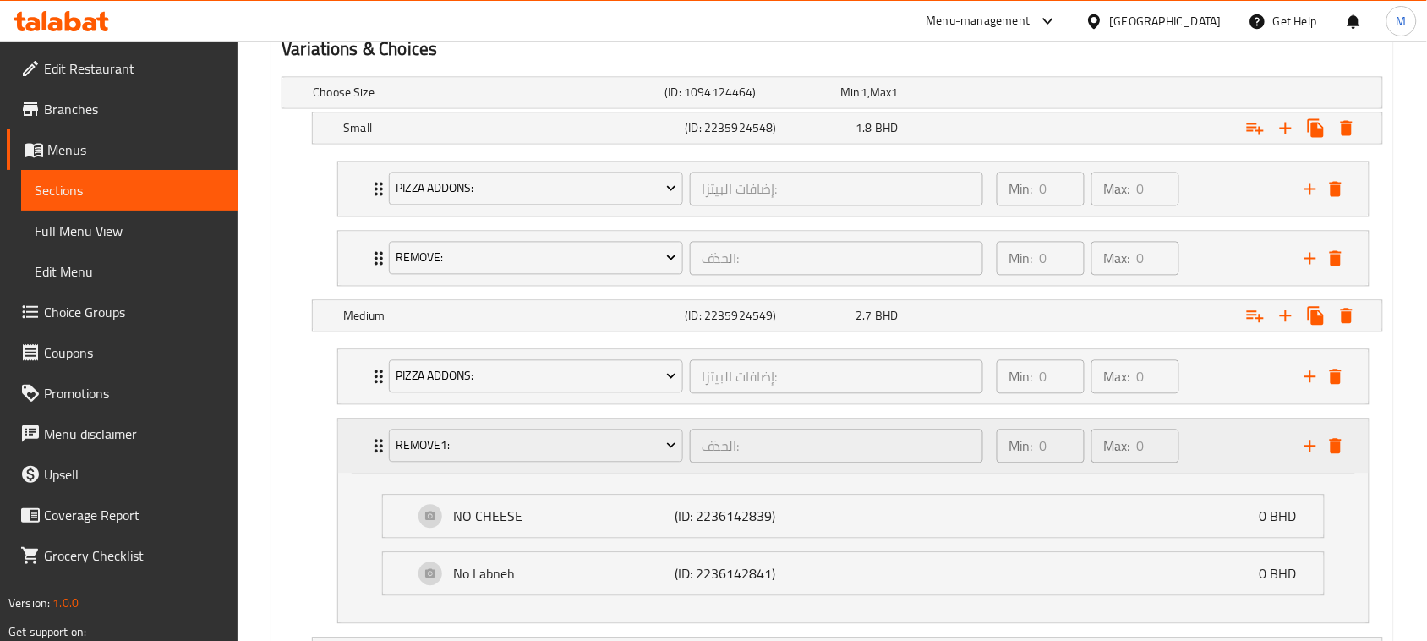
click at [347, 445] on div "Remove1: الحذف: ​ Min: 0 ​ Max: 0 ​" at bounding box center [853, 446] width 1030 height 54
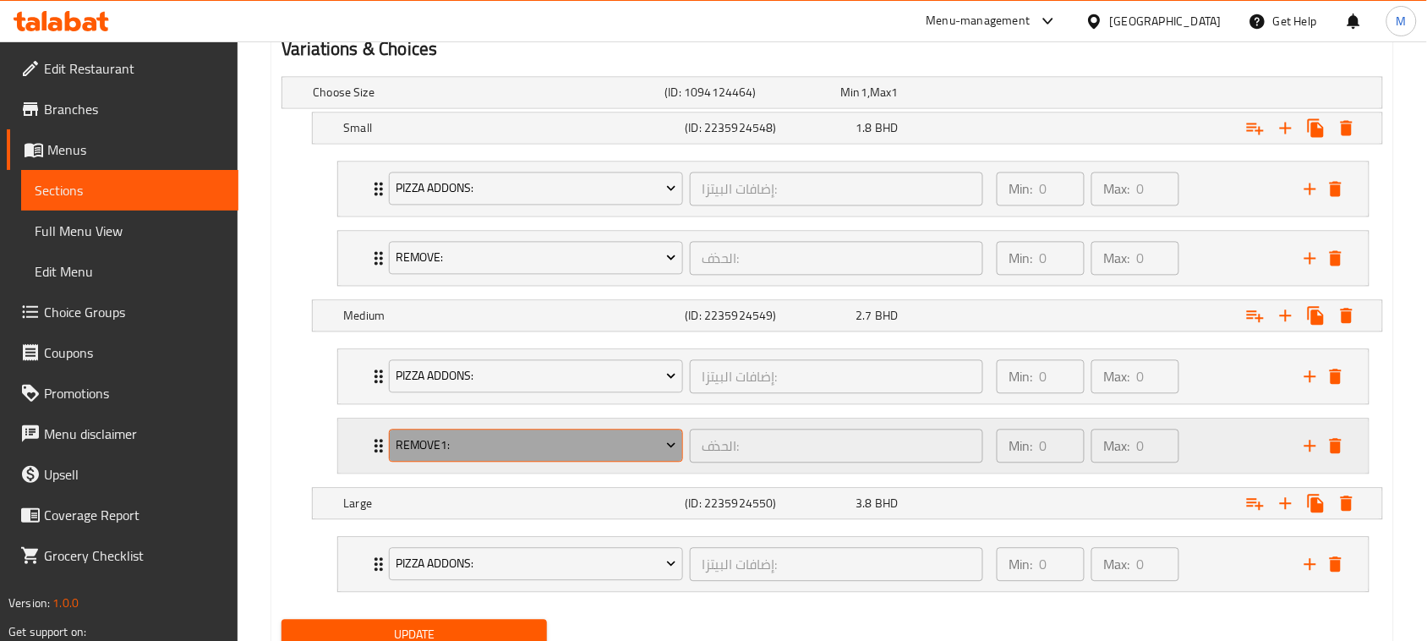
click at [466, 445] on span "Remove1:" at bounding box center [536, 445] width 281 height 21
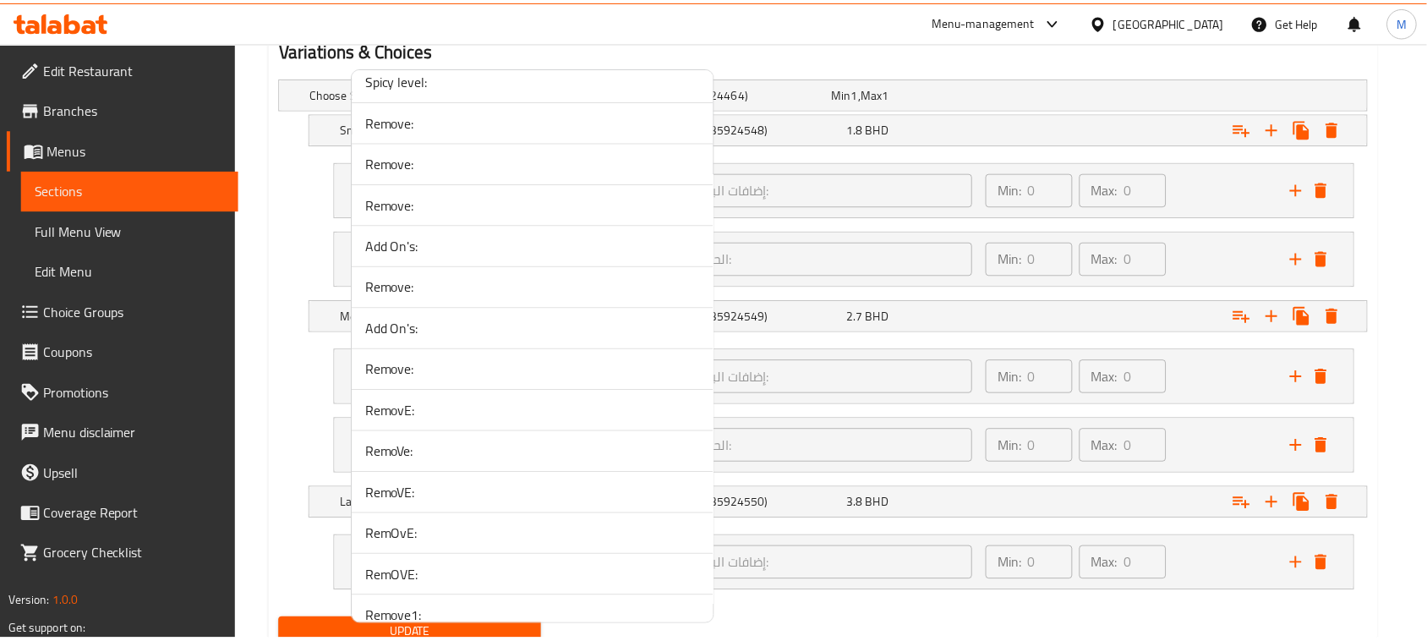
scroll to position [3486, 0]
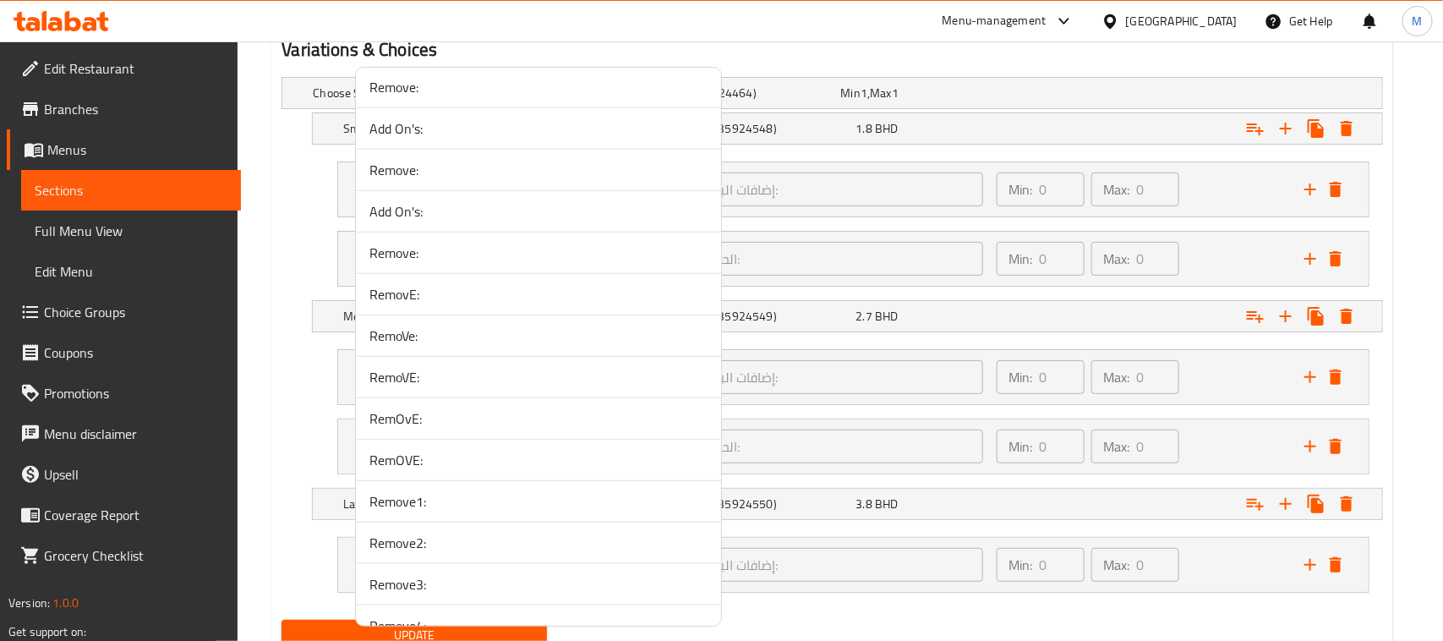
click at [434, 553] on span "Remove2:" at bounding box center [538, 542] width 338 height 20
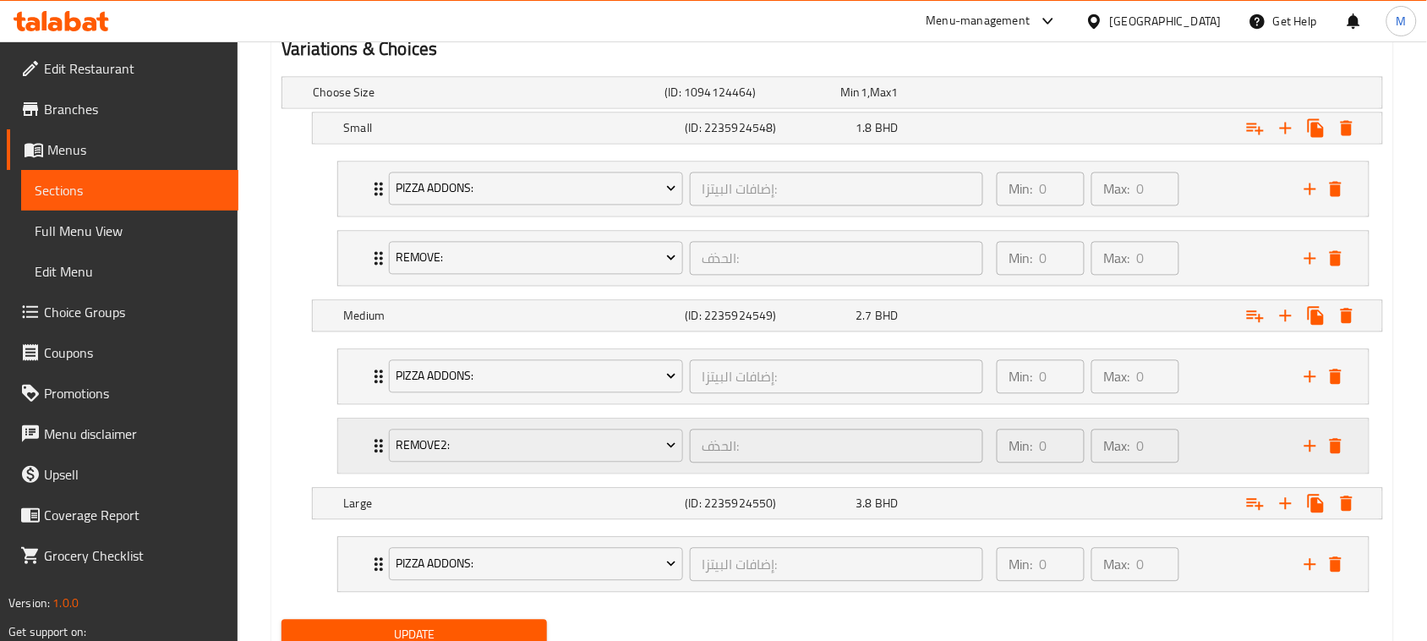
click at [340, 404] on div "Remove2: الحذف: ​ Min: 0 ​ Max: 0 ​" at bounding box center [853, 377] width 1030 height 54
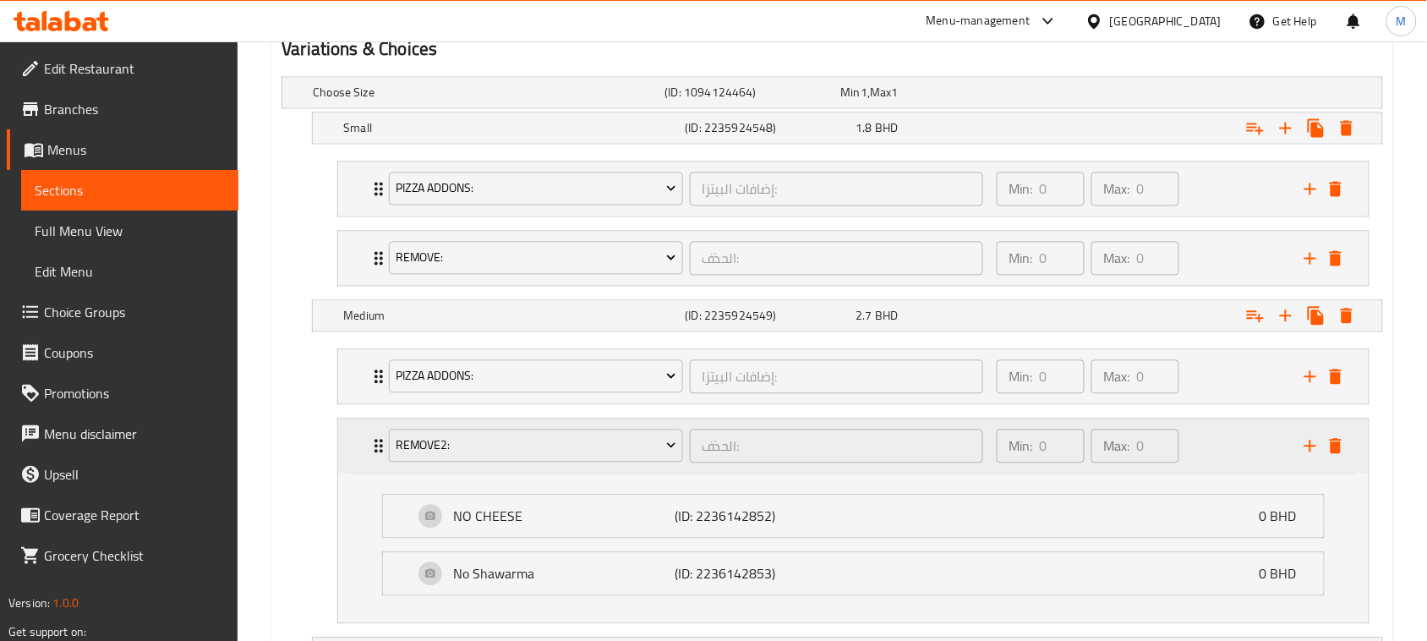
click at [344, 442] on div "Remove2: الحذف: ​ Min: 0 ​ Max: 0 ​" at bounding box center [853, 446] width 1030 height 54
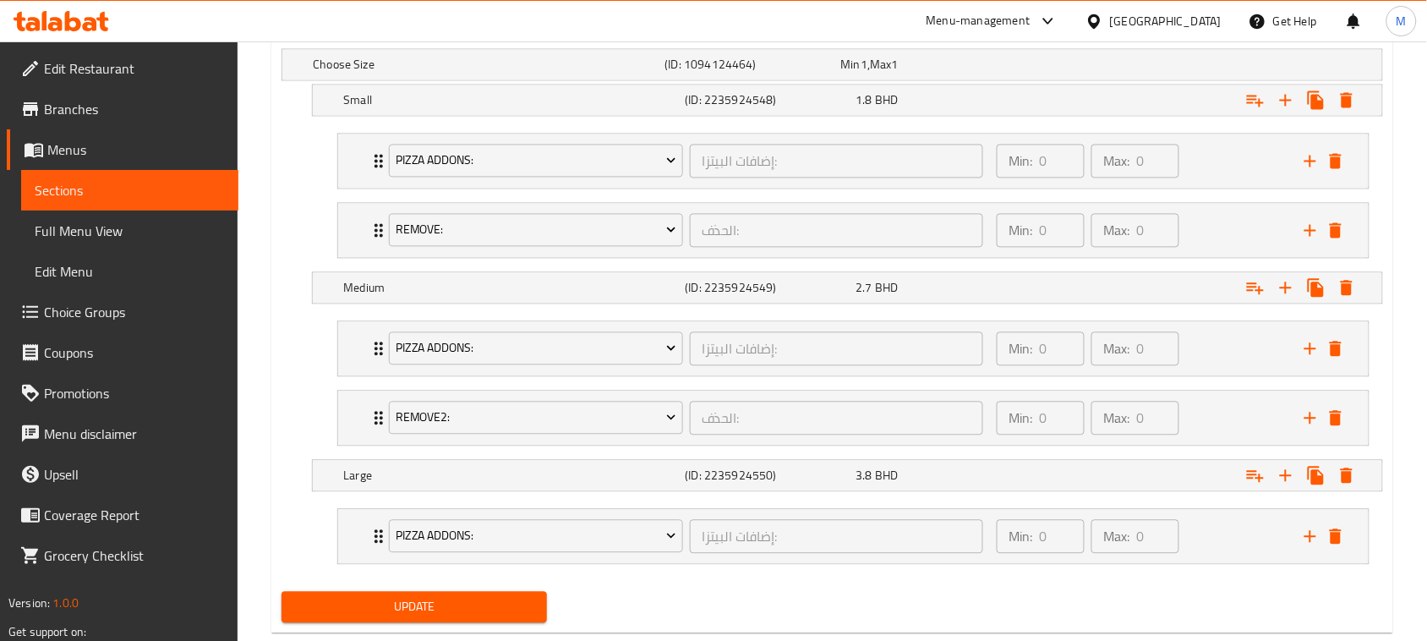
scroll to position [991, 0]
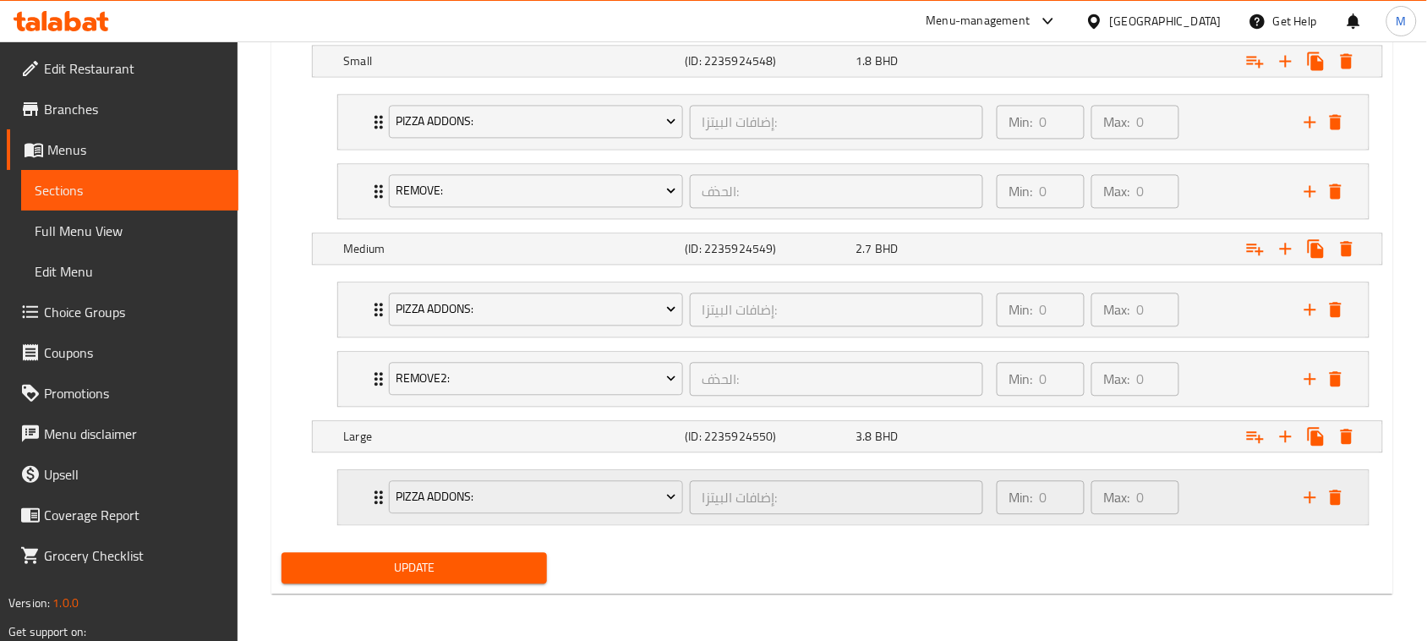
click at [490, 514] on div "Pizza Addons:" at bounding box center [535, 497] width 301 height 41
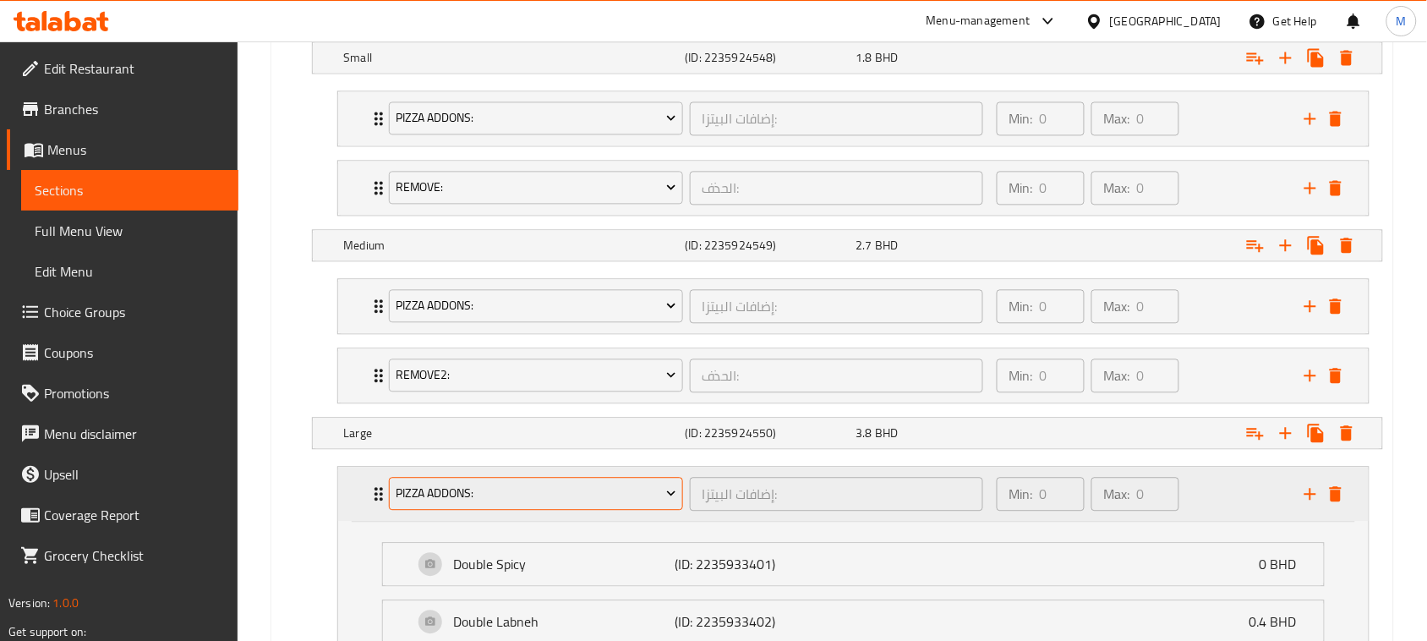
click at [493, 504] on span "Pizza Addons:" at bounding box center [536, 493] width 281 height 21
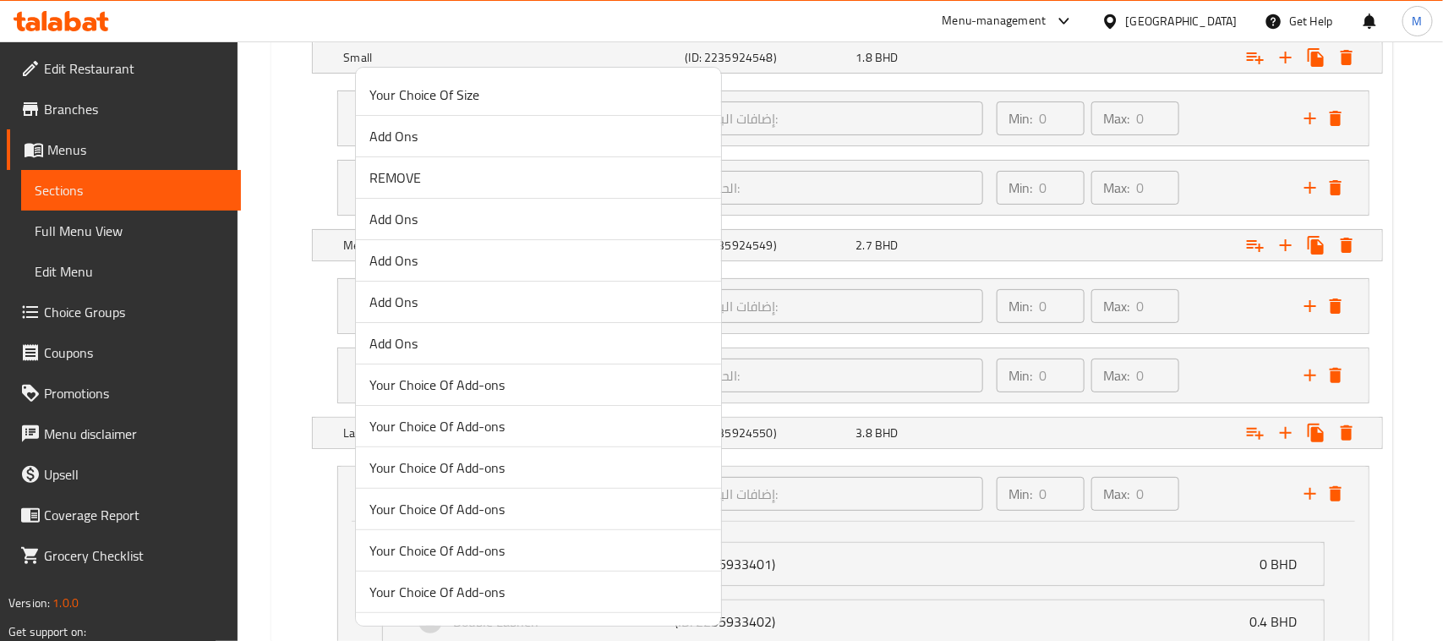
click at [259, 473] on div at bounding box center [721, 320] width 1443 height 641
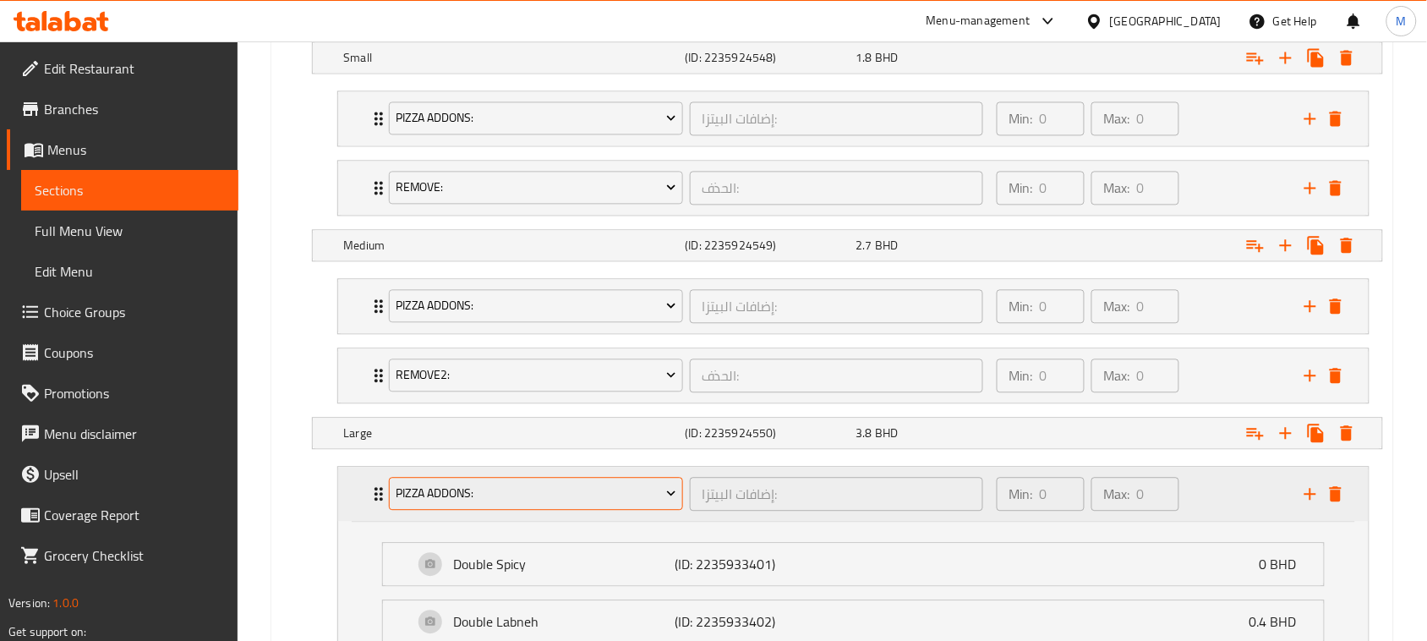
click at [511, 491] on span "Pizza Addons:" at bounding box center [536, 493] width 281 height 21
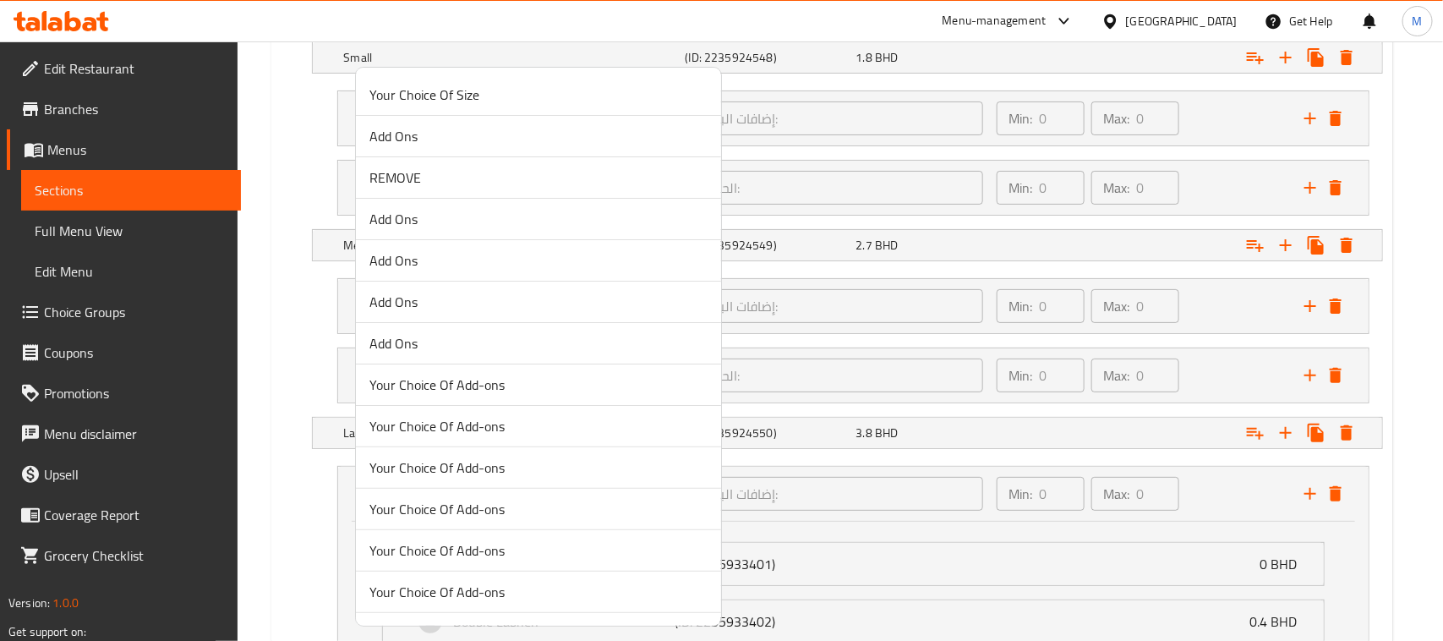
click at [280, 453] on div at bounding box center [721, 320] width 1443 height 641
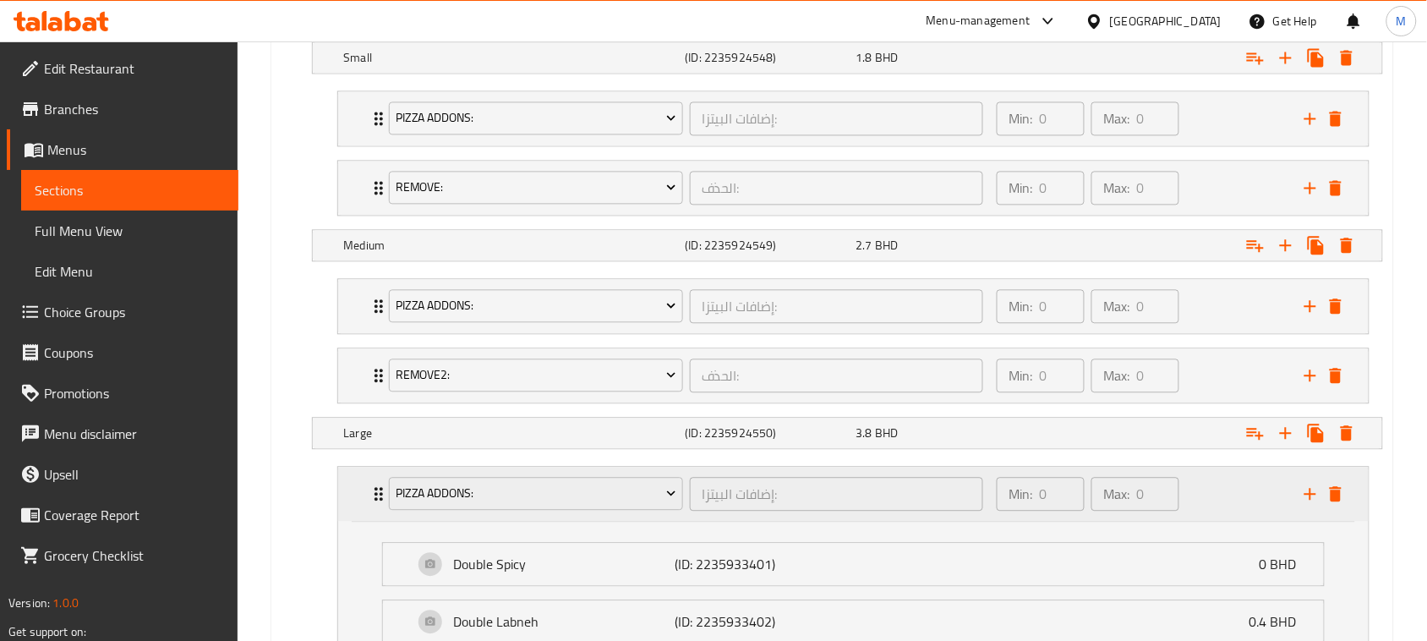
click at [347, 489] on div "Pizza Addons: إضافات البيتزا: ​ Min: 0 ​ Max: 0 ​" at bounding box center [853, 494] width 1030 height 54
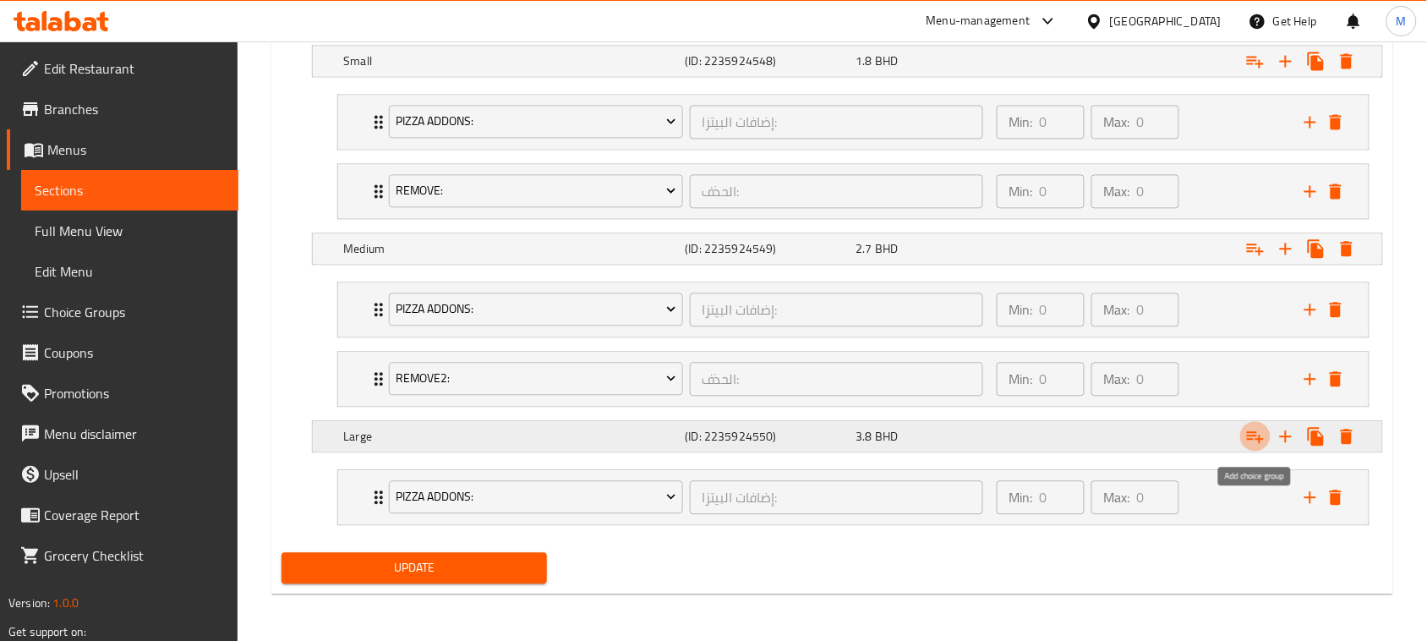
click at [1253, 435] on icon "Expand" at bounding box center [1255, 437] width 17 height 12
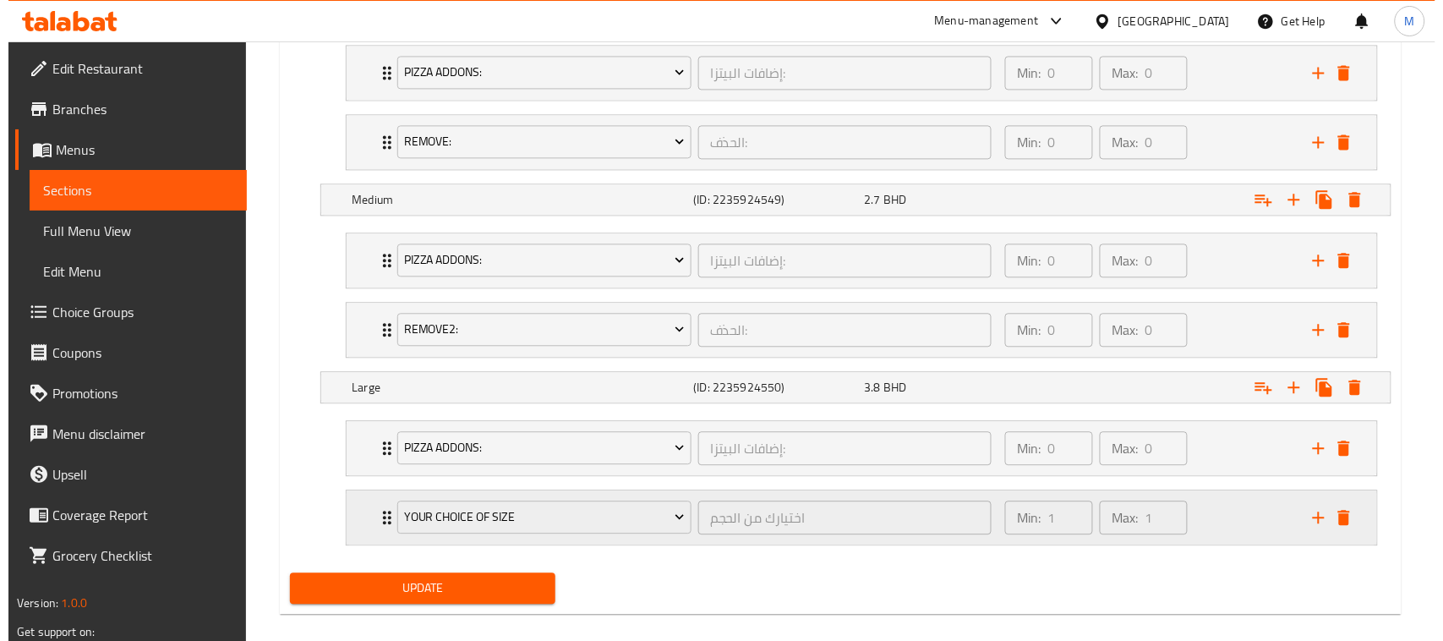
scroll to position [1061, 0]
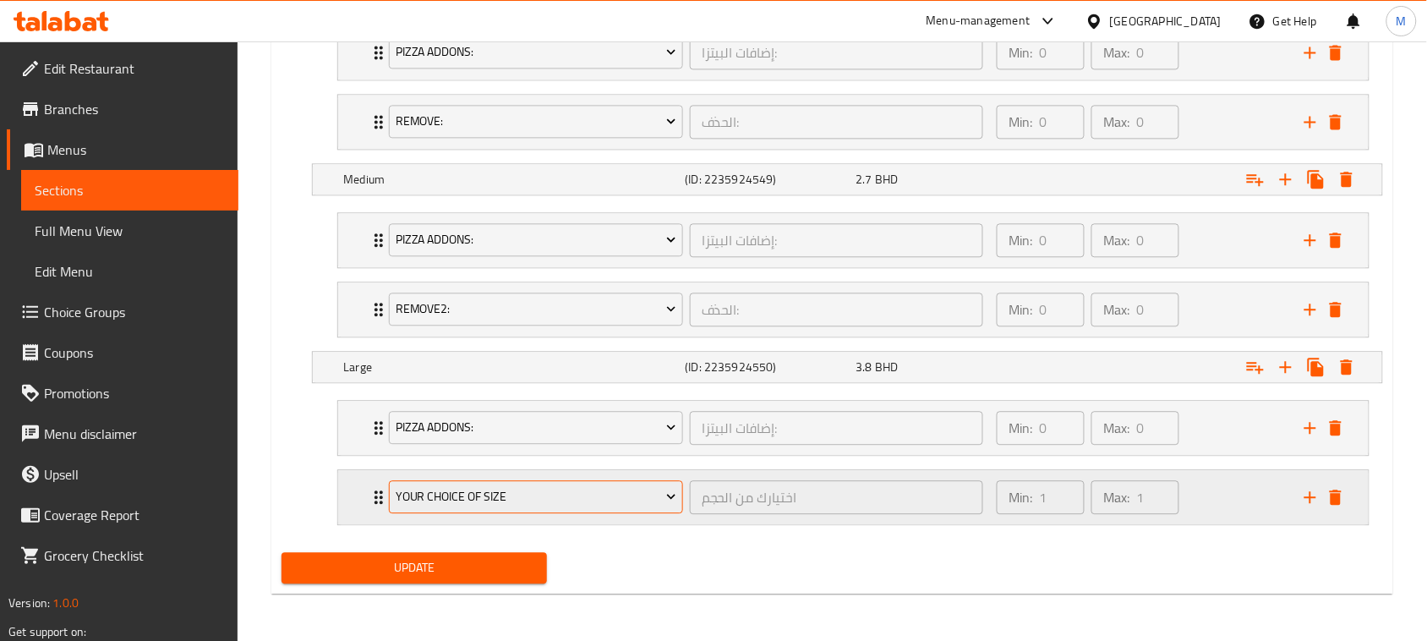
click at [500, 504] on span "Your Choice Of Size" at bounding box center [536, 496] width 281 height 21
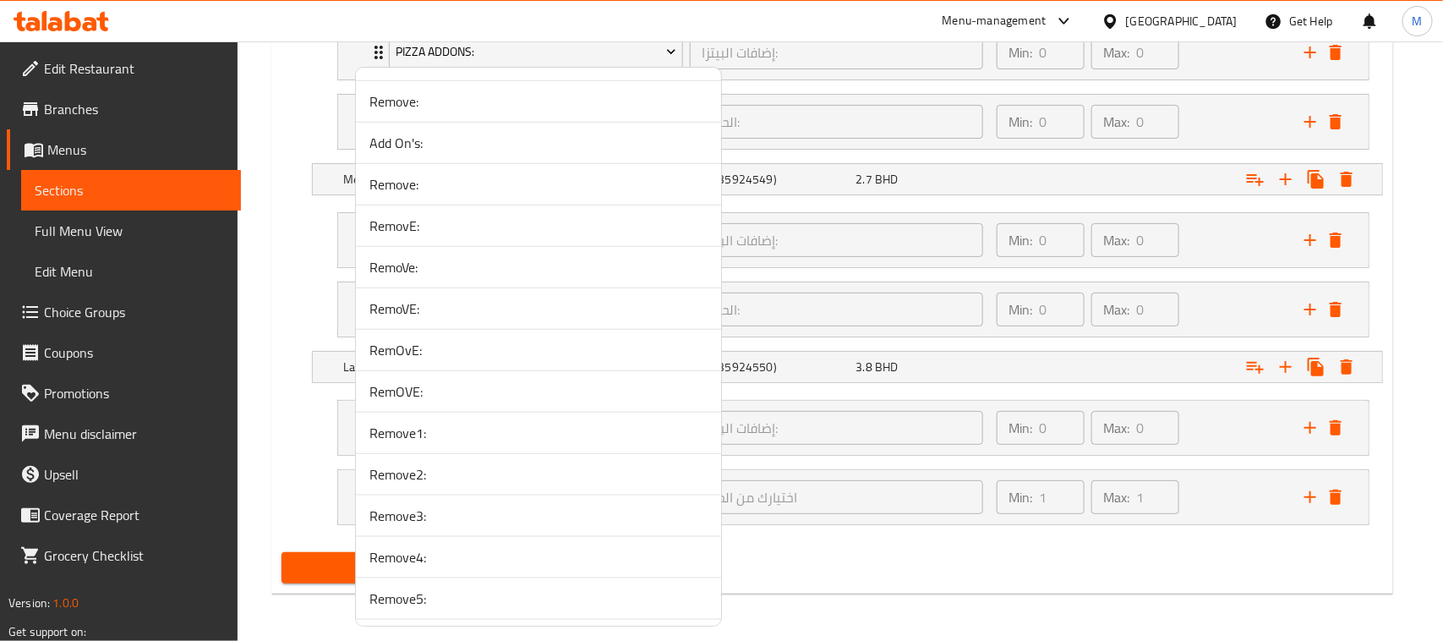
scroll to position [3592, 0]
click at [442, 521] on li "Remove4:" at bounding box center [538, 520] width 365 height 41
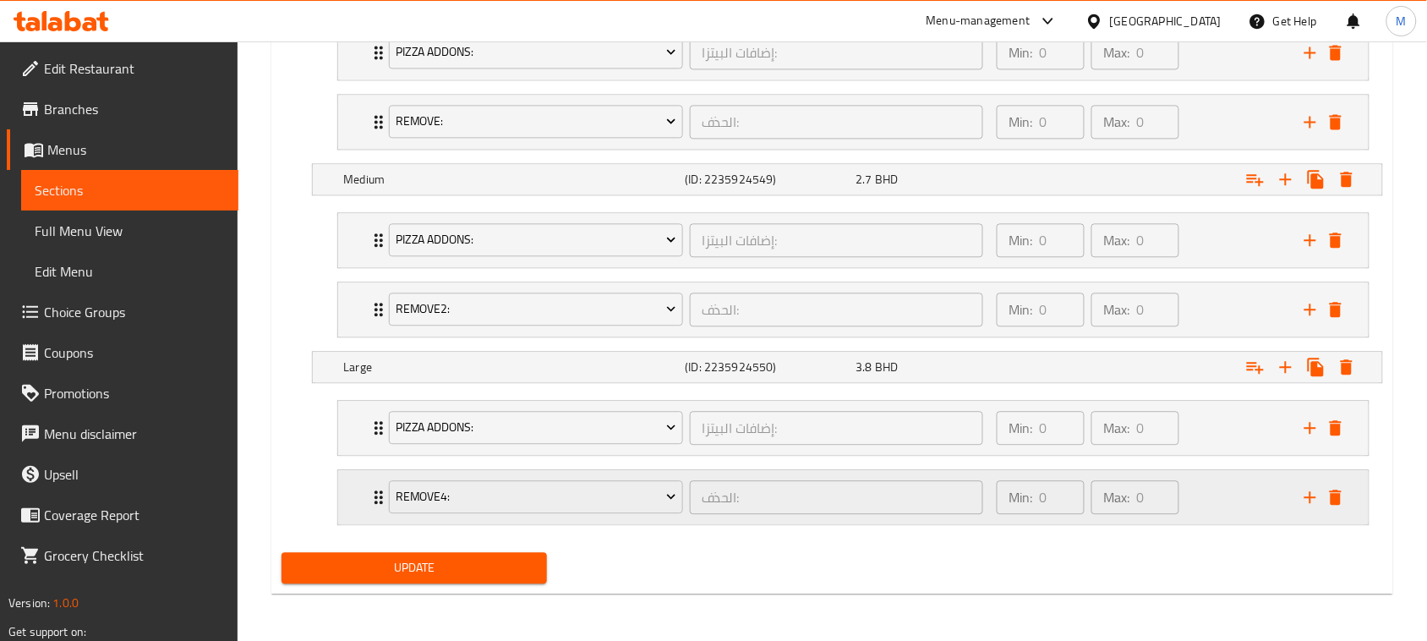
click at [344, 455] on div "Remove4: الحذف: ​ Min: 0 ​ Max: 0 ​" at bounding box center [853, 428] width 1030 height 54
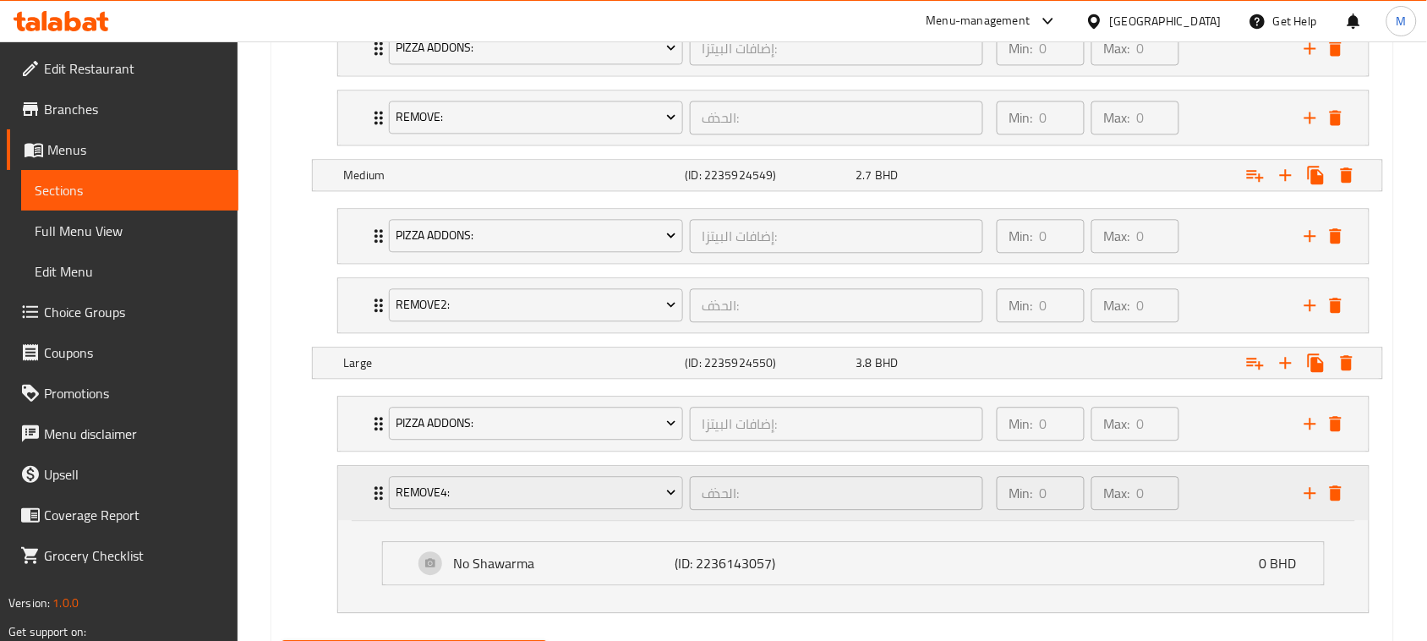
click at [344, 496] on div "Remove4: الحذف: ​ Min: 0 ​ Max: 0 ​" at bounding box center [853, 493] width 1030 height 54
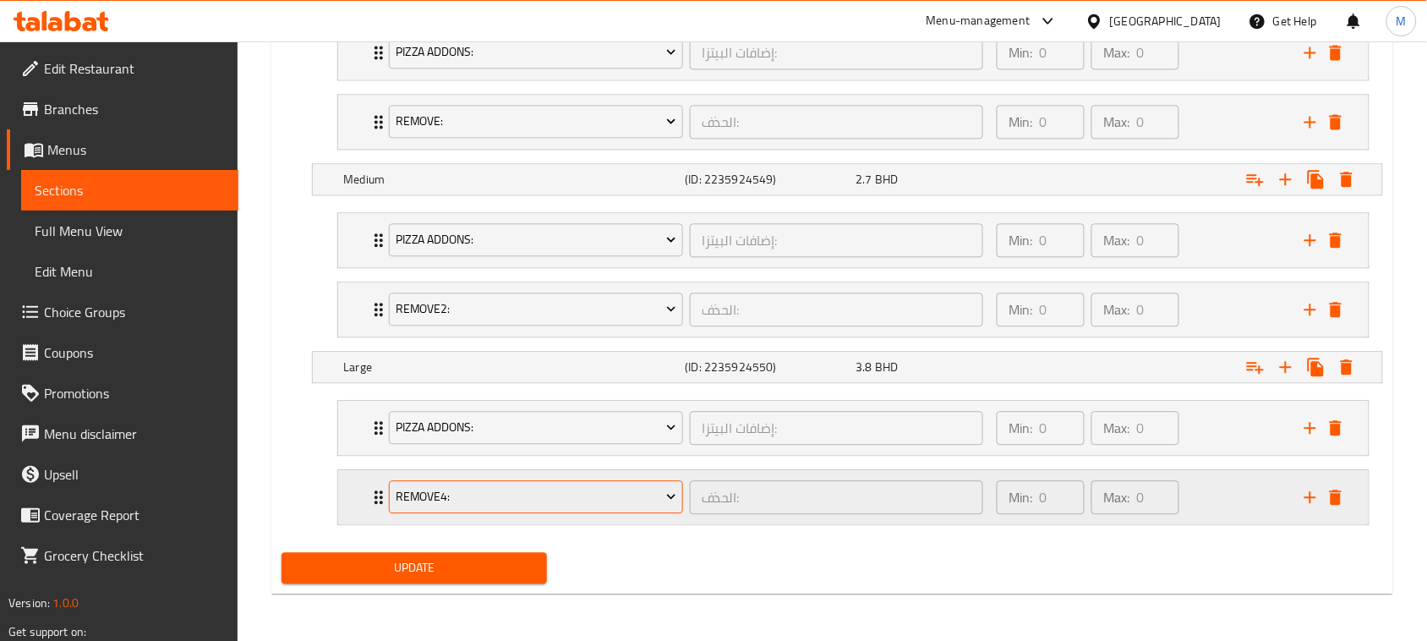
click at [440, 497] on span "Remove4:" at bounding box center [536, 496] width 281 height 21
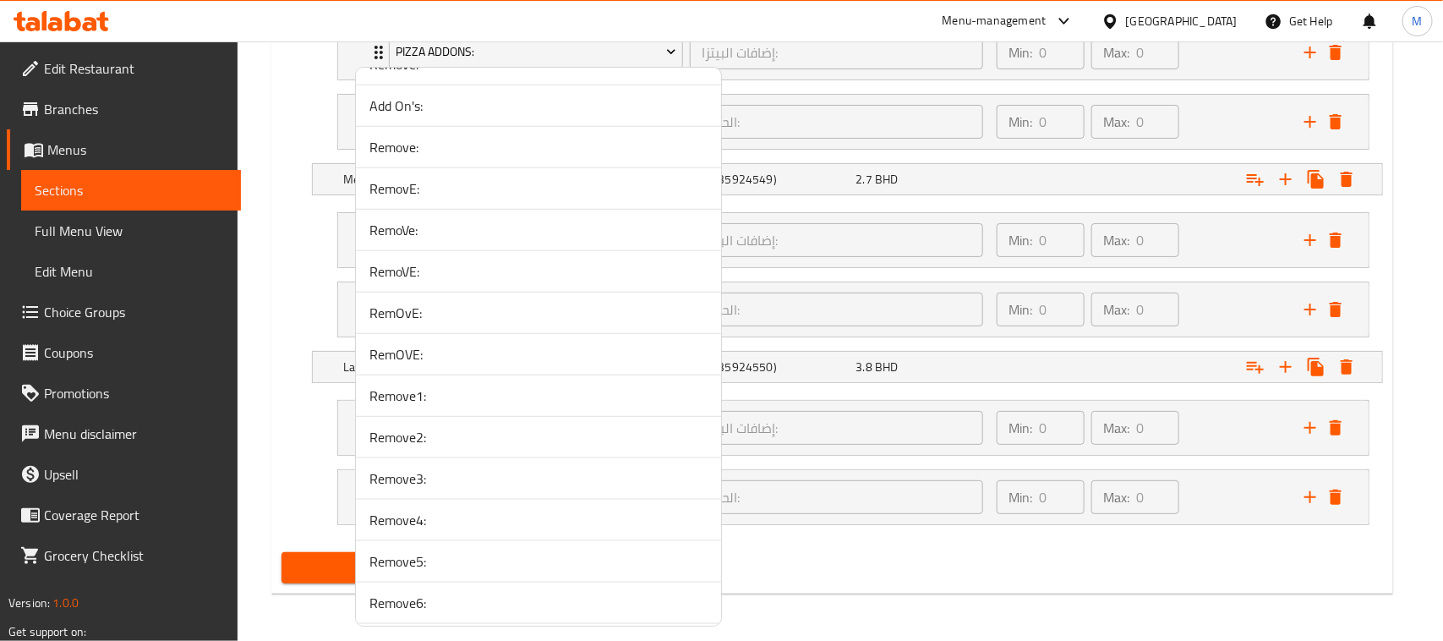
click at [437, 489] on span "Remove3:" at bounding box center [538, 478] width 338 height 20
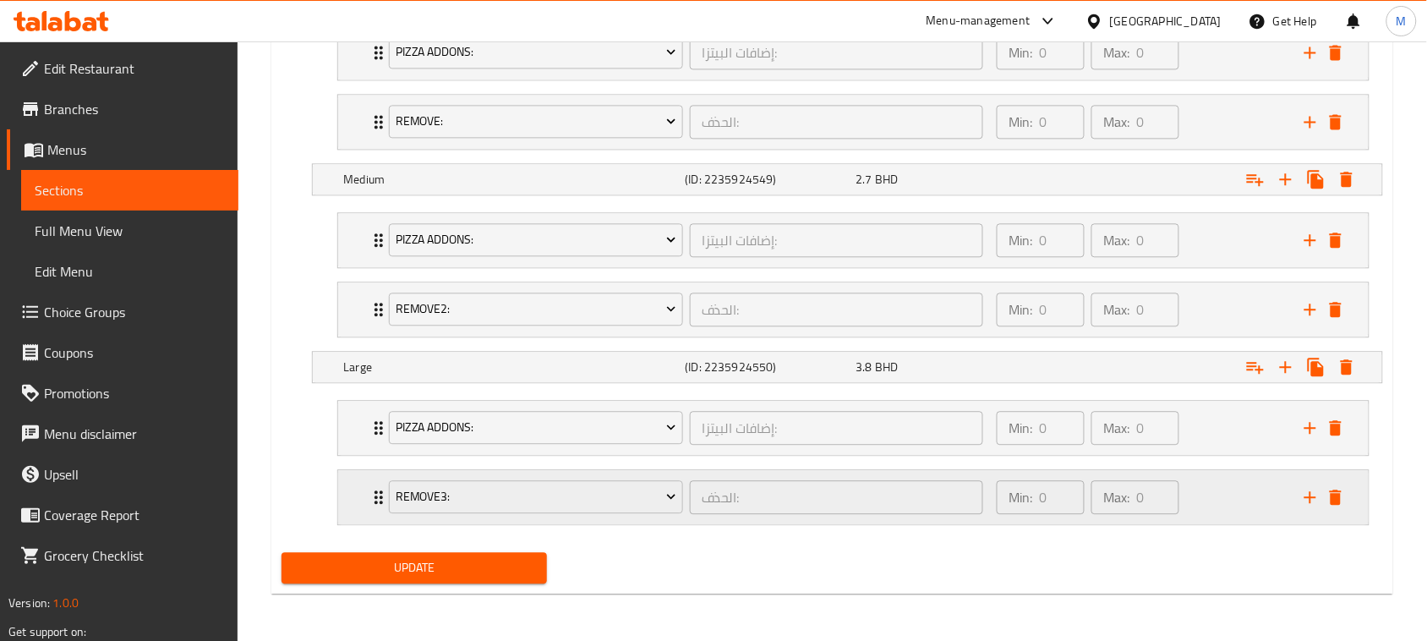
click at [348, 455] on div "Remove3: الحذف: ​ Min: 0 ​ Max: 0 ​" at bounding box center [853, 428] width 1030 height 54
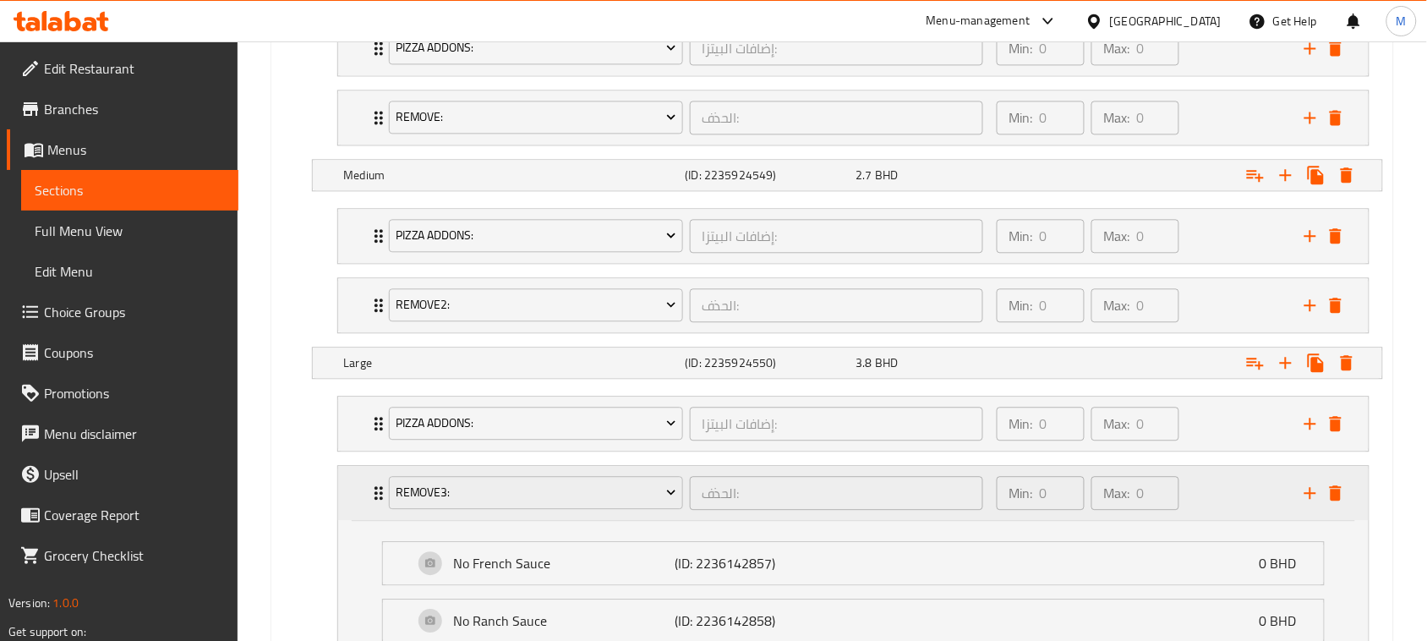
click at [348, 499] on div "Remove3: الحذف: ​ Min: 0 ​ Max: 0 ​" at bounding box center [853, 493] width 1030 height 54
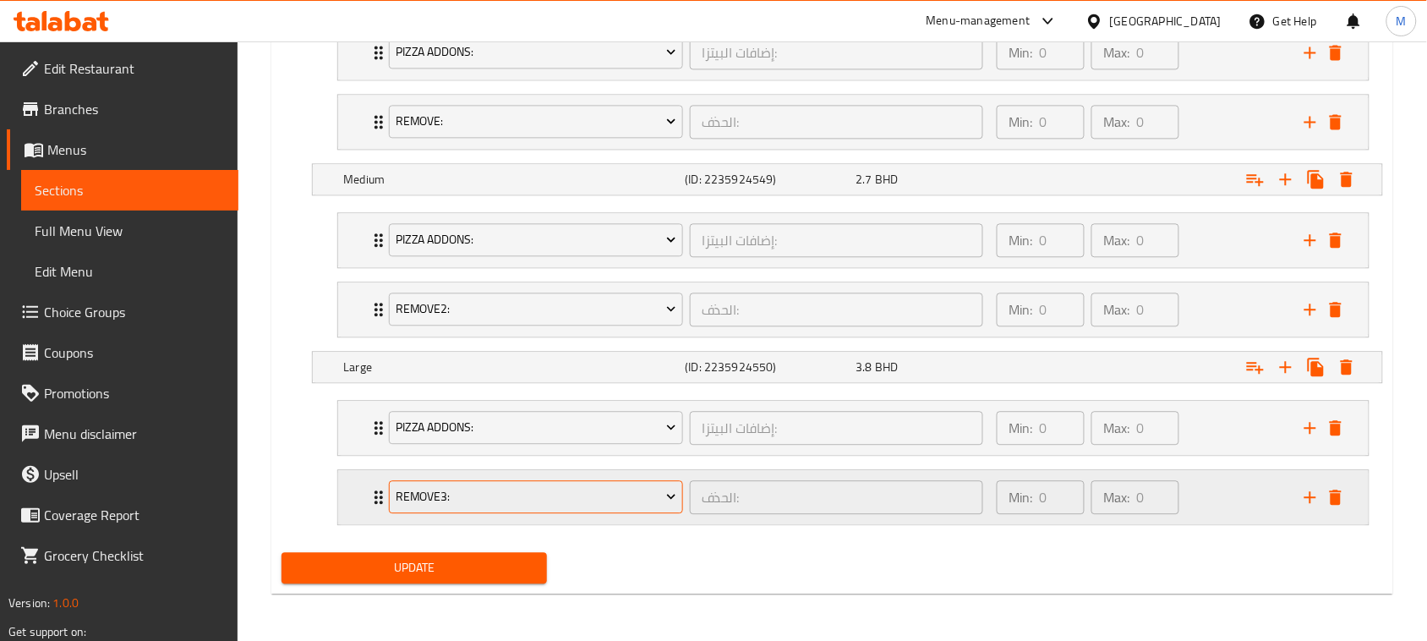
click at [480, 493] on span "Remove3:" at bounding box center [536, 496] width 281 height 21
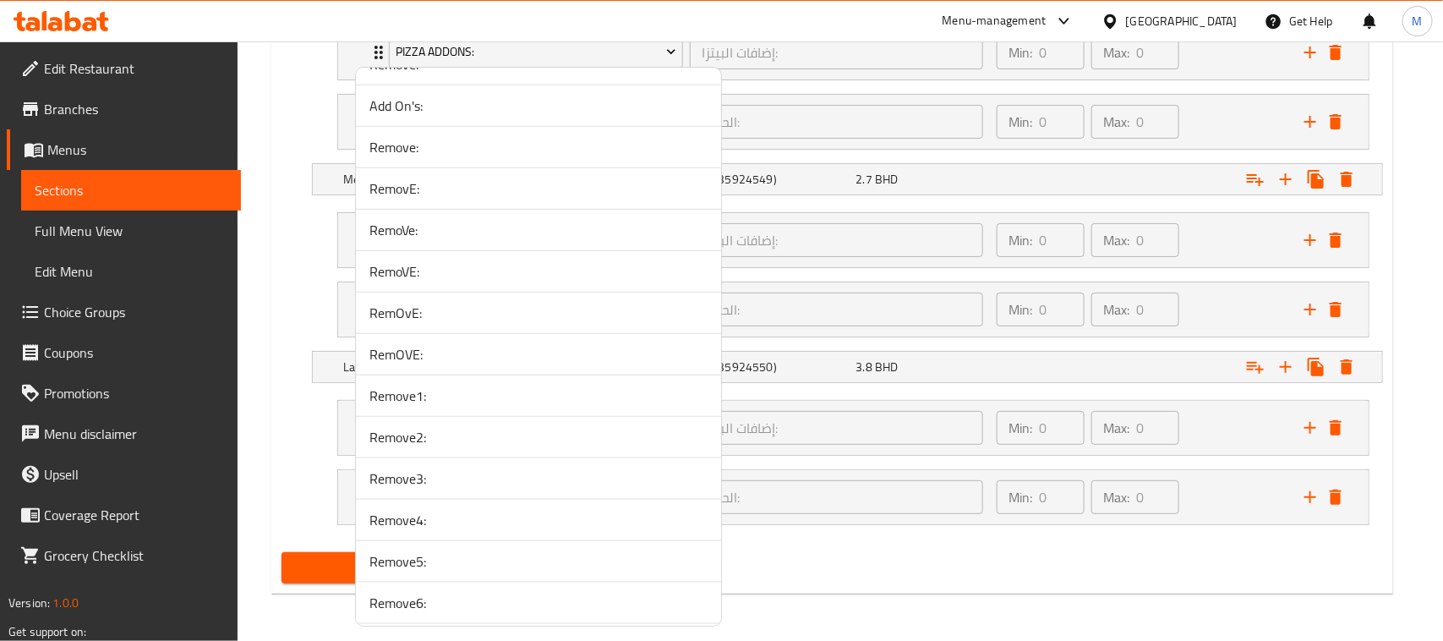
click at [432, 564] on li "Remove5:" at bounding box center [538, 561] width 365 height 41
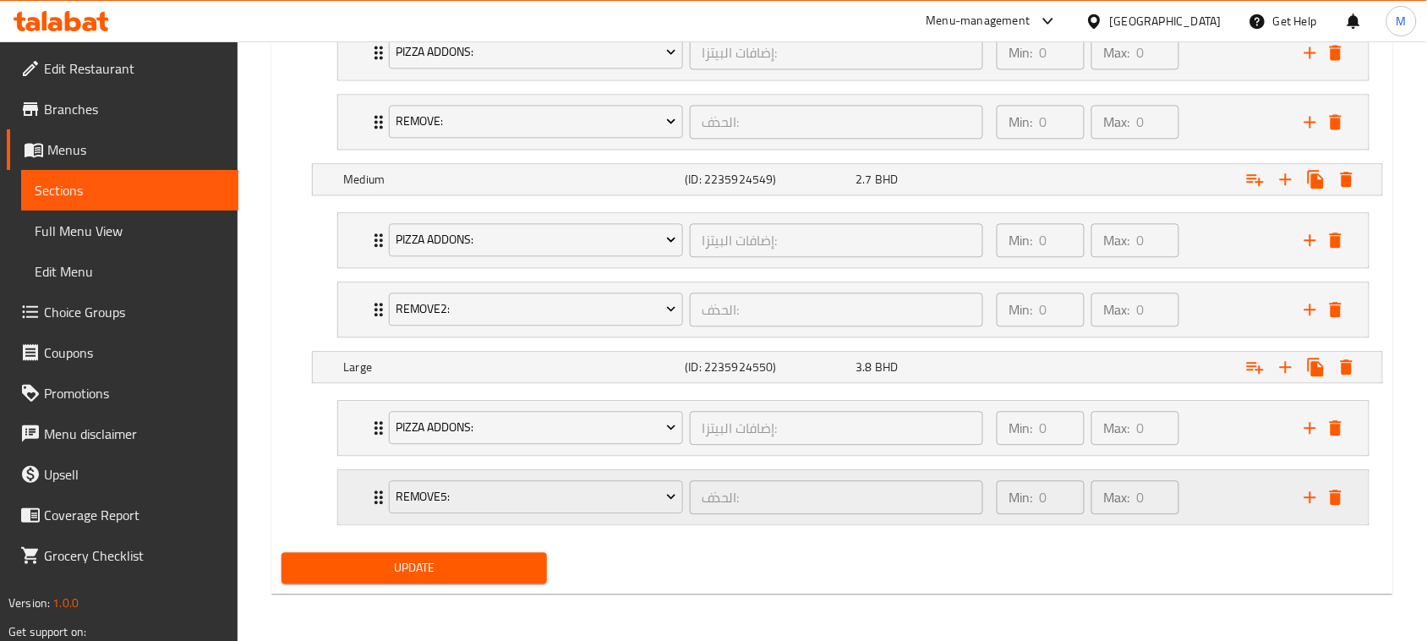
click at [349, 455] on div "Remove5: الحذف: ​ Min: 0 ​ Max: 0 ​" at bounding box center [853, 428] width 1030 height 54
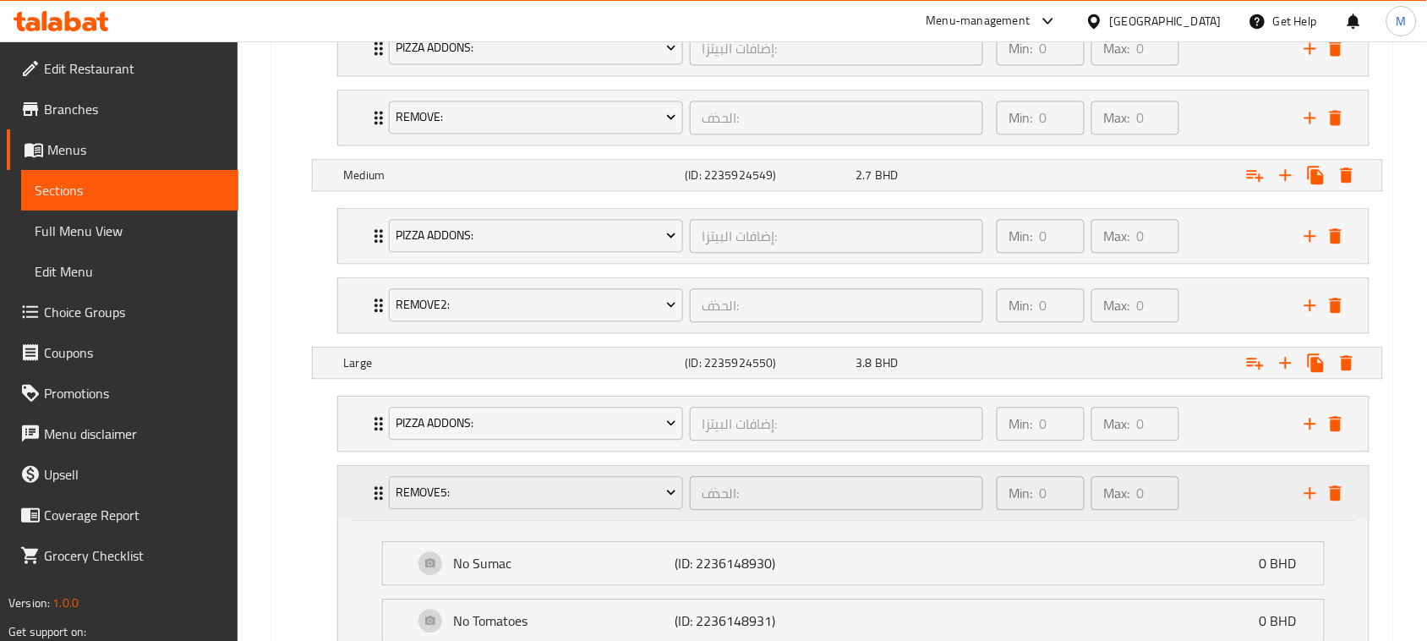
click at [349, 499] on div "Remove5: الحذف: ​ Min: 0 ​ Max: 0 ​" at bounding box center [853, 493] width 1030 height 54
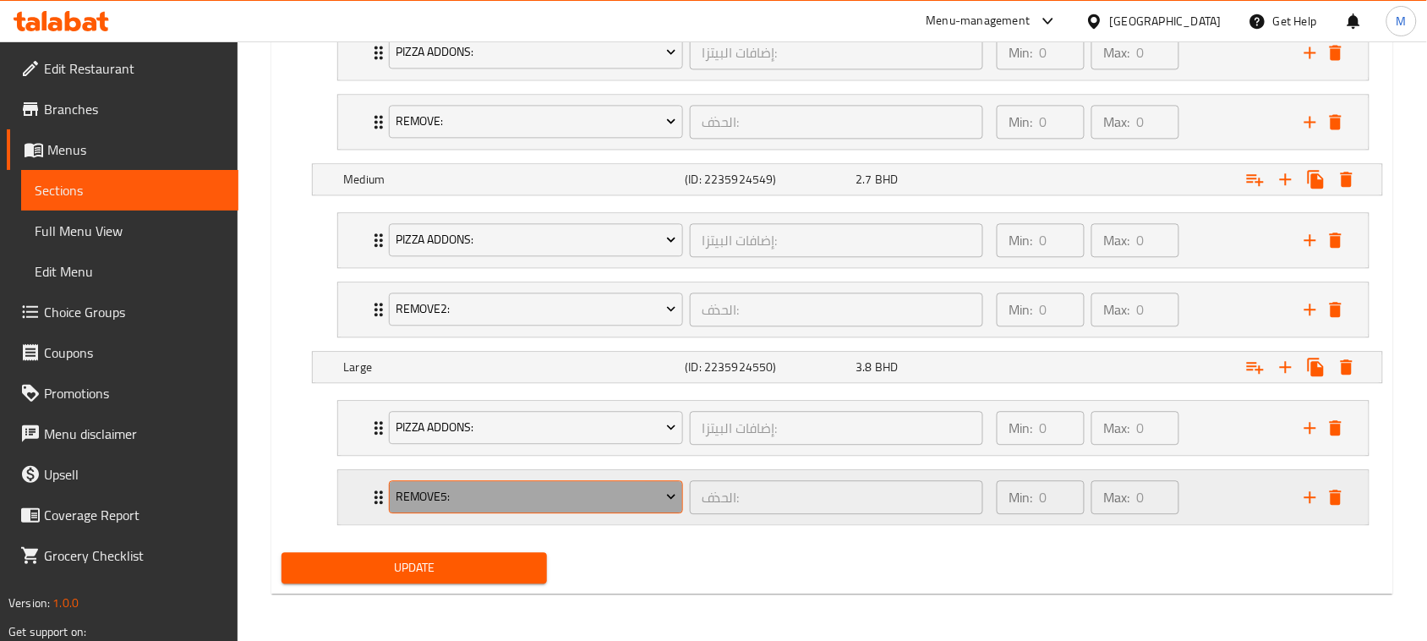
click at [487, 496] on span "Remove5:" at bounding box center [536, 496] width 281 height 21
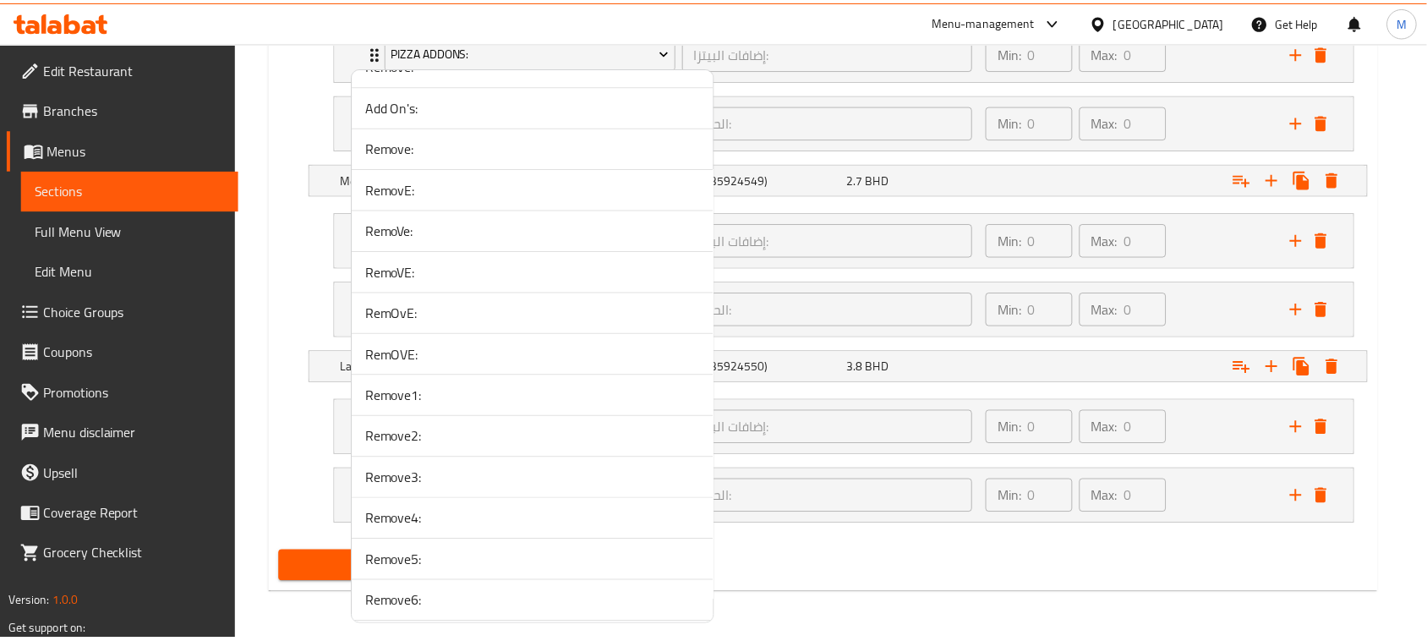
scroll to position [3803, 0]
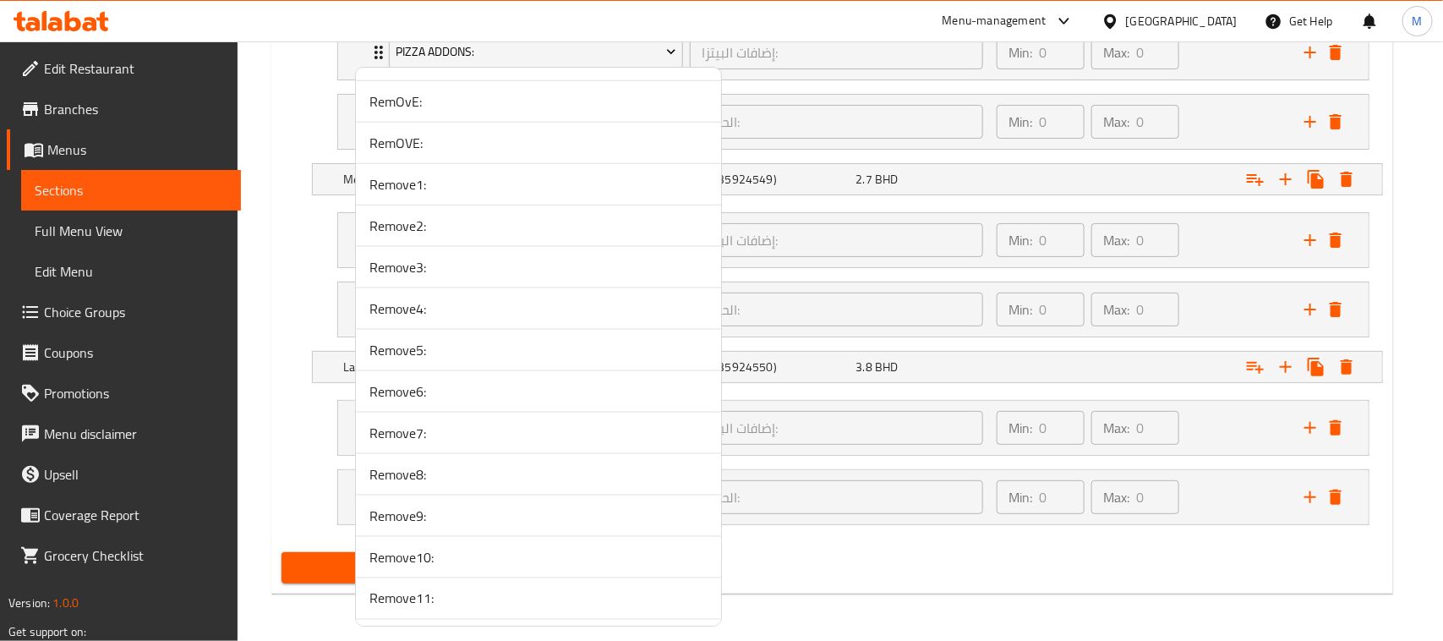
click at [432, 401] on span "Remove6:" at bounding box center [538, 391] width 338 height 20
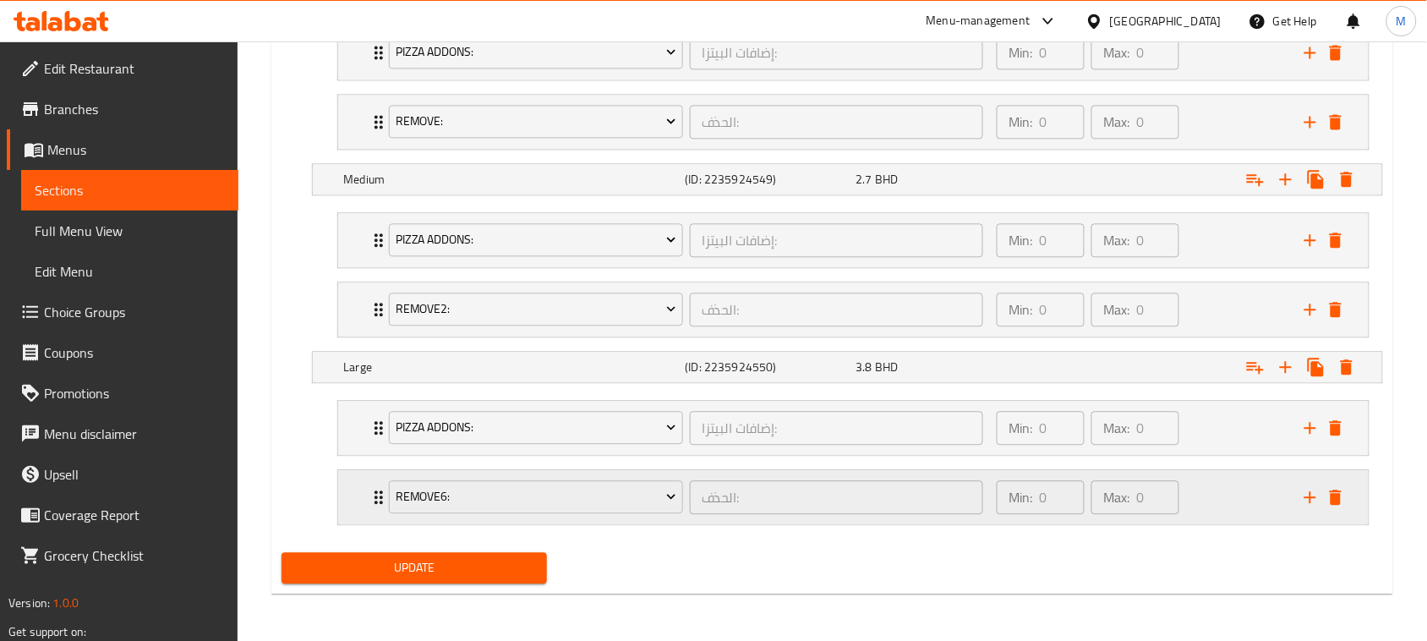
click at [355, 455] on div "Remove6: الحذف: ​ Min: 0 ​ Max: 0 ​" at bounding box center [853, 428] width 1030 height 54
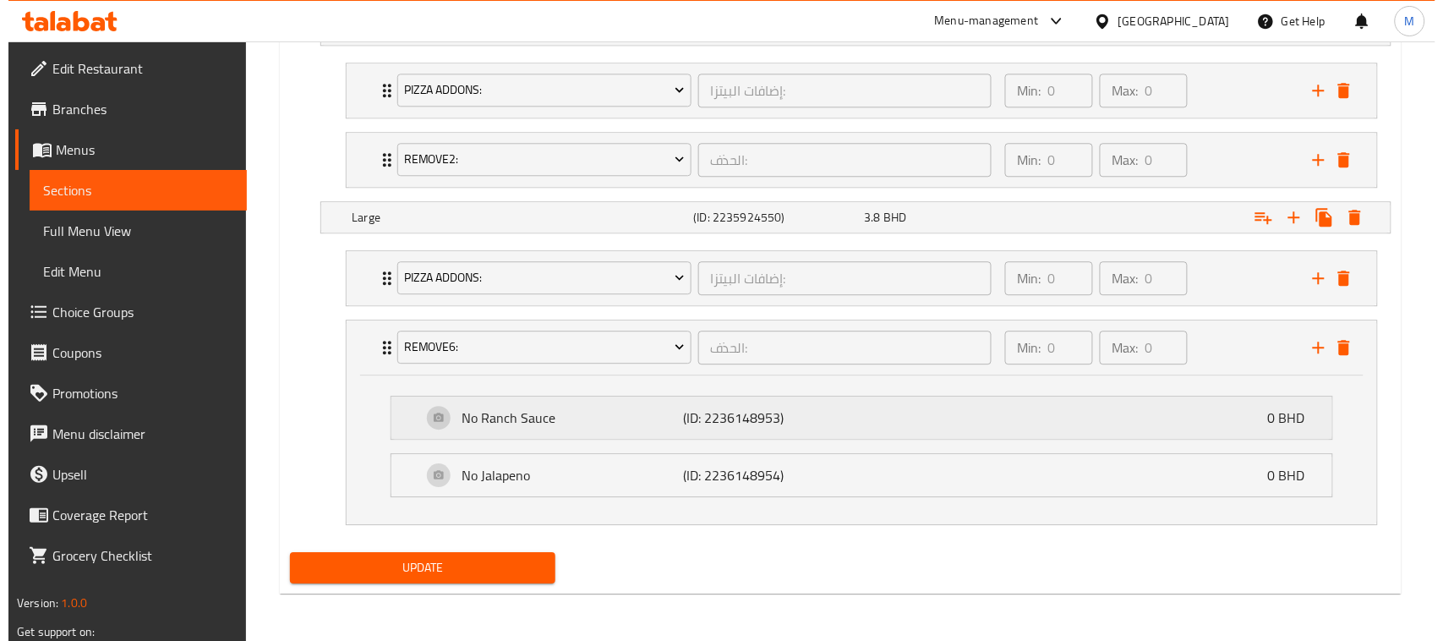
scroll to position [1210, 0]
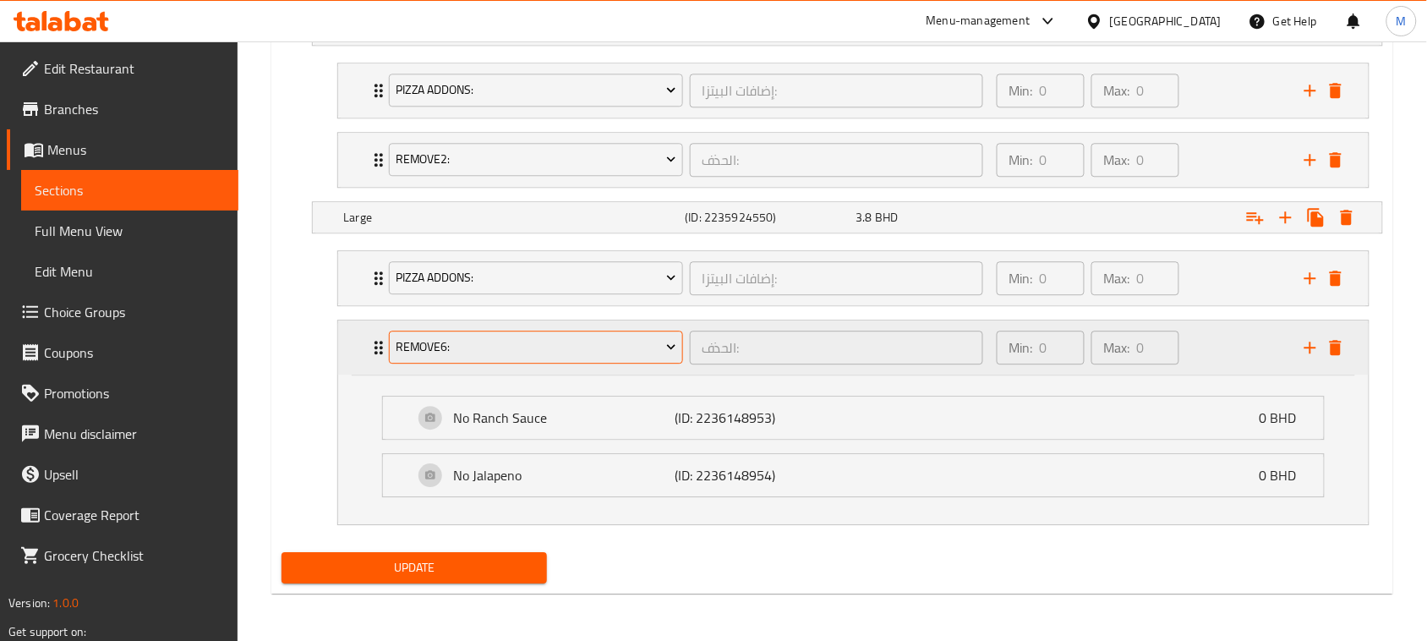
click at [474, 352] on span "Remove6:" at bounding box center [536, 346] width 281 height 21
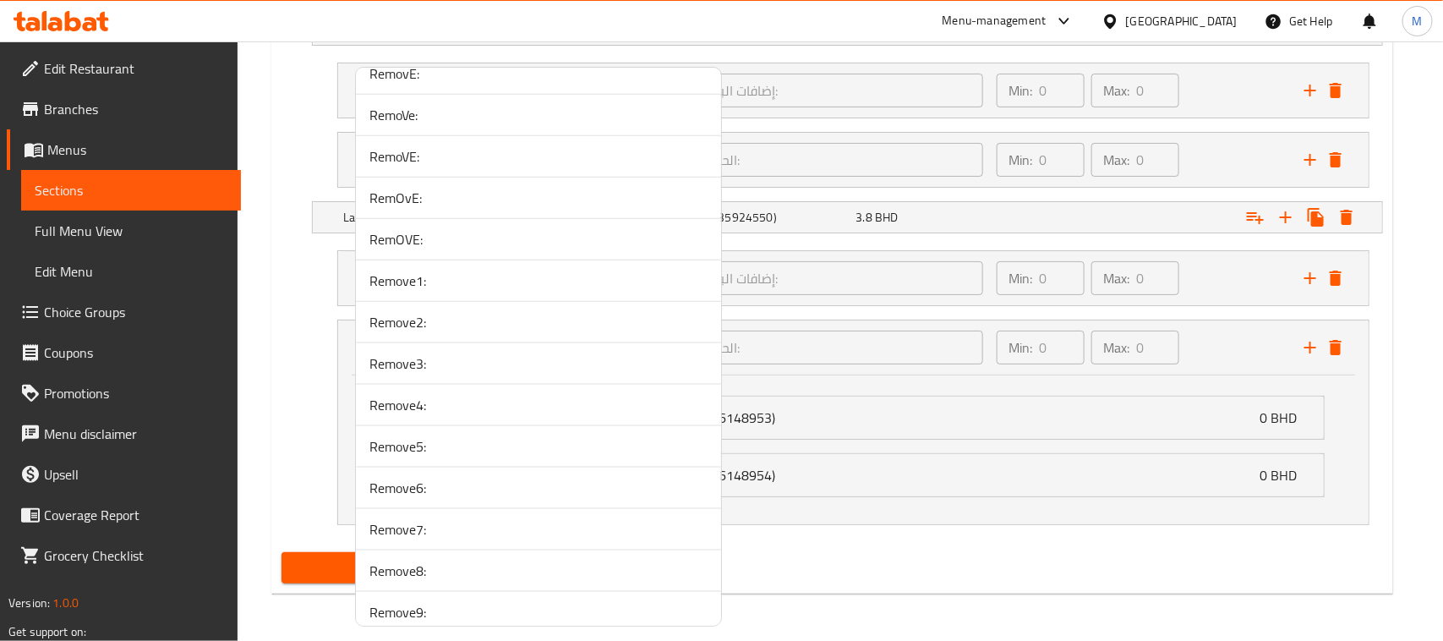
scroll to position [3803, 0]
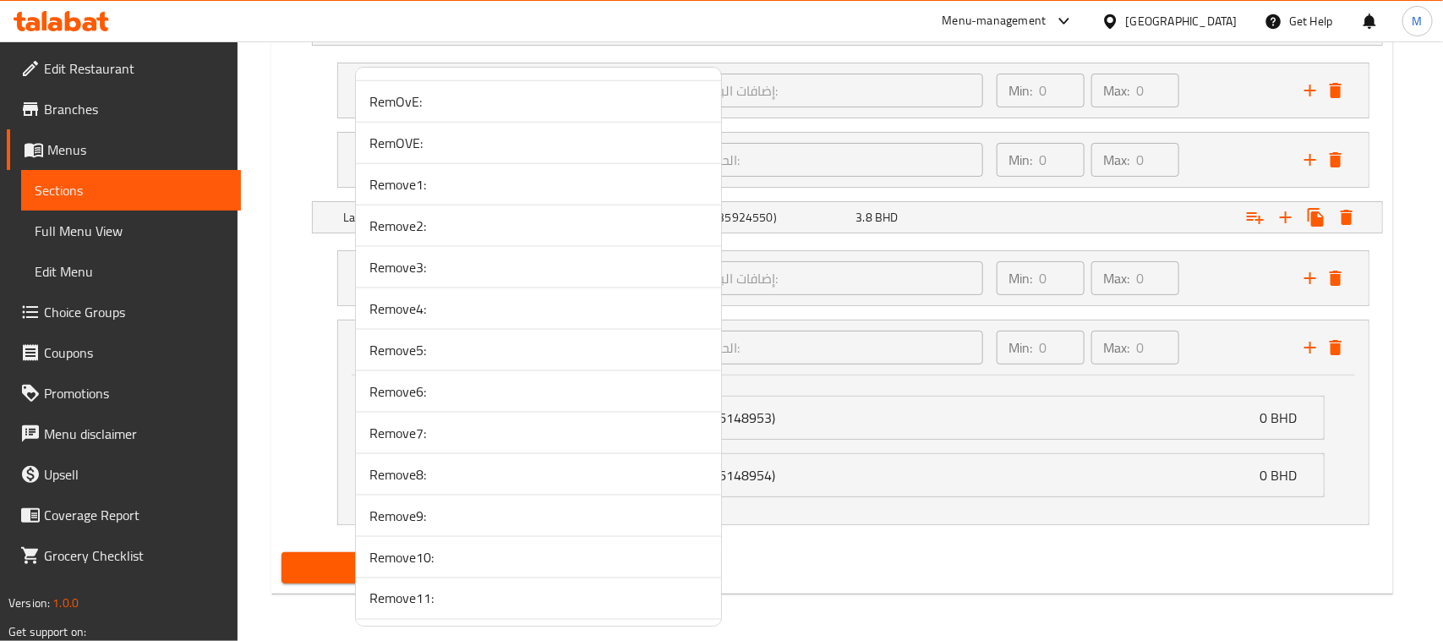
click at [438, 454] on li "Remove7:" at bounding box center [538, 432] width 365 height 41
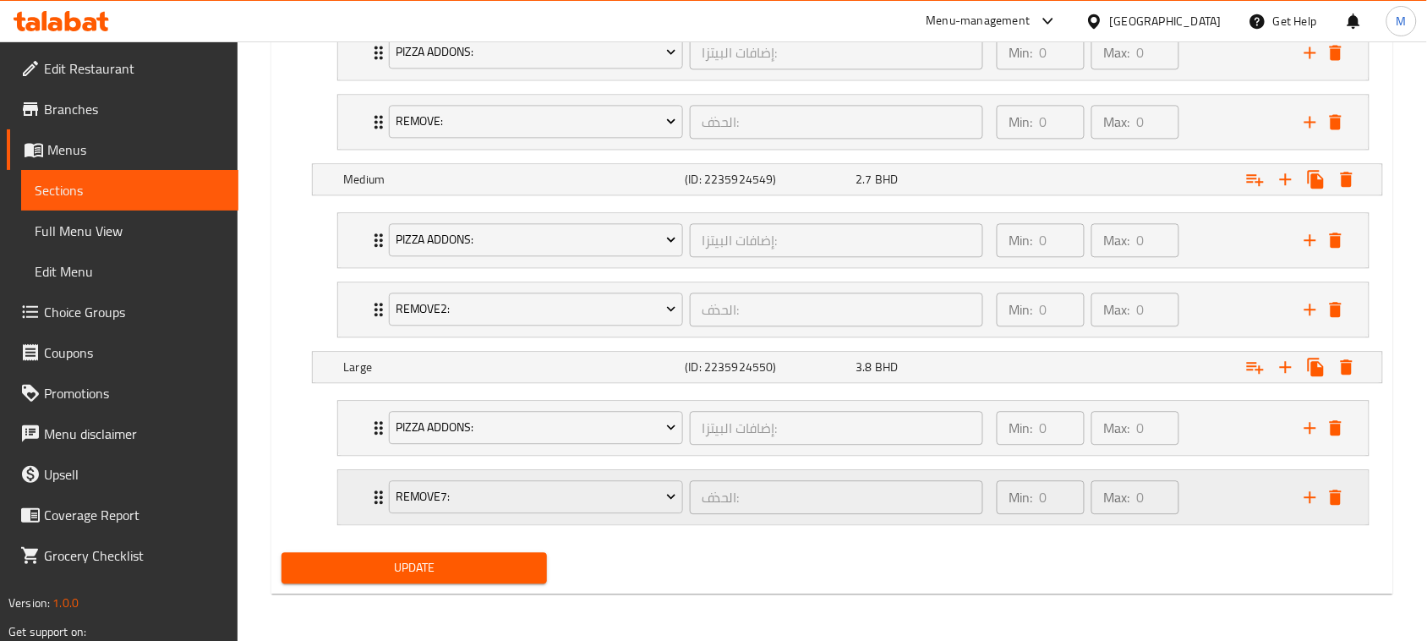
click at [361, 455] on div "Remove7: الحذف: ​ Min: 0 ​ Max: 0 ​" at bounding box center [853, 428] width 1030 height 54
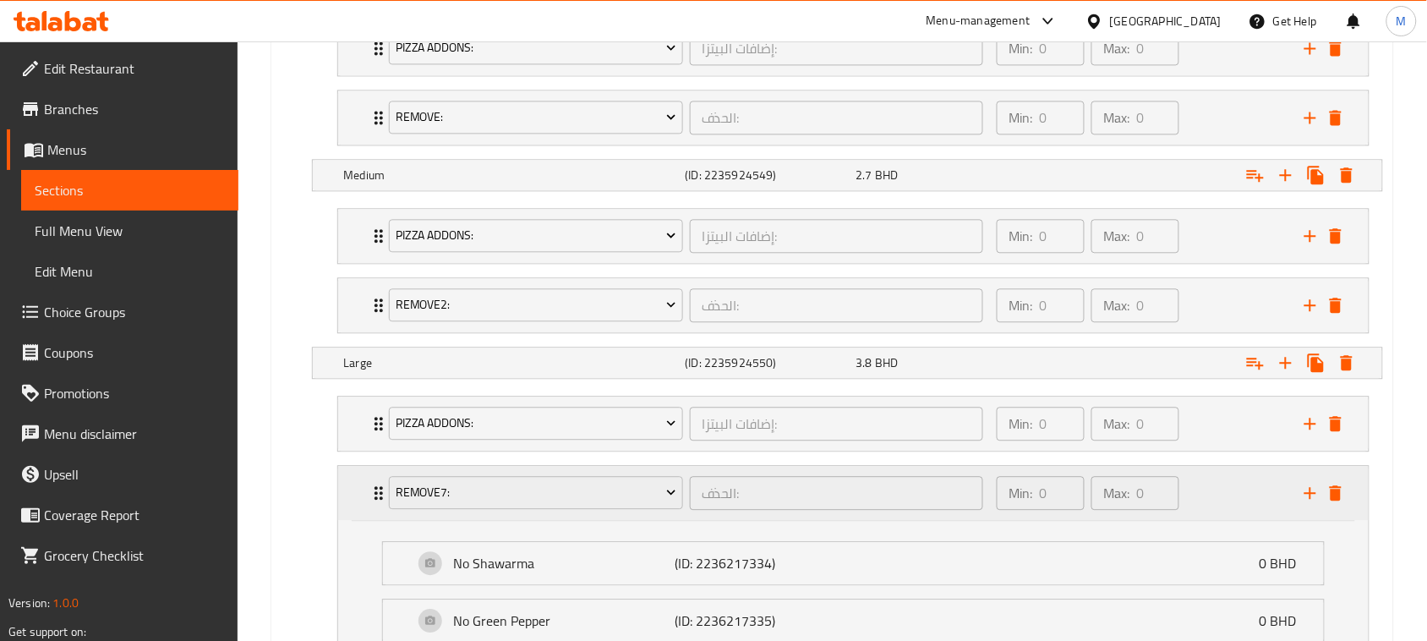
scroll to position [1210, 0]
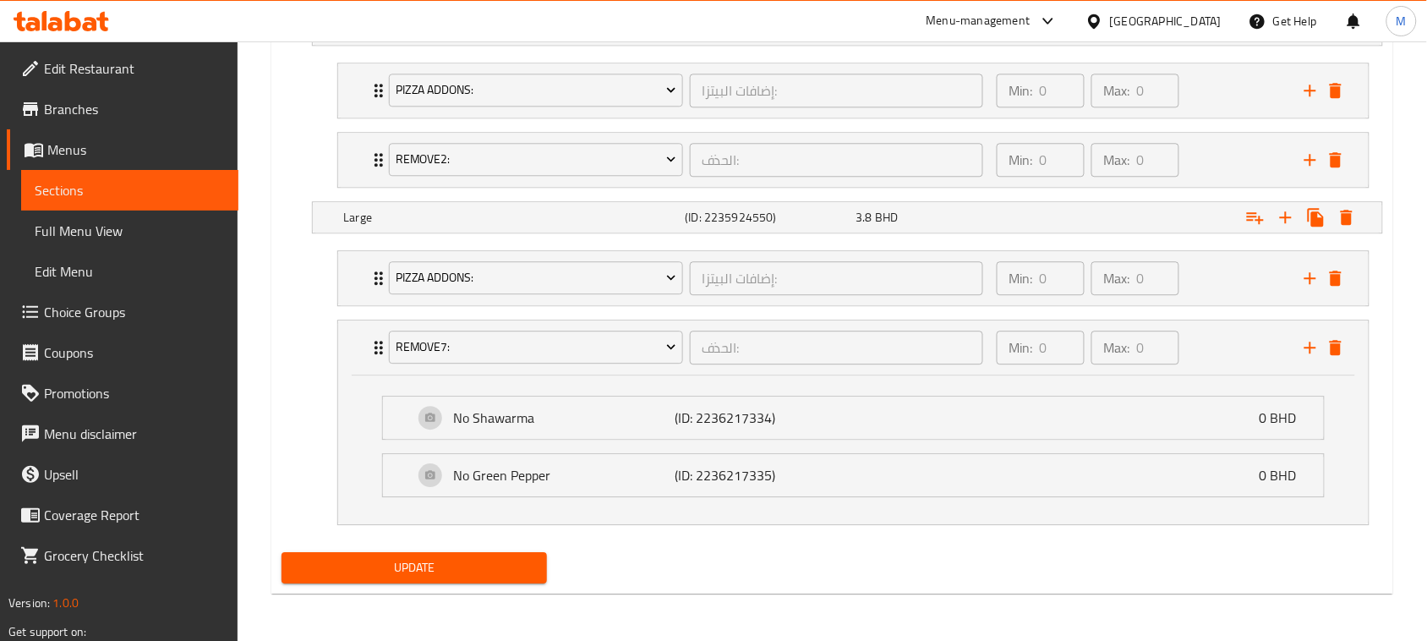
click at [356, 440] on div "No Shawarma (ID: 2236217334) 0 BHD Name (En) No Shawarma Name (En) Name (Ar) بد…" at bounding box center [853, 449] width 1030 height 149
click at [356, 359] on div "Remove7: الحذف: ​ Min: 0 ​ Max: 0 ​" at bounding box center [853, 347] width 1030 height 54
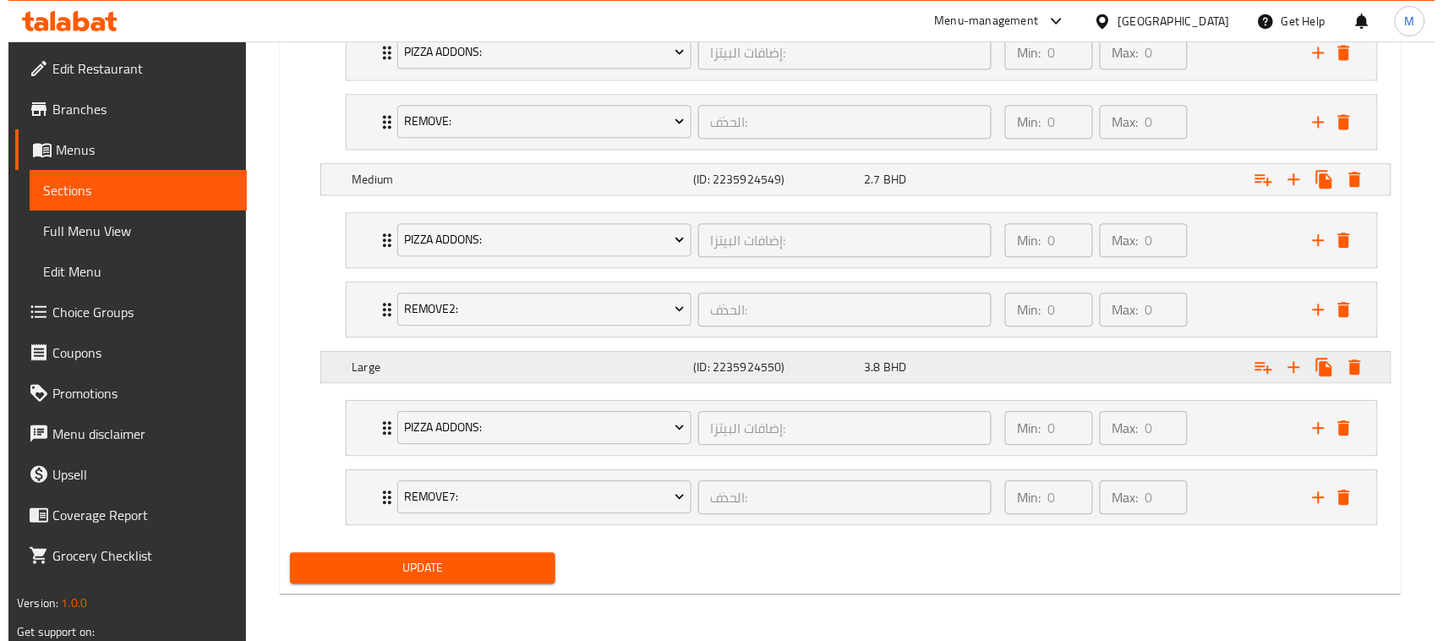
scroll to position [1061, 0]
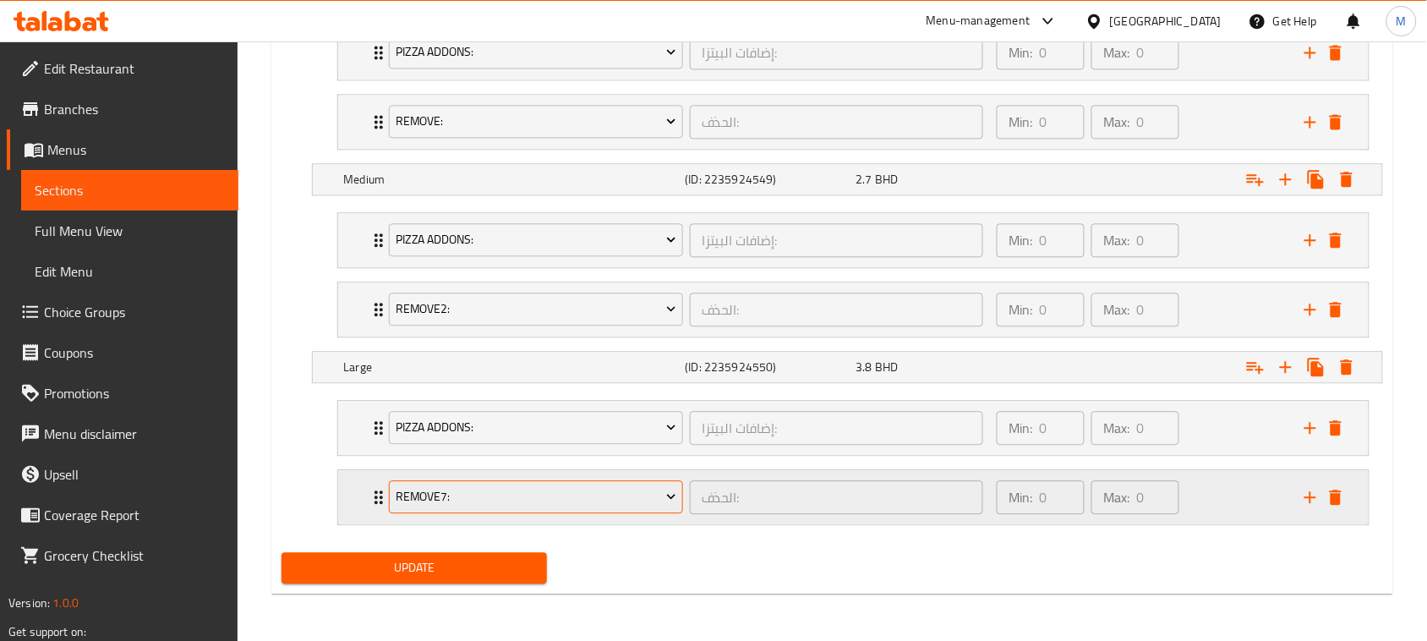
click at [473, 492] on span "Remove7:" at bounding box center [536, 496] width 281 height 21
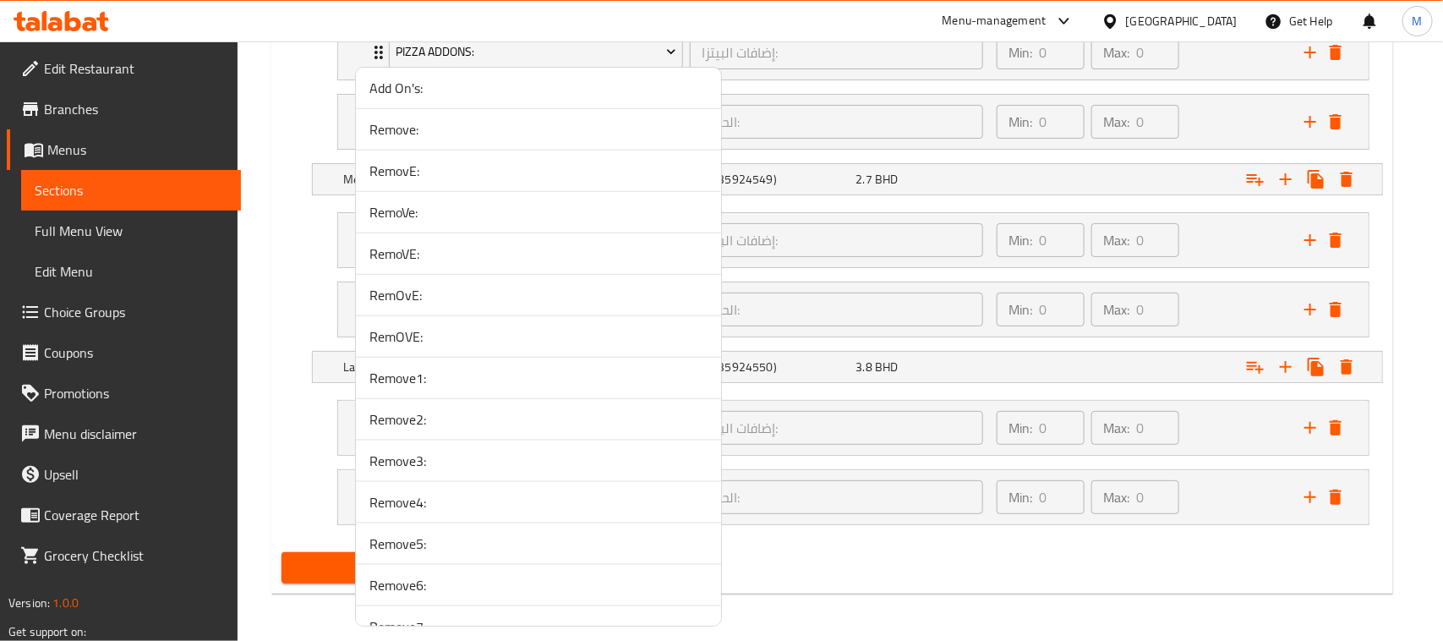
scroll to position [3909, 0]
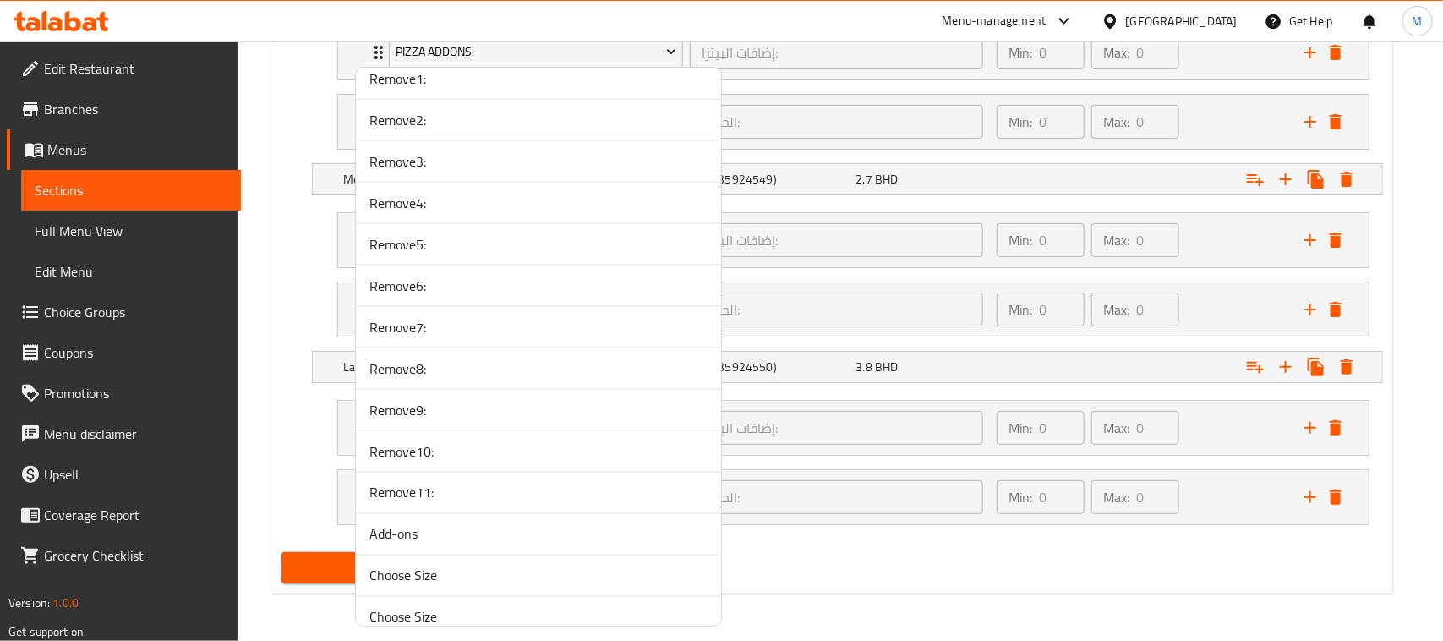
click at [437, 379] on span "Remove8:" at bounding box center [538, 368] width 338 height 20
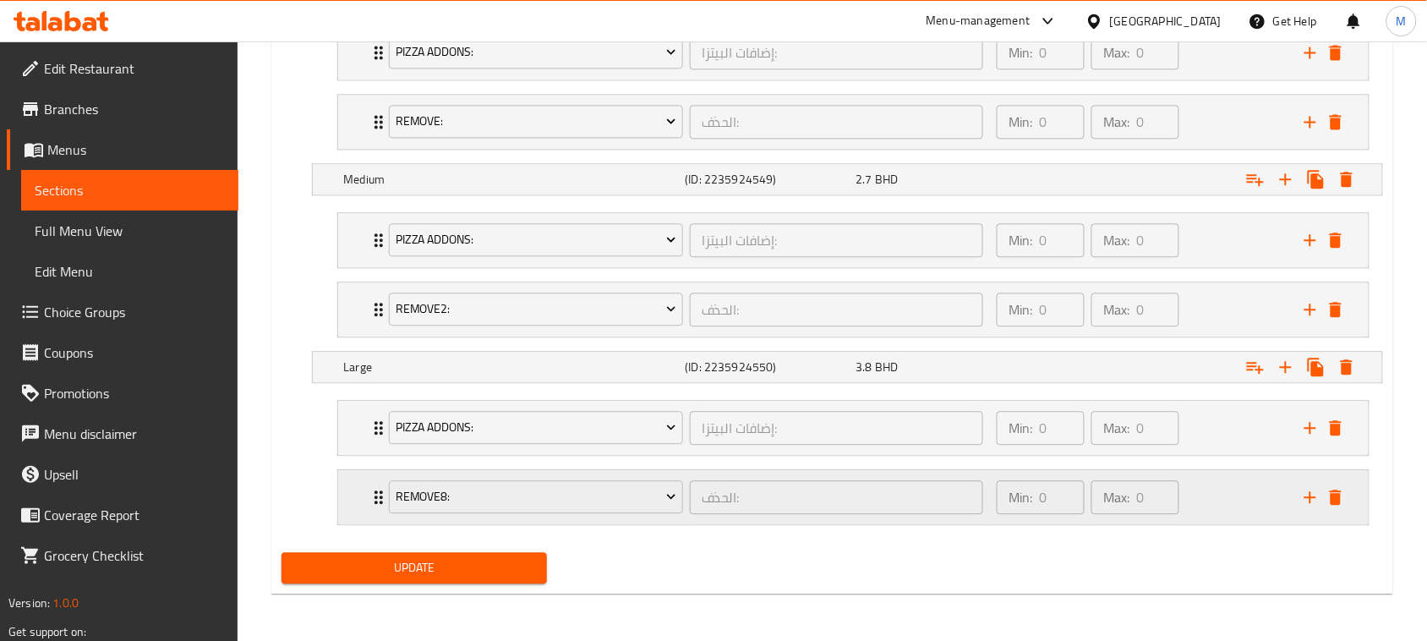
click at [352, 455] on div "Remove8: الحذف: ​ Min: 0 ​ Max: 0 ​" at bounding box center [853, 428] width 1030 height 54
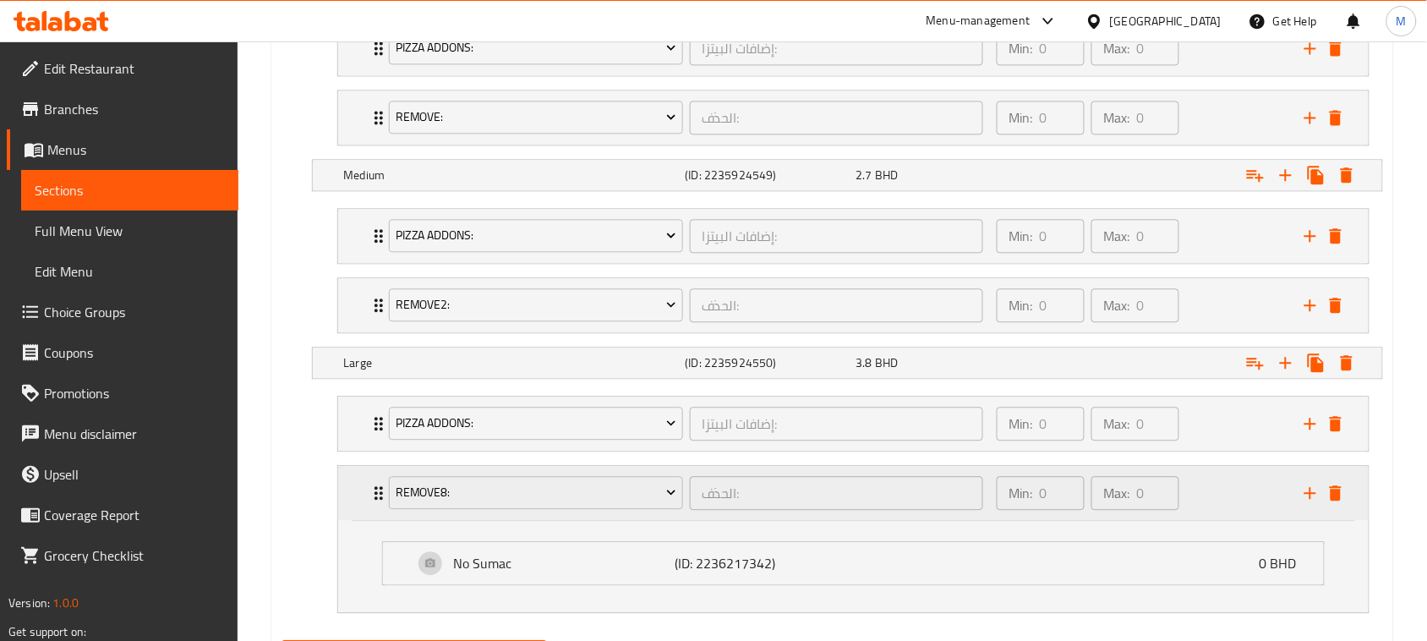
click at [352, 492] on div "Remove8: الحذف: ​ Min: 0 ​ Max: 0 ​" at bounding box center [853, 493] width 1030 height 54
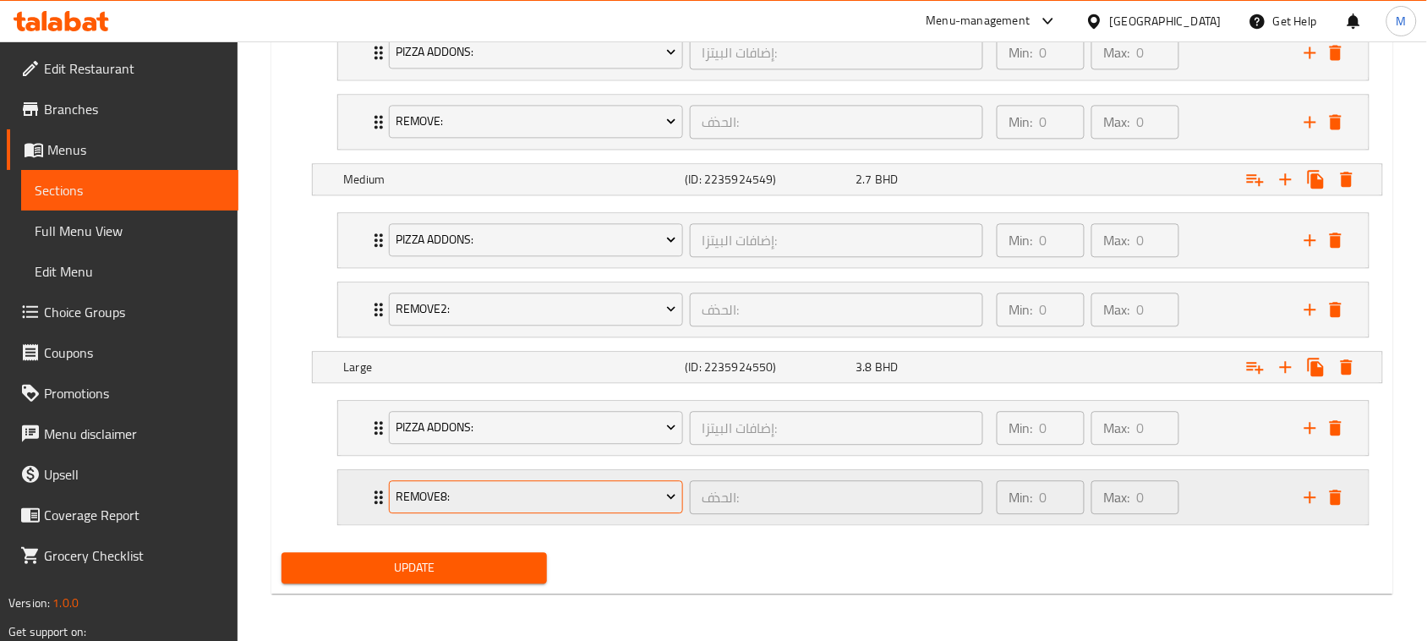
click at [492, 492] on span "Remove8:" at bounding box center [536, 496] width 281 height 21
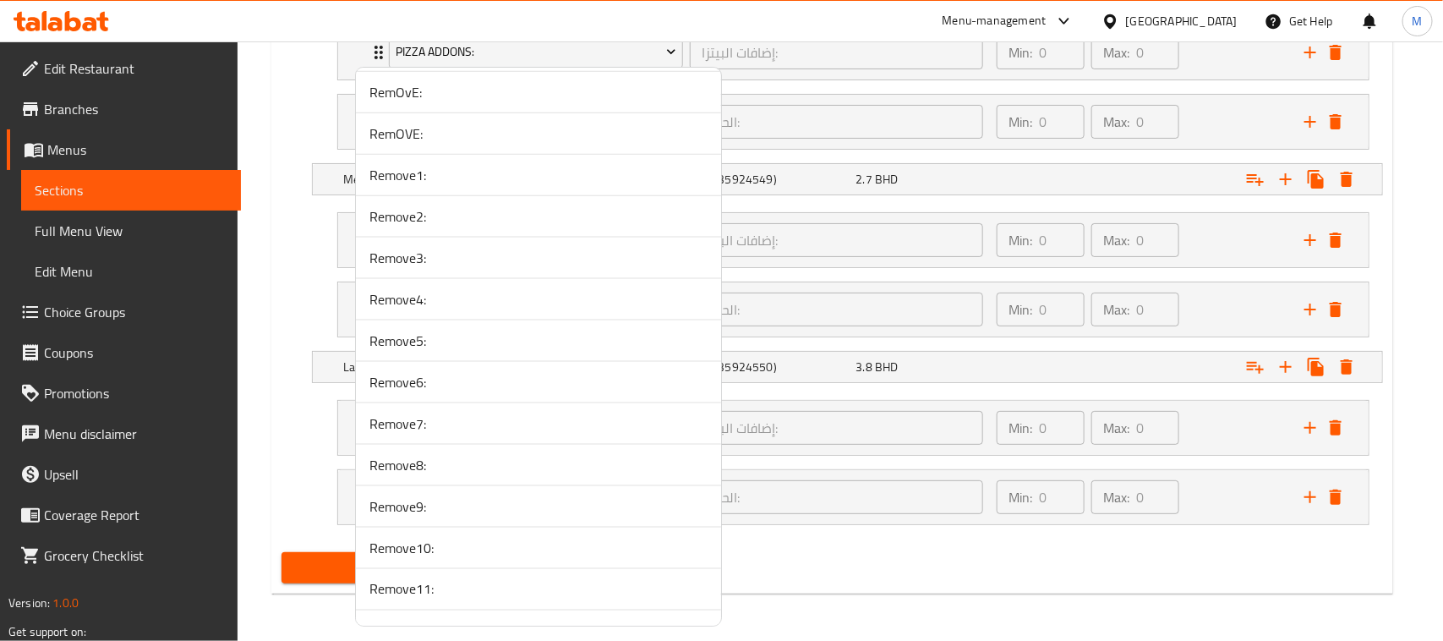
scroll to position [3944, 0]
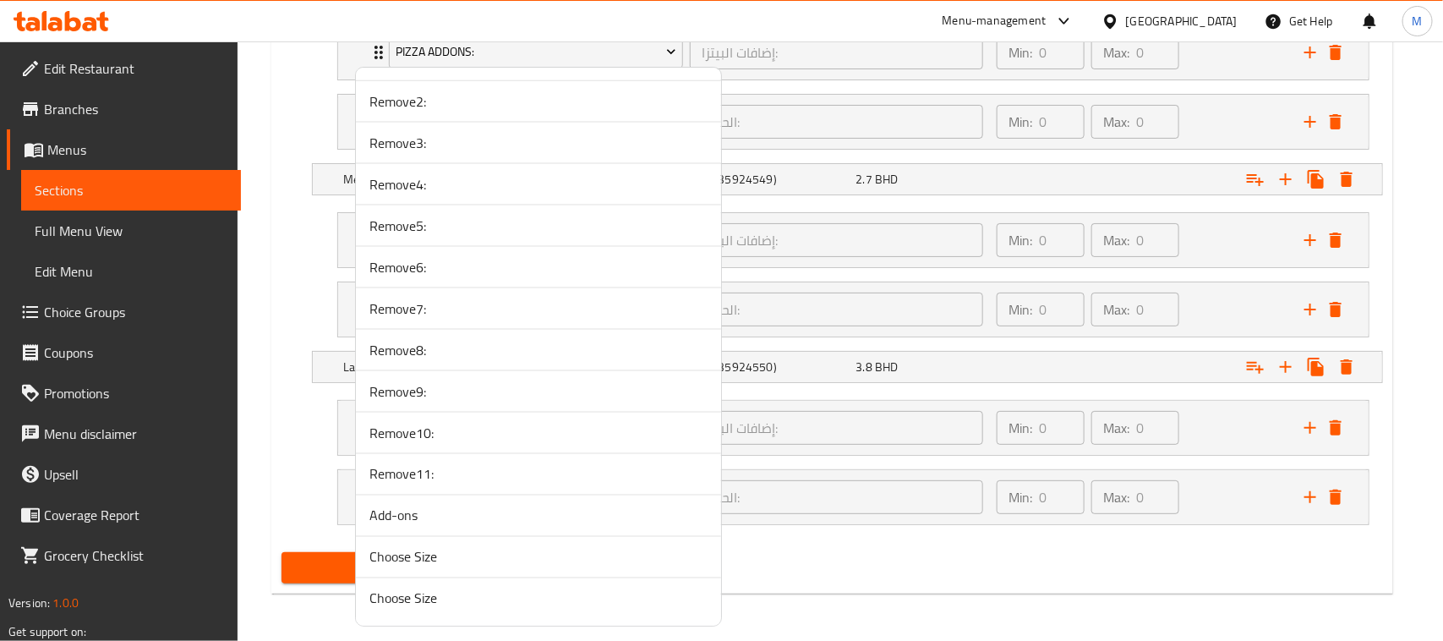
click at [439, 391] on span "Remove9:" at bounding box center [538, 391] width 338 height 20
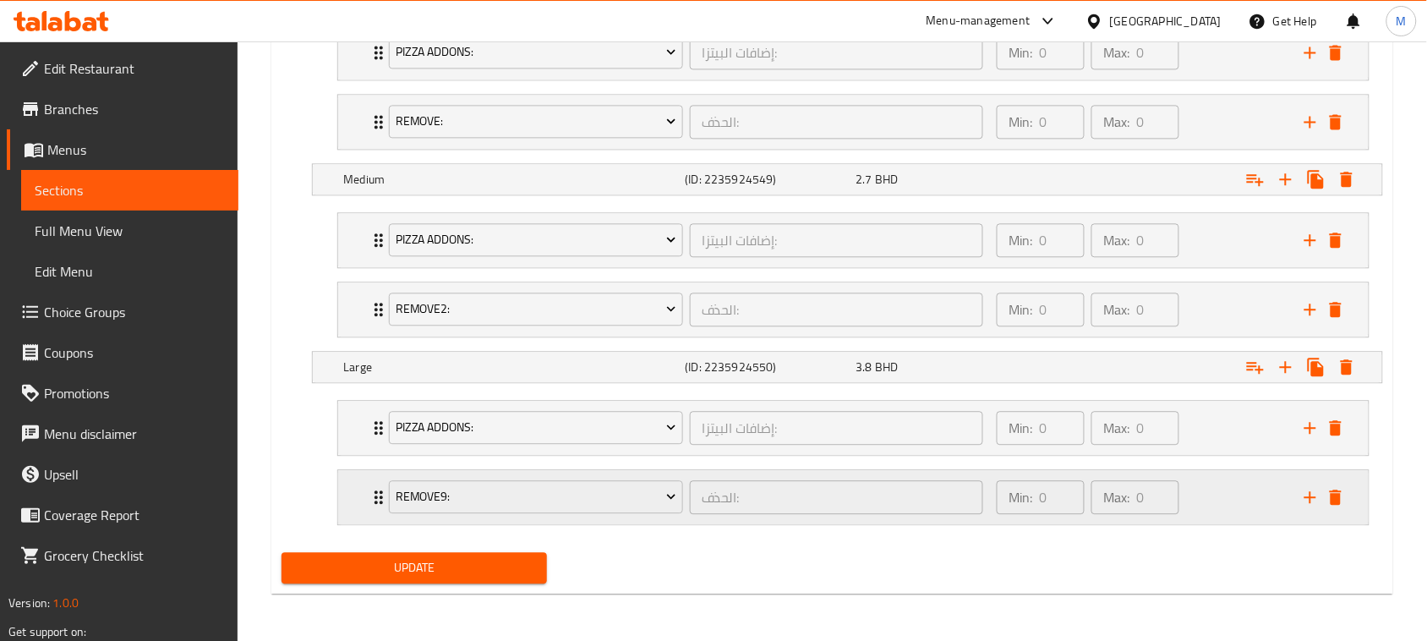
click at [357, 455] on div "Remove9: الحذف: ​ Min: 0 ​ Max: 0 ​" at bounding box center [853, 428] width 1030 height 54
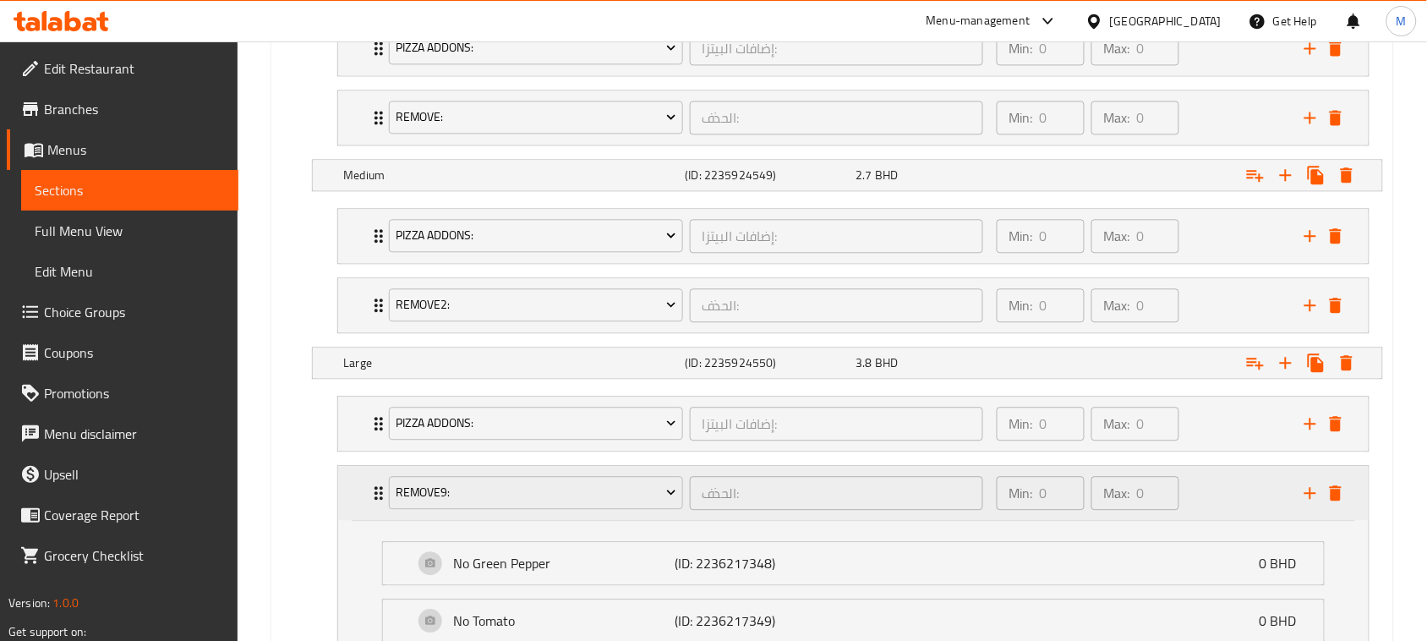
click at [357, 493] on div "Remove9: الحذف: ​ Min: 0 ​ Max: 0 ​" at bounding box center [853, 493] width 1030 height 54
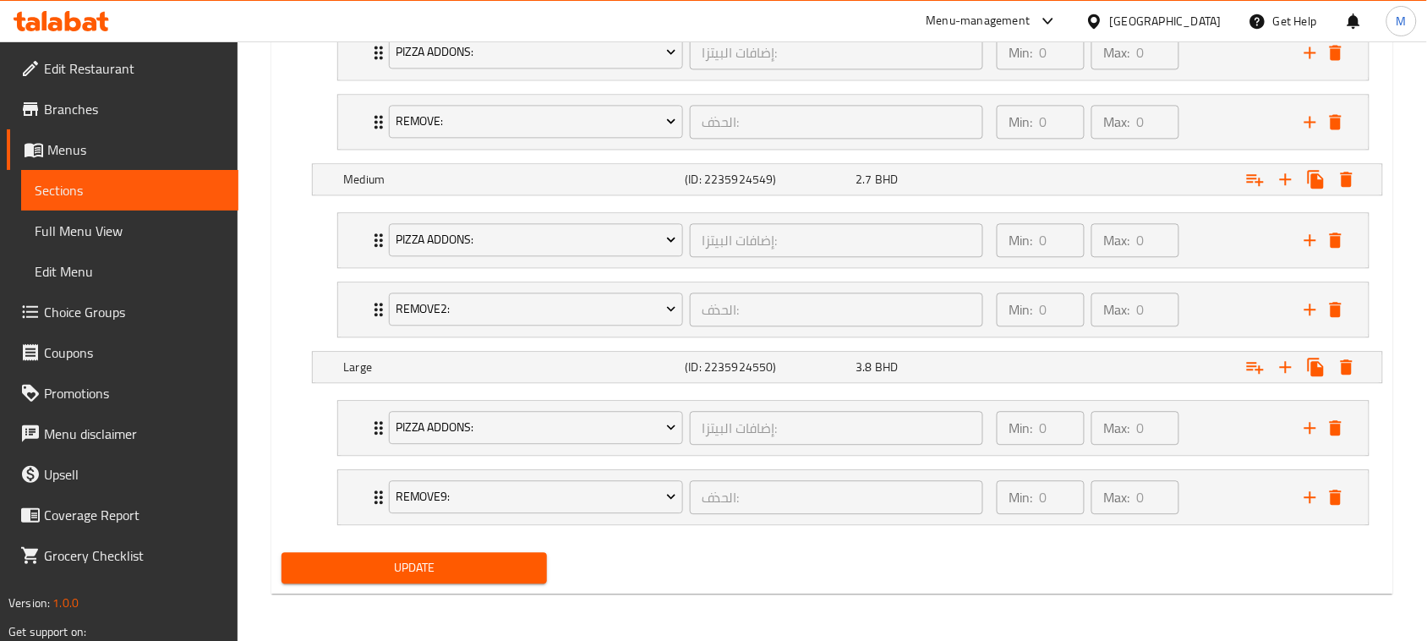
drag, startPoint x: 484, startPoint y: 568, endPoint x: 374, endPoint y: 30, distance: 548.6
click at [484, 568] on span "Update" at bounding box center [414, 567] width 238 height 21
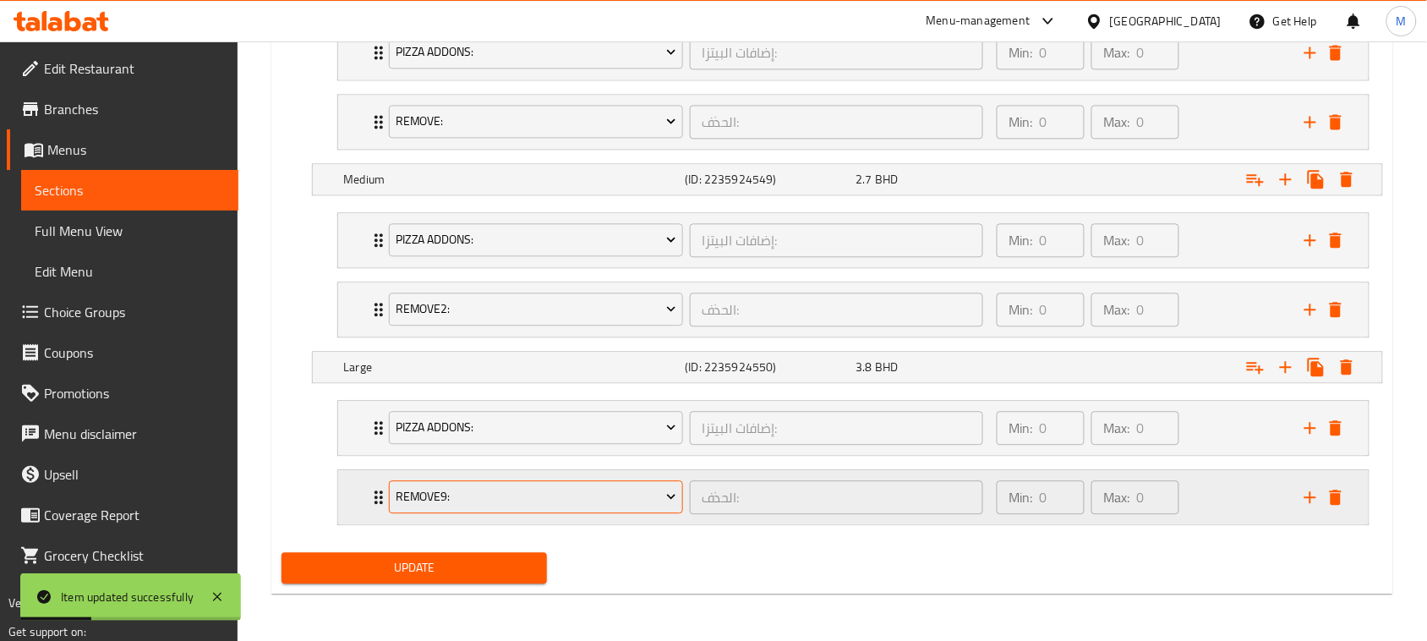
click at [462, 488] on span "Remove9:" at bounding box center [536, 496] width 281 height 21
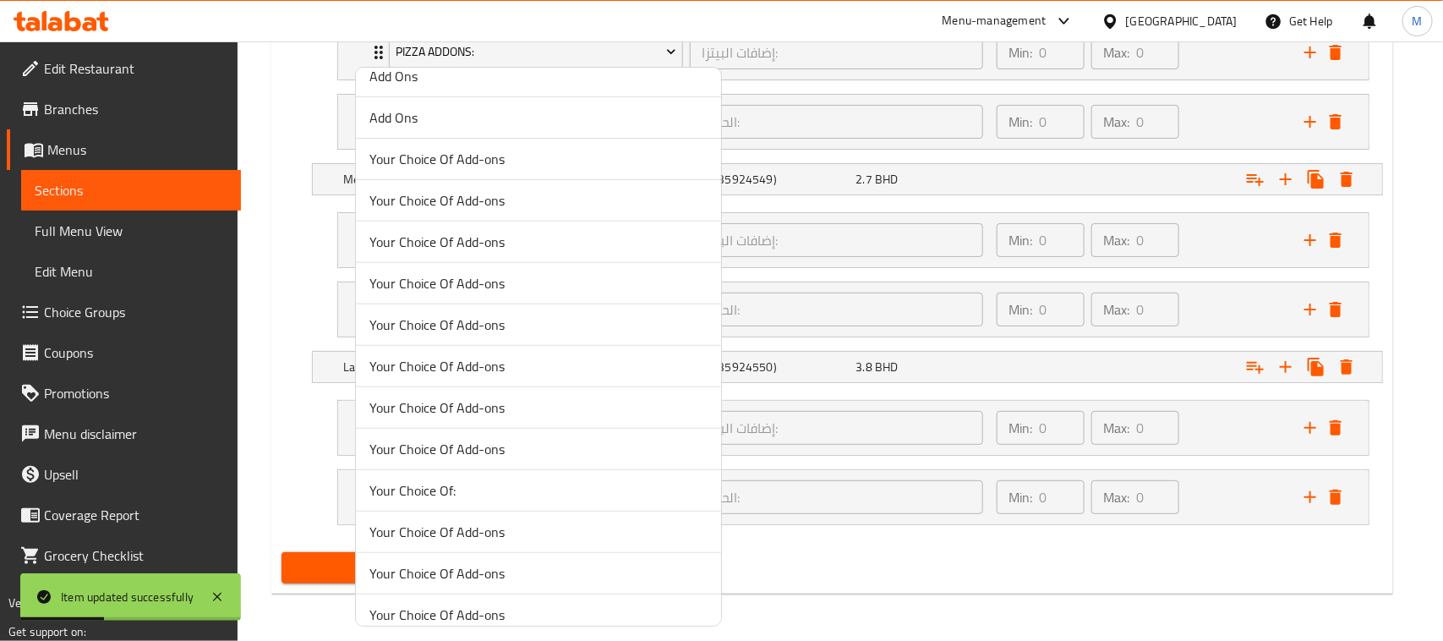
scroll to position [951, 0]
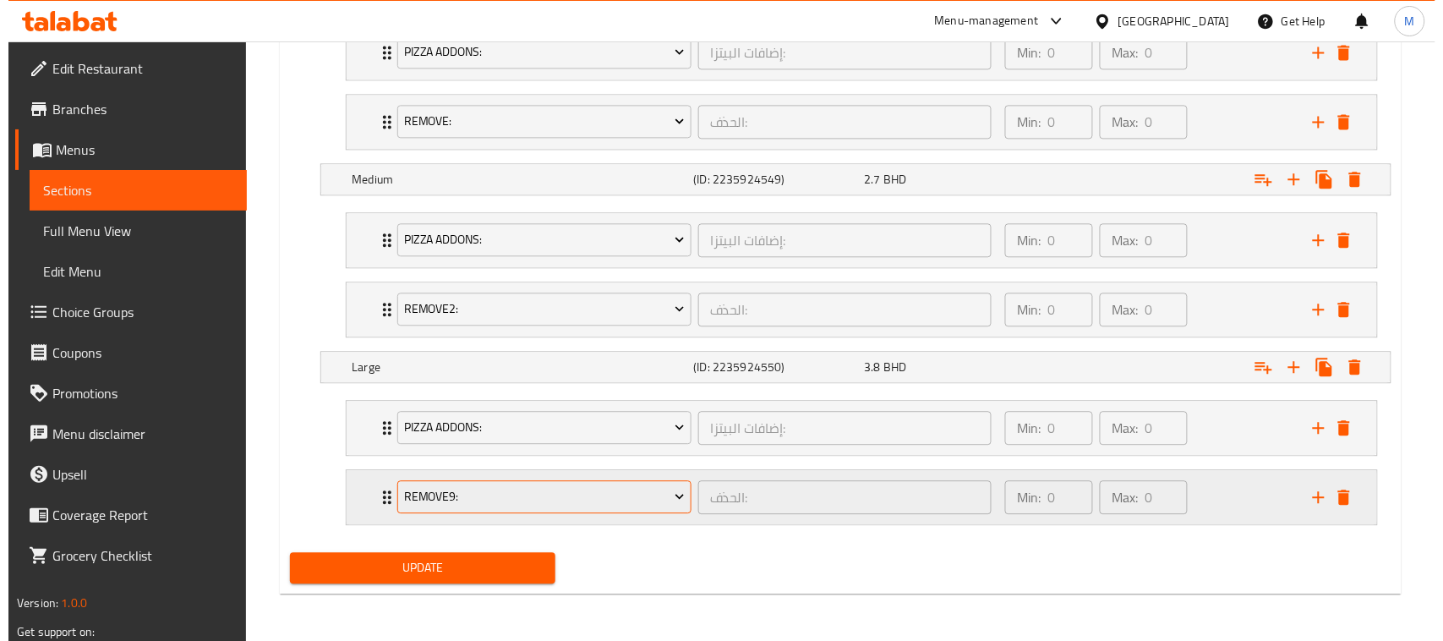
scroll to position [1061, 0]
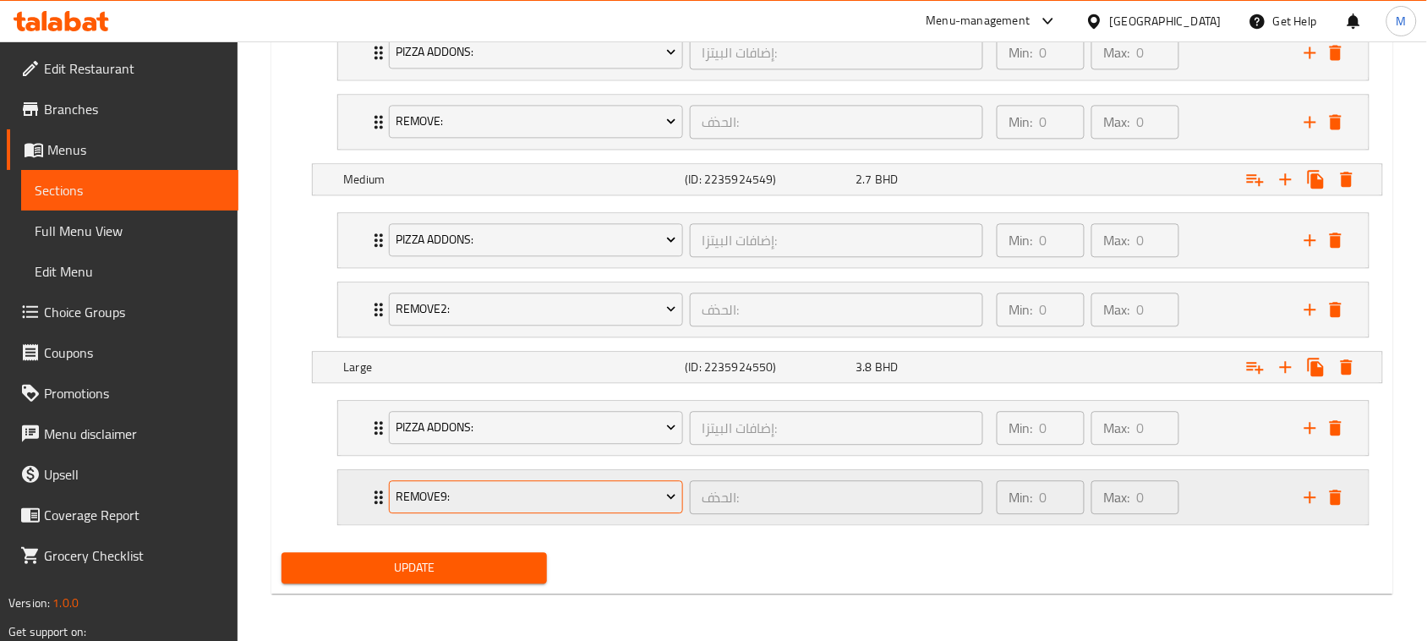
click at [461, 501] on span "Remove9:" at bounding box center [536, 496] width 281 height 21
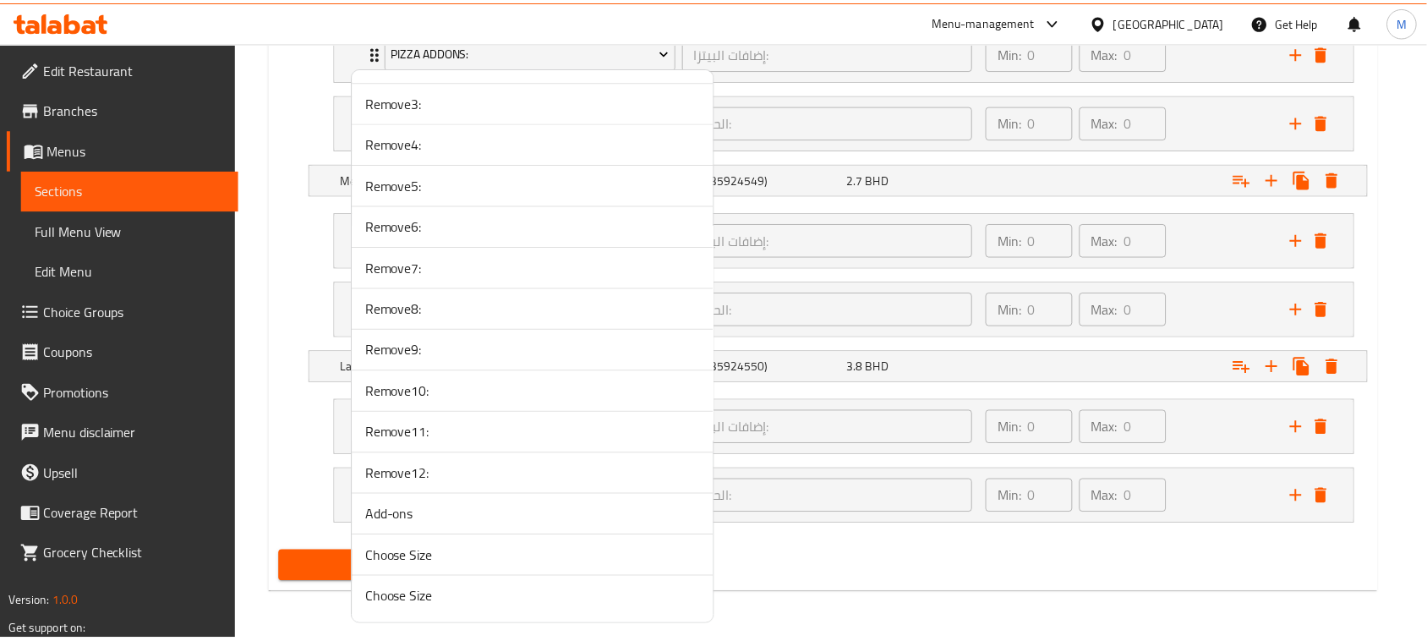
scroll to position [3985, 0]
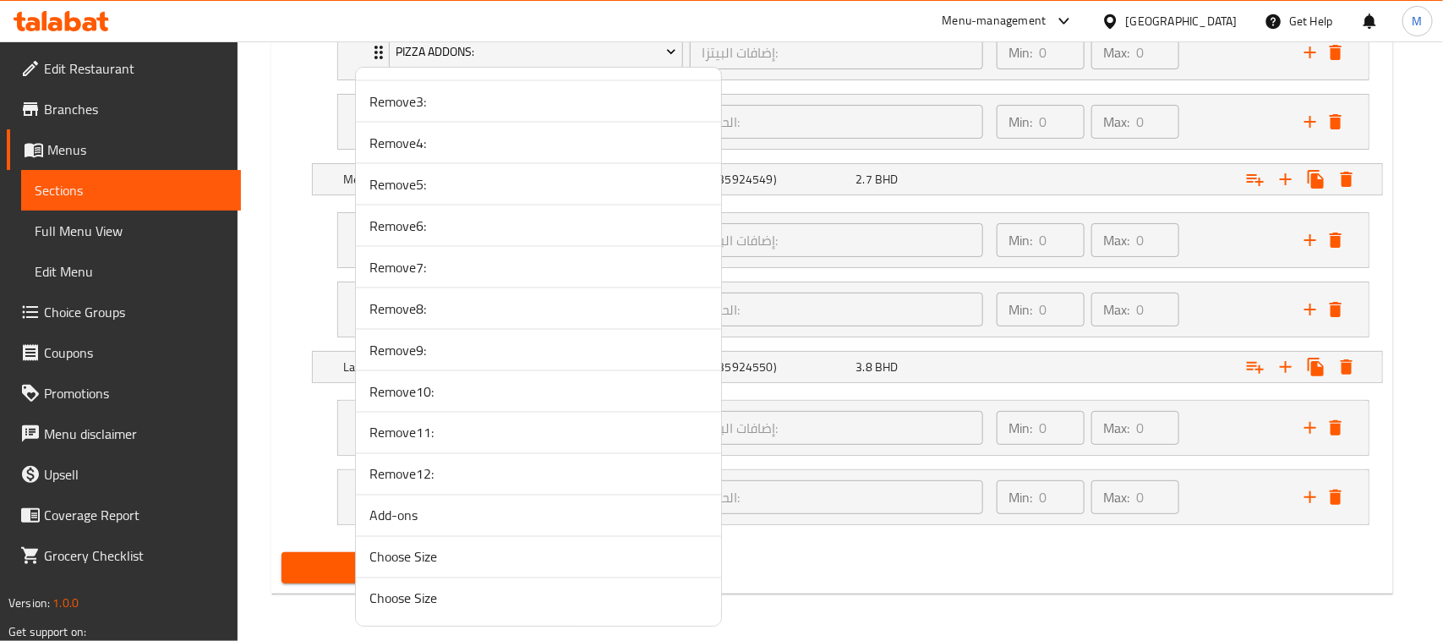
click at [463, 476] on span "Remove12:" at bounding box center [538, 474] width 338 height 20
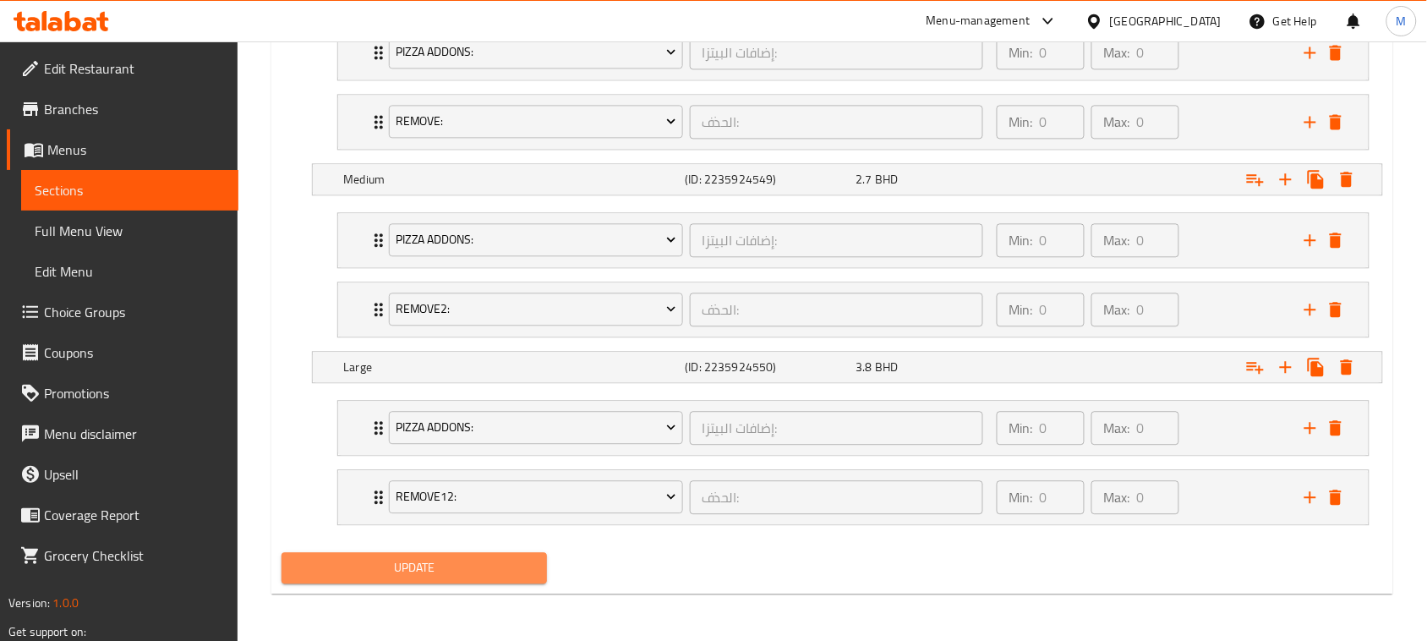
click at [455, 560] on span "Update" at bounding box center [414, 567] width 238 height 21
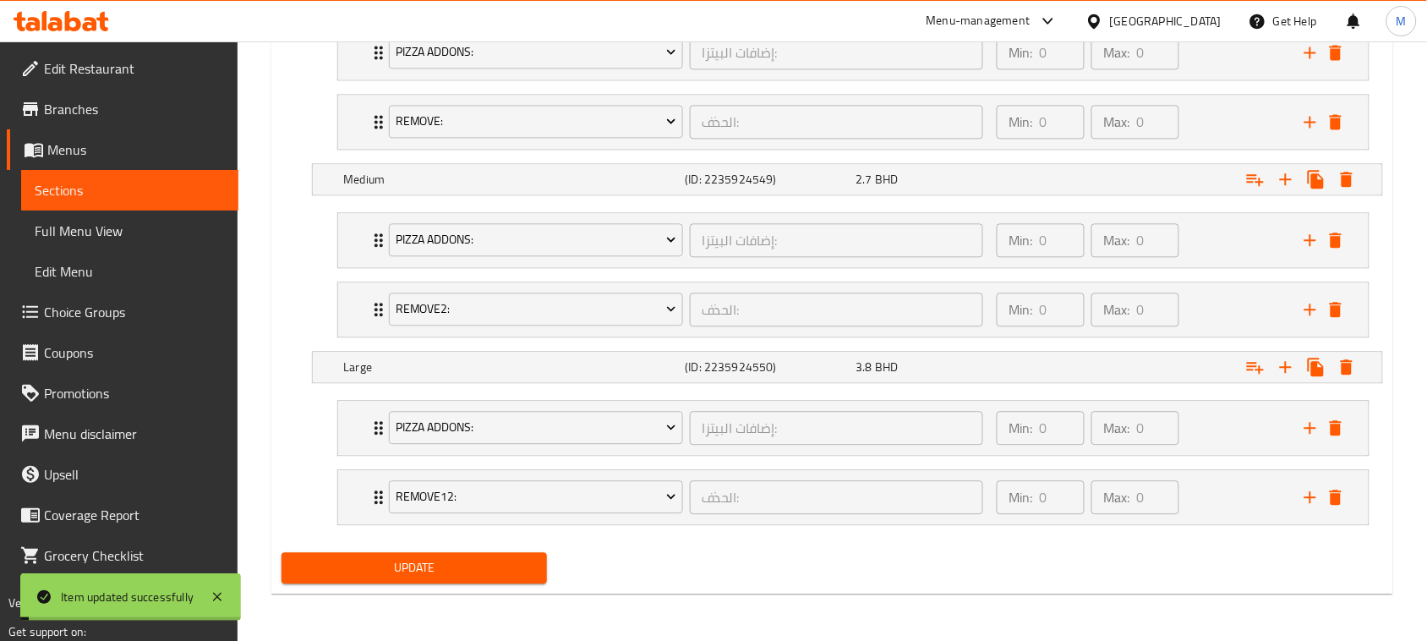
click at [138, 233] on span "Full Menu View" at bounding box center [130, 231] width 190 height 20
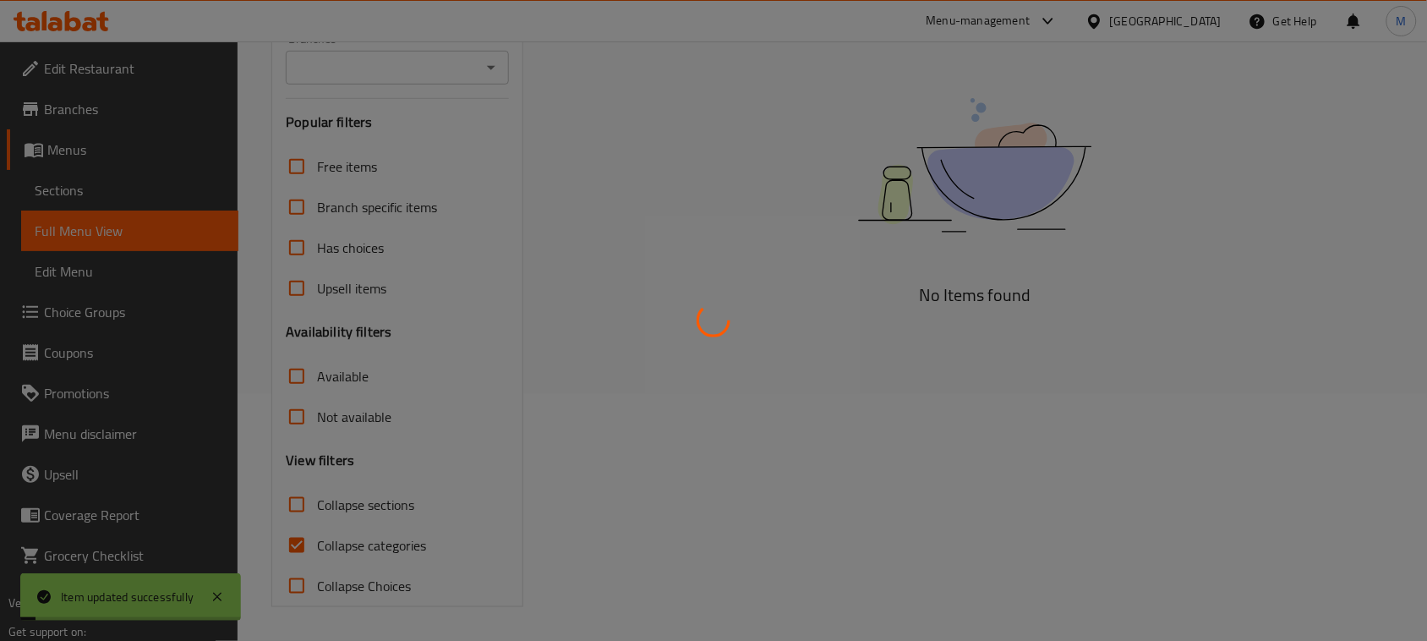
scroll to position [247, 0]
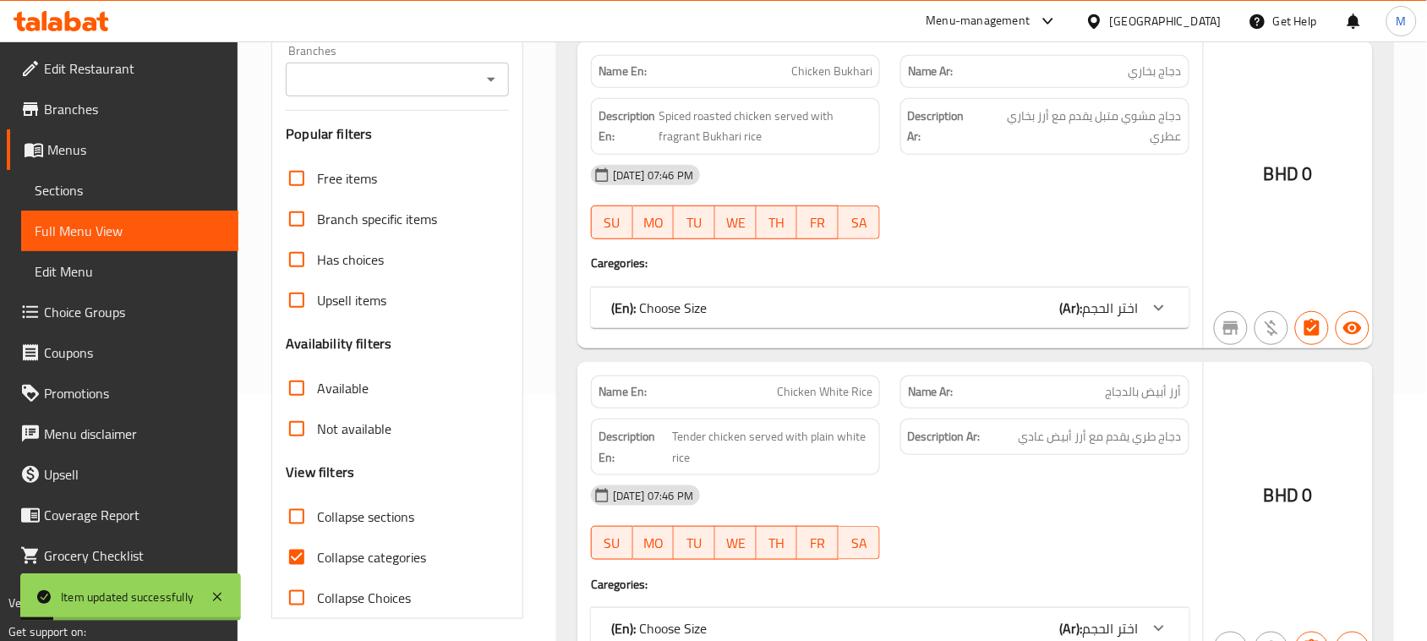
click at [298, 503] on input "Collapse sections" at bounding box center [296, 516] width 41 height 41
checkbox input "true"
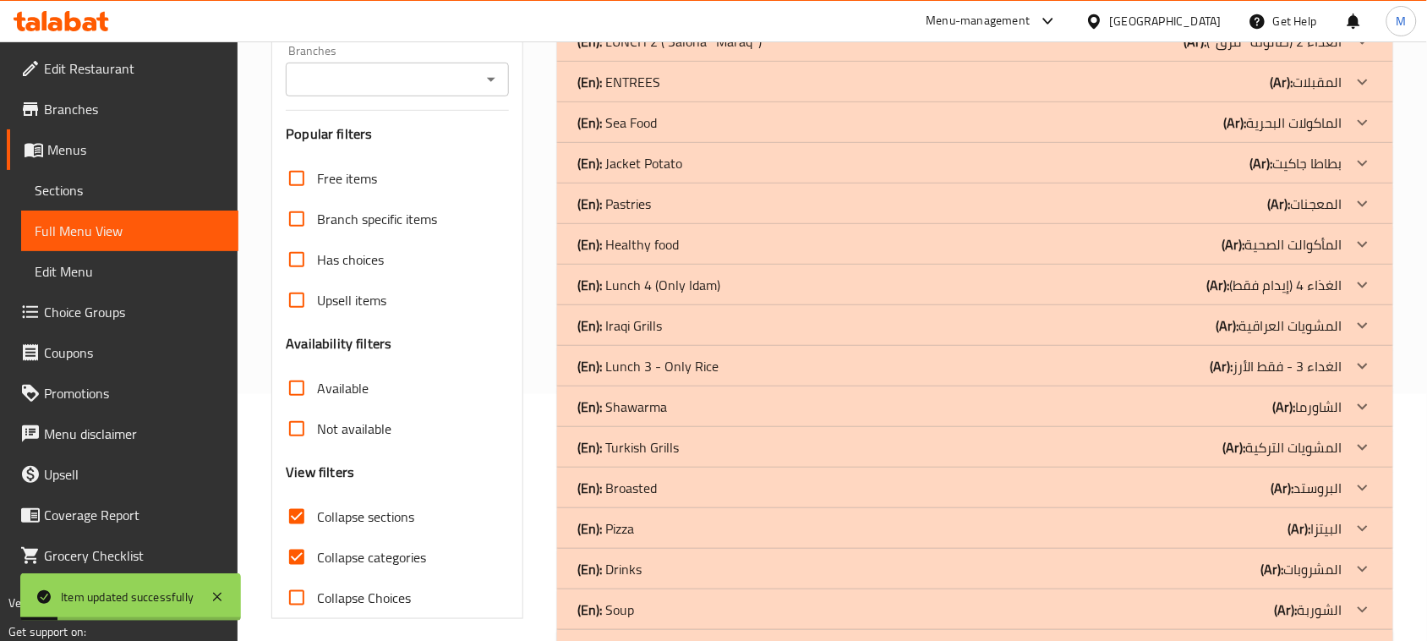
scroll to position [309, 0]
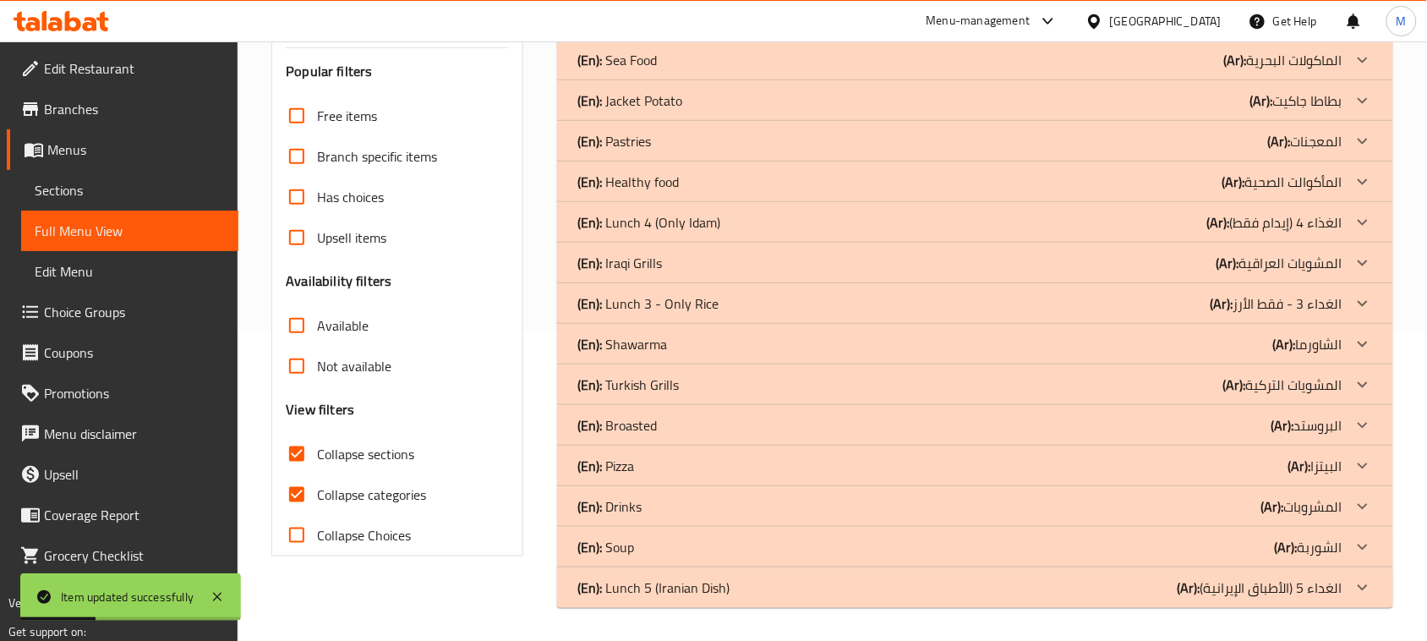
click at [288, 499] on input "Collapse categories" at bounding box center [296, 494] width 41 height 41
checkbox input "false"
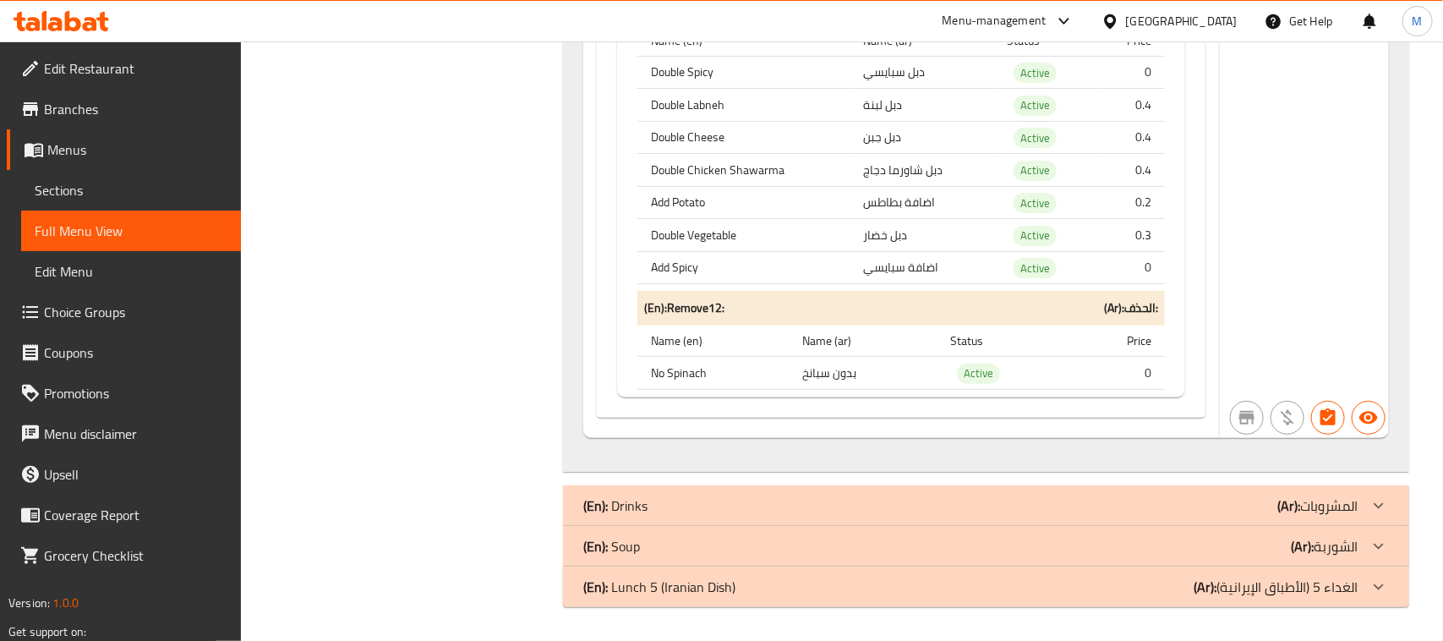
scroll to position [521, 0]
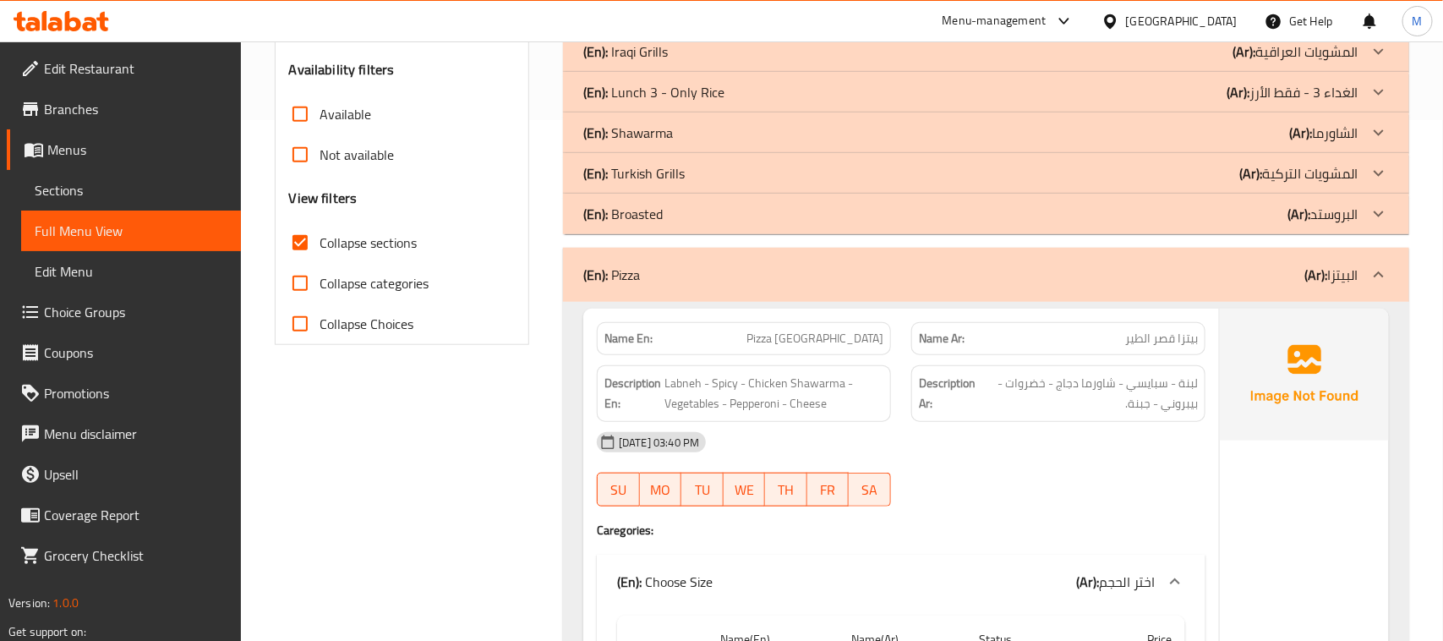
click at [1226, 5] on div "Bahrain" at bounding box center [1169, 21] width 163 height 41
click at [1226, 24] on div "Bahrain" at bounding box center [1182, 21] width 112 height 19
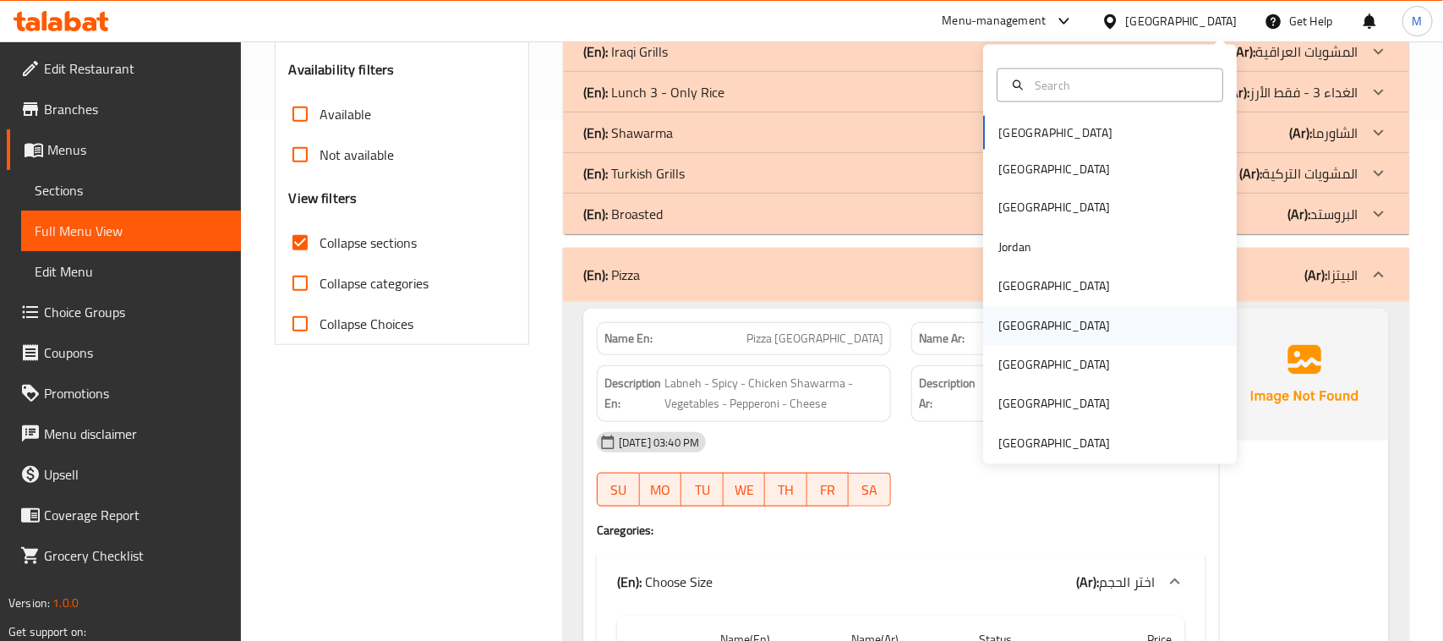
click at [1028, 326] on div "[GEOGRAPHIC_DATA]" at bounding box center [1110, 325] width 254 height 39
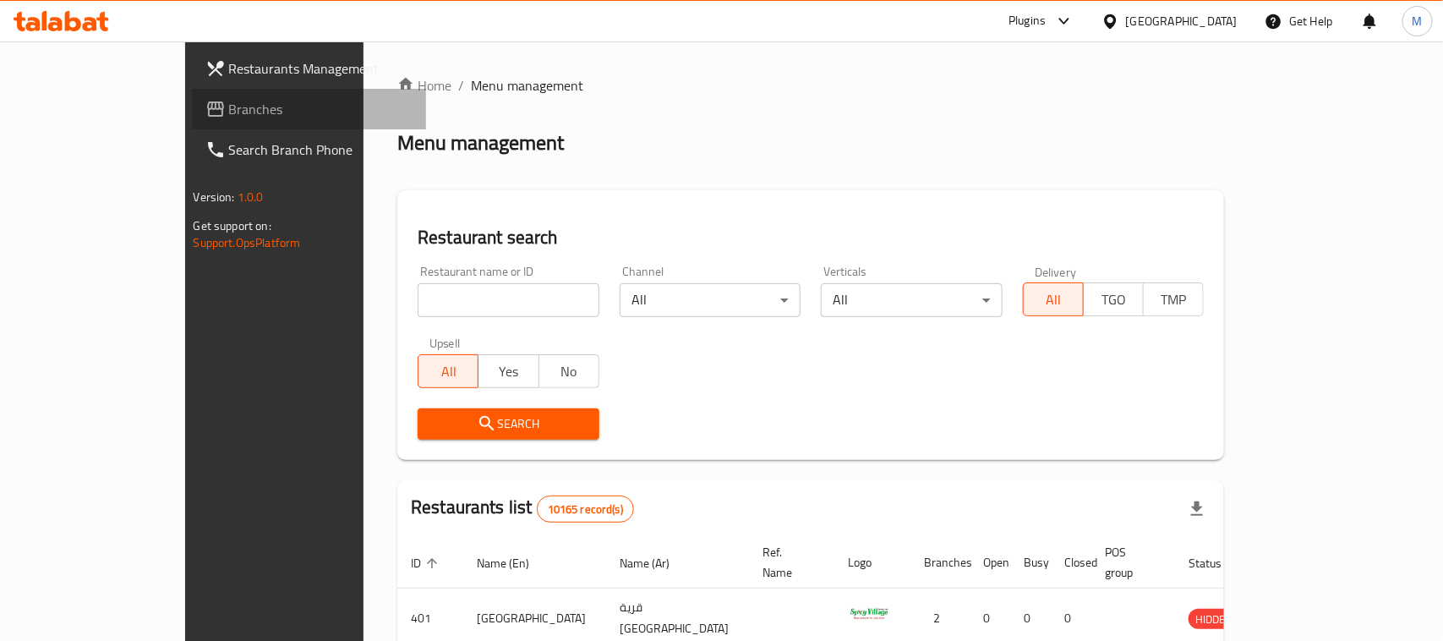
click at [229, 103] on span "Branches" at bounding box center [320, 109] width 183 height 20
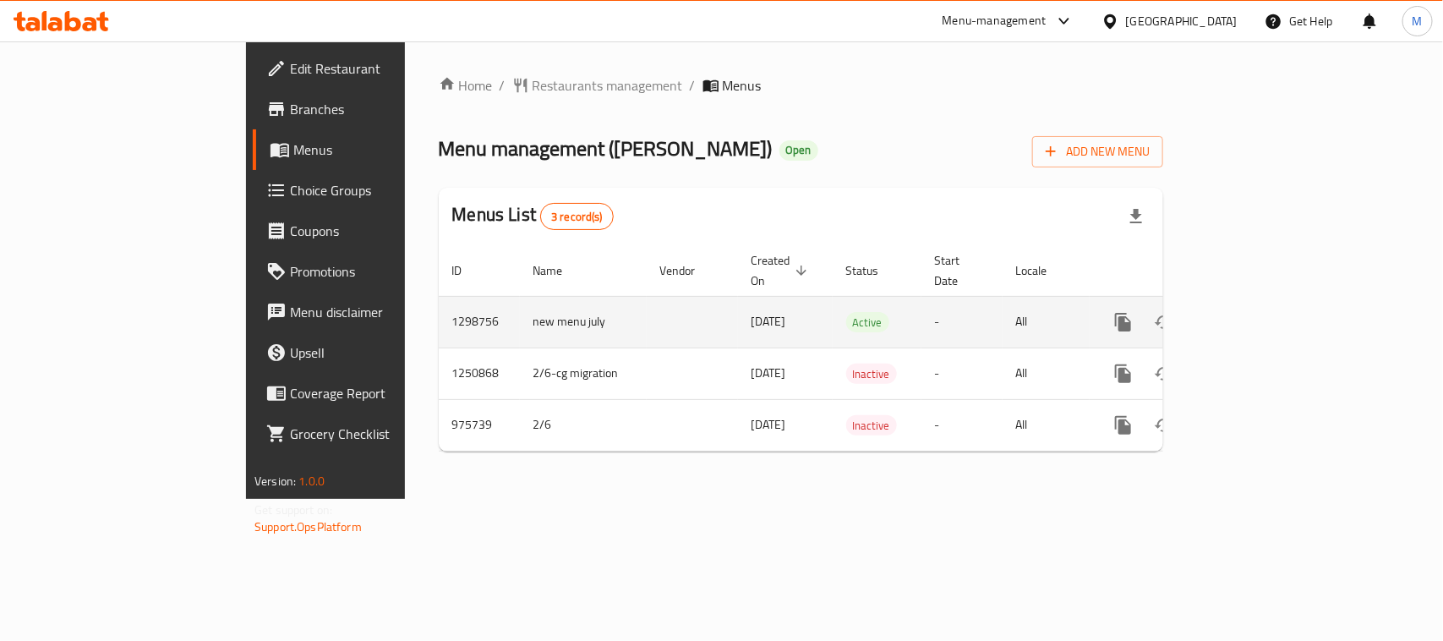
click at [1255, 312] on icon "enhanced table" at bounding box center [1245, 322] width 20 height 20
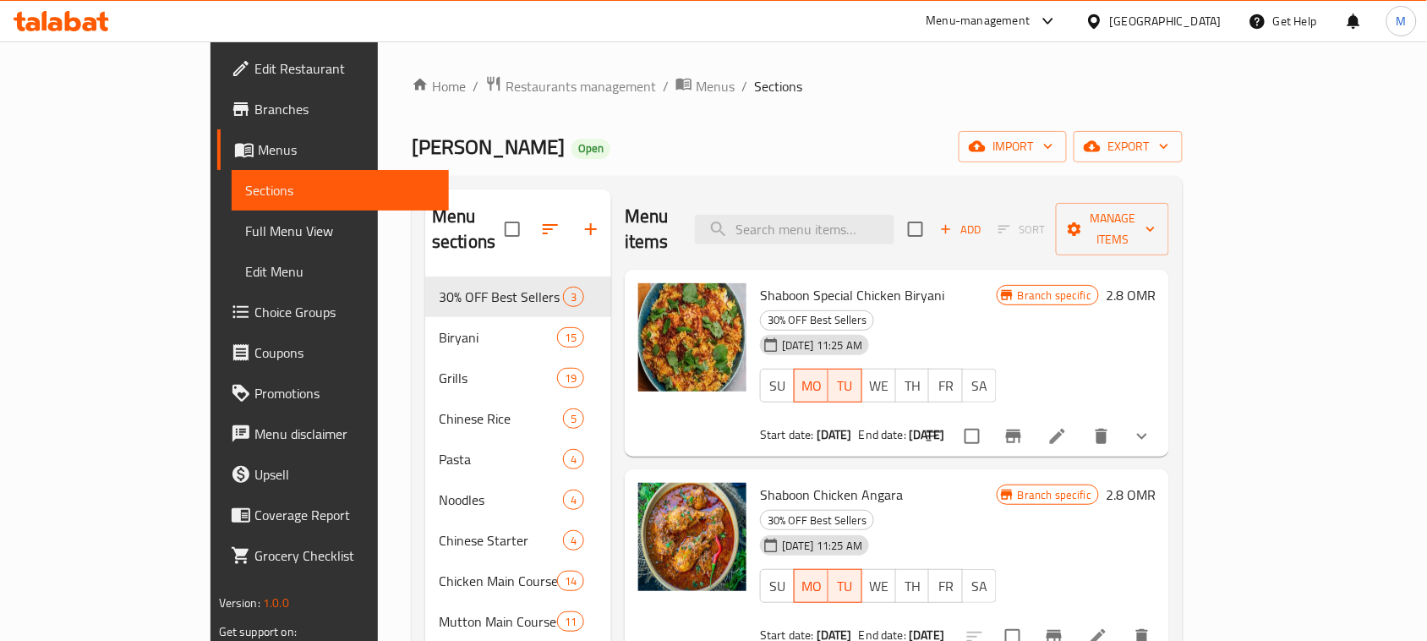
click at [956, 112] on div "Home / Restaurants management / Menus / Sections Shaboon Biryani Open import ex…" at bounding box center [797, 510] width 771 height 871
click at [1182, 158] on button "export" at bounding box center [1127, 146] width 109 height 31
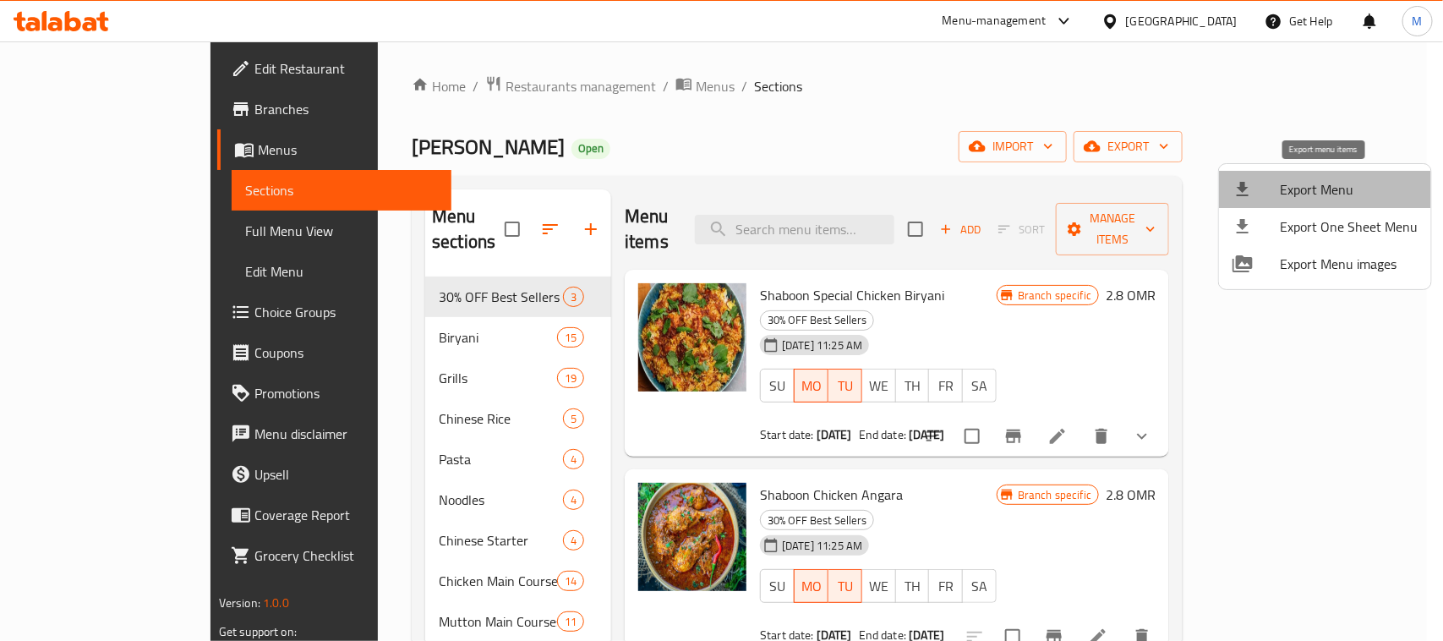
click at [1331, 190] on span "Export Menu" at bounding box center [1349, 189] width 138 height 20
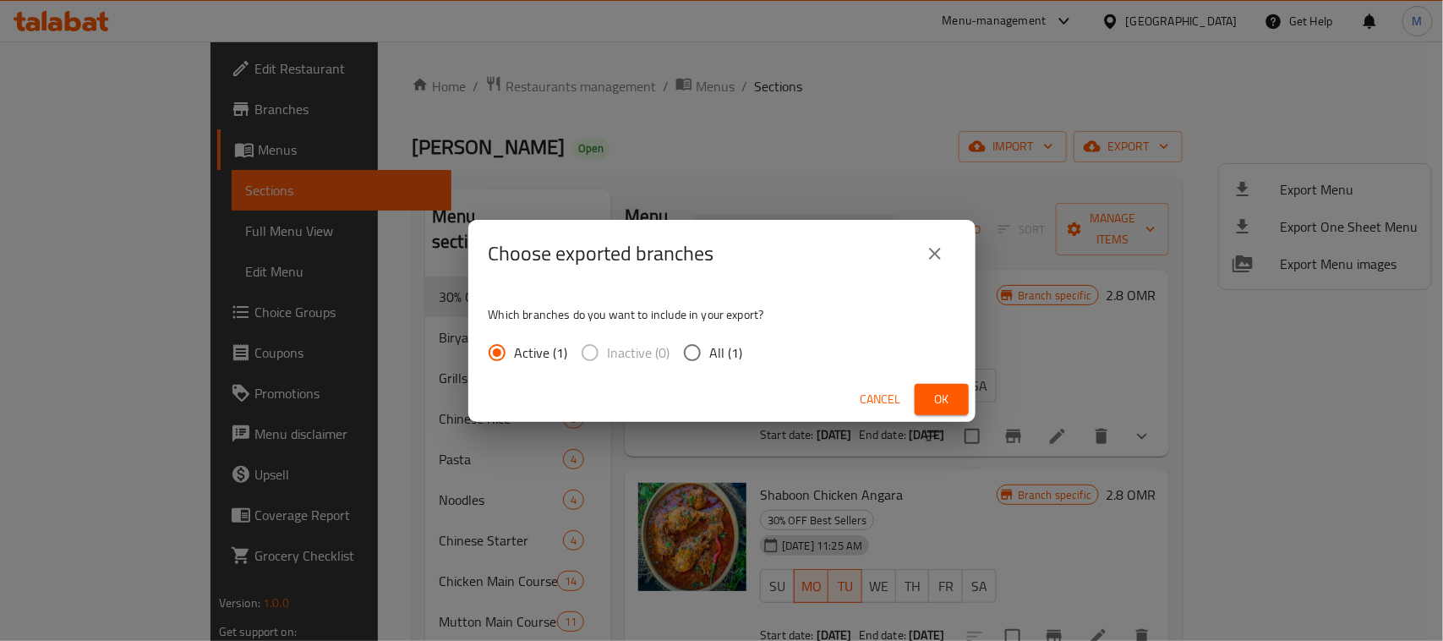
click at [724, 342] on span "All (1)" at bounding box center [726, 352] width 33 height 20
click at [710, 340] on input "All (1)" at bounding box center [691, 352] width 35 height 35
radio input "true"
click at [948, 404] on span "Ok" at bounding box center [941, 399] width 27 height 21
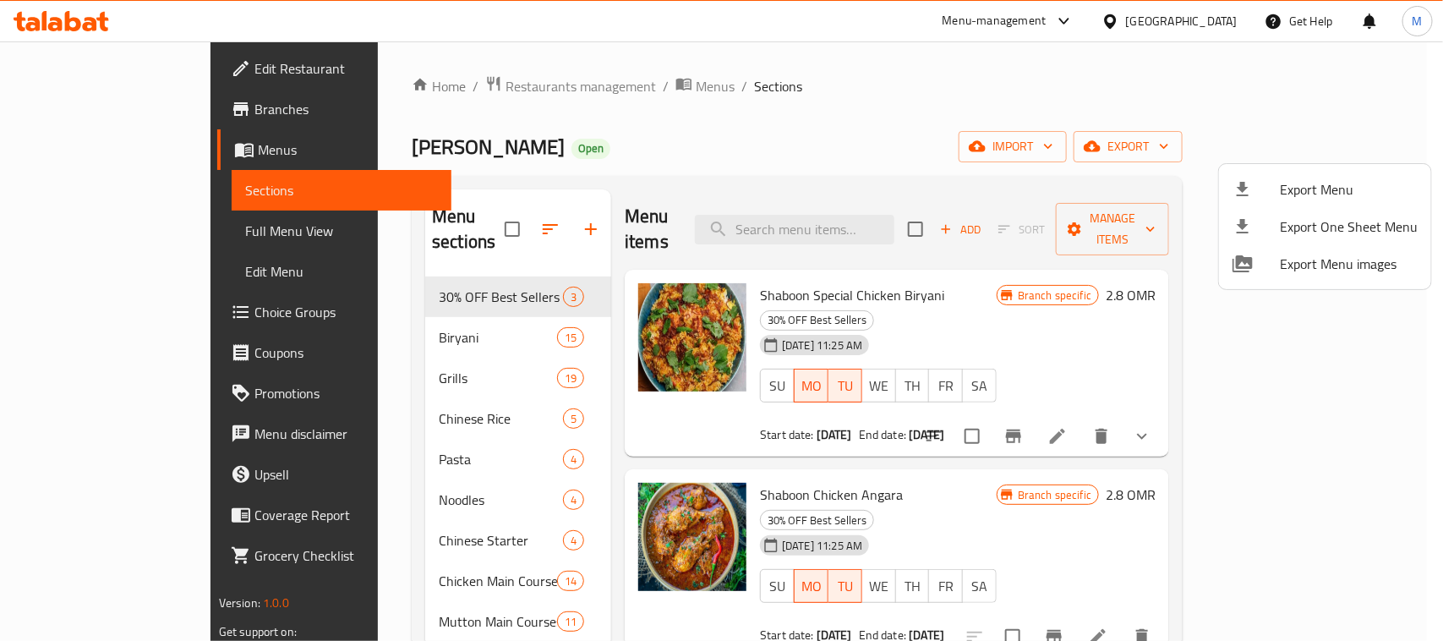
click at [128, 234] on div at bounding box center [721, 320] width 1443 height 641
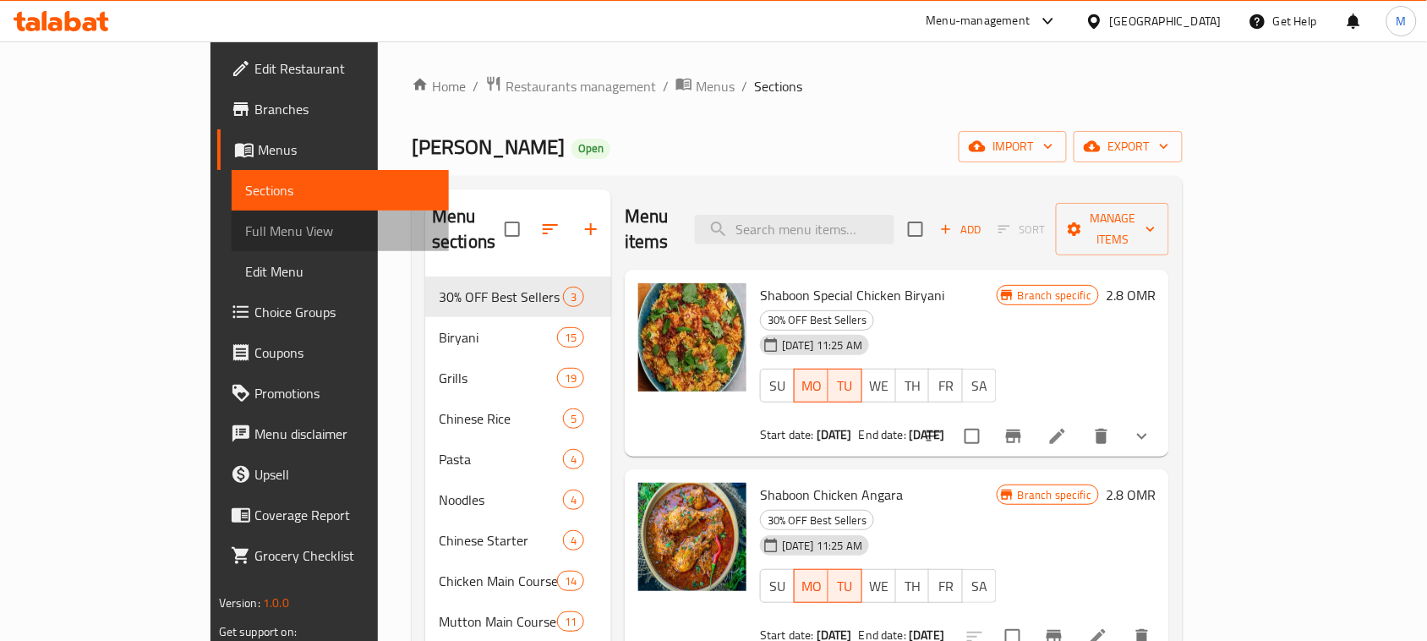
click at [245, 237] on span "Full Menu View" at bounding box center [340, 231] width 190 height 20
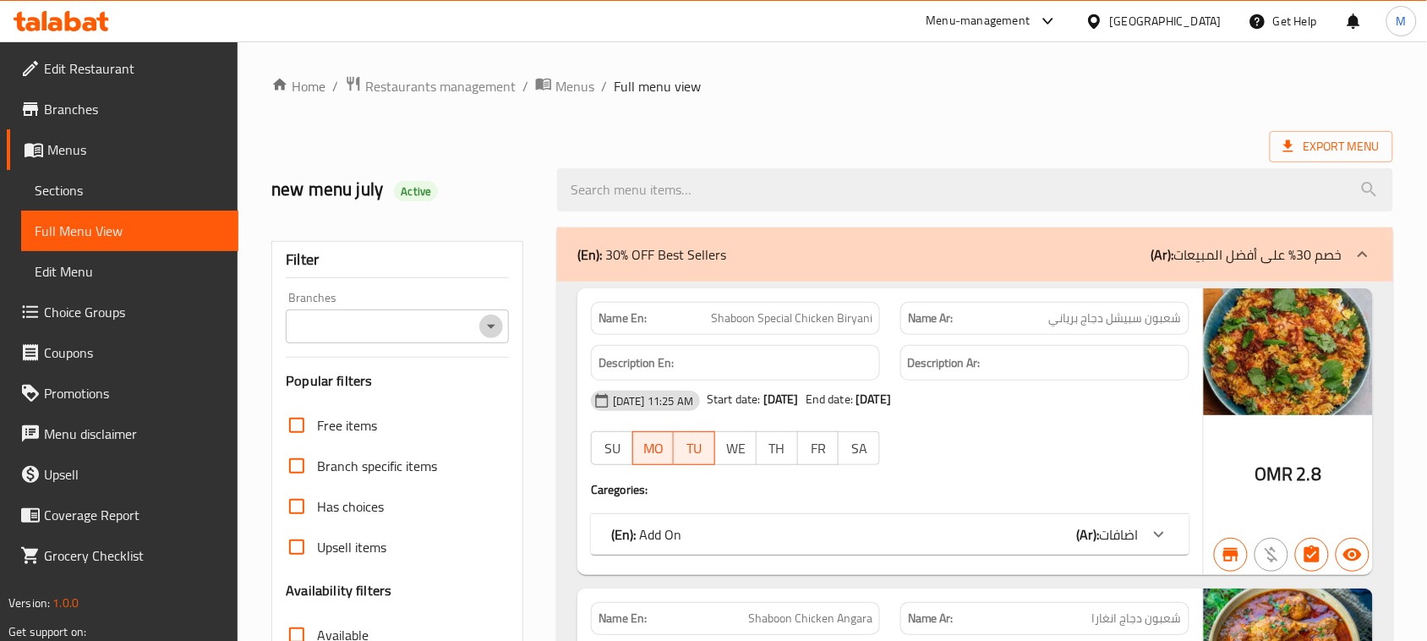
click at [494, 326] on icon "Open" at bounding box center [491, 326] width 20 height 20
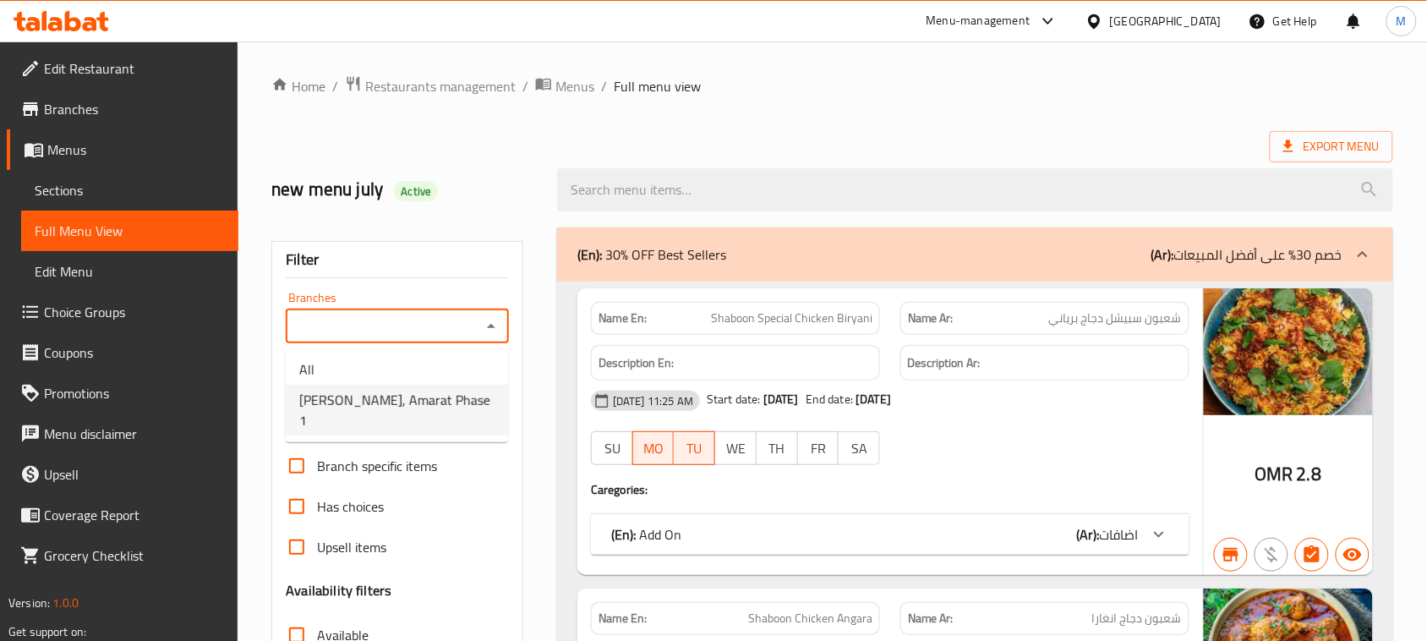
click at [480, 390] on span "Shaboon Biryani, Amarat Phase 1" at bounding box center [396, 410] width 195 height 41
type input "Shaboon Biryani, Amarat Phase 1"
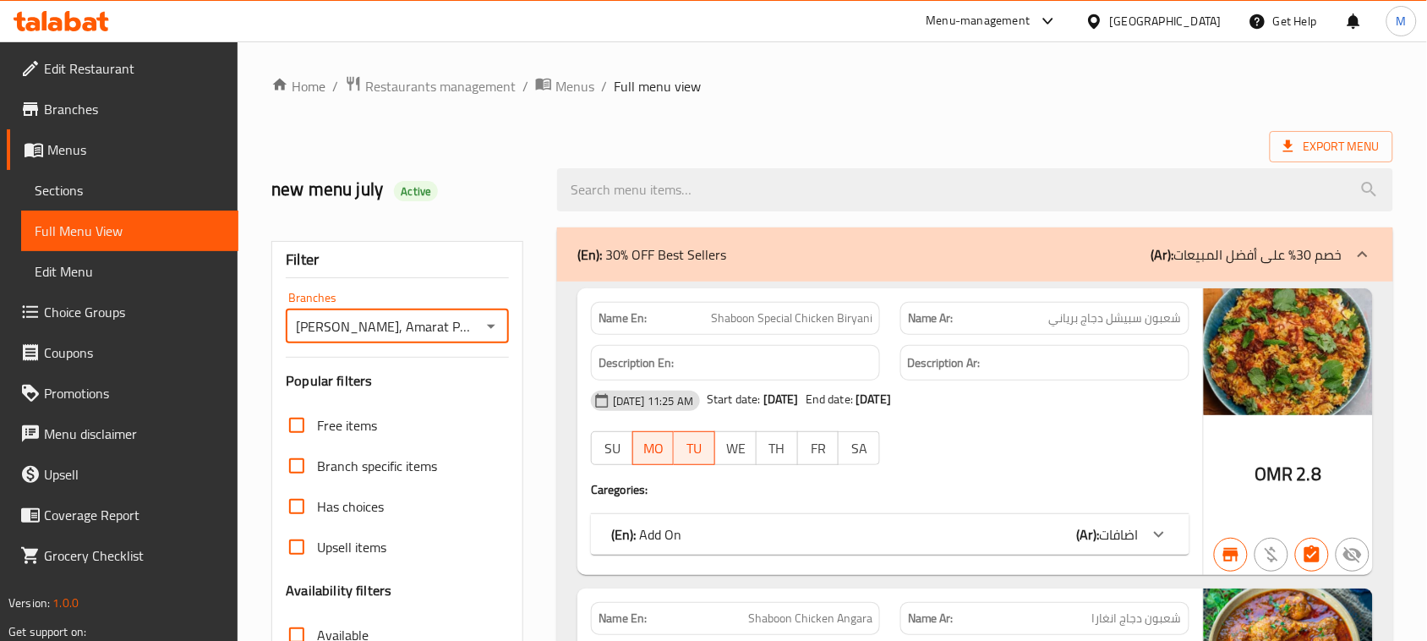
scroll to position [211, 0]
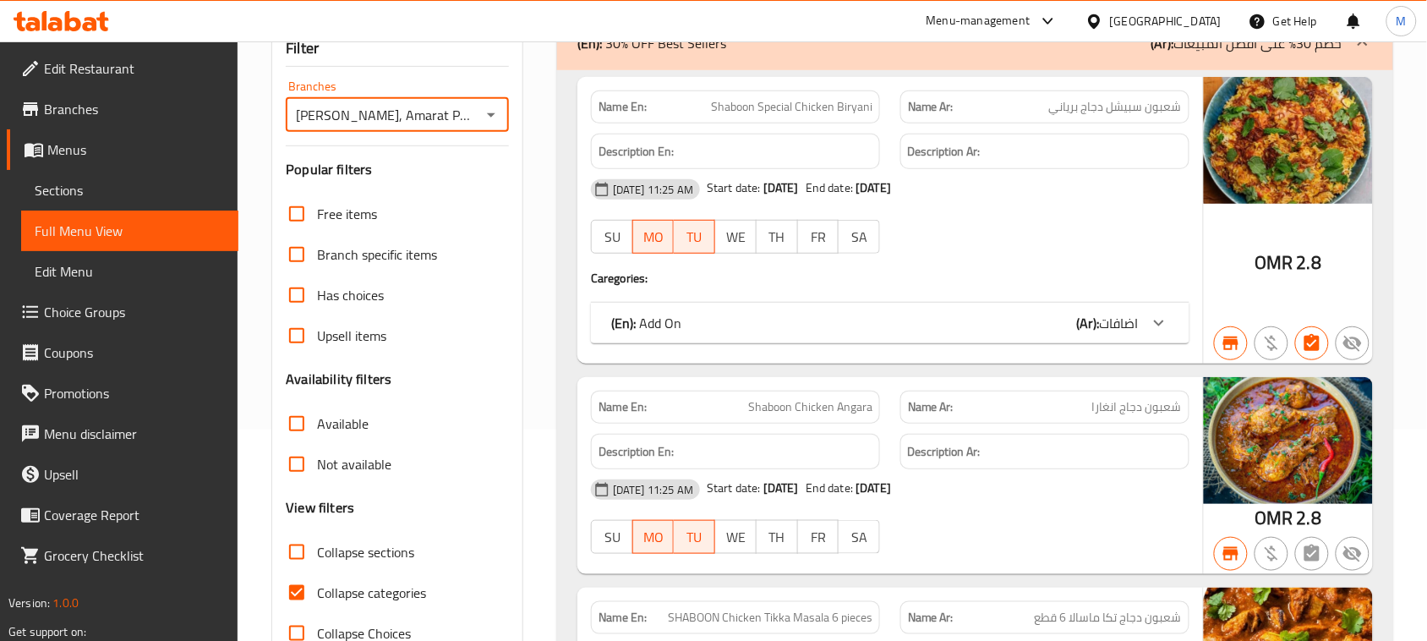
click at [289, 469] on input "Not available" at bounding box center [296, 464] width 41 height 41
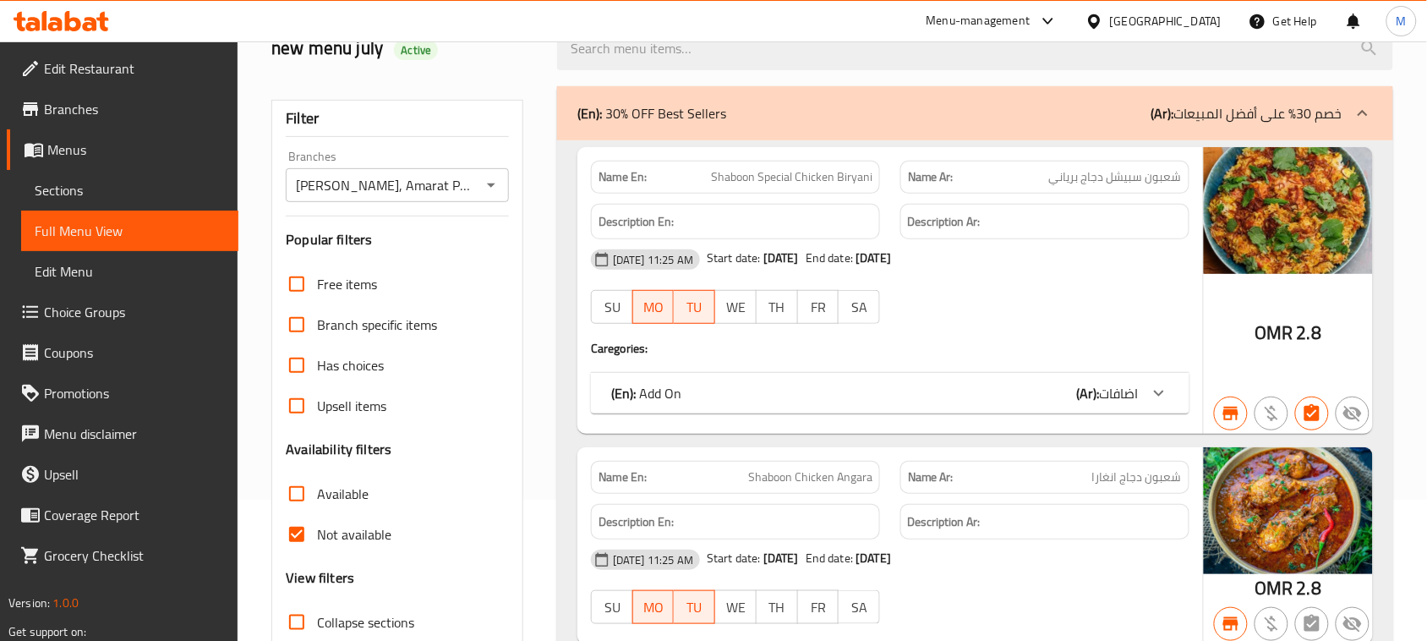
scroll to position [317, 0]
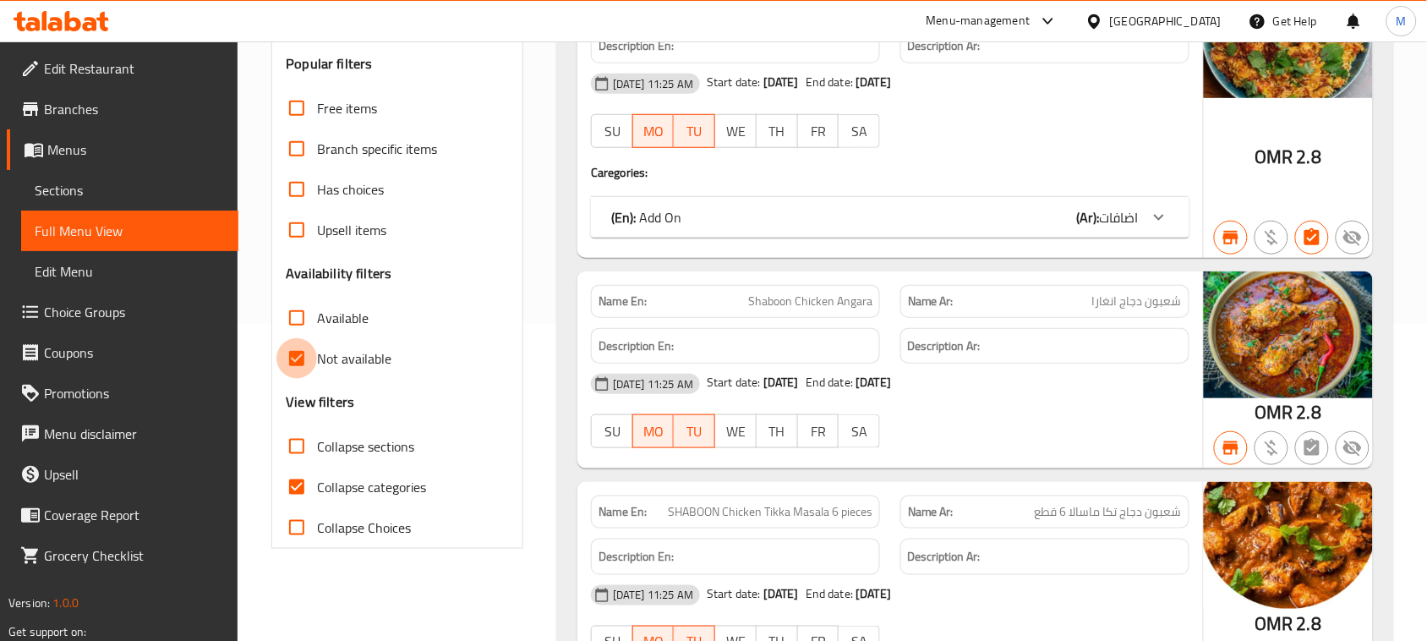
drag, startPoint x: 296, startPoint y: 364, endPoint x: 72, endPoint y: 379, distance: 224.4
click at [296, 363] on input "Not available" at bounding box center [296, 358] width 41 height 41
checkbox input "false"
drag, startPoint x: 547, startPoint y: 288, endPoint x: 520, endPoint y: 345, distance: 62.8
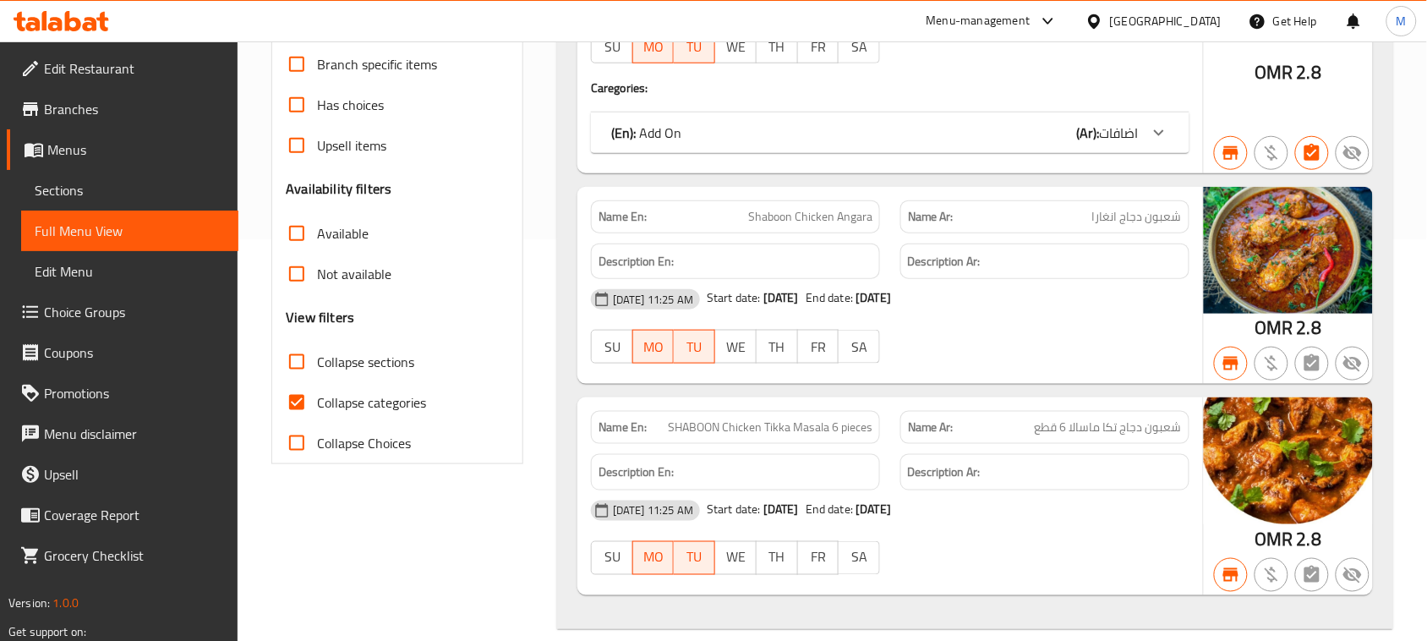
scroll to position [423, 0]
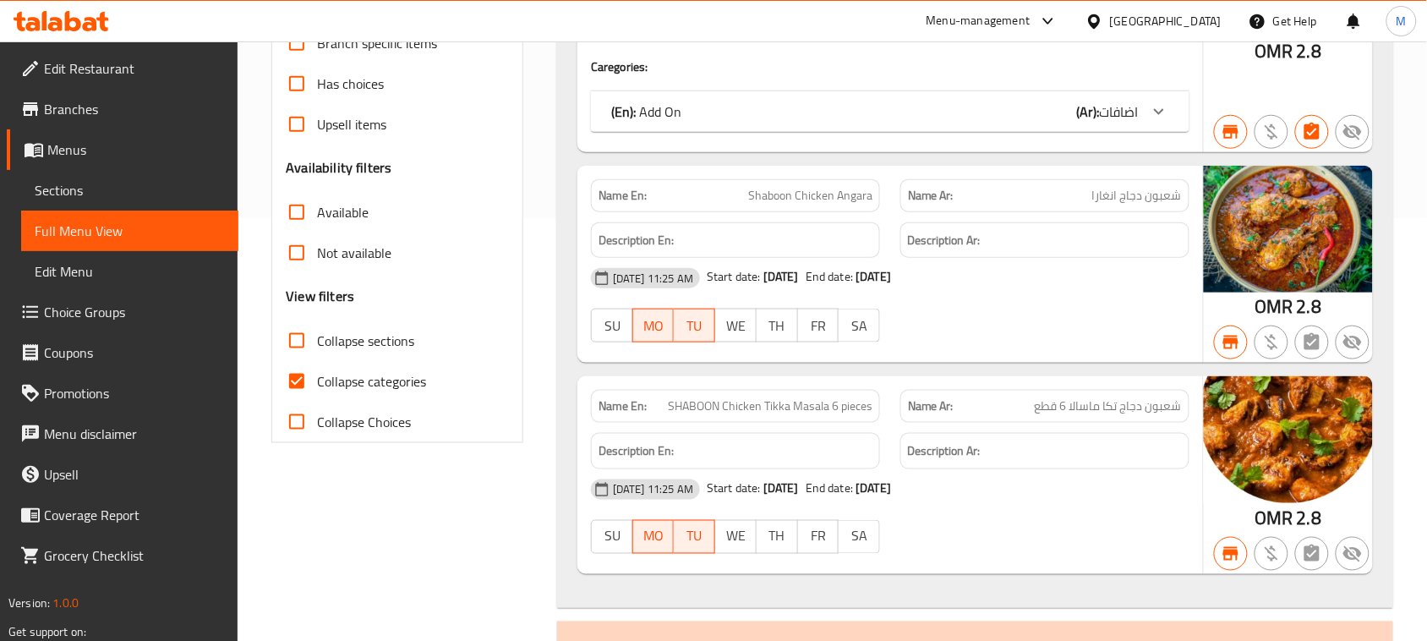
click at [292, 379] on input "Collapse categories" at bounding box center [296, 381] width 41 height 41
checkbox input "false"
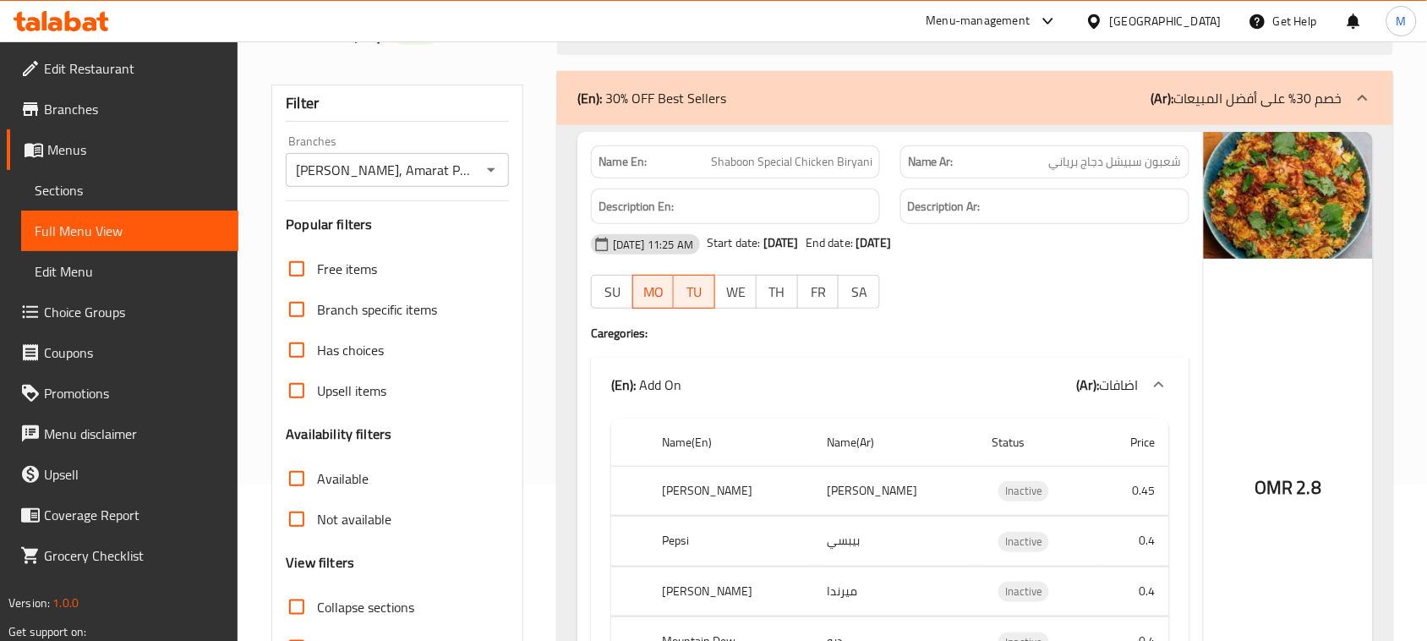
scroll to position [0, 0]
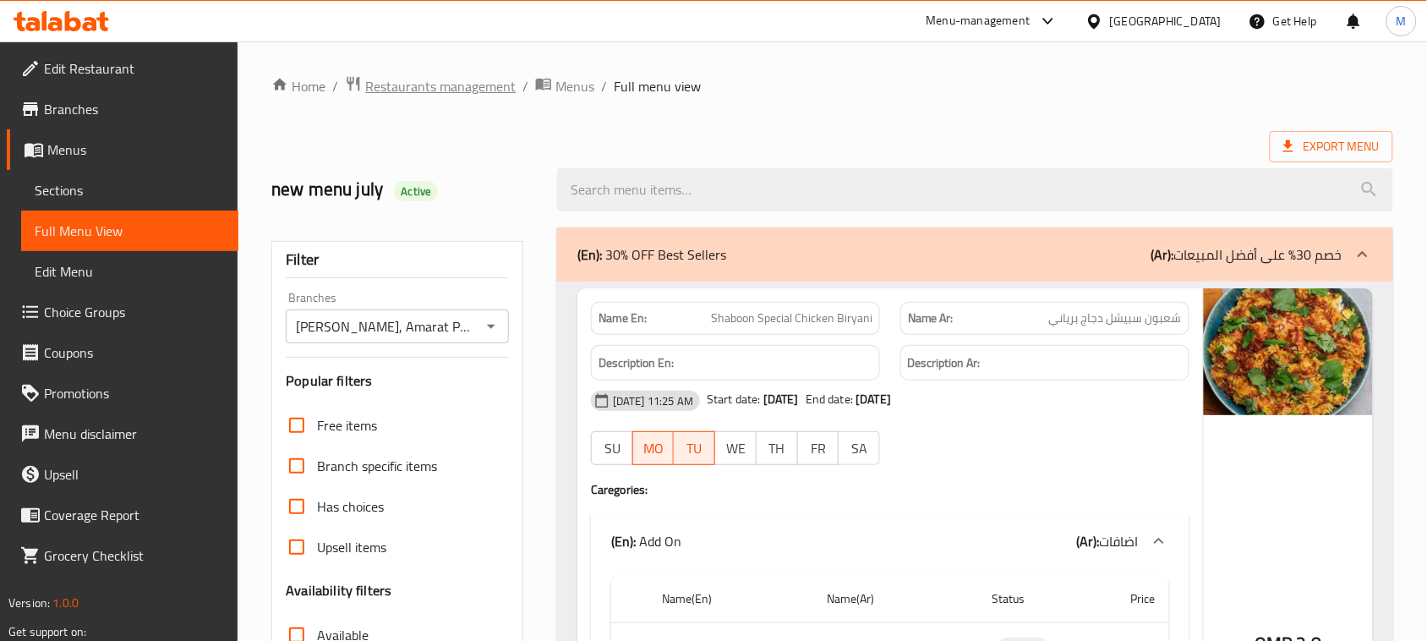
click at [437, 85] on span "Restaurants management" at bounding box center [440, 86] width 150 height 20
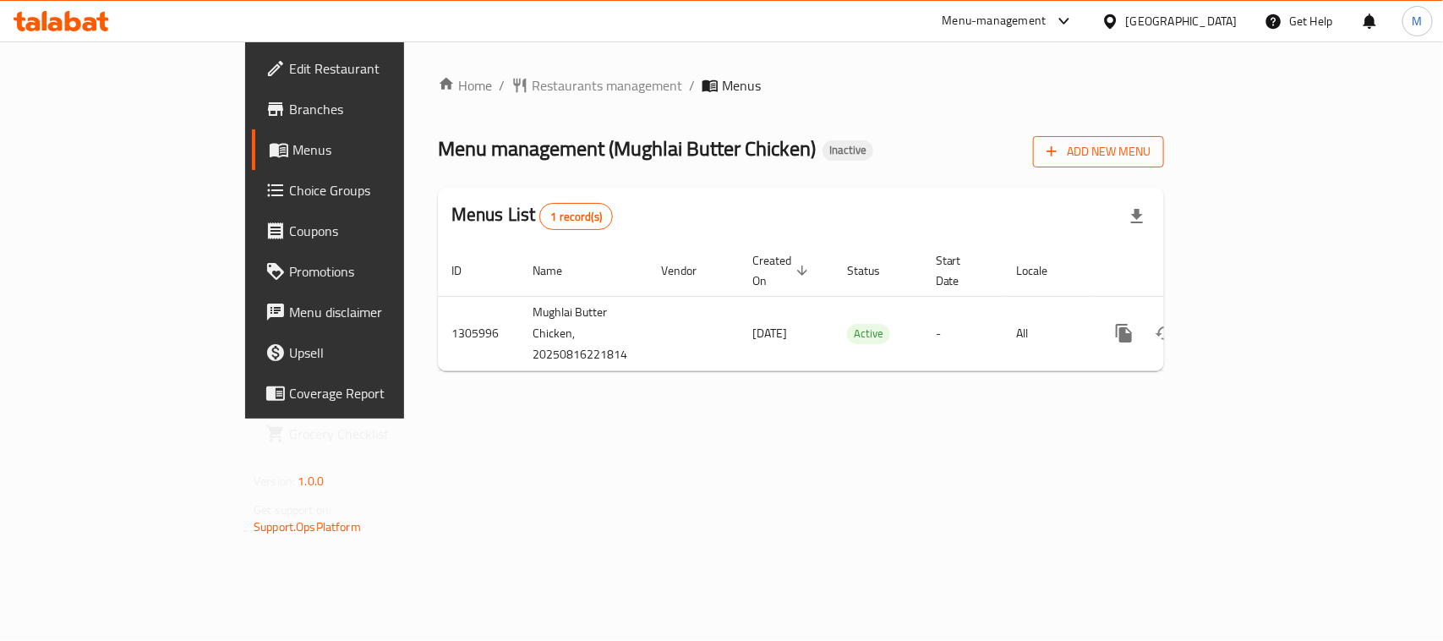
click at [1150, 141] on span "Add New Menu" at bounding box center [1098, 151] width 104 height 21
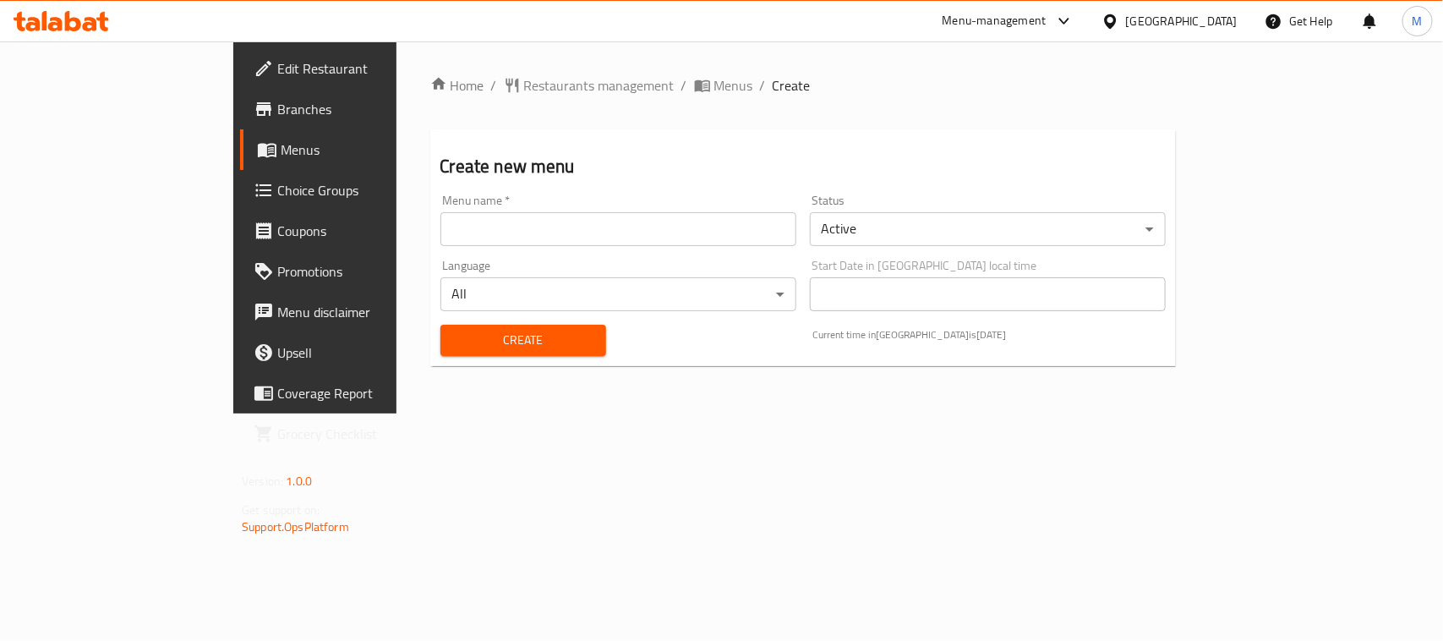
click at [440, 212] on input "text" at bounding box center [618, 229] width 356 height 34
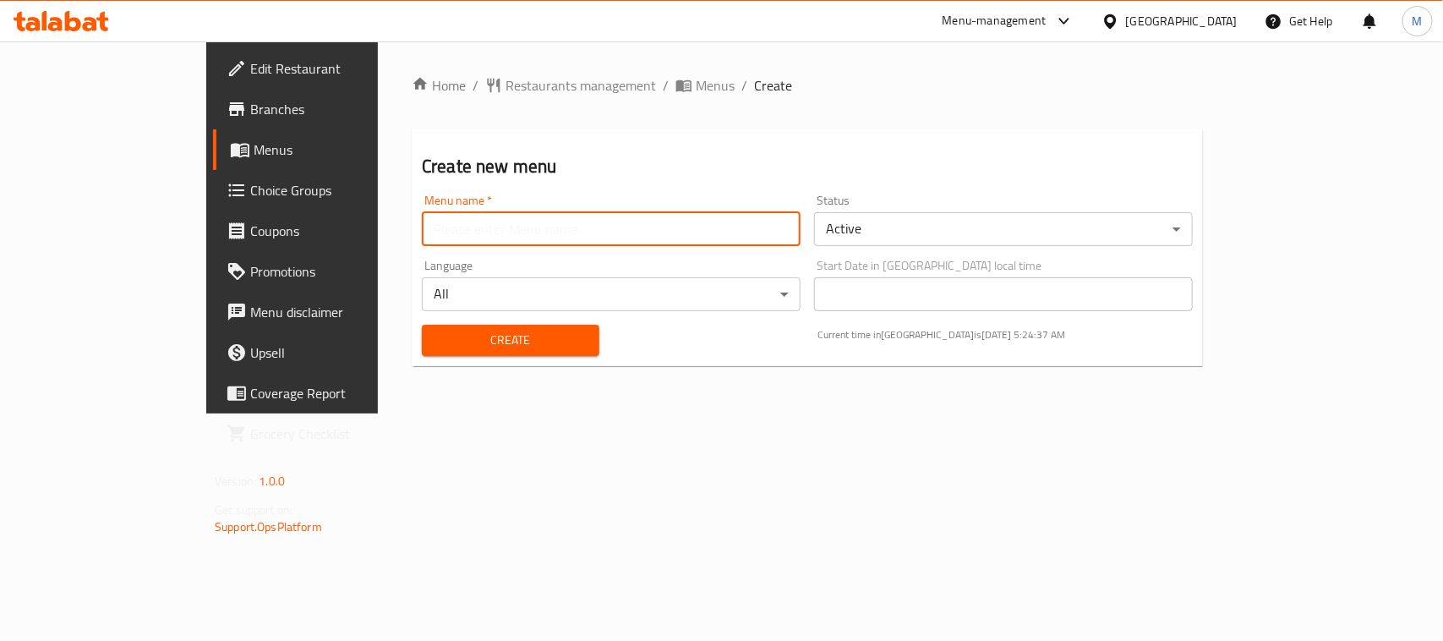
type input "New"
click at [445, 336] on span "Create" at bounding box center [510, 340] width 150 height 21
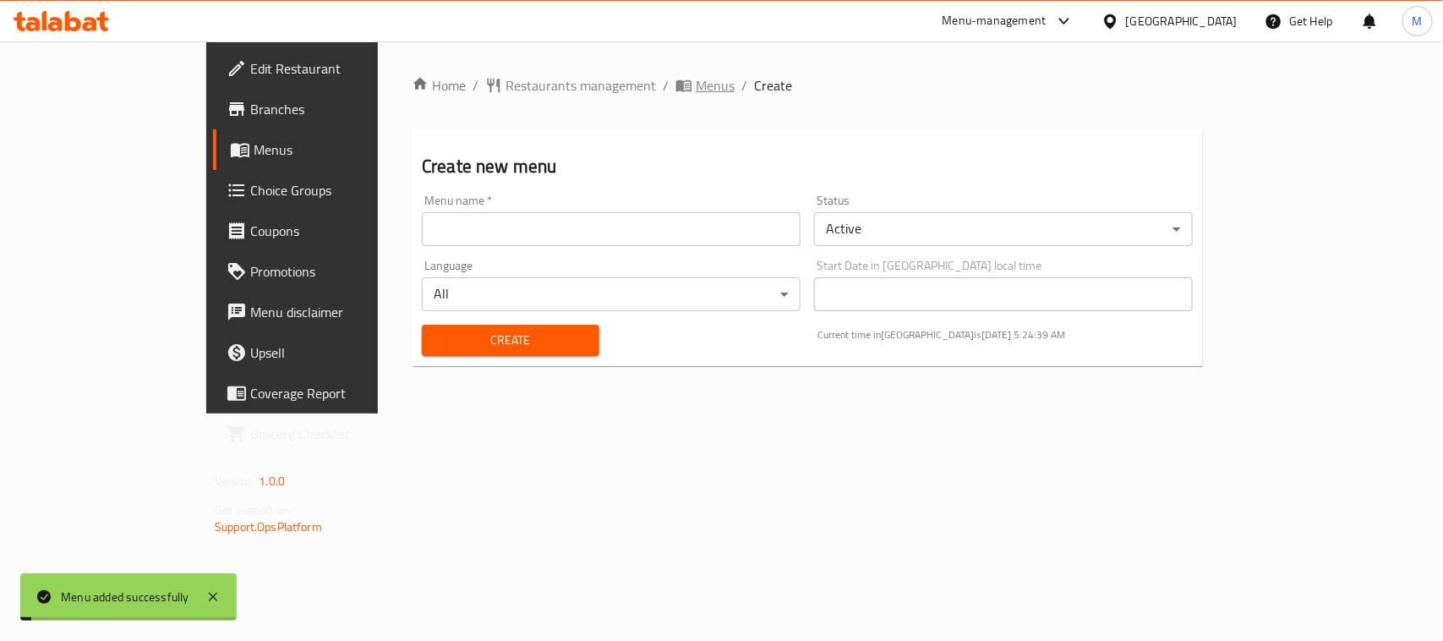
click at [696, 76] on span "Menus" at bounding box center [715, 85] width 39 height 20
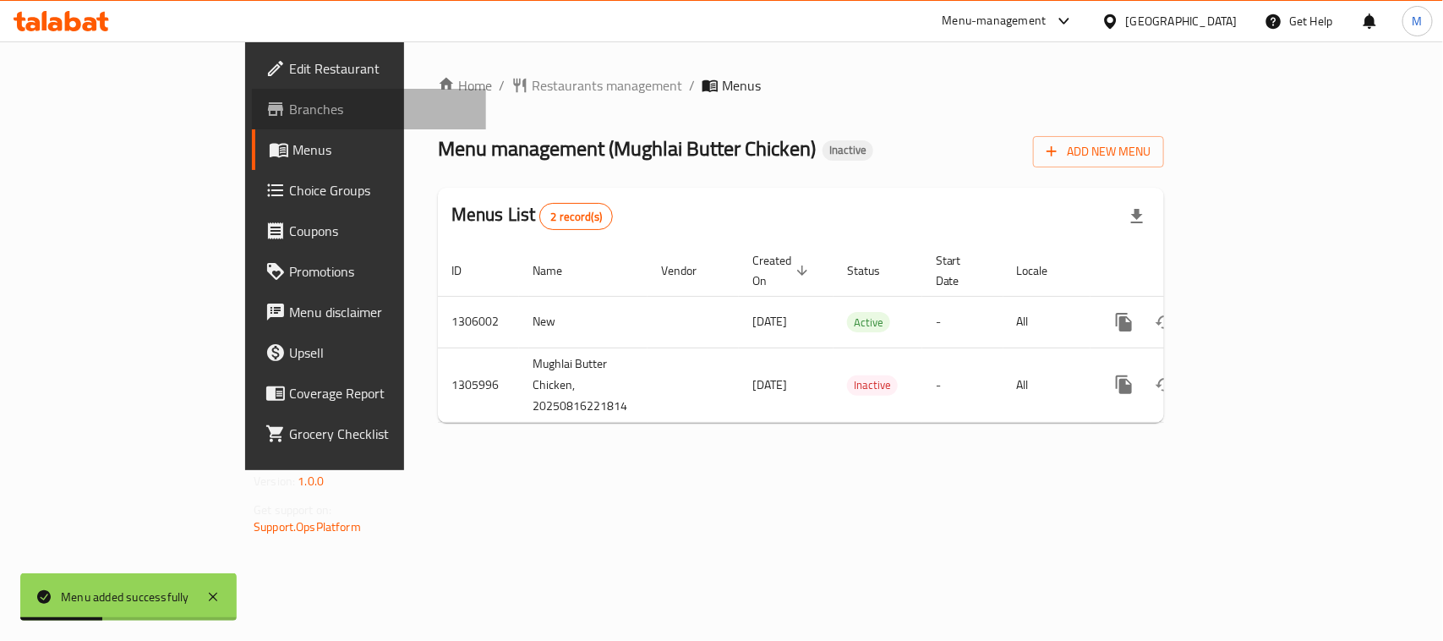
click at [289, 99] on span "Branches" at bounding box center [380, 109] width 183 height 20
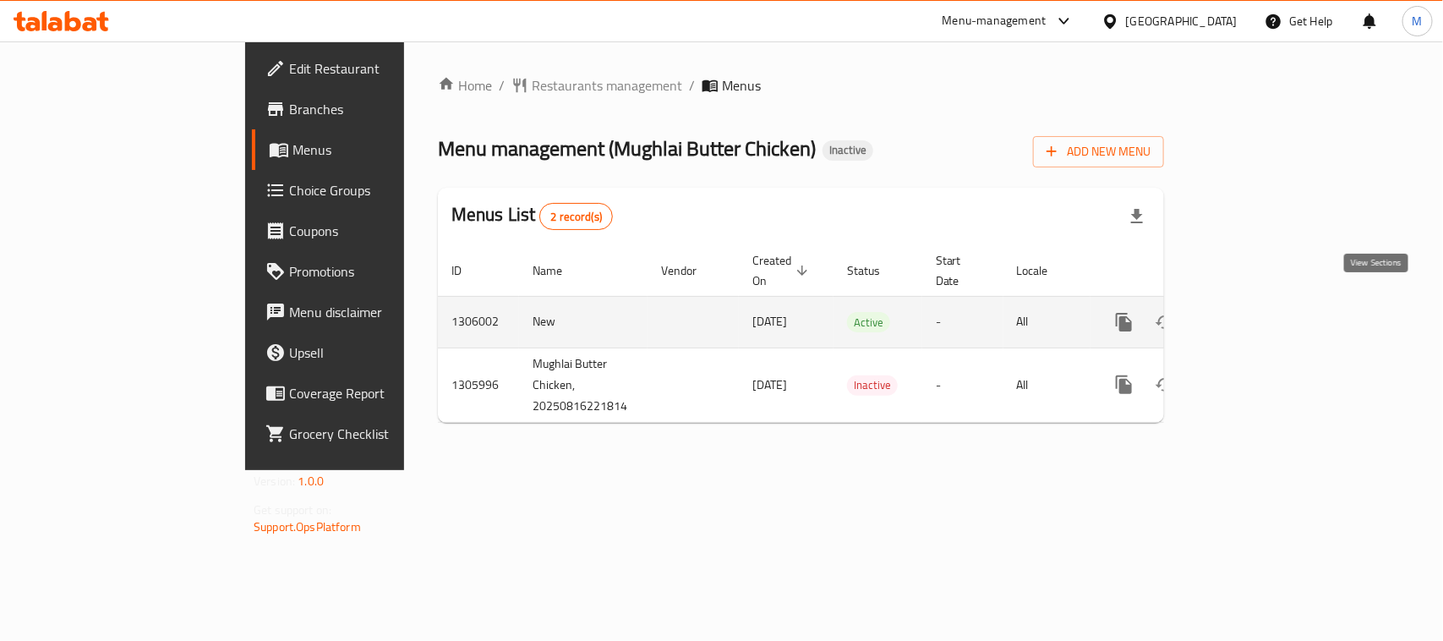
click at [1256, 312] on icon "enhanced table" at bounding box center [1246, 322] width 20 height 20
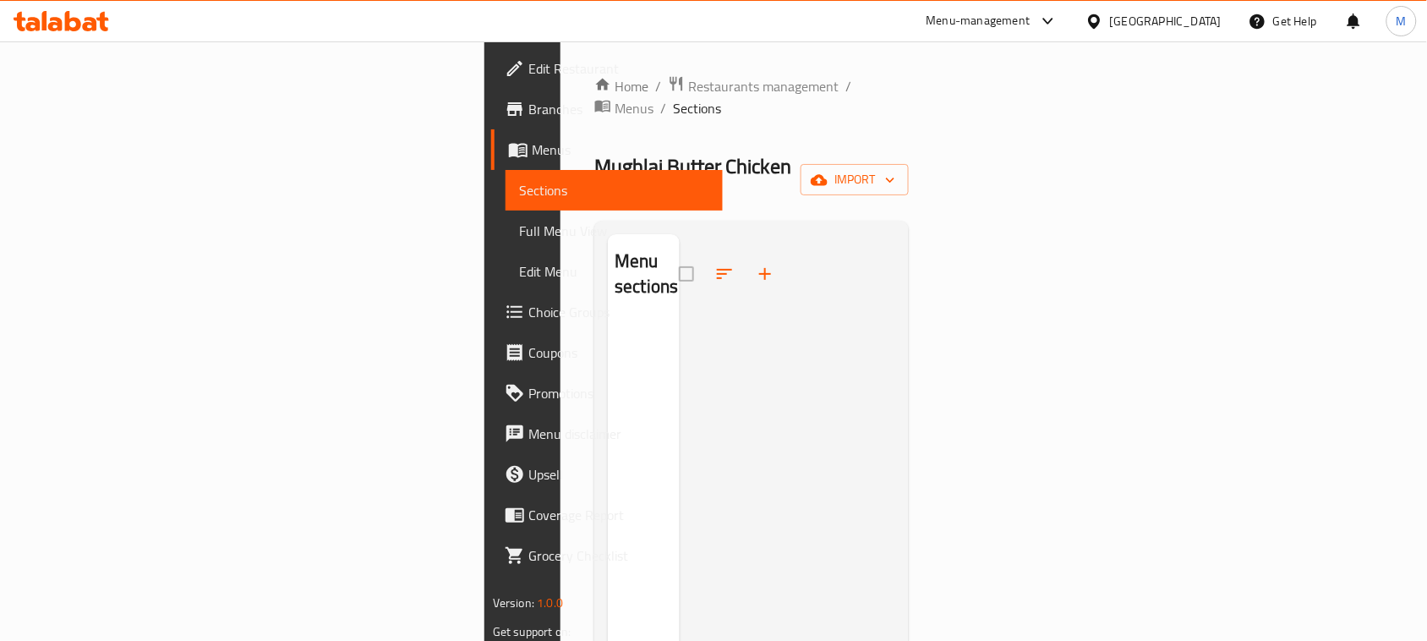
click at [909, 124] on div "Home / Restaurants management / Menus / Sections Mughlai Butter Chicken Inactiv…" at bounding box center [751, 481] width 314 height 813
click at [895, 169] on span "import" at bounding box center [854, 179] width 81 height 21
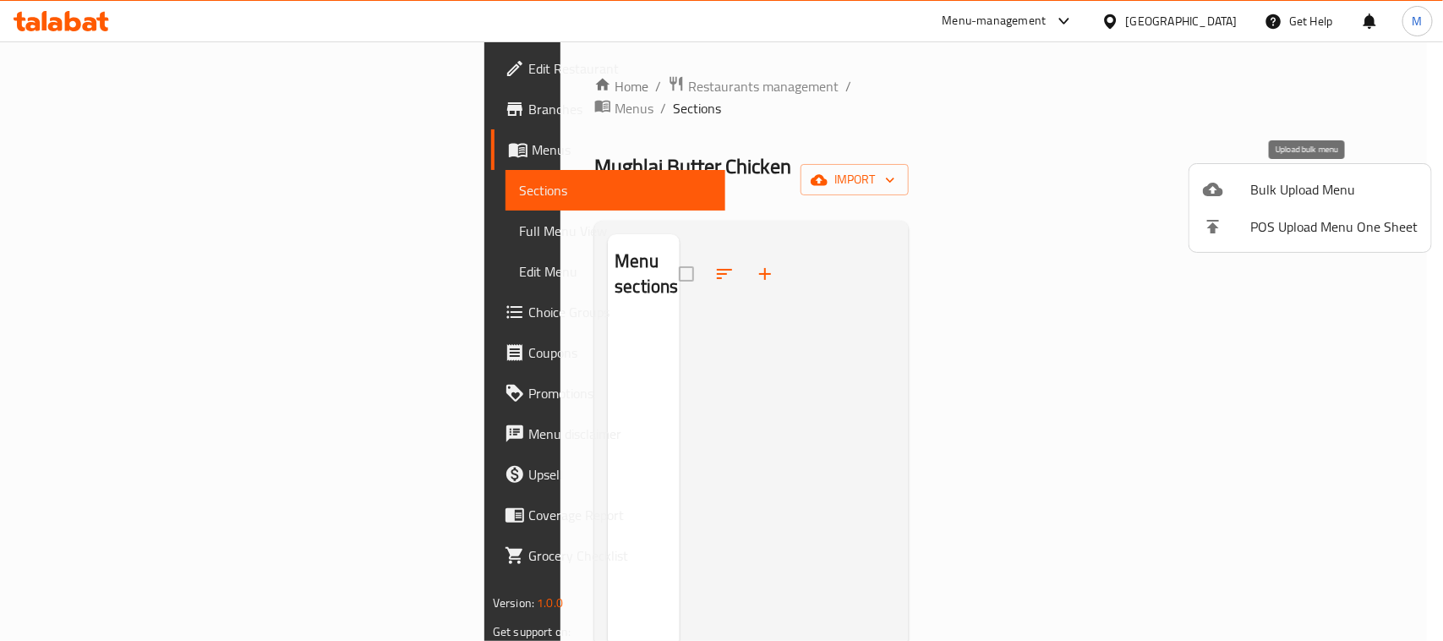
click at [1302, 191] on span "Bulk Upload Menu" at bounding box center [1333, 189] width 167 height 20
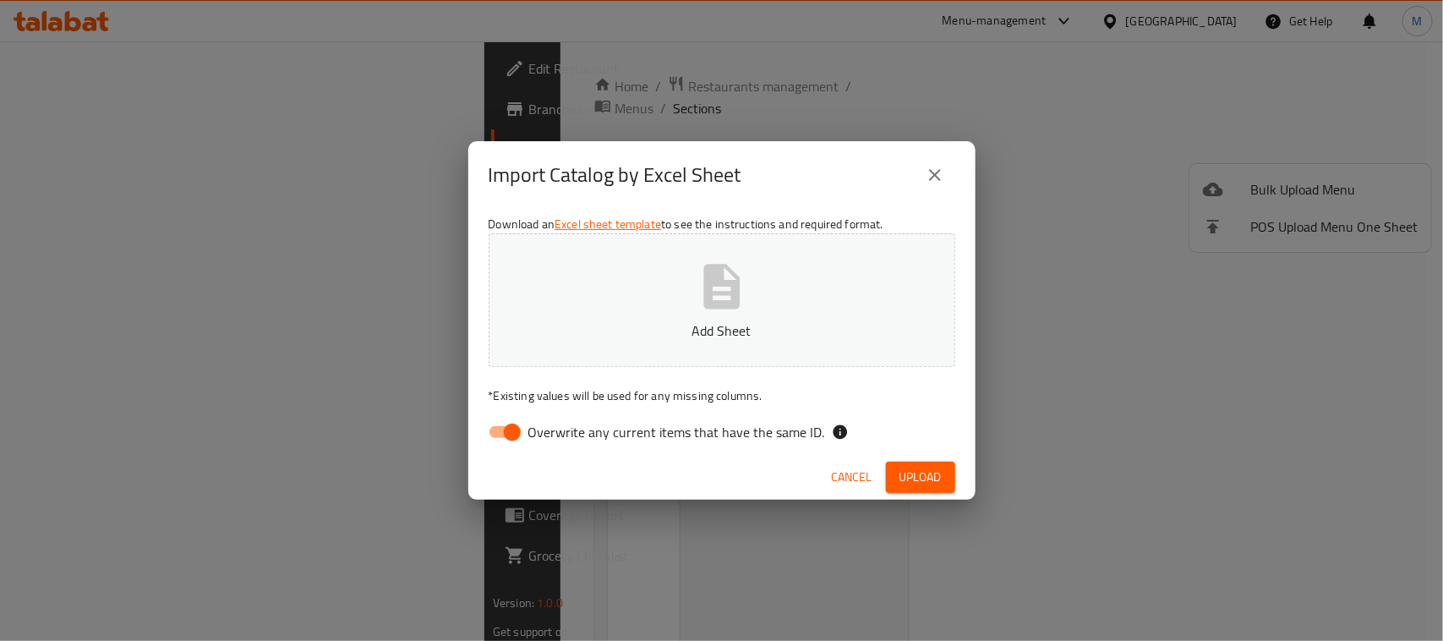
click at [507, 425] on input "Overwrite any current items that have the same ID." at bounding box center [512, 432] width 96 height 32
checkbox input "false"
click at [795, 199] on div "Import Catalog by Excel Sheet" at bounding box center [721, 175] width 507 height 68
click at [920, 479] on span "Upload" at bounding box center [920, 477] width 42 height 21
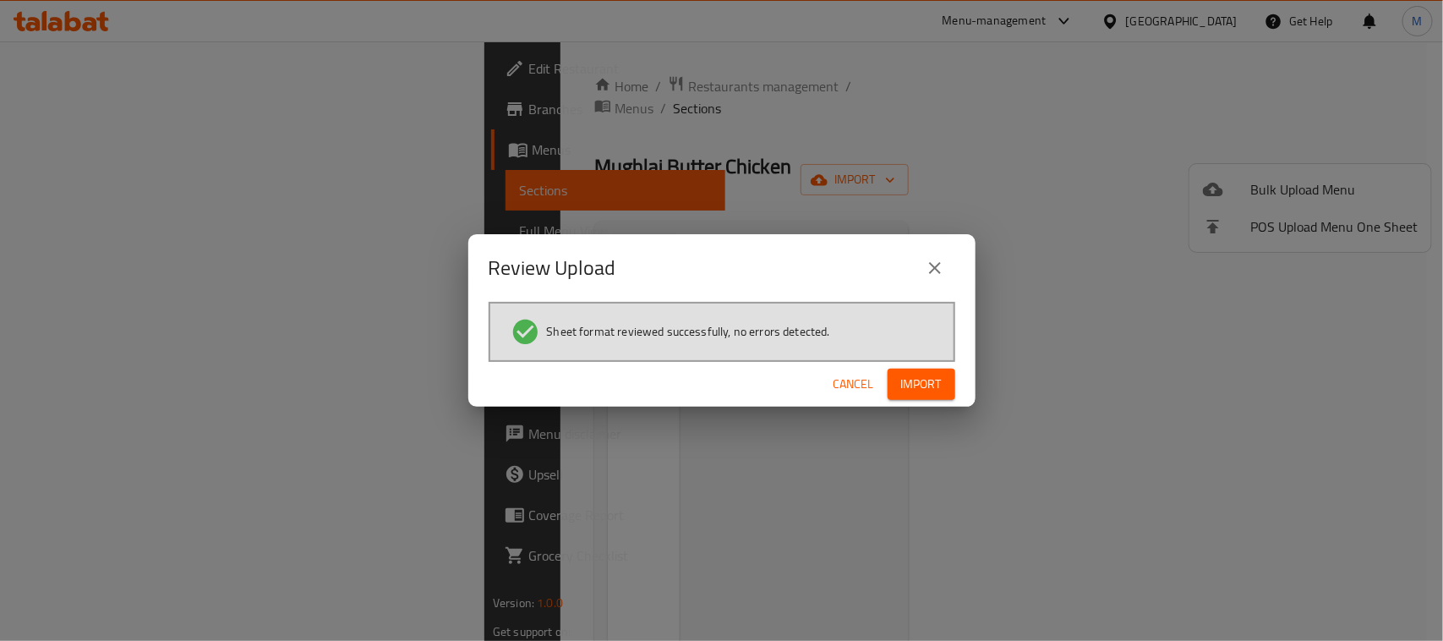
click at [918, 382] on span "Import" at bounding box center [921, 384] width 41 height 21
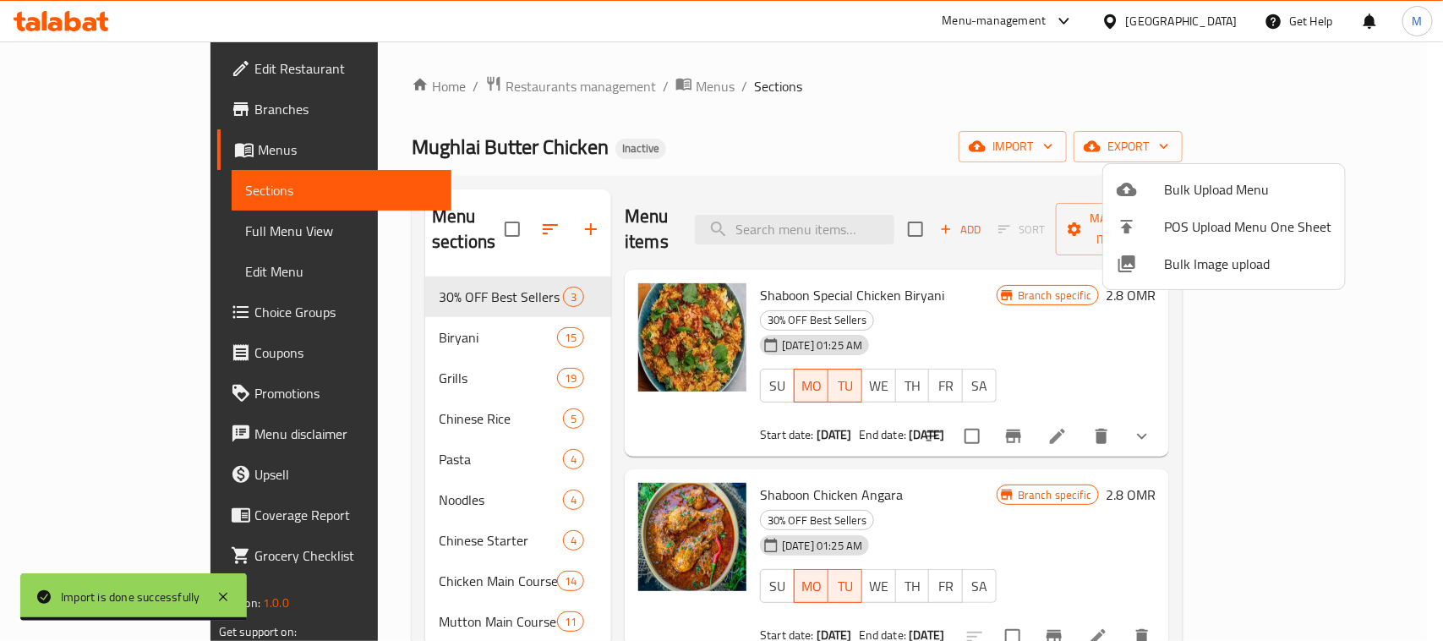
click at [155, 237] on div at bounding box center [721, 320] width 1443 height 641
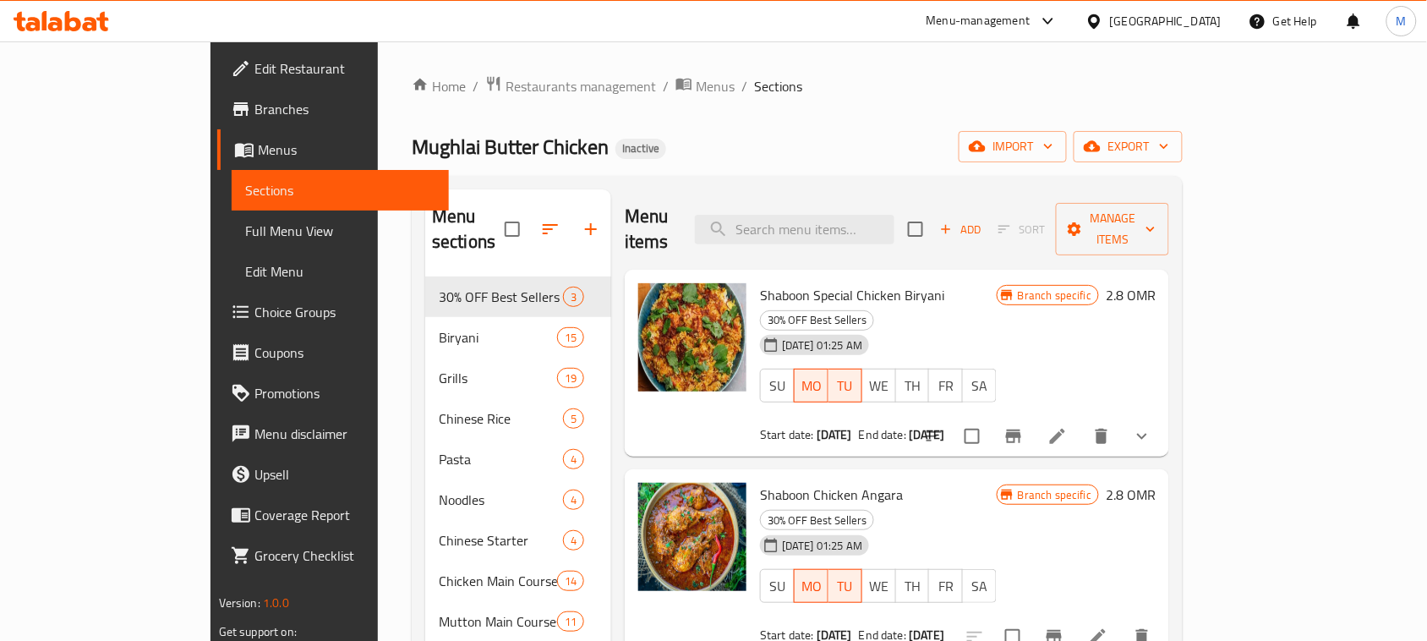
click at [245, 237] on span "Full Menu View" at bounding box center [340, 231] width 190 height 20
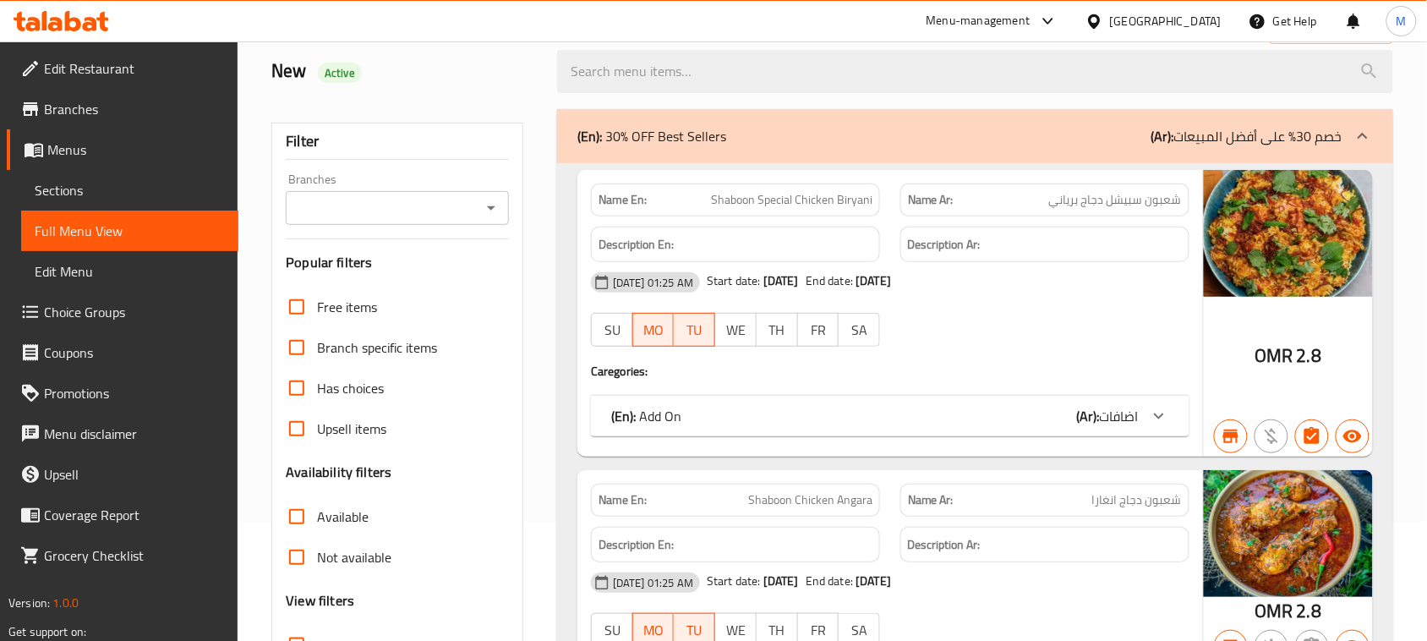
scroll to position [211, 0]
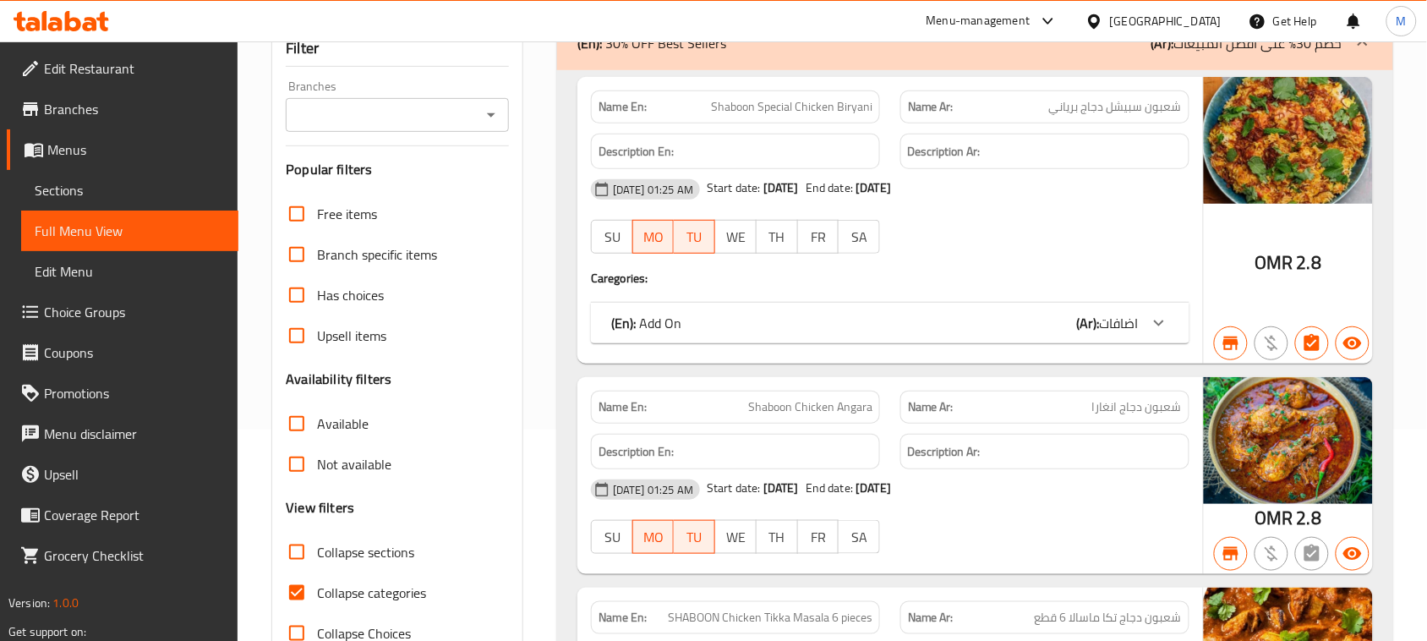
click at [459, 128] on div "Branches" at bounding box center [397, 115] width 223 height 34
click at [487, 116] on icon "Open" at bounding box center [491, 115] width 20 height 20
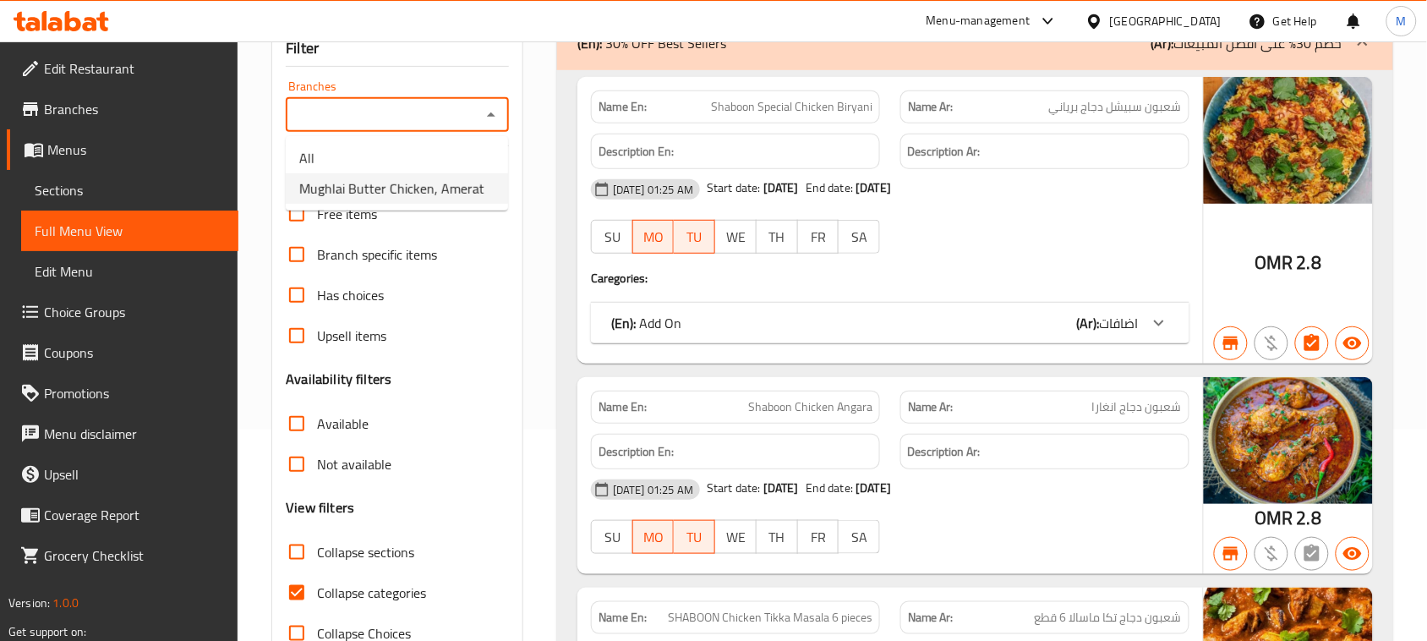
click at [467, 187] on span "Mughlai Butter Chicken, Amerat" at bounding box center [391, 188] width 185 height 20
type input "Mughlai Butter Chicken, Amerat"
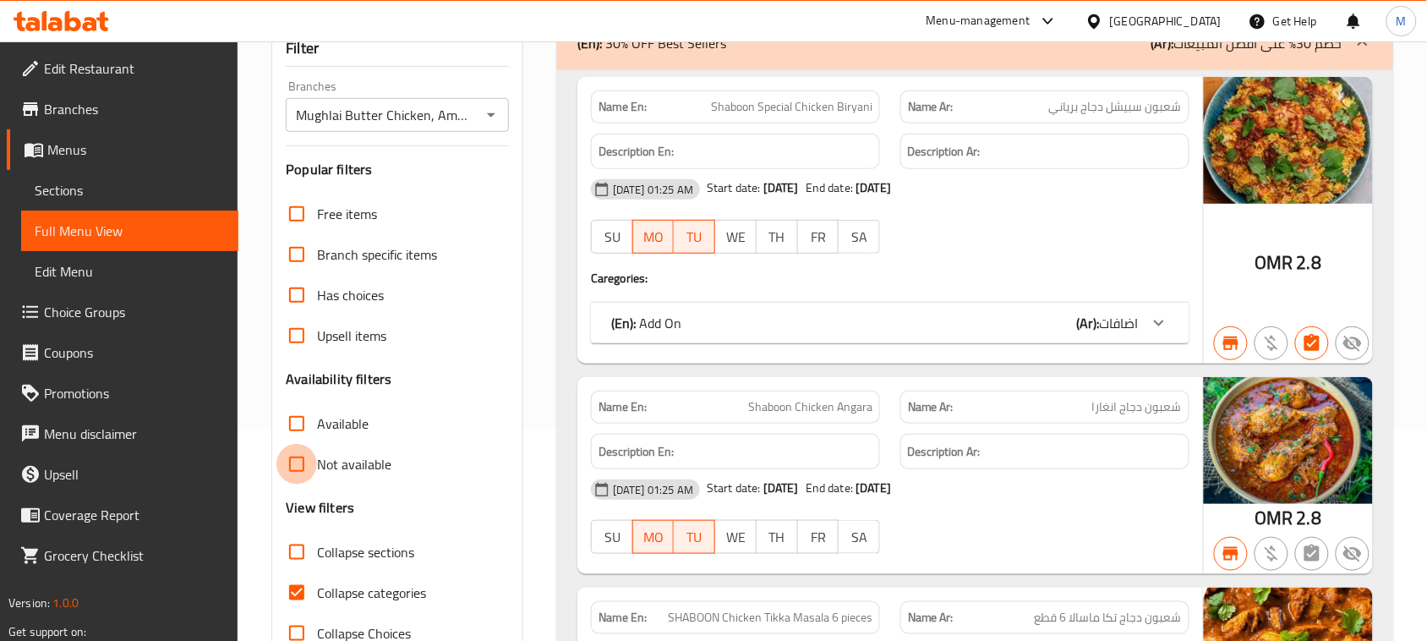
click at [297, 463] on input "Not available" at bounding box center [296, 464] width 41 height 41
checkbox input "true"
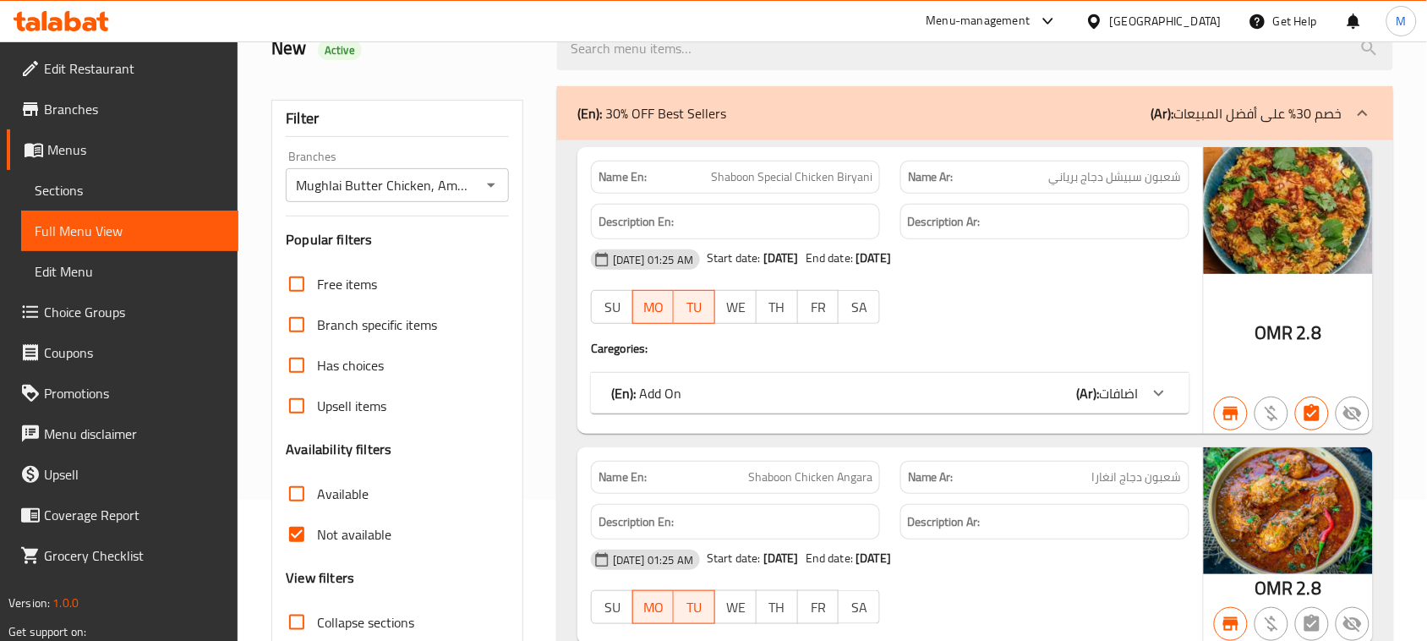
scroll to position [317, 0]
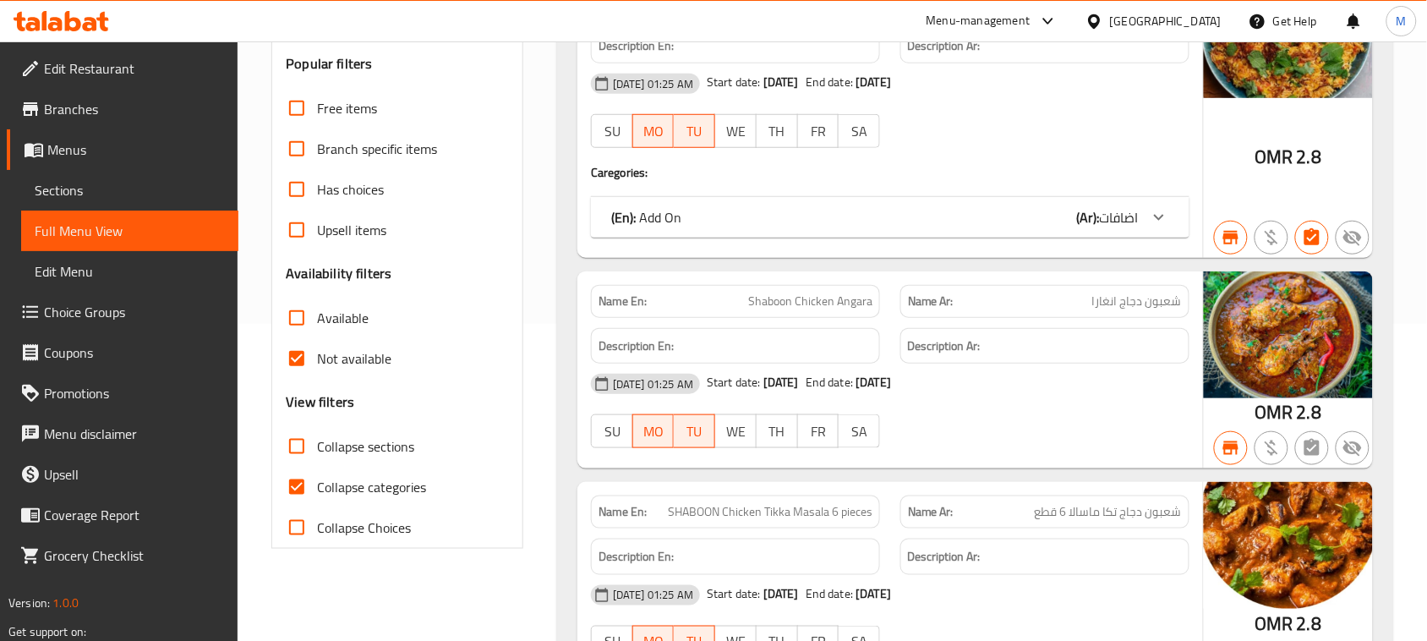
click at [303, 487] on input "Collapse categories" at bounding box center [296, 487] width 41 height 41
checkbox input "false"
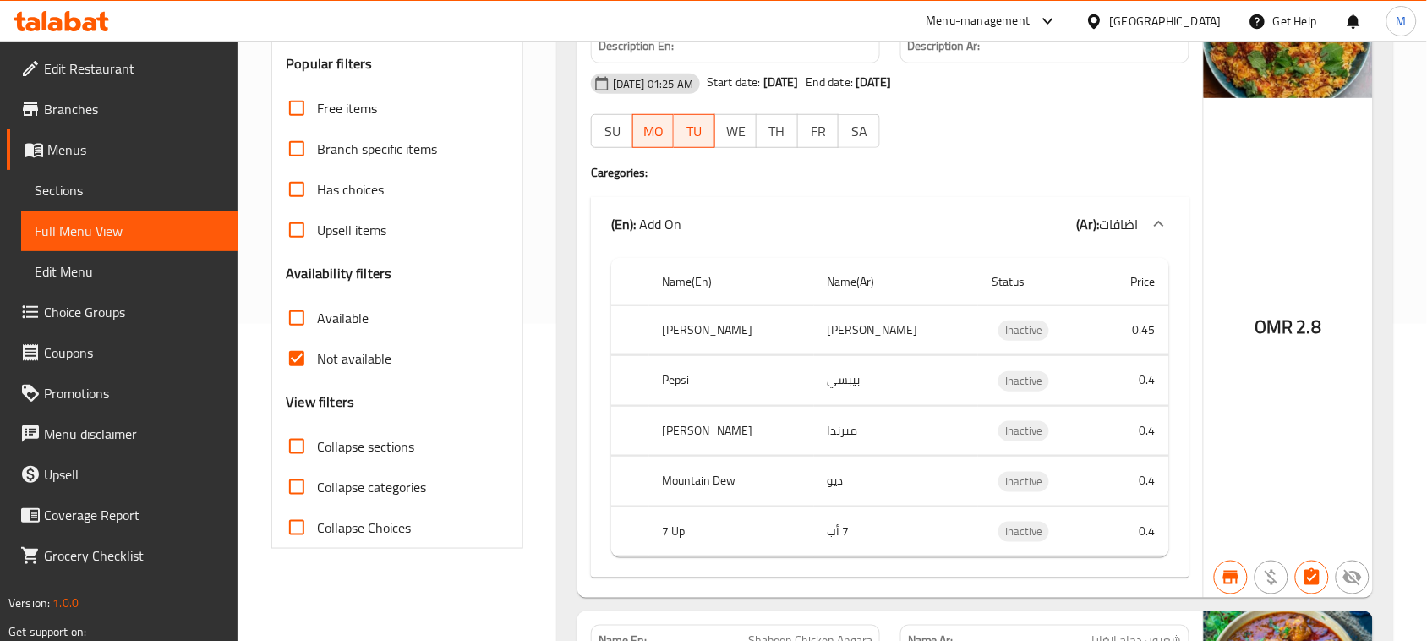
click at [298, 360] on input "Not available" at bounding box center [296, 358] width 41 height 41
checkbox input "false"
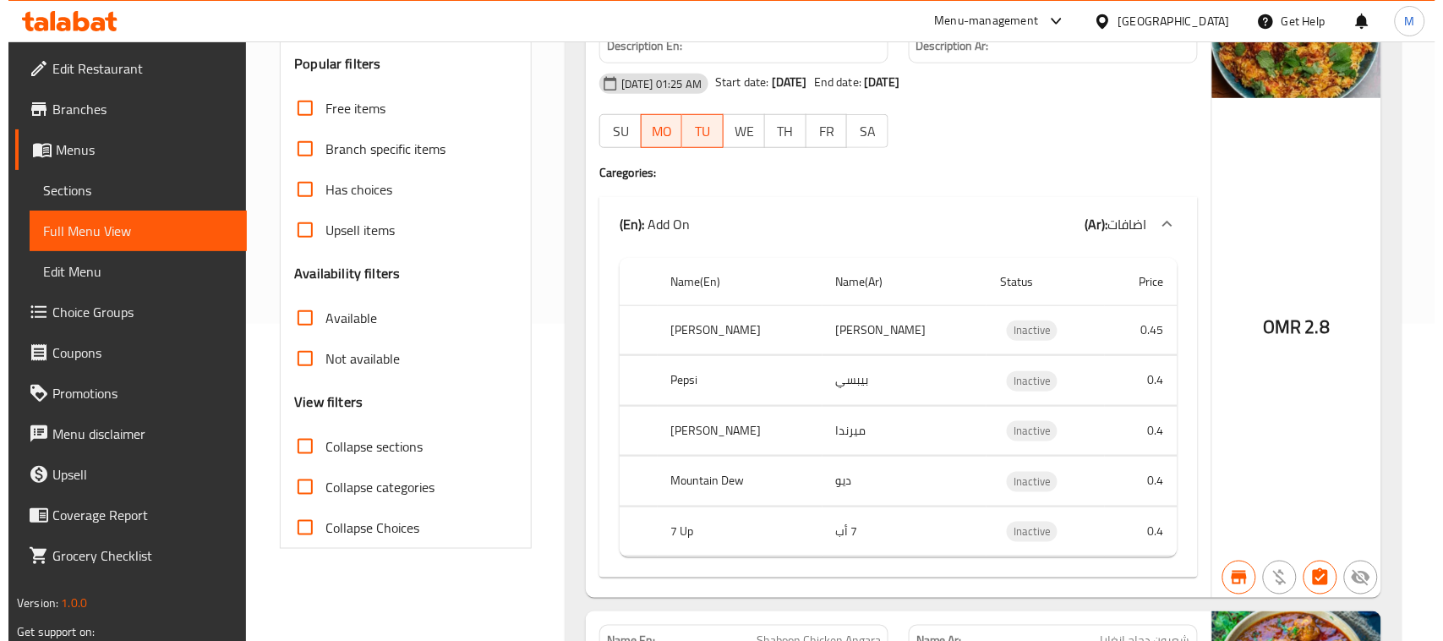
scroll to position [0, 0]
